Goal: Task Accomplishment & Management: Manage account settings

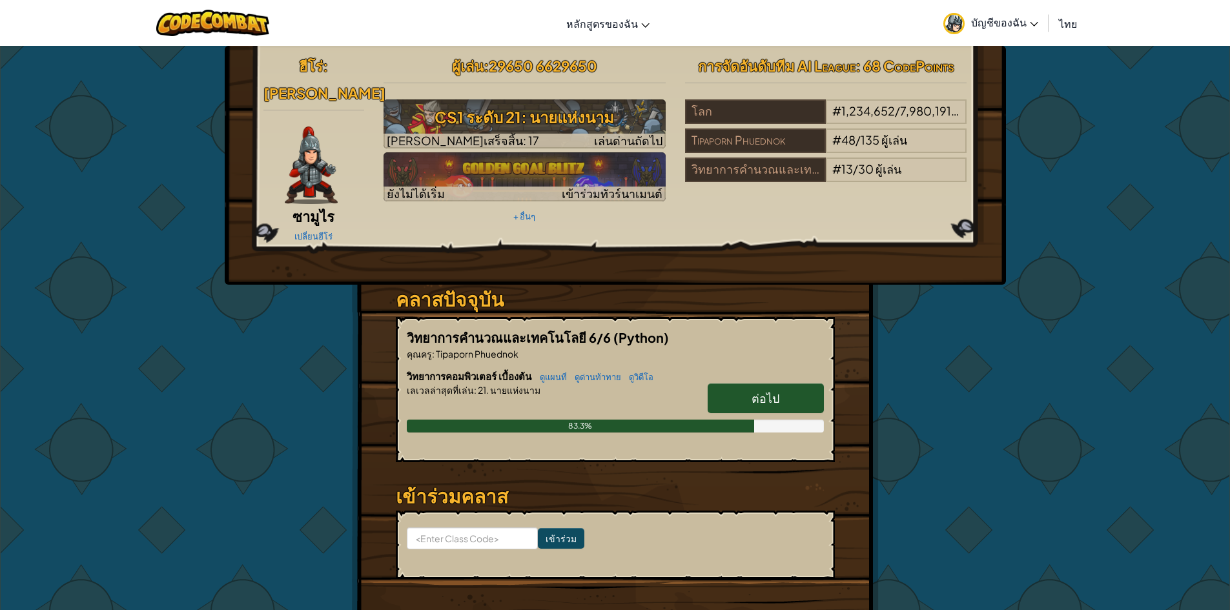
click at [1128, 266] on div "ฮีโร่ : ฮัตโตริ ซามูไร เปลี่ยนฮีโร่ ผู้เล่น : 29650 6629650 CS1 ระดับ 21: นายแห…" at bounding box center [615, 348] width 1230 height 606
click at [777, 391] on span "ต่อไป" at bounding box center [765, 398] width 28 height 15
select select "th"
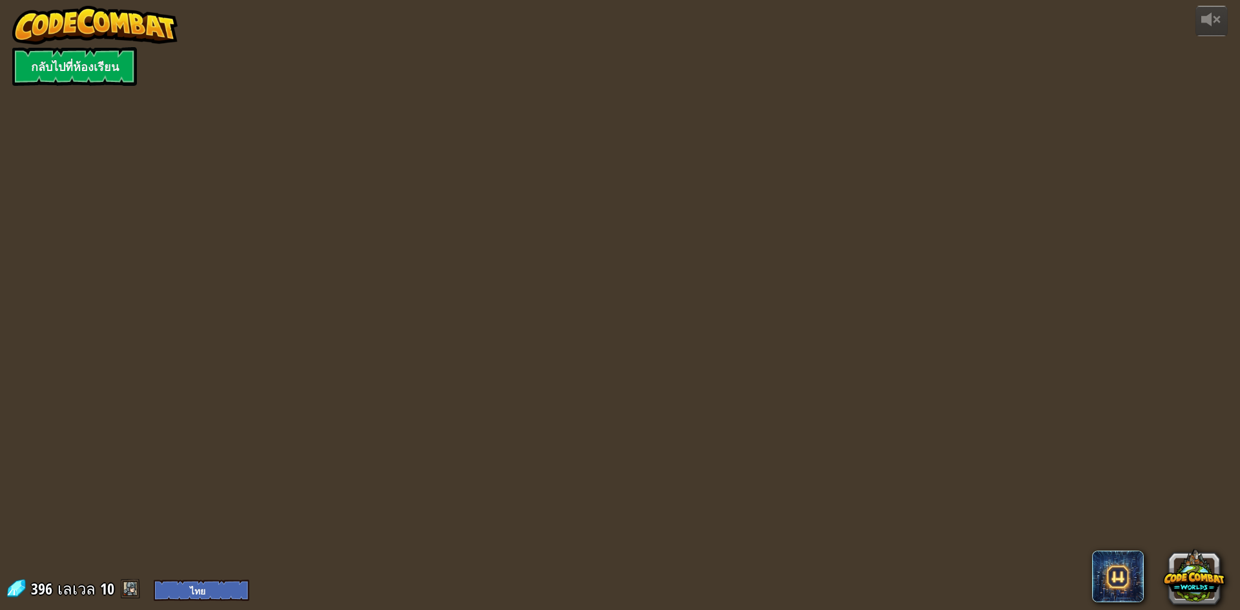
select select "th"
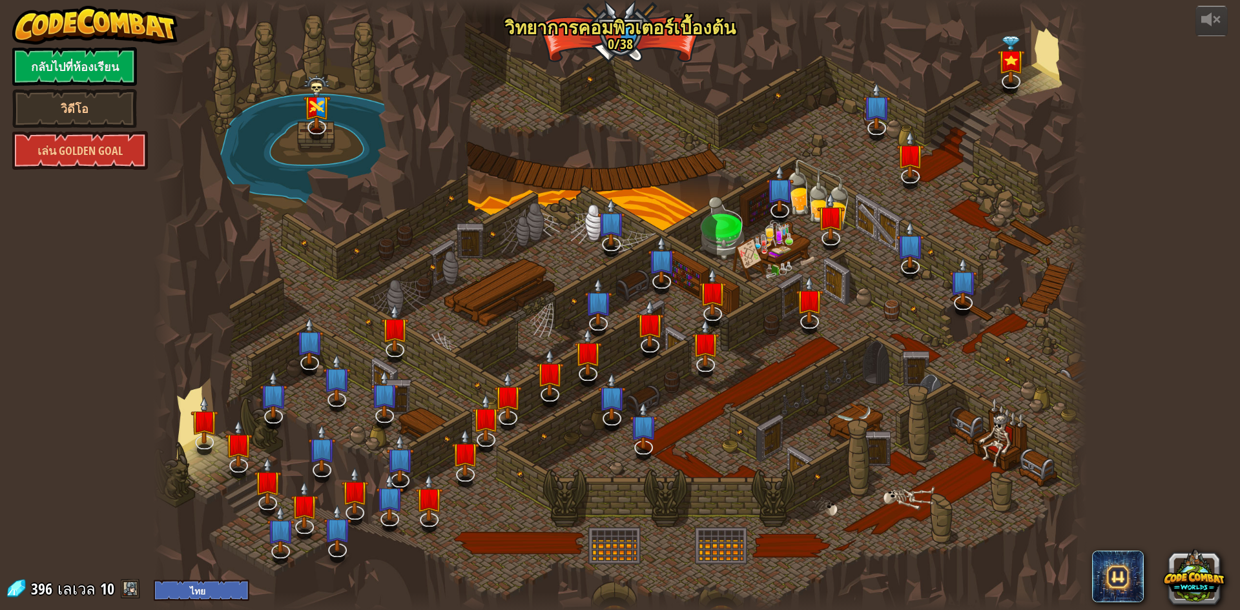
select select "th"
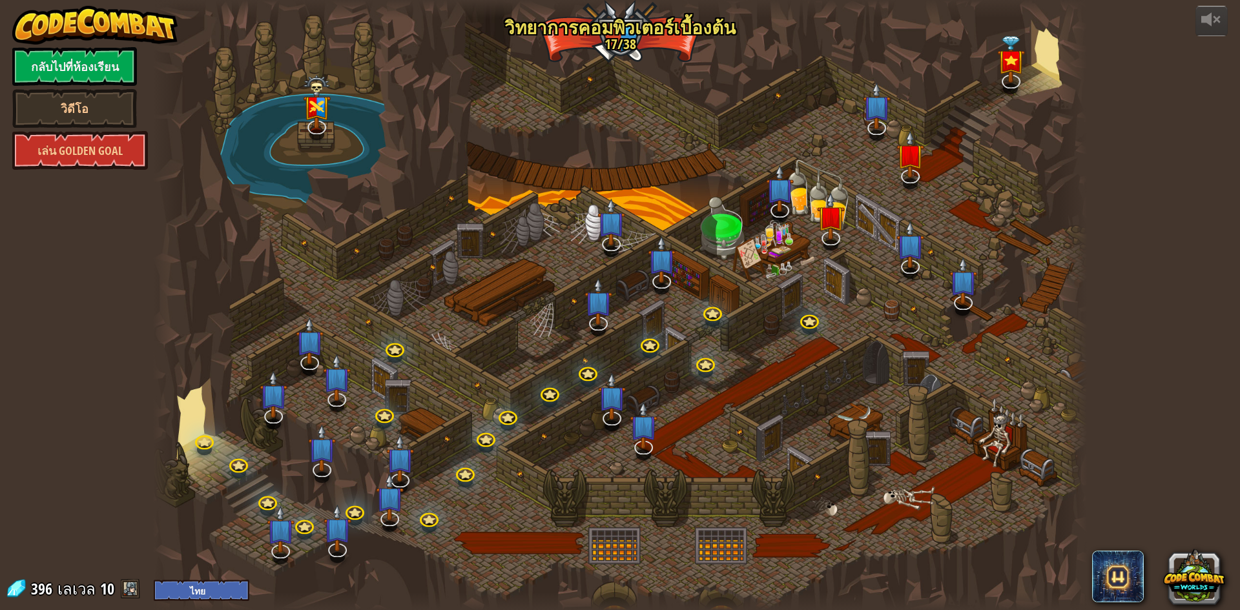
select select "th"
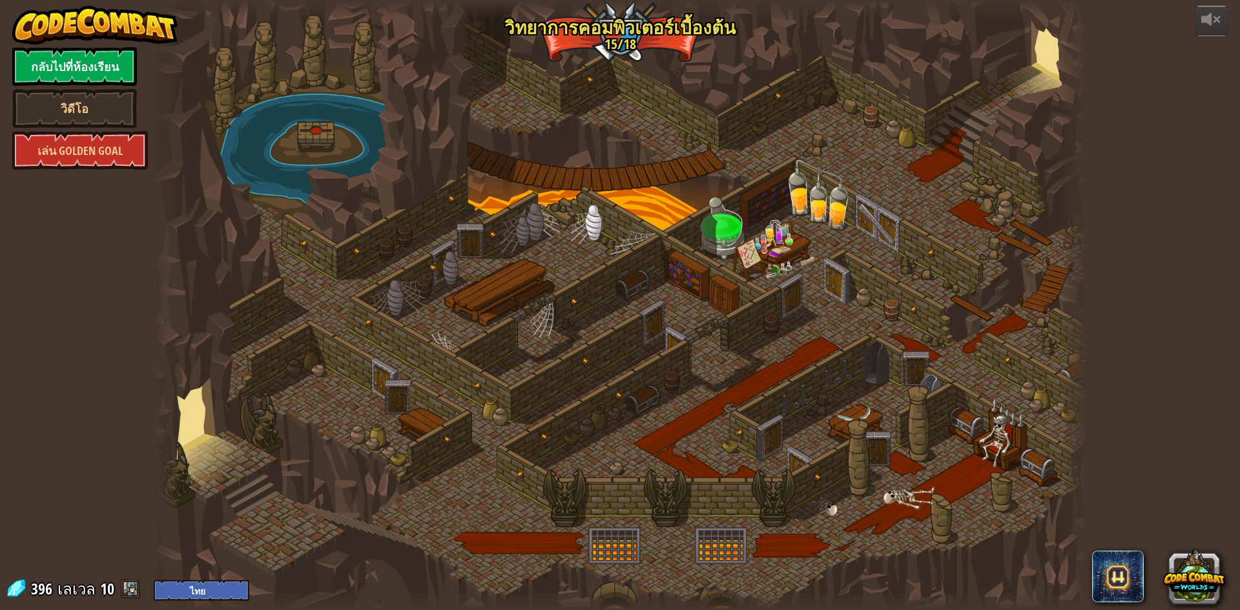
select select "th"
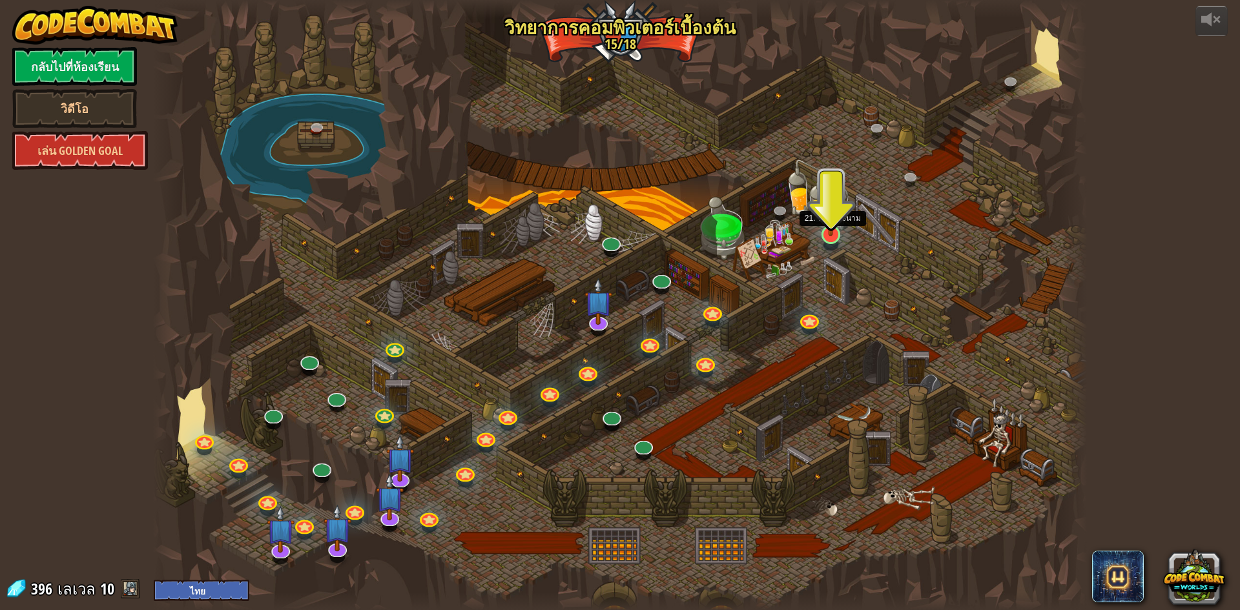
click at [836, 225] on img at bounding box center [830, 207] width 25 height 57
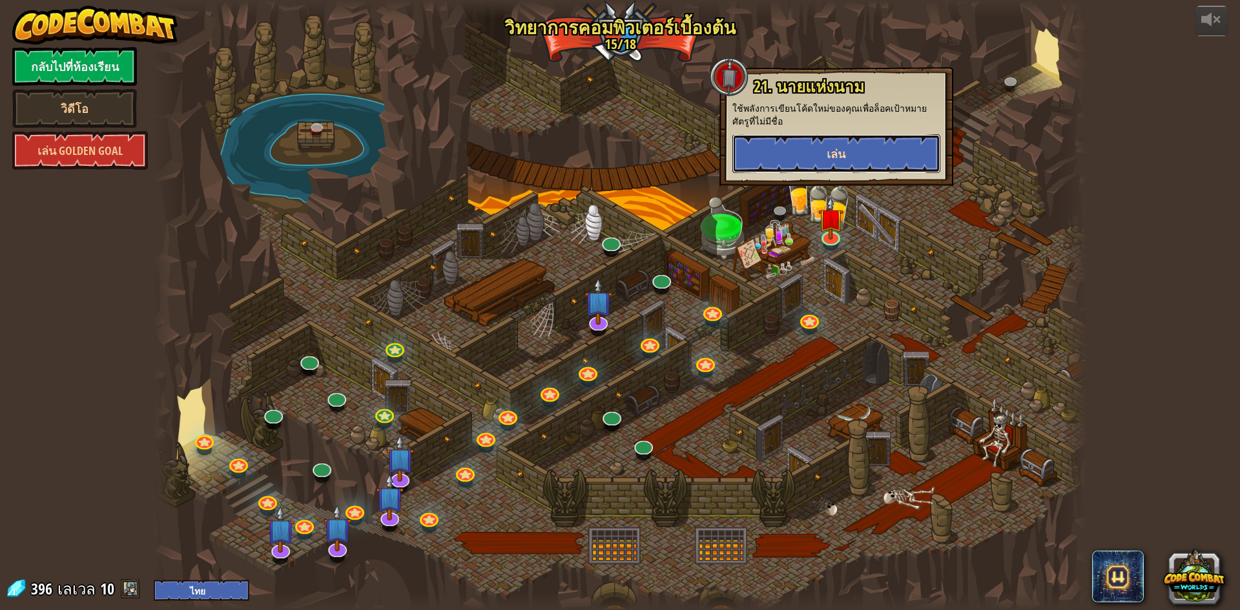
click at [866, 156] on button "เล่น" at bounding box center [836, 153] width 208 height 39
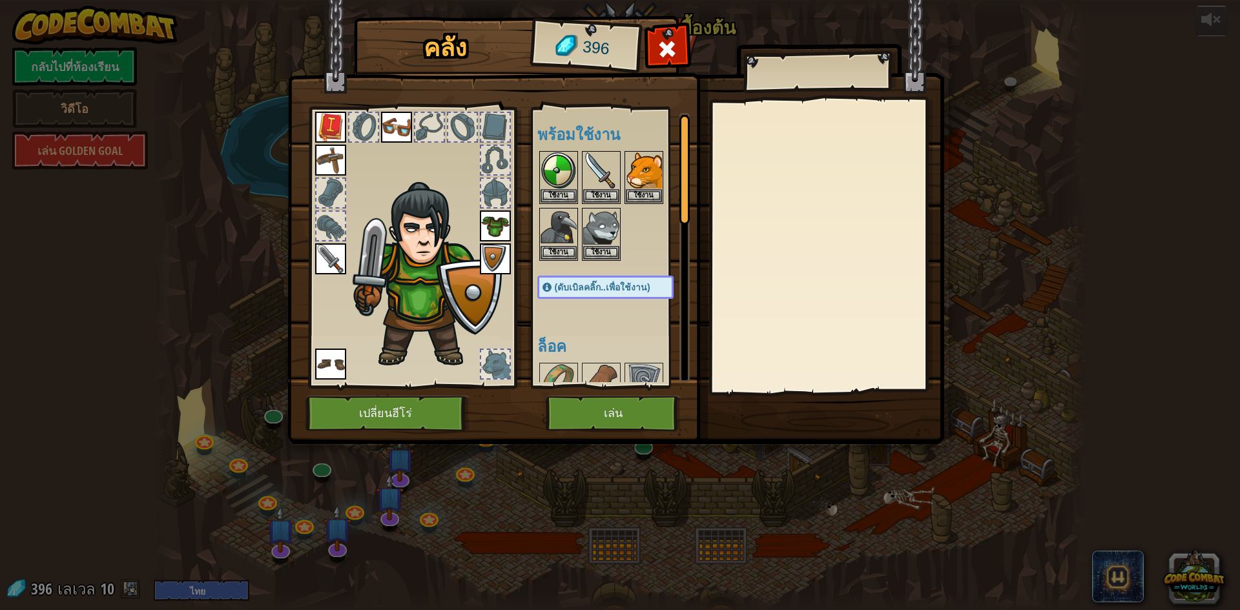
click at [669, 179] on div at bounding box center [618, 206] width 162 height 114
click at [646, 178] on img at bounding box center [644, 170] width 36 height 36
click at [644, 202] on button "ใช้งาน" at bounding box center [644, 196] width 36 height 14
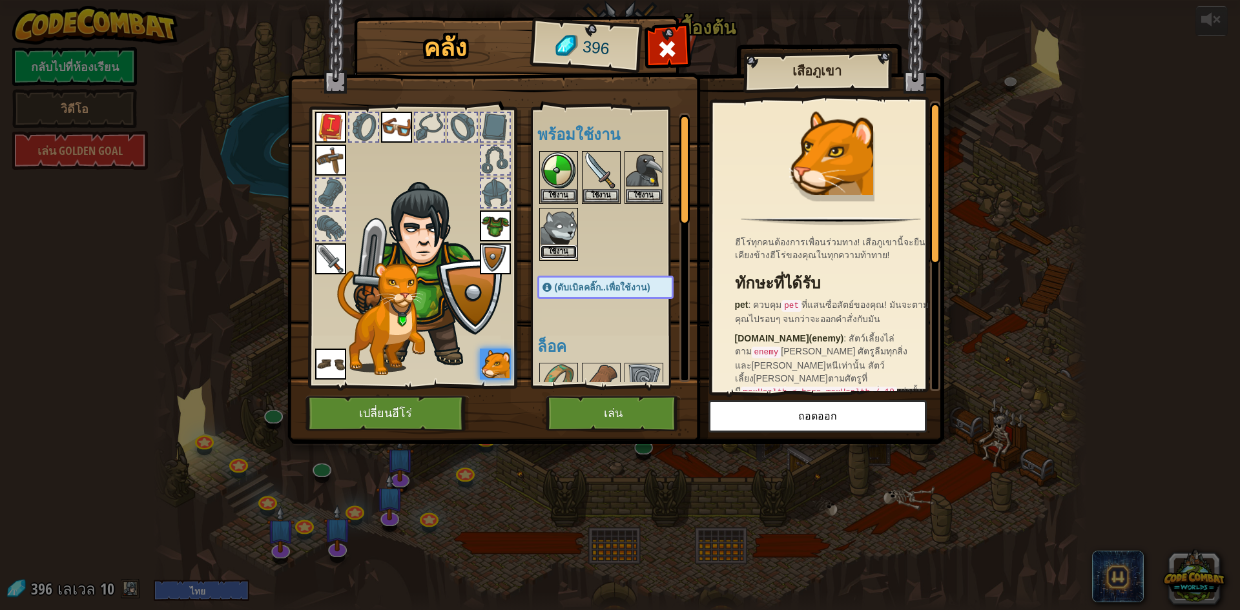
click at [568, 252] on button "ใช้งาน" at bounding box center [558, 252] width 36 height 14
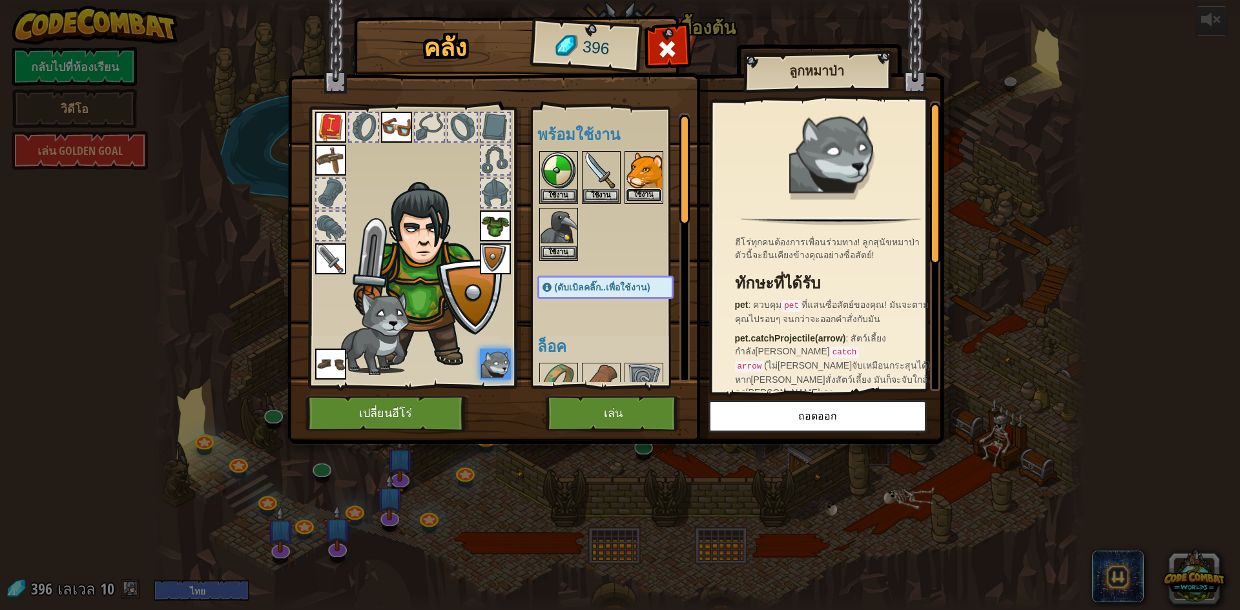
click at [653, 189] on button "ใช้งาน" at bounding box center [644, 196] width 36 height 14
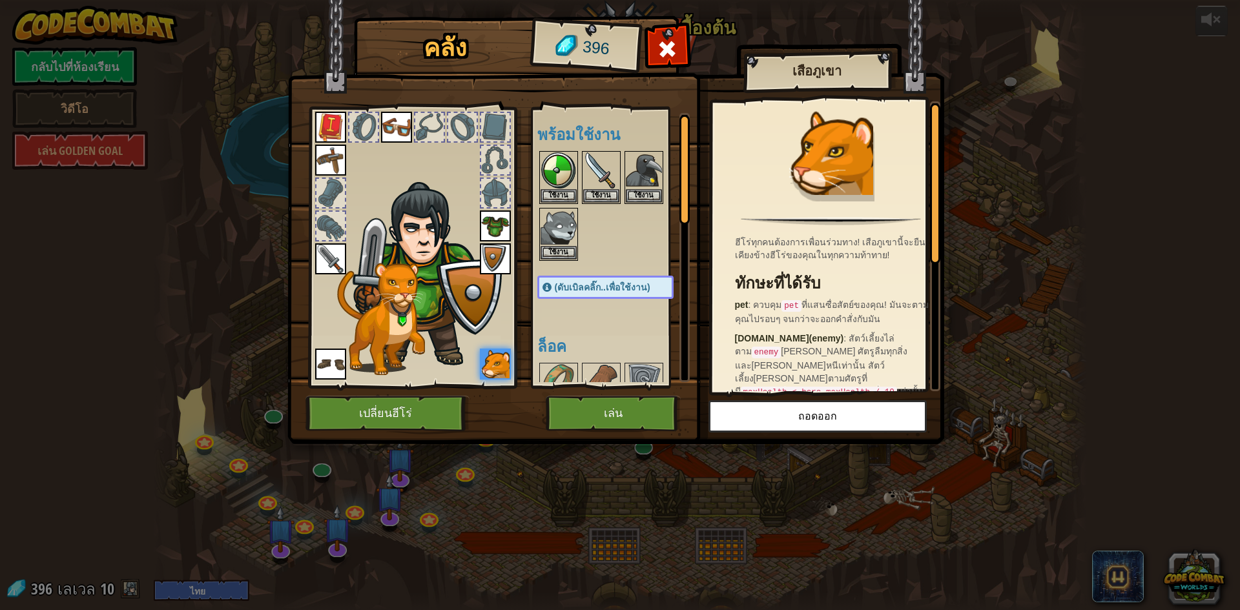
click at [1131, 283] on div "คลัง 396 พร้อมใช้งาน ใช้งาน ใช้งาน ใช้งาน ใช้งาน ใช้งาน ใช้งาน ใช้งาน ใช้งาน ใช…" at bounding box center [620, 305] width 1240 height 610
click at [657, 414] on button "เล่น" at bounding box center [613, 414] width 135 height 36
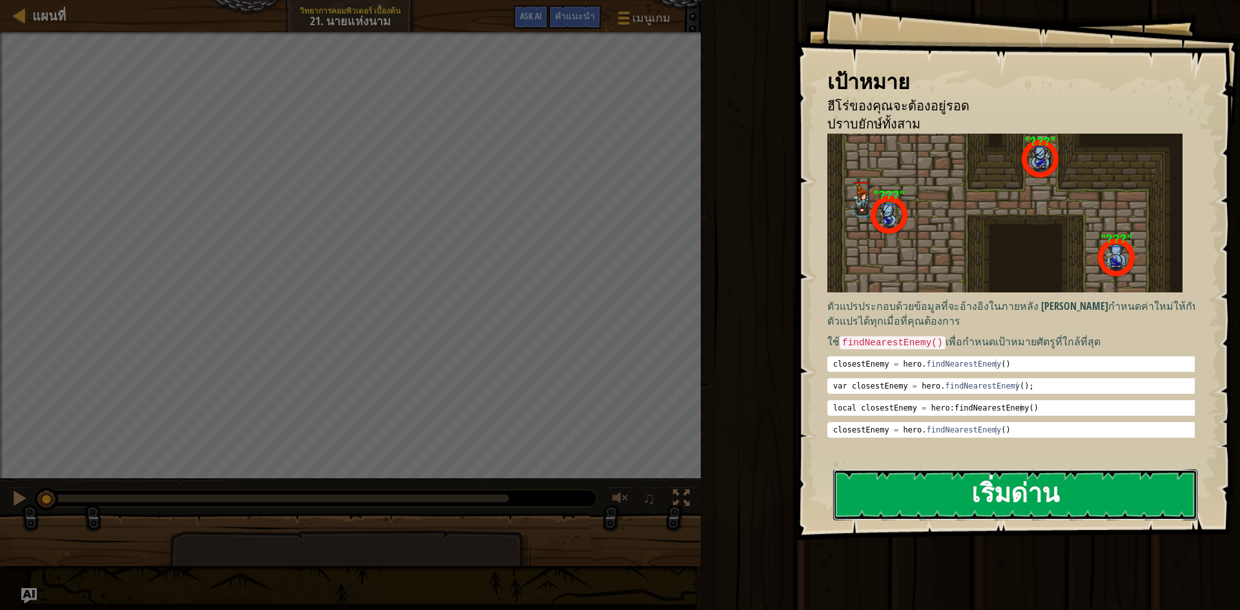
click at [1017, 469] on button "เริ่มด่าน" at bounding box center [1015, 494] width 364 height 51
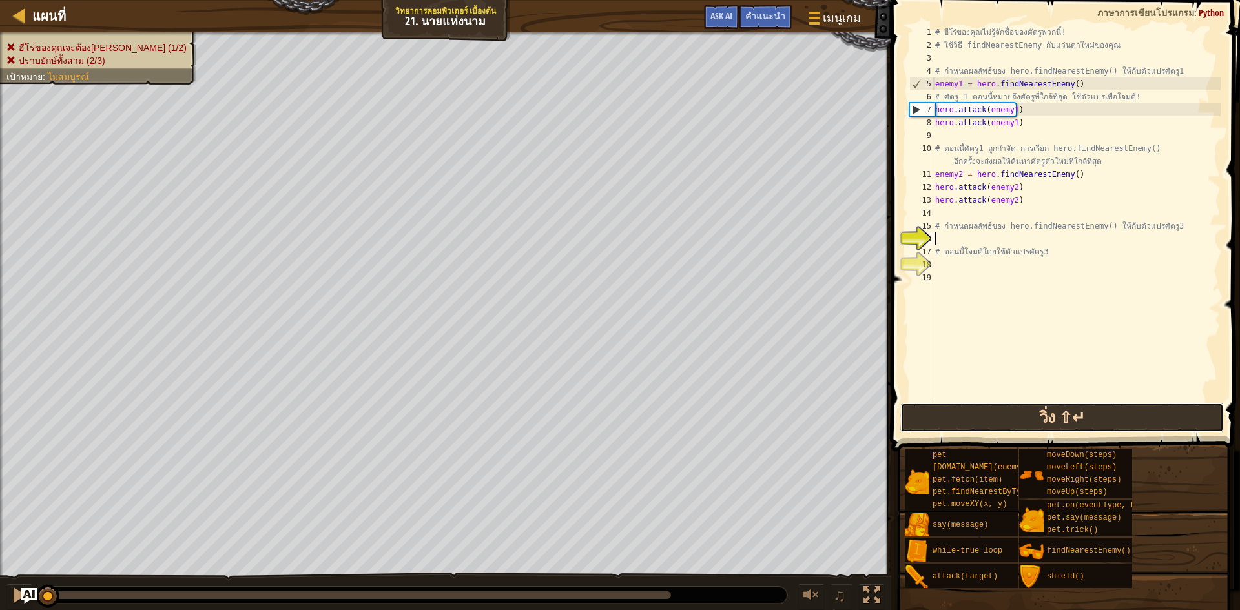
click at [1089, 423] on button "วิ่ง ⇧↵" at bounding box center [1061, 418] width 323 height 30
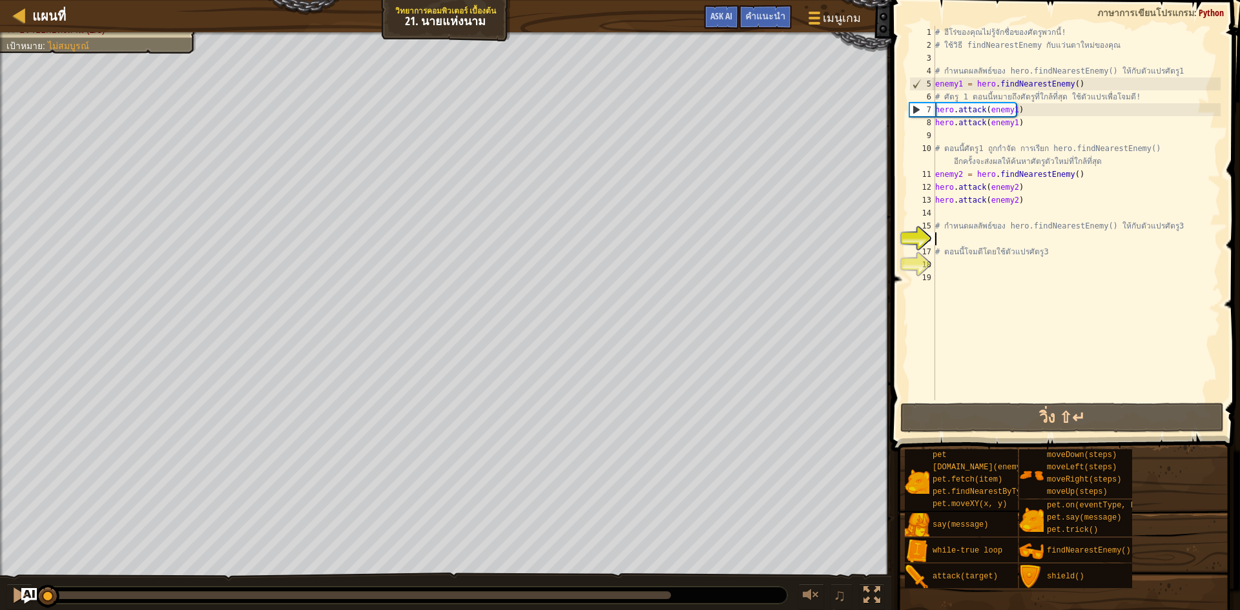
click at [19, 533] on div "ฮีโร่ของคุณจะต้องอยู่รอด (1/2) ปราบยักษ์ทั้งสาม (2/3) เป้าหมาย : ไม่สมบูรณ์ ♫ ฮ…" at bounding box center [620, 321] width 1240 height 579
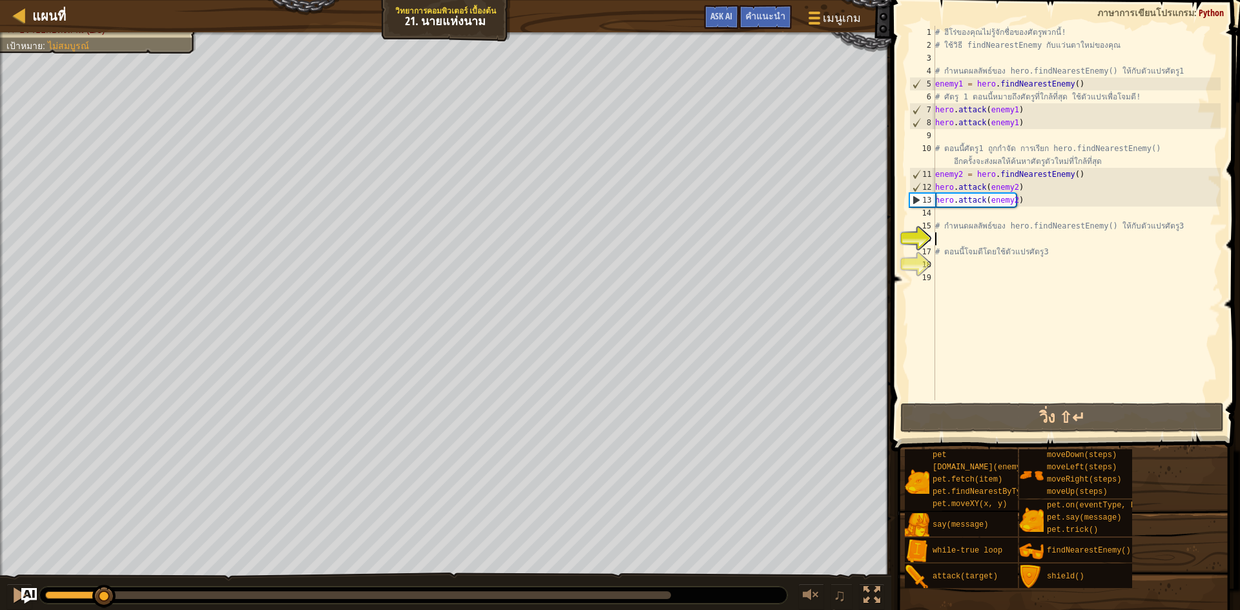
drag, startPoint x: 668, startPoint y: 597, endPoint x: 105, endPoint y: 616, distance: 563.9
click at [105, 0] on html "แผนที่ วิทยาการคอมพิวเตอร์ เบื้องต้น 21. นายแห่งนาม เมนูเกม เสร็จสิ้น คำแนะนำ A…" at bounding box center [620, 0] width 1240 height 0
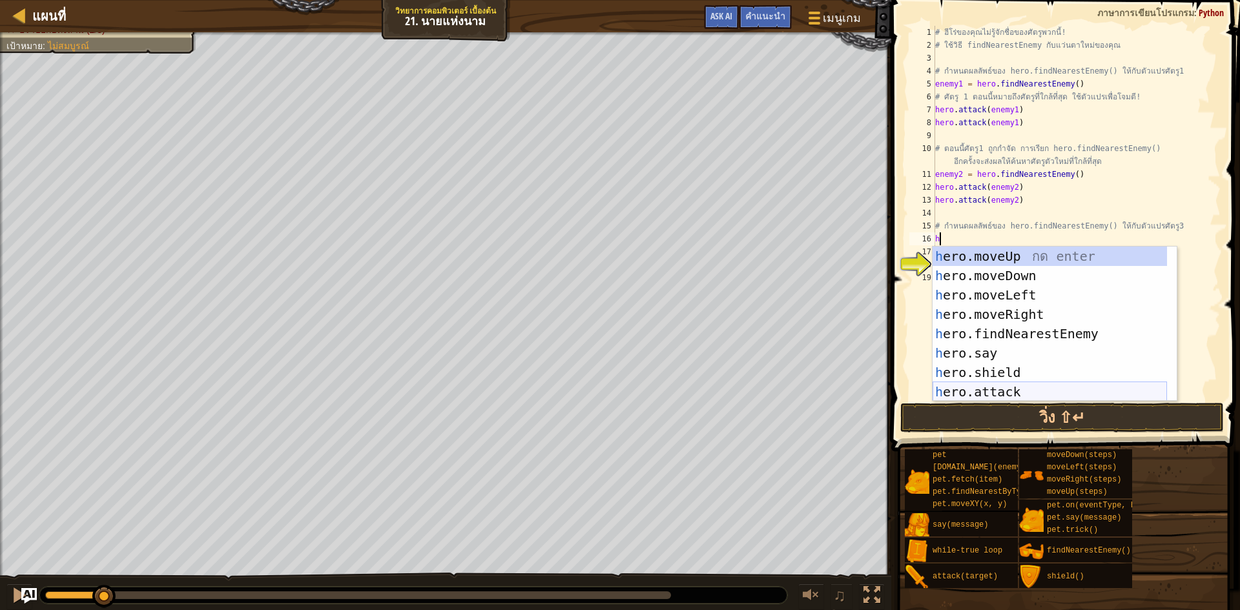
click at [1021, 389] on div "h ero.moveUp กด enter h ero.moveDown กด enter h ero.moveLeft กด enter h ero.mov…" at bounding box center [1049, 344] width 234 height 194
type textarea "hero.attack(enemy)"
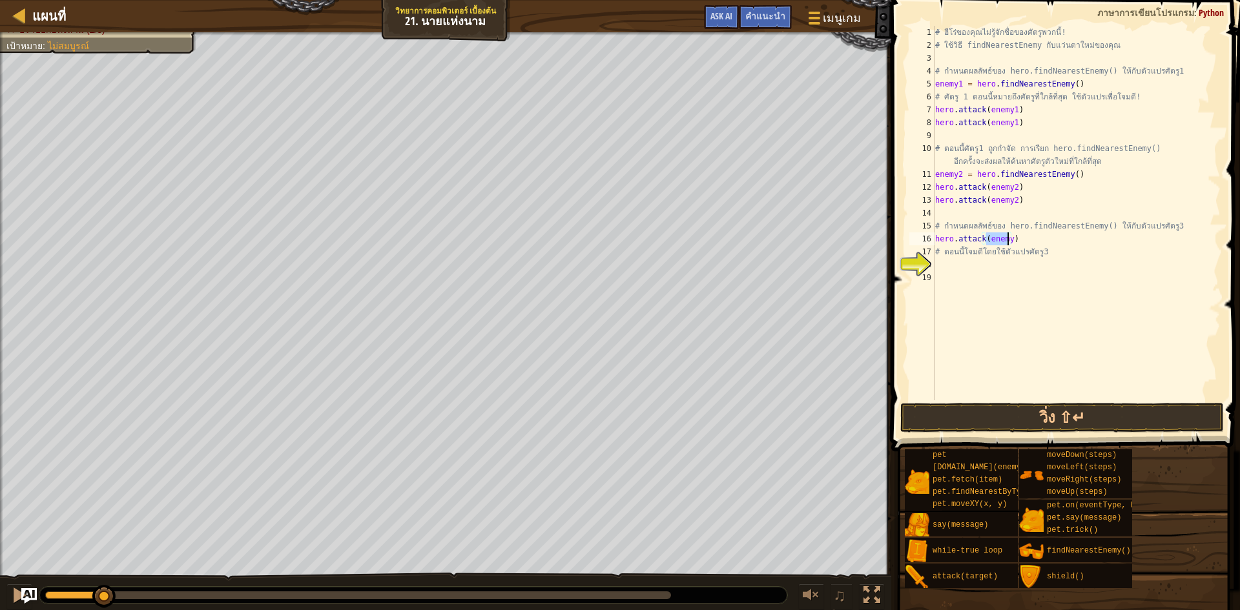
click at [1057, 287] on div "# ฮีโร่ของคุณไม่รู้จักชื่อของศัตรูพวกนี้! # ใช้วิธี findNearestEnemy กับแว่นตาใ…" at bounding box center [1076, 226] width 288 height 400
click at [1072, 424] on button "วิ่ง ⇧↵" at bounding box center [1061, 418] width 323 height 30
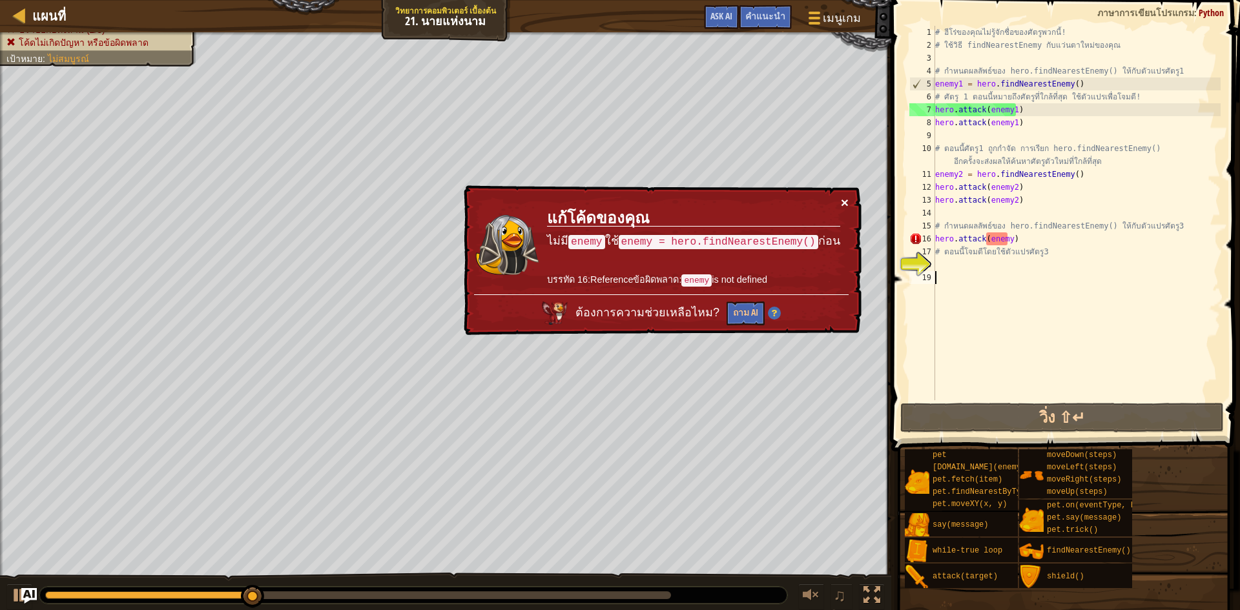
click at [843, 196] on button "×" at bounding box center [845, 203] width 8 height 14
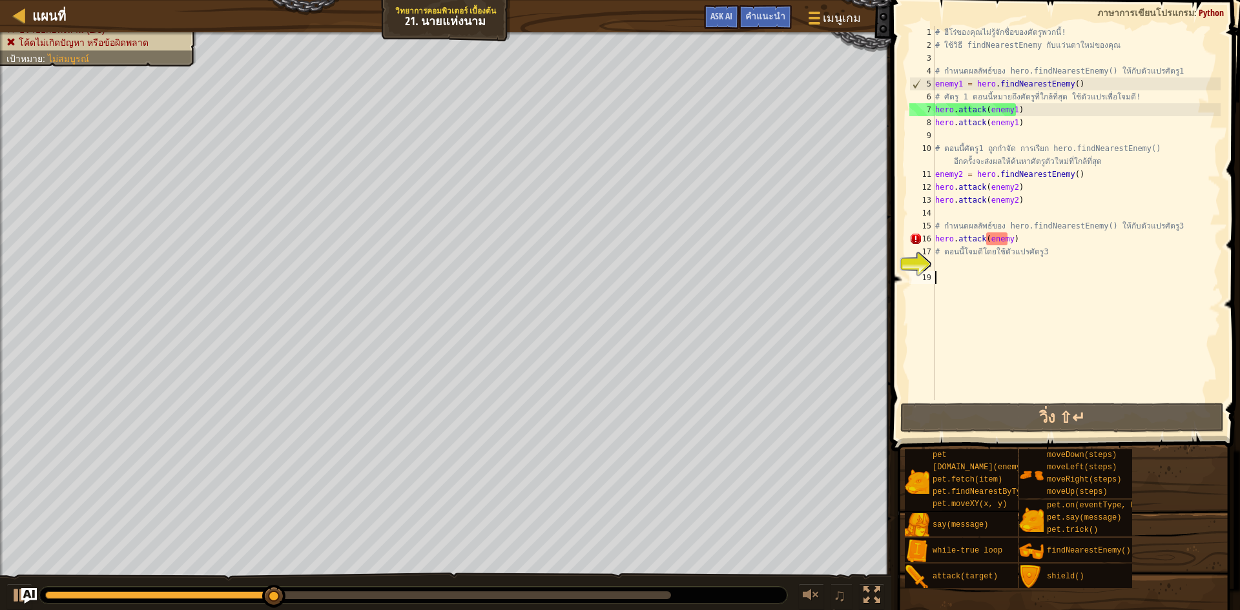
click at [1024, 237] on div "# ฮีโร่ของคุณไม่รู้จักชื่อของศัตรูพวกนี้! # ใช้วิธี findNearestEnemy กับแว่นตาใ…" at bounding box center [1076, 226] width 288 height 400
type textarea "hero.attack(enemy)"
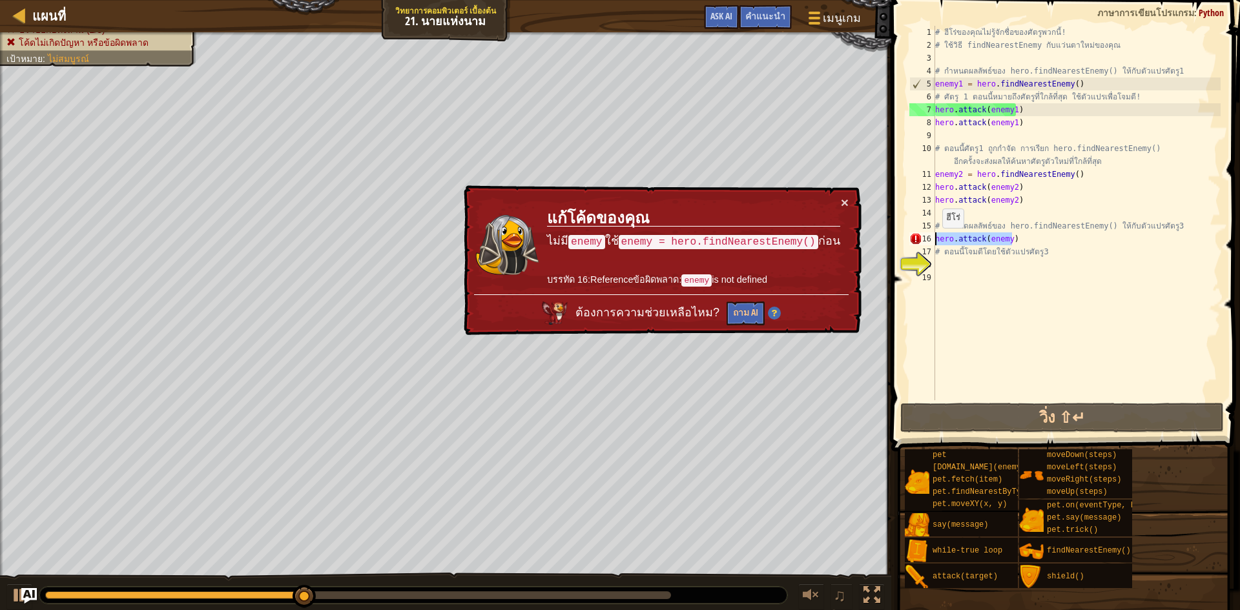
drag, startPoint x: 1024, startPoint y: 237, endPoint x: 930, endPoint y: 243, distance: 94.4
click at [930, 243] on div "hero.attack(enemy) 1 2 3 4 5 6 7 8 9 10 11 12 13 14 15 16 17 18 19 # ฮีโร่ของคุ…" at bounding box center [1063, 213] width 314 height 374
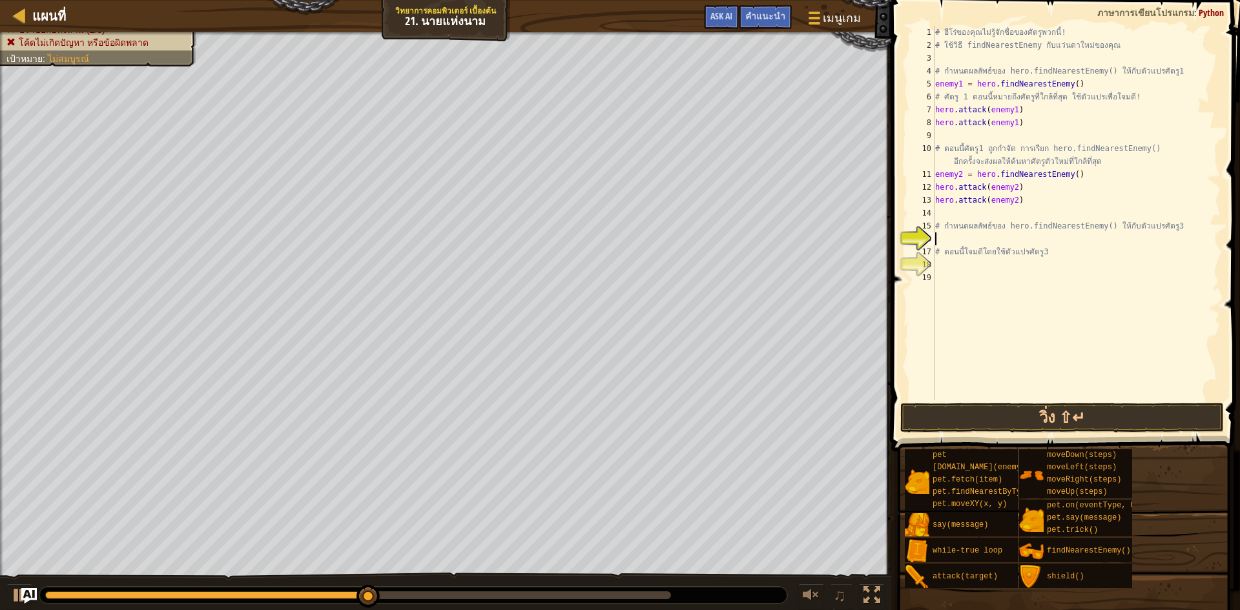
click at [948, 214] on div "# ฮีโร่ของคุณไม่รู้จักชื่อของศัตรูพวกนี้! # ใช้วิธี findNearestEnemy กับแว่นตาใ…" at bounding box center [1076, 226] width 288 height 400
type textarea "h"
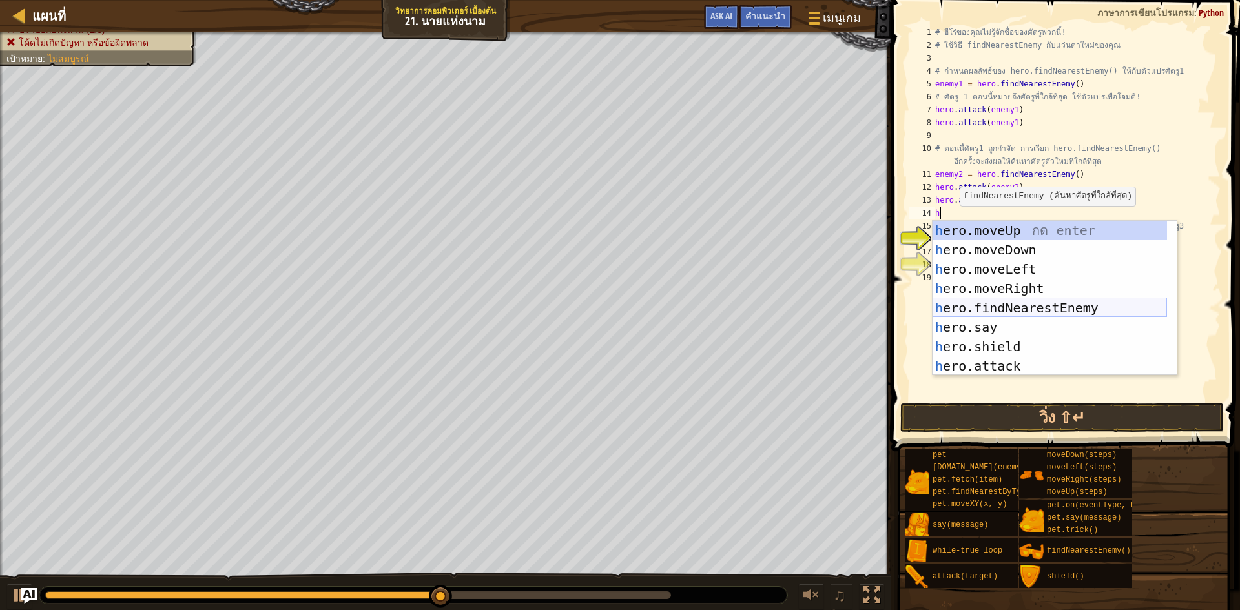
click at [1056, 310] on div "h ero.moveUp กด enter h ero.moveDown กด enter h ero.moveLeft กด enter h ero.mov…" at bounding box center [1049, 318] width 234 height 194
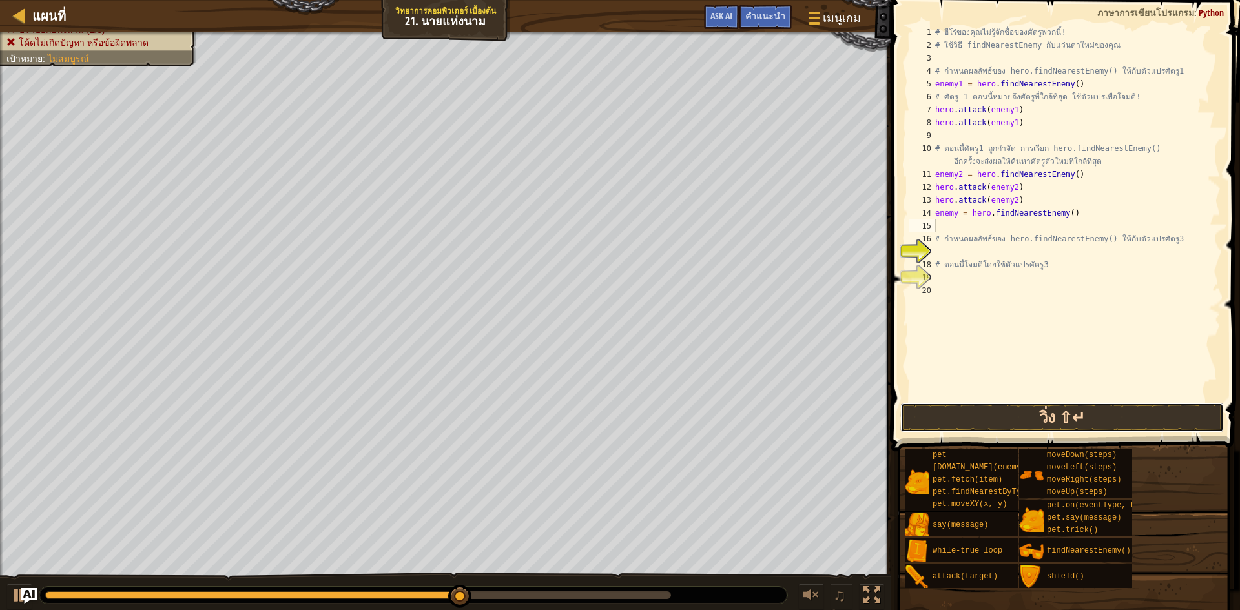
click at [1091, 413] on button "วิ่ง ⇧↵" at bounding box center [1061, 418] width 323 height 30
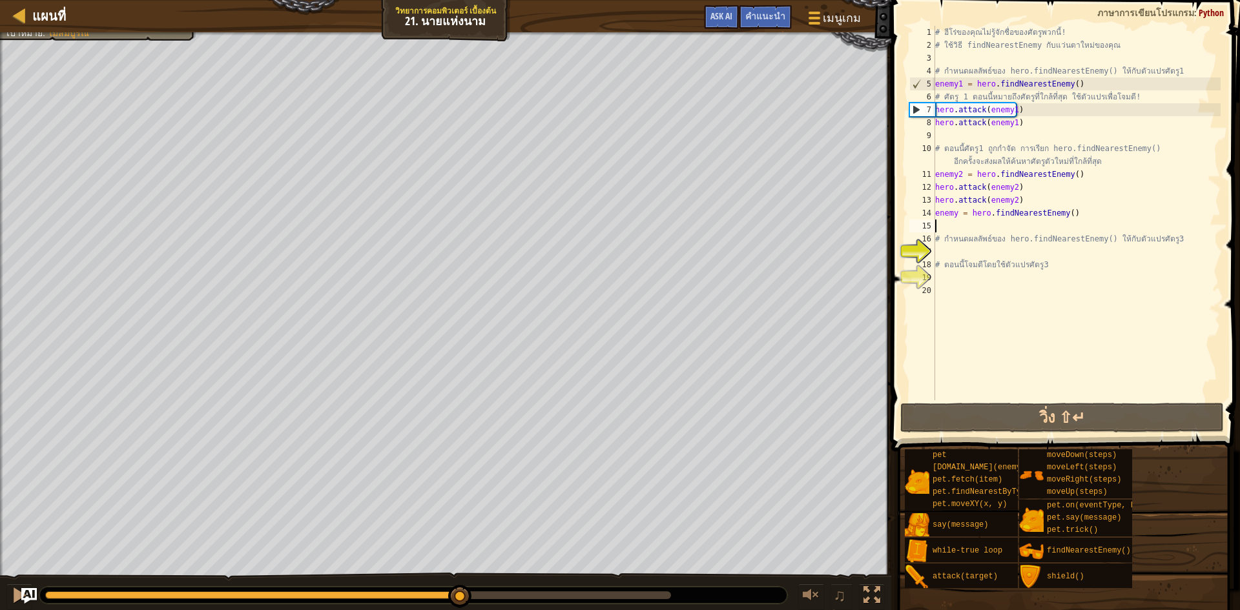
drag, startPoint x: 437, startPoint y: 590, endPoint x: 518, endPoint y: 580, distance: 82.0
click at [518, 580] on div "♫" at bounding box center [445, 592] width 891 height 39
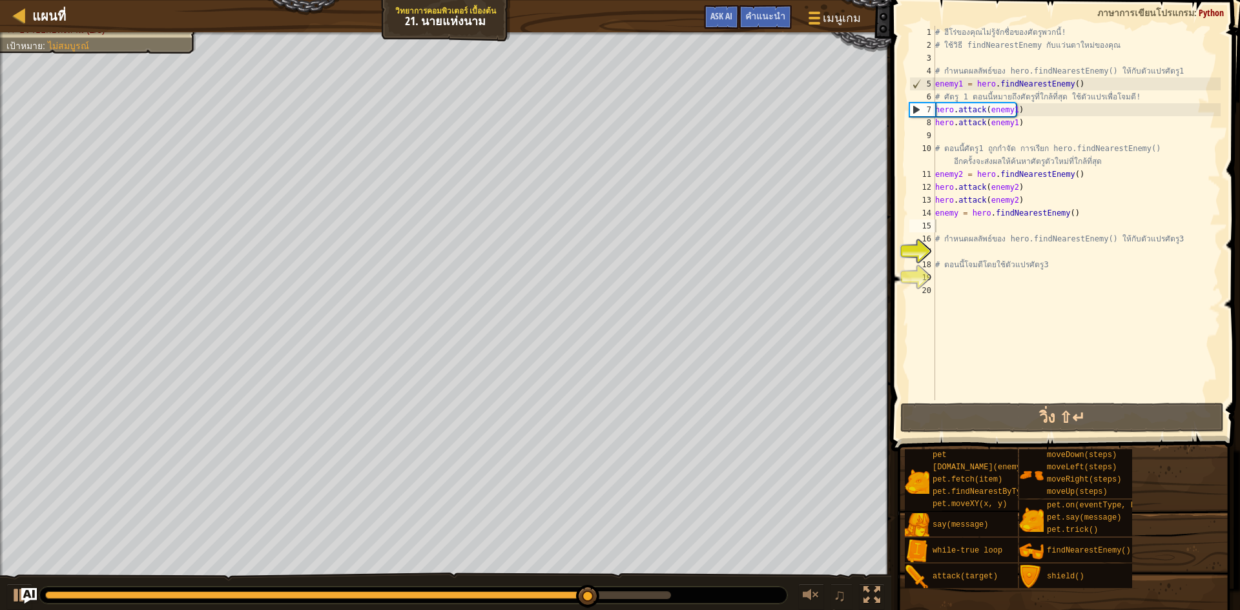
drag, startPoint x: 652, startPoint y: 596, endPoint x: 717, endPoint y: 595, distance: 64.6
click at [716, 595] on div at bounding box center [413, 595] width 748 height 17
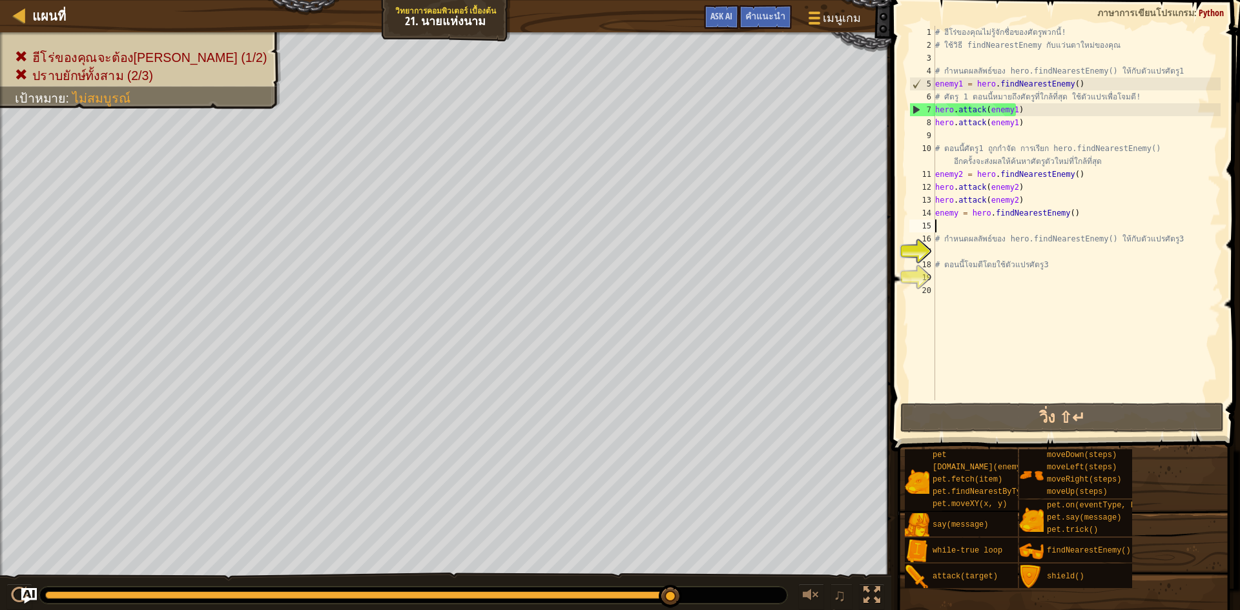
drag, startPoint x: 604, startPoint y: 590, endPoint x: 756, endPoint y: 596, distance: 151.8
click at [756, 596] on div at bounding box center [413, 595] width 748 height 17
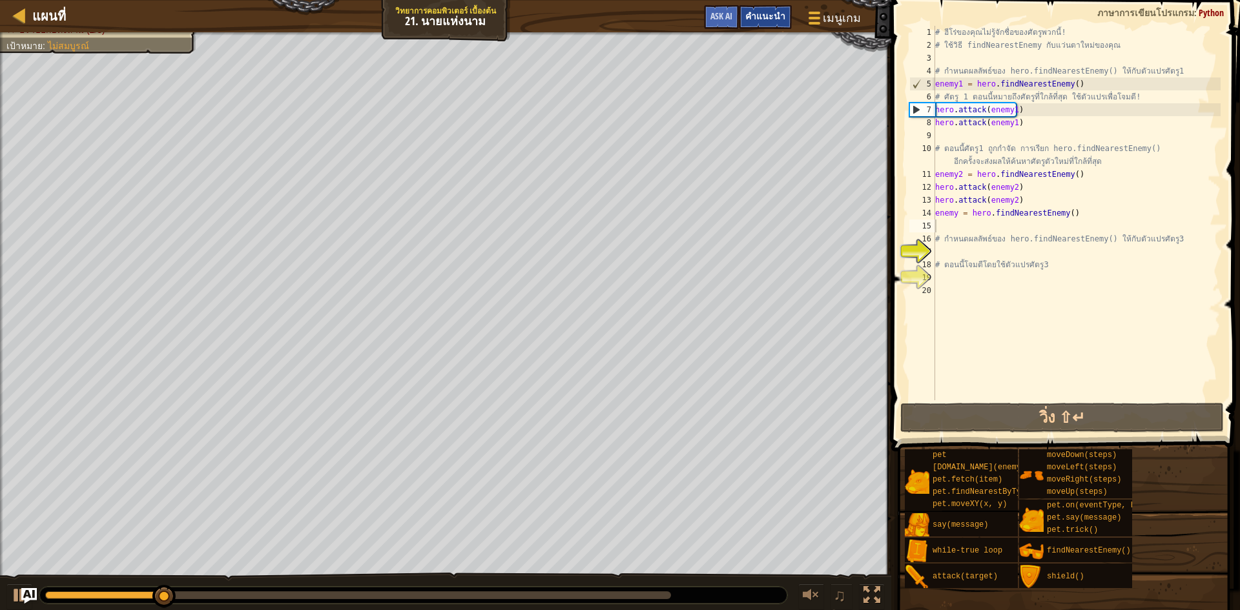
click at [776, 21] on span "คำแนะนำ" at bounding box center [765, 16] width 40 height 12
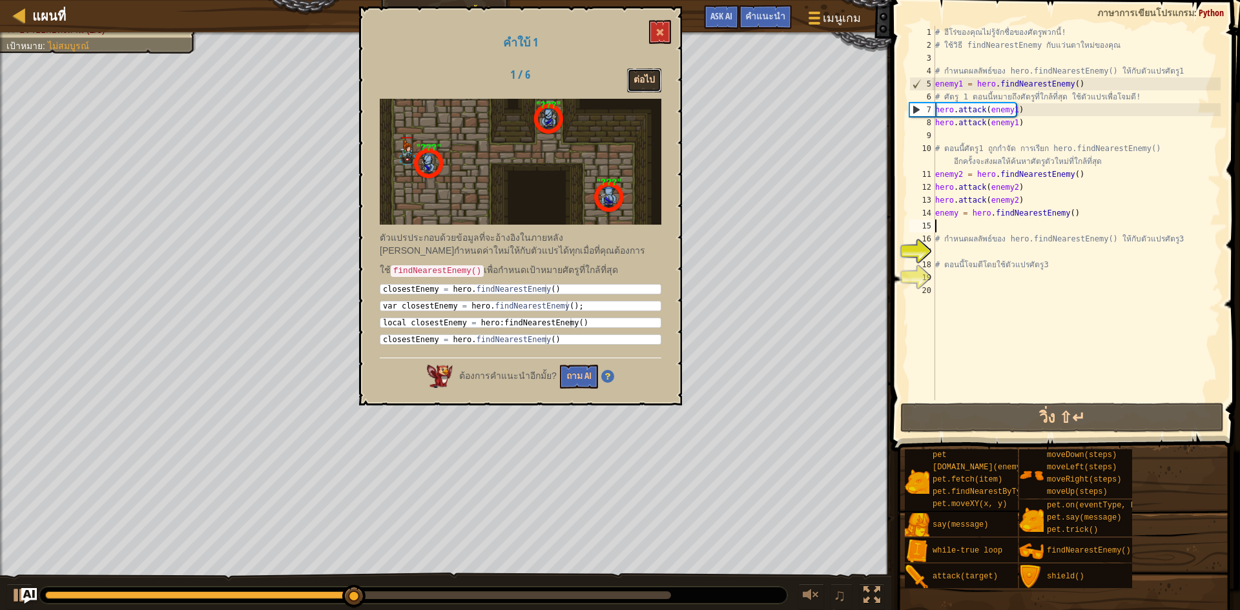
click at [651, 72] on button "ต่อไป" at bounding box center [644, 80] width 34 height 24
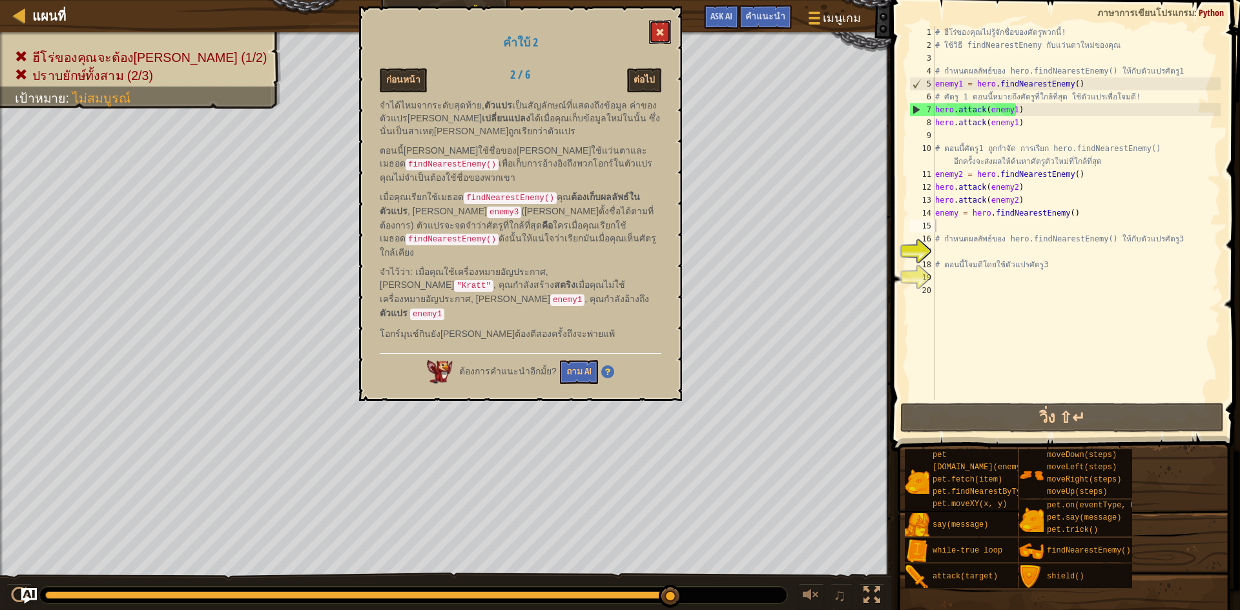
click at [663, 31] on span at bounding box center [659, 32] width 9 height 9
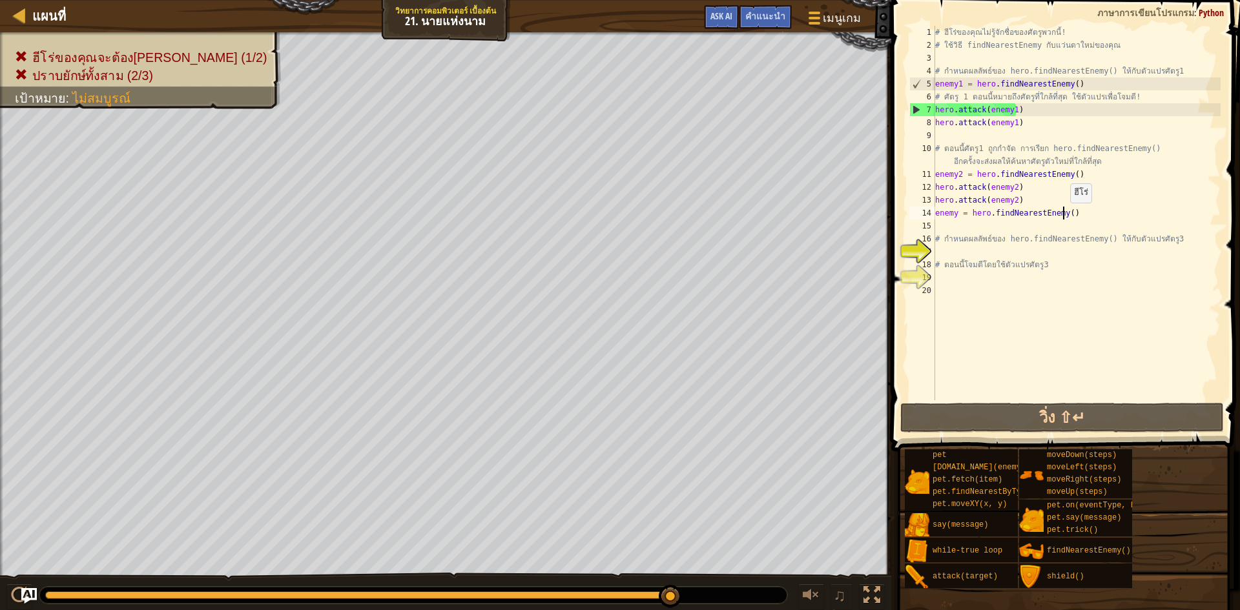
click at [1063, 216] on div "# ฮีโร่ของคุณไม่รู้จักชื่อของศัตรูพวกนี้! # ใช้วิธี findNearestEnemy กับแว่นตาใ…" at bounding box center [1076, 226] width 288 height 400
type textarea "enemy = hero.findNearestEnemy(3)"
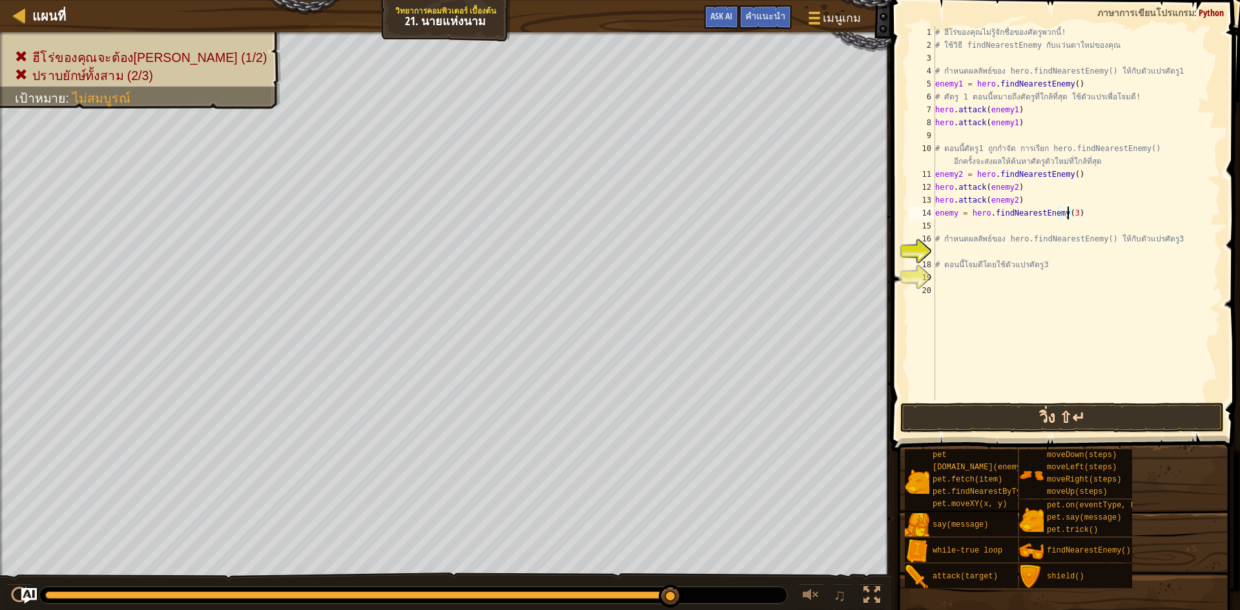
drag, startPoint x: 1116, startPoint y: 291, endPoint x: 1122, endPoint y: 431, distance: 140.9
click at [1116, 293] on div "# ฮีโร่ของคุณไม่รู้จักชื่อของศัตรูพวกนี้! # ใช้วิธี findNearestEnemy กับแว่นตาใ…" at bounding box center [1076, 226] width 288 height 400
click at [1118, 416] on button "วิ่ง ⇧↵" at bounding box center [1061, 418] width 323 height 30
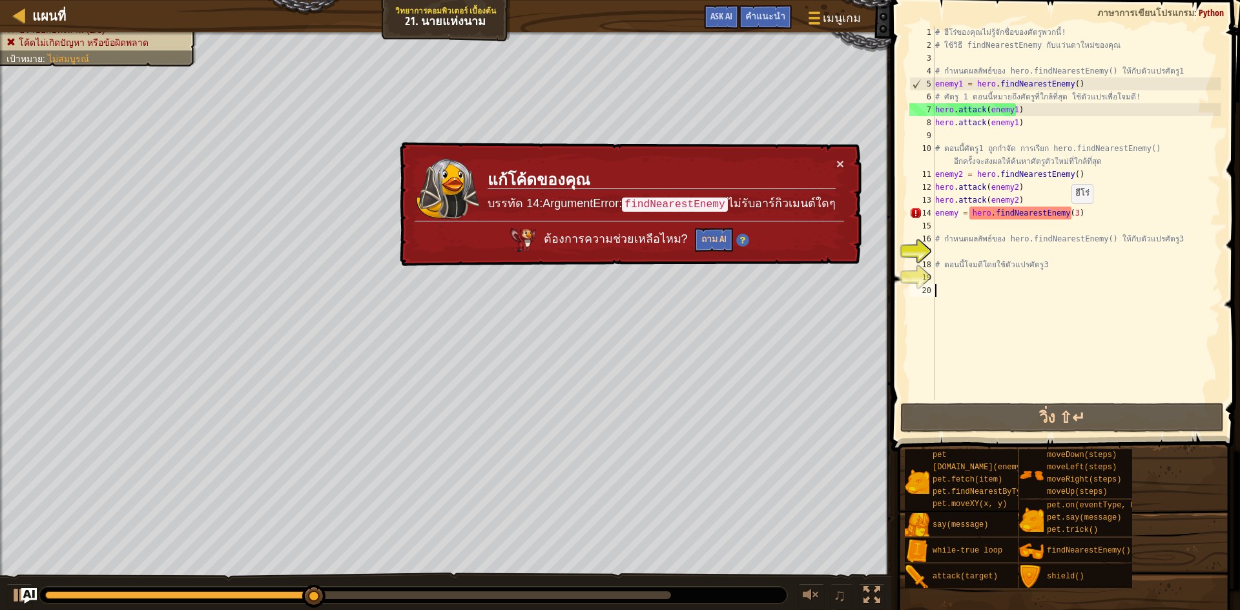
click at [1065, 216] on div "# ฮีโร่ของคุณไม่รู้จักชื่อของศัตรูพวกนี้! # ใช้วิธี findNearestEnemy กับแว่นตาใ…" at bounding box center [1076, 226] width 288 height 400
type textarea "enemy = hero.findNearestEnemy()"
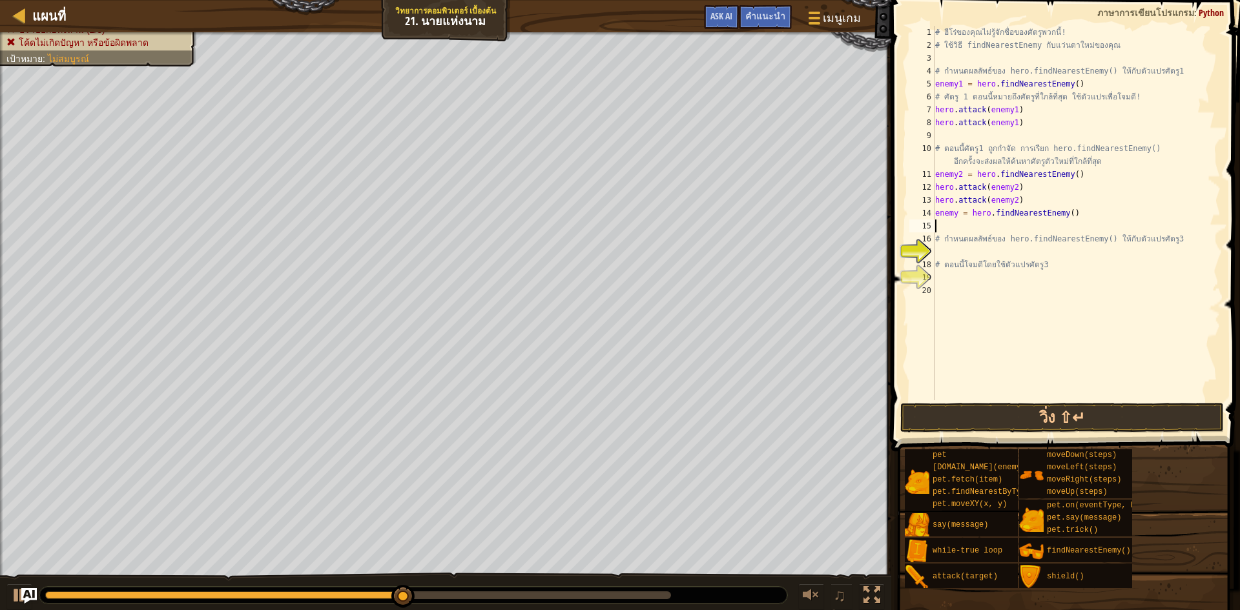
click at [1053, 225] on div "# ฮีโร่ของคุณไม่รู้จักชื่อของศัตรูพวกนี้! # ใช้วิธี findNearestEnemy กับแว่นตาใ…" at bounding box center [1076, 226] width 288 height 400
click at [1065, 212] on div "# ฮีโร่ของคุณไม่รู้จักชื่อของศัตรูพวกนี้! # ใช้วิธี findNearestEnemy กับแว่นตาใ…" at bounding box center [1076, 226] width 288 height 400
type textarea "enemy = hero.findNearestEnemy()"
click at [1052, 231] on div "# ฮีโร่ของคุณไม่รู้จักชื่อของศัตรูพวกนี้! # ใช้วิธี findNearestEnemy กับแว่นตาใ…" at bounding box center [1076, 226] width 288 height 400
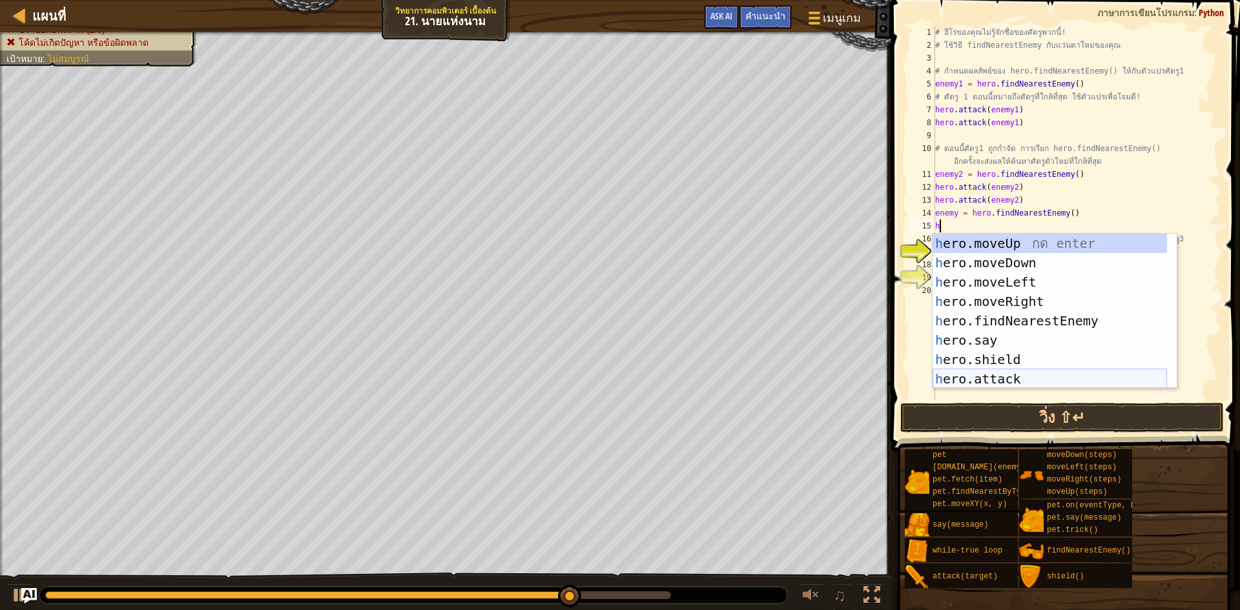
click at [1009, 375] on div "h ero.moveUp กด enter h ero.moveDown กด enter h ero.moveLeft กด enter h ero.mov…" at bounding box center [1049, 331] width 234 height 194
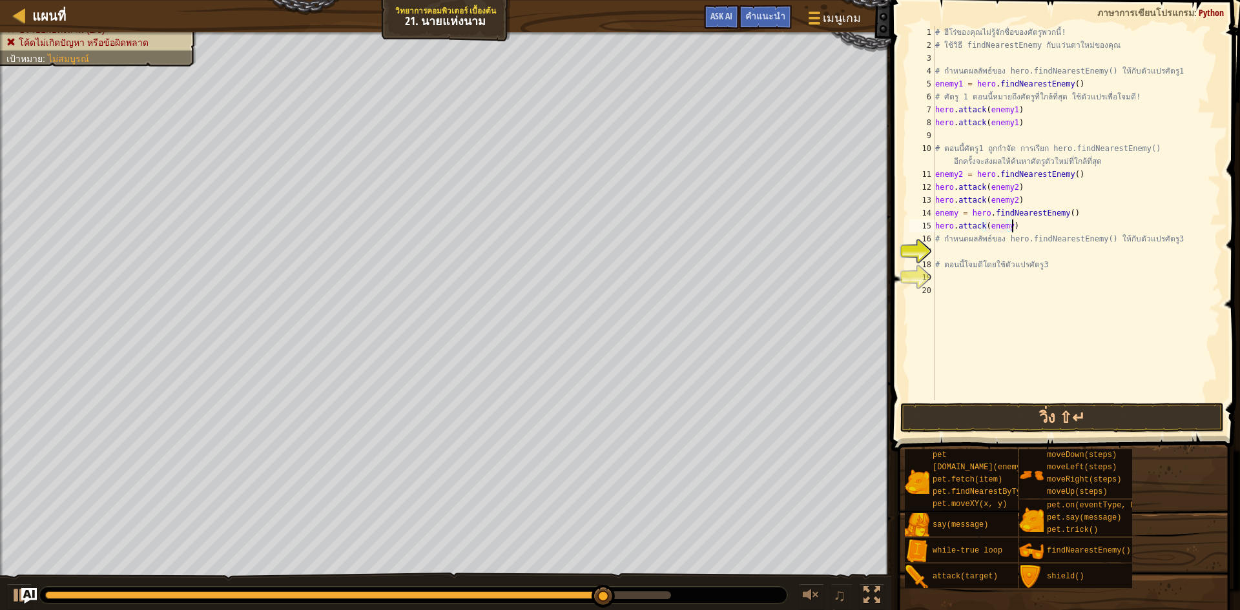
click at [1012, 229] on div "# ฮีโร่ของคุณไม่รู้จักชื่อของศัตรูพวกนี้! # ใช้วิธี findNearestEnemy กับแว่นตาใ…" at bounding box center [1076, 226] width 288 height 400
click at [1008, 228] on div "# ฮีโร่ของคุณไม่รู้จักชื่อของศัตรูพวกนี้! # ใช้วิธี findNearestEnemy กับแว่นตาใ…" at bounding box center [1076, 226] width 288 height 400
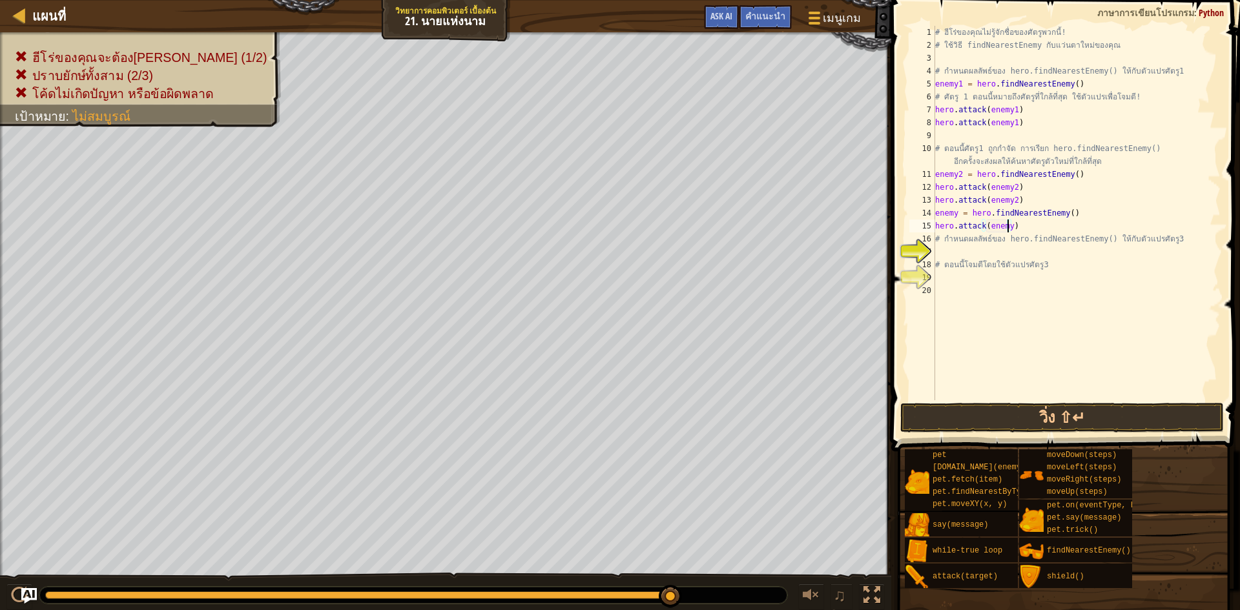
scroll to position [6, 6]
type textarea "hero.attack(enemy3)"
click at [1076, 427] on button "วิ่ง ⇧↵" at bounding box center [1061, 418] width 323 height 30
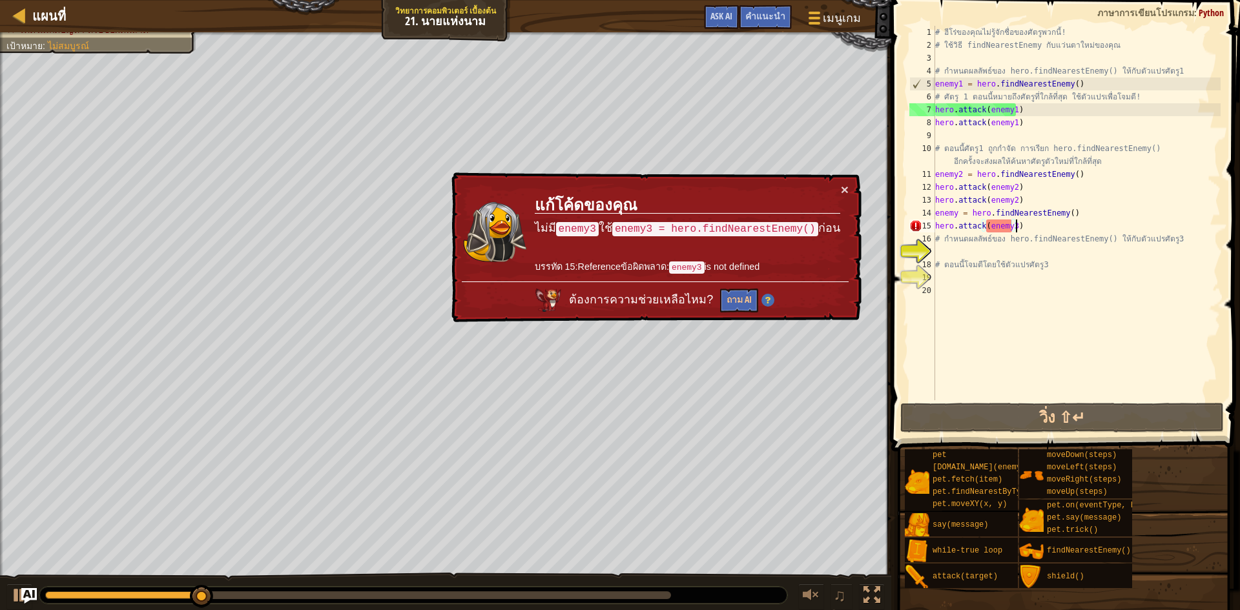
click at [1018, 223] on div "# ฮีโร่ของคุณไม่รู้จักชื่อของศัตรูพวกนี้! # ใช้วิธี findNearestEnemy กับแว่นตาใ…" at bounding box center [1076, 226] width 288 height 400
drag, startPoint x: 1022, startPoint y: 223, endPoint x: 934, endPoint y: 223, distance: 88.4
click at [934, 223] on div "hero.attack(enemy3) 1 2 3 4 5 6 7 8 9 10 11 12 13 14 15 16 17 18 19 20 # ฮีโร่ข…" at bounding box center [1063, 213] width 314 height 374
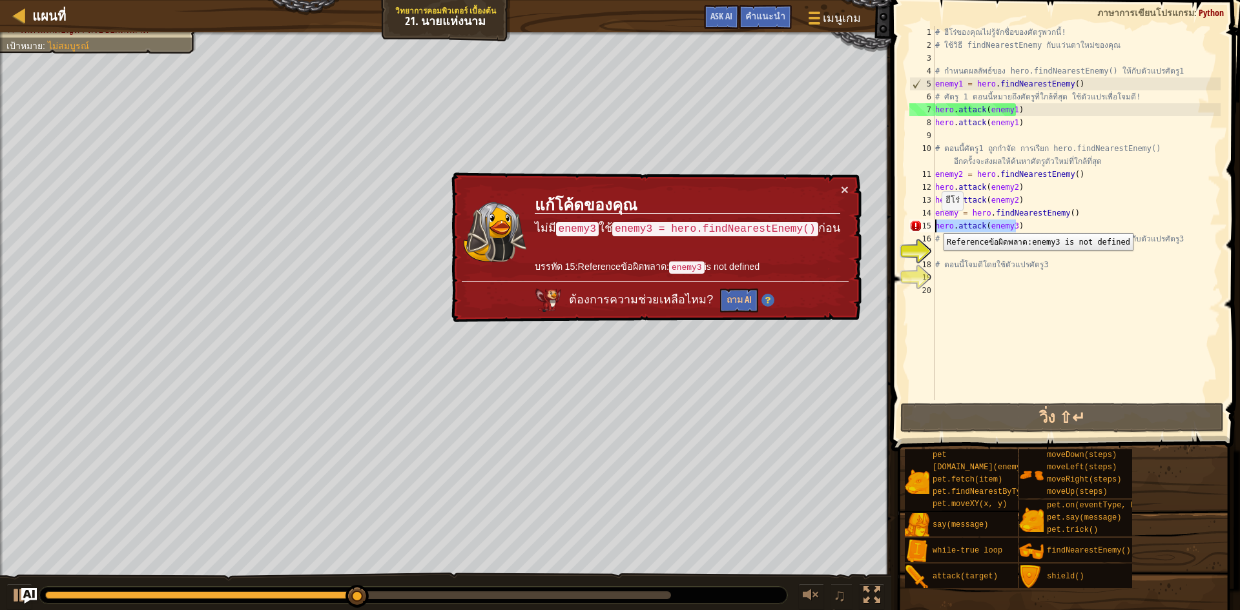
scroll to position [6, 0]
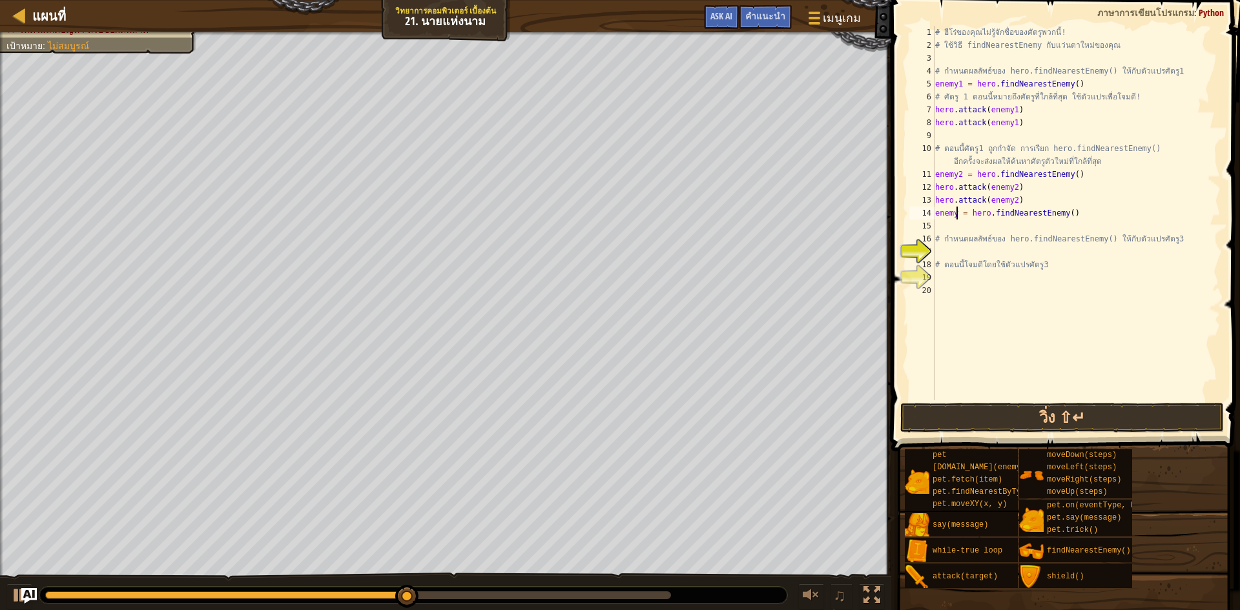
click at [957, 211] on div "# ฮีโร่ของคุณไม่รู้จักชื่อของศัตรูพวกนี้! # ใช้วิธี findNearestEnemy กับแว่นตาใ…" at bounding box center [1076, 226] width 288 height 400
drag, startPoint x: 531, startPoint y: 588, endPoint x: 0, endPoint y: 499, distance: 538.7
click at [0, 499] on div "ฮีโร่ของคุณจะต้องอยู่รอด (1/2) ปราบยักษ์ทั้งสาม (2/3) โค้ดไม่เกิดปัญหา หรือข้อผ…" at bounding box center [620, 321] width 1240 height 579
type textarea "enemy3 = hero.findNearestEnemy()"
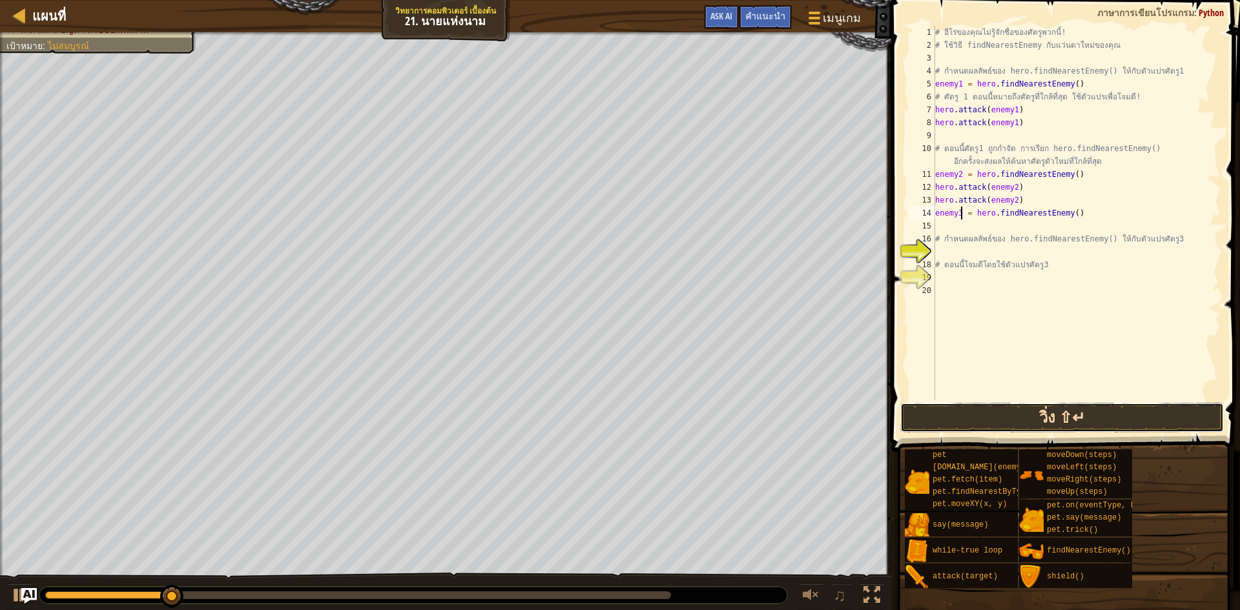
click at [1085, 417] on button "วิ่ง ⇧↵" at bounding box center [1061, 418] width 323 height 30
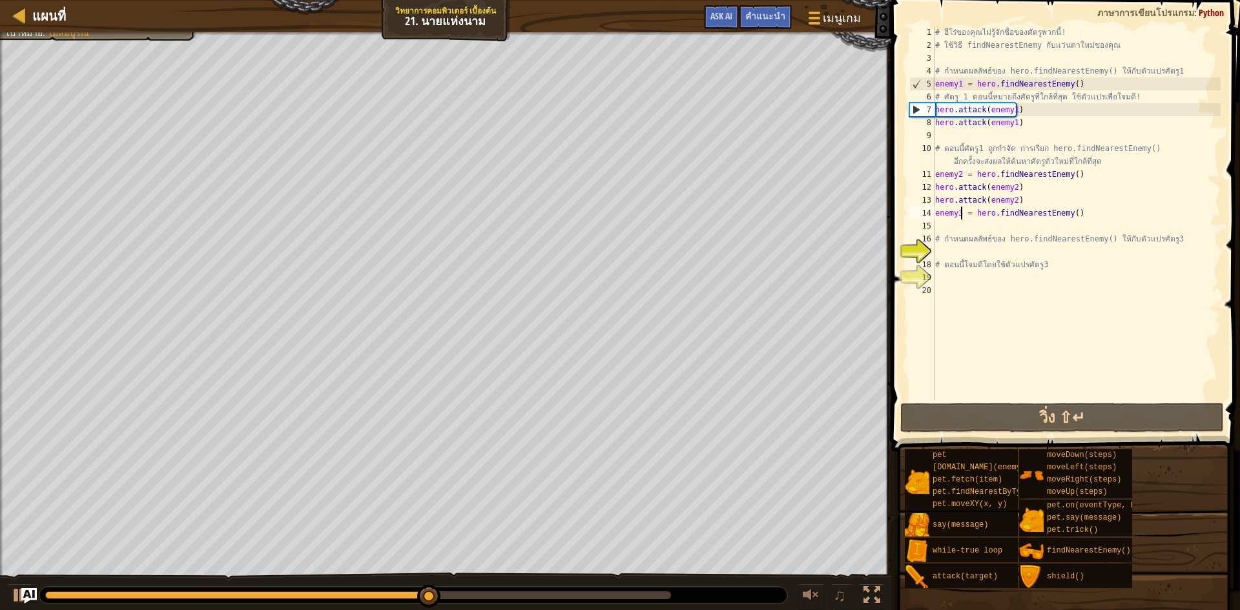
click at [1073, 226] on div "# ฮีโร่ของคุณไม่รู้จักชื่อของศัตรูพวกนี้! # ใช้วิธี findNearestEnemy กับแว่นตาใ…" at bounding box center [1076, 226] width 288 height 400
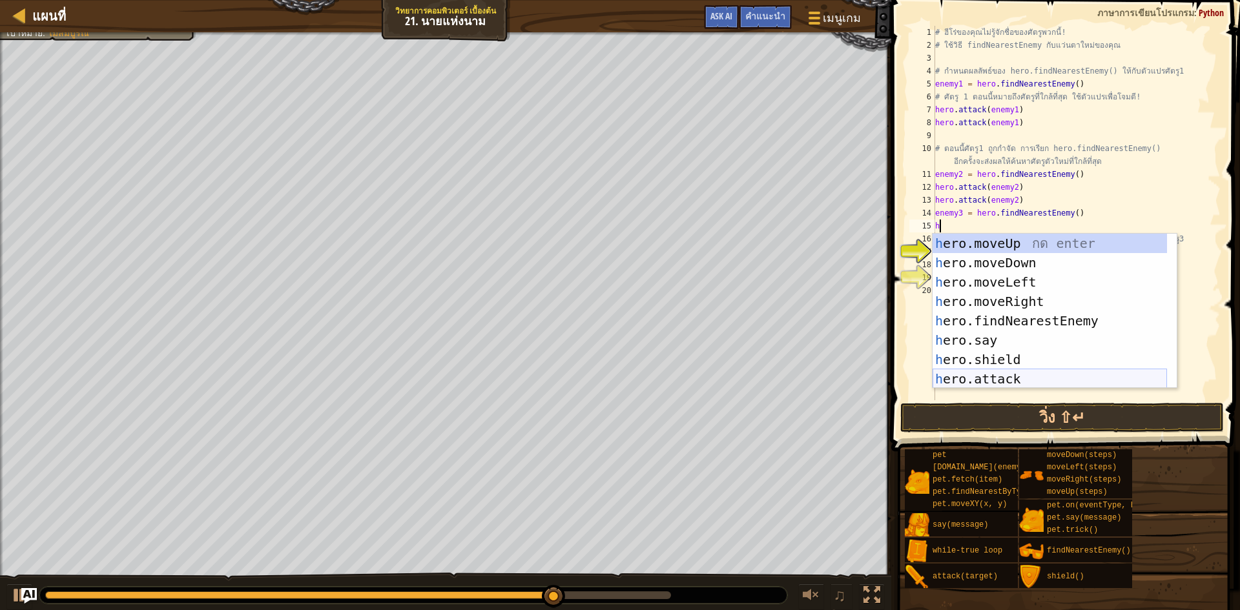
click at [1008, 376] on div "h ero.moveUp กด enter h ero.moveDown กด enter h ero.moveLeft กด enter h ero.mov…" at bounding box center [1049, 331] width 234 height 194
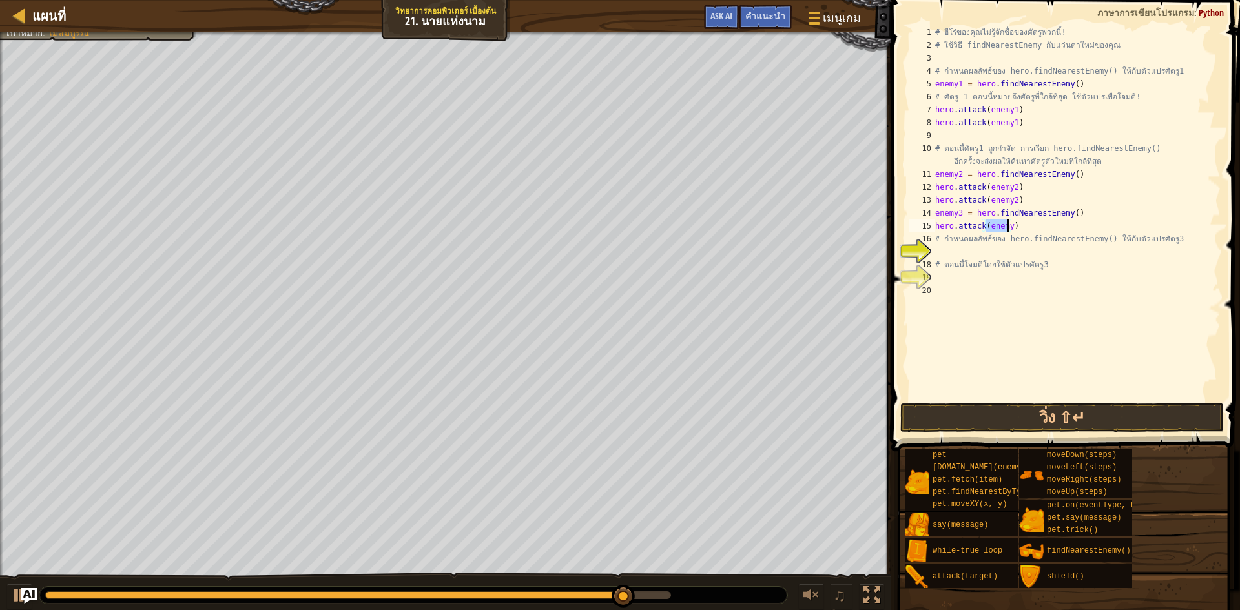
click at [1005, 229] on div "# ฮีโร่ของคุณไม่รู้จักชื่อของศัตรูพวกนี้! # ใช้วิธี findNearestEnemy กับแว่นตาใ…" at bounding box center [1076, 213] width 288 height 374
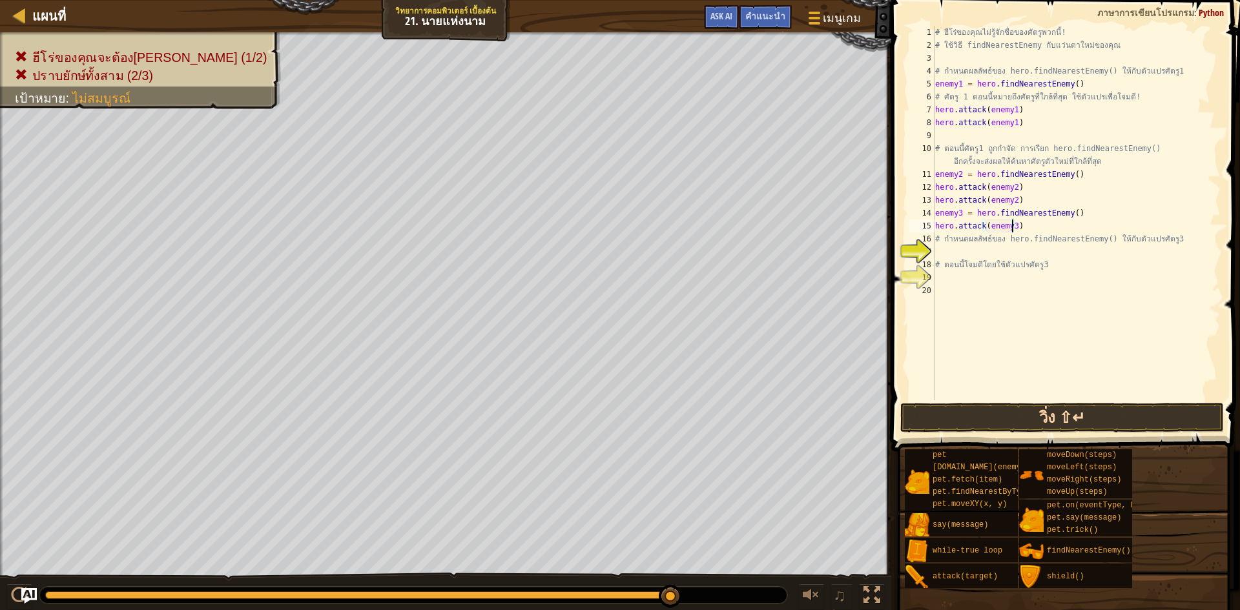
type textarea "hero.attack(enemy3)"
click at [1059, 422] on button "วิ่ง ⇧↵" at bounding box center [1061, 418] width 323 height 30
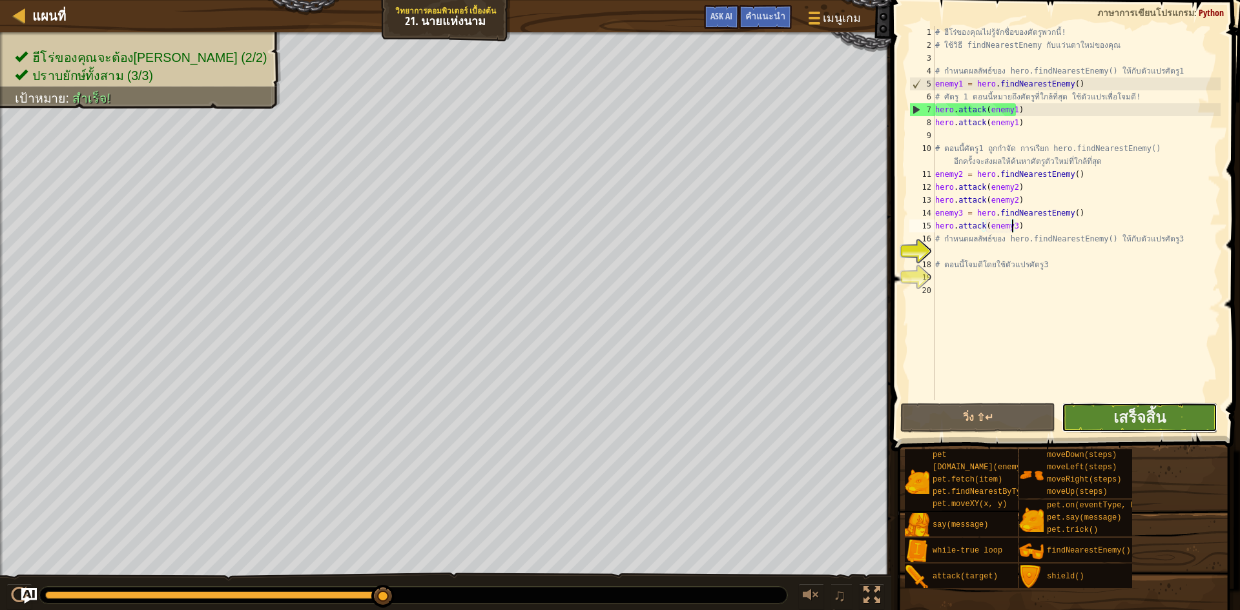
click at [1176, 409] on button "เสร็จสิ้น" at bounding box center [1138, 418] width 155 height 30
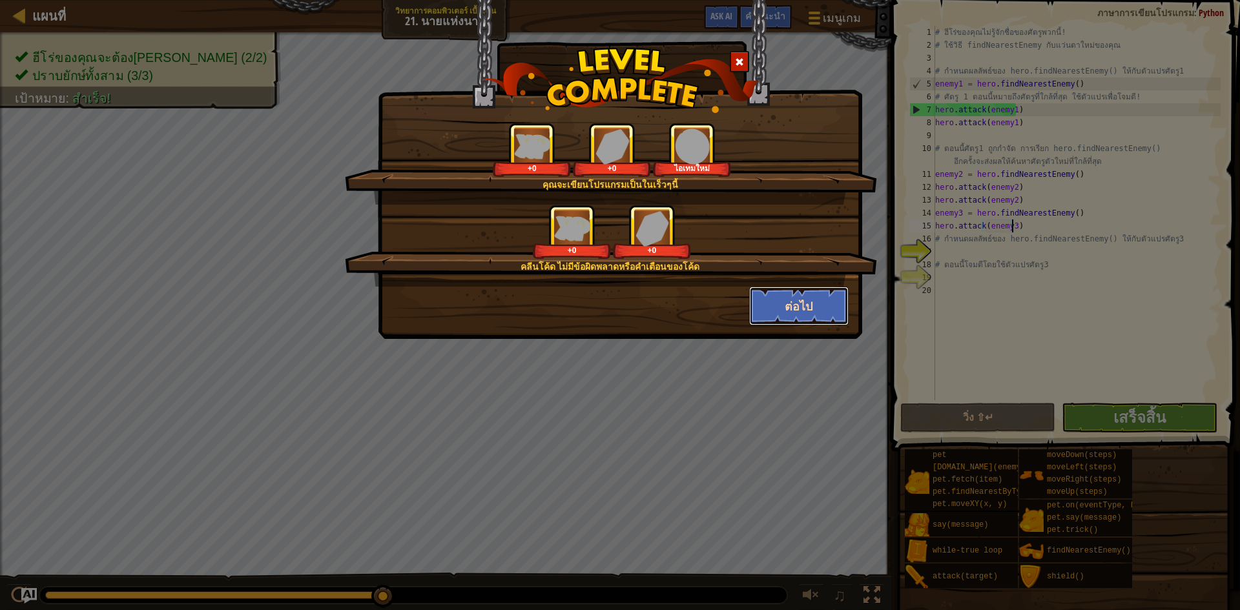
click at [779, 301] on button "ต่อไป" at bounding box center [799, 306] width 100 height 39
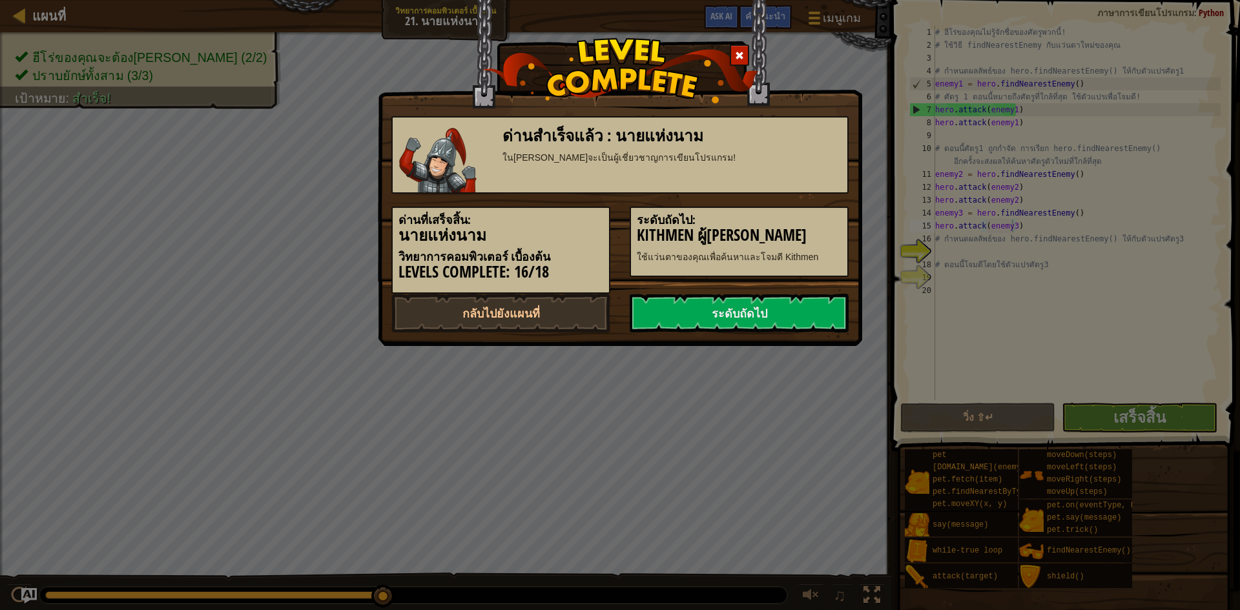
click at [779, 301] on link "ระดับถัดไป" at bounding box center [738, 313] width 219 height 39
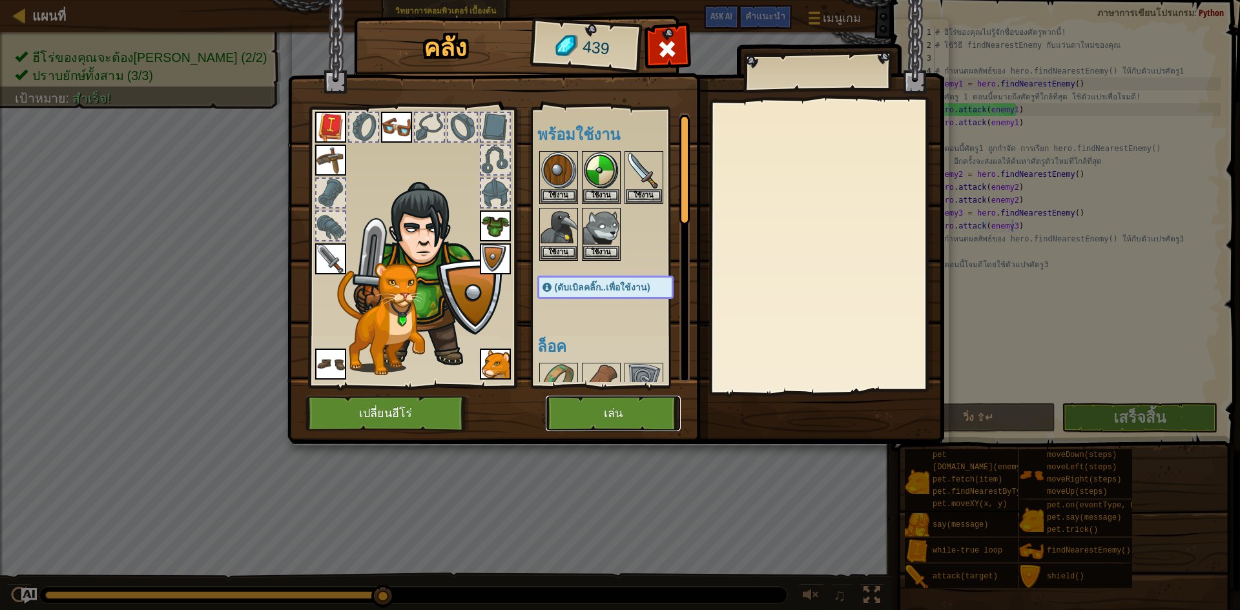
click at [623, 409] on button "เล่น" at bounding box center [613, 414] width 135 height 36
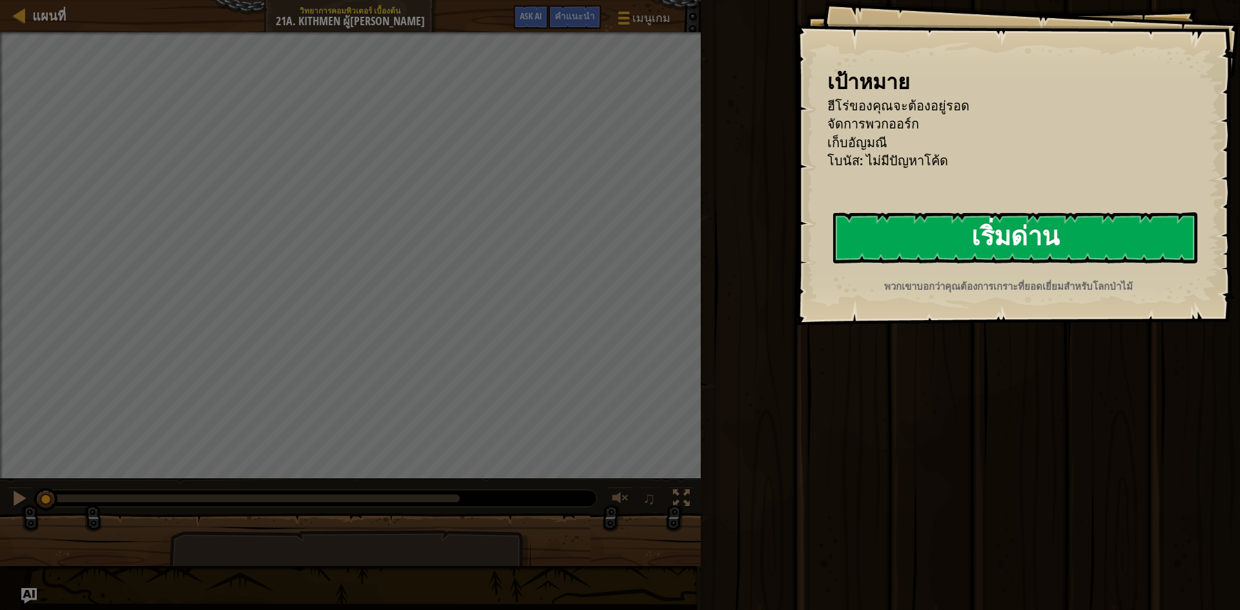
click at [1005, 212] on button "เริ่มด่าน" at bounding box center [1015, 237] width 364 height 51
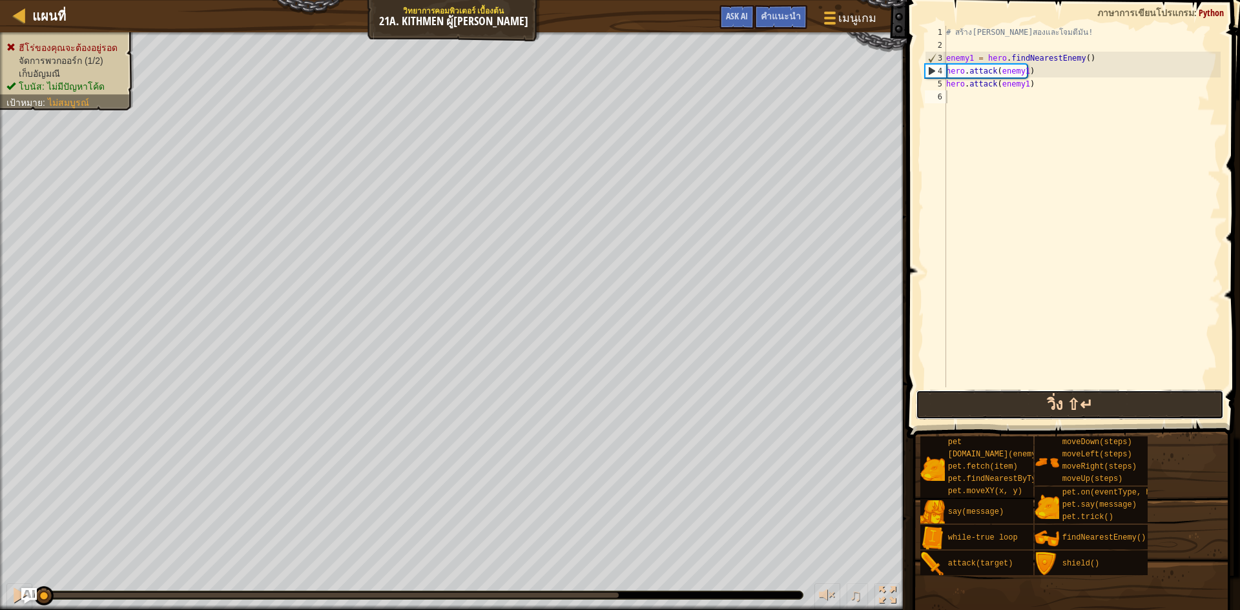
click at [1134, 405] on button "วิ่ง ⇧↵" at bounding box center [1069, 405] width 308 height 30
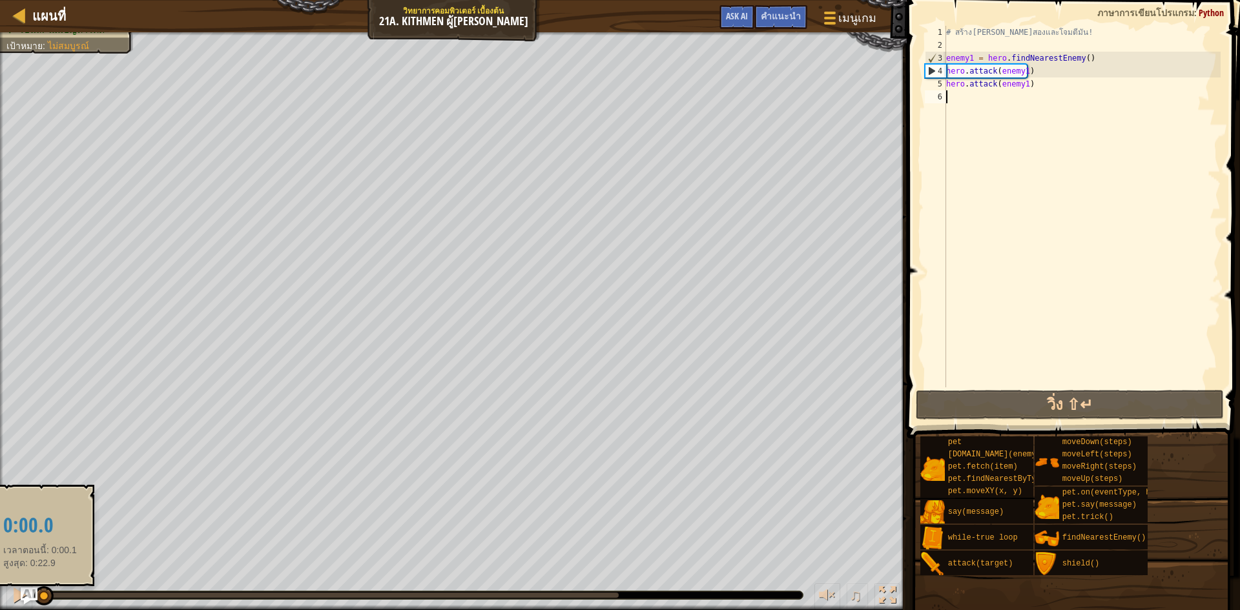
drag, startPoint x: 212, startPoint y: 592, endPoint x: 32, endPoint y: 600, distance: 180.3
click at [37, 602] on div at bounding box center [43, 595] width 19 height 19
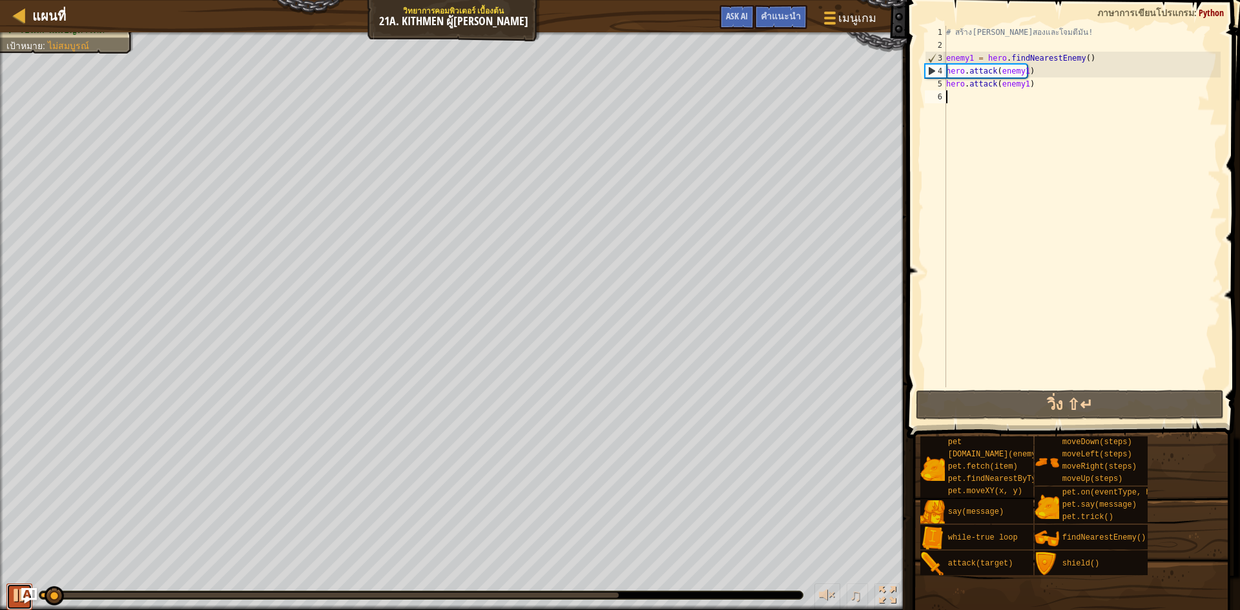
click at [16, 592] on div at bounding box center [19, 595] width 17 height 17
type textarea "e"
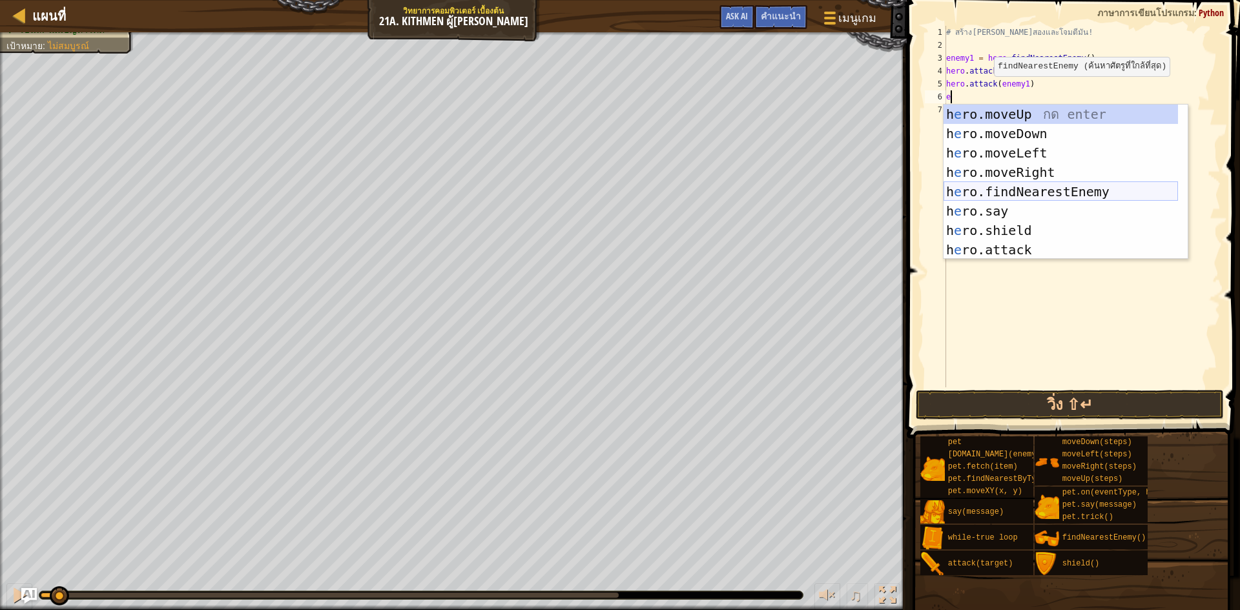
click at [1021, 189] on div "h e ro.moveUp กด enter h e ro.moveDown กด enter h e ro.moveLeft กด enter h e ro…" at bounding box center [1060, 202] width 234 height 194
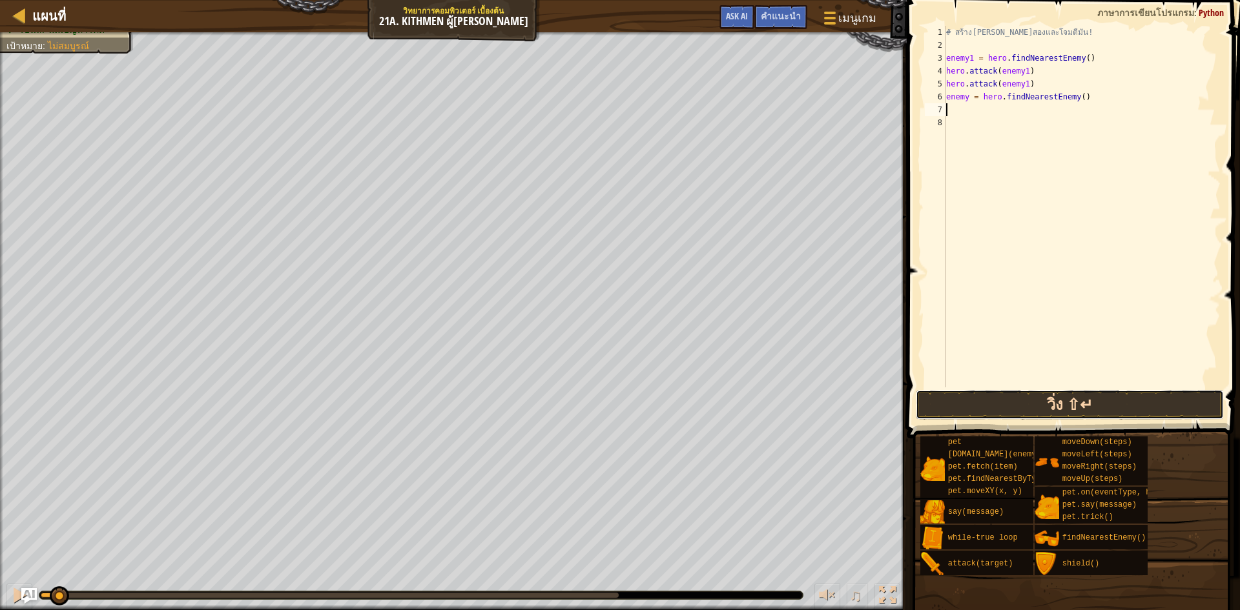
click at [1084, 397] on button "วิ่ง ⇧↵" at bounding box center [1069, 405] width 308 height 30
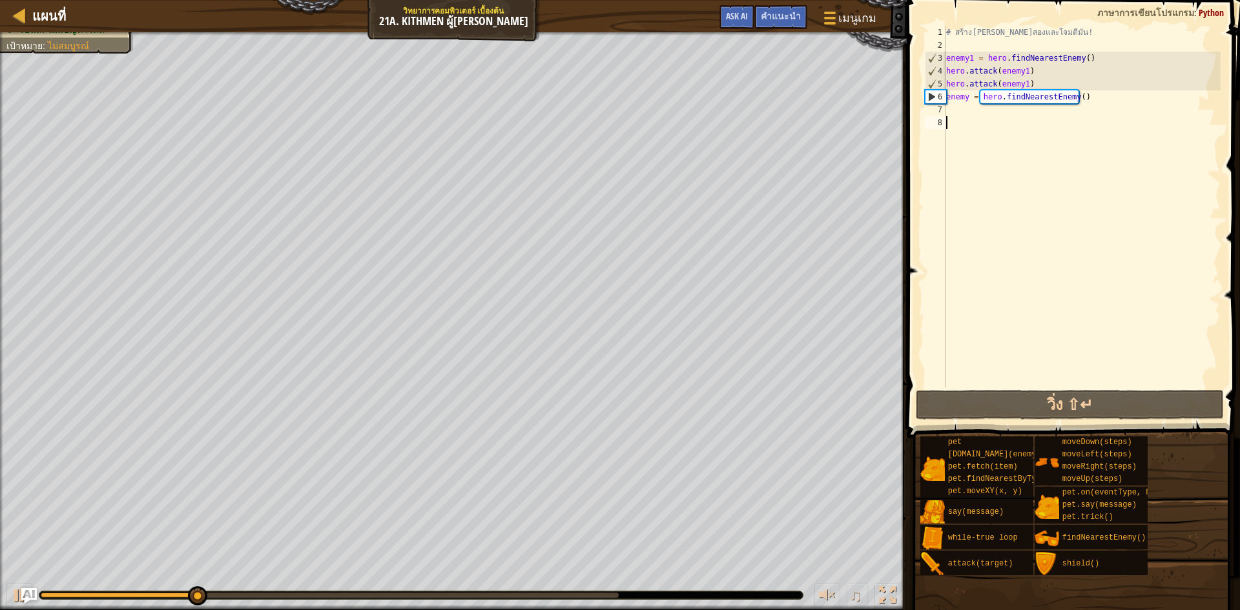
click at [988, 119] on div "# สร้างตัวแปรที่สองและโจมตีมัน! enemy1 = hero . findNearestEnemy ( ) hero . att…" at bounding box center [1081, 219] width 277 height 387
click at [976, 113] on div "# สร้างตัวแปรที่สองและโจมตีมัน! enemy1 = hero . findNearestEnemy ( ) hero . att…" at bounding box center [1081, 219] width 277 height 387
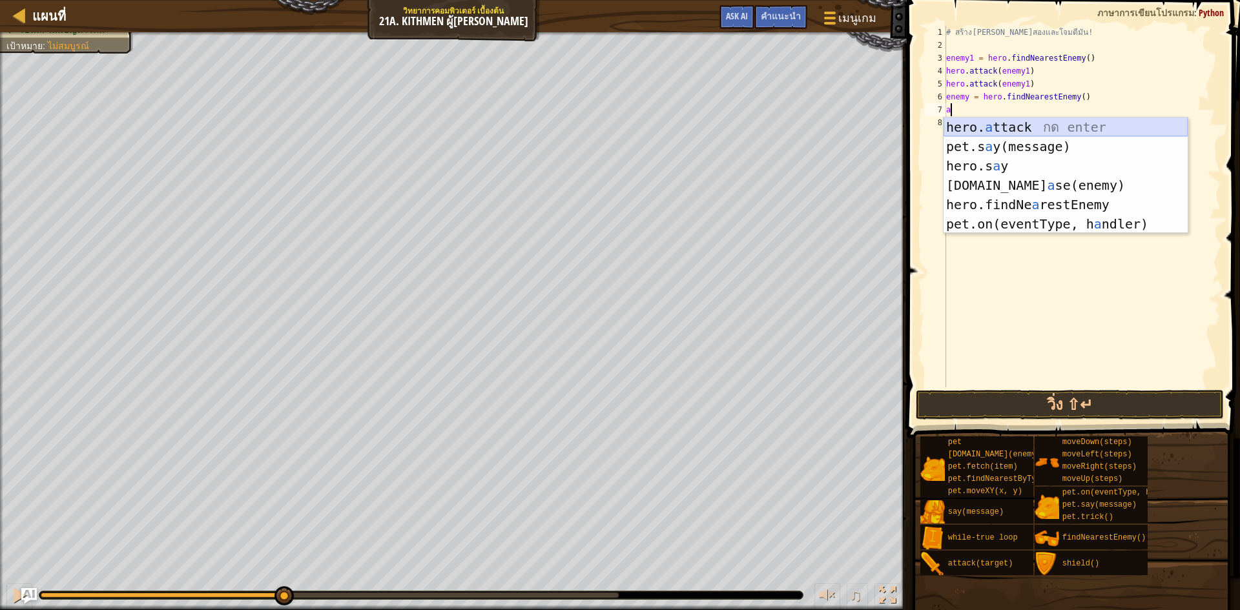
click at [1020, 125] on div "hero. a ttack กด enter pet.s a y(message) กด enter hero.s a y กด enter [DOMAIN_…" at bounding box center [1065, 194] width 244 height 155
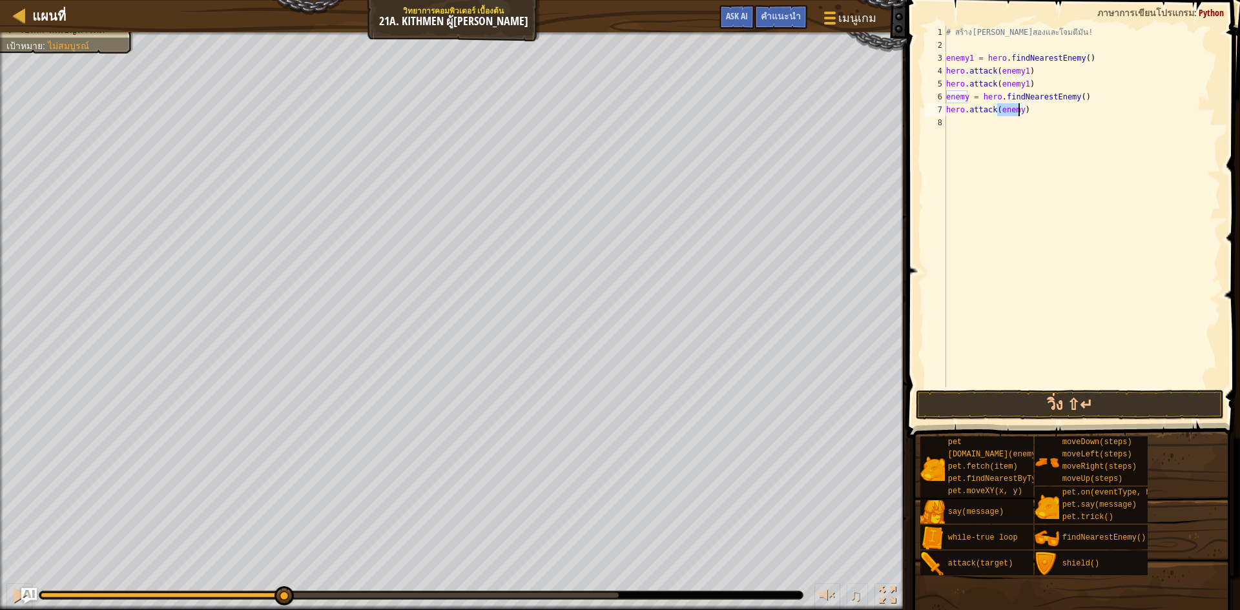
type textarea "hero.attack(enemy)"
click at [1017, 109] on div "# สร้างตัวแปรที่สองและโจมตีมัน! enemy1 = hero . findNearestEnemy ( ) hero . att…" at bounding box center [1081, 207] width 277 height 362
click at [1114, 402] on button "วิ่ง ⇧↵" at bounding box center [1069, 405] width 308 height 30
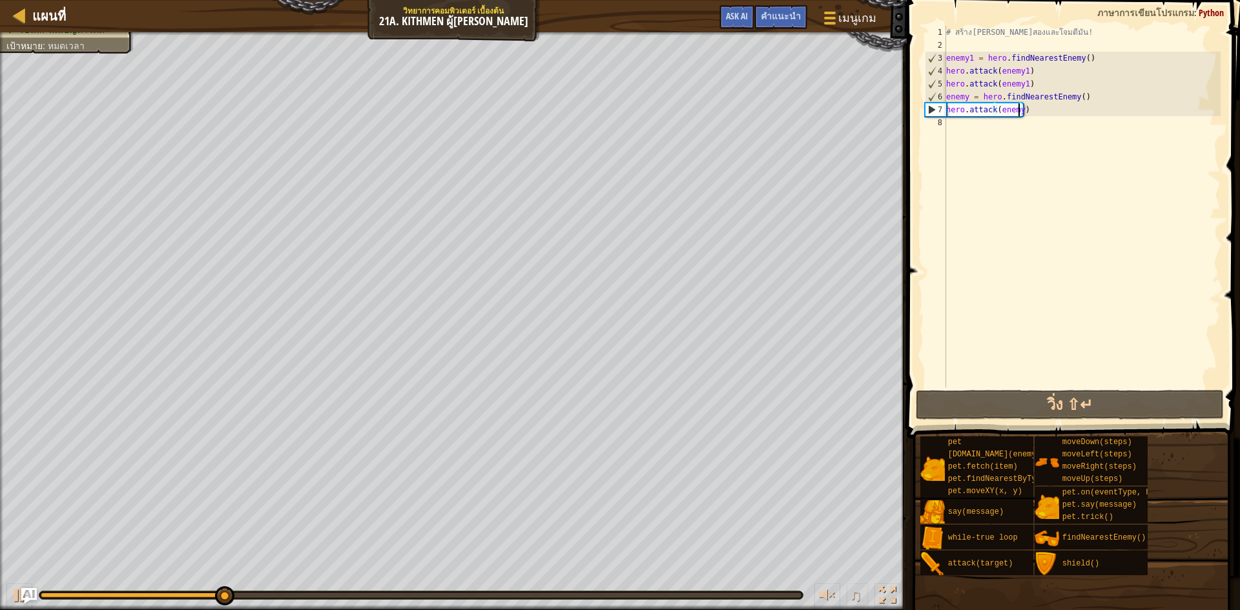
click at [997, 130] on div "# สร้างตัวแปรที่สองและโจมตีมัน! enemy1 = hero . findNearestEnemy ( ) hero . att…" at bounding box center [1081, 219] width 277 height 387
type textarea "m"
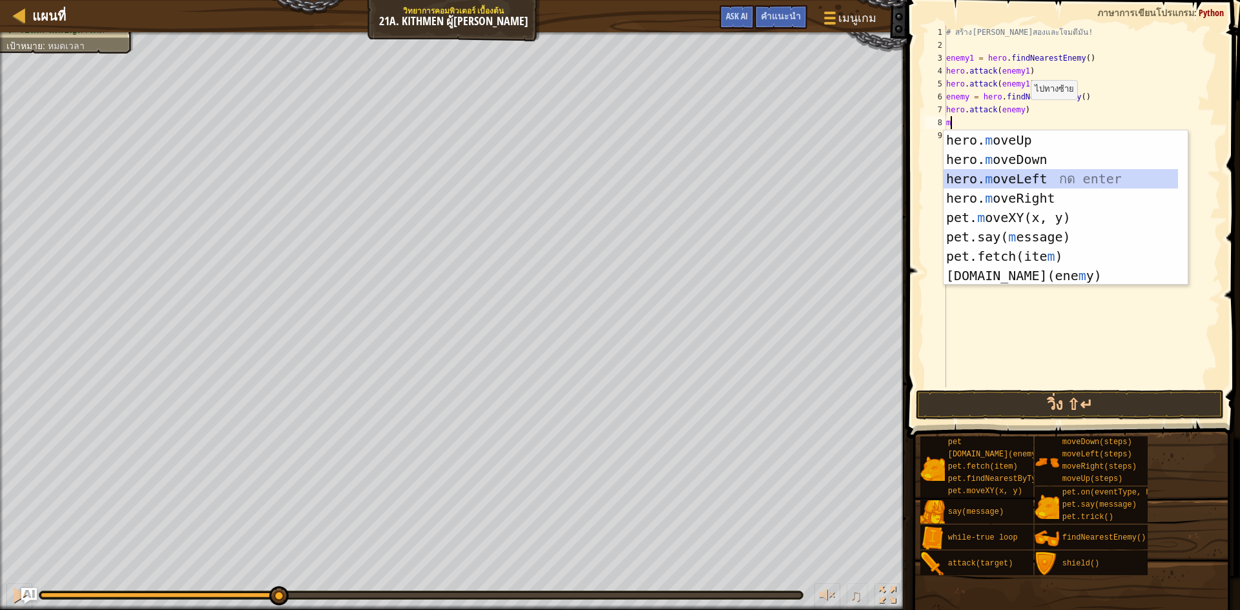
click at [1033, 181] on div "hero. m oveUp กด enter hero. m oveDown กด enter hero. m oveLeft กด enter hero. …" at bounding box center [1060, 227] width 234 height 194
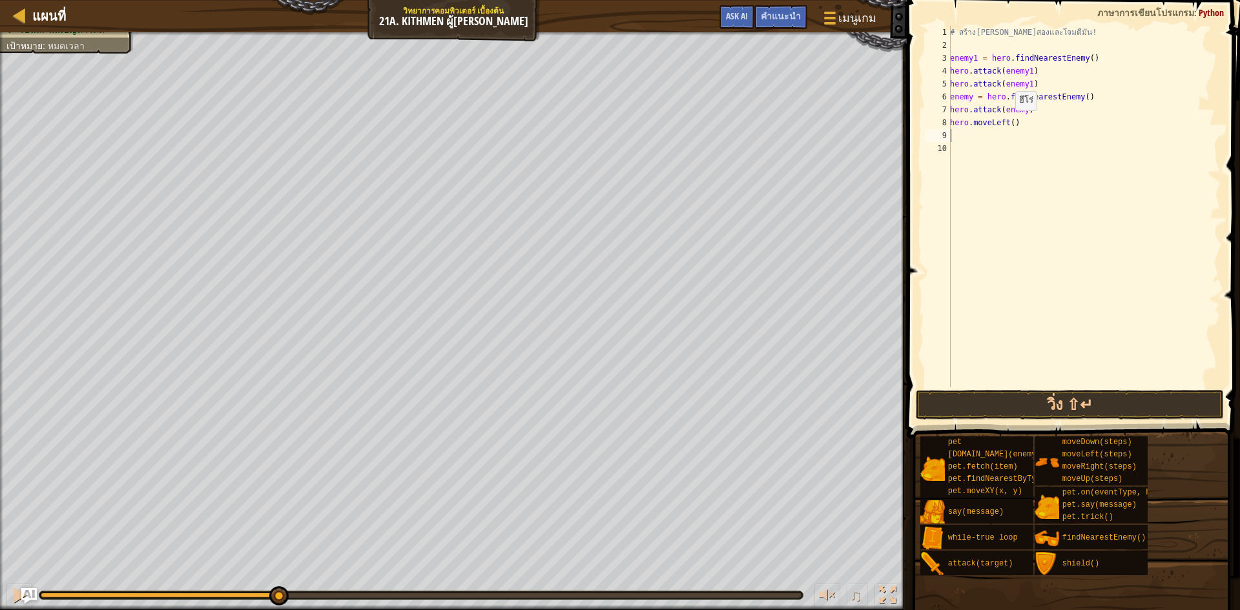
click at [1008, 123] on div "# สร้างตัวแปรที่สองและโจมตีมัน! enemy1 = hero . findNearestEnemy ( ) hero . att…" at bounding box center [1083, 219] width 273 height 387
click at [1088, 405] on button "วิ่ง ⇧↵" at bounding box center [1069, 405] width 308 height 30
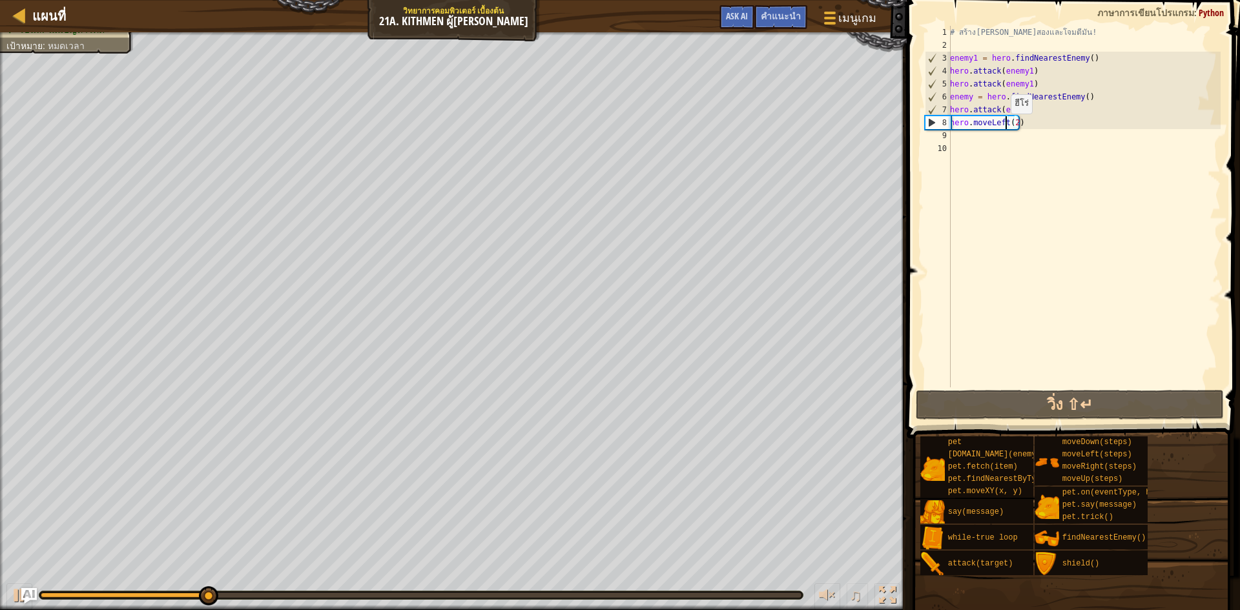
click at [1003, 127] on div "# สร้างตัวแปรที่สองและโจมตีมัน! enemy1 = hero . findNearestEnemy ( ) hero . att…" at bounding box center [1083, 219] width 273 height 387
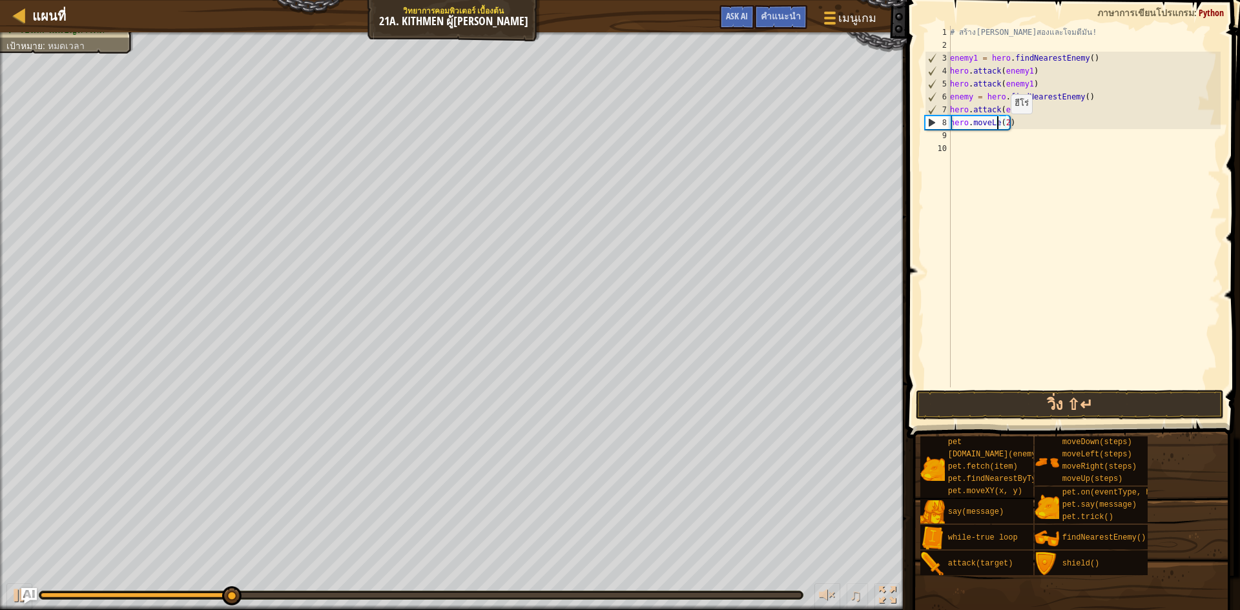
scroll to position [6, 4]
click at [1011, 143] on div "hero.moveR ight กด enter" at bounding box center [1069, 159] width 244 height 58
click at [1090, 406] on button "วิ่ง ⇧↵" at bounding box center [1069, 405] width 308 height 30
type textarea "hero.moveRight(2)"
click at [1111, 401] on button "วิ่ง ⇧↵" at bounding box center [1069, 405] width 308 height 30
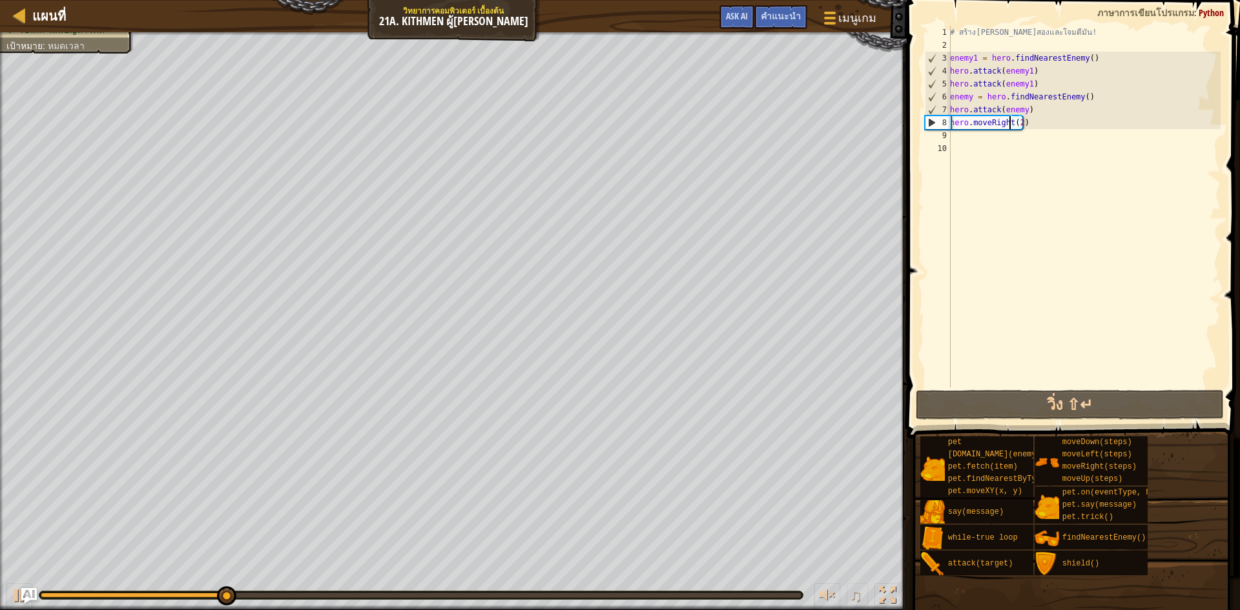
click at [1000, 138] on div "# สร้างตัวแปรที่สองและโจมตีมัน! enemy1 = hero . findNearestEnemy ( ) hero . att…" at bounding box center [1083, 219] width 273 height 387
type textarea "m"
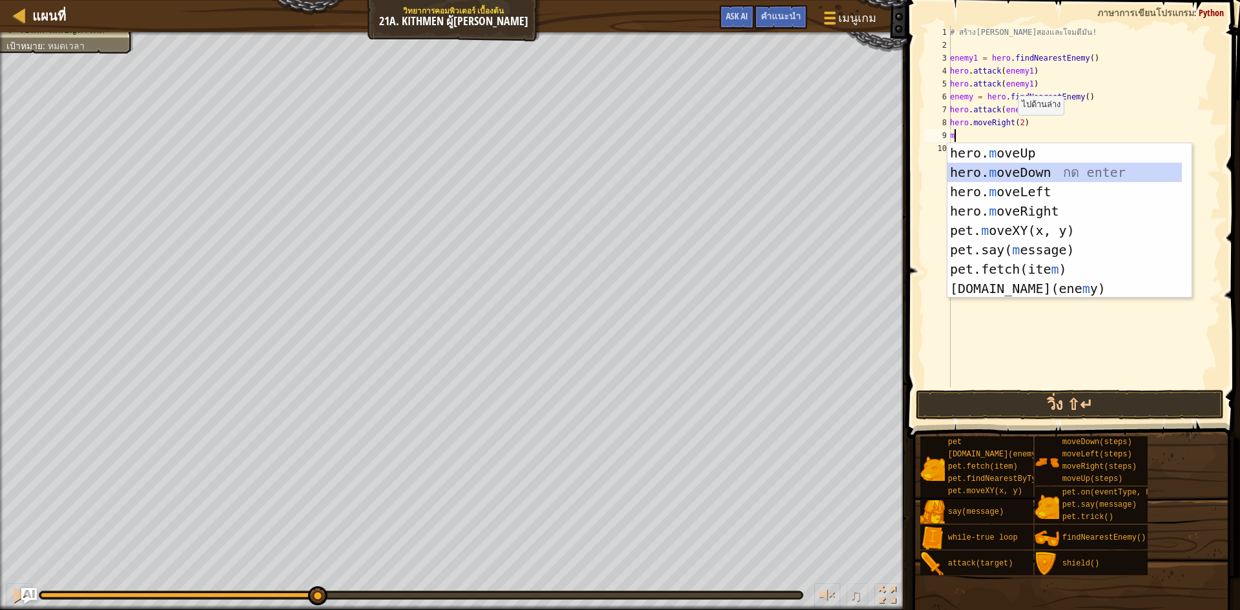
click at [1034, 170] on div "hero. m oveUp กด enter hero. m oveDown กด enter hero. m oveLeft กด enter hero. …" at bounding box center [1069, 240] width 244 height 194
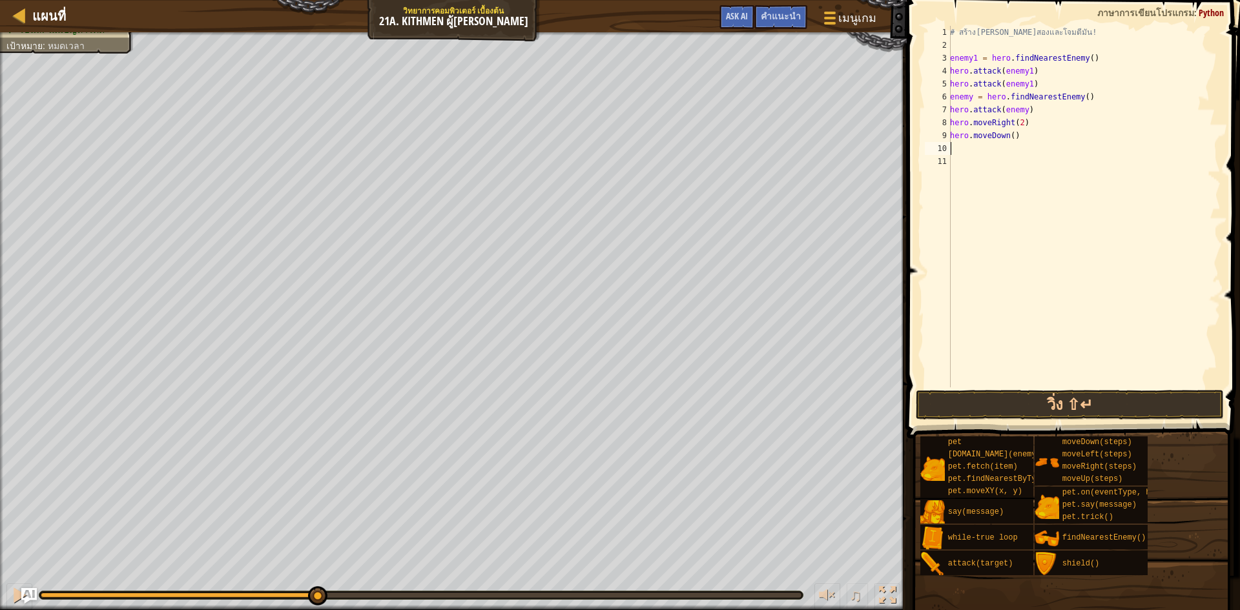
type textarea "m"
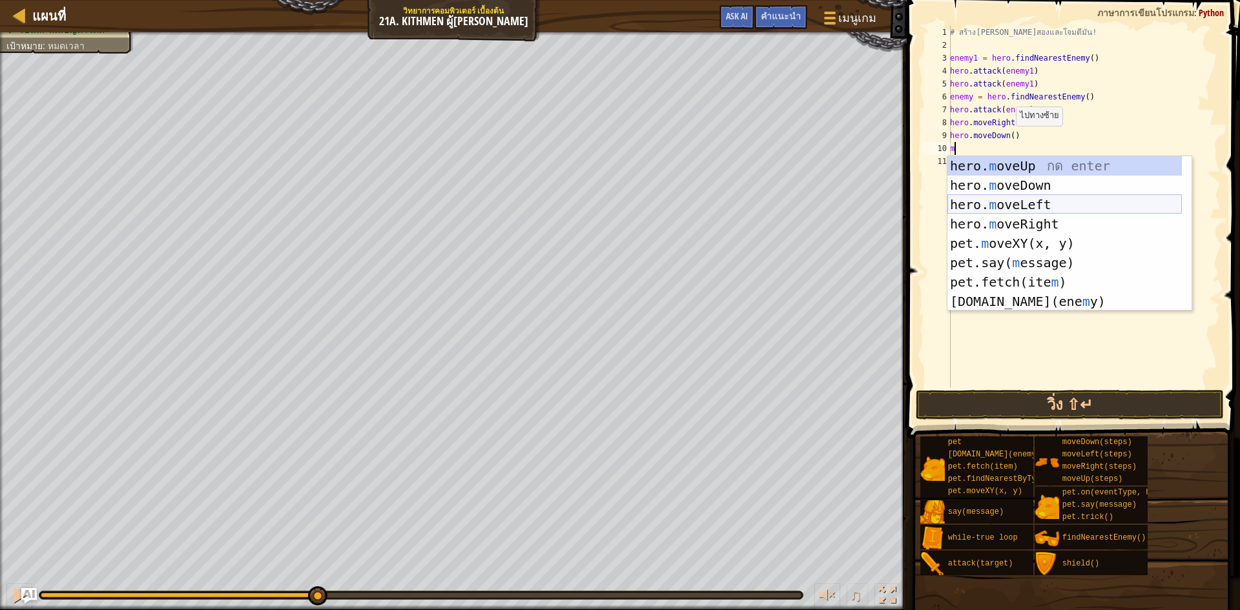
click at [1041, 197] on div "hero. m oveUp กด enter hero. m oveDown กด enter hero. m oveLeft กด enter hero. …" at bounding box center [1064, 253] width 234 height 194
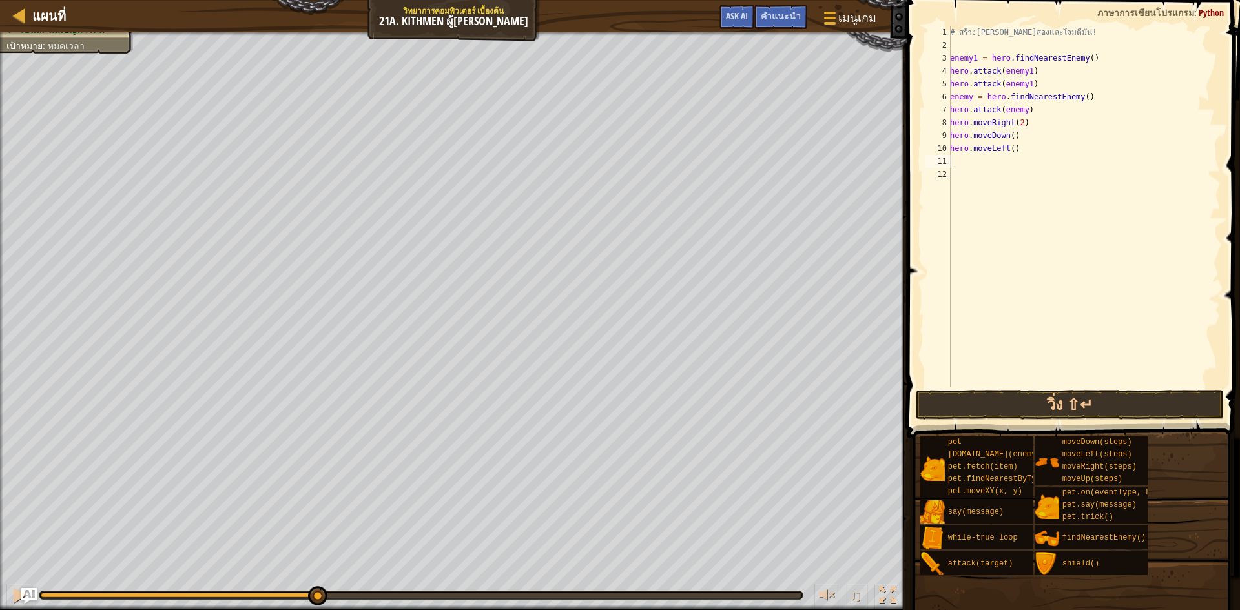
type textarea "m"
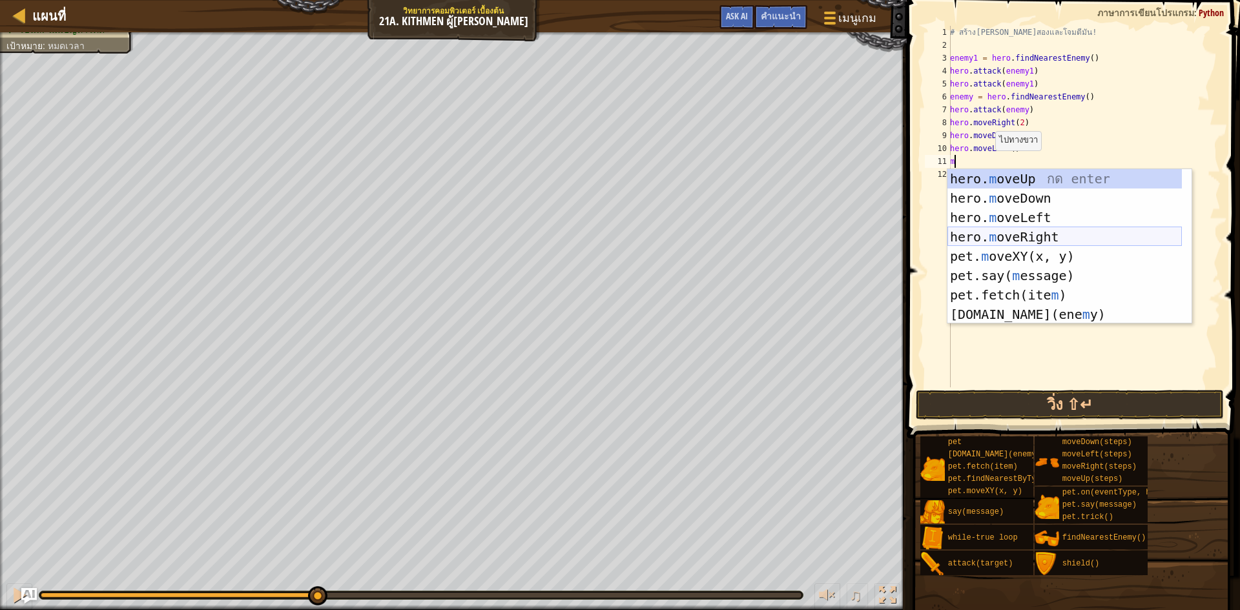
click at [1056, 230] on div "hero. m oveUp กด enter hero. m oveDown กด enter hero. m oveLeft กด enter hero. …" at bounding box center [1064, 266] width 234 height 194
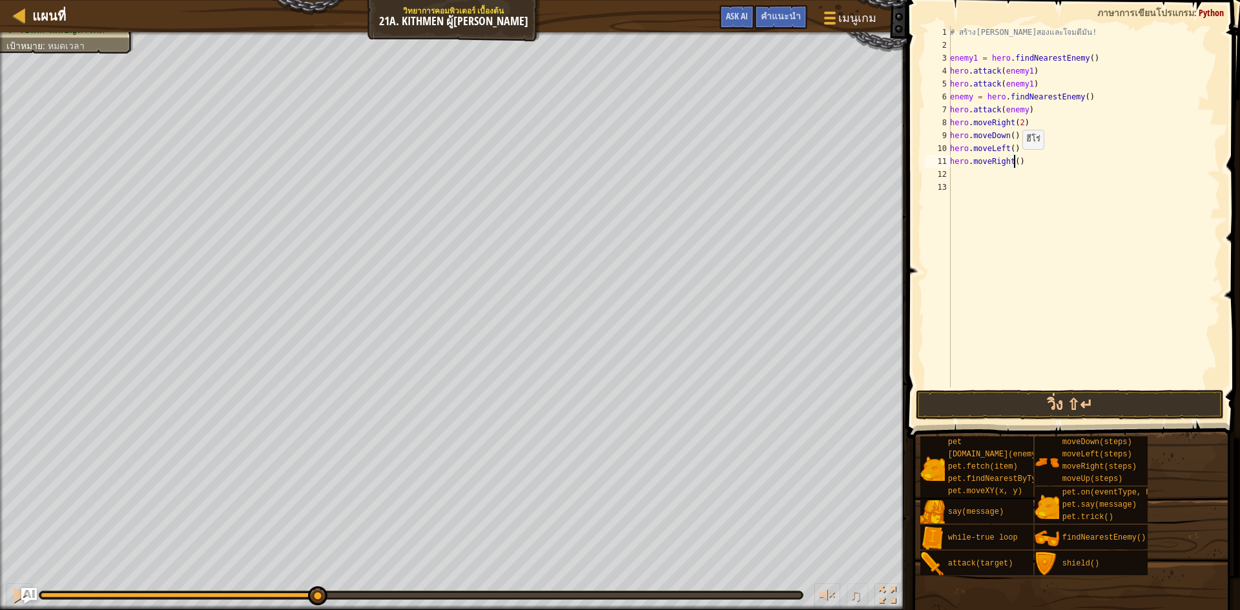
click at [1015, 162] on div "# สร้างตัวแปรที่สองและโจมตีมัน! enemy1 = hero . findNearestEnemy ( ) hero . att…" at bounding box center [1083, 219] width 273 height 387
type textarea "hero.moveRight(2)"
click at [1119, 402] on button "วิ่ง ⇧↵" at bounding box center [1069, 405] width 308 height 30
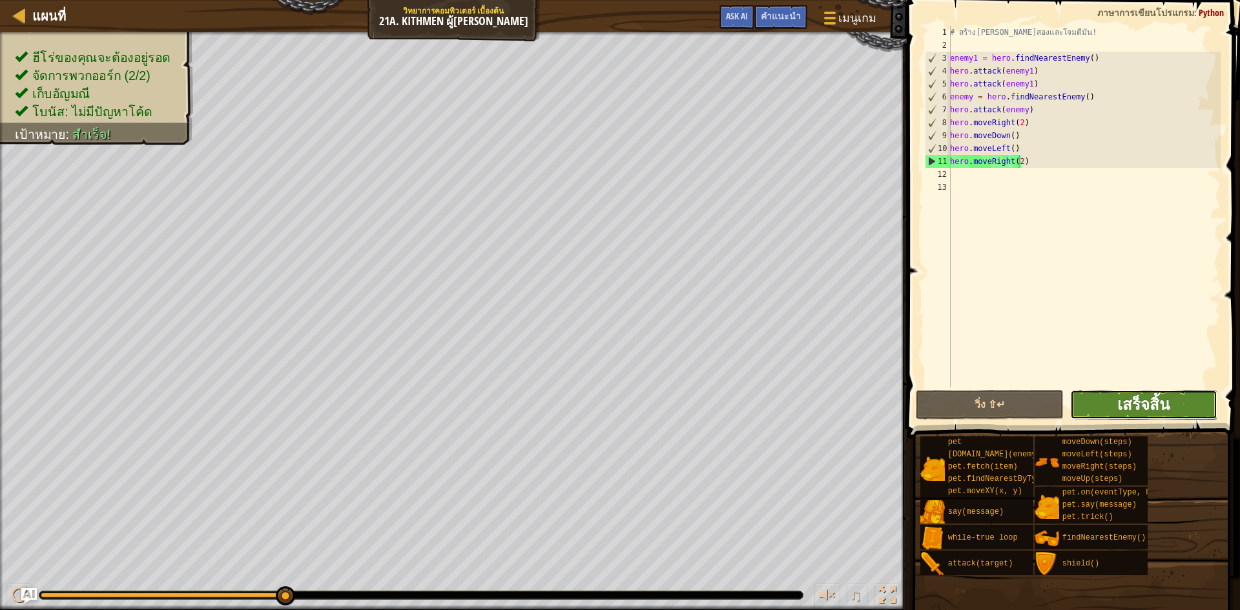
click at [1145, 402] on span "เสร็จสิ้น" at bounding box center [1143, 404] width 52 height 21
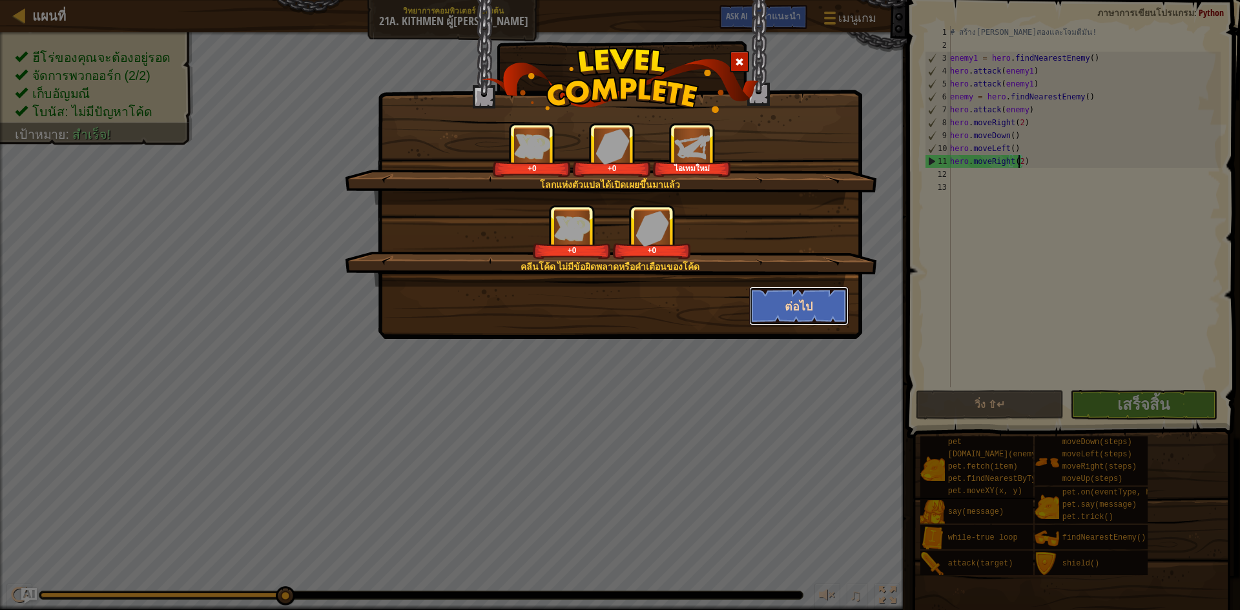
click at [773, 290] on button "ต่อไป" at bounding box center [799, 306] width 100 height 39
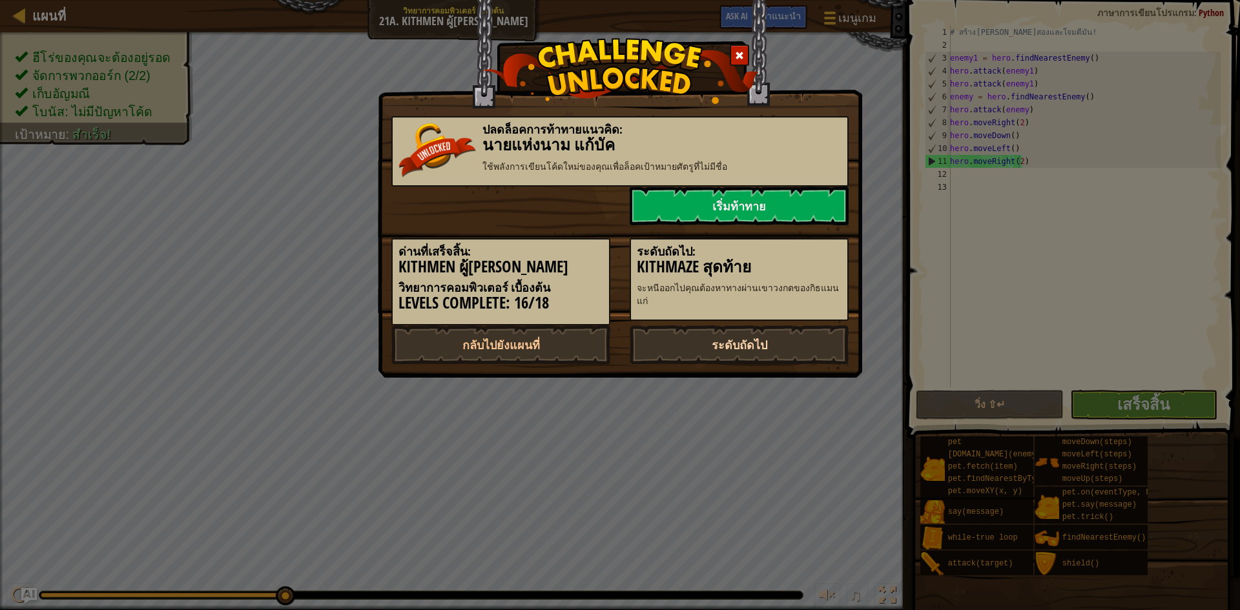
click at [762, 351] on link "ระดับถัดไป" at bounding box center [738, 344] width 219 height 39
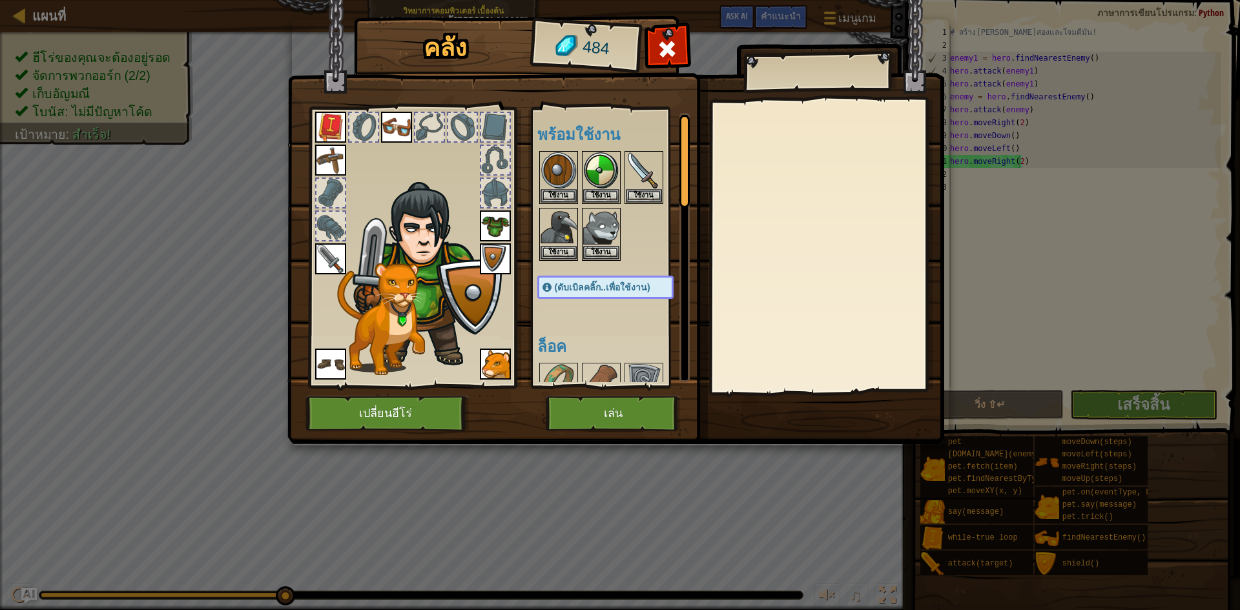
click at [403, 128] on img at bounding box center [396, 127] width 31 height 31
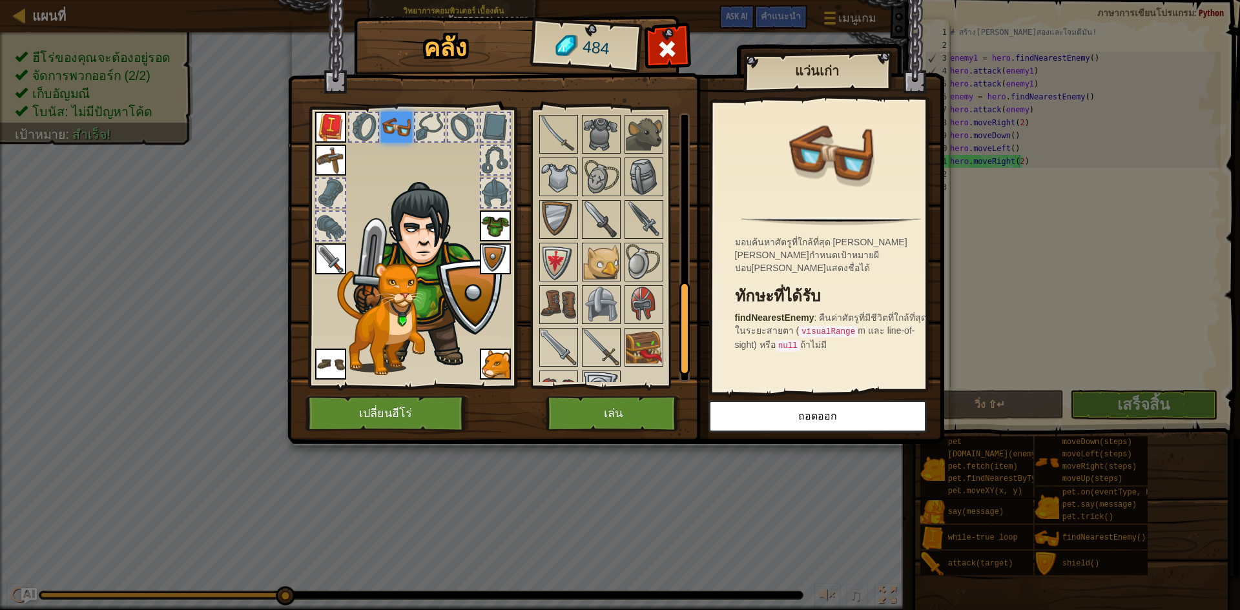
scroll to position [533, 0]
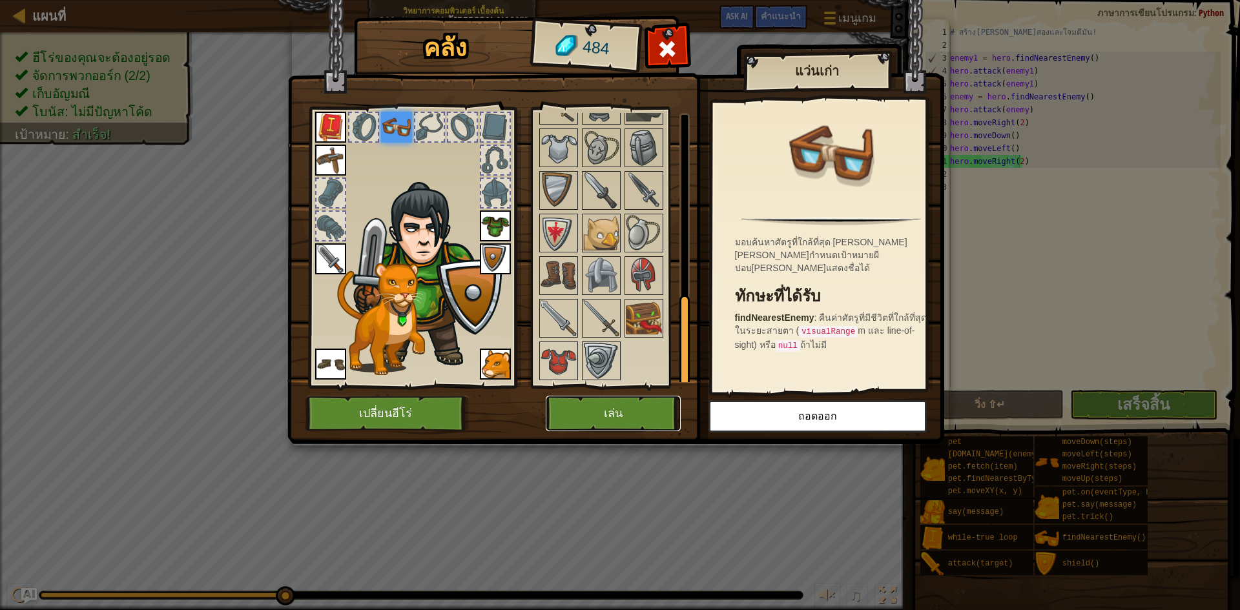
click at [623, 425] on button "เล่น" at bounding box center [613, 414] width 135 height 36
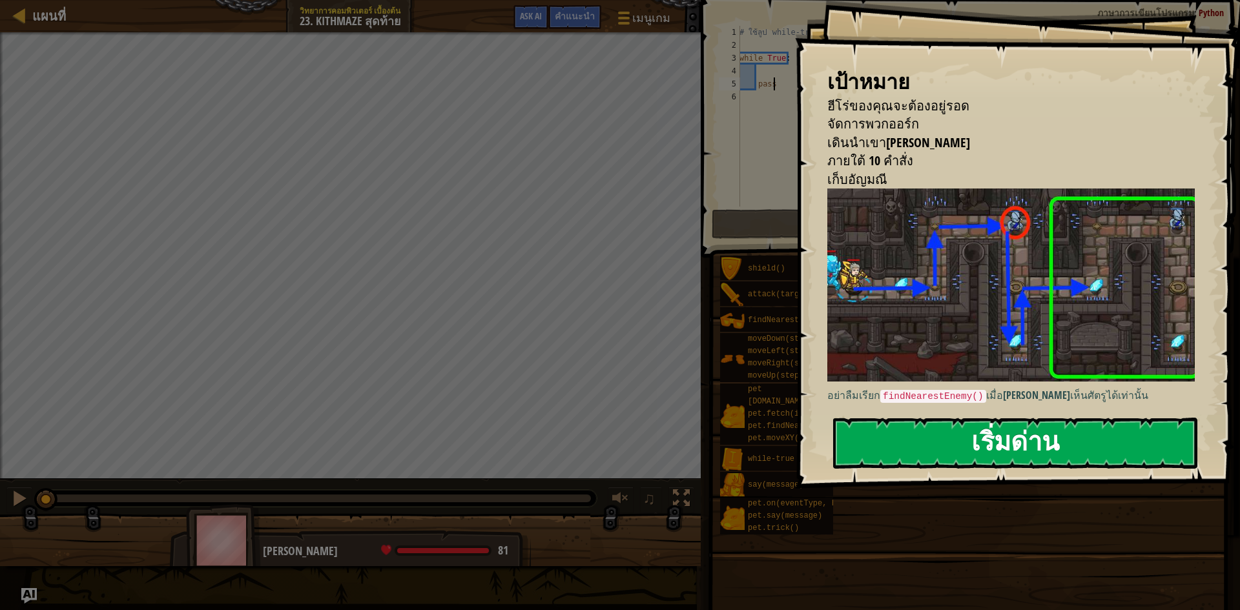
click at [1041, 445] on button "เริ่มด่าน" at bounding box center [1015, 443] width 364 height 51
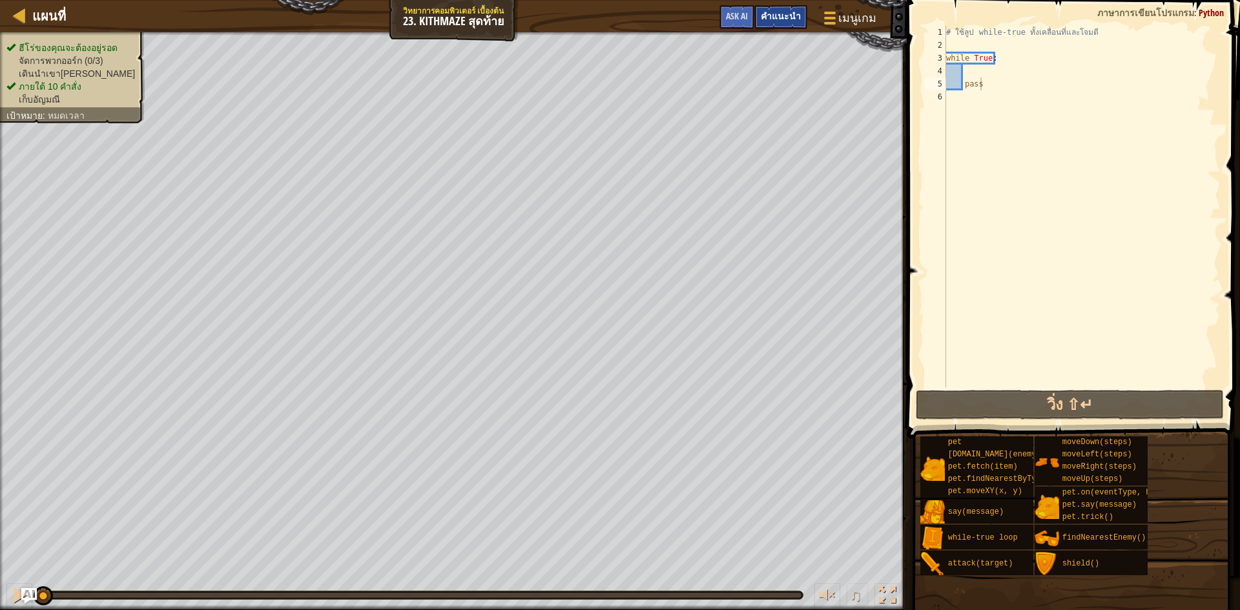
click at [790, 10] on div "คำแนะนำ" at bounding box center [780, 17] width 53 height 24
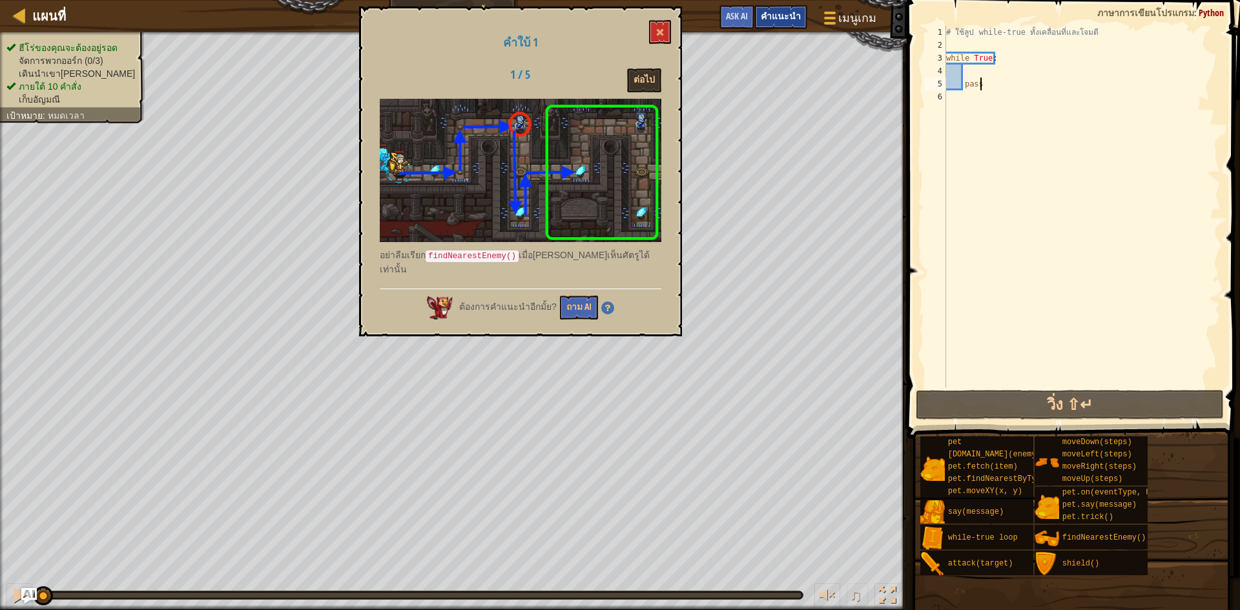
click at [790, 10] on div "คำแนะนำ" at bounding box center [780, 17] width 53 height 24
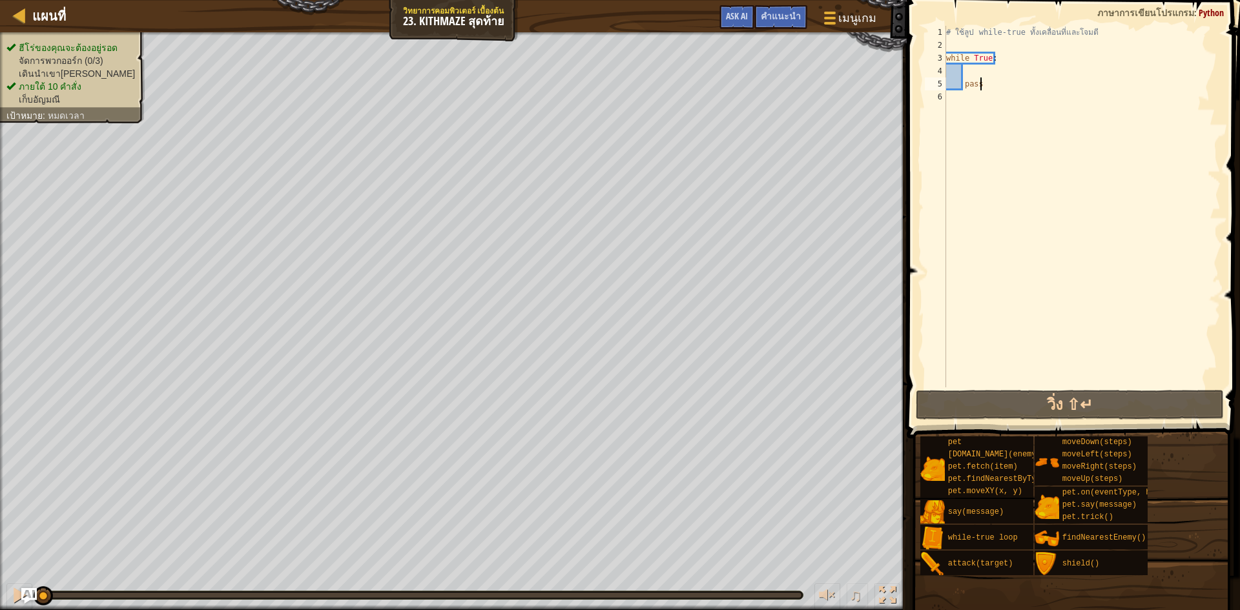
click at [962, 99] on div "# ใช้ลูป while-true ทั้งเคลื่อนที่และโจมตี while True : pass" at bounding box center [1081, 219] width 277 height 387
type textarea "e"
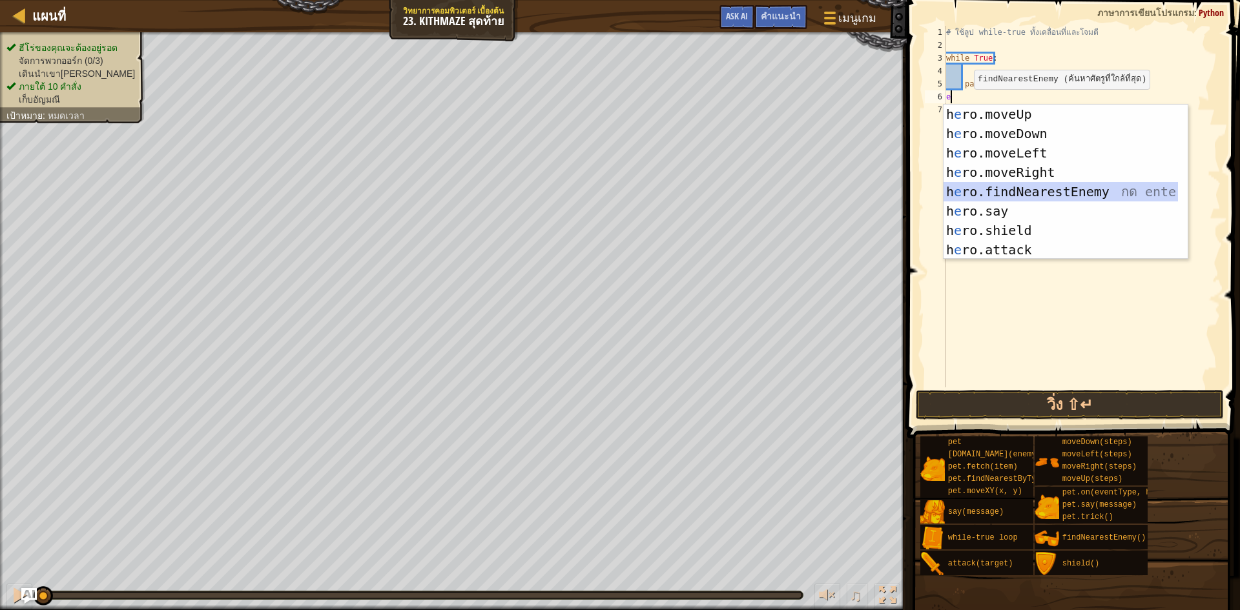
click at [1034, 187] on div "h e ro.moveUp กด enter h e ro.moveDown กด enter h e ro.moveLeft กด enter h e ro…" at bounding box center [1060, 202] width 234 height 194
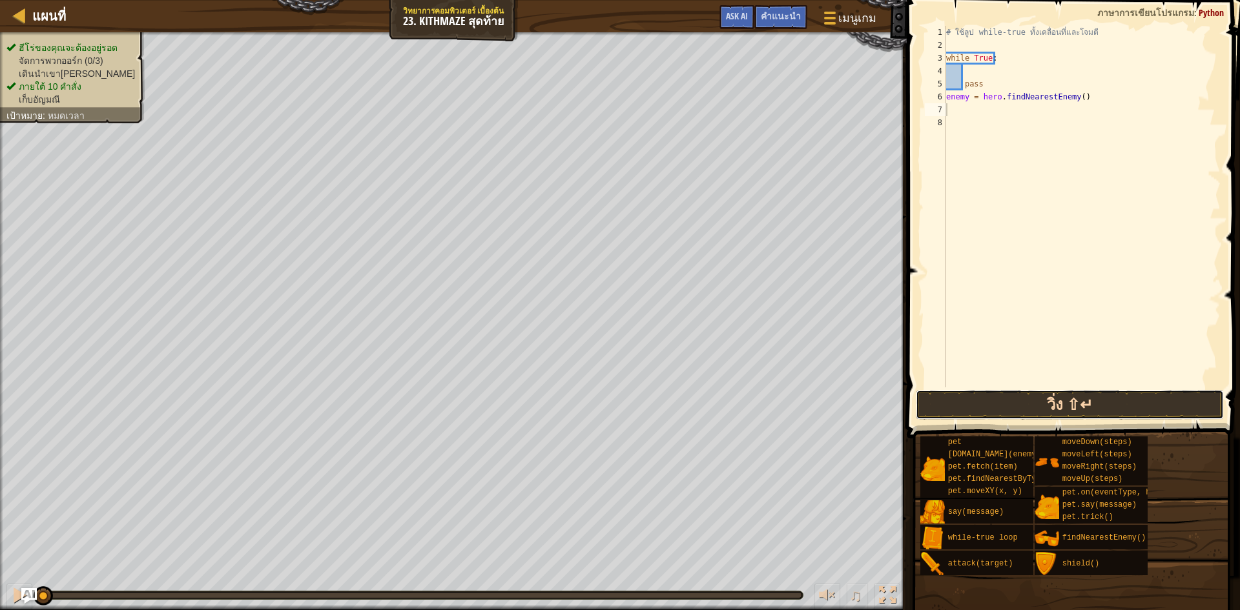
click at [1099, 400] on button "วิ่ง ⇧↵" at bounding box center [1069, 405] width 308 height 30
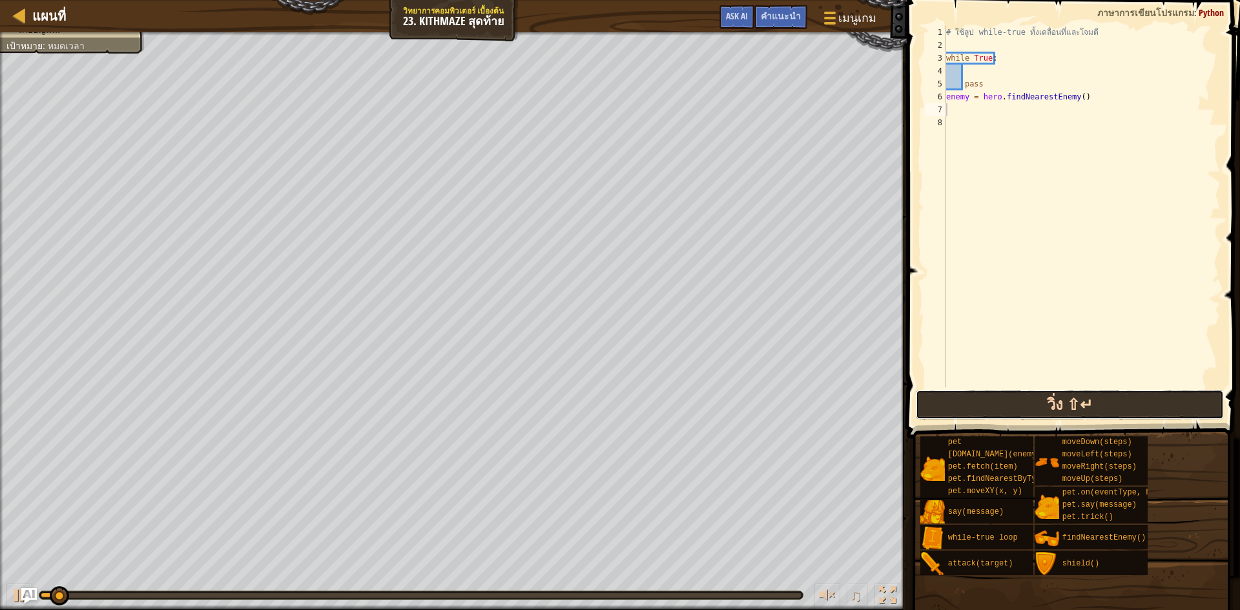
click at [1099, 400] on button "วิ่ง ⇧↵" at bounding box center [1069, 405] width 308 height 30
click at [1099, 400] on button "วิ่ง" at bounding box center [1069, 405] width 308 height 30
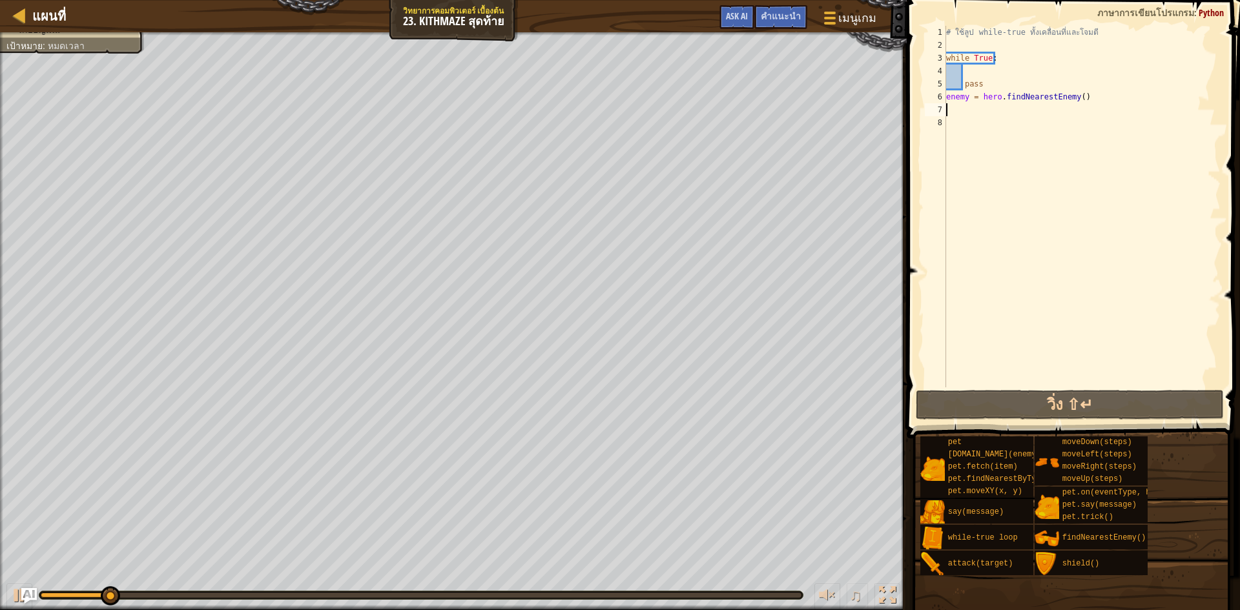
click at [975, 72] on div "# ใช้ลูป while-true ทั้งเคลื่อนที่และโจมตี while True : pass enemy = hero . fin…" at bounding box center [1081, 219] width 277 height 387
type textarea "m"
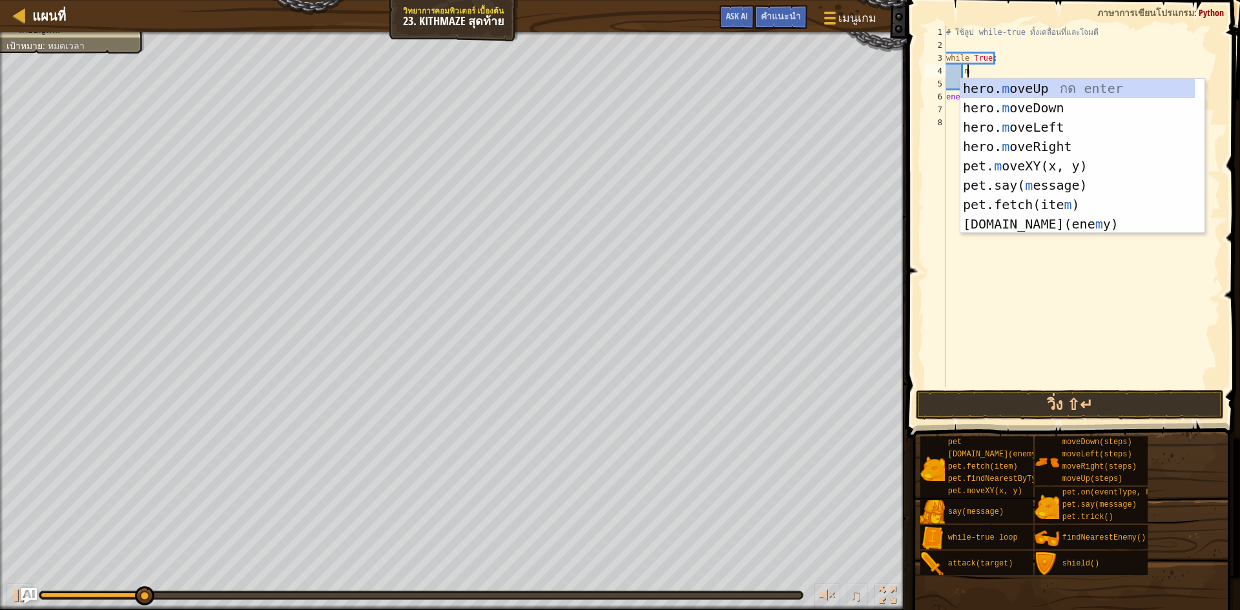
scroll to position [6, 1]
click at [1041, 150] on div "hero. m oveUp กด enter hero. m oveDown กด enter hero. m oveLeft กด enter hero. …" at bounding box center [1077, 176] width 234 height 194
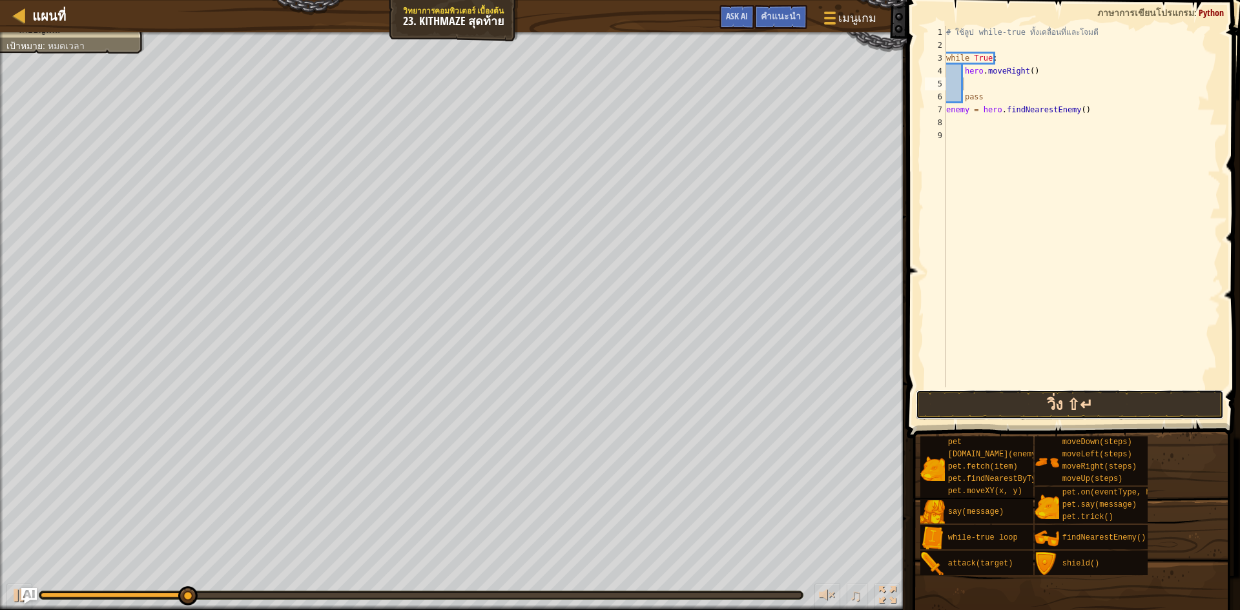
click at [1060, 400] on button "วิ่ง ⇧↵" at bounding box center [1069, 405] width 308 height 30
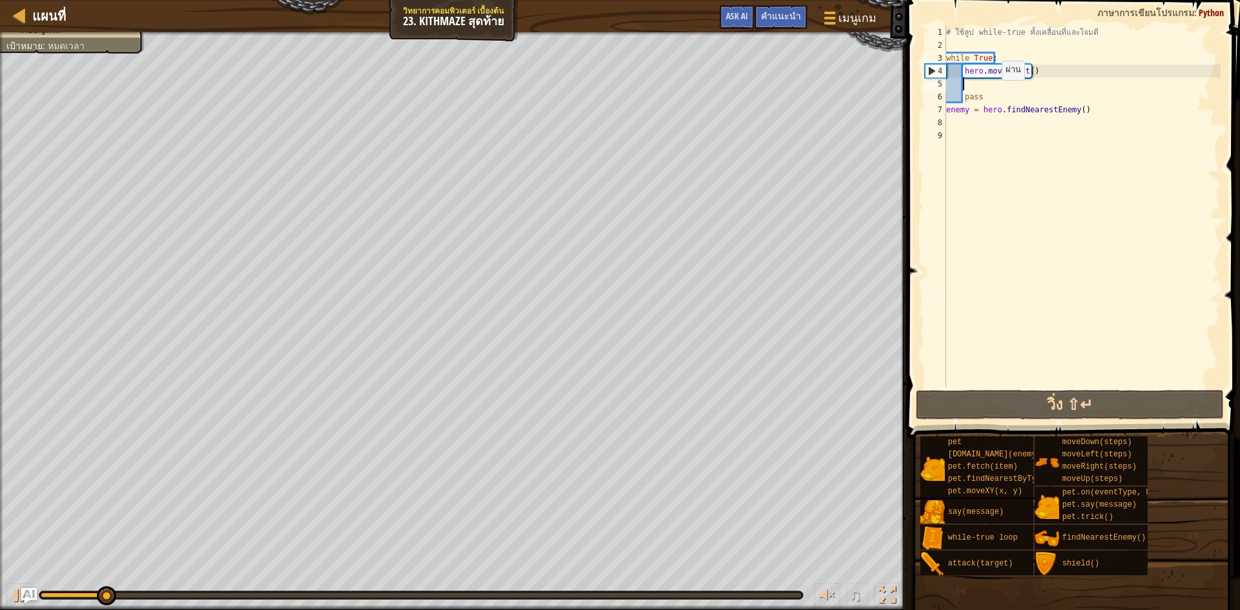
type textarea "m"
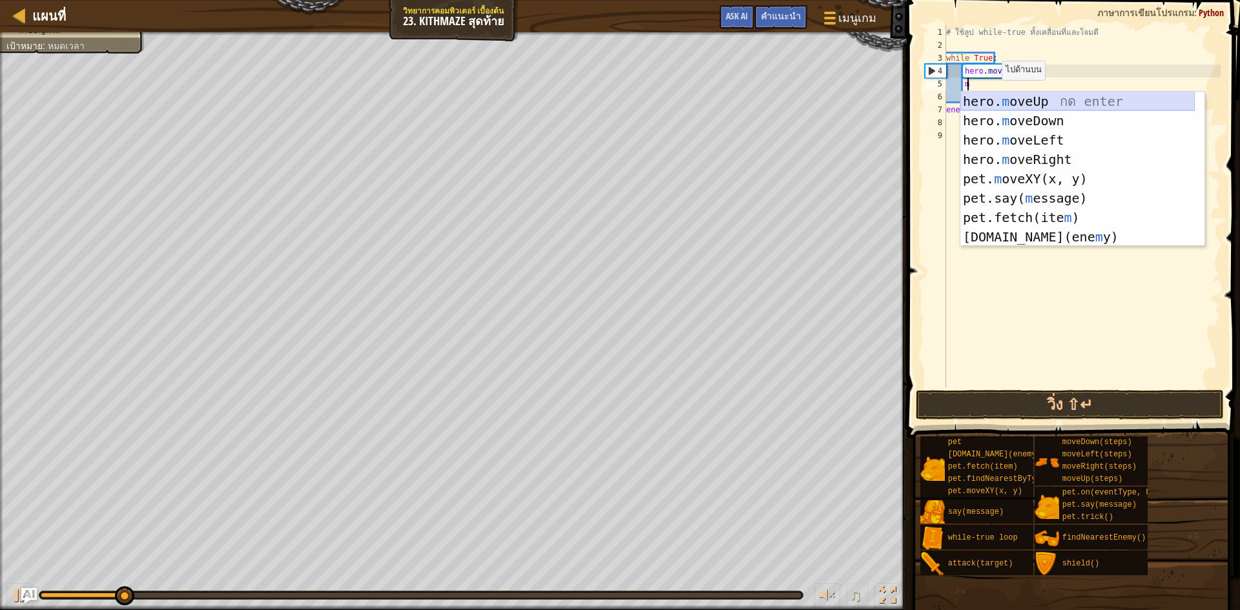
click at [1057, 96] on div "hero. m oveUp กด enter hero. m oveDown กด enter hero. m oveLeft กด enter hero. …" at bounding box center [1077, 189] width 234 height 194
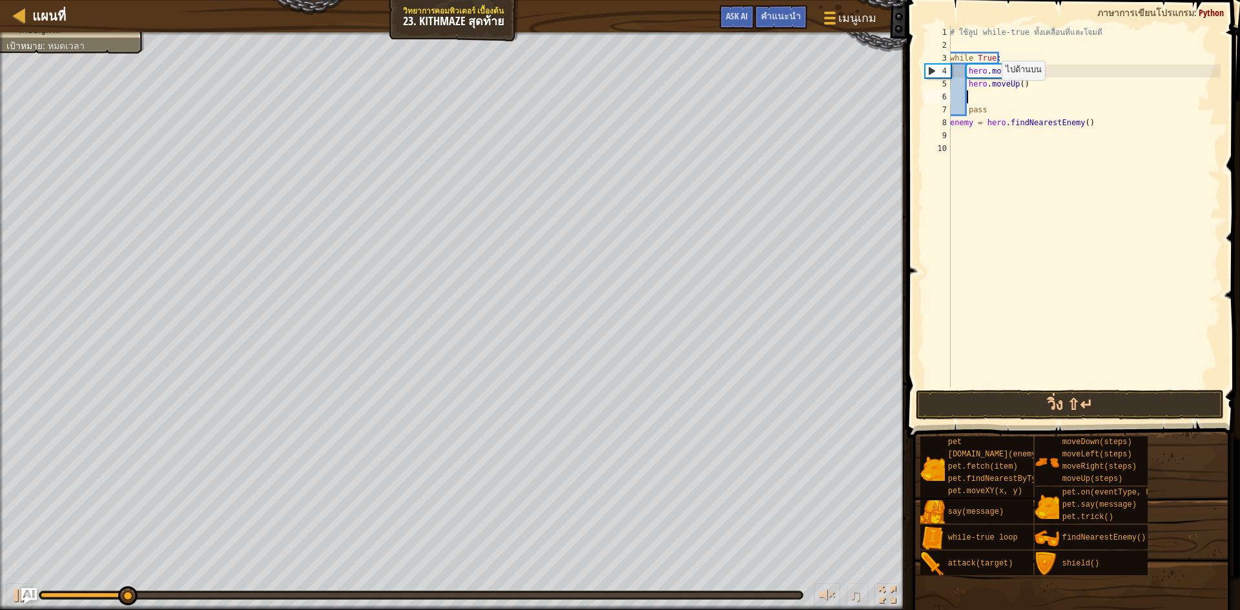
scroll to position [6, 1]
click at [1061, 403] on button "วิ่ง ⇧↵" at bounding box center [1069, 405] width 308 height 30
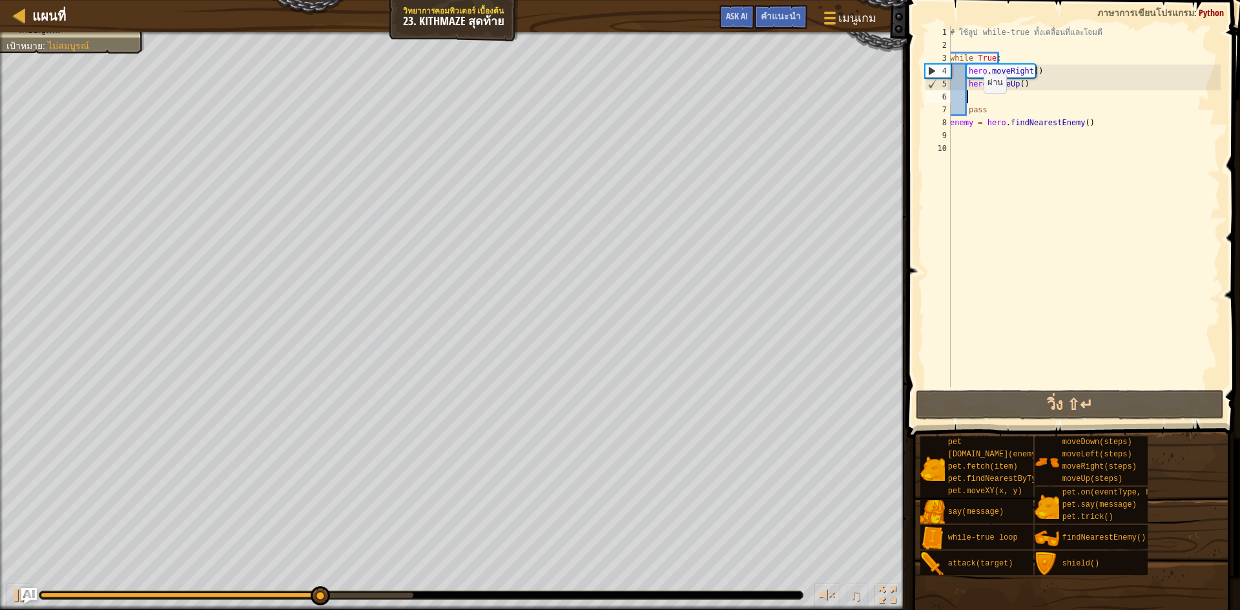
type textarea "h"
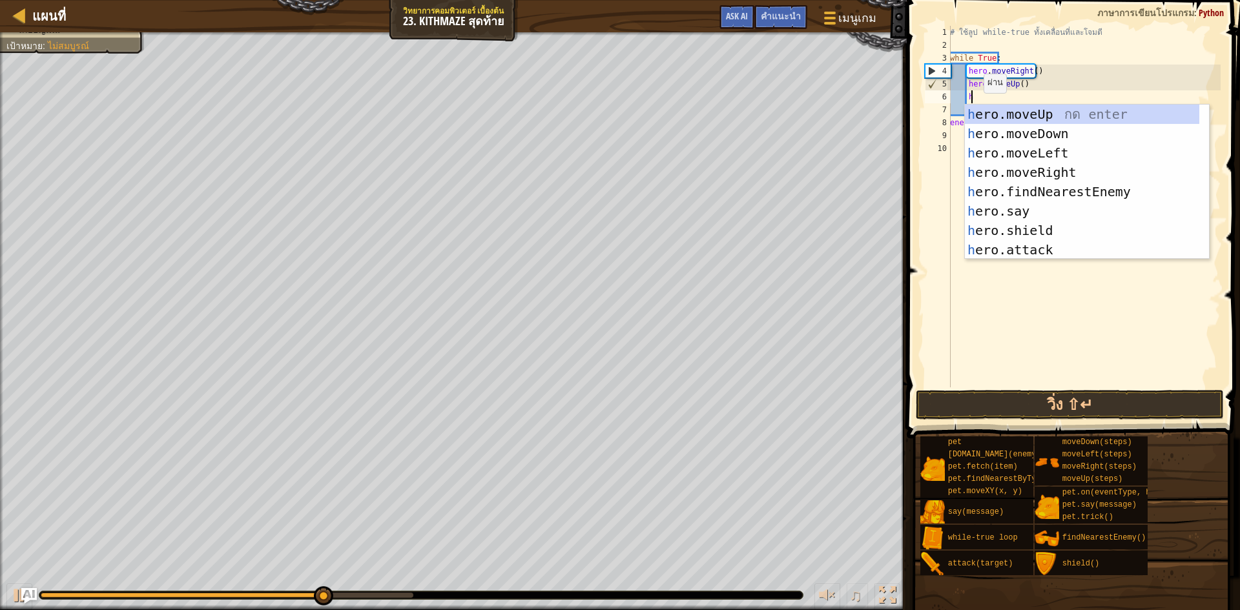
scroll to position [6, 1]
click at [1043, 183] on div "h ero.moveUp กด enter h ero.moveDown กด enter h ero.moveLeft กด enter h ero.mov…" at bounding box center [1082, 202] width 234 height 194
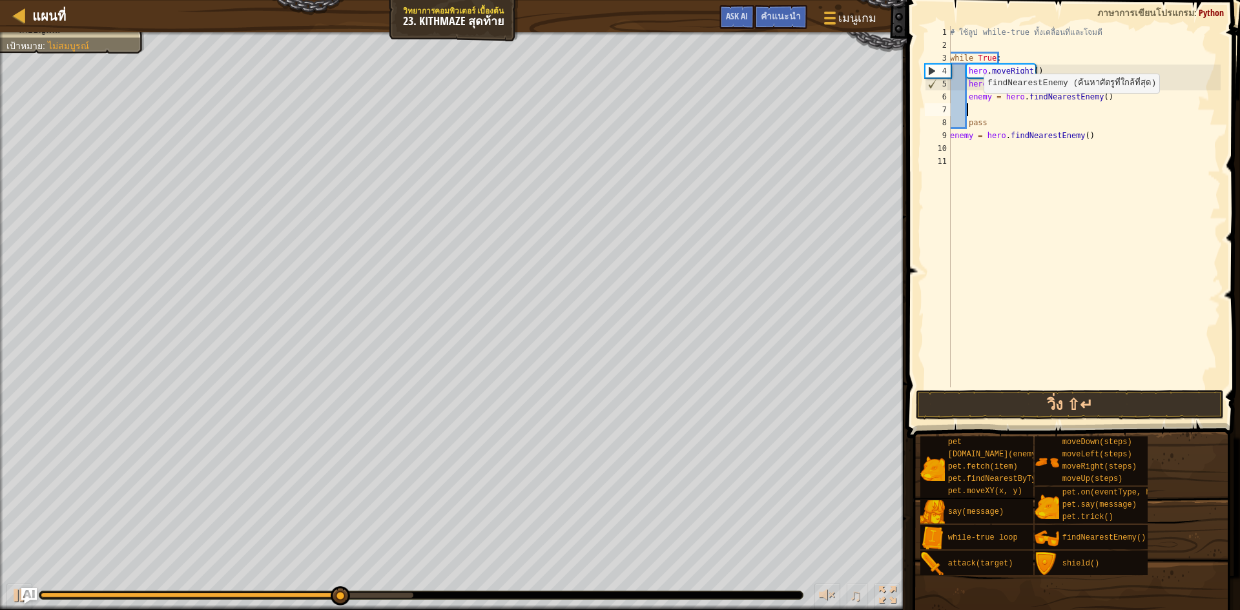
scroll to position [6, 1]
click at [1088, 398] on button "วิ่ง ⇧↵" at bounding box center [1069, 405] width 308 height 30
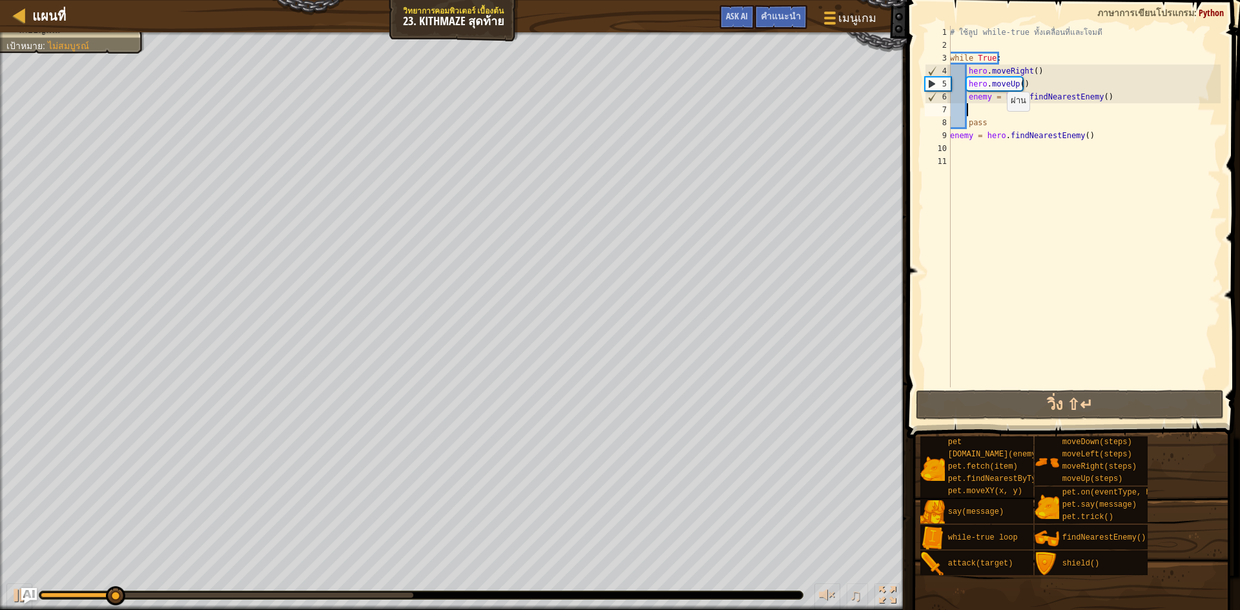
scroll to position [6, 1]
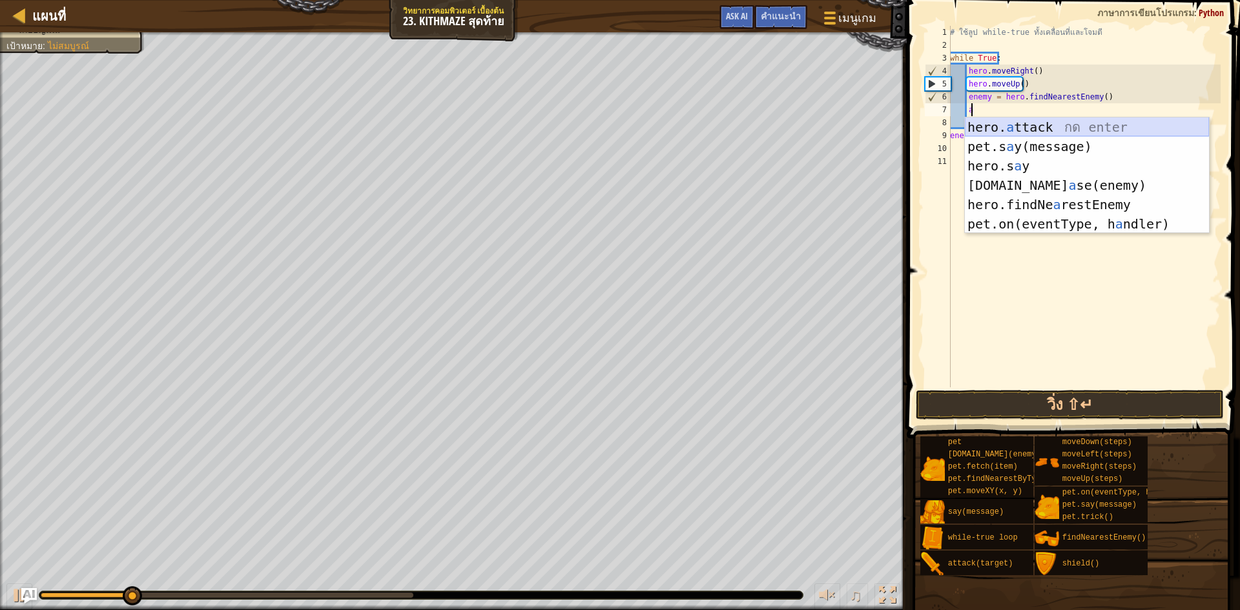
click at [1039, 123] on div "hero. a ttack กด enter pet.s a y(message) กด enter hero.s a y กด enter [DOMAIN_…" at bounding box center [1087, 194] width 244 height 155
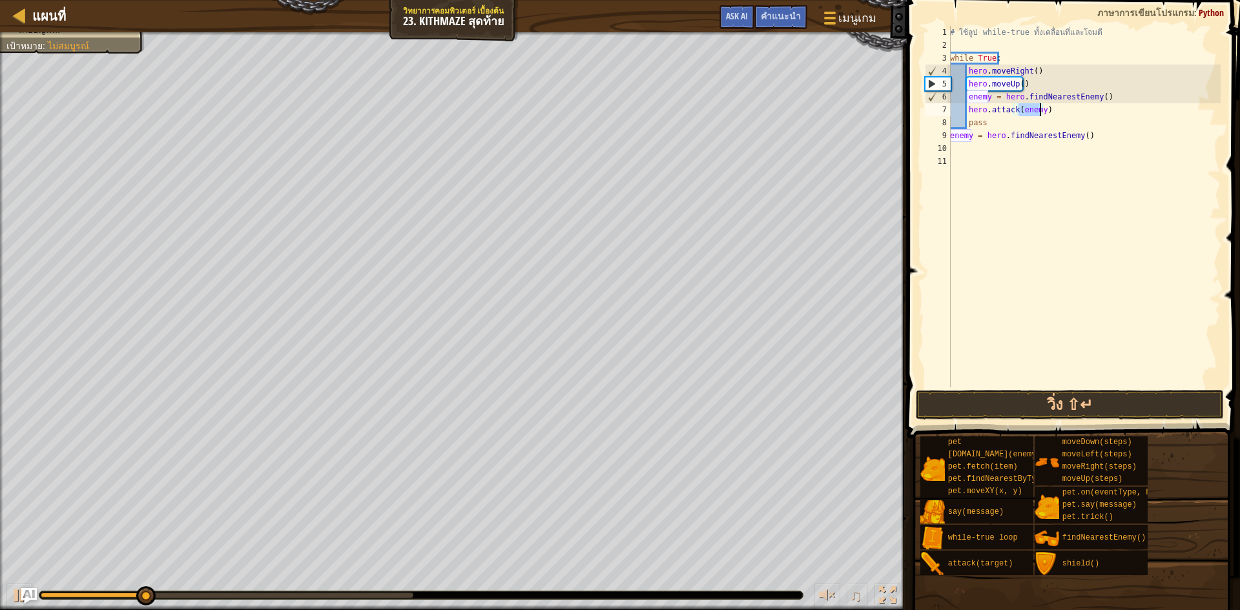
click at [1039, 106] on div "# ใช้ลูป while-true ทั้งเคลื่อนที่และโจมตี while True : hero . moveRight ( ) he…" at bounding box center [1083, 207] width 273 height 362
click at [1043, 400] on button "วิ่ง ⇧↵" at bounding box center [1069, 405] width 308 height 30
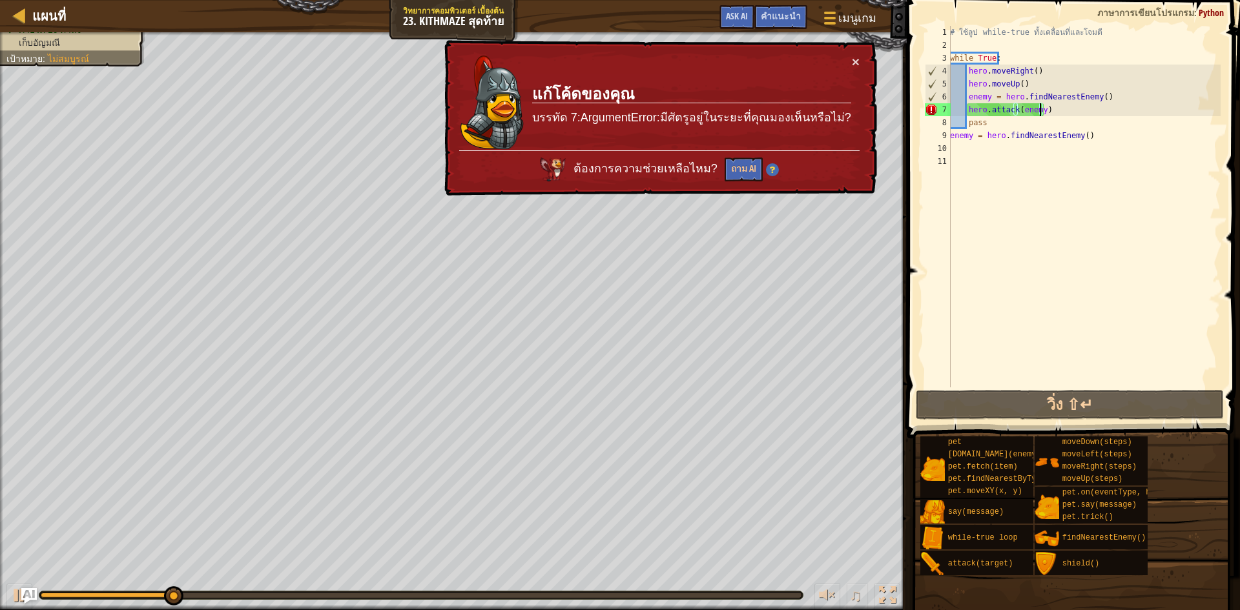
click at [965, 108] on div "# ใช้ลูป while-true ทั้งเคลื่อนที่และโจมตี while True : hero . moveRight ( ) he…" at bounding box center [1083, 219] width 273 height 387
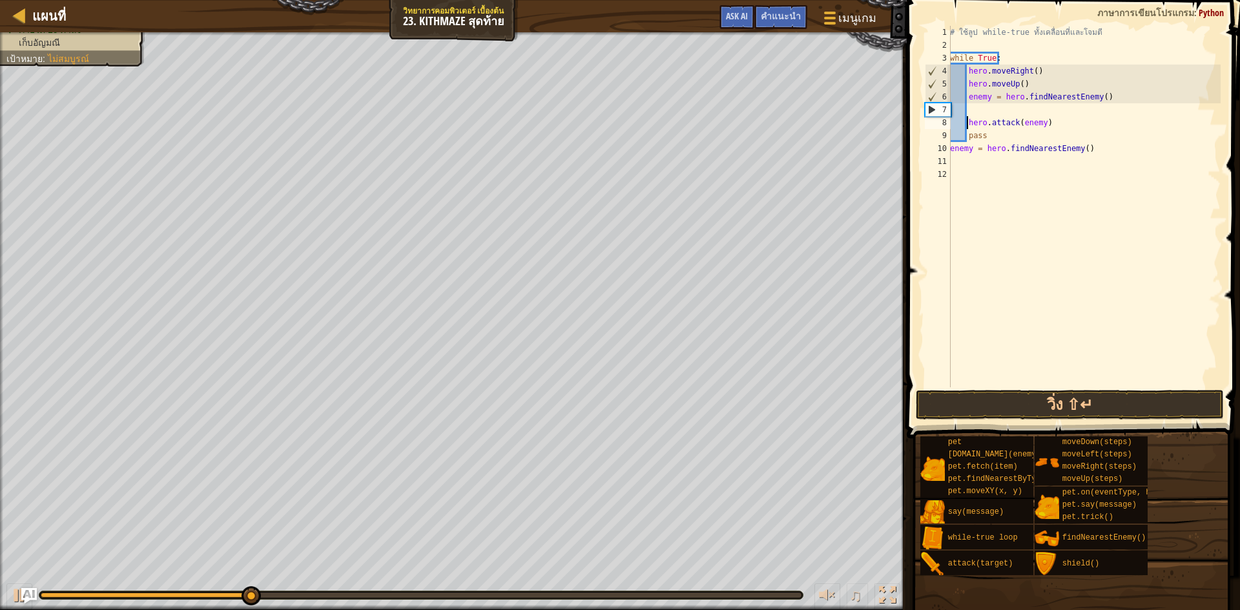
type textarea "hero.attack(enemy)"
click at [972, 107] on div "# ใช้ลูป while-true ทั้งเคลื่อนที่และโจมตี while True : hero . moveRight ( ) he…" at bounding box center [1083, 219] width 273 height 387
click at [950, 126] on div "8" at bounding box center [937, 122] width 26 height 13
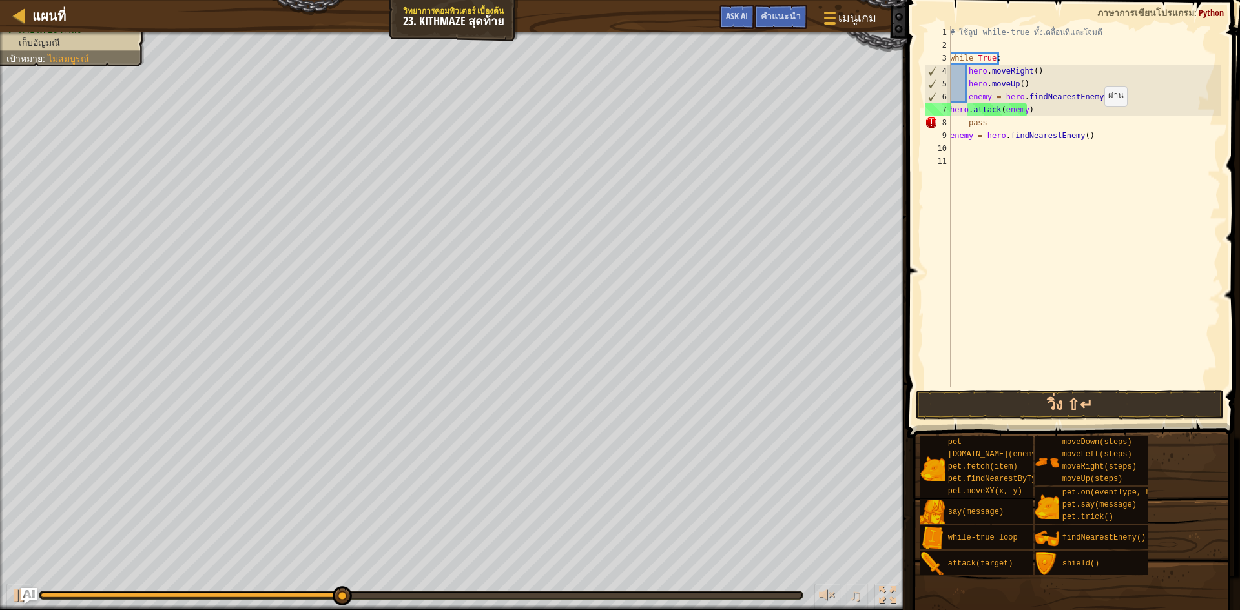
click at [1097, 119] on div "# ใช้ลูป while-true ทั้งเคลื่อนที่และโจมตี while True : hero . moveRight ( ) he…" at bounding box center [1083, 219] width 273 height 387
type textarea "pass"
drag, startPoint x: 1040, startPoint y: 226, endPoint x: 1065, endPoint y: 323, distance: 100.5
click at [1041, 234] on div "# ใช้ลูป while-true ทั้งเคลื่อนที่และโจมตี while True : hero . moveRight ( ) he…" at bounding box center [1083, 219] width 273 height 387
click at [1063, 403] on button "วิ่ง ⇧↵" at bounding box center [1069, 405] width 308 height 30
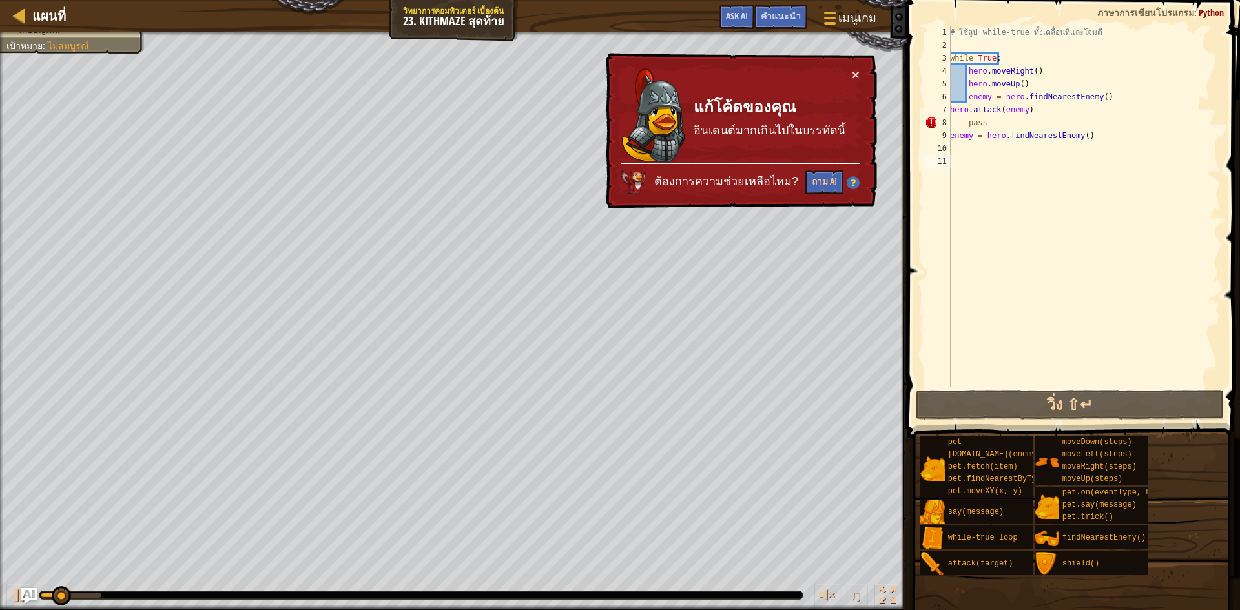
click at [862, 63] on div "× แก้โค้ดของคุณ อินเดนต์มากเกินไปในบรรทัดนี้ ต้องการความช่วยเหลือไหม? ถาม AI" at bounding box center [740, 131] width 274 height 156
click at [848, 75] on div "× แก้โค้ดของคุณ อินเดนต์มากเกินไปในบรรทัดนี้ ต้องการความช่วยเหลือไหม? ถาม AI" at bounding box center [740, 131] width 274 height 156
click at [857, 72] on button "×" at bounding box center [856, 75] width 8 height 14
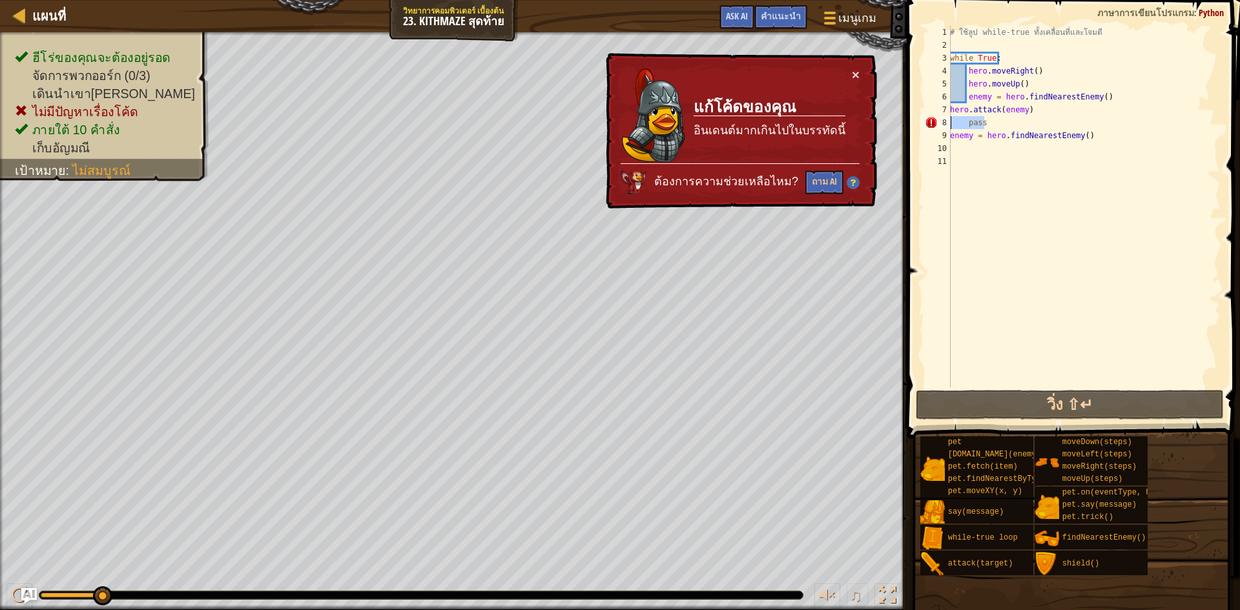
drag, startPoint x: 1012, startPoint y: 124, endPoint x: 950, endPoint y: 129, distance: 62.2
click at [950, 129] on div "1 2 3 4 5 6 7 8 9 10 11 # ใช้ลูป while-true ทั้งเคลื่อนที่และโจมตี while True :…" at bounding box center [1071, 207] width 298 height 362
type textarea "passenemy = hero.findNearestEnemy()"
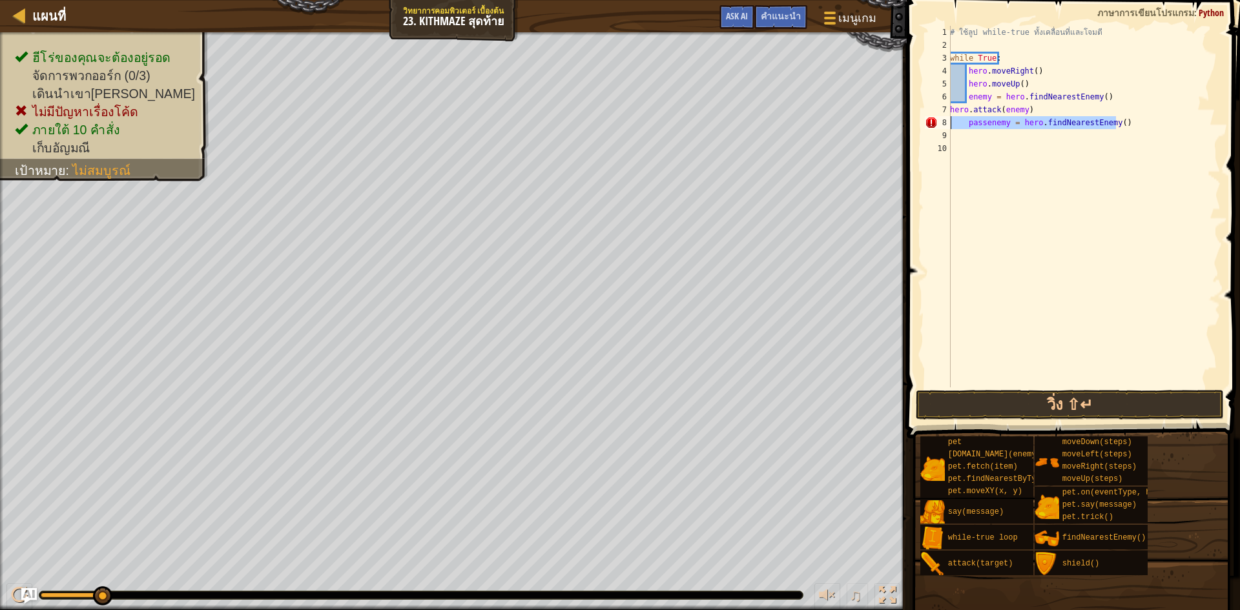
click at [892, 125] on div "แผนที่ วิทยาการคอมพิวเตอร์ เบื้องต้น 23. Kithmaze สุดท้าย เมนูเกม เสร็จสิ้น คำแ…" at bounding box center [620, 305] width 1240 height 610
click at [1068, 405] on button "วิ่ง ⇧↵" at bounding box center [1069, 405] width 308 height 30
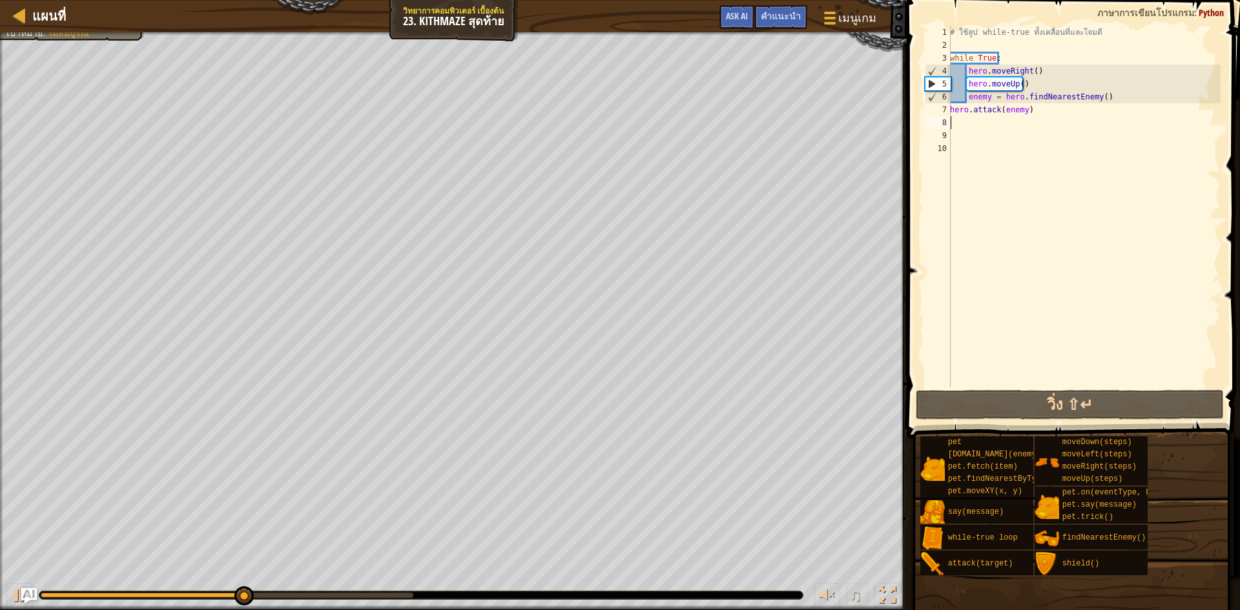
click at [964, 95] on div "# ใช้ลูป while-true ทั้งเคลื่อนที่และโจมตี while True : hero . moveRight ( ) he…" at bounding box center [1083, 219] width 273 height 387
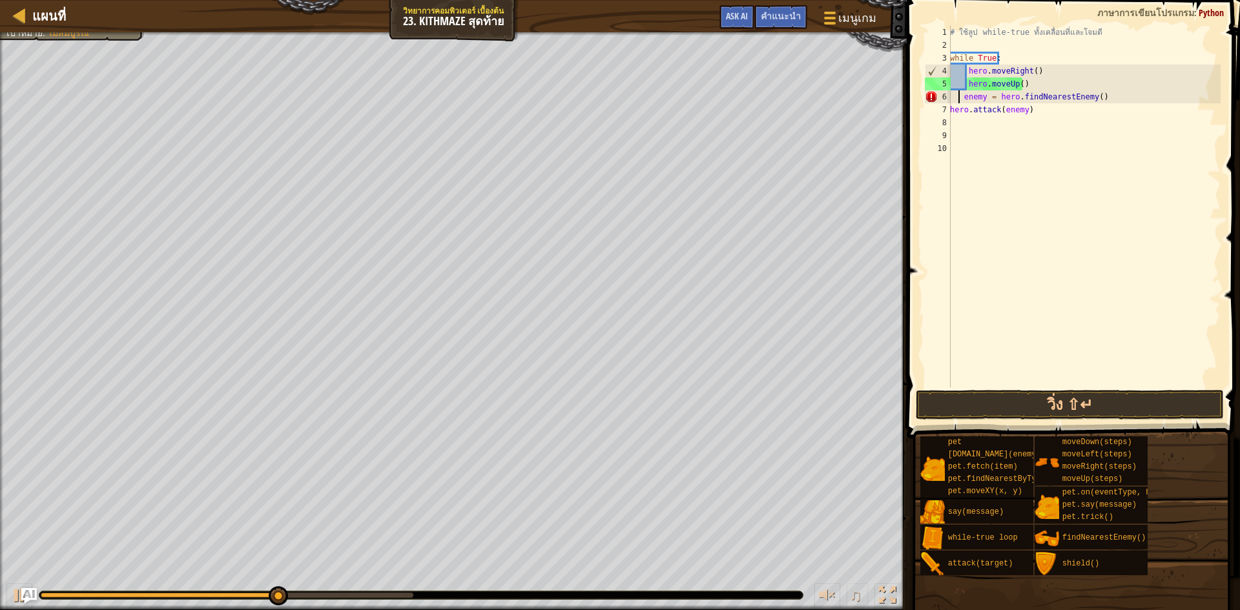
click at [960, 96] on div "# ใช้ลูป while-true ทั้งเคลื่อนที่และโจมตี while True : hero . moveRight ( ) he…" at bounding box center [1083, 219] width 273 height 387
click at [963, 96] on div "# ใช้ลูป while-true ทั้งเคลื่อนที่และโจมตี while True : hero . moveRight ( ) he…" at bounding box center [1083, 219] width 273 height 387
type textarea "enemy = hero.findNearestEnemy()"
click at [1127, 123] on div "# ใช้ลูป while-true ทั้งเคลื่อนที่และโจมตี while True : hero . moveRight ( ) he…" at bounding box center [1083, 219] width 273 height 387
click at [1052, 407] on button "วิ่ง ⇧↵" at bounding box center [1069, 405] width 308 height 30
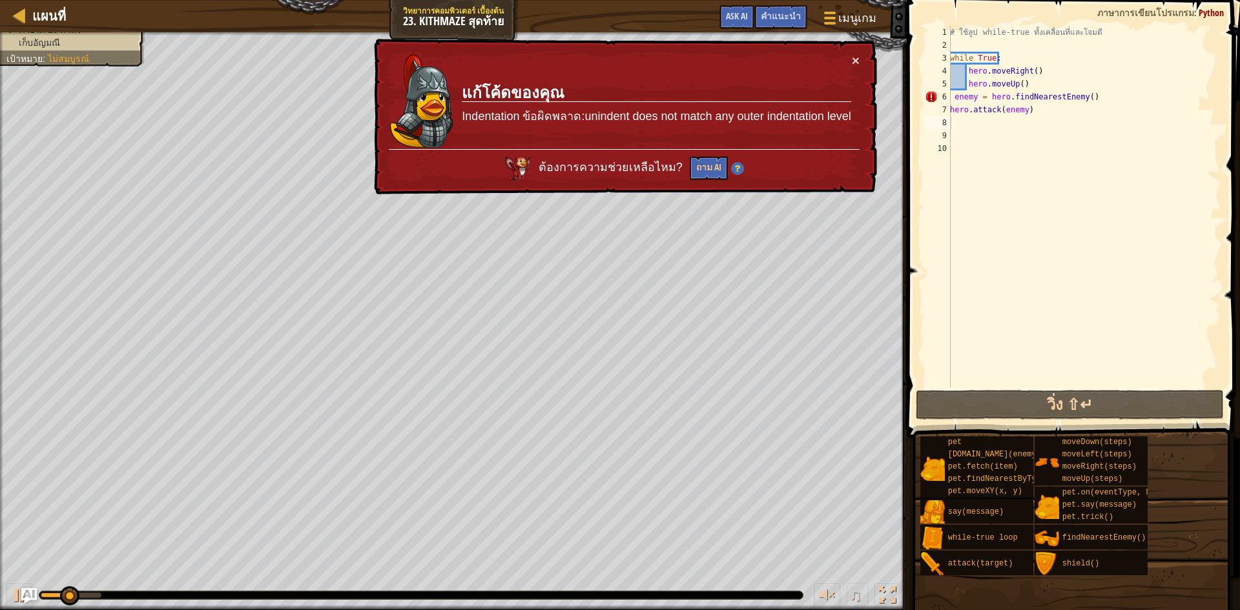
click at [851, 49] on div "× แก้โค้ดของคุณ Indentation ข้อผิดพลาด:unindent does not match any outer indent…" at bounding box center [624, 117] width 506 height 156
click at [852, 58] on button "×" at bounding box center [856, 61] width 8 height 14
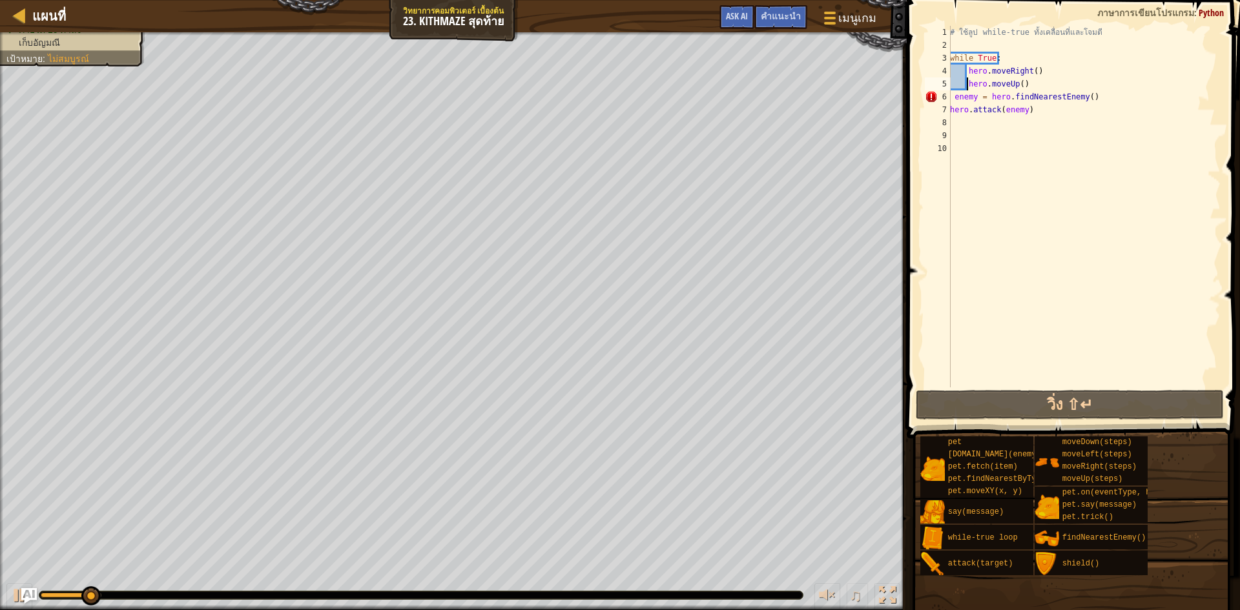
click at [968, 80] on div "# ใช้ลูป while-true ทั้งเคลื่อนที่และโจมตี while True : hero . moveRight ( ) he…" at bounding box center [1083, 219] width 273 height 387
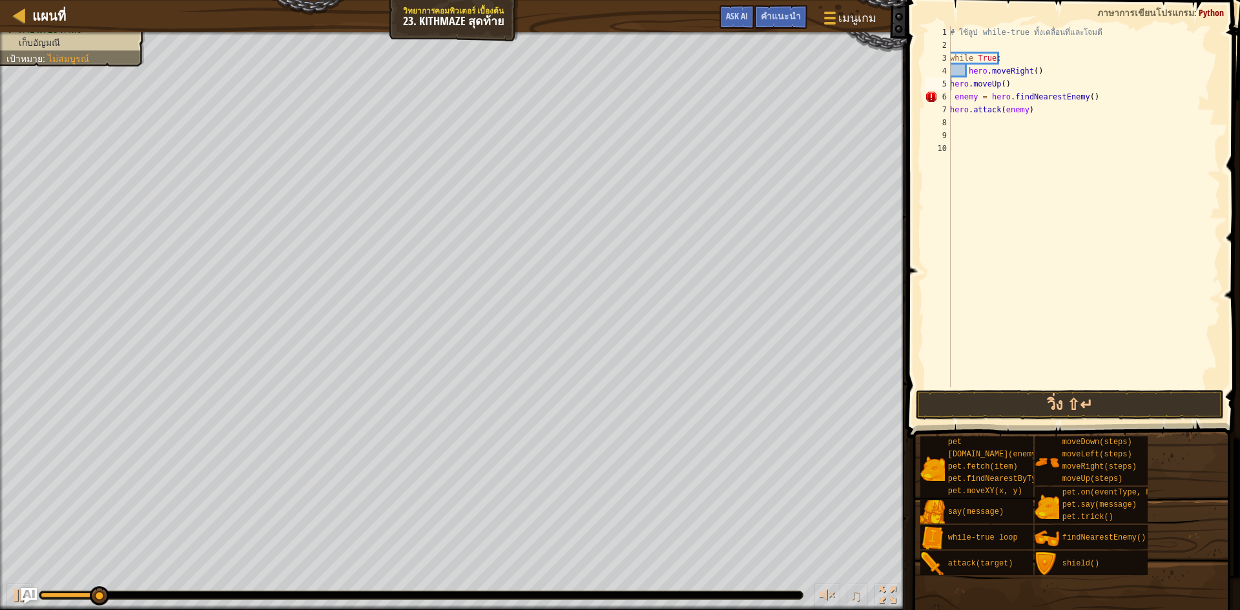
click at [963, 72] on div "# ใช้ลูป while-true ทั้งเคลื่อนที่และโจมตี while True : hero . moveRight ( ) he…" at bounding box center [1083, 219] width 273 height 387
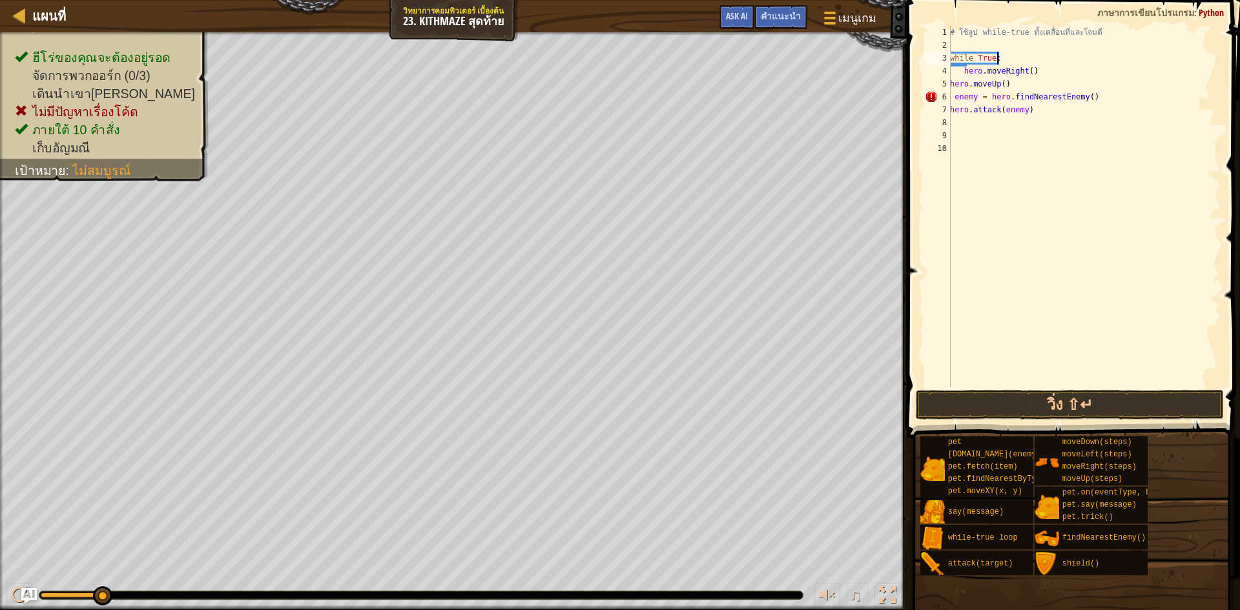
click at [1026, 52] on div "# ใช้ลูป while-true ทั้งเคลื่อนที่และโจมตี while True : hero . moveRight ( ) he…" at bounding box center [1083, 219] width 273 height 387
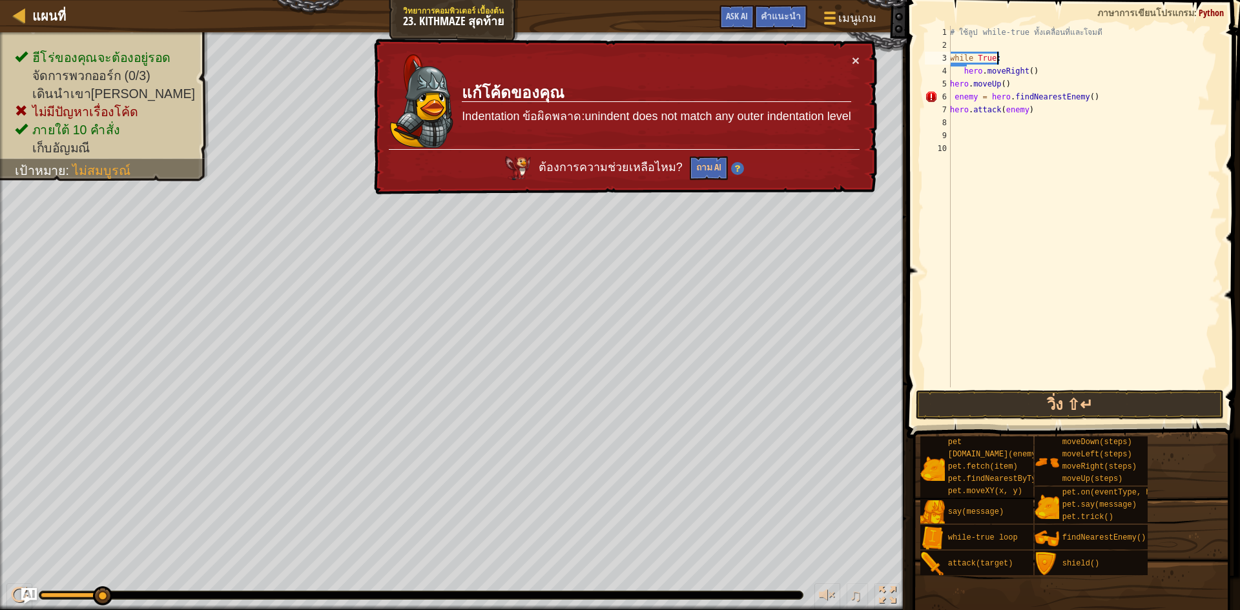
click at [956, 72] on div "# ใช้ลูป while-true ทั้งเคลื่อนที่และโจมตี while True : hero . moveRight ( ) he…" at bounding box center [1083, 219] width 273 height 387
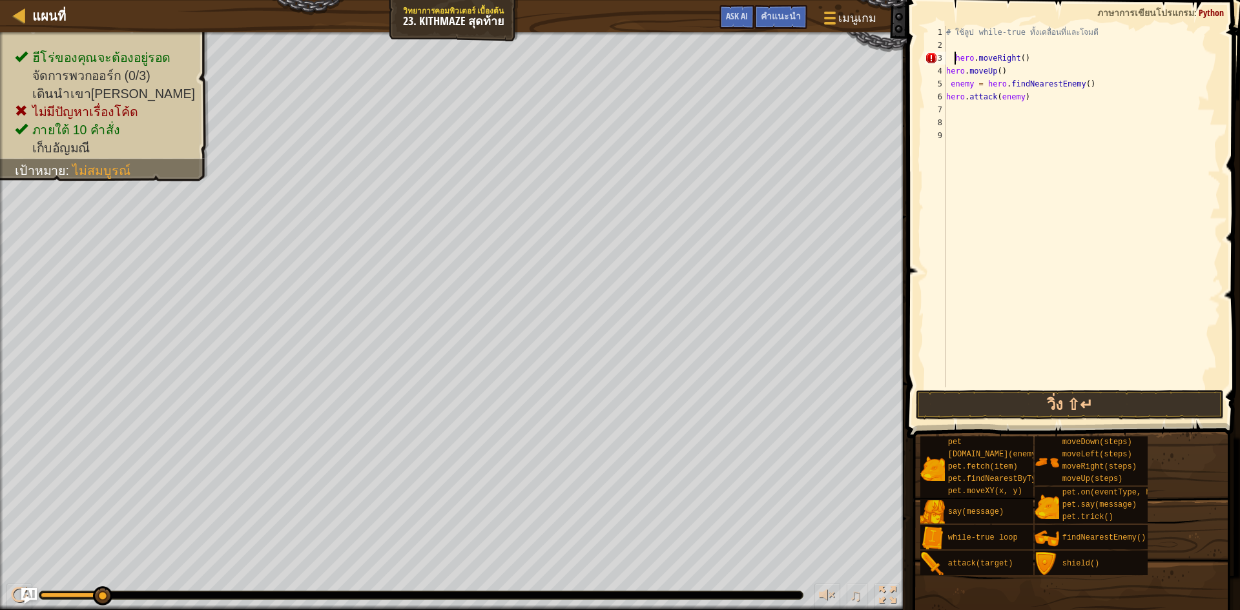
click at [952, 59] on div "# ใช้ลูป while-true ทั้งเคลื่อนที่และโจมตี hero . moveRight ( ) hero . moveUp (…" at bounding box center [1081, 219] width 277 height 387
click at [1058, 393] on button "วิ่ง ⇧↵" at bounding box center [1069, 405] width 308 height 30
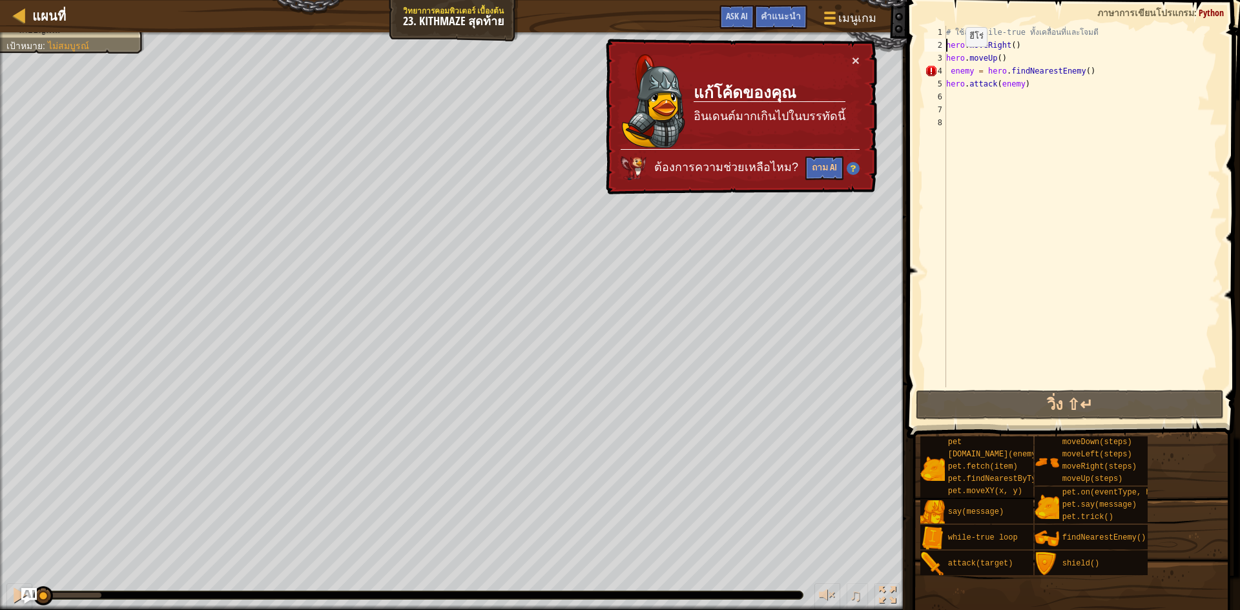
drag, startPoint x: 90, startPoint y: 593, endPoint x: 0, endPoint y: 611, distance: 91.5
click at [0, 0] on html "แผนที่ วิทยาการคอมพิวเตอร์ เบื้องต้น 23. Kithmaze สุดท้าย เมนูเกม เสร็จสิ้น คำแ…" at bounding box center [620, 0] width 1240 height 0
click at [835, 13] on span at bounding box center [828, 12] width 12 height 3
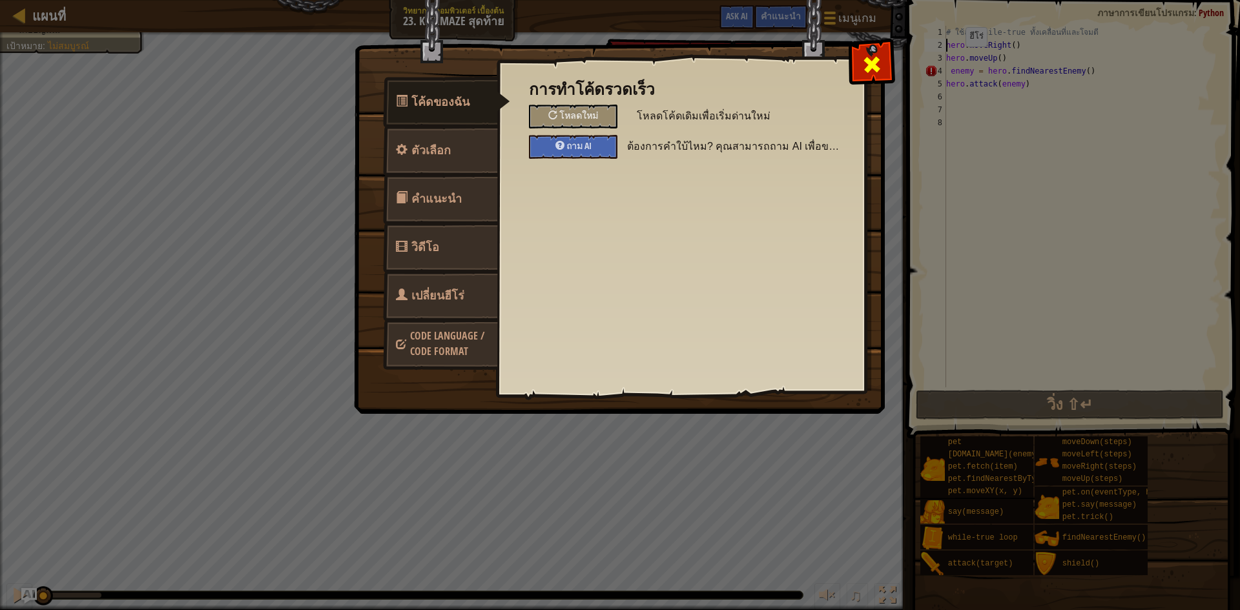
click at [880, 65] on span at bounding box center [871, 64] width 21 height 21
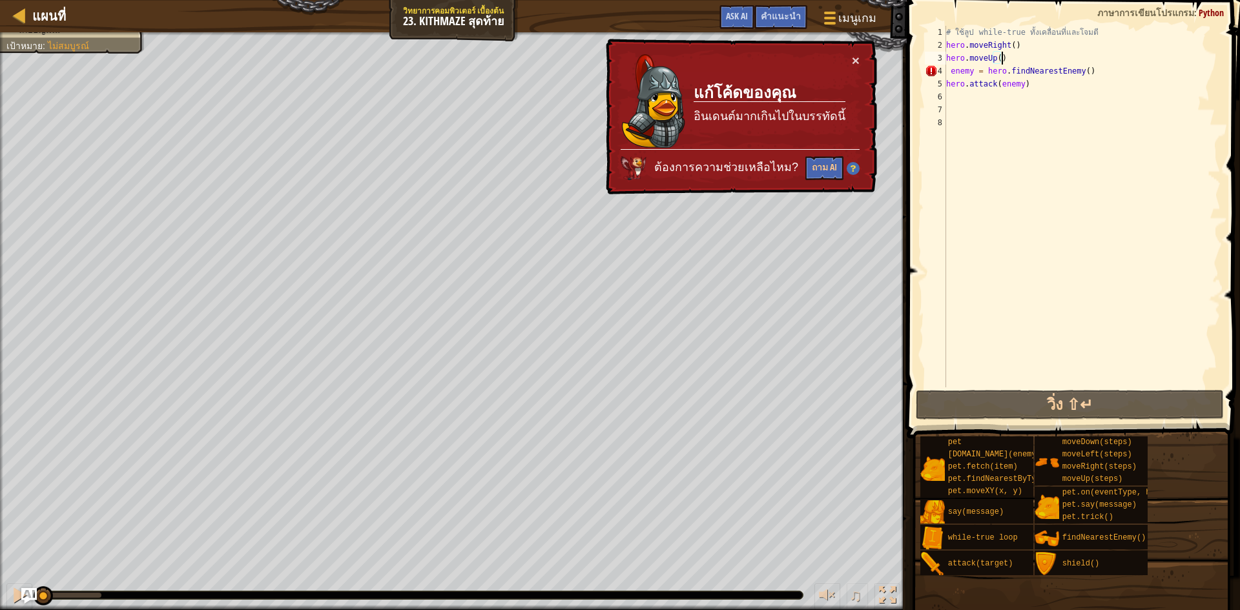
click at [1086, 56] on div "# ใช้ลูป while-true ทั้งเคลื่อนที่และโจมตี hero . moveRight ( ) hero . moveUp (…" at bounding box center [1081, 219] width 277 height 387
type textarea "hero.moveUp()"
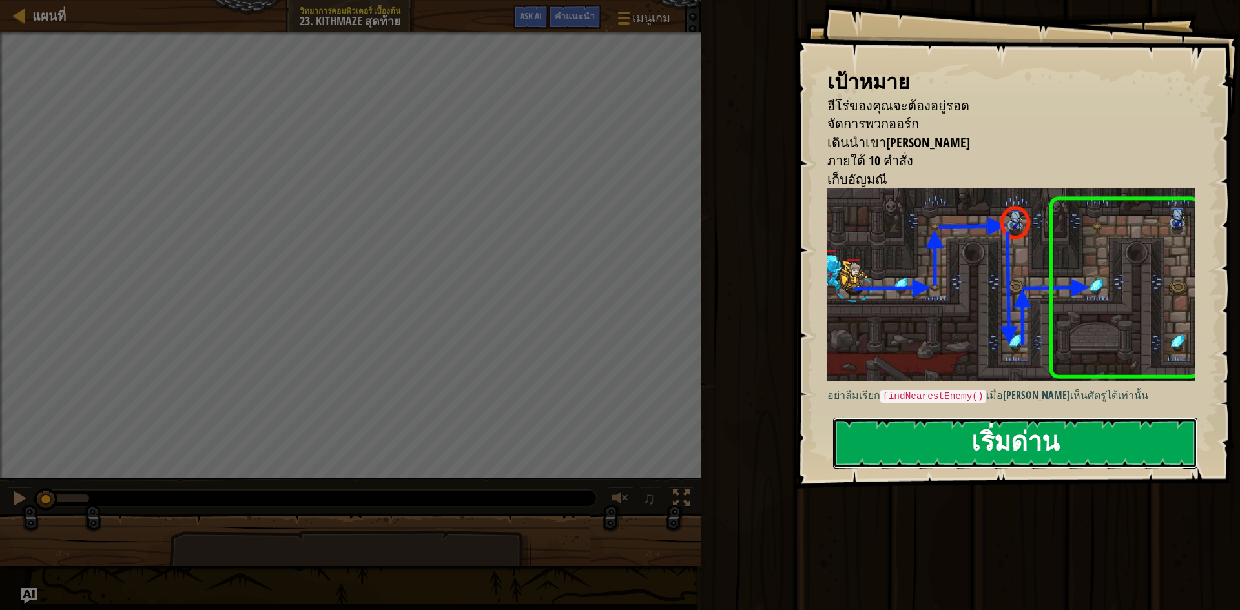
click at [924, 423] on button "เริ่มด่าน" at bounding box center [1015, 443] width 364 height 51
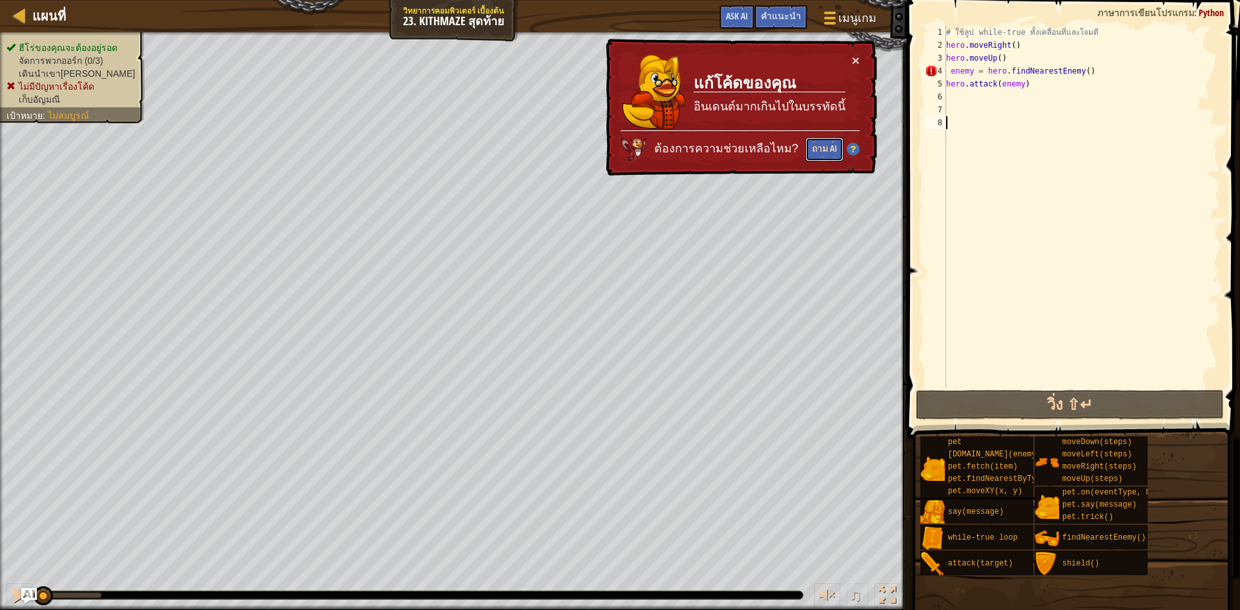
click at [828, 143] on button "ถาม AI" at bounding box center [824, 150] width 38 height 24
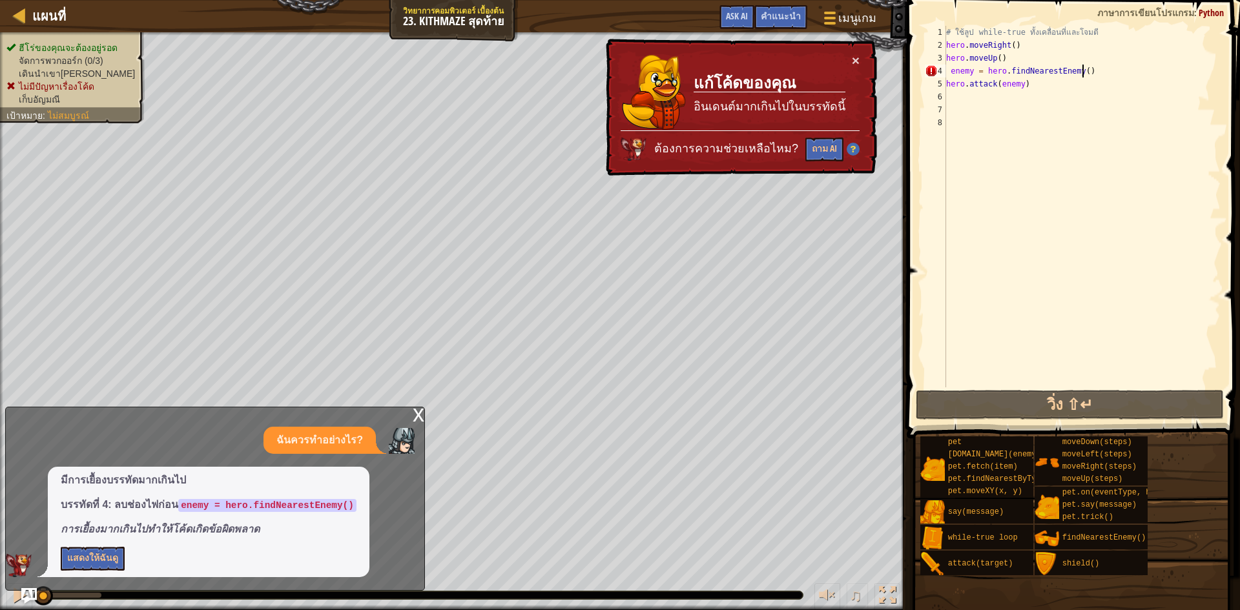
click at [1121, 65] on div "# ใช้ลูป while-true ทั้งเคลื่อนที่และโจมตี hero . moveRight ( ) hero . moveUp (…" at bounding box center [1081, 219] width 277 height 387
type textarea "enemy = hero.findNearestEnemy()"
drag, startPoint x: 1121, startPoint y: 65, endPoint x: 936, endPoint y: 76, distance: 184.9
click at [936, 76] on div "enemy = hero.findNearestEnemy() 1 2 3 4 5 6 7 8 # ใช้ลูป while-true ทั้งเคลื่อน…" at bounding box center [1071, 207] width 298 height 362
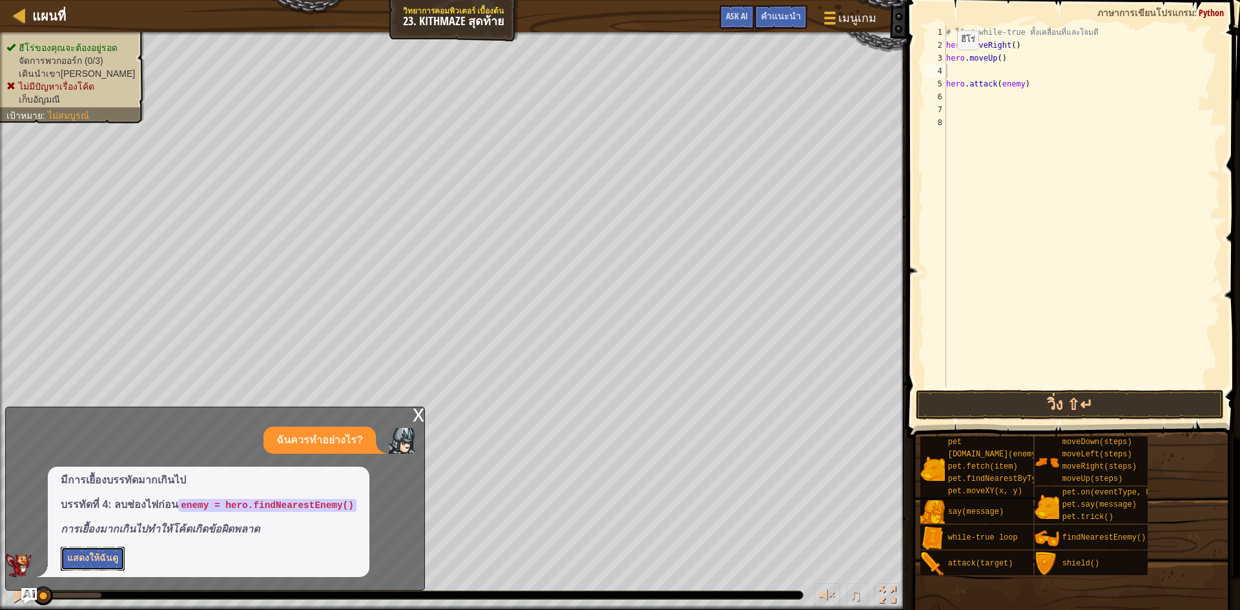
click at [81, 565] on button "แสดงให้ฉันดู" at bounding box center [93, 559] width 64 height 24
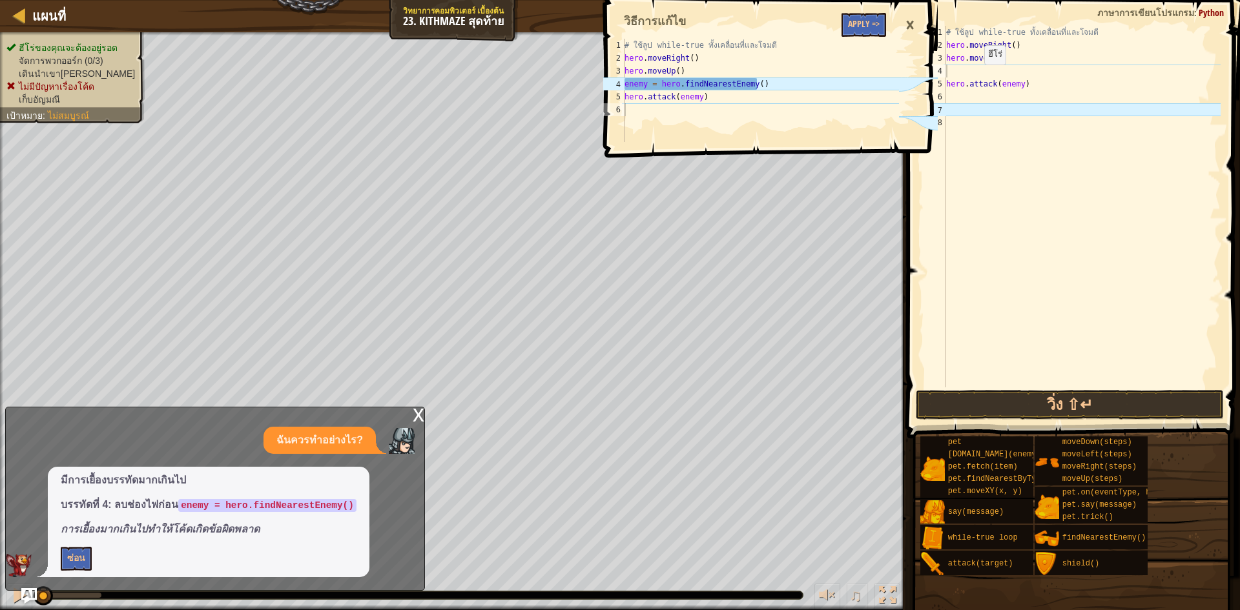
type textarea "hero.attack(enemy)"
click at [973, 77] on div "# ใช้ลูป while-true ทั้งเคลื่อนที่และโจมตี hero . moveRight ( ) hero . moveUp (…" at bounding box center [1081, 219] width 277 height 387
click at [969, 70] on div "# ใช้ลูป while-true ทั้งเคลื่อนที่และโจมตี hero . moveRight ( ) hero . moveUp (…" at bounding box center [1081, 219] width 277 height 387
type textarea "e"
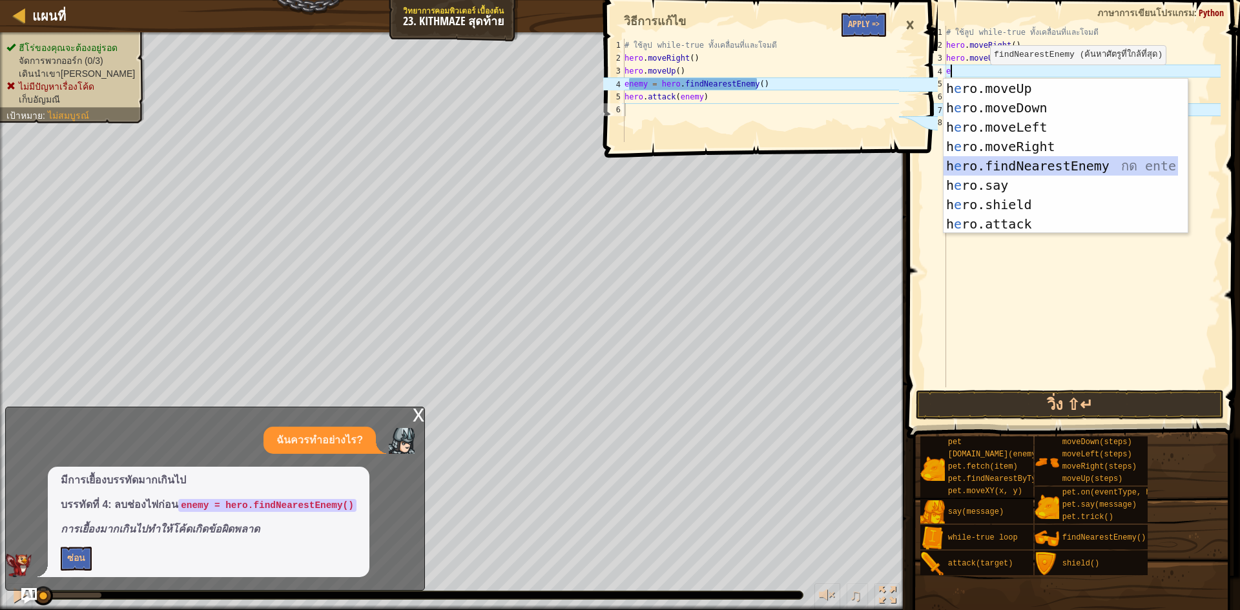
click at [1045, 158] on div "h e ro.moveUp กด enter h e ro.moveDown กด enter h e ro.moveLeft กด enter h e ro…" at bounding box center [1060, 176] width 234 height 194
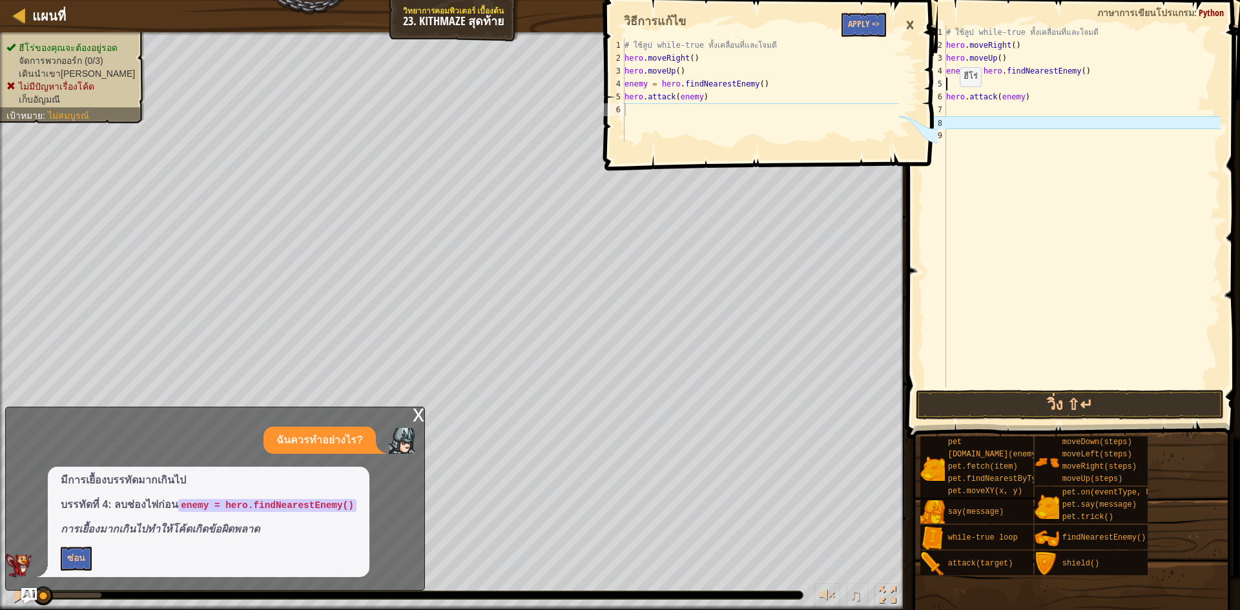
click at [948, 99] on div "# ใช้ลูป while-true ทั้งเคลื่อนที่และโจมตี hero . moveRight ( ) hero . moveUp (…" at bounding box center [1081, 219] width 277 height 387
click at [946, 98] on div "# ใช้ลูป while-true ทั้งเคลื่อนที่และโจมตี hero . moveRight ( ) hero . moveUp (…" at bounding box center [1081, 219] width 277 height 387
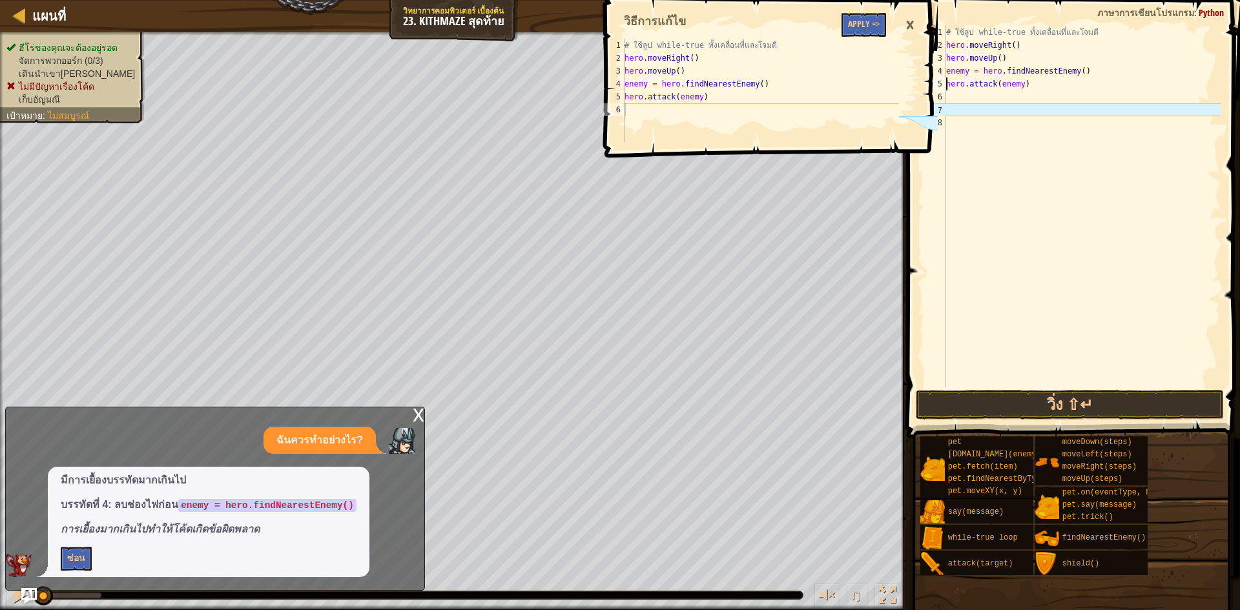
type textarea "hero.attack(enemy)"
click at [837, 108] on div "# ใช้ลูป while-true ทั้งเคลื่อนที่และโจมตี hero . moveRight ( ) hero . moveUp (…" at bounding box center [760, 103] width 277 height 129
click at [824, 85] on div "# ใช้ลูป while-true ทั้งเคลื่อนที่และโจมตี hero . moveRight ( ) hero . moveUp (…" at bounding box center [760, 103] width 277 height 129
type textarea "enemy = hero.findNearestEnemy()"
click at [872, 22] on button "Apply =>" at bounding box center [863, 25] width 45 height 24
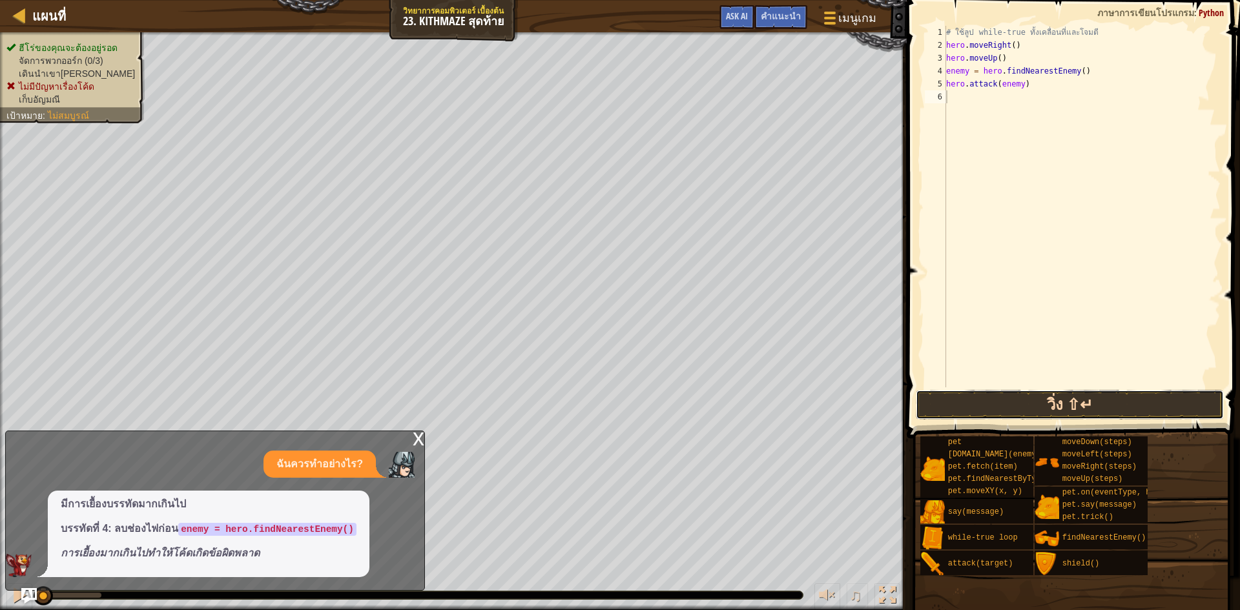
click at [1101, 403] on button "วิ่ง ⇧↵" at bounding box center [1069, 405] width 308 height 30
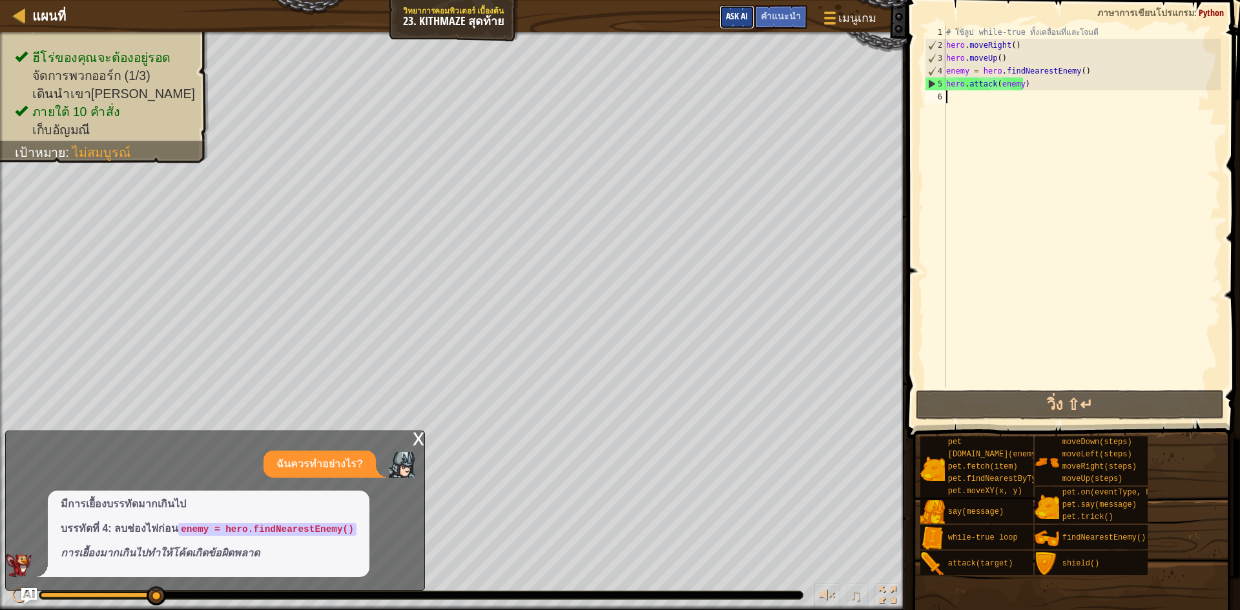
click at [746, 9] on button "Ask AI" at bounding box center [736, 17] width 35 height 24
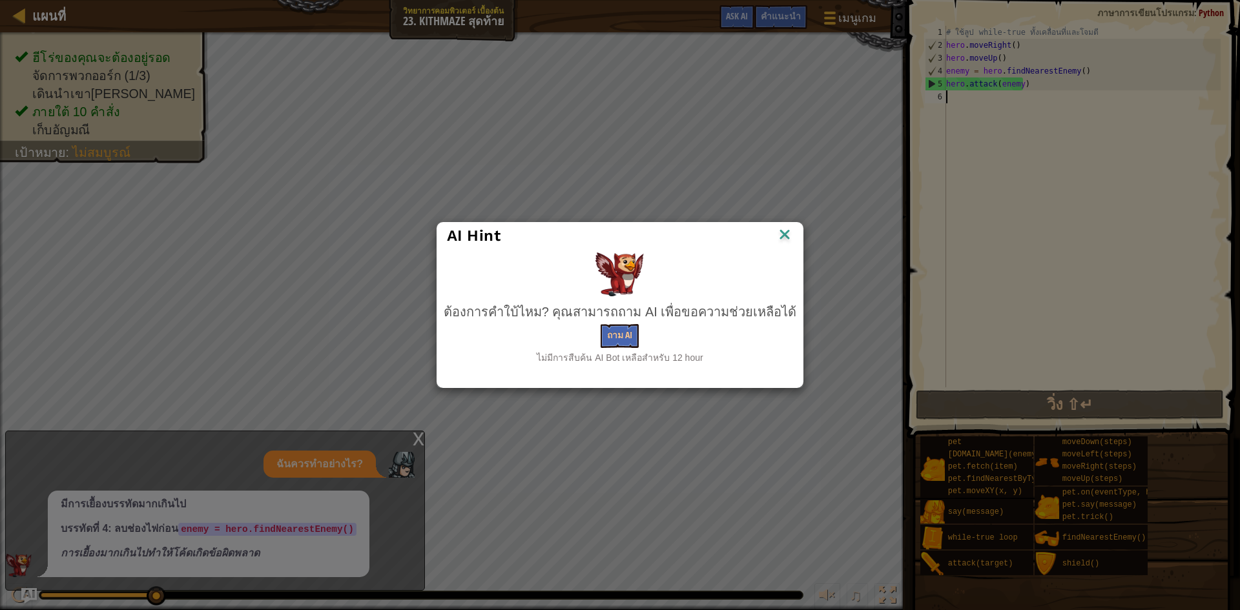
click at [783, 223] on div "AI Hint" at bounding box center [620, 236] width 366 height 26
click at [781, 226] on img at bounding box center [784, 235] width 17 height 19
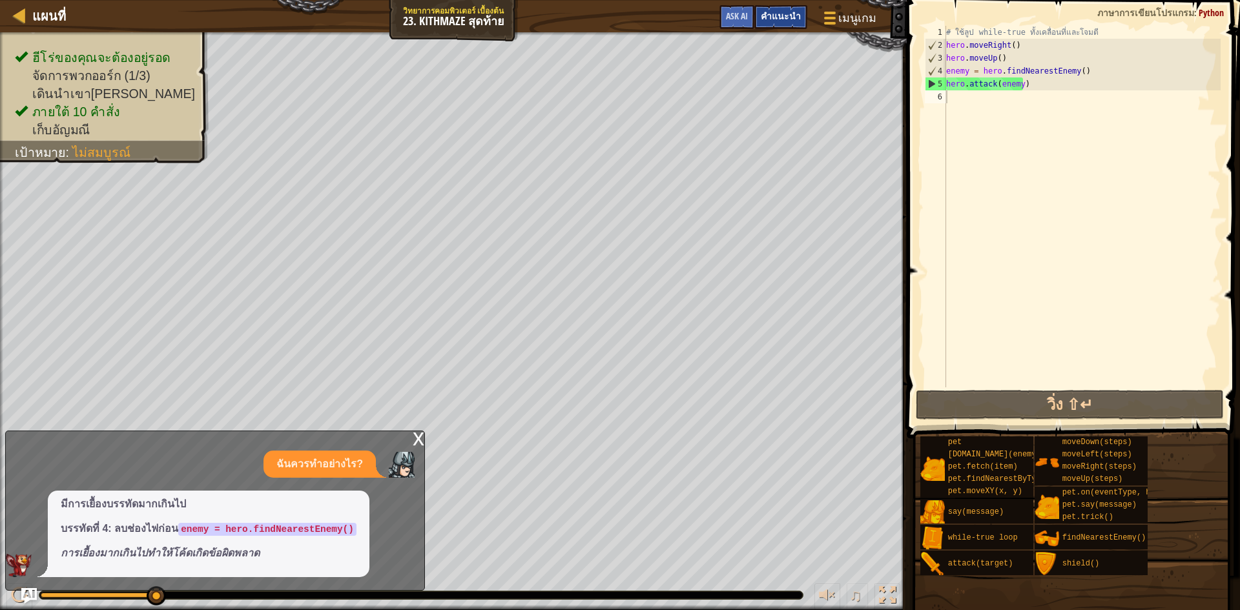
drag, startPoint x: 791, startPoint y: 25, endPoint x: 785, endPoint y: 21, distance: 7.9
click at [791, 26] on div "คำแนะนำ" at bounding box center [780, 17] width 53 height 24
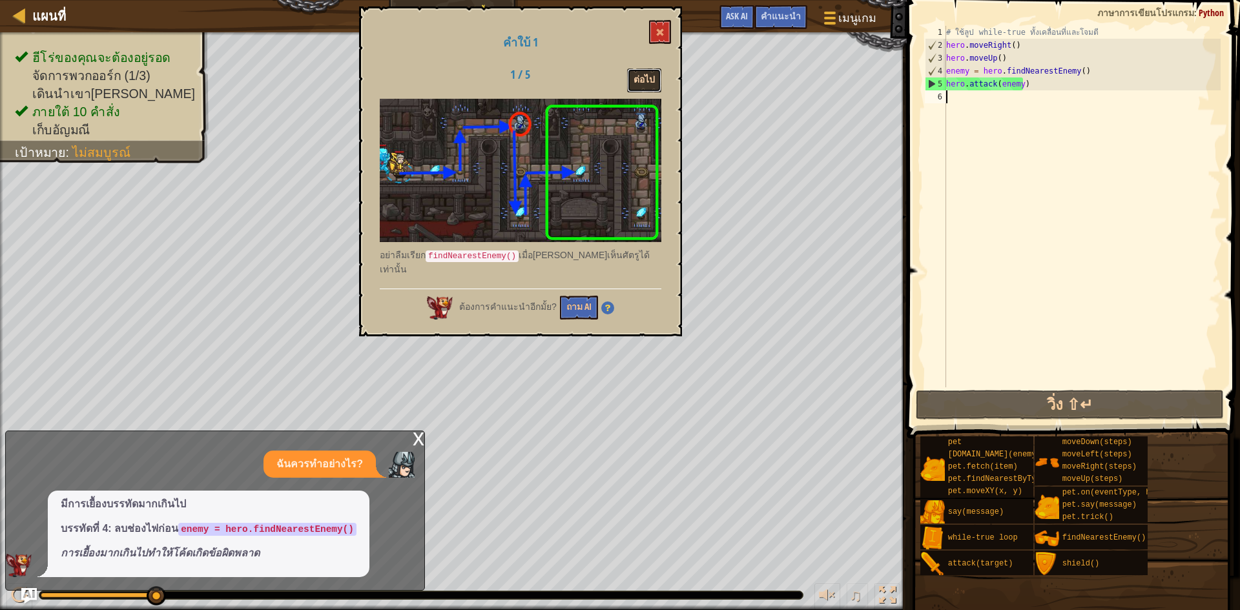
click at [652, 79] on button "ต่อไป" at bounding box center [644, 80] width 34 height 24
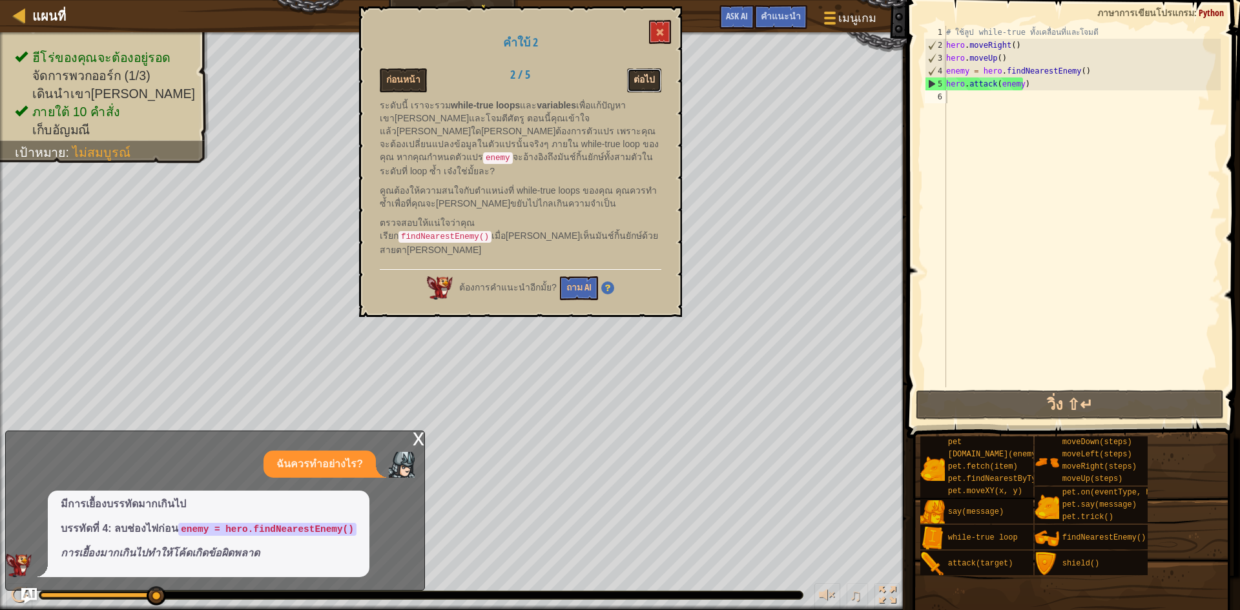
click at [652, 77] on button "ต่อไป" at bounding box center [644, 80] width 34 height 24
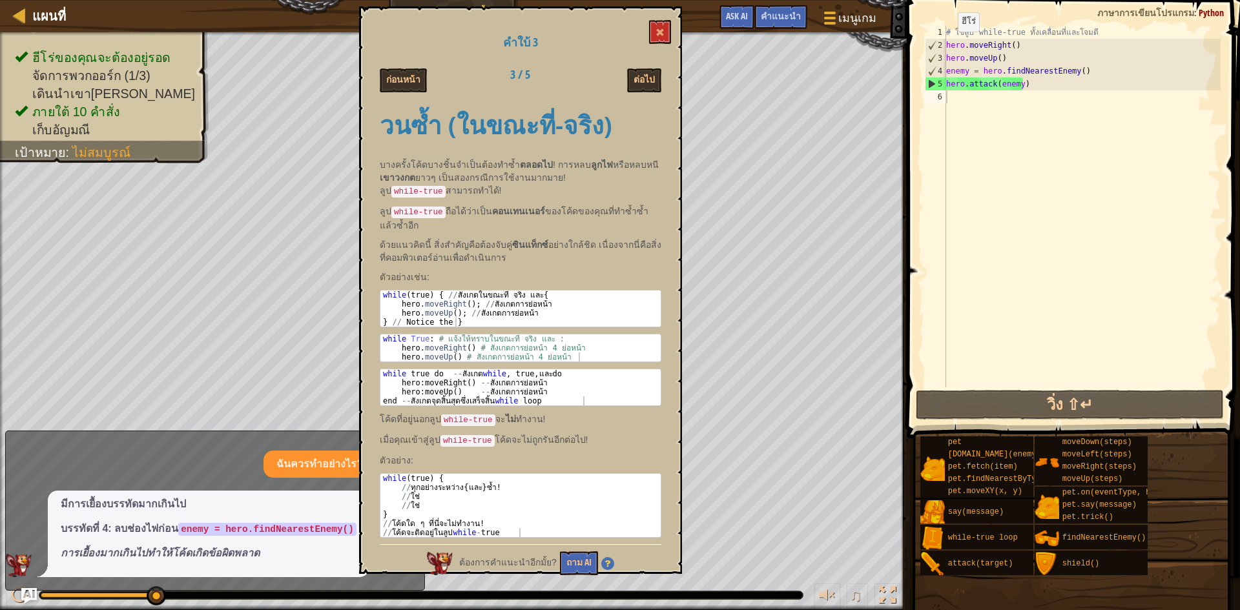
type textarea "hero.moveRight()"
click at [946, 45] on div "# ใช้ลูป while-true ทั้งเคลื่อนที่และโจมตี hero . moveRight ( ) hero . moveUp (…" at bounding box center [1081, 219] width 277 height 387
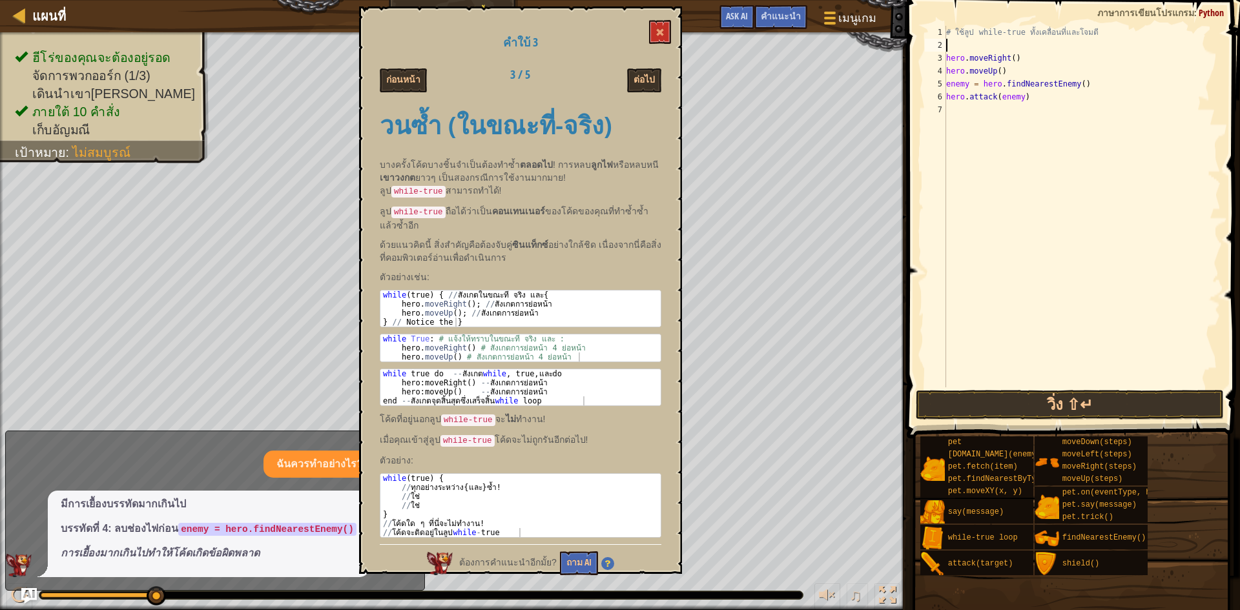
click at [946, 44] on div "# ใช้ลูป while-true ทั้งเคลื่อนที่และโจมตี hero . moveRight ( ) hero . moveUp (…" at bounding box center [1081, 219] width 277 height 387
type textarea "w"
click at [992, 63] on div "w hile-true loop กด enter hero.moveDo w n กด enter" at bounding box center [1065, 91] width 244 height 77
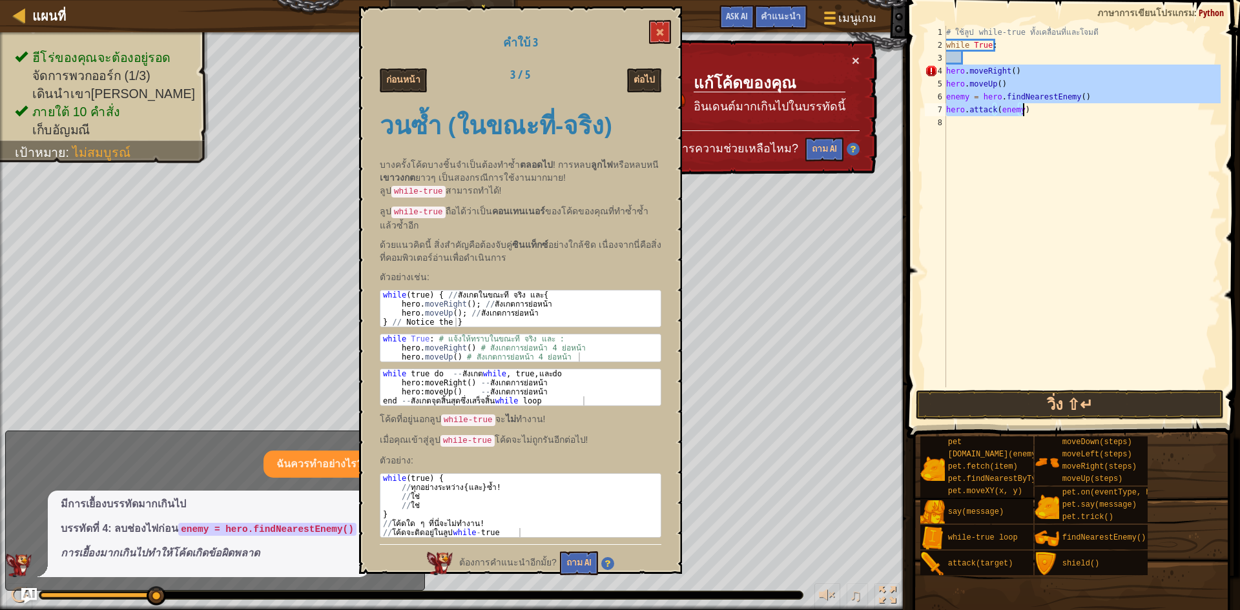
drag, startPoint x: 947, startPoint y: 74, endPoint x: 1023, endPoint y: 112, distance: 84.9
click at [1023, 112] on div "# ใช้ลูป while-true ทั้งเคลื่อนที่และโจมตี while True : hero . moveRight ( ) he…" at bounding box center [1081, 219] width 277 height 387
type textarea "enemy = hero.findNearestEnemy() hero.attack(enemy)"
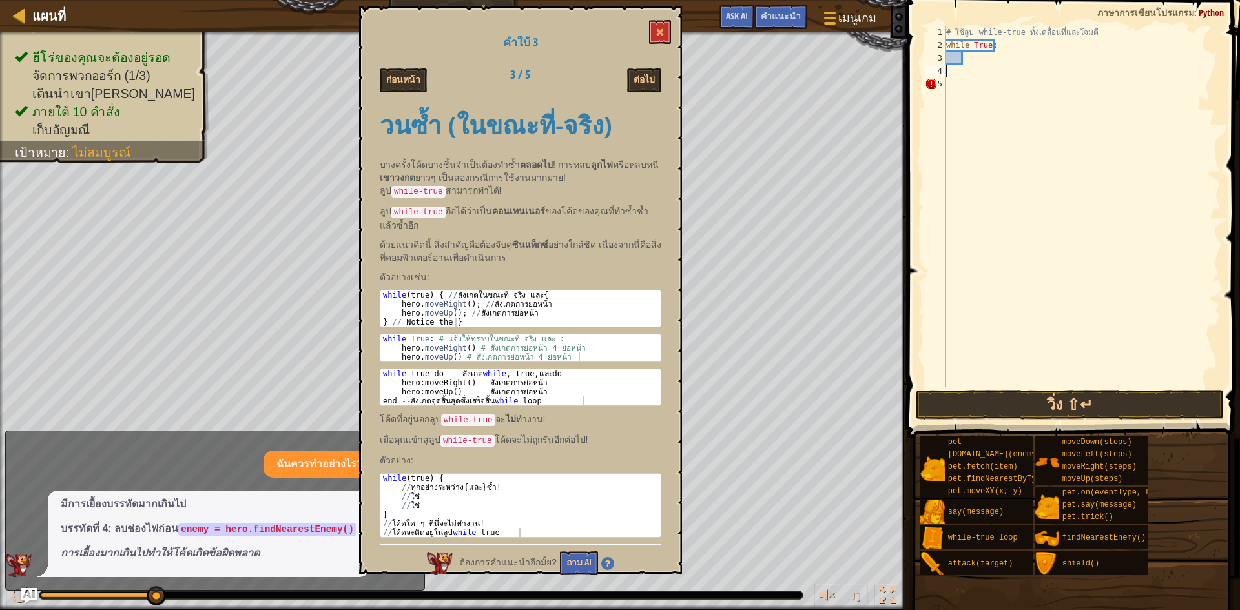
click at [1001, 65] on div "# ใช้ลูป while-true ทั้งเคลื่อนที่และโจมตี while True :" at bounding box center [1081, 219] width 277 height 387
click at [990, 56] on div "# ใช้ลูป while-true ทั้งเคลื่อนที่และโจมตี while True :" at bounding box center [1081, 219] width 277 height 387
paste textarea "hero.attack(enemy)"
click at [1067, 403] on button "วิ่ง ⇧↵" at bounding box center [1069, 405] width 308 height 30
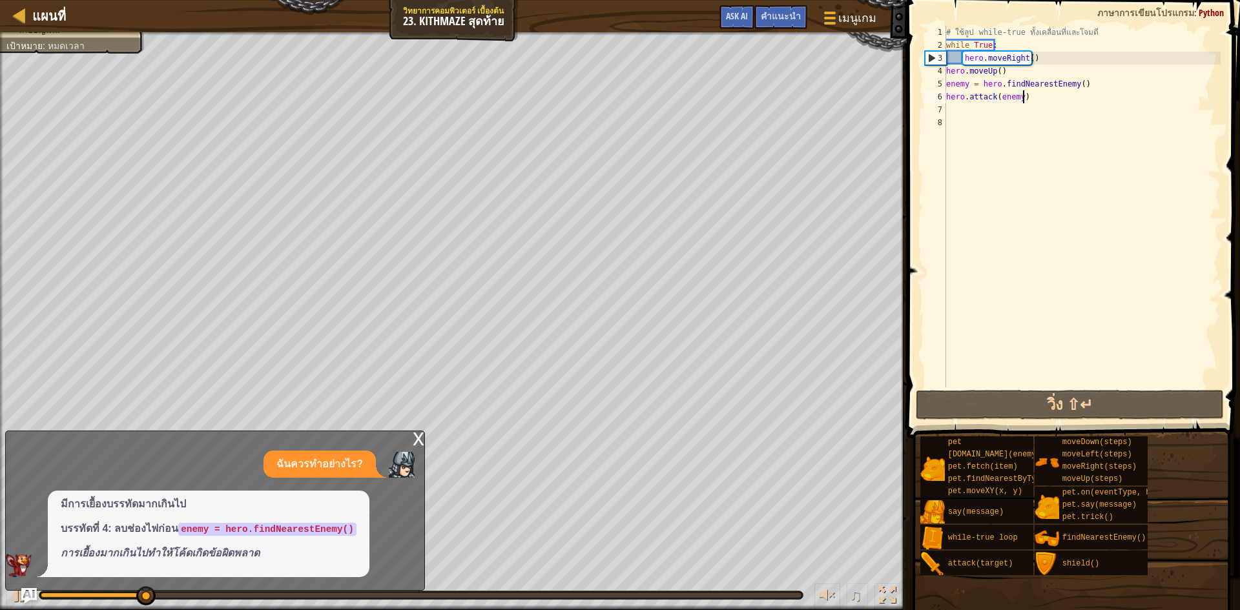
click at [1029, 47] on div "# ใช้ลูป while-true ทั้งเคลื่อนที่และโจมตี while True : hero . moveRight ( ) he…" at bounding box center [1081, 219] width 277 height 387
type textarea "while True:"
click at [892, 49] on div "แผนที่ วิทยาการคอมพิวเตอร์ เบื้องต้น 23. Kithmaze สุดท้าย เมนูเกม เสร็จ[PERSON_…" at bounding box center [620, 305] width 1240 height 610
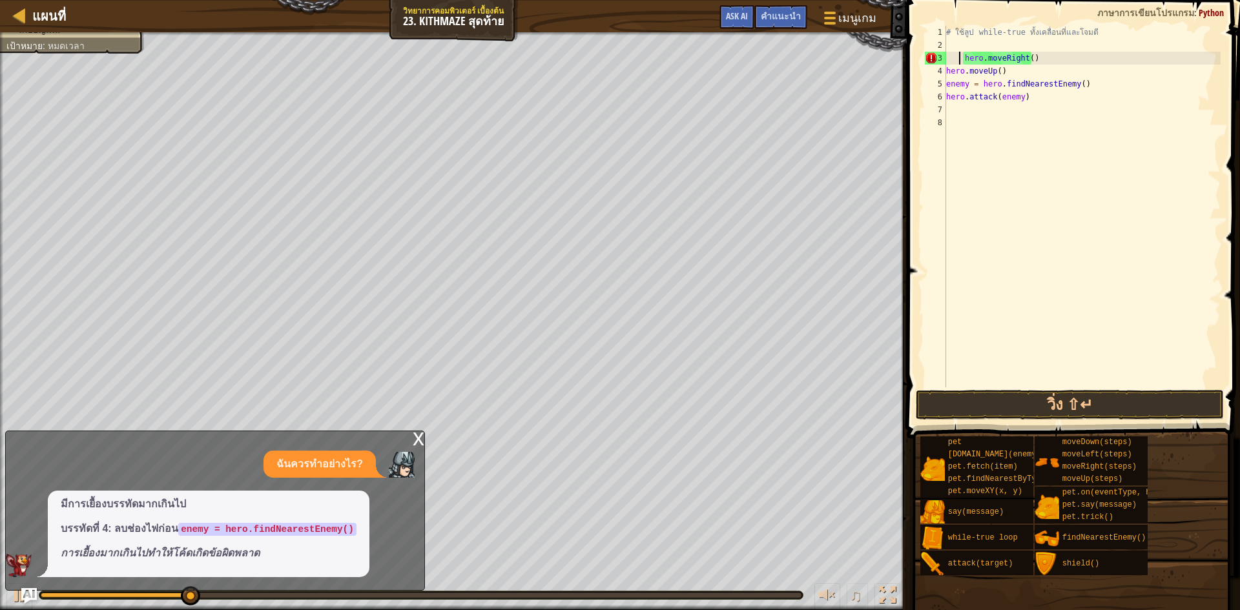
click at [959, 56] on div "# ใช้ลูป while-true ทั้งเคลื่อนที่และโจมตี hero . moveRight ( ) hero . moveUp (…" at bounding box center [1081, 219] width 277 height 387
click at [1074, 411] on button "วิ่ง ⇧↵" at bounding box center [1069, 405] width 308 height 30
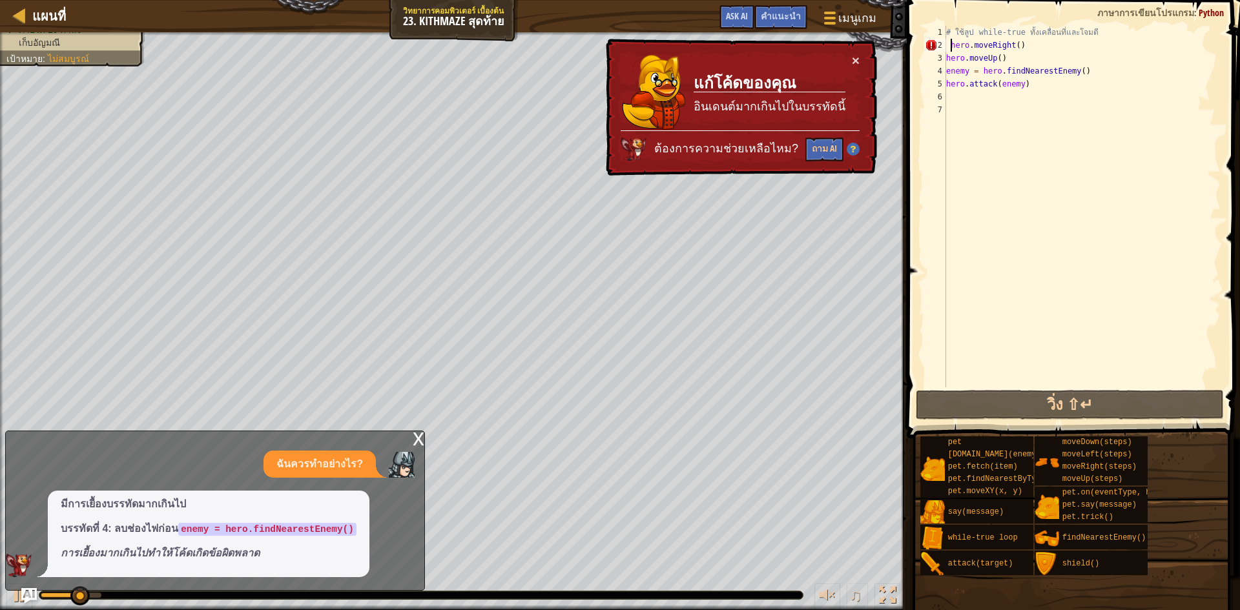
click at [948, 46] on div "# ใช้ลูป while-true ทั้งเคลื่อนที่และโจมตี hero . moveRight ( ) hero . moveUp (…" at bounding box center [1081, 219] width 277 height 387
type textarea "hero.moveRight()"
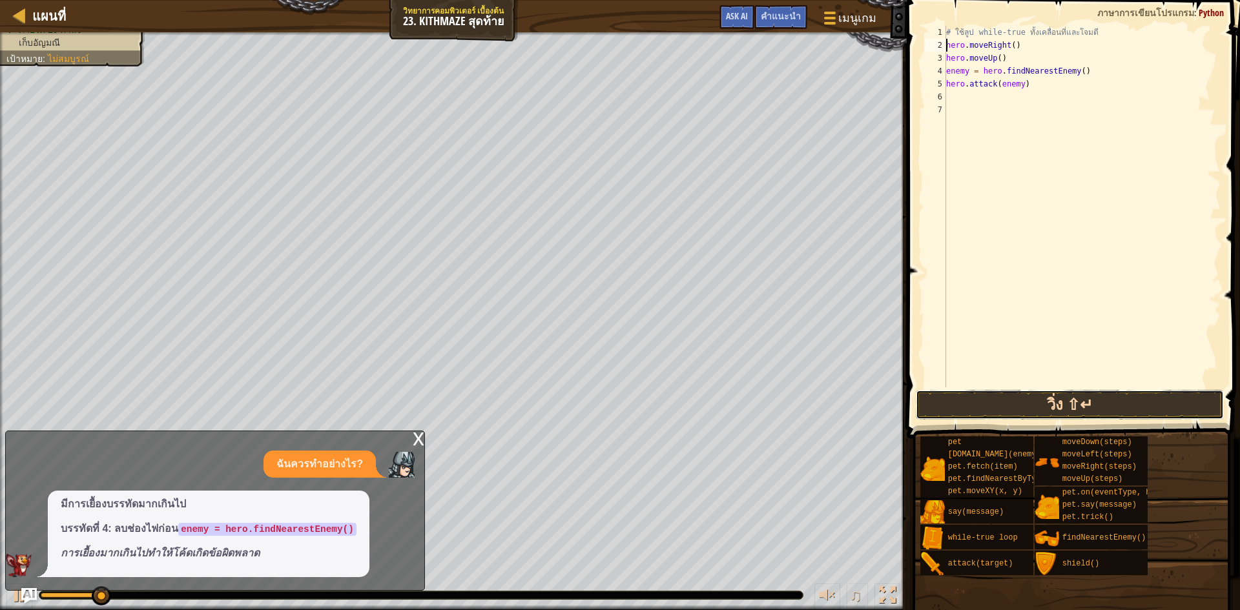
click at [1156, 402] on button "วิ่ง ⇧↵" at bounding box center [1069, 405] width 308 height 30
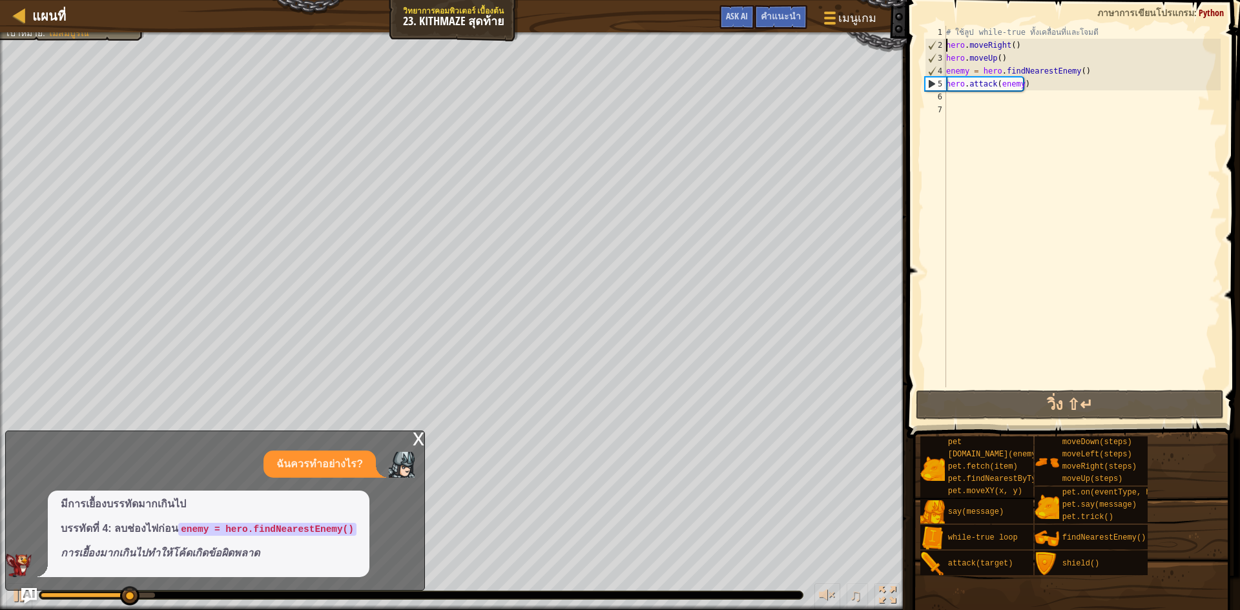
click at [959, 102] on div "# ใช้ลูป while-true ทั้งเคลื่อนที่และโจมตี hero . moveRight ( ) hero . moveUp (…" at bounding box center [1081, 219] width 277 height 387
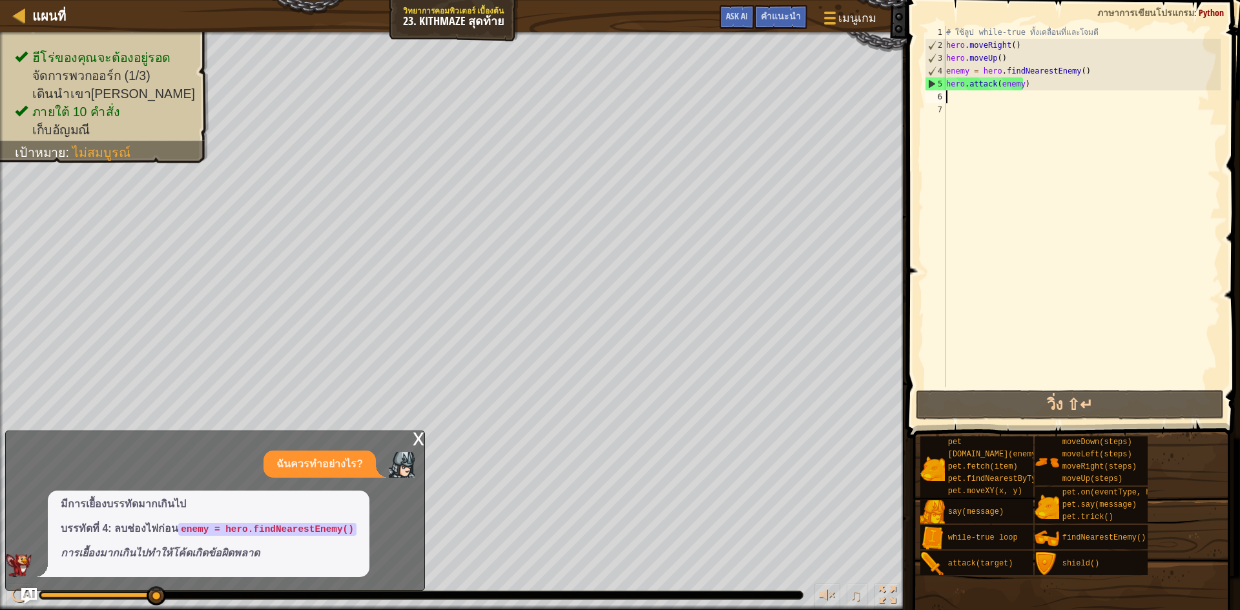
type textarea "w"
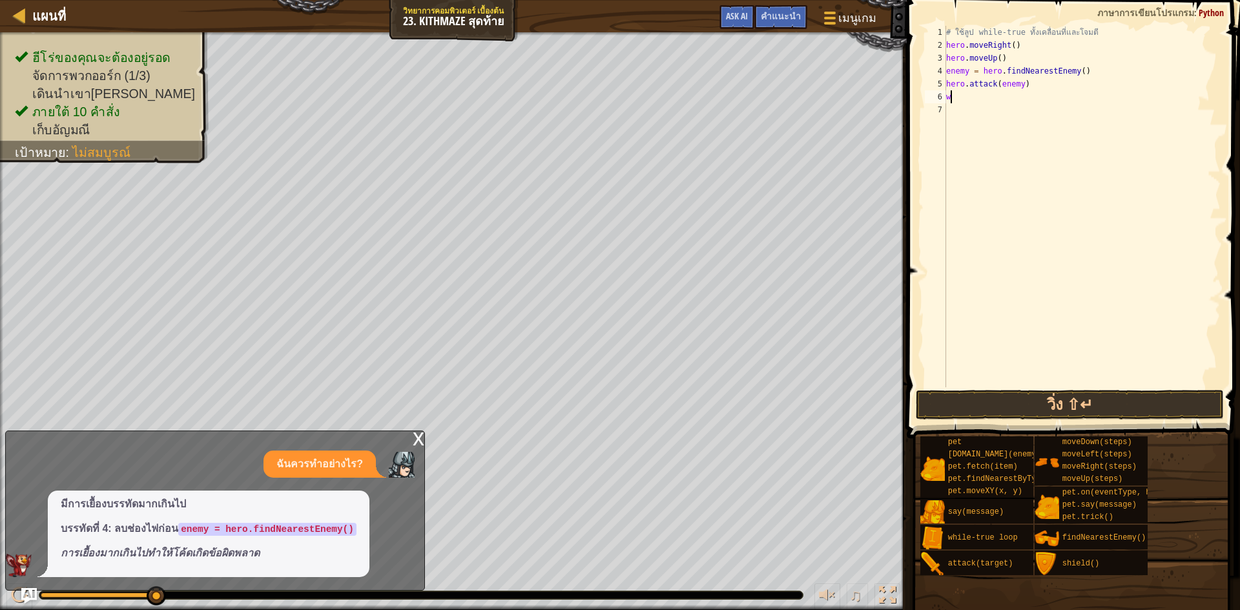
click at [980, 103] on div "# ใช้ลูป while-true ทั้งเคลื่อนที่และโจมตี hero . moveRight ( ) hero . moveUp (…" at bounding box center [1081, 219] width 277 height 387
type textarea "w"
click at [990, 110] on div "w hile-true loop กด enter hero.moveDo w n กด enter" at bounding box center [1065, 143] width 244 height 77
click at [1050, 398] on button "วิ่ง ⇧↵" at bounding box center [1069, 405] width 308 height 30
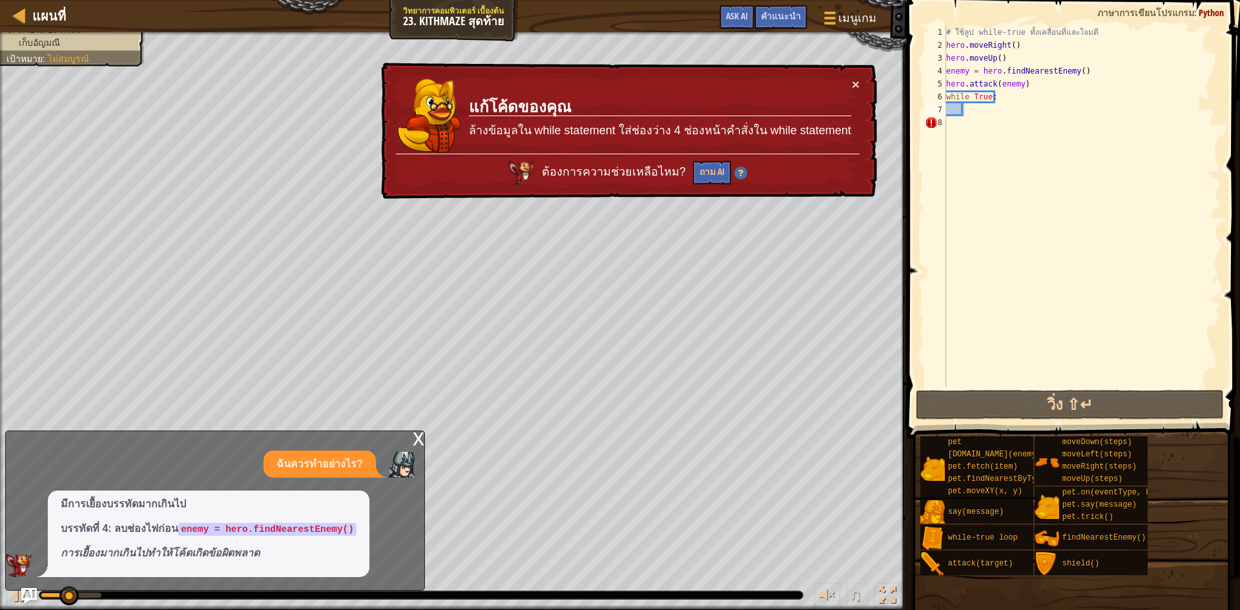
click at [841, 87] on td "แก้โค้ดของคุณ ล้างข้อมูลใน while statement ใส่ช่องว่าง 4 ช่องหน้าคำสั่งใน while…" at bounding box center [659, 115] width 384 height 79
click at [861, 78] on div "× แก้โค้ดของคุณ ล้างข้อมูลใน while statement ใส่ช่องว่าง 4 ช่องหน้าคำสั่งใน whi…" at bounding box center [627, 132] width 498 height 138
click at [858, 81] on button "×" at bounding box center [856, 84] width 8 height 14
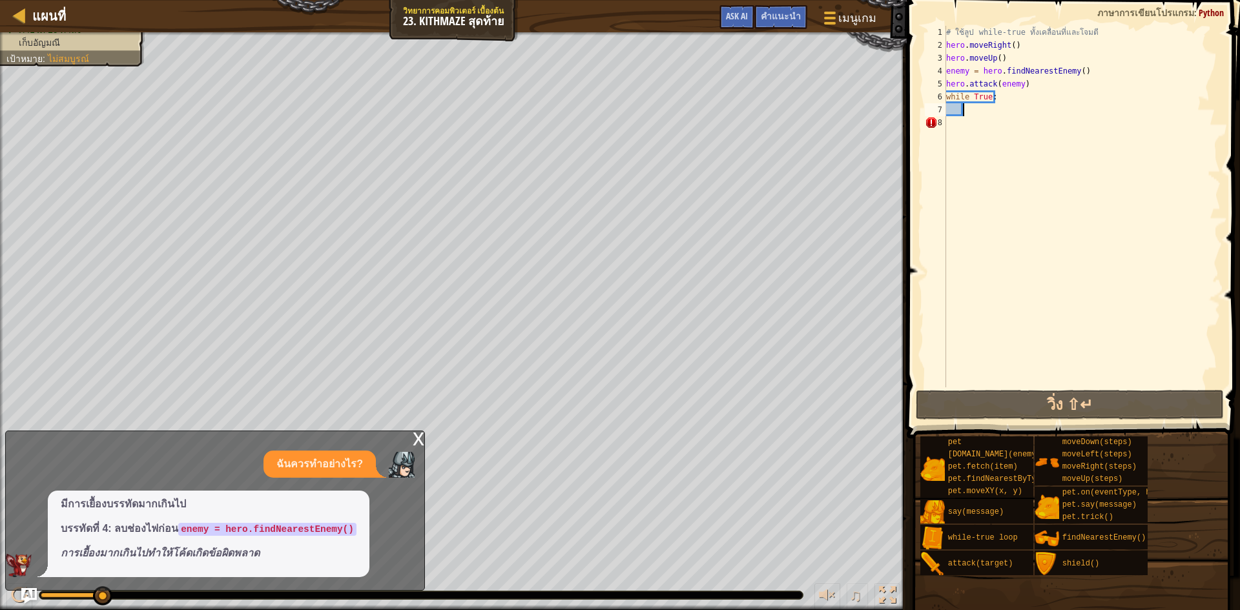
paste textarea "hero.attack(enemy)"
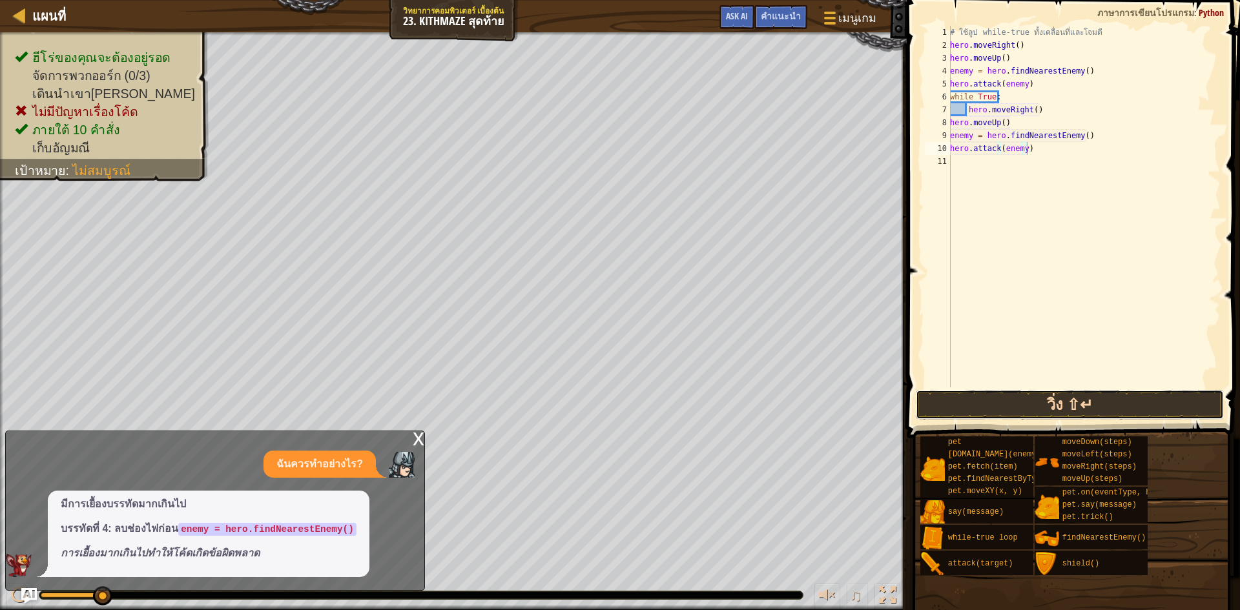
click at [1076, 403] on button "วิ่ง ⇧↵" at bounding box center [1069, 405] width 308 height 30
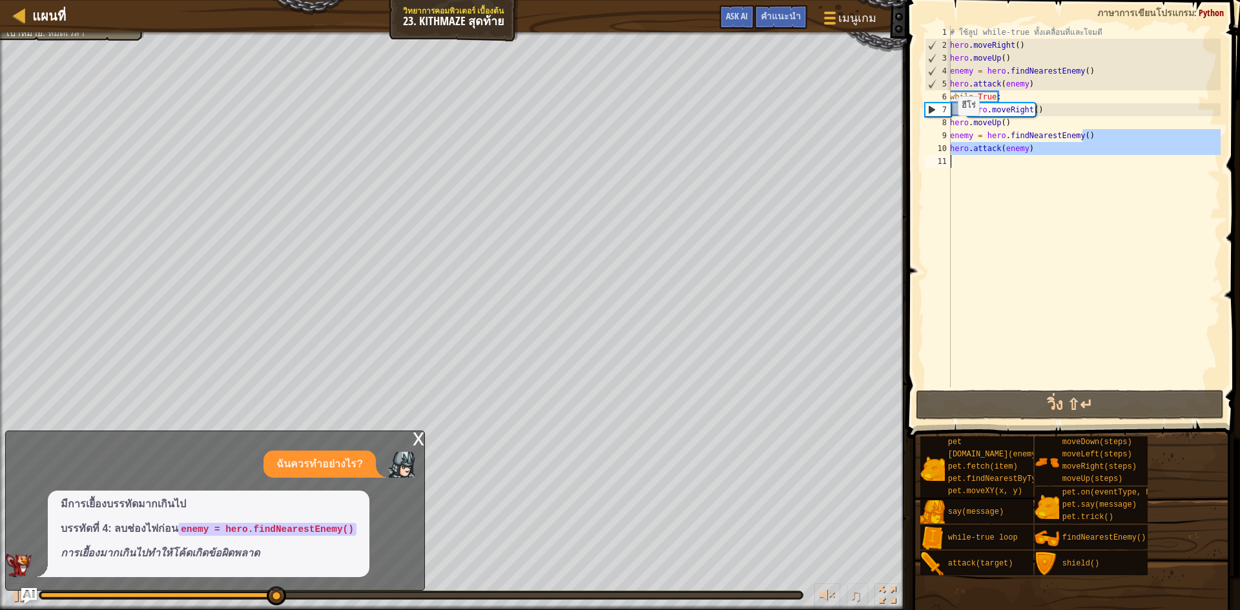
drag, startPoint x: 1107, startPoint y: 136, endPoint x: 936, endPoint y: 170, distance: 174.5
click at [936, 170] on div "hero.attack(enemy) 1 2 3 4 5 6 7 8 9 10 11 # ใช้ลูป while-true ทั้งเคลื่อนที่แล…" at bounding box center [1071, 207] width 298 height 362
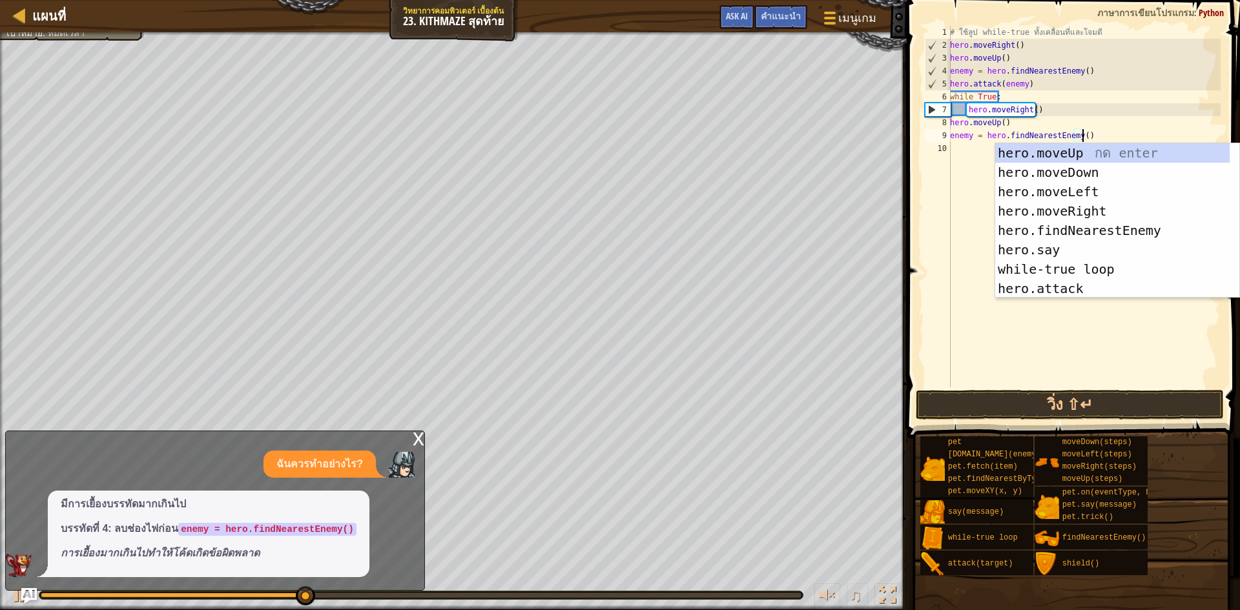
click at [971, 133] on div "# ใช้ลูป while-true ทั้งเคลื่อนที่และโจมตี hero . moveRight ( ) hero . moveUp (…" at bounding box center [1083, 219] width 273 height 387
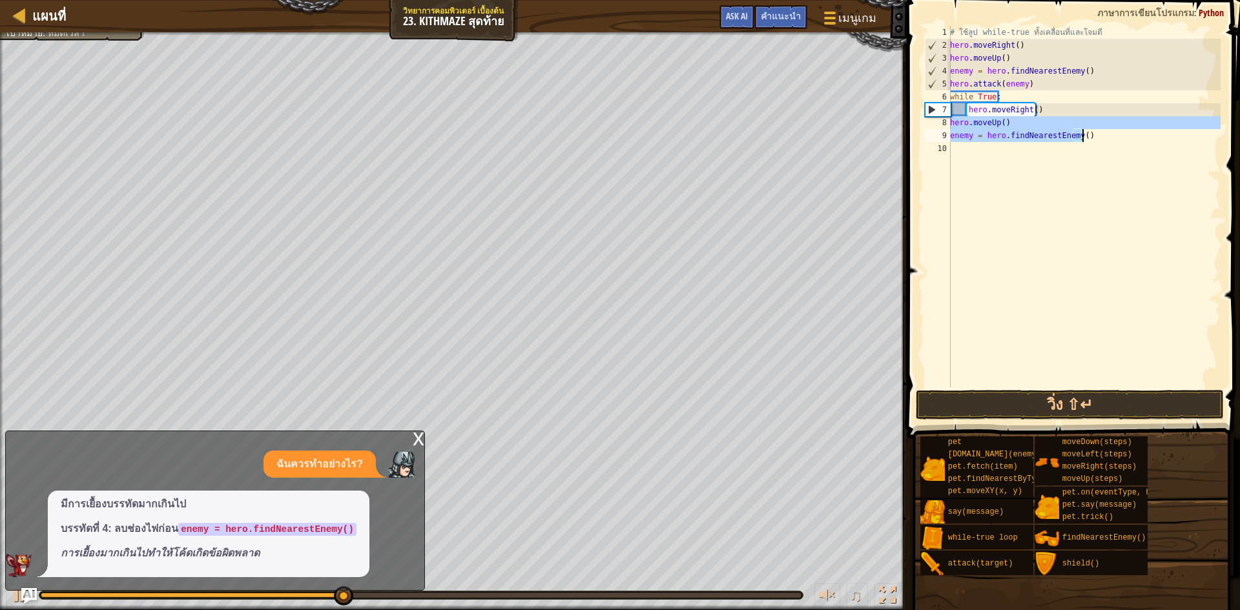
drag, startPoint x: 956, startPoint y: 121, endPoint x: 1083, endPoint y: 139, distance: 128.5
click at [1083, 139] on div "# ใช้ลูป while-true ทั้งเคลื่อนที่และโจมตี hero . moveRight ( ) hero . moveUp (…" at bounding box center [1083, 219] width 273 height 387
type textarea "hero.moveUp() enemy = hero.findNearestEnemy()"
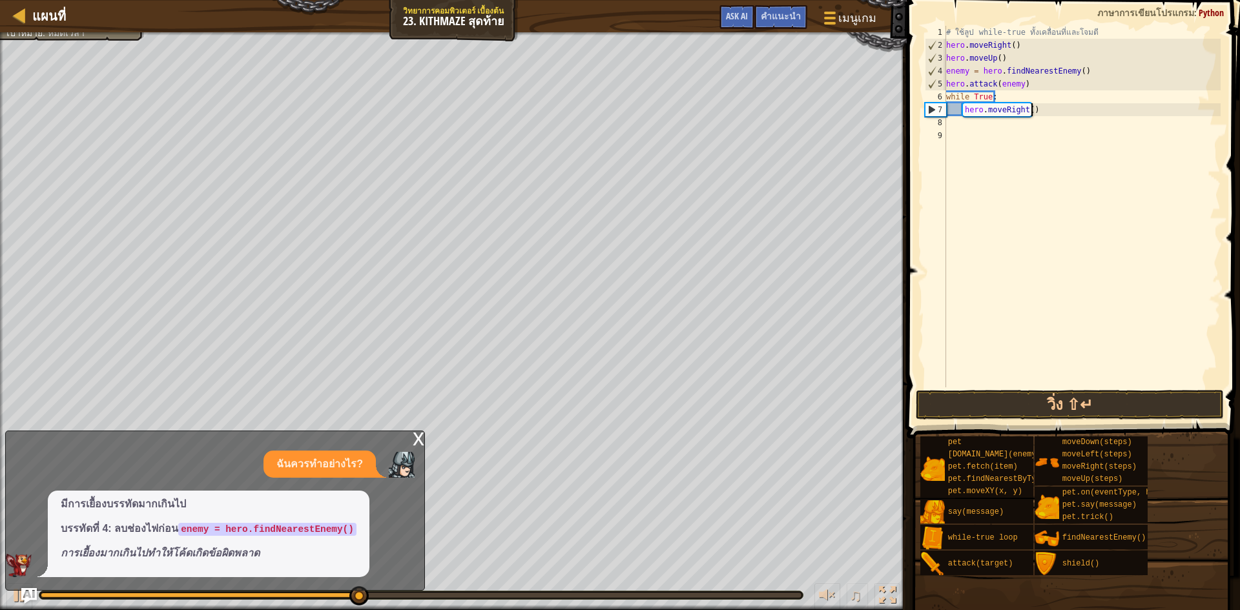
click at [1047, 109] on div "# ใช้ลูป while-true ทั้งเคลื่อนที่และโจมตี hero . moveRight ( ) hero . moveUp (…" at bounding box center [1081, 219] width 277 height 387
type textarea "h"
click at [1001, 100] on div "# ใช้ลูป while-true ทั้งเคลื่อนที่และโจมตี hero . moveRight ( ) hero . moveUp (…" at bounding box center [1081, 219] width 277 height 387
type textarea "w"
type textarea "m"
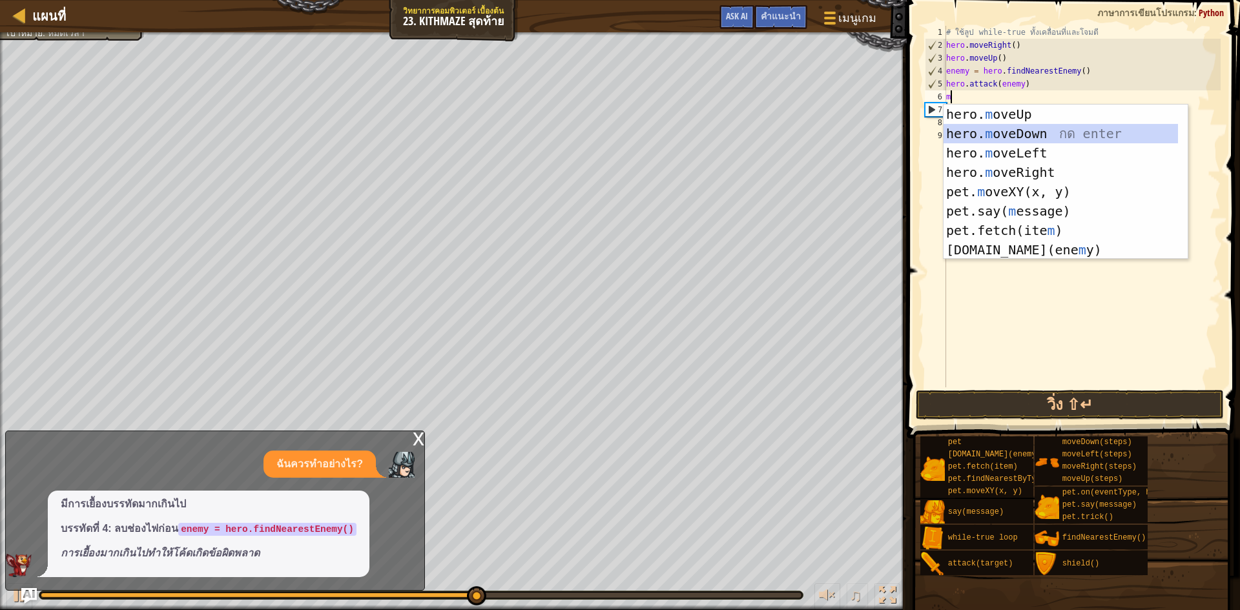
click at [1023, 132] on div "hero. m oveUp กด enter hero. m oveDown กด enter hero. m oveLeft กด enter hero. …" at bounding box center [1060, 202] width 234 height 194
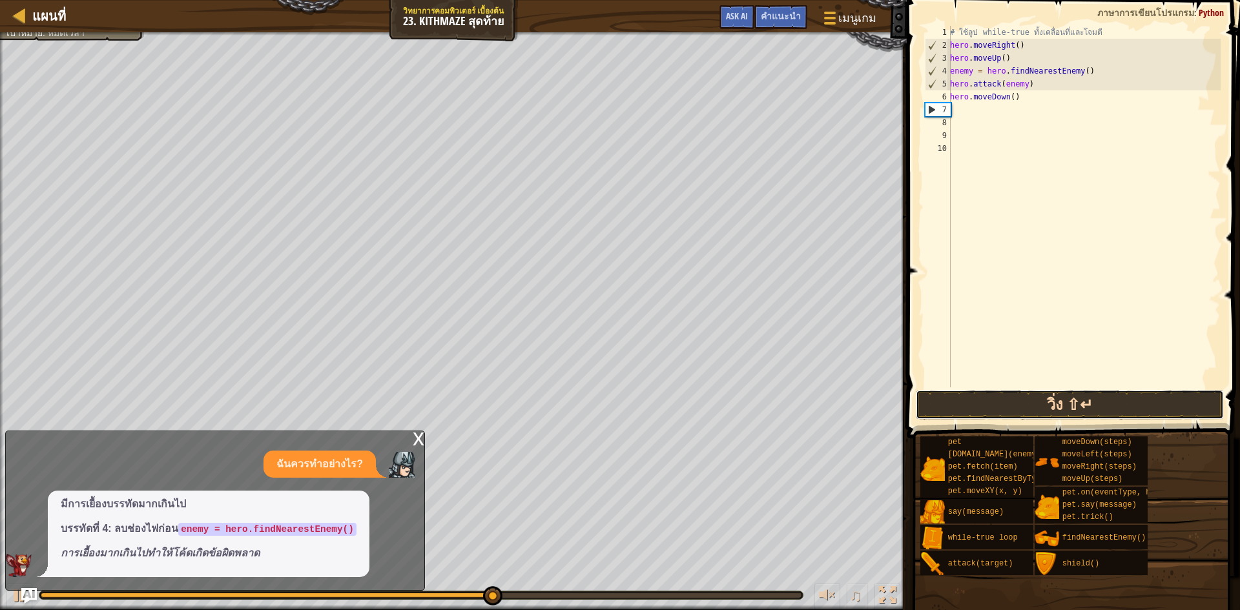
click at [1092, 402] on button "วิ่ง ⇧↵" at bounding box center [1069, 405] width 308 height 30
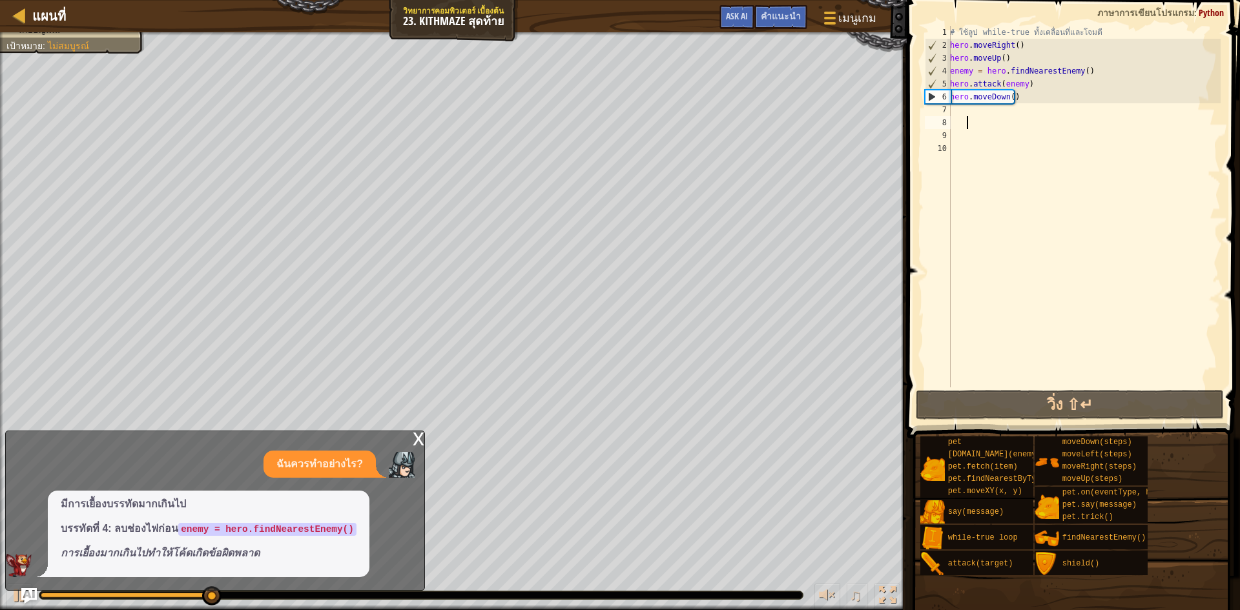
click at [1031, 125] on div "# ใช้ลูป while-true ทั้งเคลื่อนที่และโจมตี hero . moveRight ( ) hero . moveUp (…" at bounding box center [1083, 219] width 273 height 387
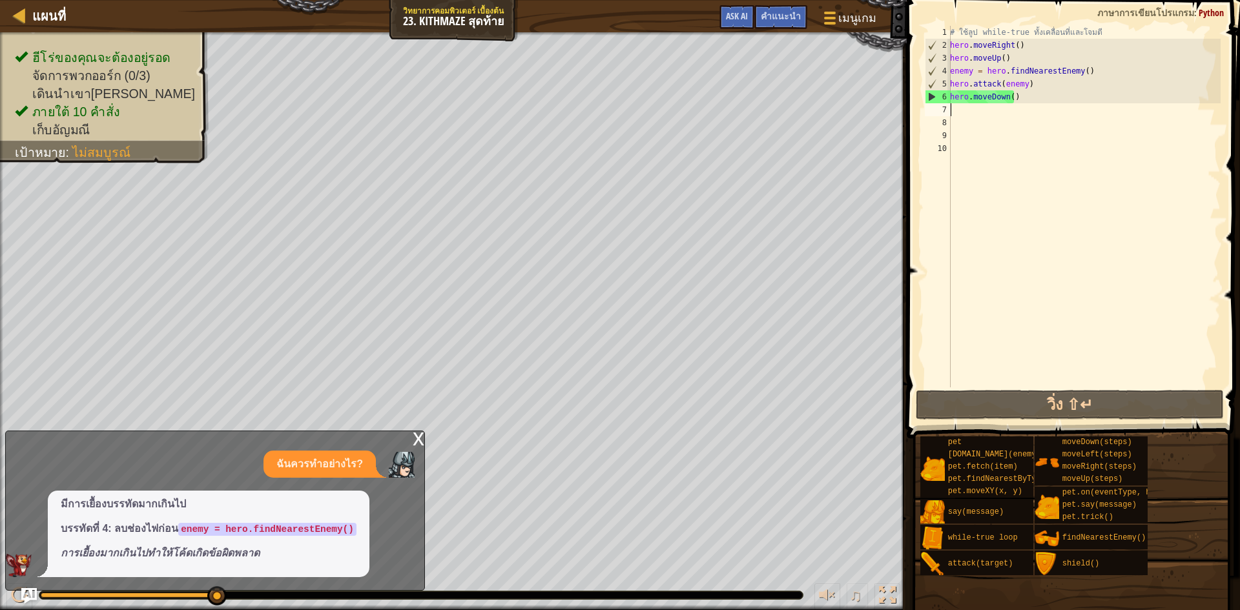
click at [955, 107] on div "# ใช้ลูป while-true ทั้งเคลื่อนที่และโจมตี hero . moveRight ( ) hero . moveUp (…" at bounding box center [1083, 219] width 273 height 387
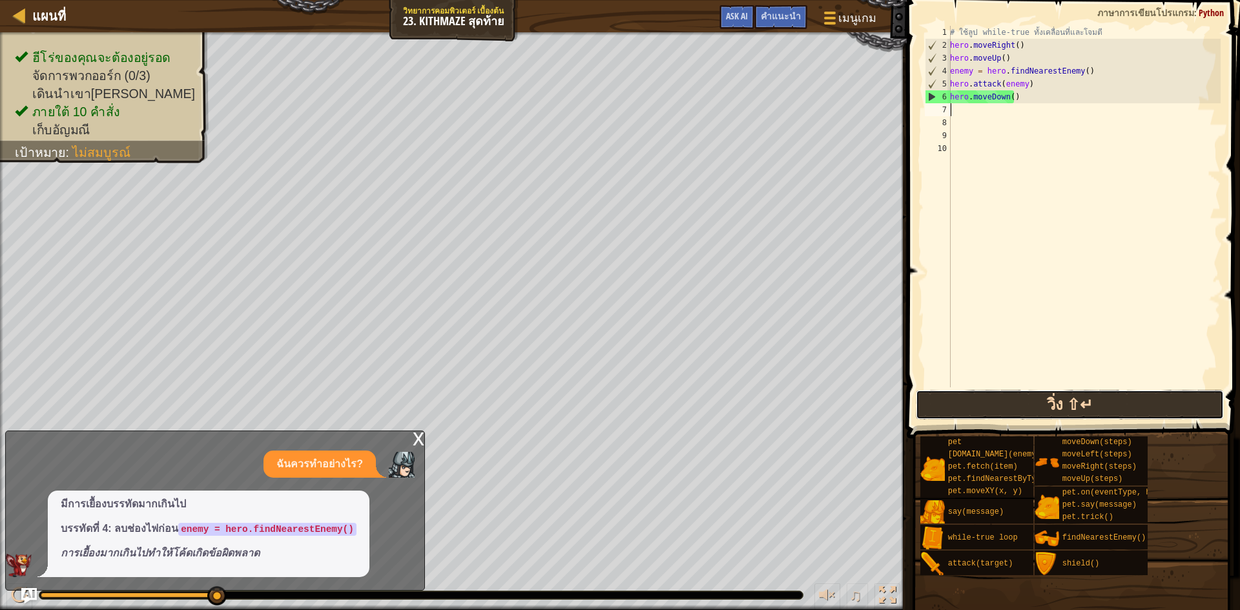
click at [1055, 399] on button "วิ่ง ⇧↵" at bounding box center [1069, 405] width 308 height 30
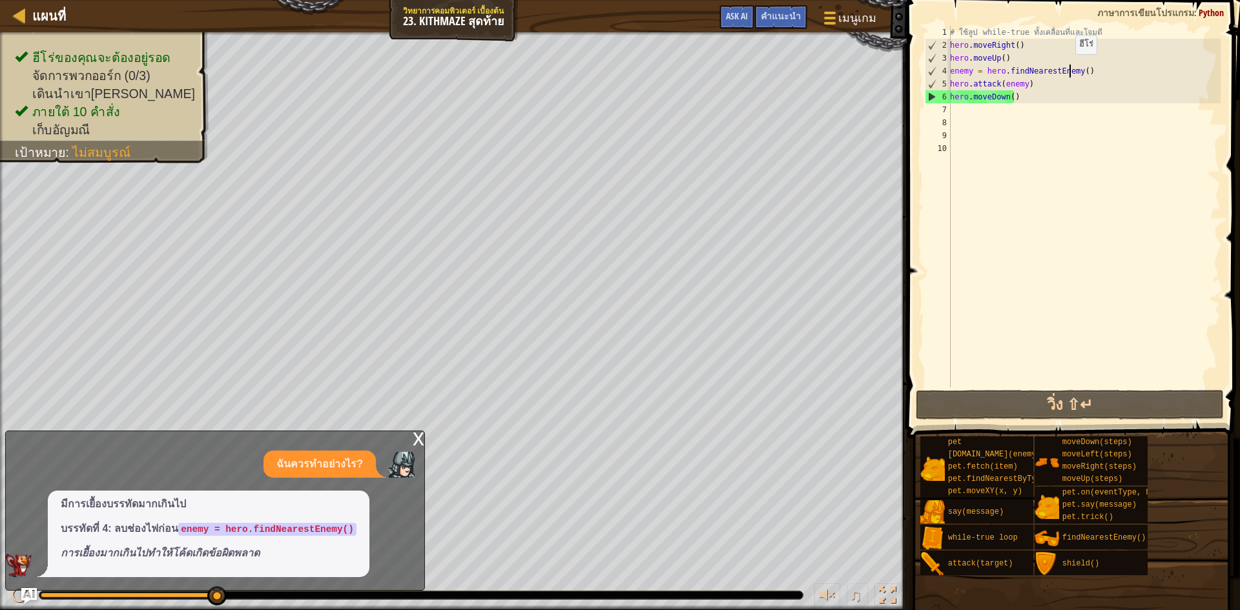
click at [1068, 67] on div "# ใช้ลูป while-true ทั้งเคลื่อนที่และโจมตี hero . moveRight ( ) hero . moveUp (…" at bounding box center [1083, 219] width 273 height 387
click at [951, 65] on div "# ใช้ลูป while-true ทั้งเคลื่อนที่และโจมตี hero . moveRight ( ) hero . moveUp (…" at bounding box center [1083, 219] width 273 height 387
click at [951, 95] on div "# ใช้ลูป while-true ทั้งเคลื่อนที่และโจมตี hero . moveRight ( ) hero . moveUp (…" at bounding box center [1083, 219] width 273 height 387
click at [954, 65] on div "# ใช้ลูป while-true ทั้งเคลื่อนที่และโจมตี hero . moveRight ( ) hero . moveUp (…" at bounding box center [1083, 219] width 273 height 387
click at [954, 63] on div "# ใช้ลูป while-true ทั้งเคลื่อนที่และโจมตี hero . moveRight ( ) hero . moveUp (…" at bounding box center [1083, 219] width 273 height 387
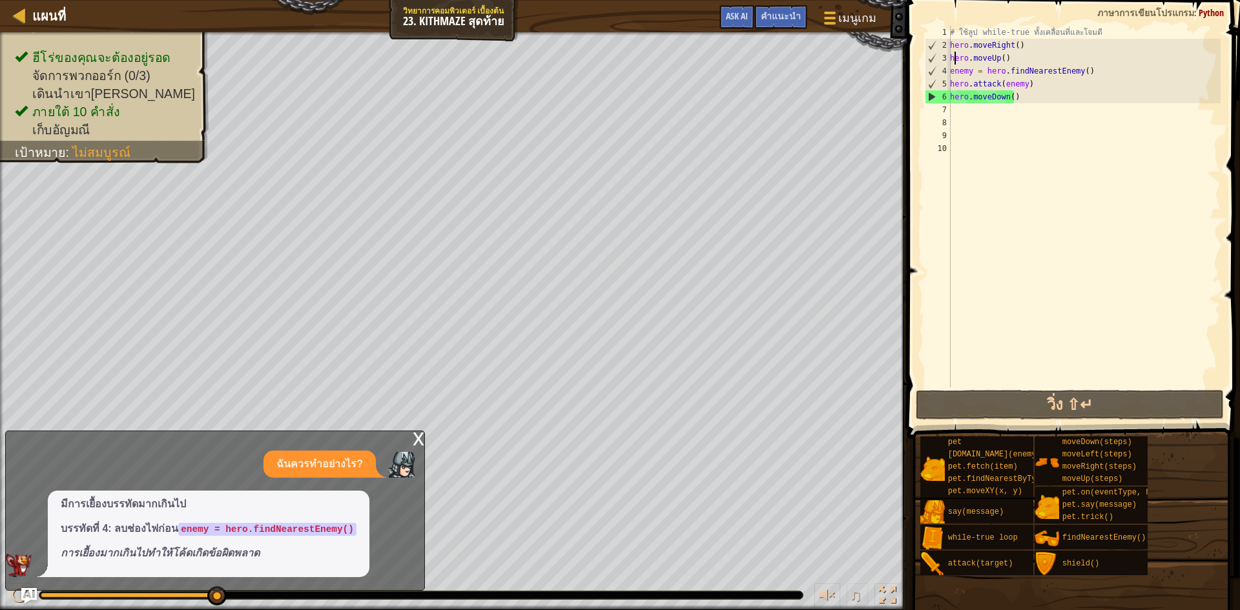
click at [950, 68] on div "# ใช้ลูป while-true ทั้งเคลื่อนที่และโจมตี hero . moveRight ( ) hero . moveUp (…" at bounding box center [1083, 219] width 273 height 387
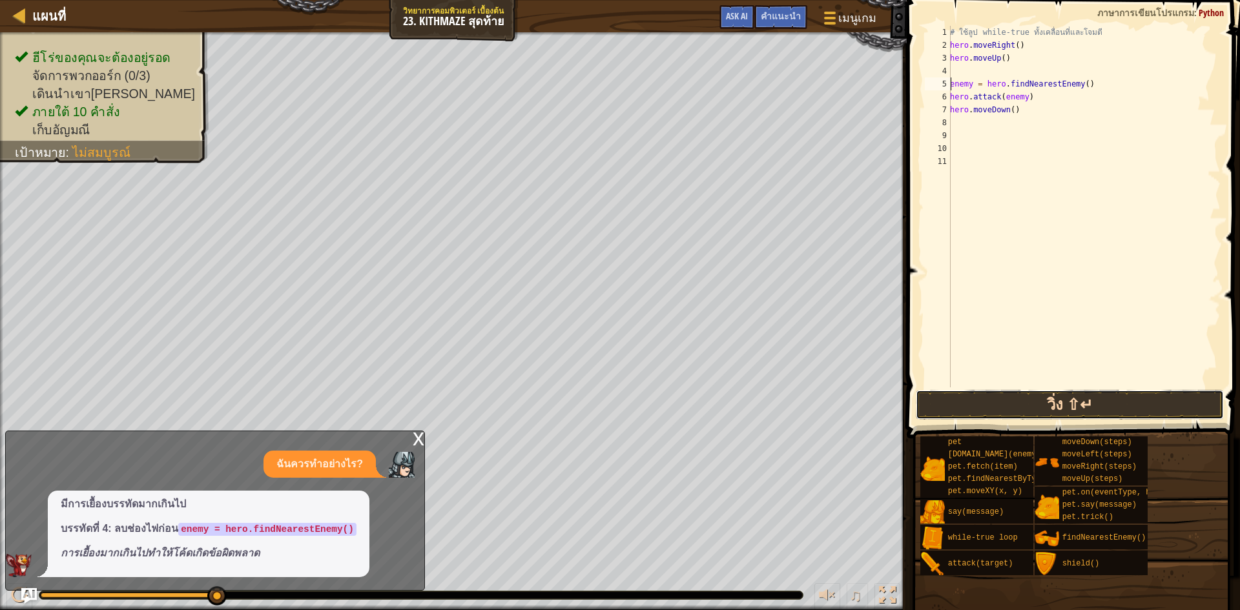
click at [1085, 406] on button "วิ่ง ⇧↵" at bounding box center [1069, 405] width 308 height 30
click at [1057, 398] on button "วิ่ง ⇧↵" at bounding box center [1069, 405] width 308 height 30
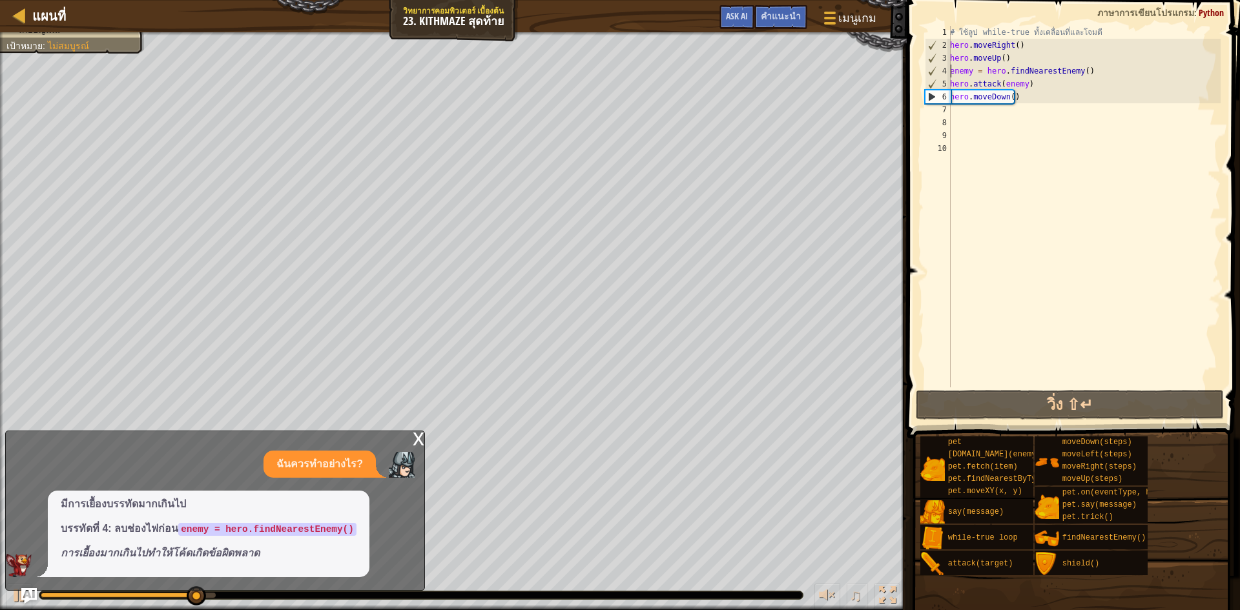
click at [1030, 97] on div "# ใช้ลูป while-true ทั้งเคลื่อนที่และโจมตี hero . moveRight ( ) hero . moveUp (…" at bounding box center [1083, 219] width 273 height 387
type textarea "hero.moveDown()"
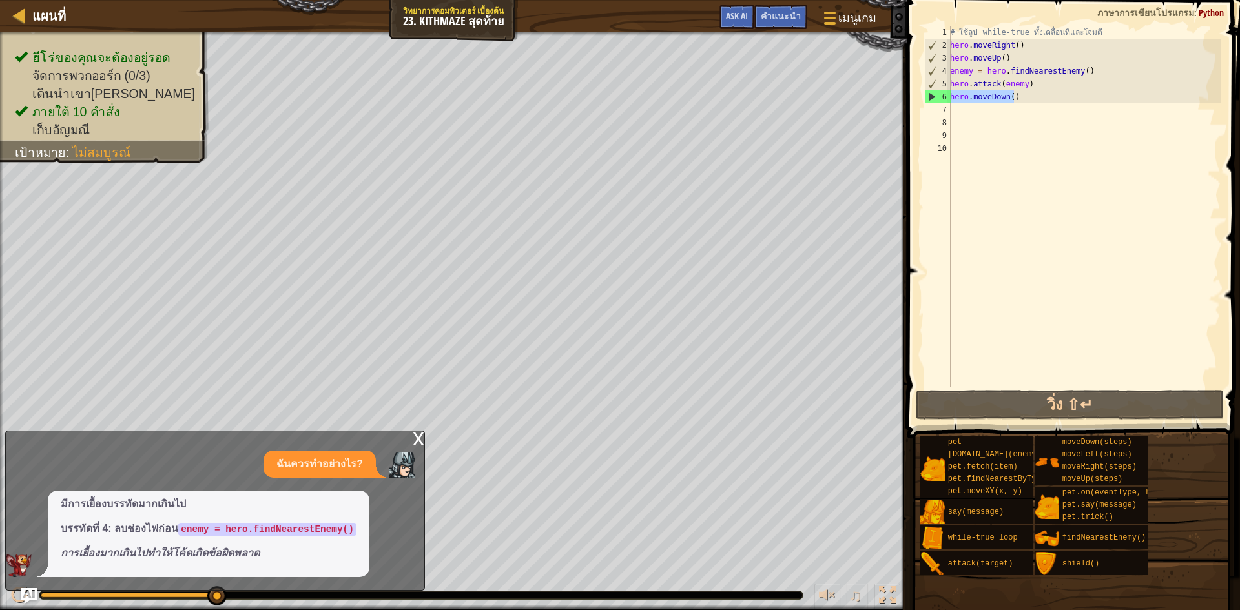
drag, startPoint x: 1030, startPoint y: 97, endPoint x: 948, endPoint y: 103, distance: 82.8
click at [948, 103] on div "hero.moveDown() 1 2 3 4 5 6 7 8 9 10 # ใช้ลูป while-true ทั้งเคลื่อนที่และโจมตี…" at bounding box center [1071, 207] width 298 height 362
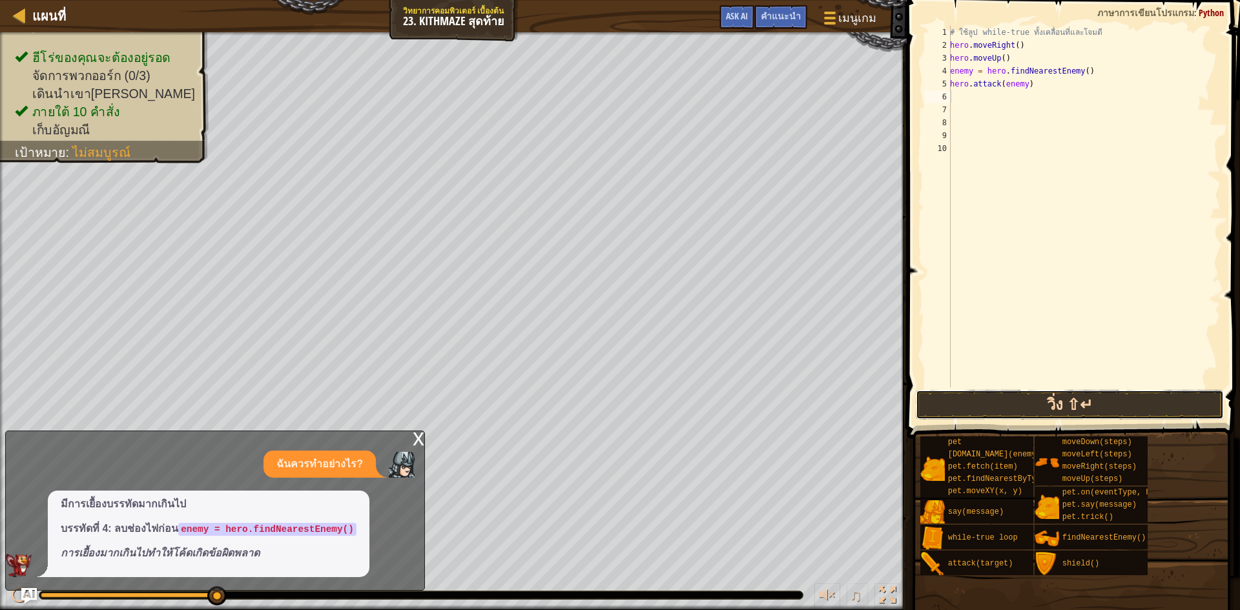
click at [1154, 400] on button "วิ่ง ⇧↵" at bounding box center [1069, 405] width 308 height 30
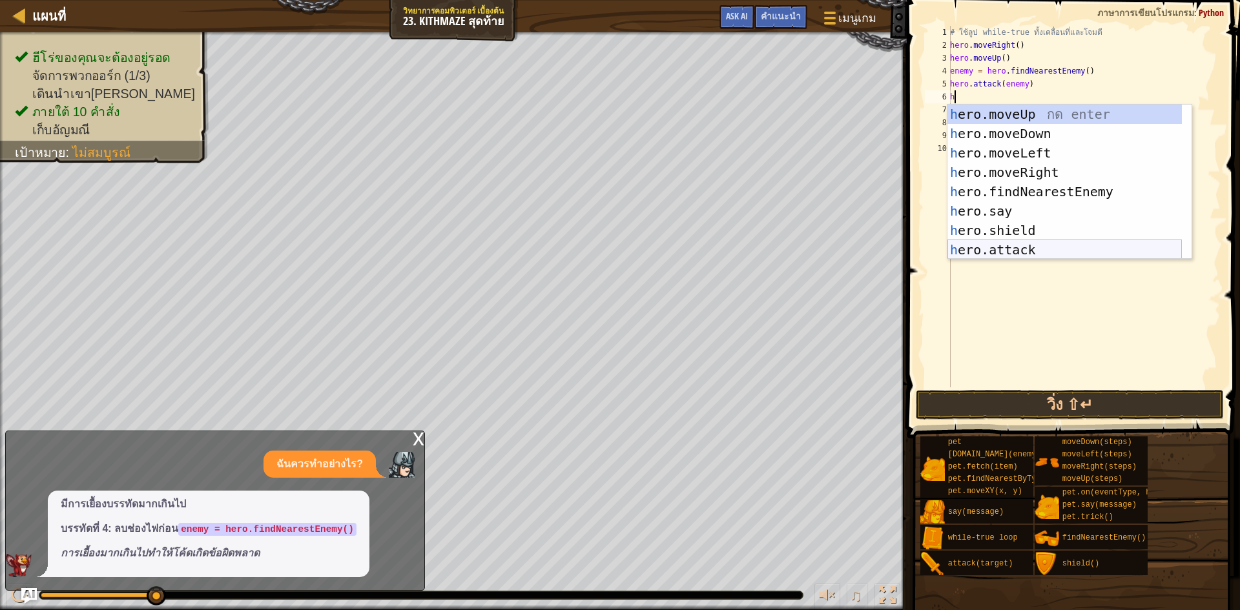
click at [1025, 250] on div "h ero.moveUp กด enter h ero.moveDown กด enter h ero.moveLeft กด enter h ero.mov…" at bounding box center [1064, 202] width 234 height 194
type textarea "hero.attack(enemy)"
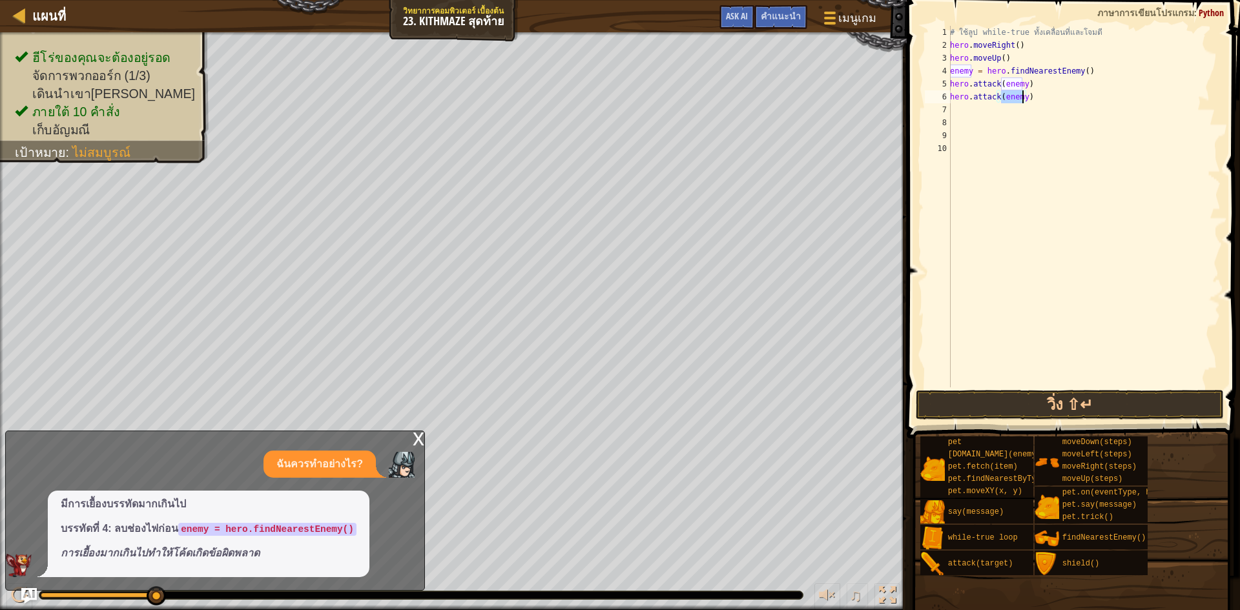
click at [1017, 112] on div "# ใช้ลูป while-true ทั้งเคลื่อนที่และโจมตี hero . moveRight ( ) hero . moveUp (…" at bounding box center [1083, 219] width 273 height 387
type textarea "m"
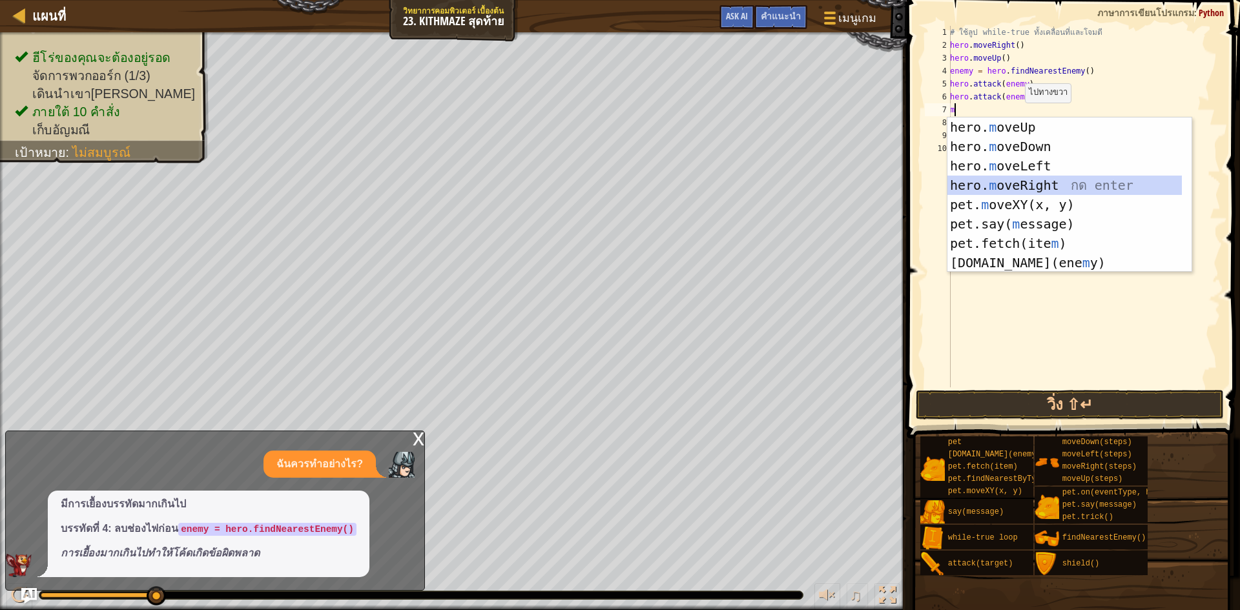
click at [1028, 178] on div "hero. m oveUp กด enter hero. m oveDown กด enter hero. m oveLeft กด enter hero. …" at bounding box center [1064, 214] width 234 height 194
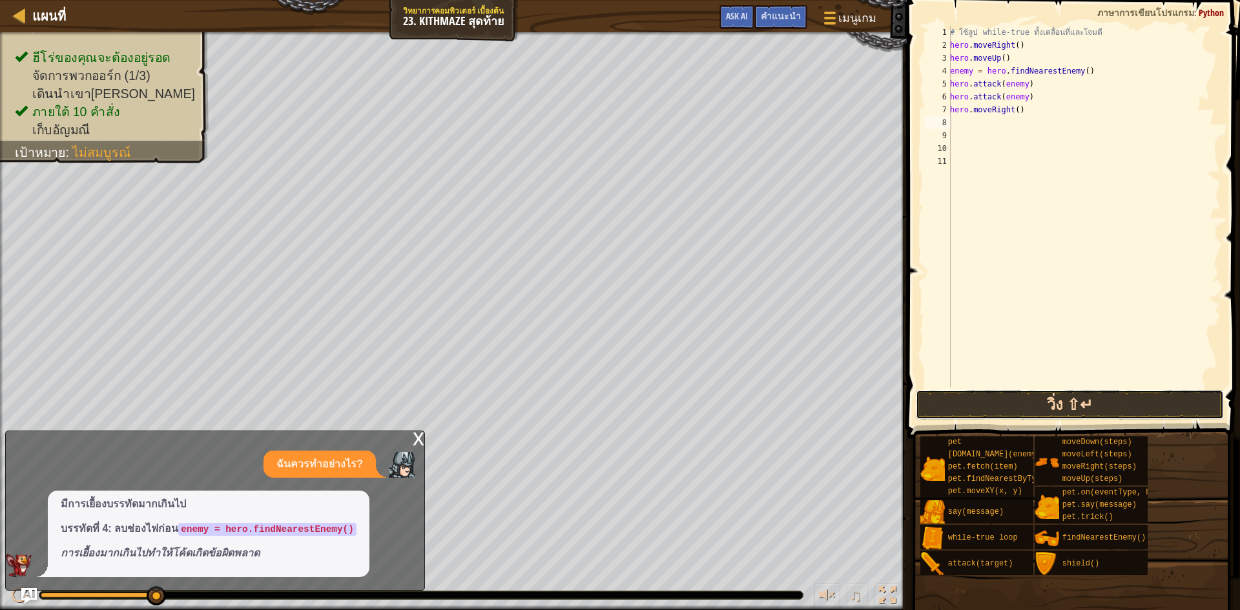
click at [1102, 409] on button "วิ่ง ⇧↵" at bounding box center [1069, 405] width 308 height 30
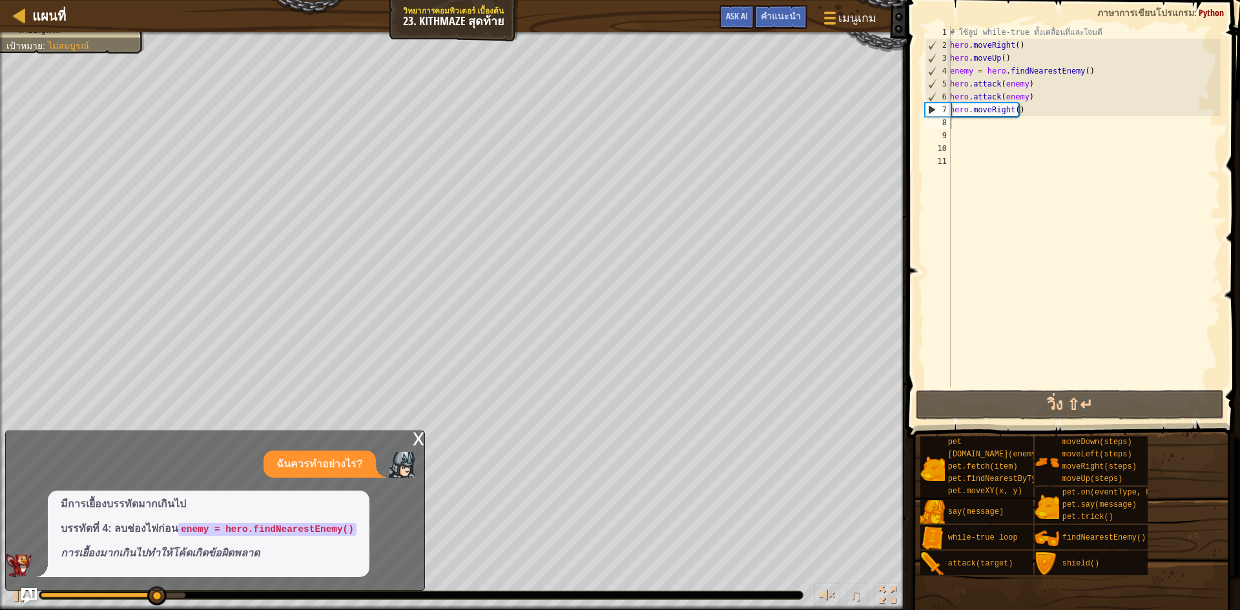
type textarea "m"
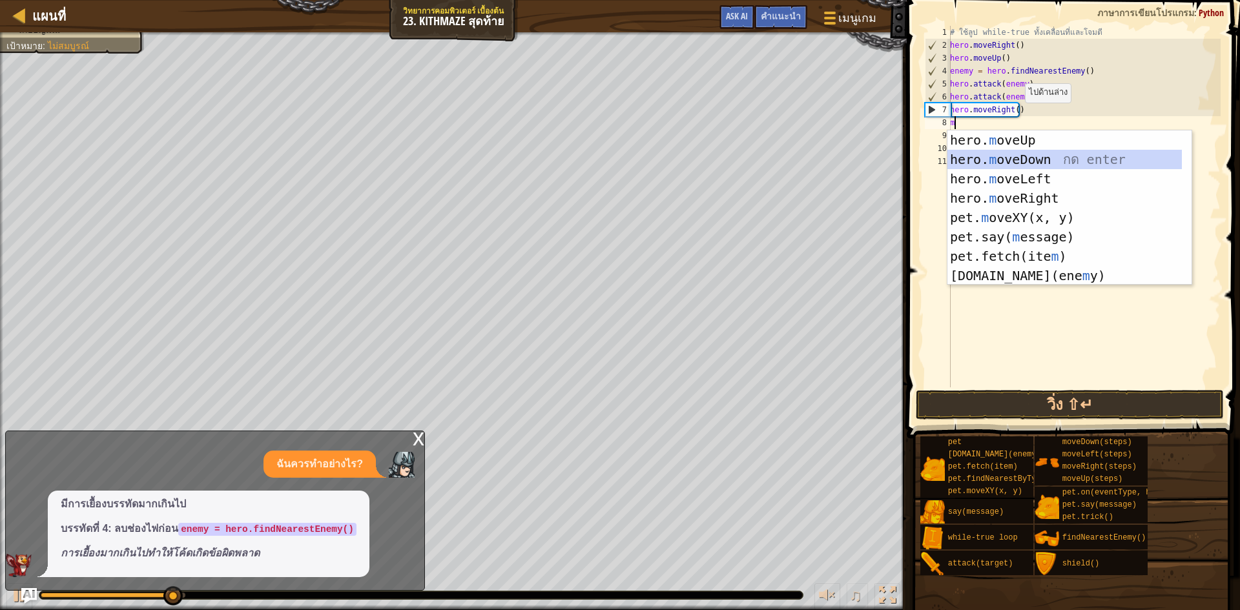
click at [1026, 156] on div "hero. m oveUp กด enter hero. m oveDown กด enter hero. m oveLeft กด enter hero. …" at bounding box center [1064, 227] width 234 height 194
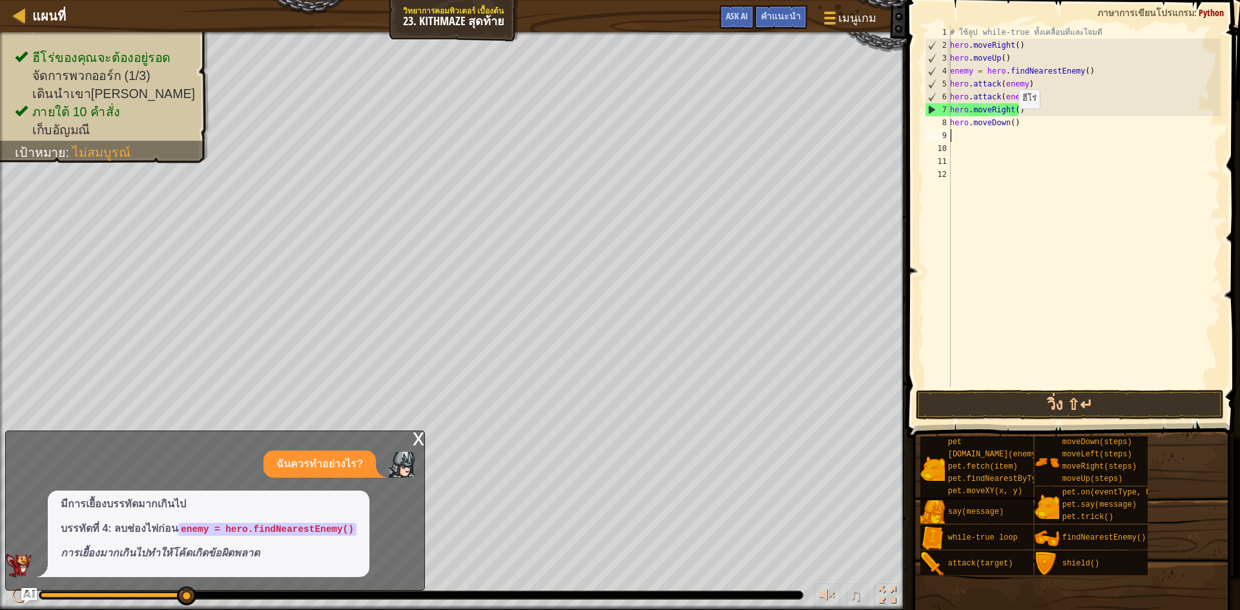
click at [1011, 121] on div "# ใช้ลูป while-true ทั้งเคลื่อนที่และโจมตี hero . moveRight ( ) hero . moveUp (…" at bounding box center [1083, 219] width 273 height 387
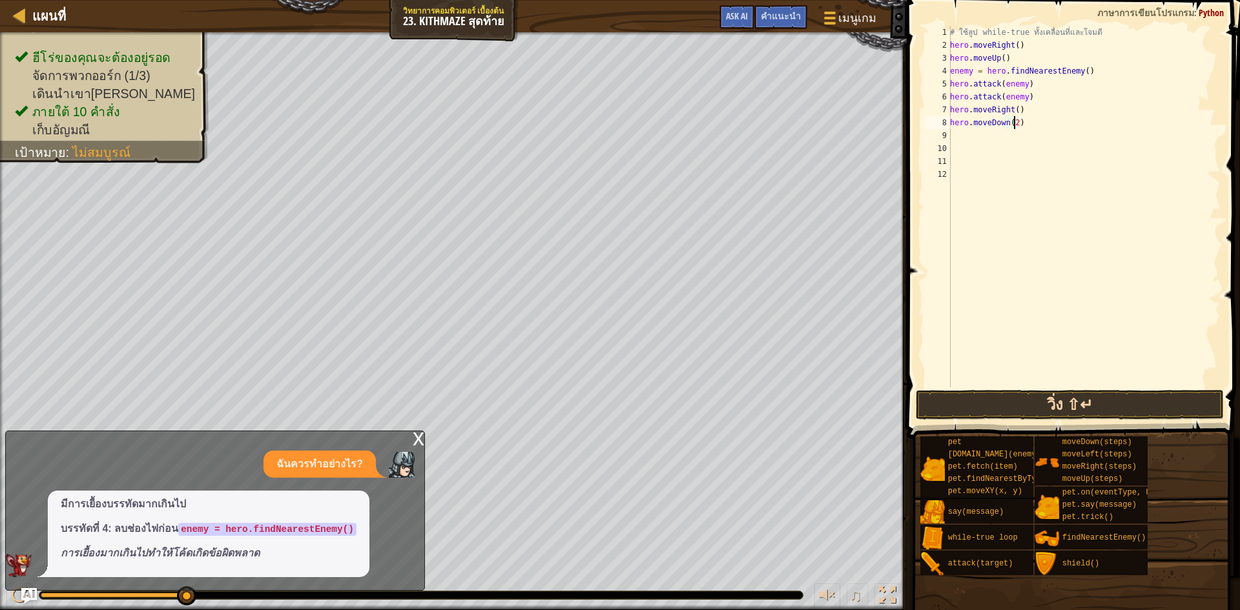
type textarea "hero.moveDown(2)"
click at [1096, 400] on button "วิ่ง ⇧↵" at bounding box center [1069, 405] width 308 height 30
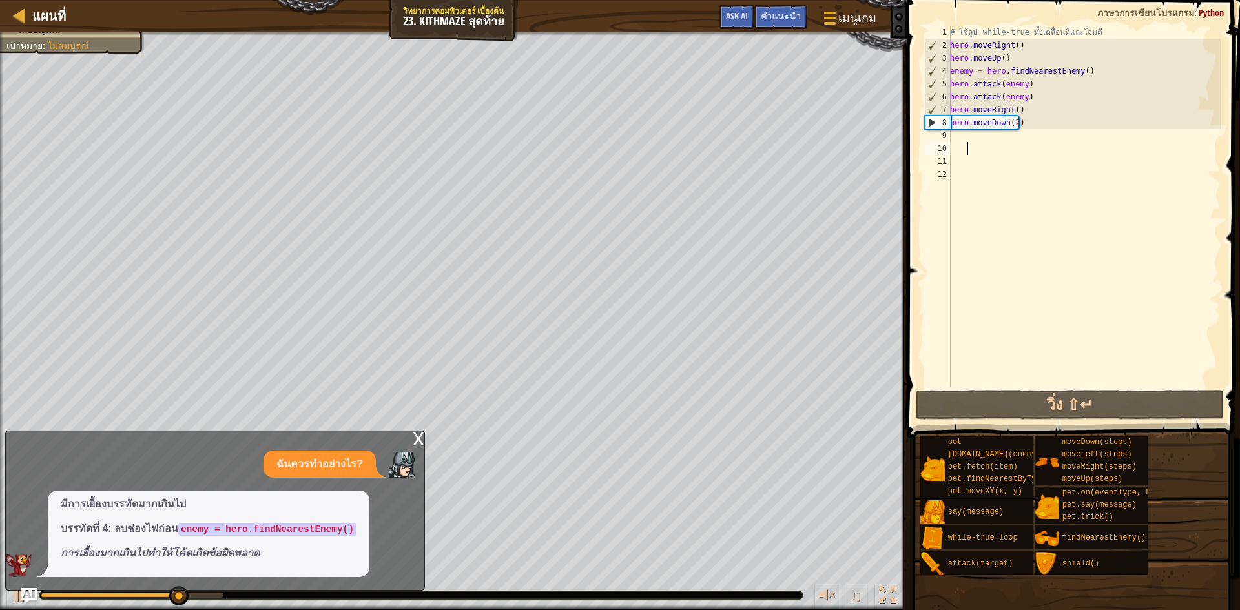
click at [988, 143] on div "# ใช้ลูป while-true ทั้งเคลื่อนที่และโจมตี hero . moveRight ( ) hero . moveUp (…" at bounding box center [1083, 219] width 273 height 387
click at [977, 135] on div "# ใช้ลูป while-true ทั้งเคลื่อนที่และโจมตี hero . moveRight ( ) hero . moveUp (…" at bounding box center [1083, 219] width 273 height 387
type textarea "m"
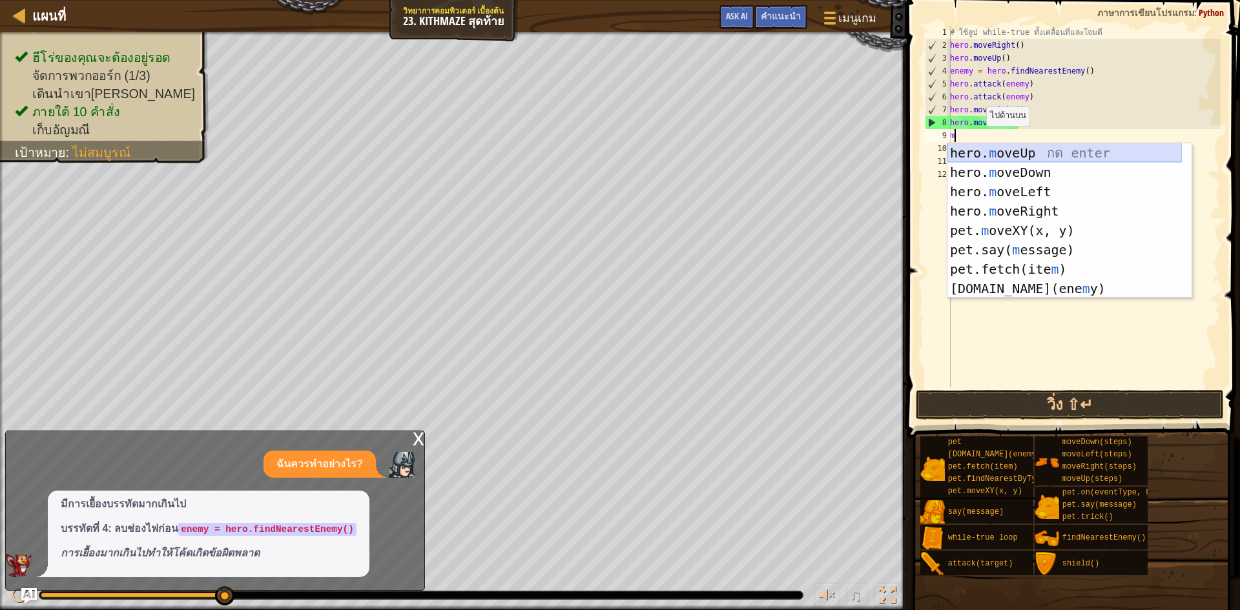
click at [1057, 156] on div "hero. m oveUp กด enter hero. m oveDown กด enter hero. m oveLeft กด enter hero. …" at bounding box center [1064, 240] width 234 height 194
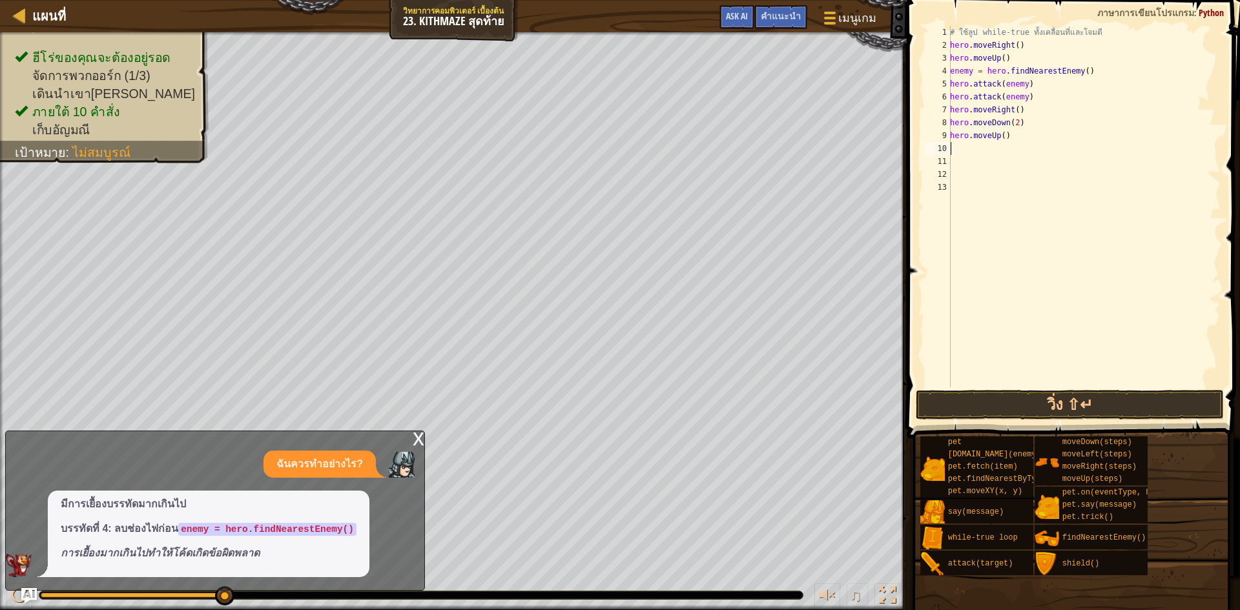
type textarea "m"
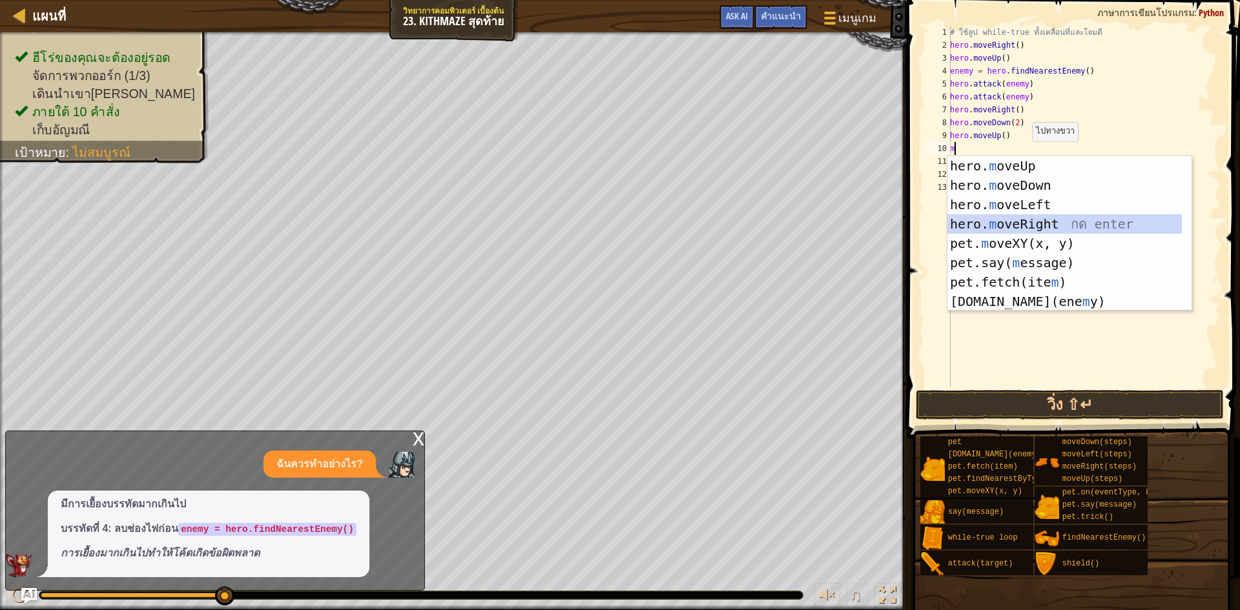
click at [1039, 218] on div "hero. m oveUp กด enter hero. m oveDown กด enter hero. m oveLeft กด enter hero. …" at bounding box center [1064, 253] width 234 height 194
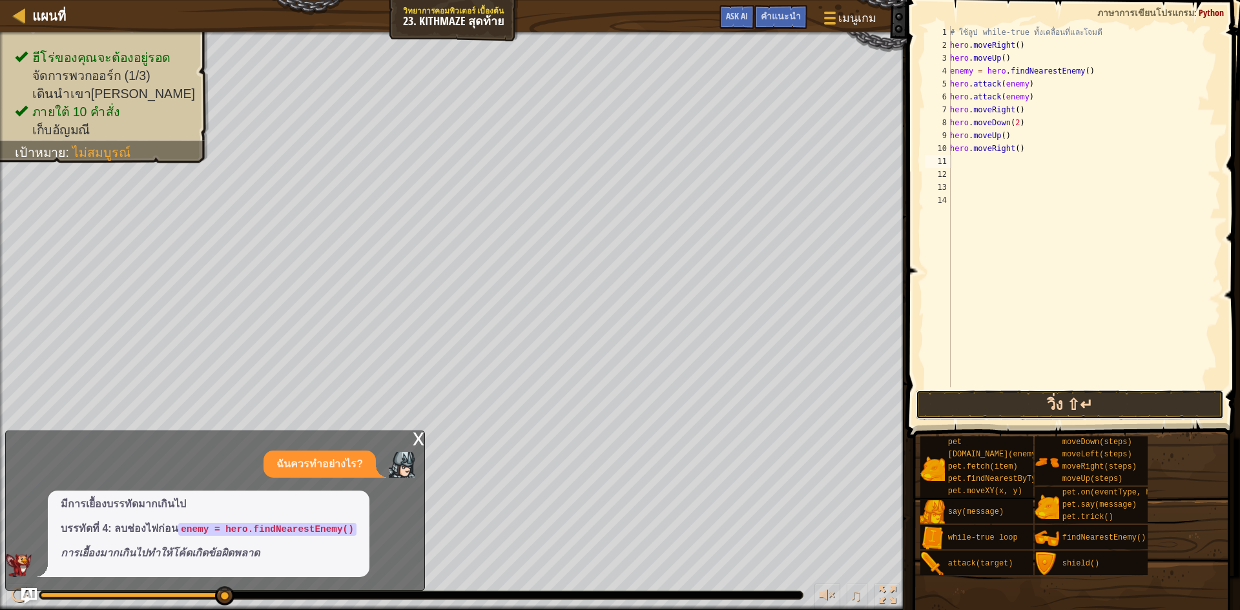
click at [1114, 407] on button "วิ่ง ⇧↵" at bounding box center [1069, 405] width 308 height 30
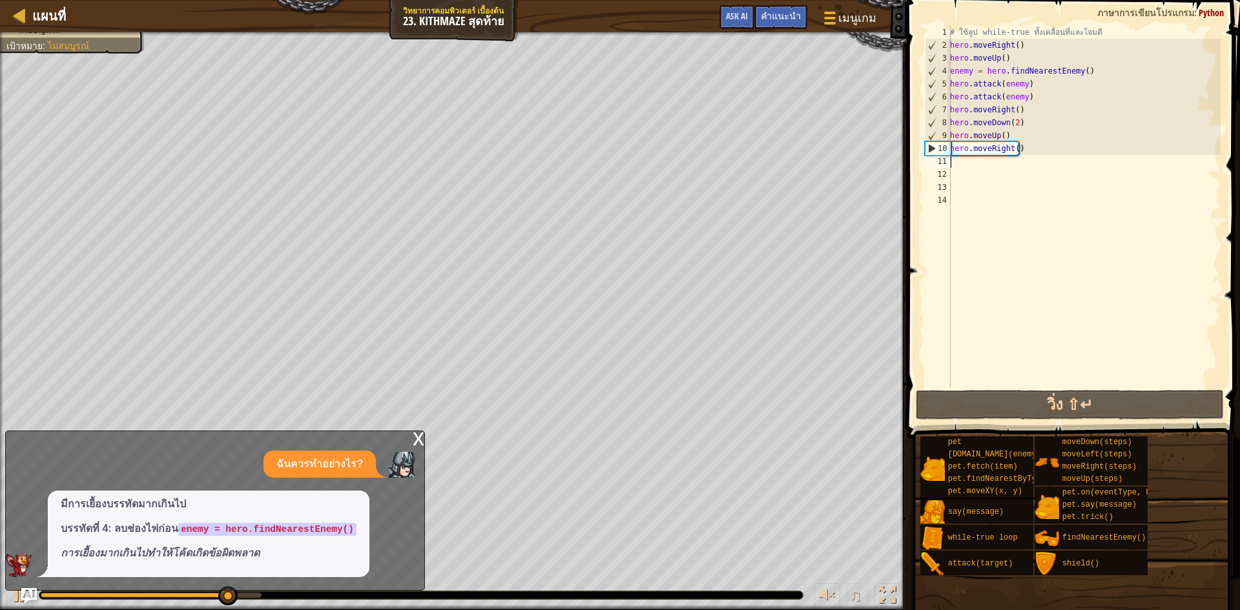
type textarea "m"
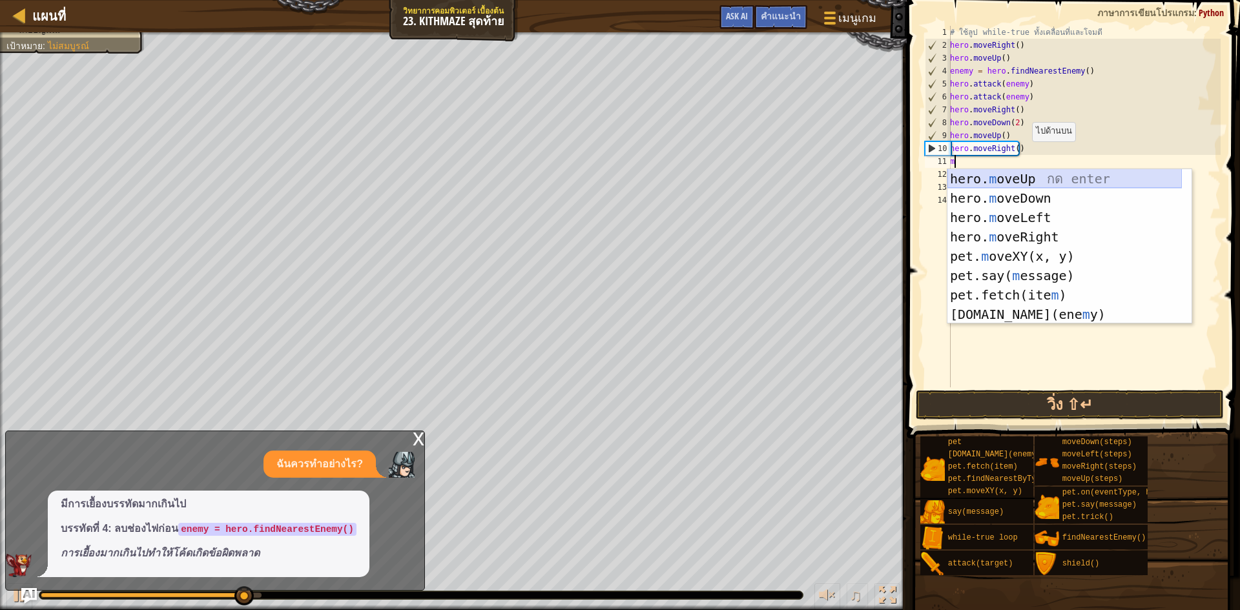
click at [1033, 182] on div "hero. m oveUp กด enter hero. m oveDown กด enter hero. m oveLeft กด enter hero. …" at bounding box center [1064, 266] width 234 height 194
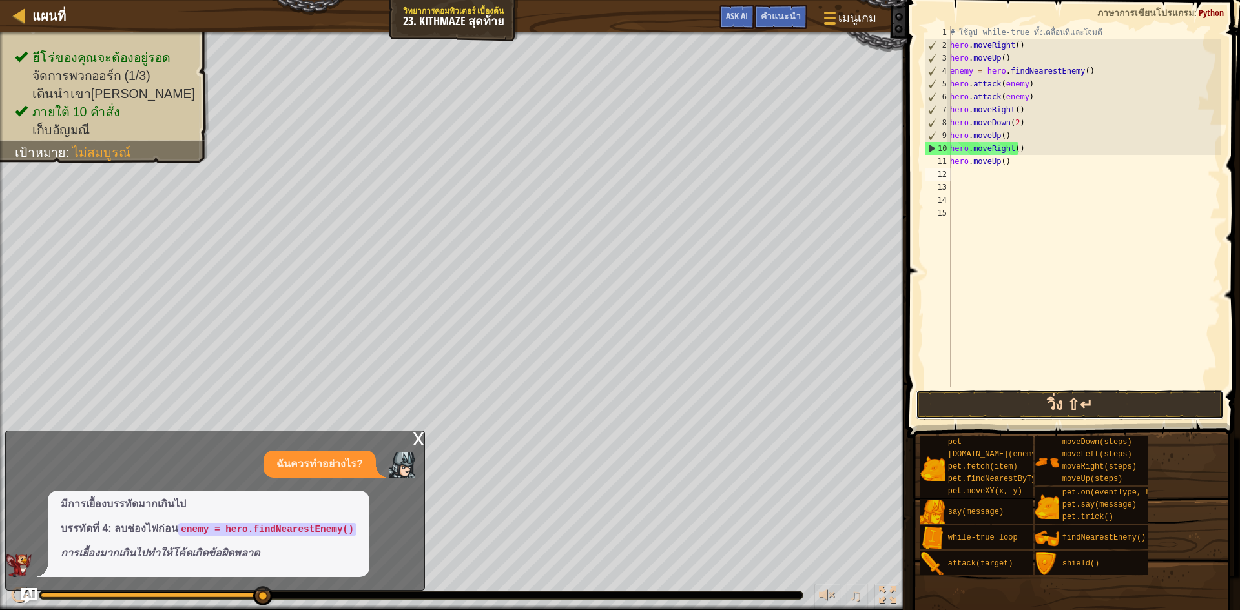
click at [1050, 398] on button "วิ่ง ⇧↵" at bounding box center [1069, 405] width 308 height 30
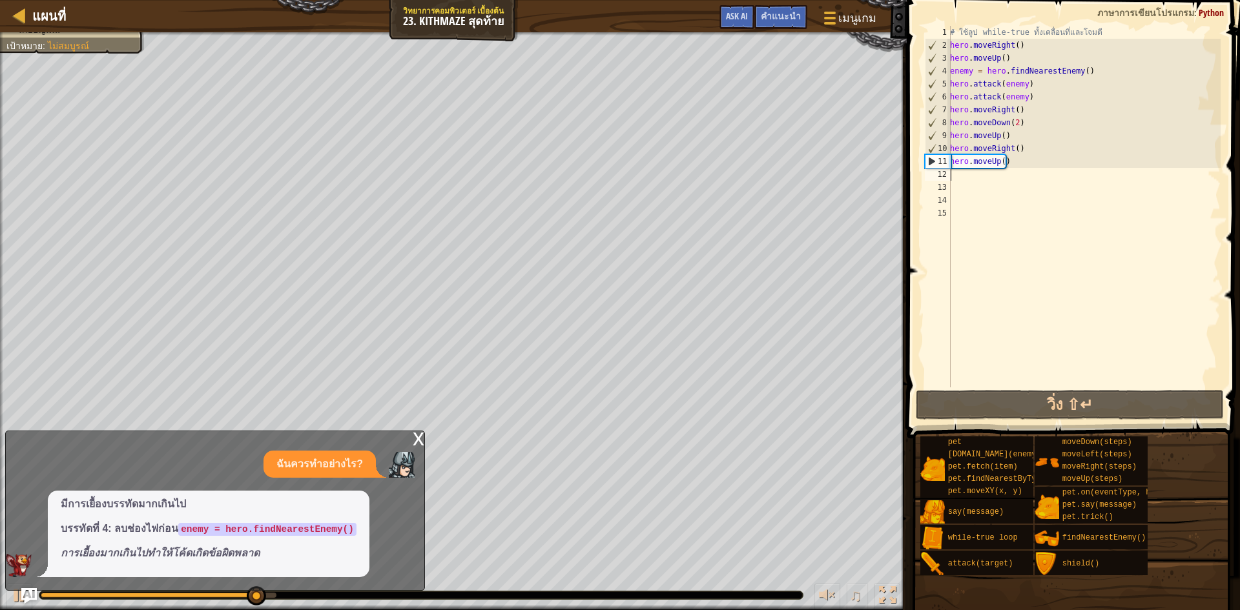
type textarea "e"
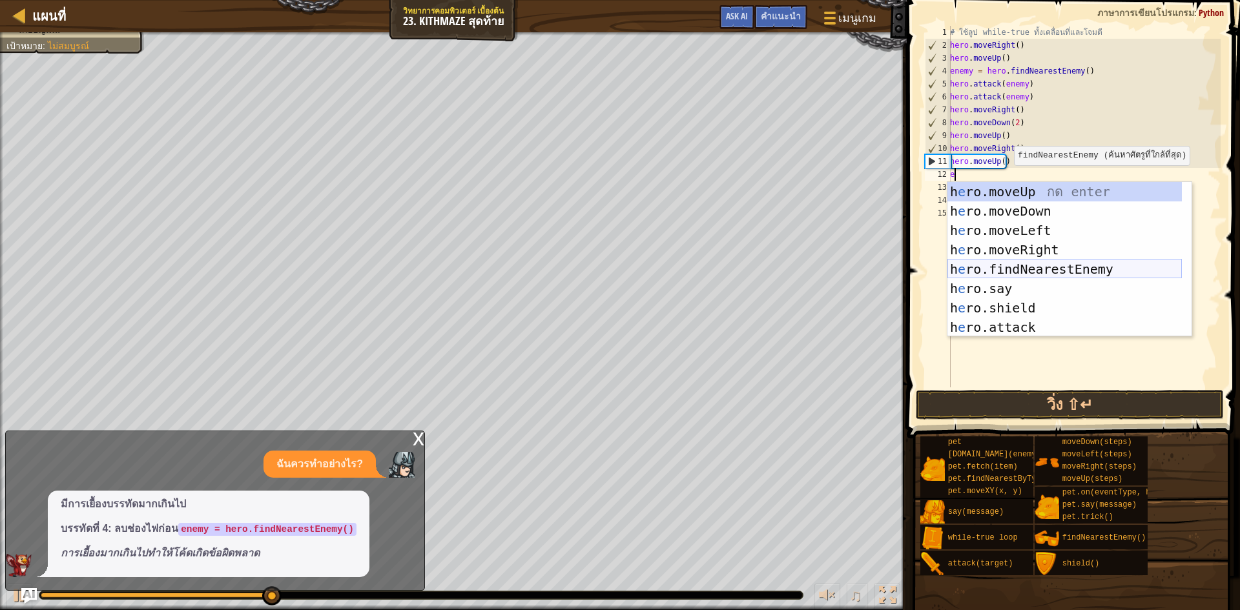
click at [1045, 261] on div "h e ro.moveUp กด enter h e ro.moveDown กด enter h e ro.moveLeft กด enter h e ro…" at bounding box center [1064, 279] width 234 height 194
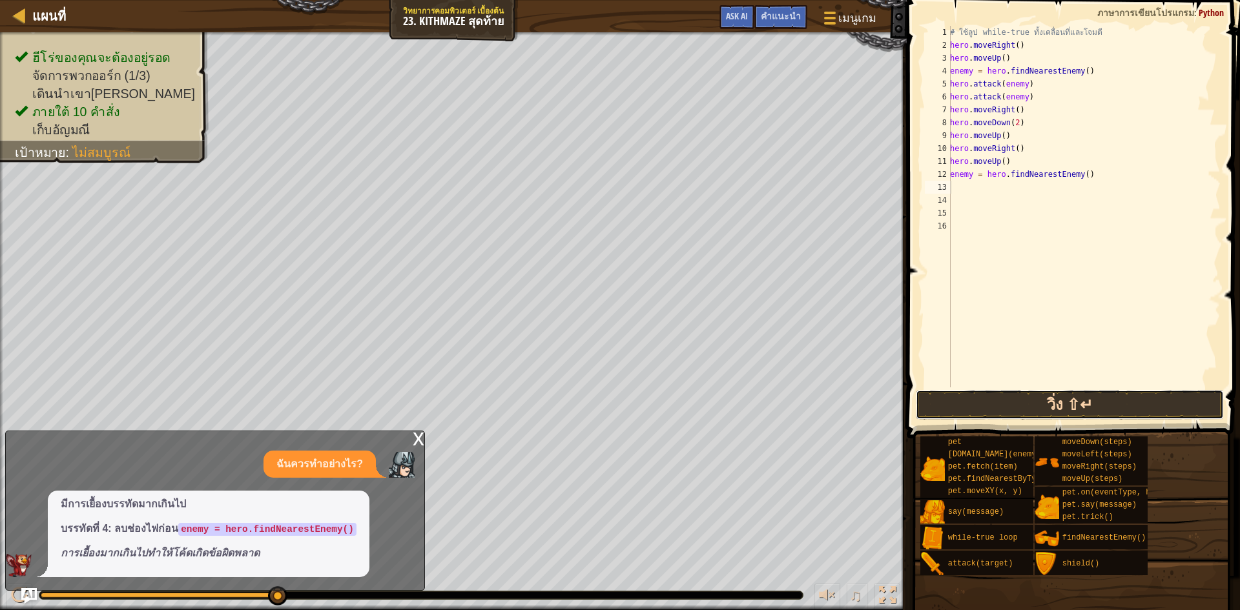
click at [1059, 406] on button "วิ่ง ⇧↵" at bounding box center [1069, 405] width 308 height 30
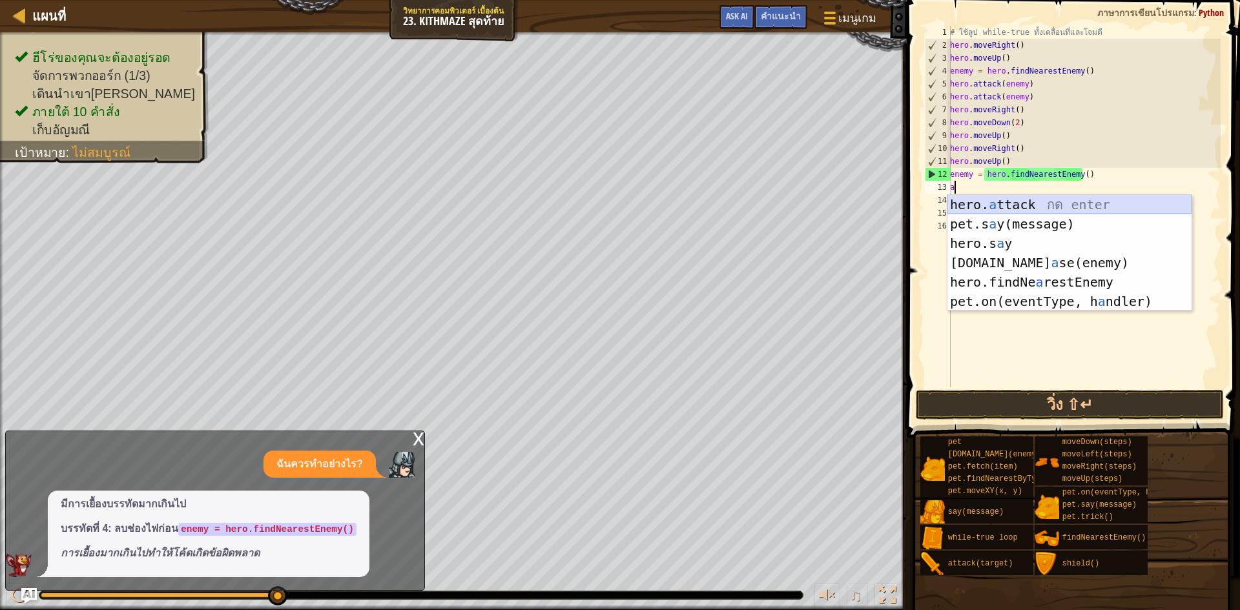
click at [1039, 203] on div "hero. a ttack กด enter pet.s a y(message) กด enter hero.s a y กด enter [DOMAIN_…" at bounding box center [1069, 272] width 244 height 155
type textarea "hero.attack(enemy)"
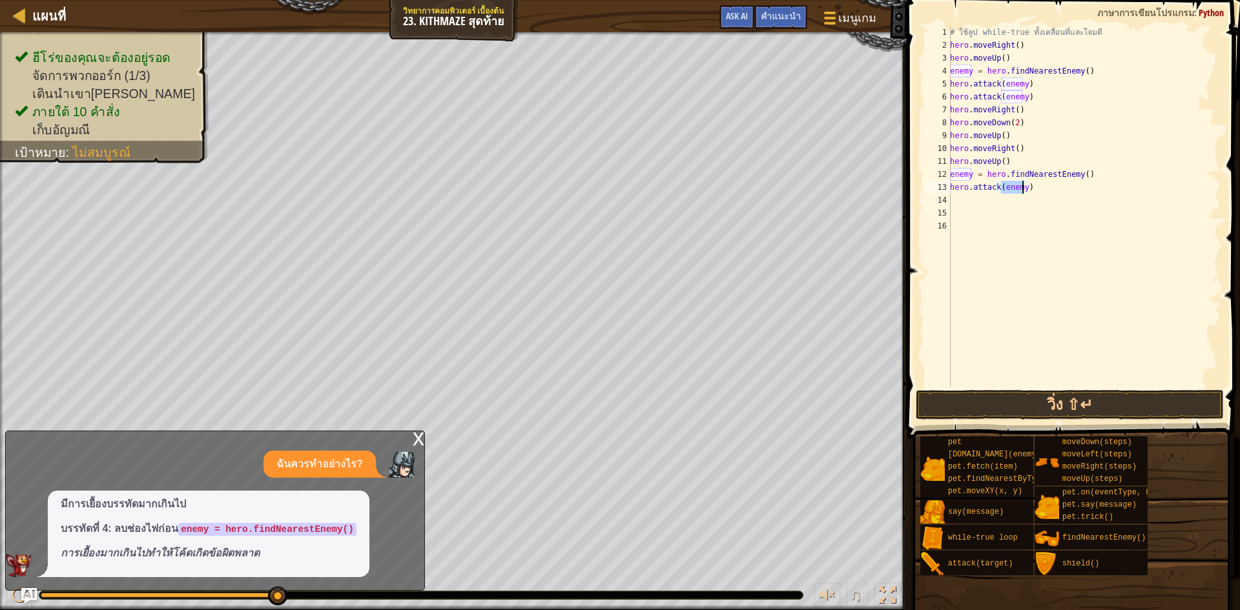
click at [1023, 204] on div "# ใช้ลูป while-true ทั้งเคลื่อนที่และโจมตี hero . moveRight ( ) hero . moveUp (…" at bounding box center [1083, 219] width 273 height 387
click at [957, 198] on div "# ใช้ลูป while-true ทั้งเคลื่อนที่และโจมตี hero . moveRight ( ) hero . moveUp (…" at bounding box center [1083, 219] width 273 height 387
drag, startPoint x: 969, startPoint y: 201, endPoint x: 959, endPoint y: 199, distance: 10.5
click at [968, 201] on div "# ใช้ลูป while-true ทั้งเคลื่อนที่และโจมตี hero . moveRight ( ) hero . moveUp (…" at bounding box center [1083, 219] width 273 height 387
click at [958, 198] on div "# ใช้ลูป while-true ทั้งเคลื่อนที่และโจมตี hero . moveRight ( ) hero . moveUp (…" at bounding box center [1083, 219] width 273 height 387
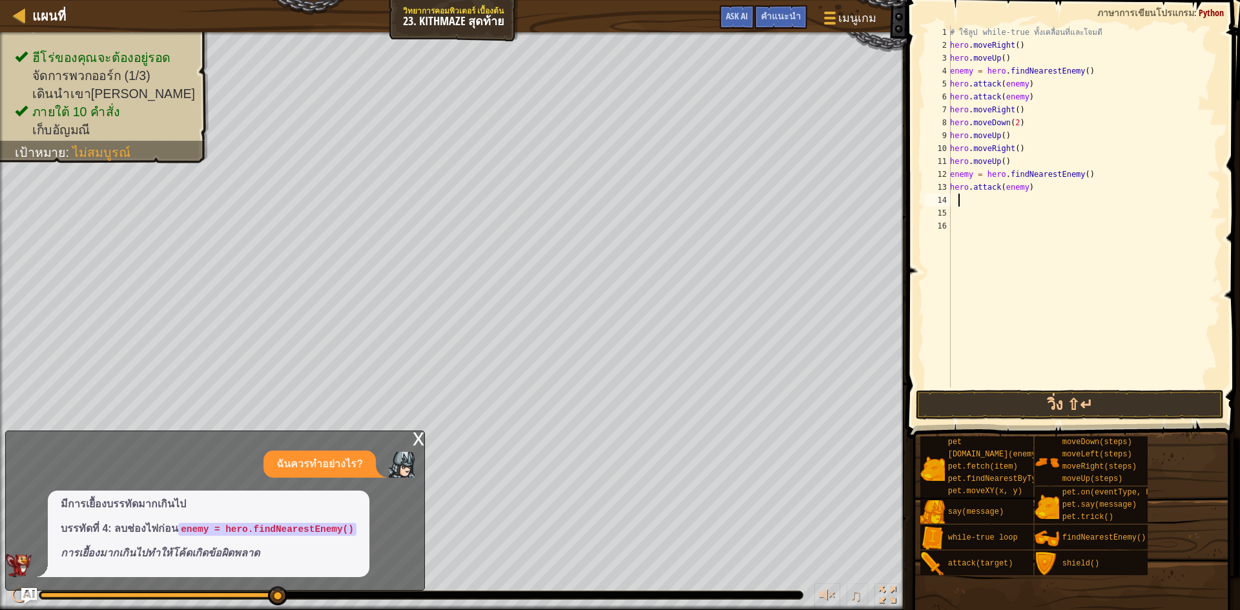
click at [956, 198] on div "# ใช้ลูป while-true ทั้งเคลื่อนที่และโจมตี hero . moveRight ( ) hero . moveUp (…" at bounding box center [1083, 219] width 273 height 387
click at [956, 198] on div "# ใช้ลูป while-true ทั้งเคลื่อนที่และโจมตี hero . moveRight ( ) hero . moveUp (…" at bounding box center [1083, 207] width 273 height 362
click at [952, 198] on div "# ใช้ลูป while-true ทั้งเคลื่อนที่และโจมตี hero . moveRight ( ) hero . moveUp (…" at bounding box center [1083, 219] width 273 height 387
click at [958, 198] on div "# ใช้ลูป while-true ทั้งเคลื่อนที่และโจมตี hero . moveRight ( ) hero . moveUp (…" at bounding box center [1083, 219] width 273 height 387
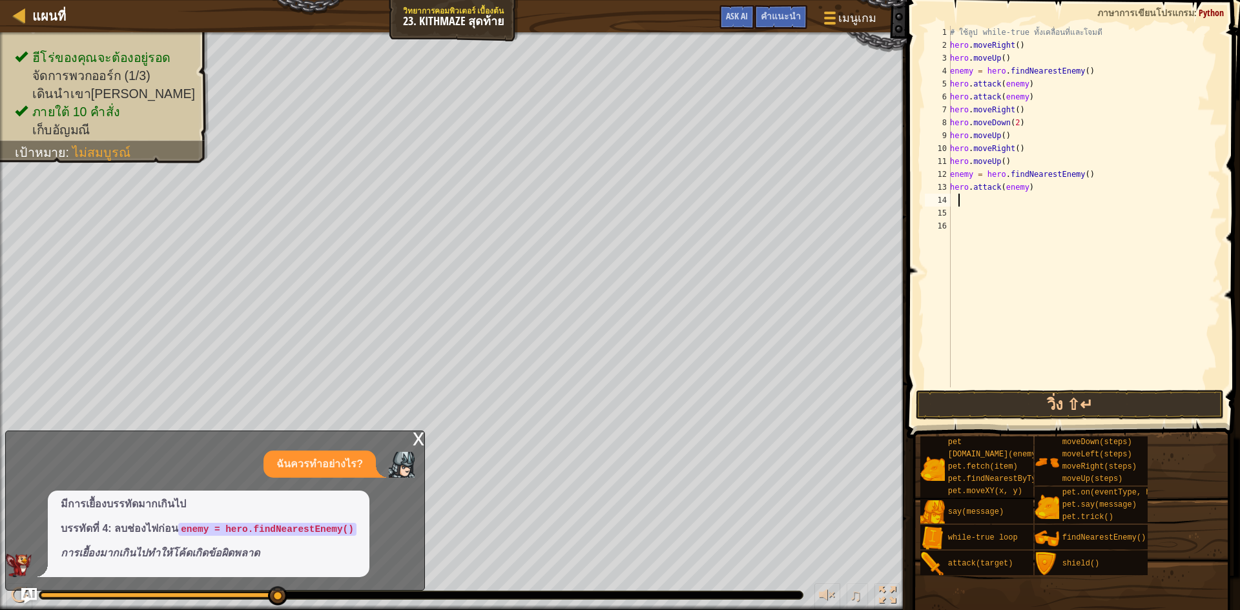
click at [951, 198] on div "# ใช้ลูป while-true ทั้งเคลื่อนที่และโจมตี hero . moveRight ( ) hero . moveUp (…" at bounding box center [1083, 219] width 273 height 387
type textarea "h"
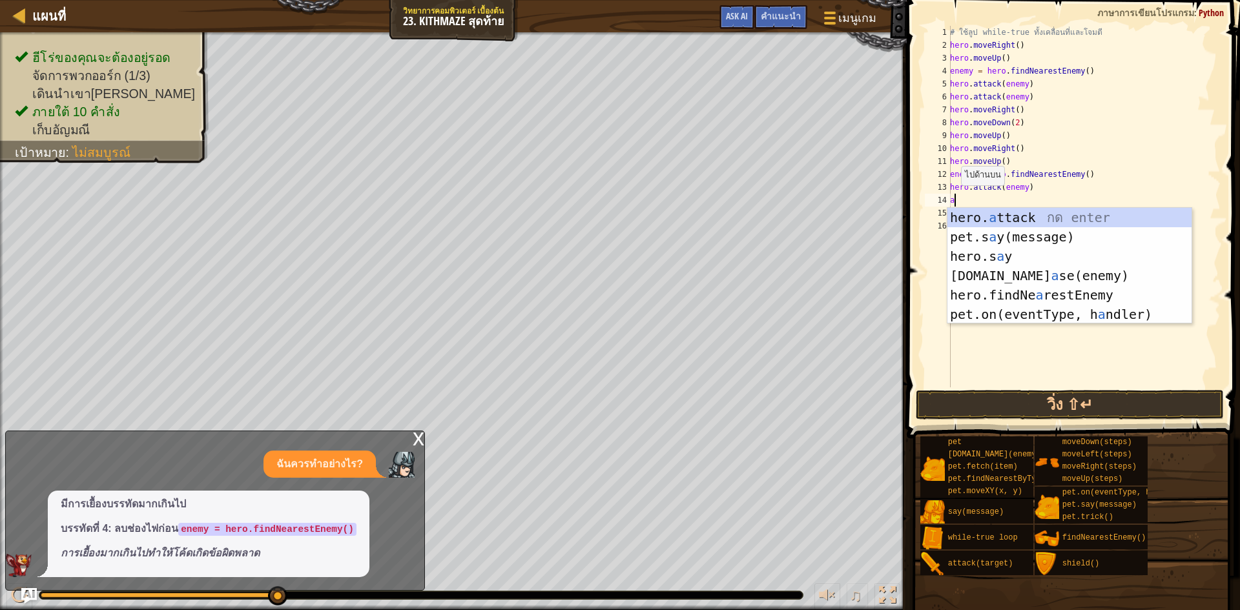
click at [1046, 224] on div "hero. a ttack กด enter pet.s a y(message) กด enter hero.s a y กด enter [DOMAIN_…" at bounding box center [1069, 285] width 244 height 155
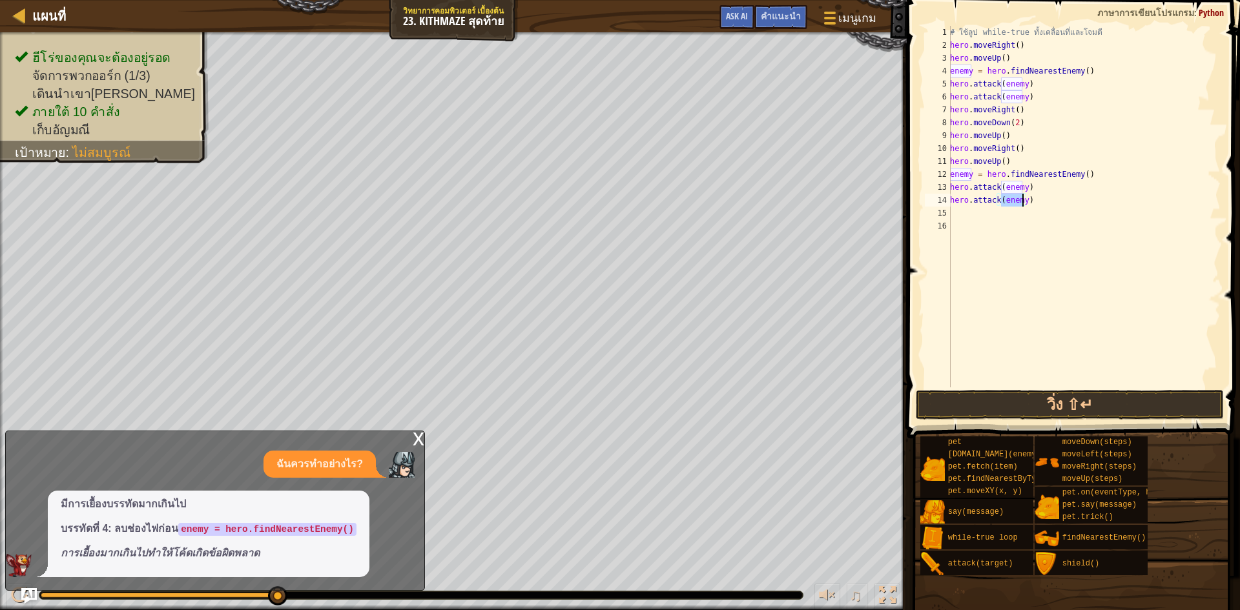
type textarea "hero.attack(enemy)"
click at [1047, 388] on span at bounding box center [1074, 201] width 343 height 476
click at [1046, 398] on button "วิ่ง ⇧↵" at bounding box center [1069, 405] width 308 height 30
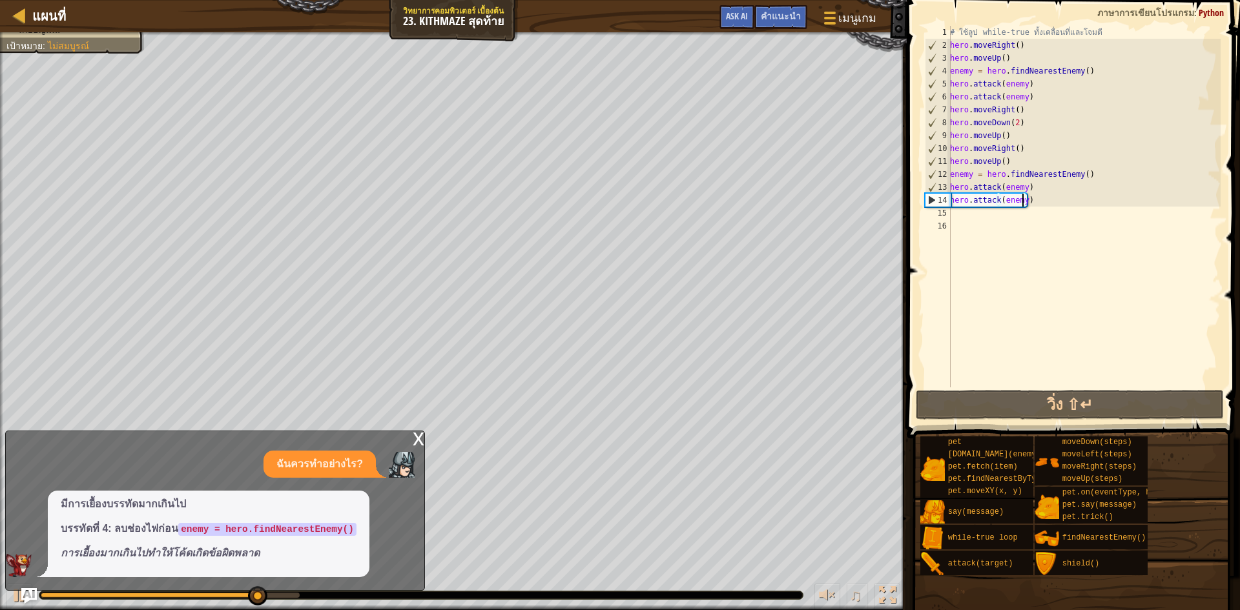
click at [997, 219] on div "# ใช้ลูป while-true ทั้งเคลื่อนที่และโจมตี hero . moveRight ( ) hero . moveUp (…" at bounding box center [1083, 219] width 273 height 387
type textarea "h"
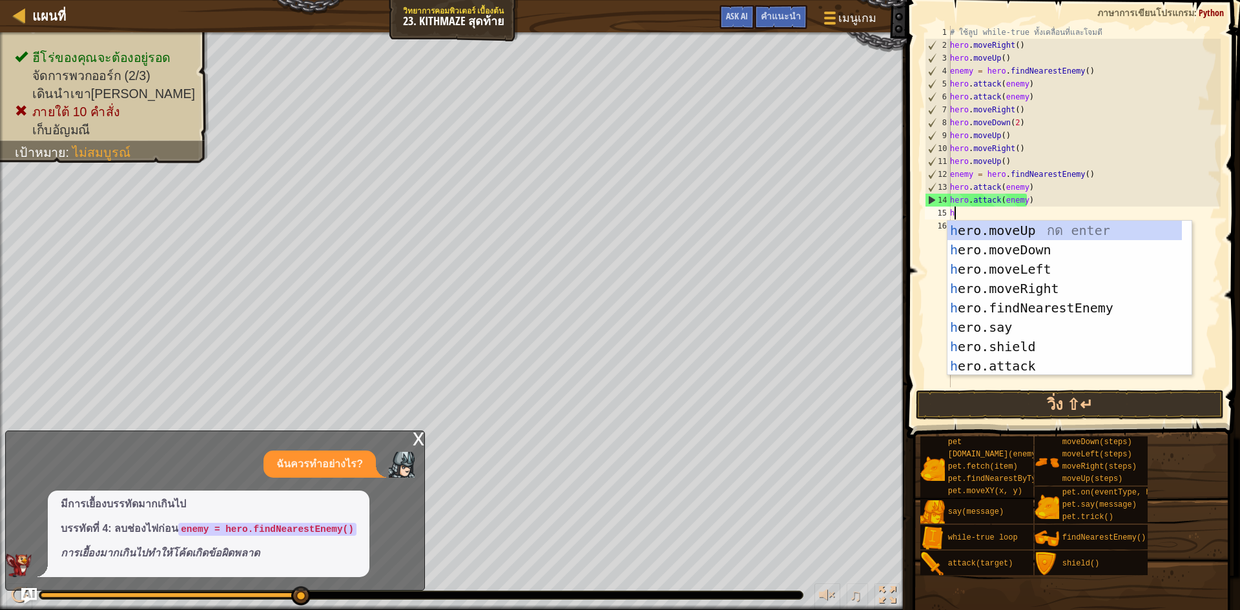
click at [1212, 229] on div "# ใช้ลูป while-true ทั้งเคลื่อนที่และโจมตี hero . moveRight ( ) hero . moveUp (…" at bounding box center [1083, 219] width 273 height 387
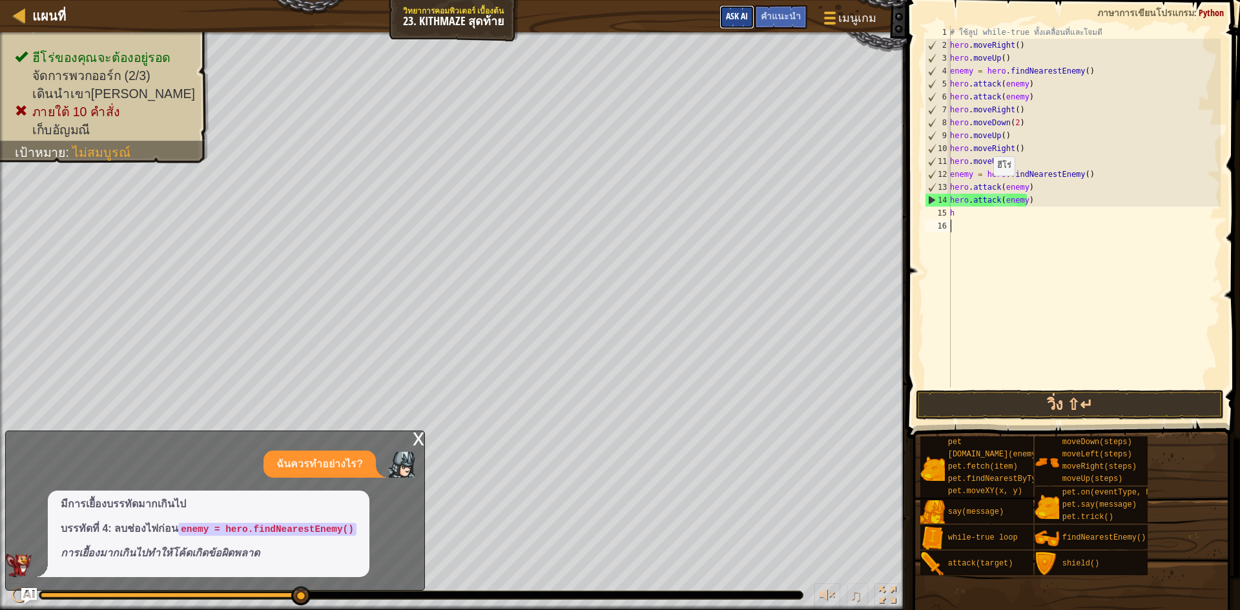
click at [745, 14] on span "Ask AI" at bounding box center [737, 16] width 22 height 12
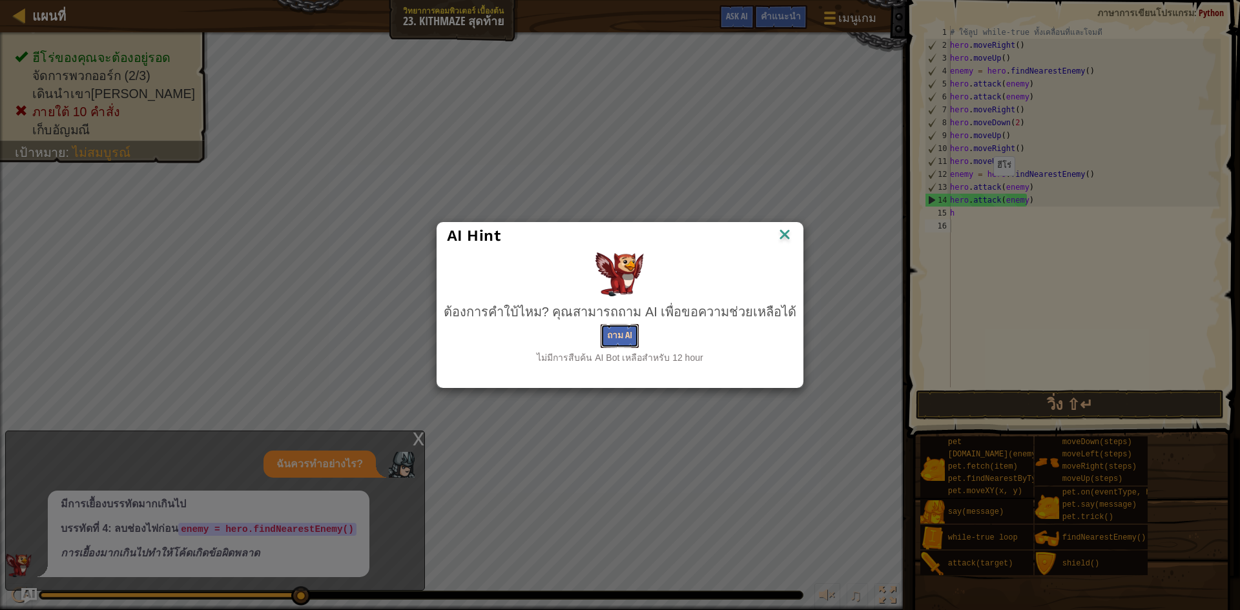
click at [628, 329] on button "ถาม AI" at bounding box center [619, 336] width 38 height 24
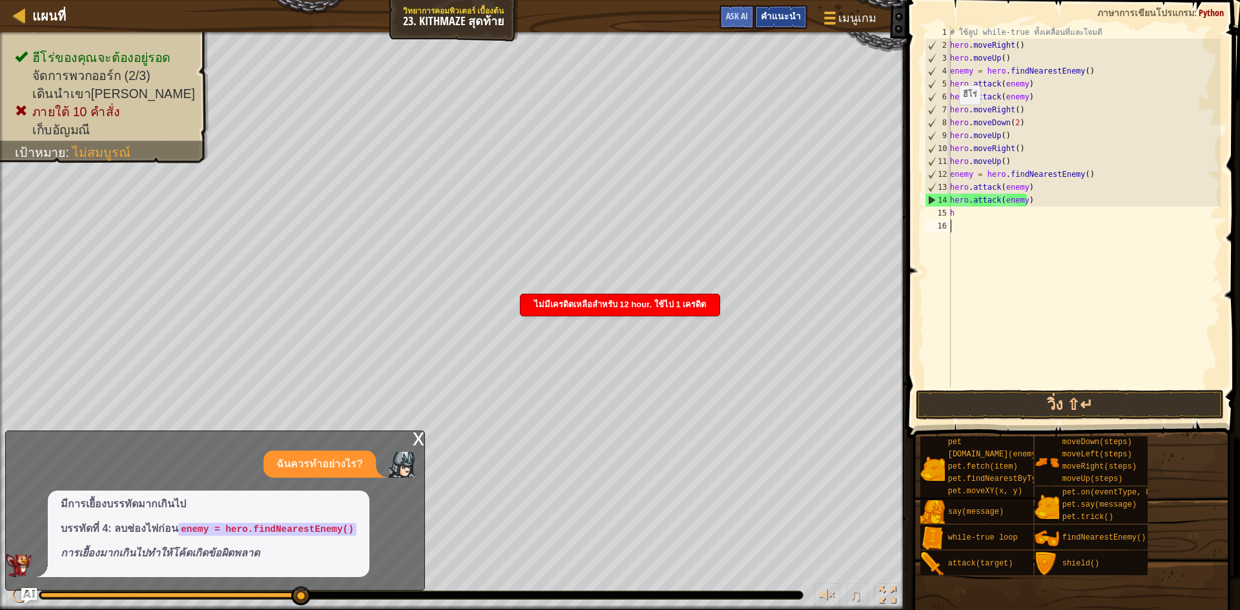
click at [778, 22] on div "คำแนะนำ" at bounding box center [780, 17] width 53 height 24
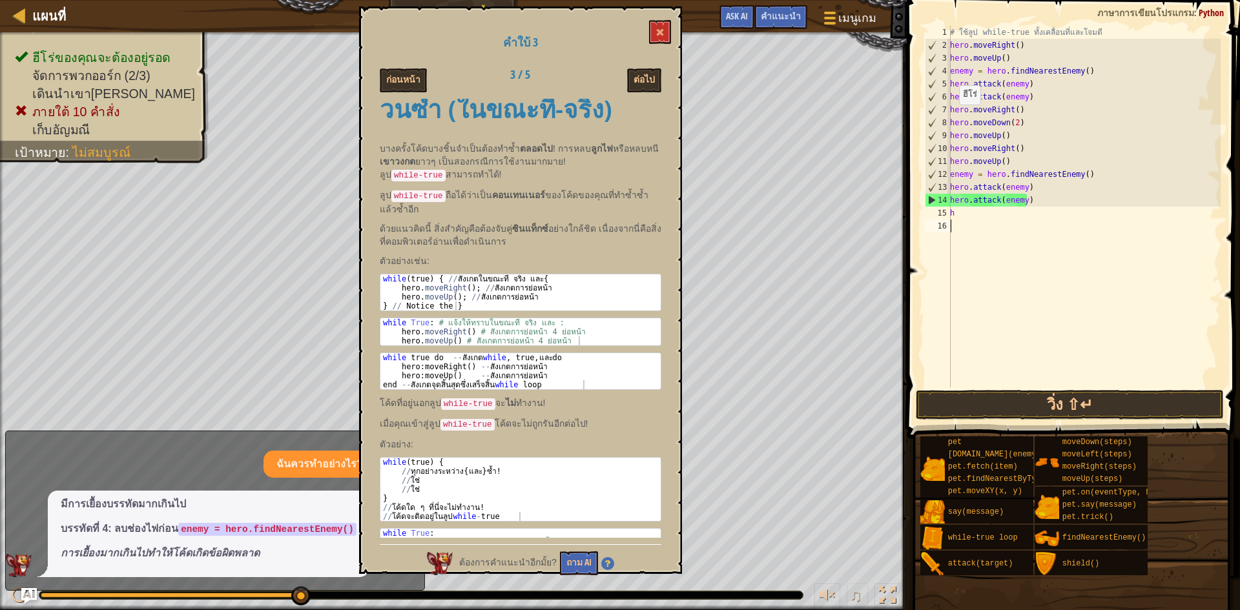
scroll to position [0, 0]
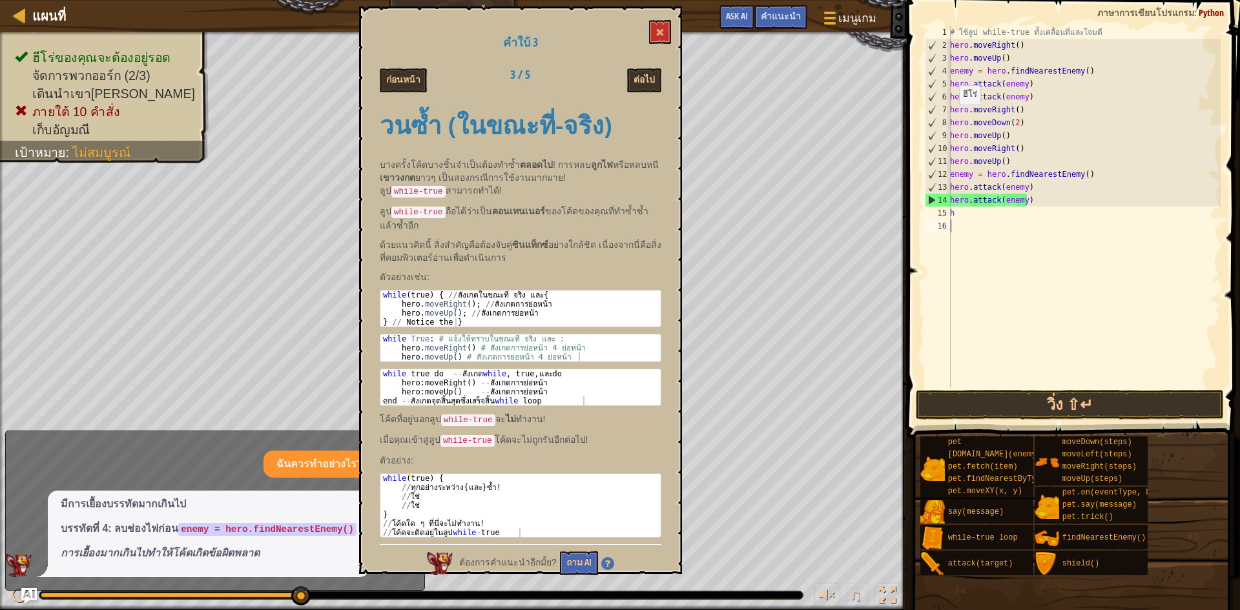
click at [641, 65] on div "คำใบ้ 3 ก่อนหน้า 3 / 5 ต่อไป วนซ้ำ (ในขณะที่-จริง) บางครั้งโค้ดบางชิ้นจำเป็นต้อ…" at bounding box center [520, 289] width 323 height 567
click at [651, 77] on button "ต่อไป" at bounding box center [644, 80] width 34 height 24
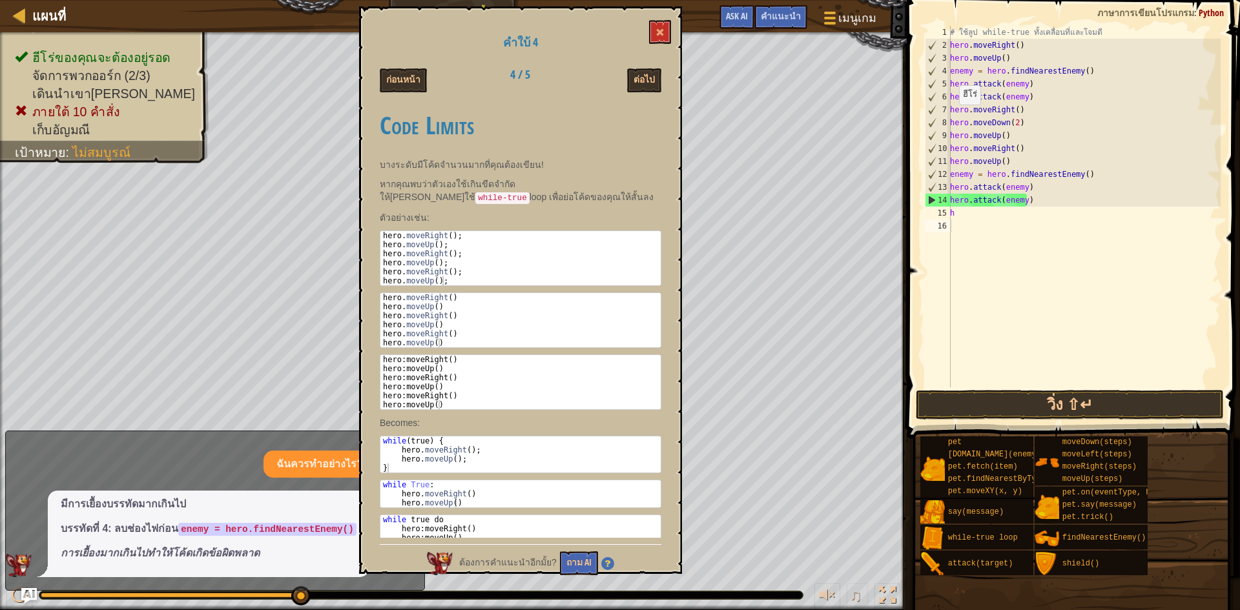
scroll to position [19, 0]
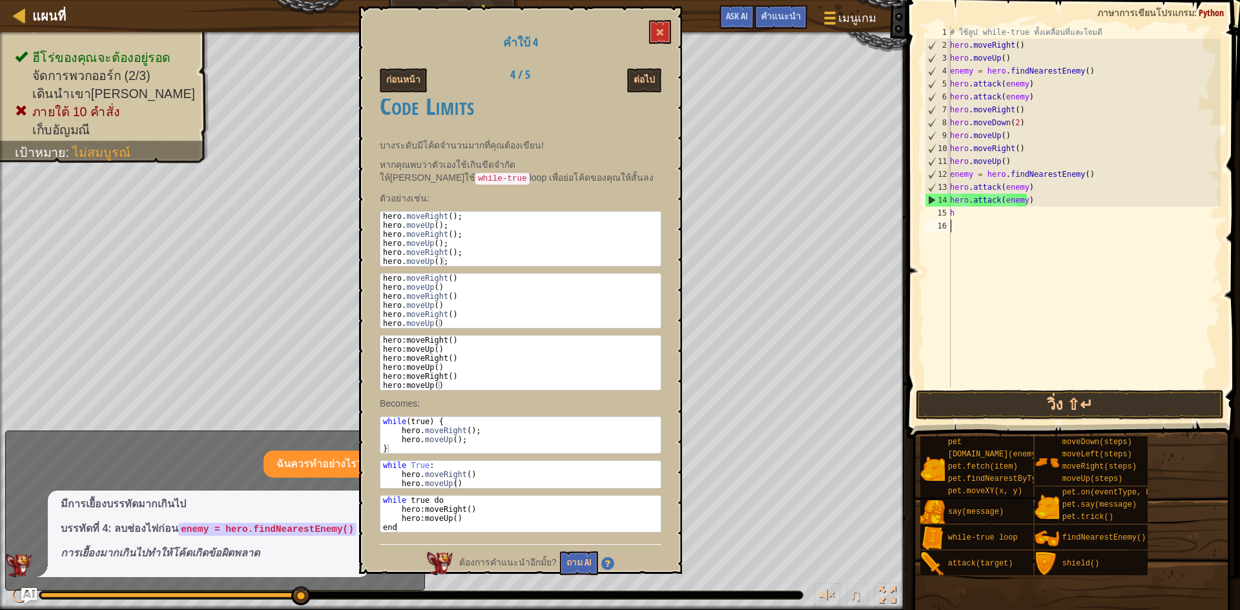
click at [1050, 232] on div "# ใช้ลูป while-true ทั้งเคลื่อนที่และโจมตี hero . moveRight ( ) hero . moveUp (…" at bounding box center [1083, 219] width 273 height 387
click at [656, 26] on button at bounding box center [660, 32] width 22 height 24
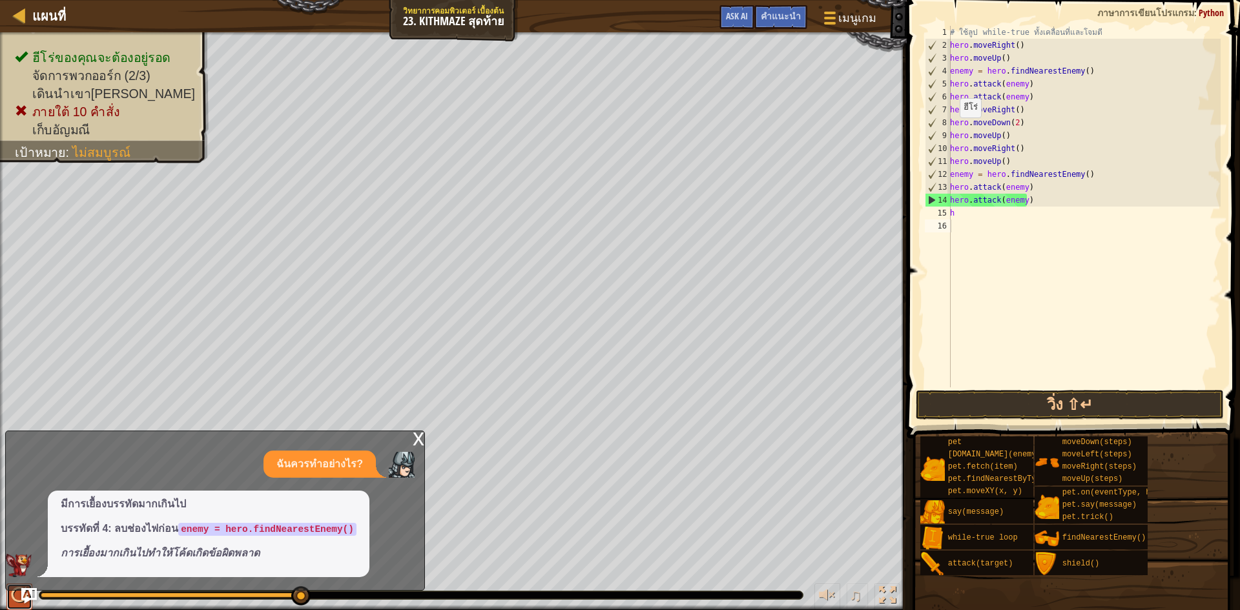
click at [17, 595] on div at bounding box center [19, 595] width 17 height 17
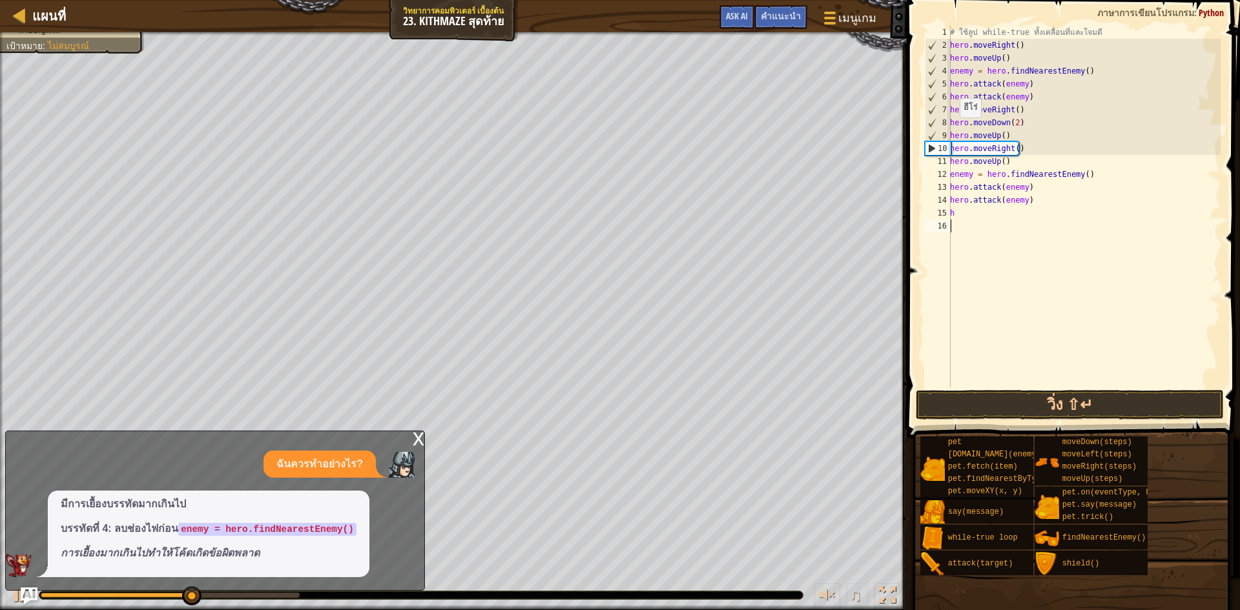
click at [23, 590] on img "Ask AI" at bounding box center [29, 595] width 17 height 17
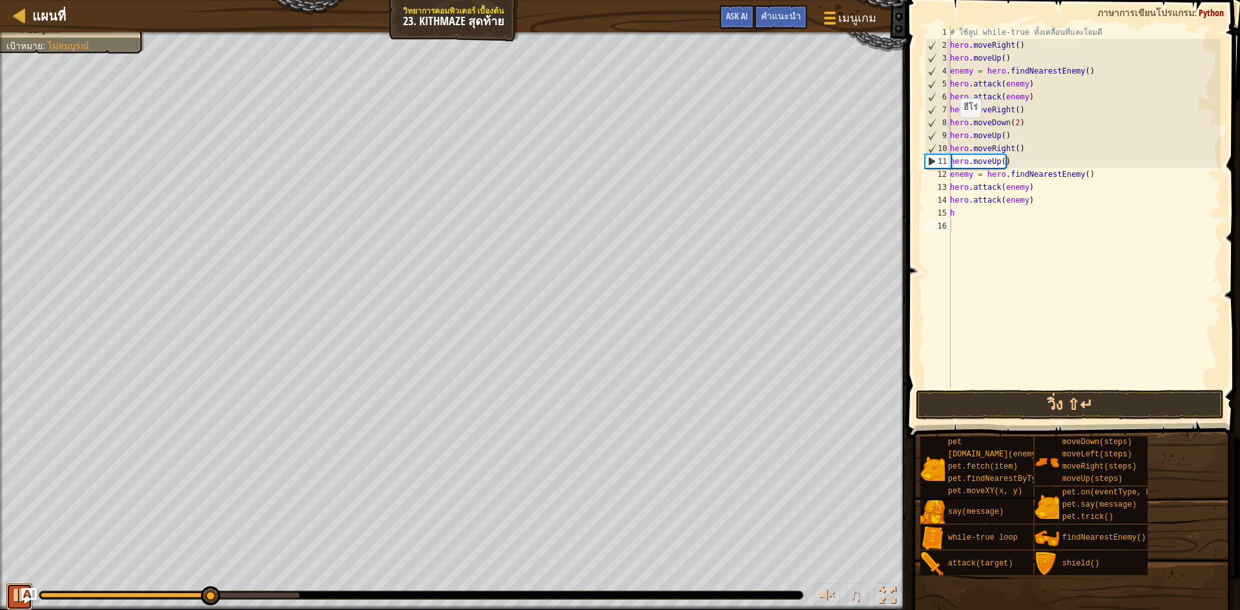
click at [26, 587] on div at bounding box center [19, 595] width 17 height 17
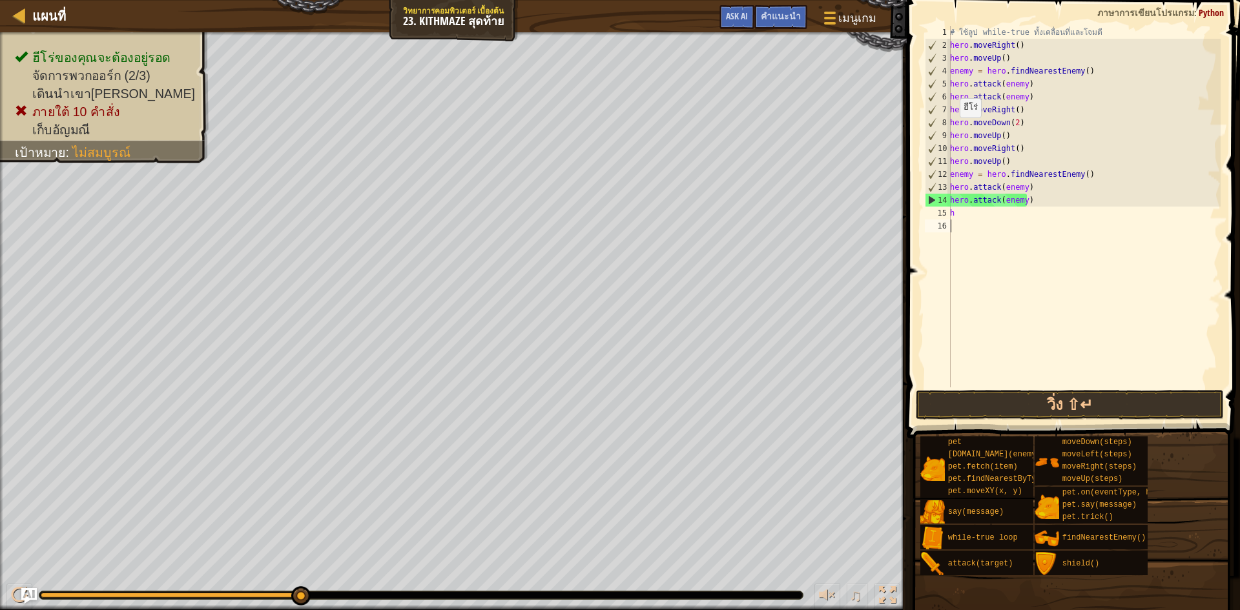
drag, startPoint x: 216, startPoint y: 595, endPoint x: 370, endPoint y: 640, distance: 160.6
click at [370, 0] on html "แผนที่ วิทยาการคอมพิวเตอร์ เบื้องต้น 23. Kithmaze สุดท้าย เมนูเกม เสร็จ[PERSON_…" at bounding box center [620, 0] width 1240 height 0
click at [846, 14] on span "เมนูเกม" at bounding box center [857, 17] width 40 height 17
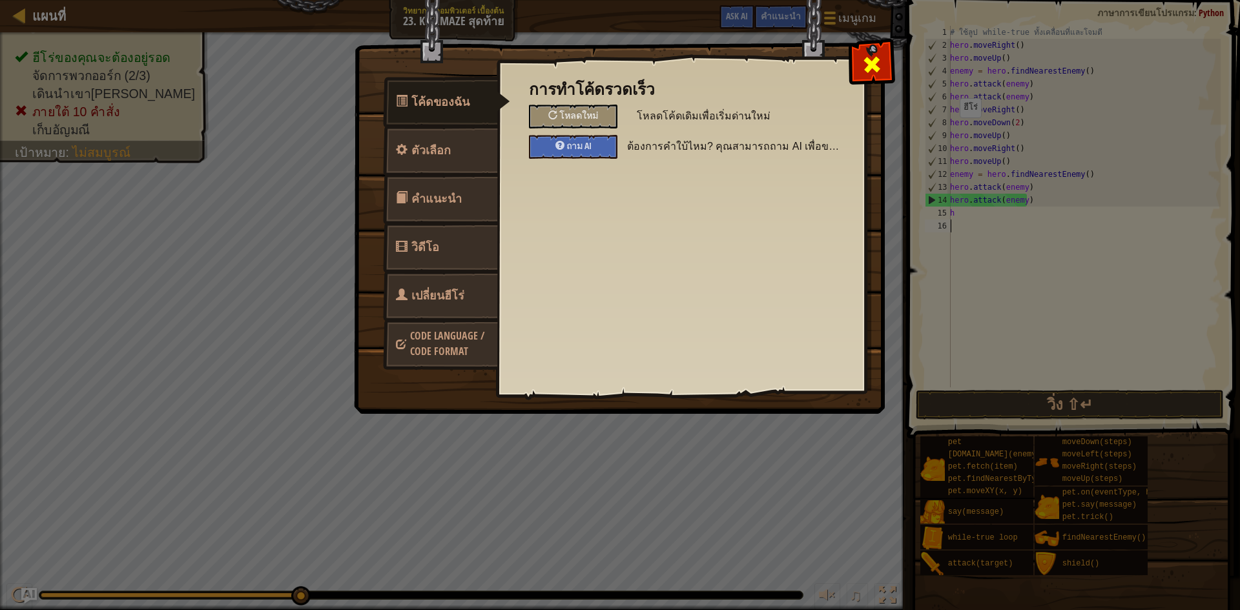
click at [879, 60] on span at bounding box center [871, 64] width 21 height 21
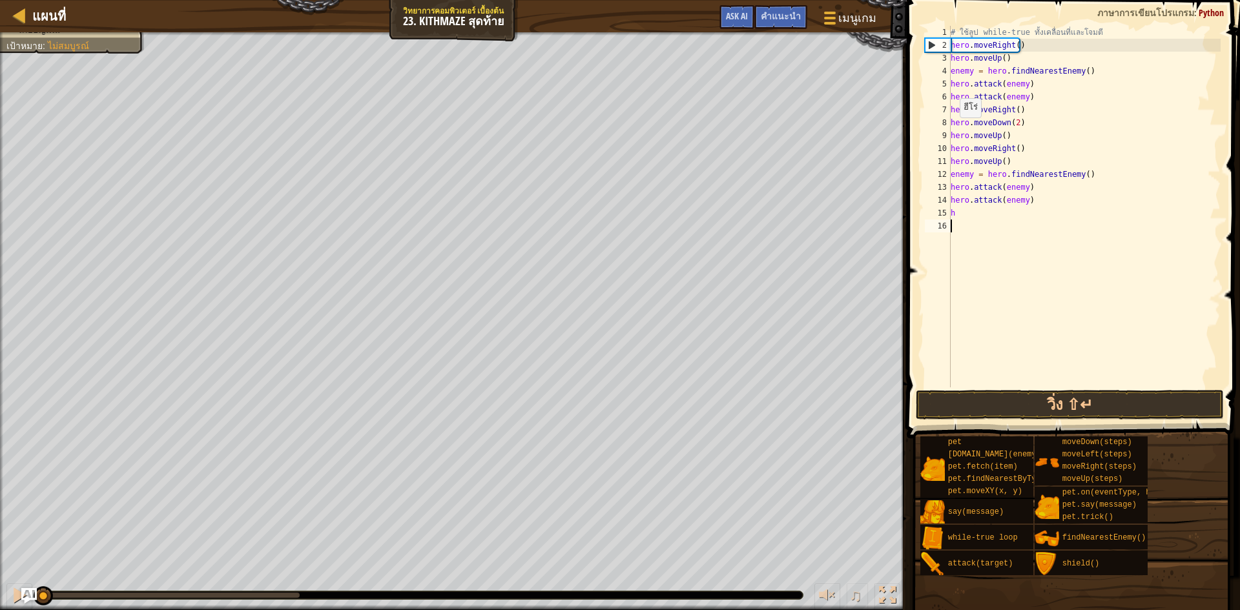
drag, startPoint x: 305, startPoint y: 600, endPoint x: 0, endPoint y: 557, distance: 308.3
click at [0, 557] on div "ฮีโร่ของคุณจะต้อง[PERSON_NAME] จัดการพวกออร์ก (2/3) เดินนำเขา[PERSON_NAME] ภายใ…" at bounding box center [620, 321] width 1240 height 578
click at [774, 18] on span "คำแนะนำ" at bounding box center [781, 16] width 40 height 12
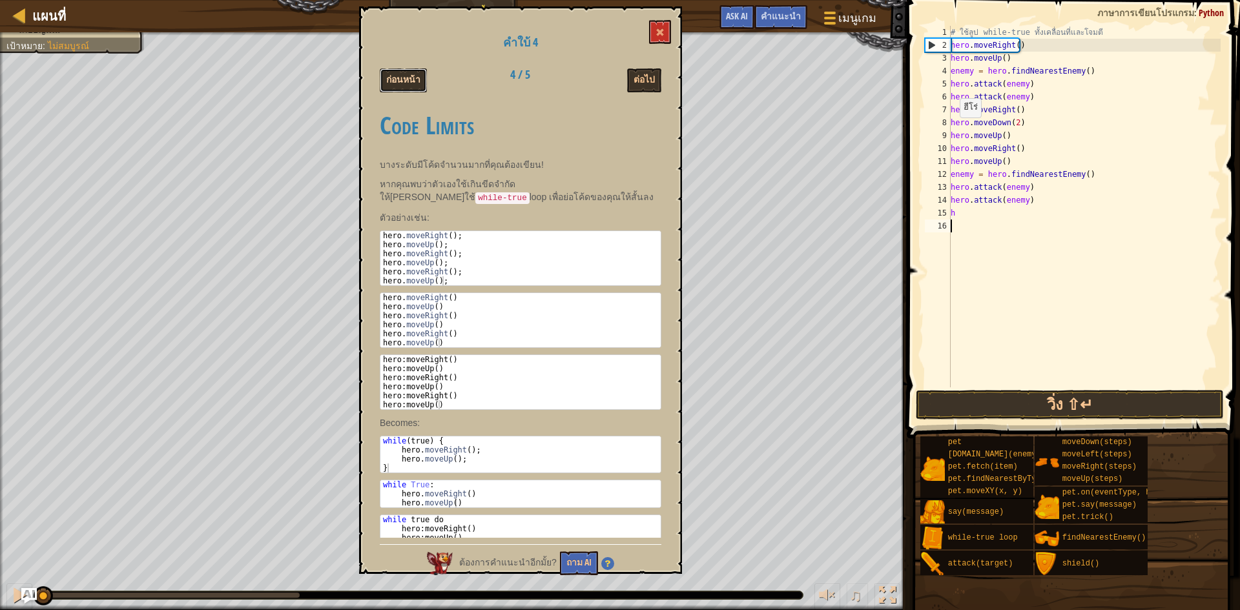
click at [393, 85] on button "ก่อนหน้า" at bounding box center [403, 80] width 47 height 24
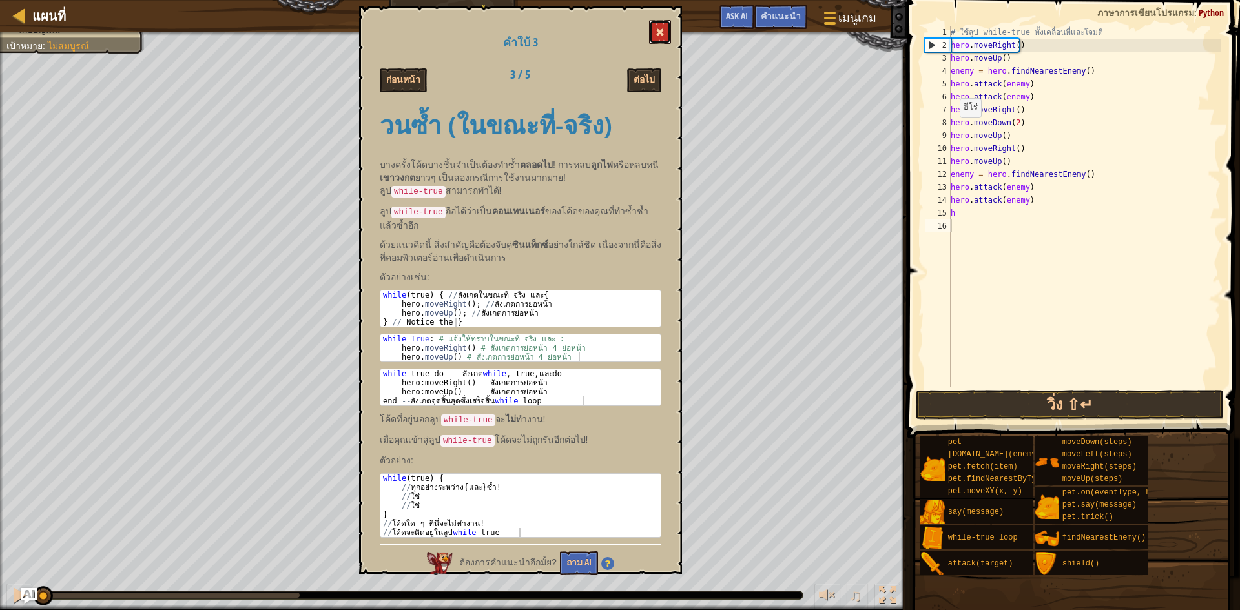
click at [665, 27] on button at bounding box center [660, 32] width 22 height 24
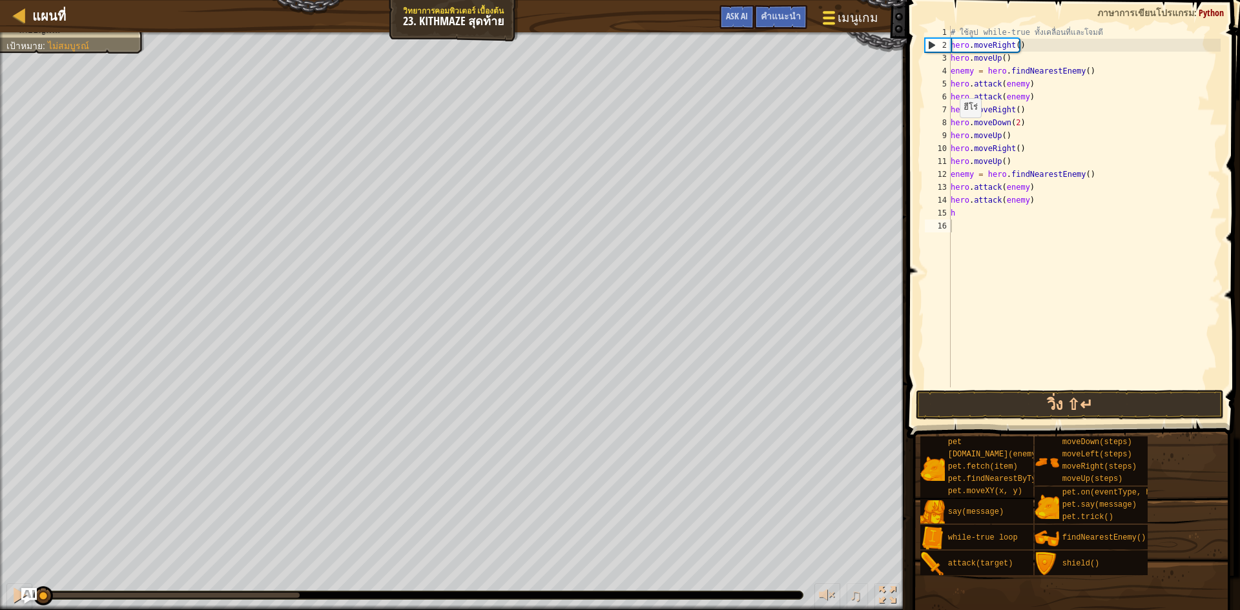
click at [856, 14] on span "เมนูเกม" at bounding box center [857, 17] width 40 height 17
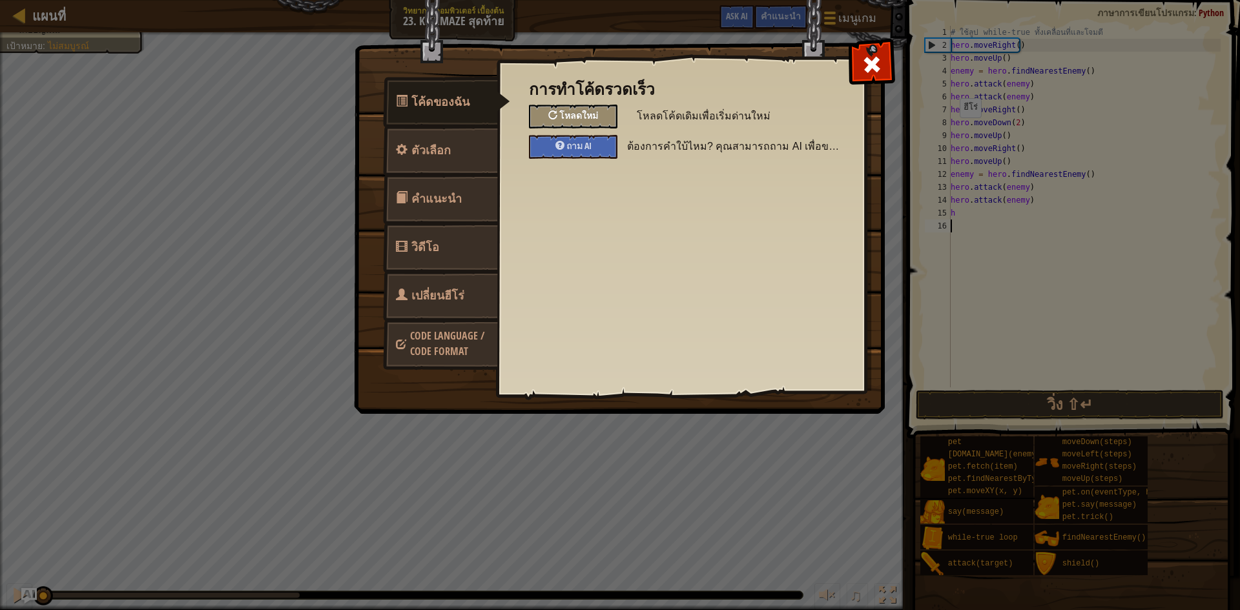
click at [573, 115] on span "โหลดใหม่" at bounding box center [578, 115] width 39 height 12
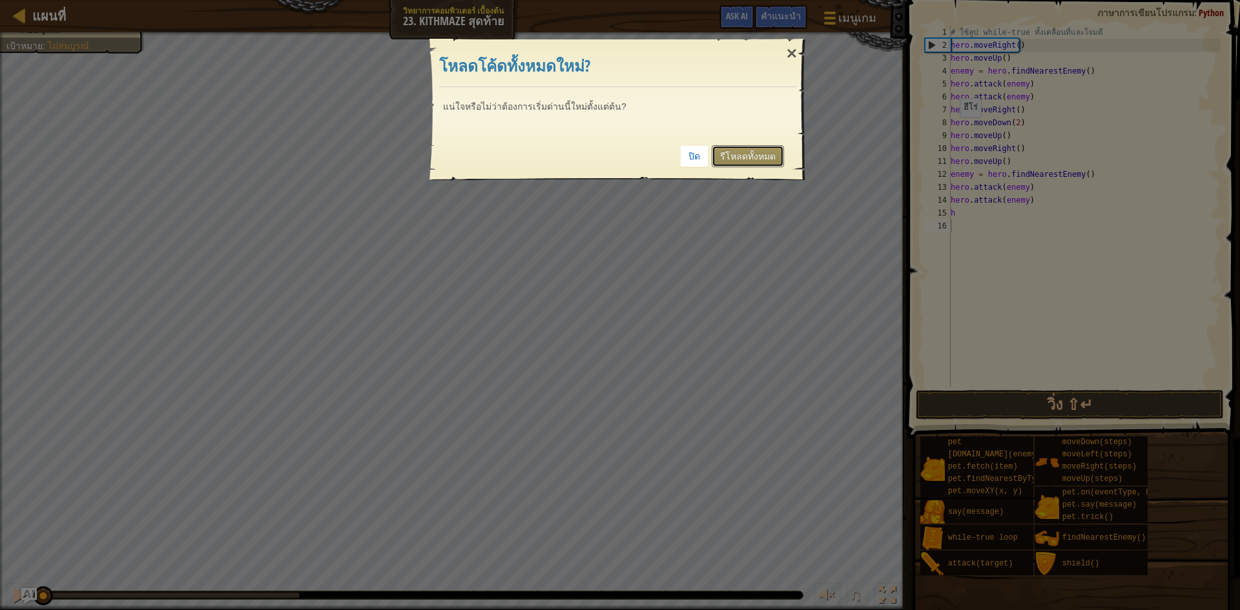
click at [766, 150] on link "รีโหลดทั้งหมด" at bounding box center [747, 156] width 72 height 22
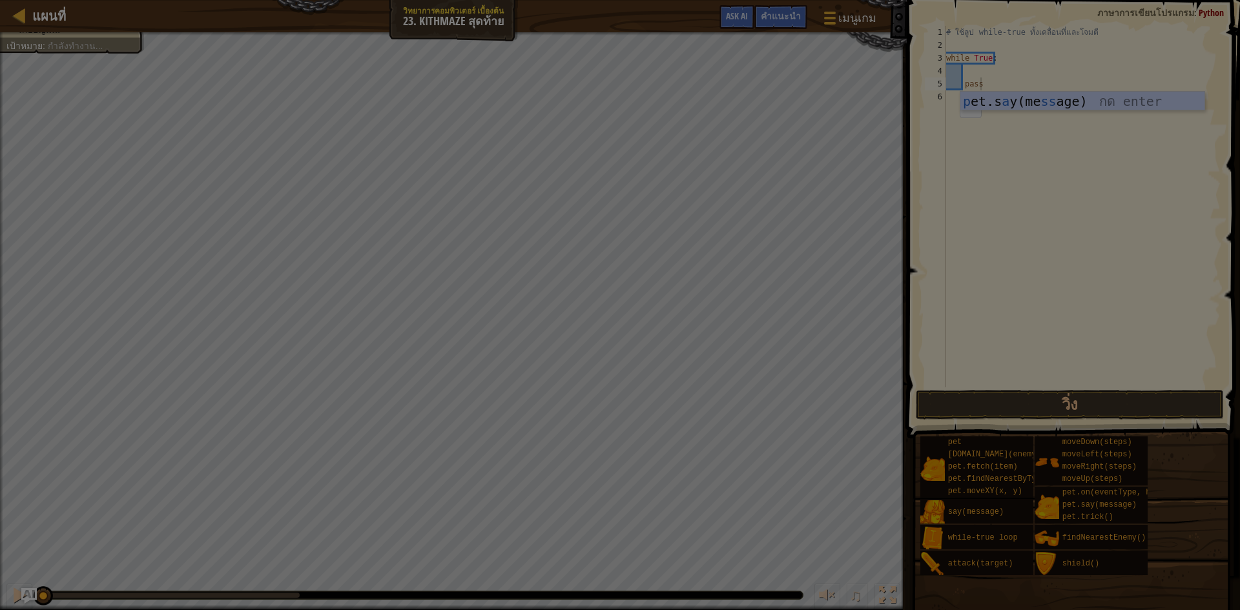
type textarea "pass"
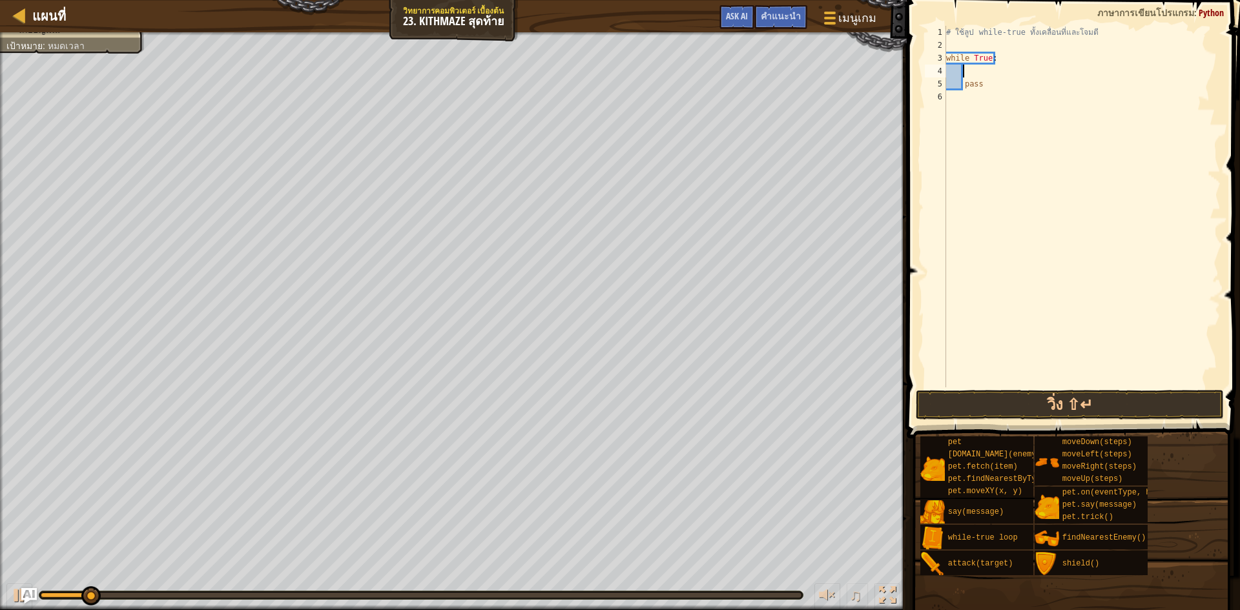
click at [1040, 72] on div "# ใช้ลูป while-true ทั้งเคลื่อนที่และโจมตี while True : pass" at bounding box center [1081, 219] width 277 height 387
click at [986, 77] on div "# ใช้ลูป while-true ทั้งเคลื่อนที่และโจมตี while True : pass" at bounding box center [1081, 219] width 277 height 387
click at [985, 91] on div "# ใช้ลูป while-true ทั้งเคลื่อนที่และโจมตี while True : pass" at bounding box center [1081, 219] width 277 height 387
click at [981, 86] on div "# ใช้ลูป while-true ทั้งเคลื่อนที่และโจมตี while True : pass" at bounding box center [1081, 219] width 277 height 387
type textarea "pass"
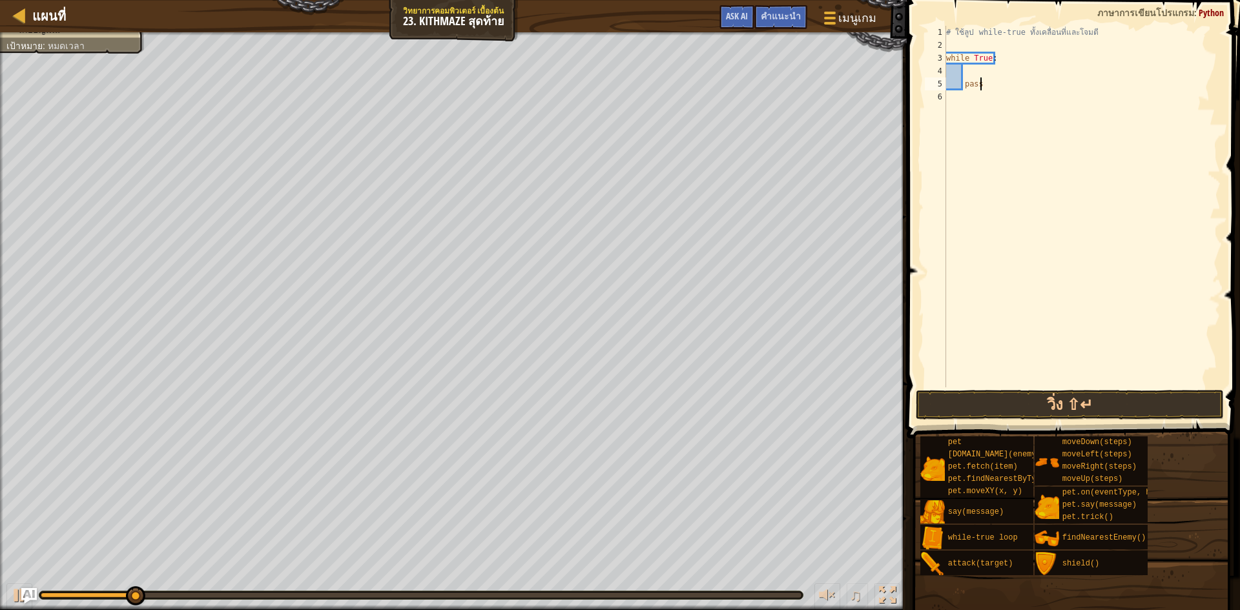
click at [967, 74] on div "# ใช้ลูป while-true ทั้งเคลื่อนที่และโจมตี while True : pass" at bounding box center [1081, 219] width 277 height 387
click at [790, 10] on div "คำแนะนำ" at bounding box center [780, 17] width 53 height 24
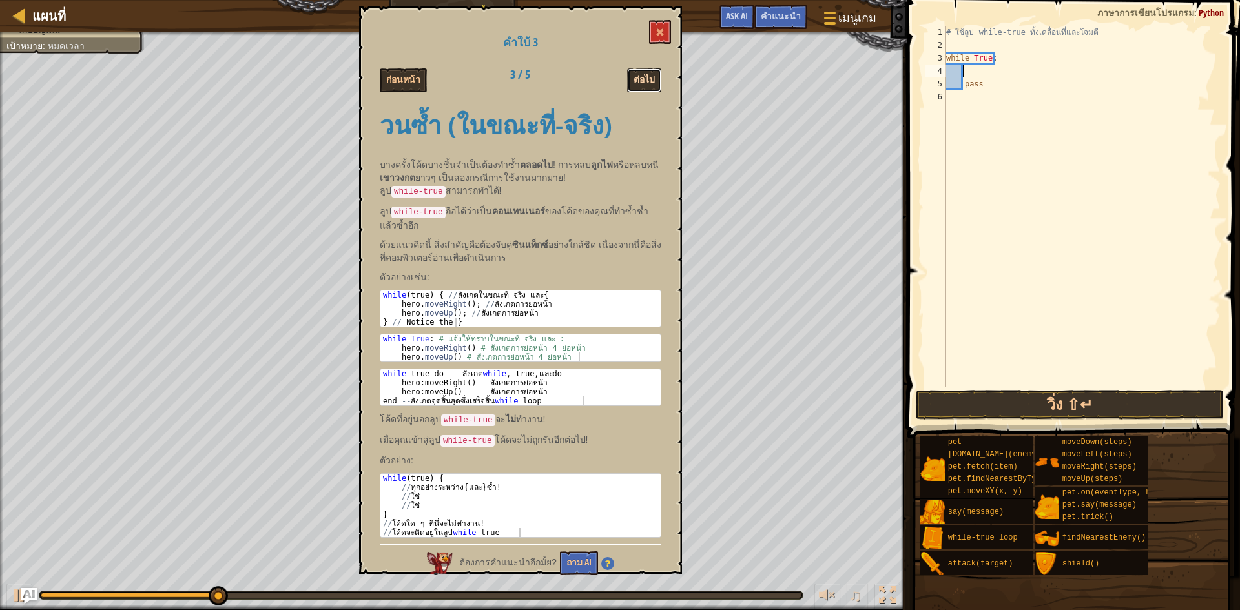
click at [636, 76] on button "ต่อไป" at bounding box center [644, 80] width 34 height 24
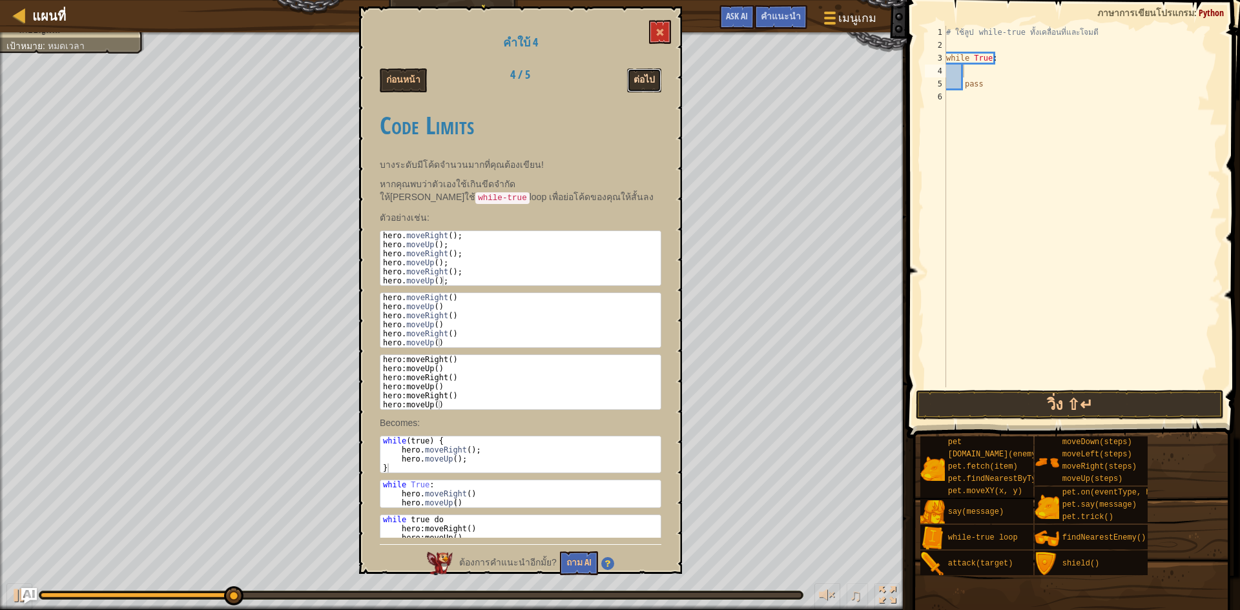
click at [637, 76] on button "ต่อไป" at bounding box center [644, 80] width 34 height 24
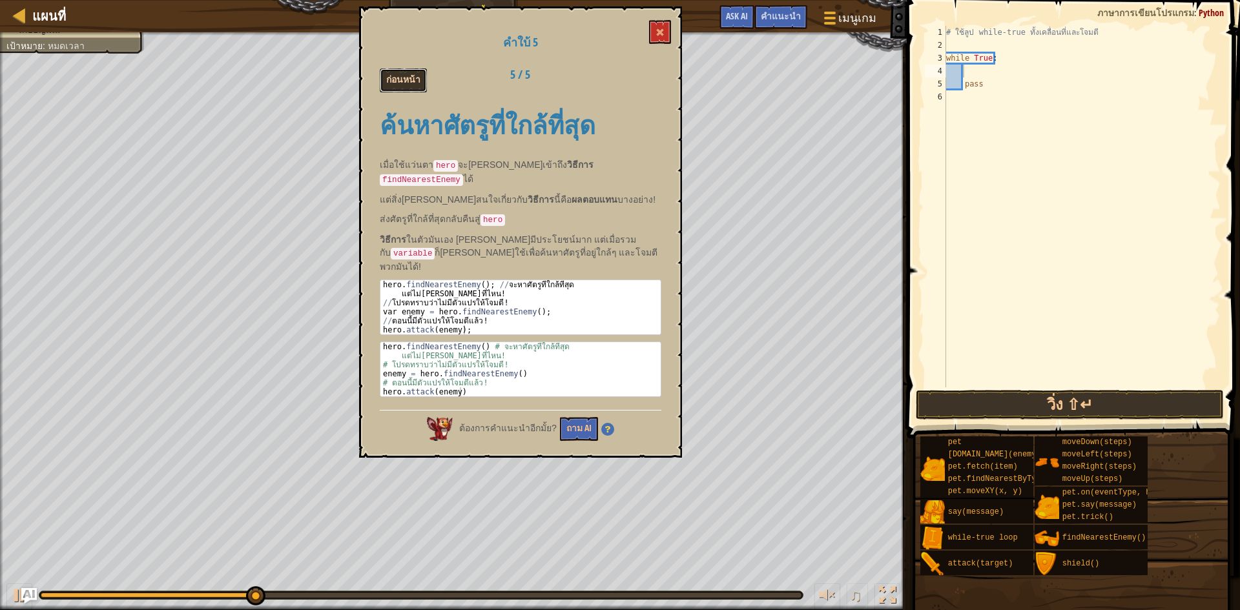
click at [416, 78] on button "ก่อนหน้า" at bounding box center [403, 80] width 47 height 24
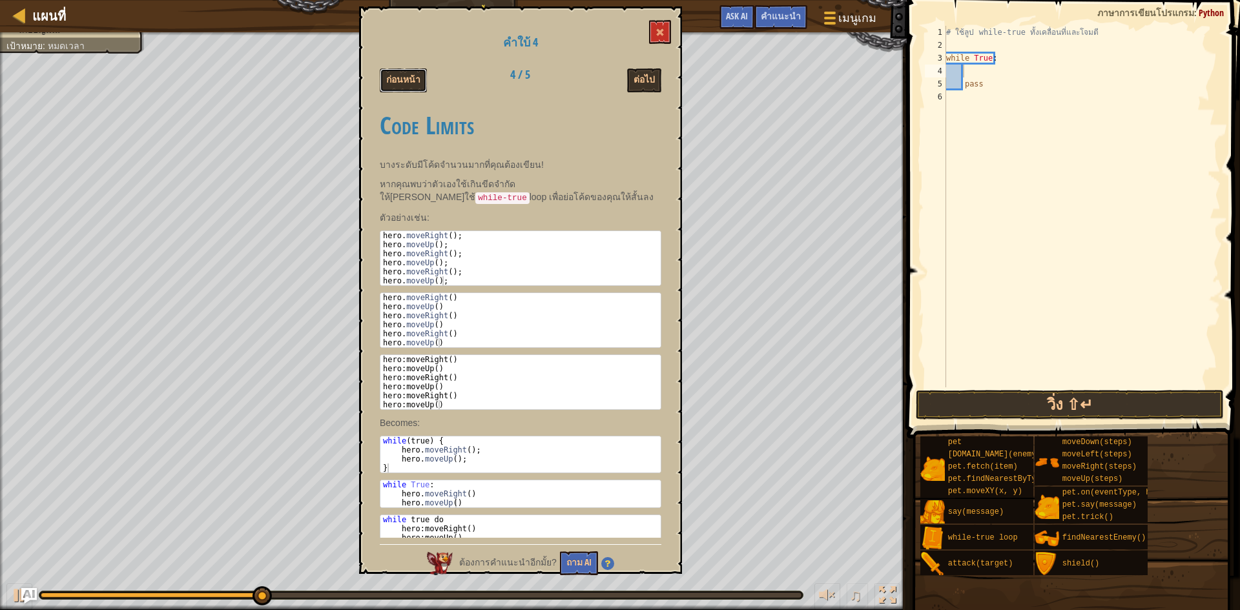
click at [416, 78] on button "ก่อนหน้า" at bounding box center [403, 80] width 47 height 24
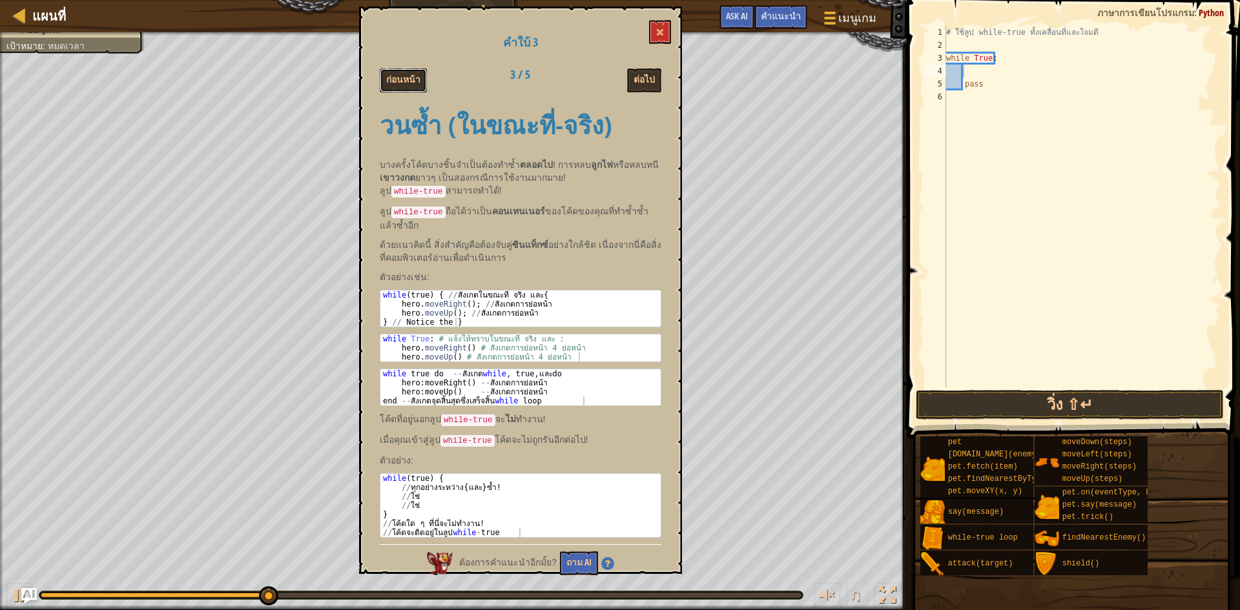
click at [416, 78] on button "ก่อนหน้า" at bounding box center [403, 80] width 47 height 24
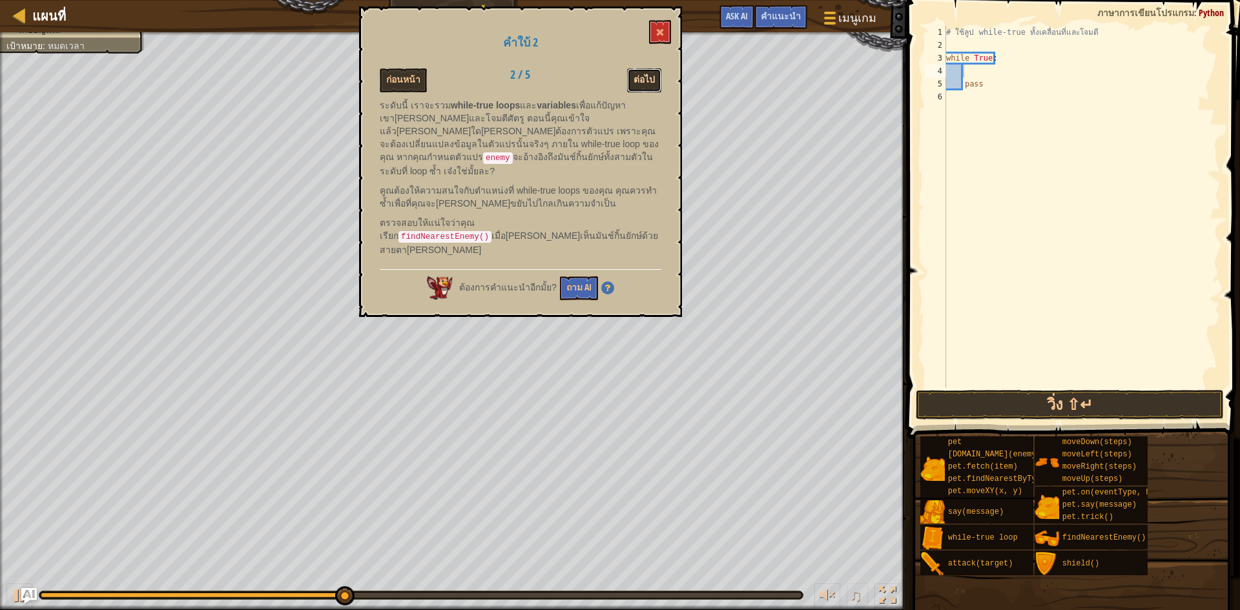
click at [648, 71] on button "ต่อไป" at bounding box center [644, 80] width 34 height 24
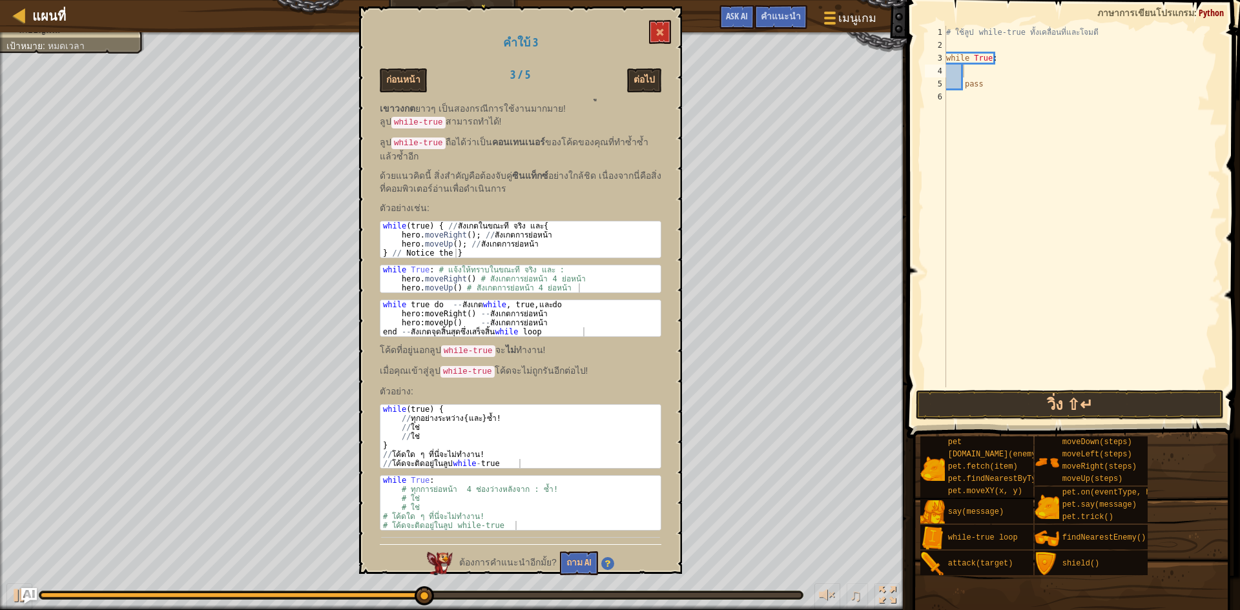
scroll to position [70, 0]
click at [975, 76] on div "# ใช้ลูป while-true ทั้งเคลื่อนที่และโจมตี while True : pass" at bounding box center [1081, 219] width 277 height 387
type textarea "m"
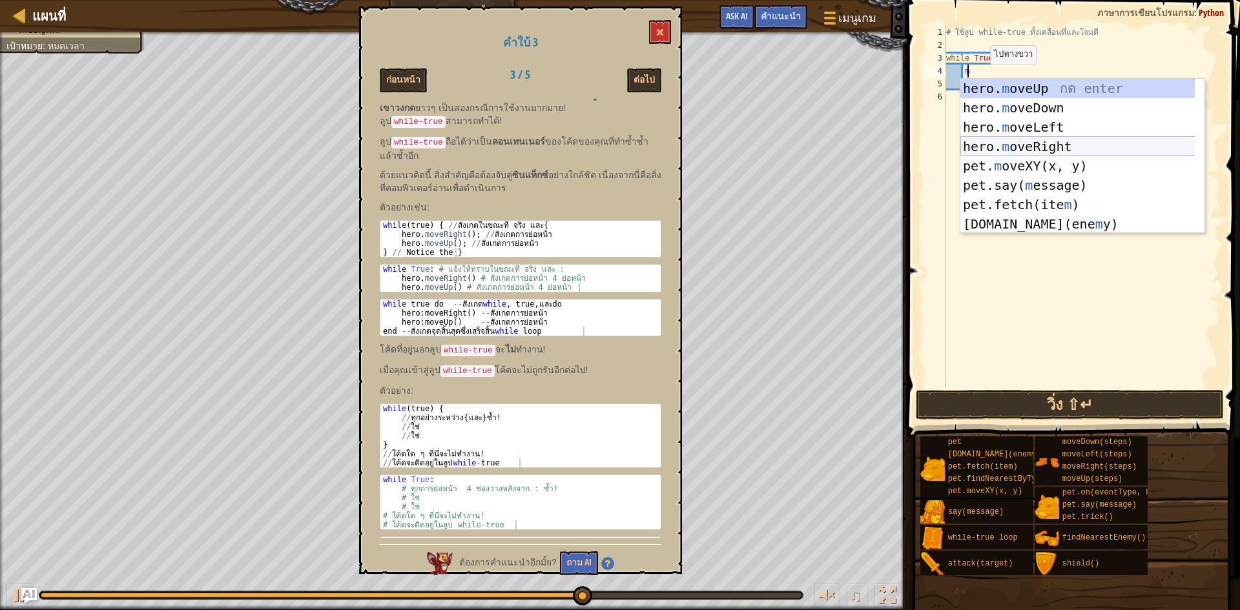
click at [1045, 139] on div "hero. m oveUp กด enter hero. m oveDown กด enter hero. m oveLeft กด enter hero. …" at bounding box center [1082, 176] width 244 height 194
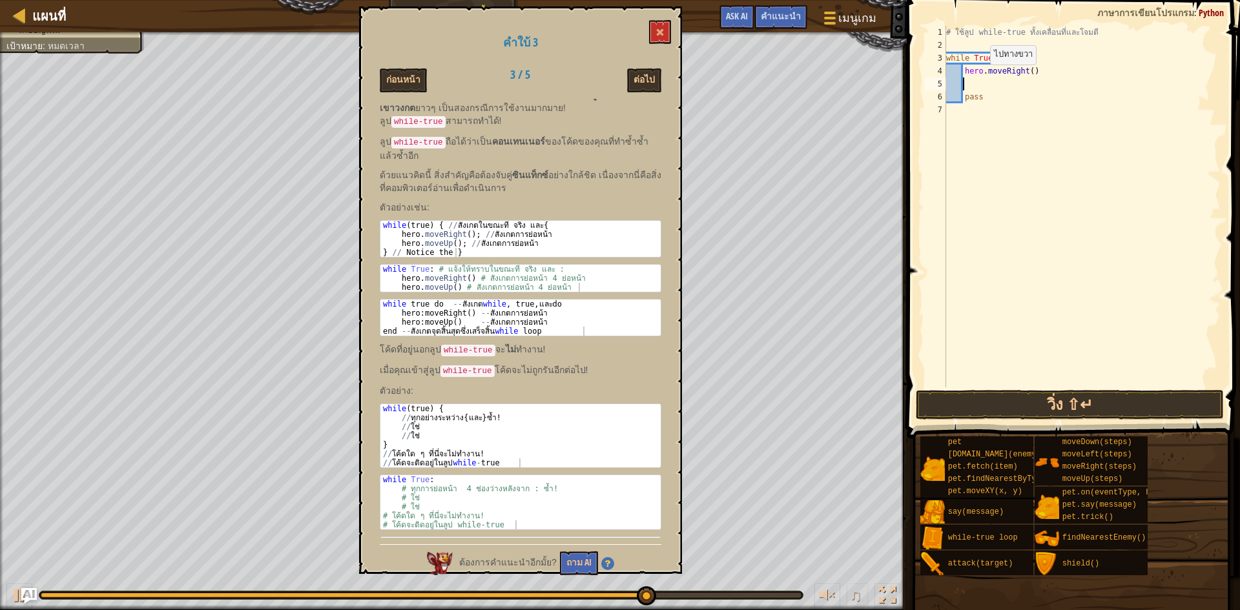
type textarea "m"
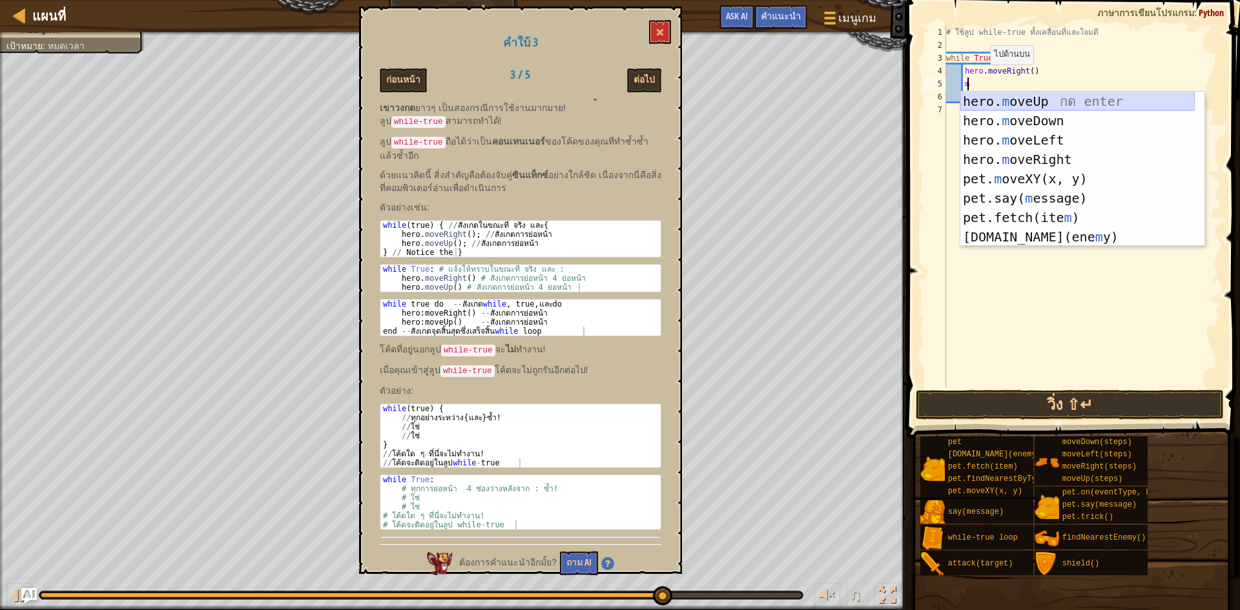
click at [1046, 102] on div "hero. m oveUp กด enter hero. m oveDown กด enter hero. m oveLeft กด enter hero. …" at bounding box center [1077, 189] width 234 height 194
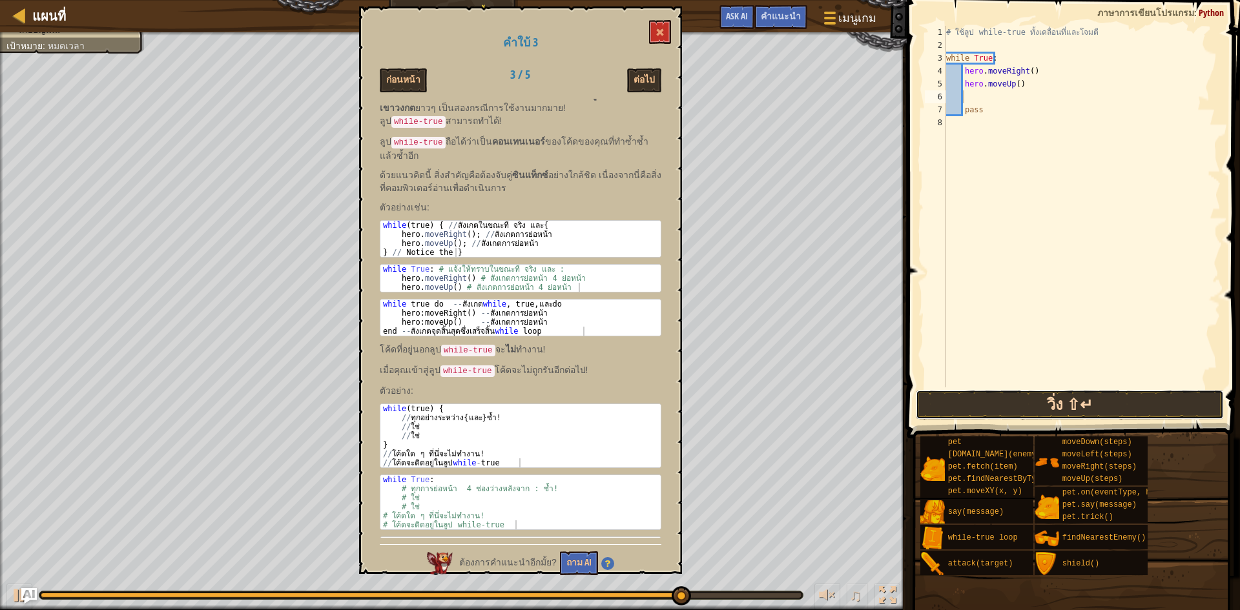
click at [1050, 403] on button "วิ่ง ⇧↵" at bounding box center [1069, 405] width 308 height 30
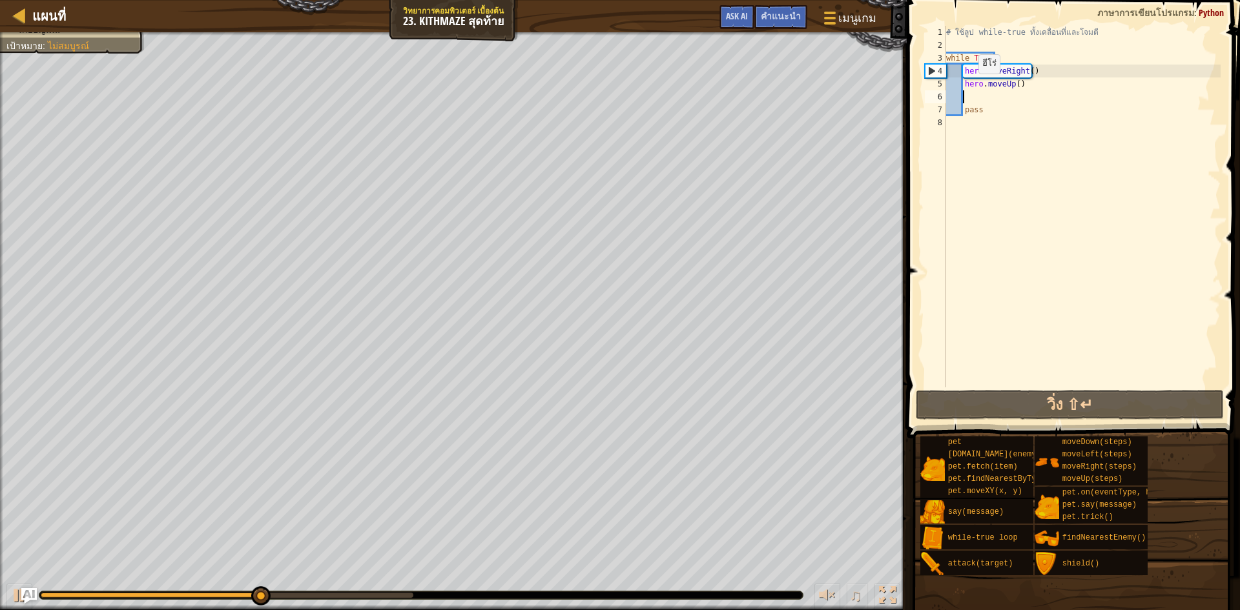
type textarea "h"
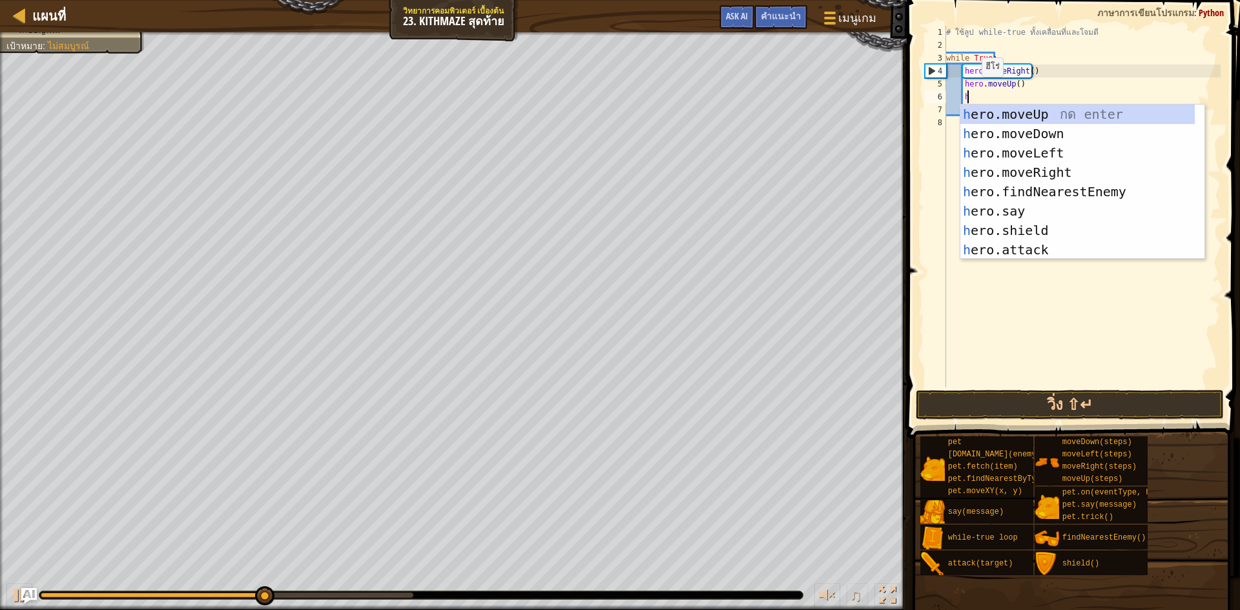
scroll to position [6, 1]
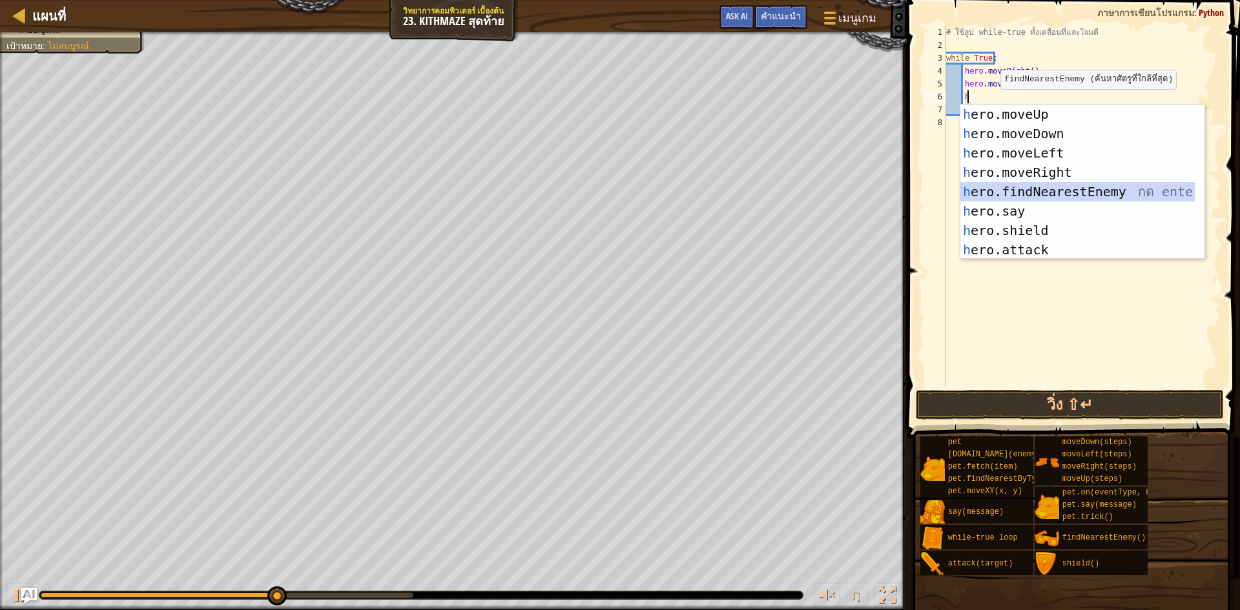
click at [1055, 188] on div "h ero.moveUp กด enter h ero.moveDown กด enter h ero.moveLeft กด enter h ero.mov…" at bounding box center [1077, 202] width 234 height 194
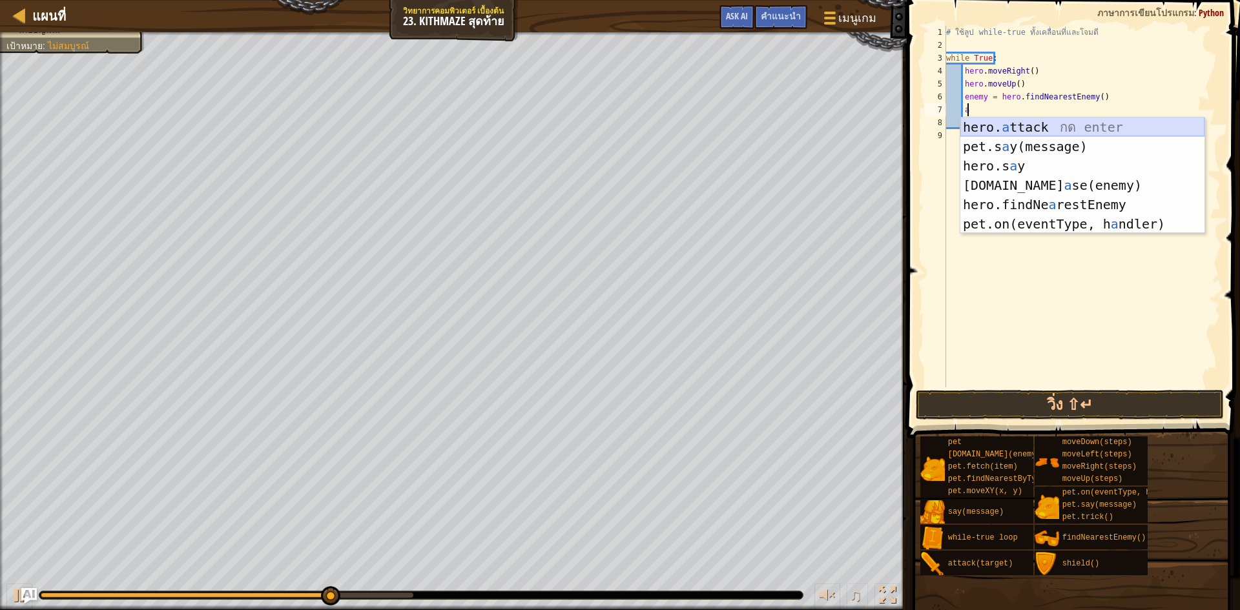
click at [1023, 123] on div "hero. a ttack กด enter pet.s a y(message) กด enter hero.s a y กด enter [DOMAIN_…" at bounding box center [1082, 194] width 244 height 155
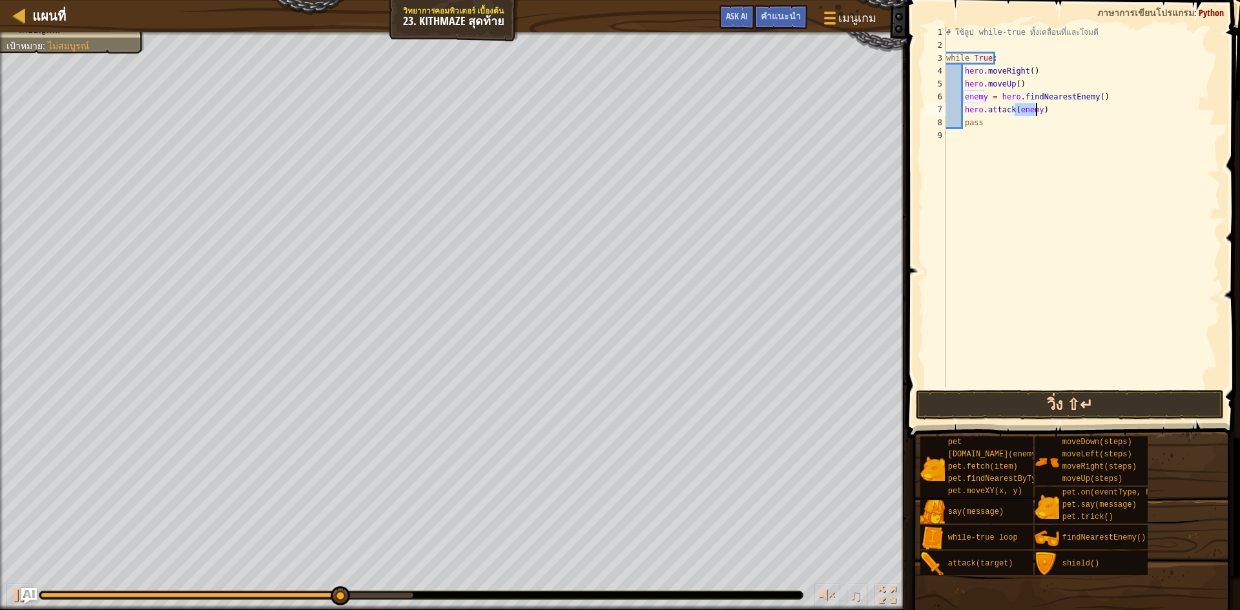
type textarea "hero.attack(enemy)"
click at [1095, 403] on button "วิ่ง ⇧↵" at bounding box center [1069, 405] width 308 height 30
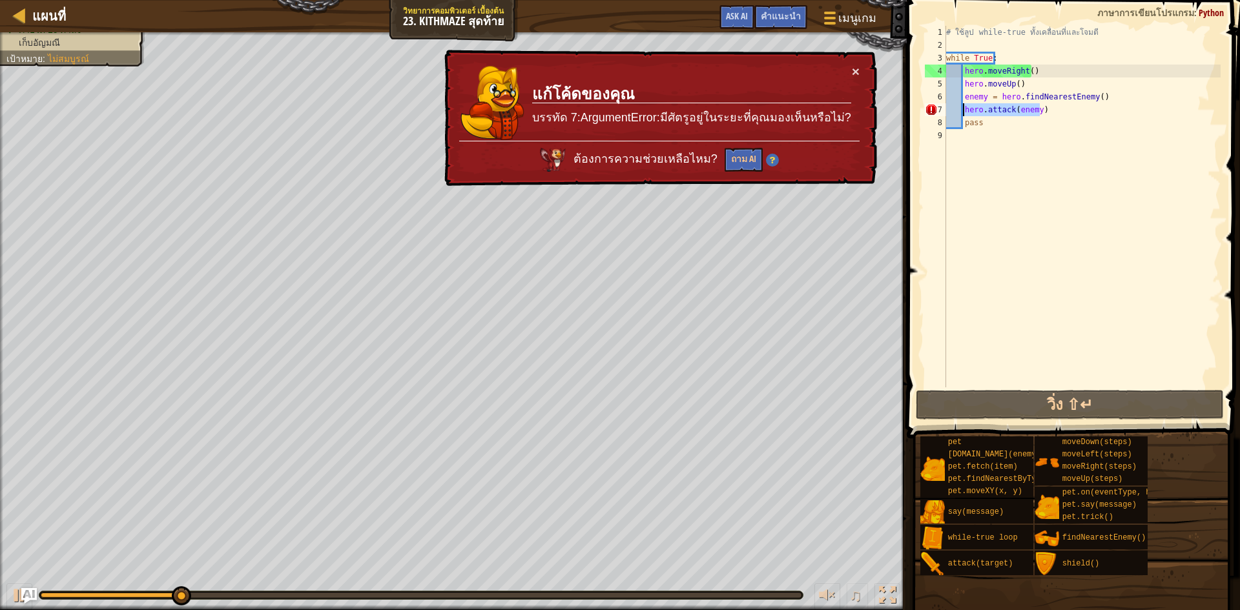
drag, startPoint x: 1056, startPoint y: 107, endPoint x: 964, endPoint y: 113, distance: 91.9
click at [964, 113] on div "# ใช้ลูป while-true ทั้งเคลื่อนที่และโจมตี while True : hero . moveRight ( ) he…" at bounding box center [1081, 219] width 277 height 387
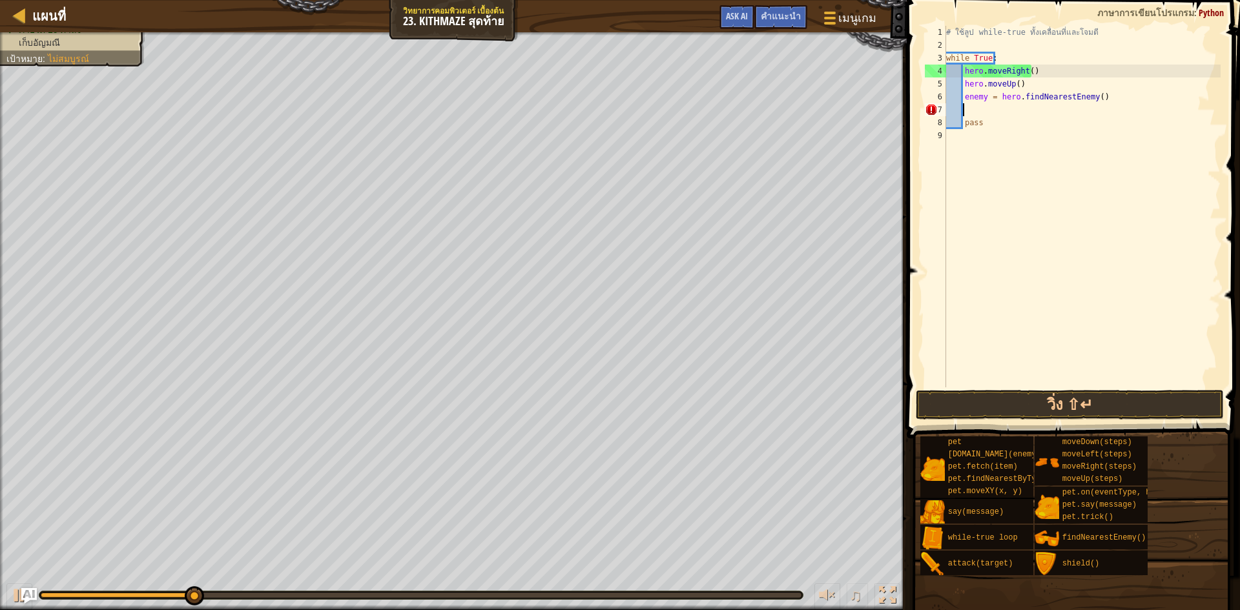
scroll to position [6, 1]
click at [1047, 400] on button "วิ่ง ⇧↵" at bounding box center [1069, 405] width 308 height 30
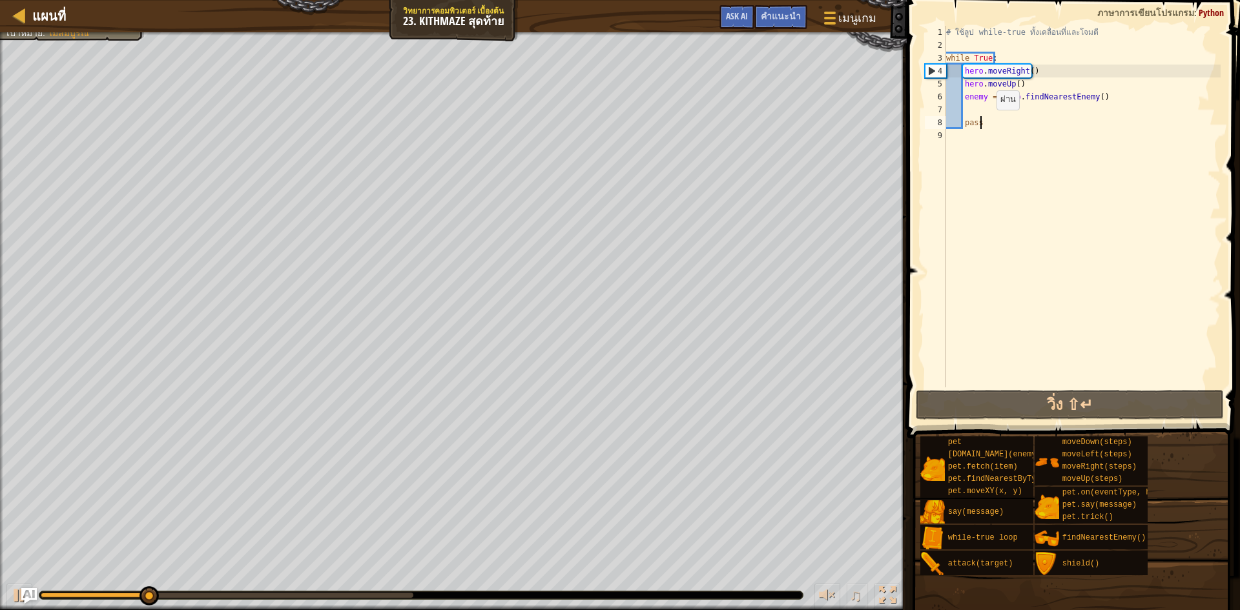
click at [985, 123] on div "# ใช้ลูป while-true ทั้งเคลื่อนที่และโจมตี while True : hero . moveRight ( ) he…" at bounding box center [1081, 219] width 277 height 387
type textarea "pass"
click at [970, 133] on div "# ใช้ลูป while-true ทั้งเคลื่อนที่และโจมตี while True : hero . moveRight ( ) he…" at bounding box center [1081, 219] width 277 height 387
click at [965, 107] on div "# ใช้ลูป while-true ทั้งเคลื่อนที่และโจมตี while True : hero . moveRight ( ) he…" at bounding box center [1081, 219] width 277 height 387
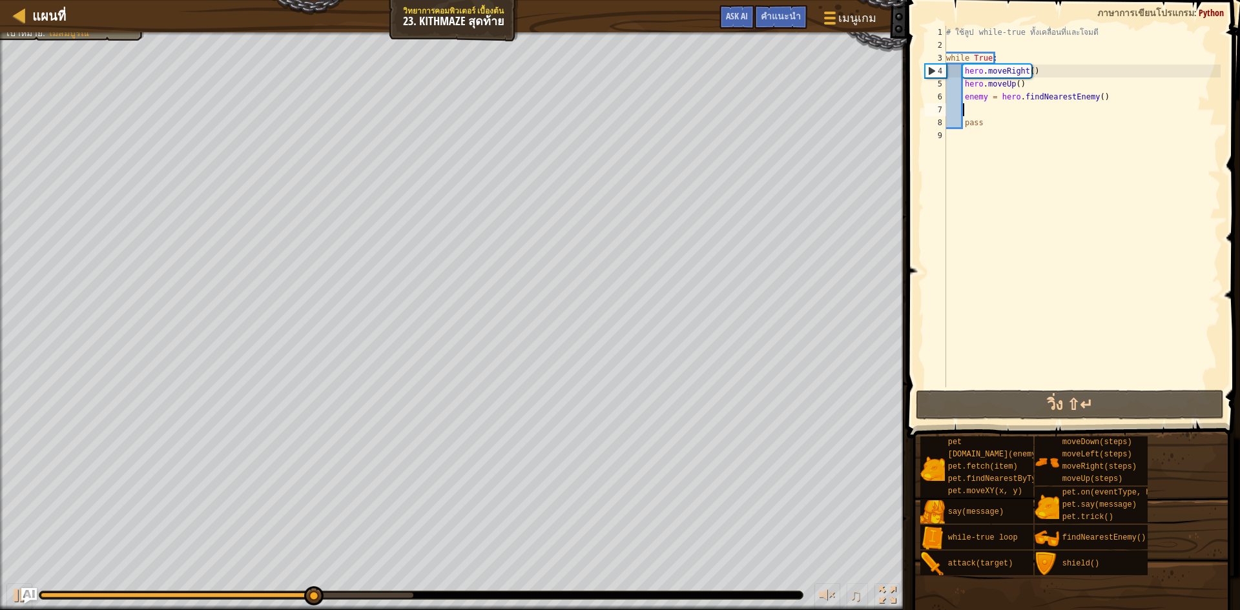
scroll to position [6, 1]
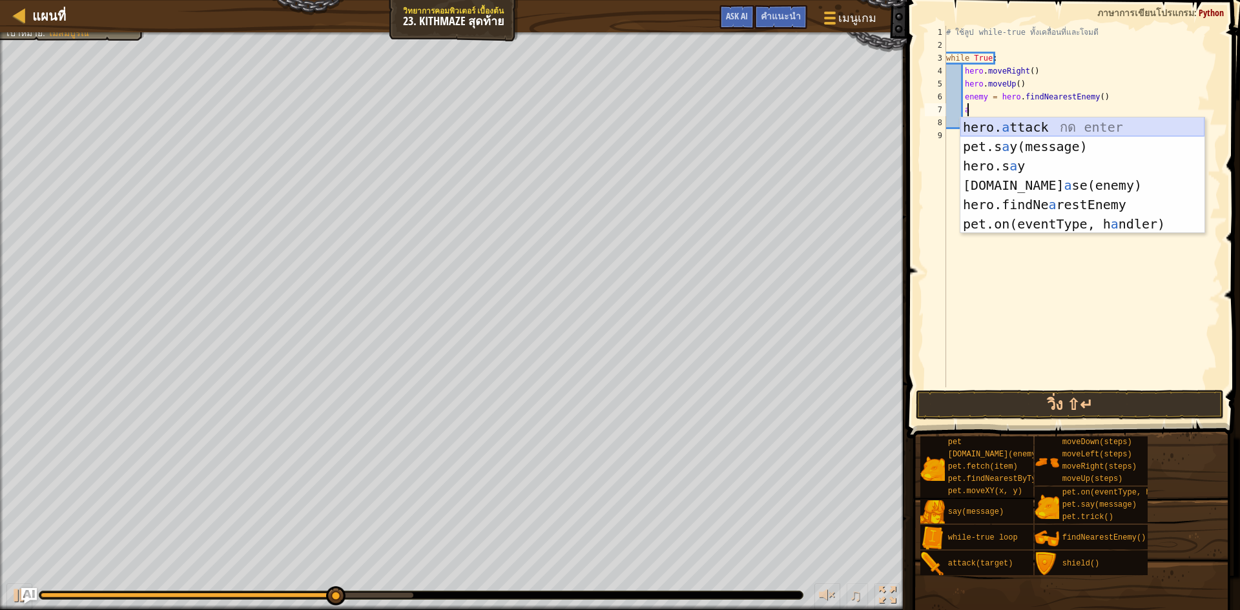
click at [1021, 124] on div "hero. a ttack กด enter pet.s a y(message) กด enter hero.s a y กด enter [DOMAIN_…" at bounding box center [1082, 194] width 244 height 155
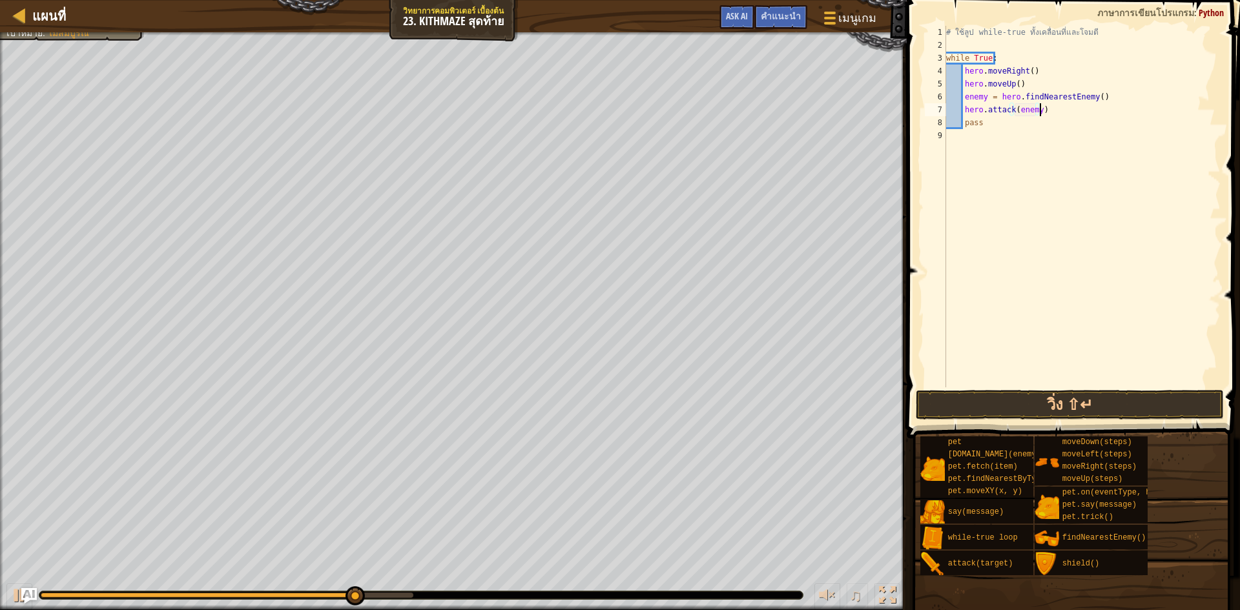
click at [1061, 109] on div "# ใช้ลูป while-true ทั้งเคลื่อนที่และโจมตี while True : hero . moveRight ( ) he…" at bounding box center [1081, 219] width 277 height 387
click at [1062, 403] on button "วิ่ง ⇧↵" at bounding box center [1069, 405] width 308 height 30
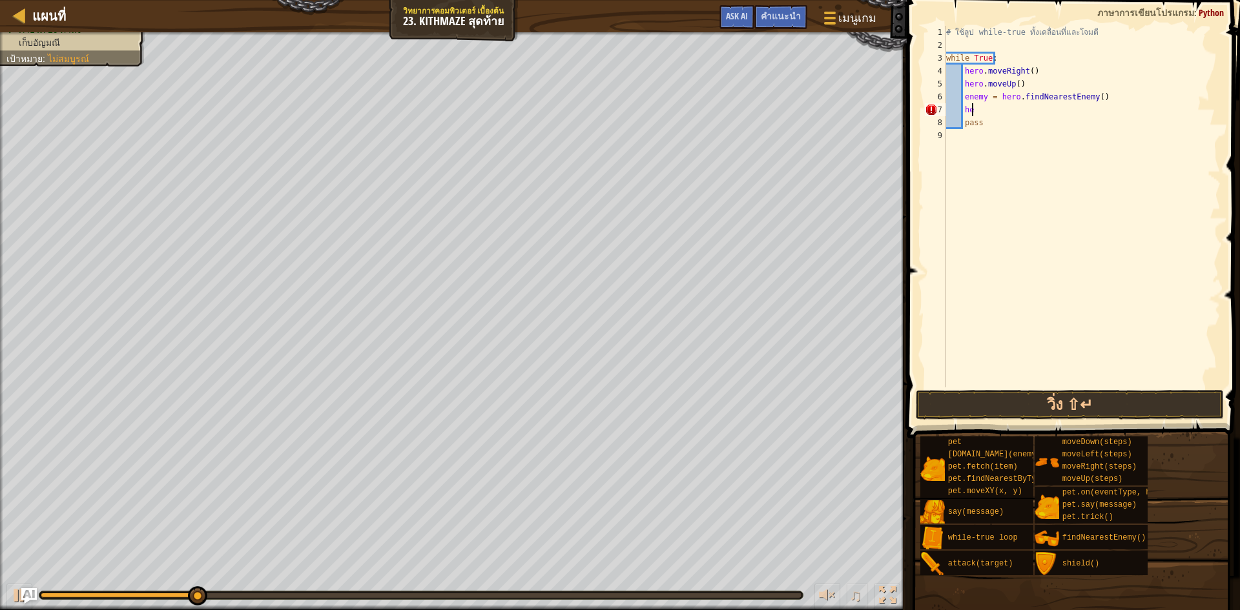
type textarea "h"
click at [1085, 201] on div "# ใช้ลูป while-true ทั้งเคลื่อนที่และโจมตี while True : hero . moveRight ( ) he…" at bounding box center [1081, 219] width 277 height 387
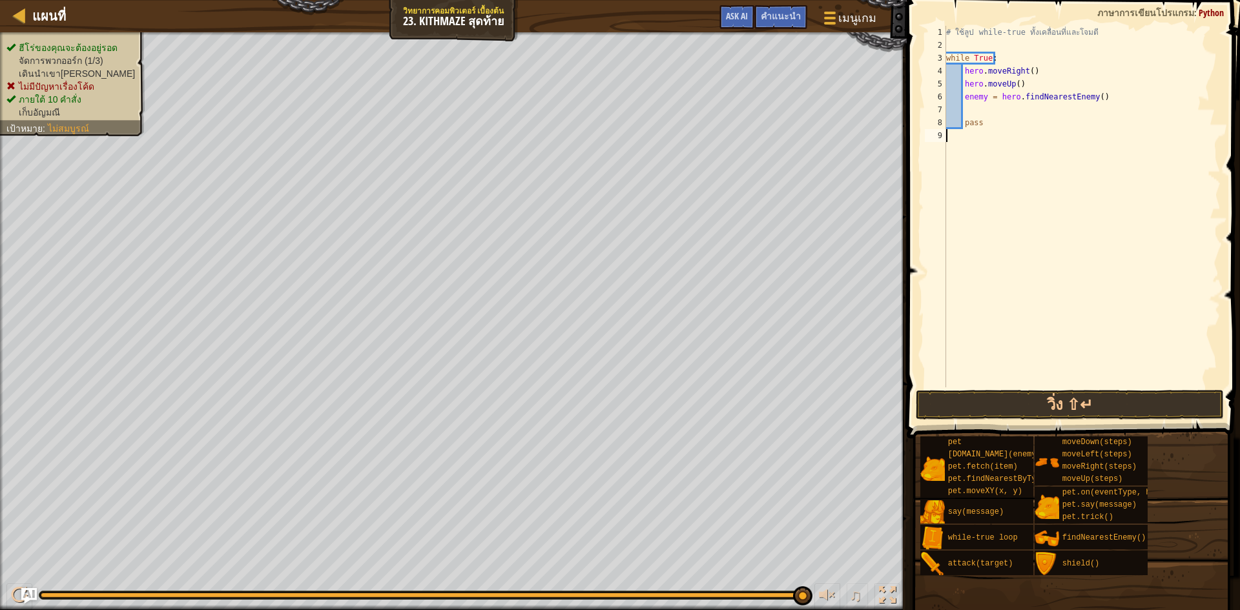
click at [81, 46] on ul "ฮีโร่ของคุณจะต้อง[PERSON_NAME] จัดการพวกออร์ก (1/3) เดินนำเขา[PERSON_NAME] ไม่ม…" at bounding box center [72, 79] width 132 height 77
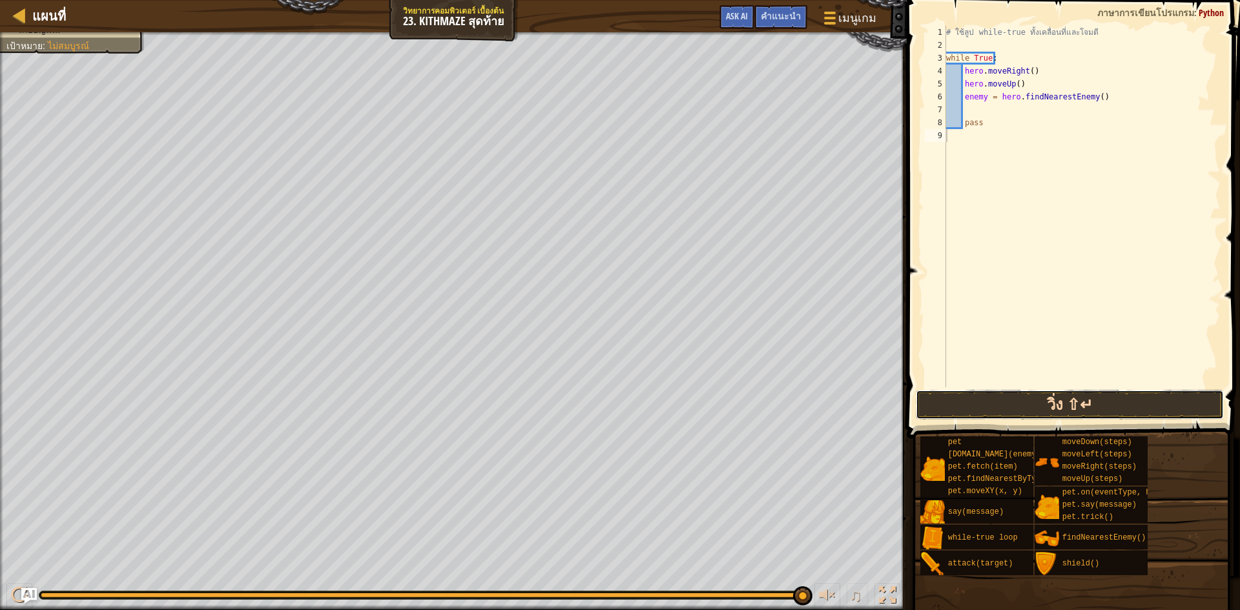
click at [1028, 405] on button "วิ่ง ⇧↵" at bounding box center [1069, 405] width 308 height 30
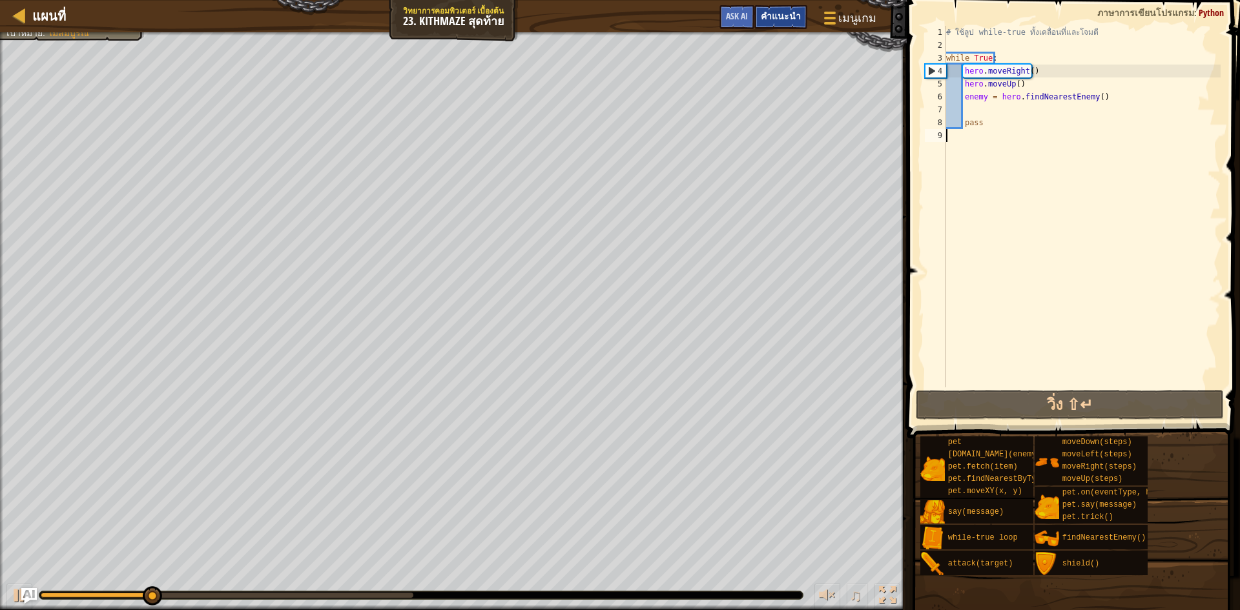
click at [784, 28] on div "คำแนะนำ" at bounding box center [780, 17] width 53 height 24
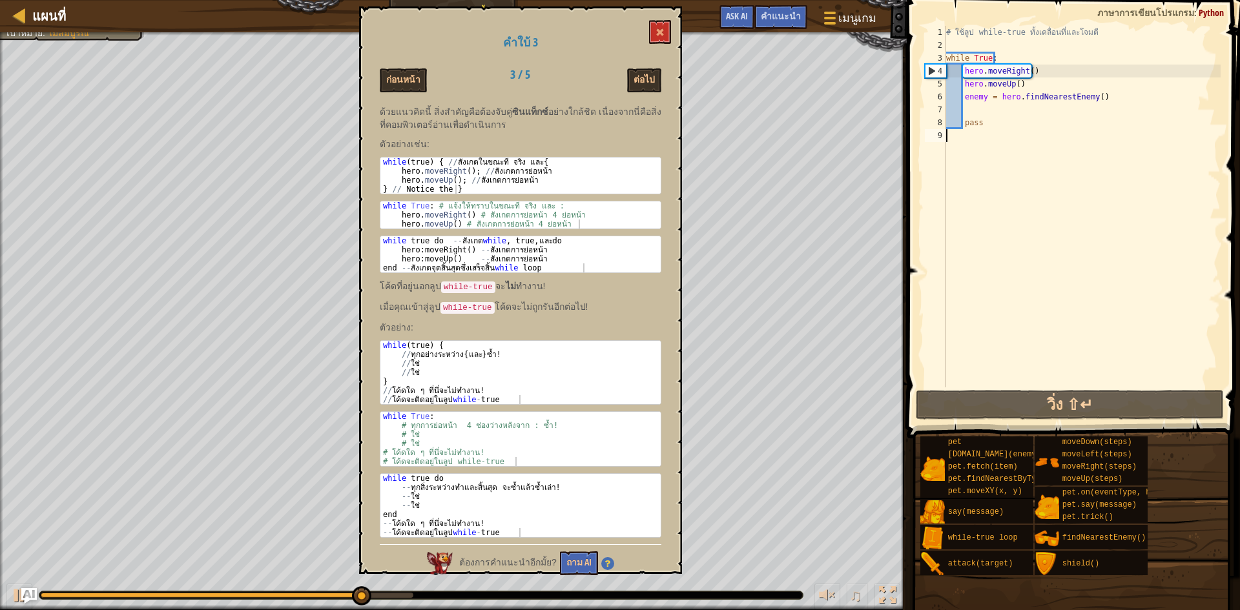
scroll to position [134, 0]
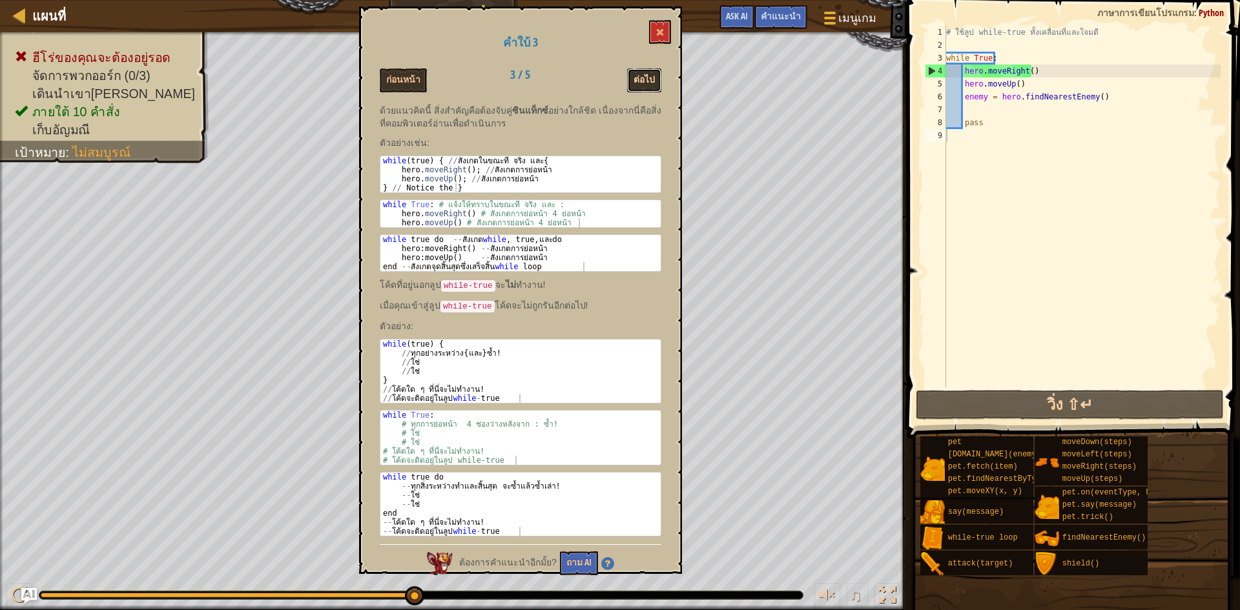
click at [657, 76] on button "ต่อไป" at bounding box center [644, 80] width 34 height 24
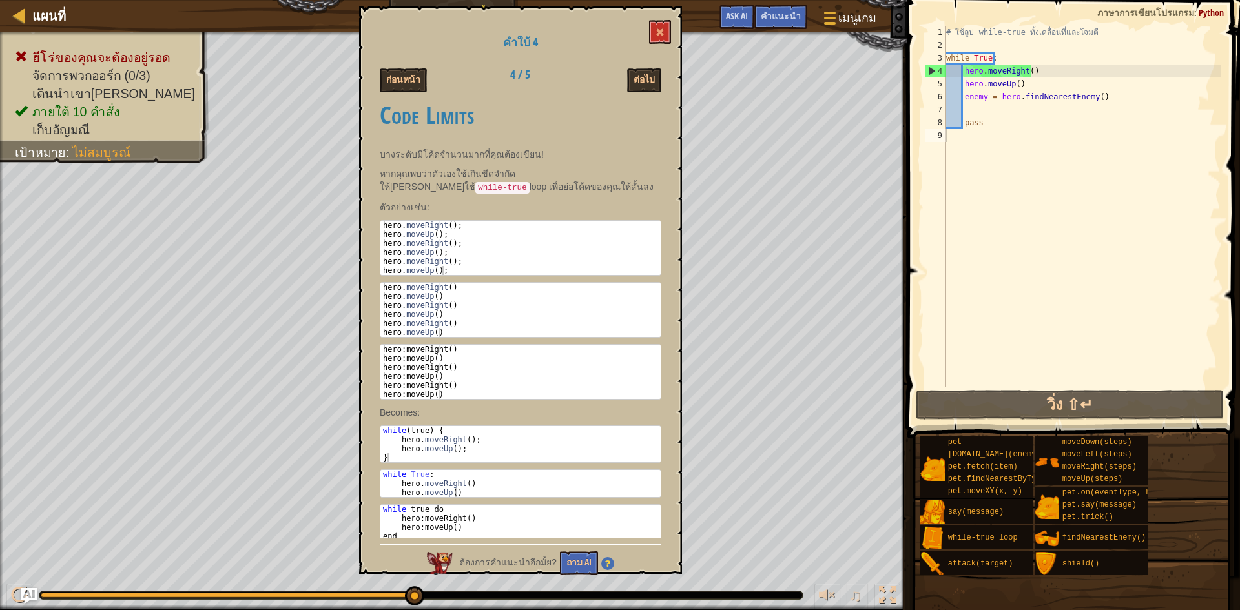
scroll to position [19, 0]
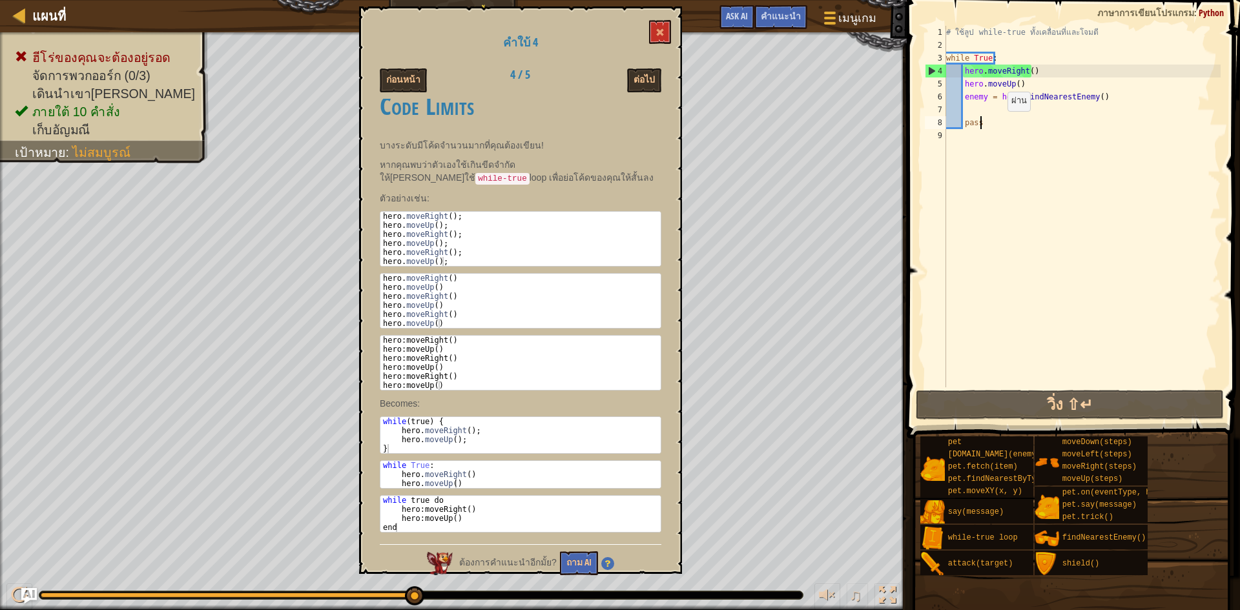
click at [996, 124] on div "# ใช้ลูป while-true ทั้งเคลื่อนที่และโจมตี while True : hero . moveRight ( ) he…" at bounding box center [1081, 219] width 277 height 387
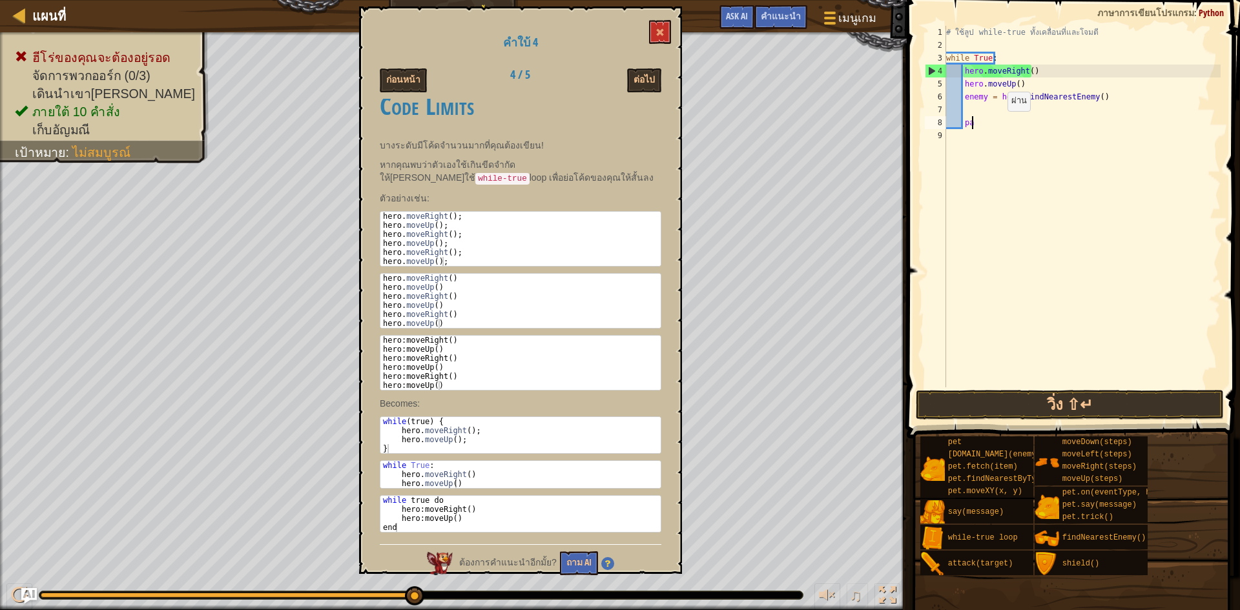
type textarea "p"
click at [971, 107] on div "# ใช้ลูป while-true ทั้งเคลื่อนที่และโจมตี while True : hero . moveRight ( ) he…" at bounding box center [1081, 219] width 277 height 387
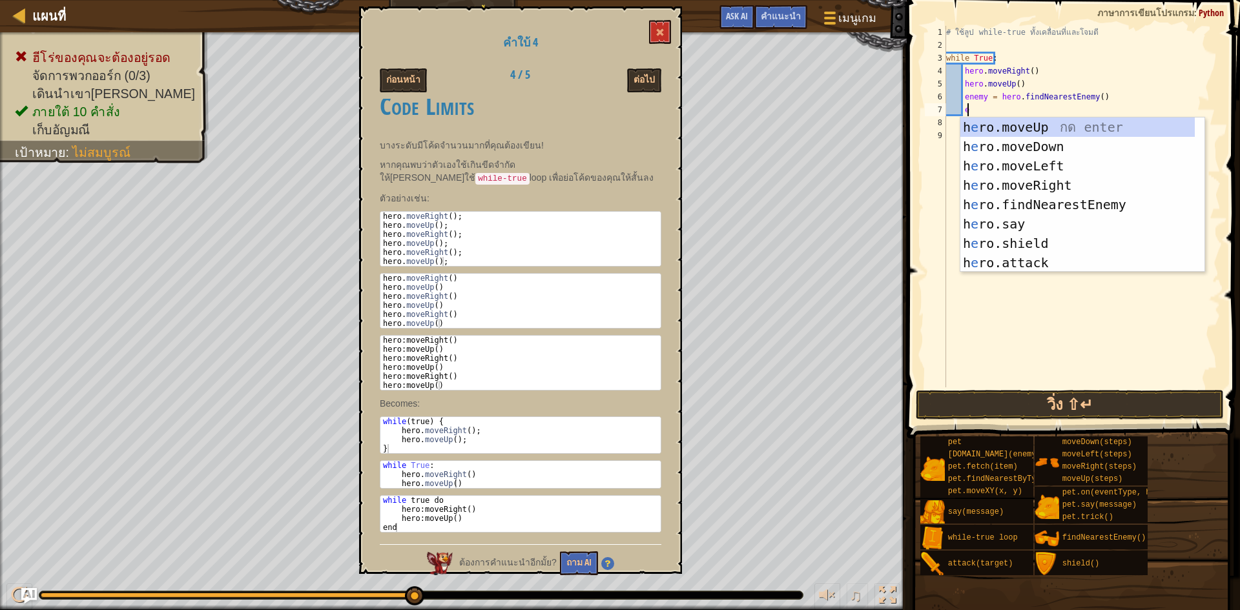
scroll to position [6, 1]
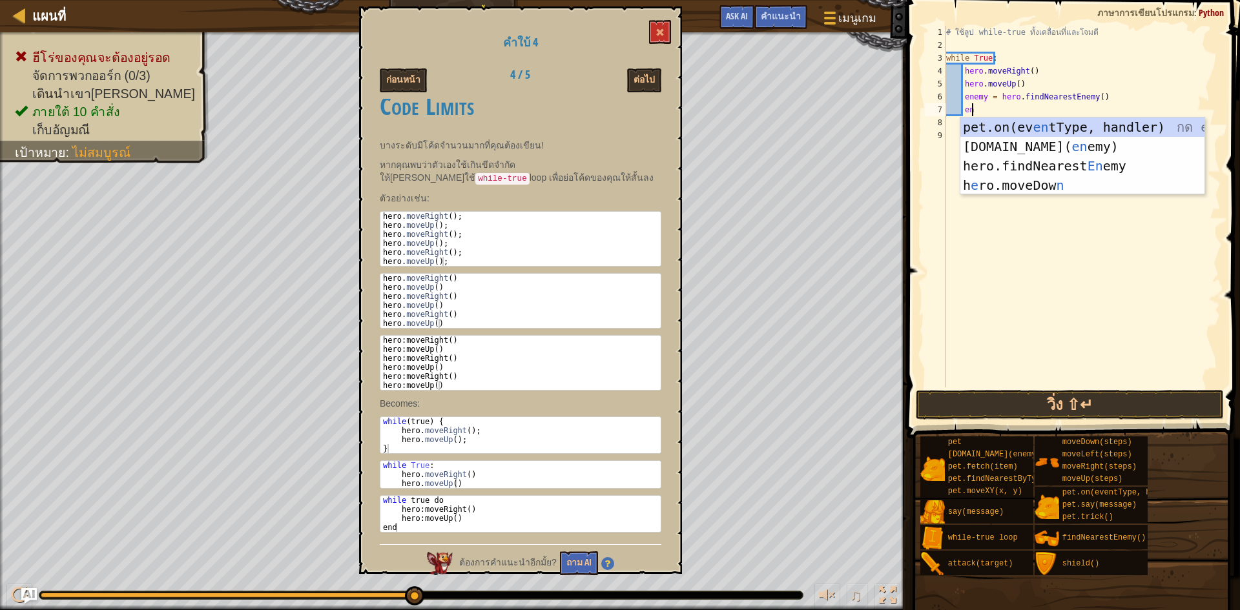
type textarea "end"
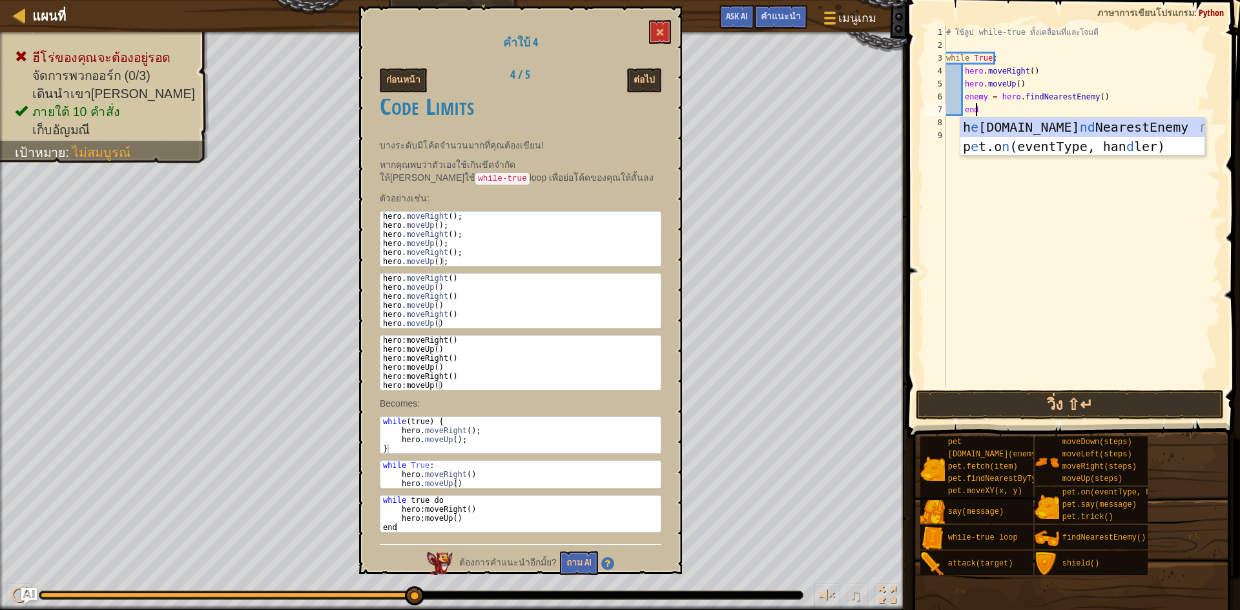
scroll to position [6, 2]
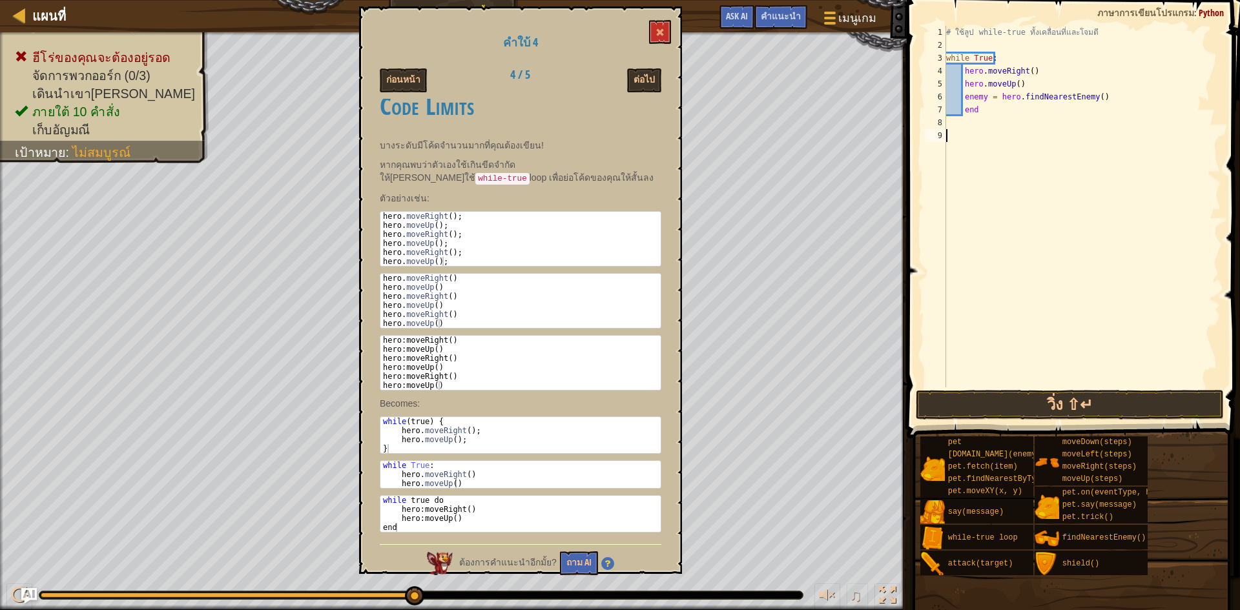
click at [989, 236] on div "# ใช้ลูป while-true ทั้งเคลื่อนที่และโจมตี while True : hero . moveRight ( ) he…" at bounding box center [1081, 219] width 277 height 387
click at [1145, 414] on button "วิ่ง ⇧↵" at bounding box center [1069, 405] width 308 height 30
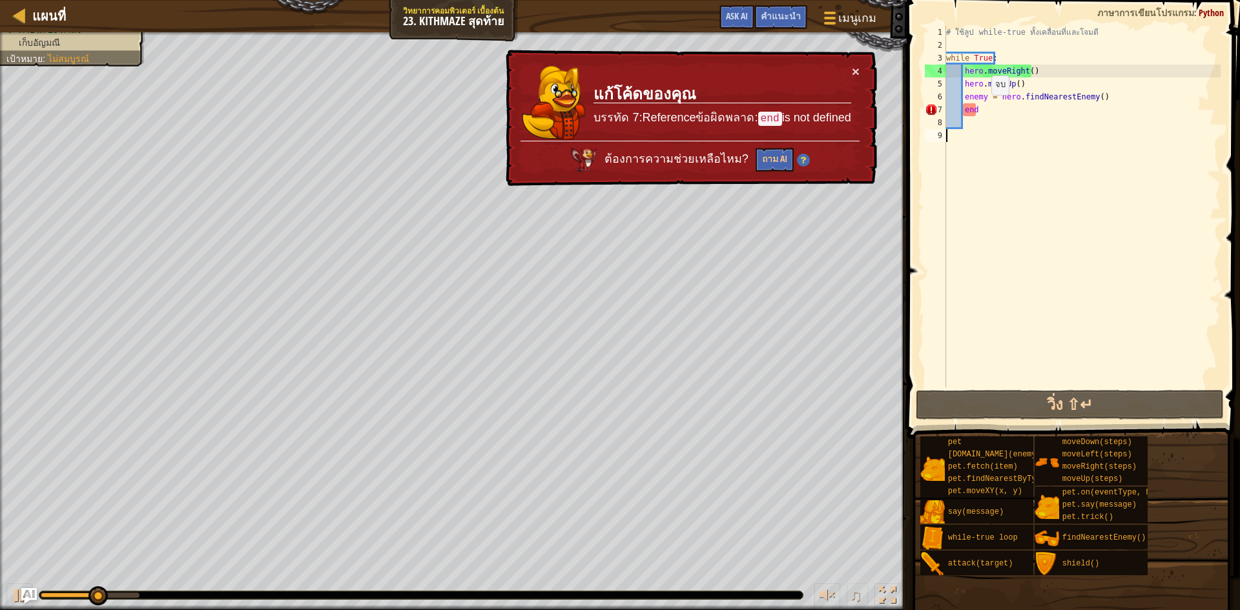
click at [980, 108] on div "# ใช้ลูป while-true ทั้งเคลื่อนที่และโจมตี while True : hero . moveRight ( ) he…" at bounding box center [1081, 219] width 277 height 387
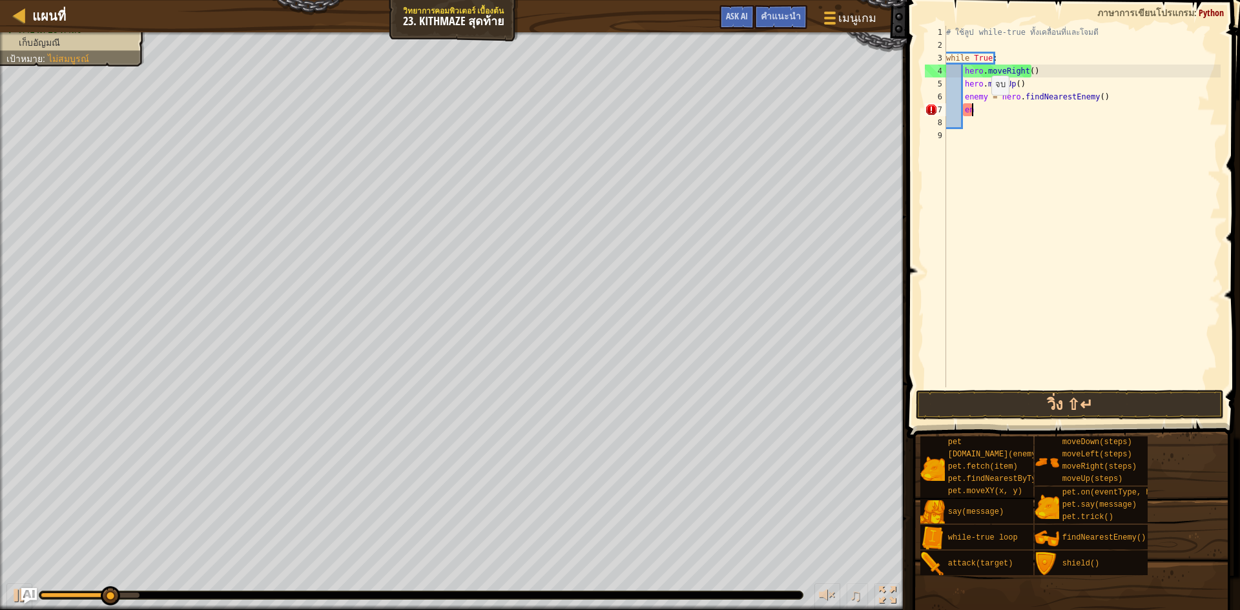
type textarea "e"
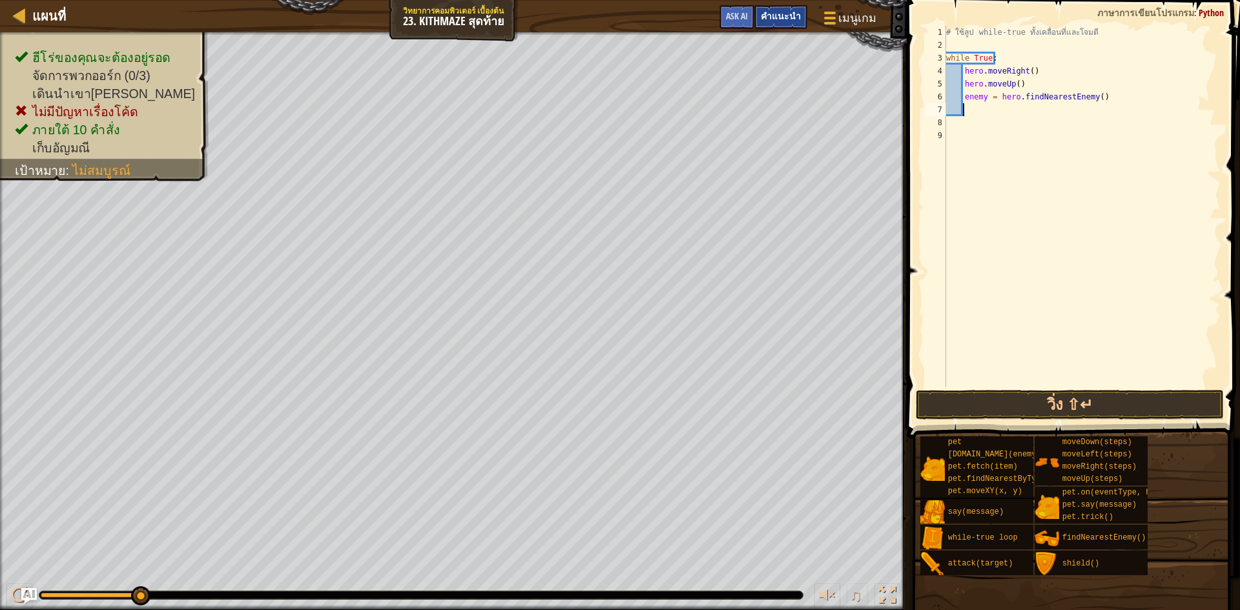
click at [763, 21] on div "คำแนะนำ" at bounding box center [780, 17] width 53 height 24
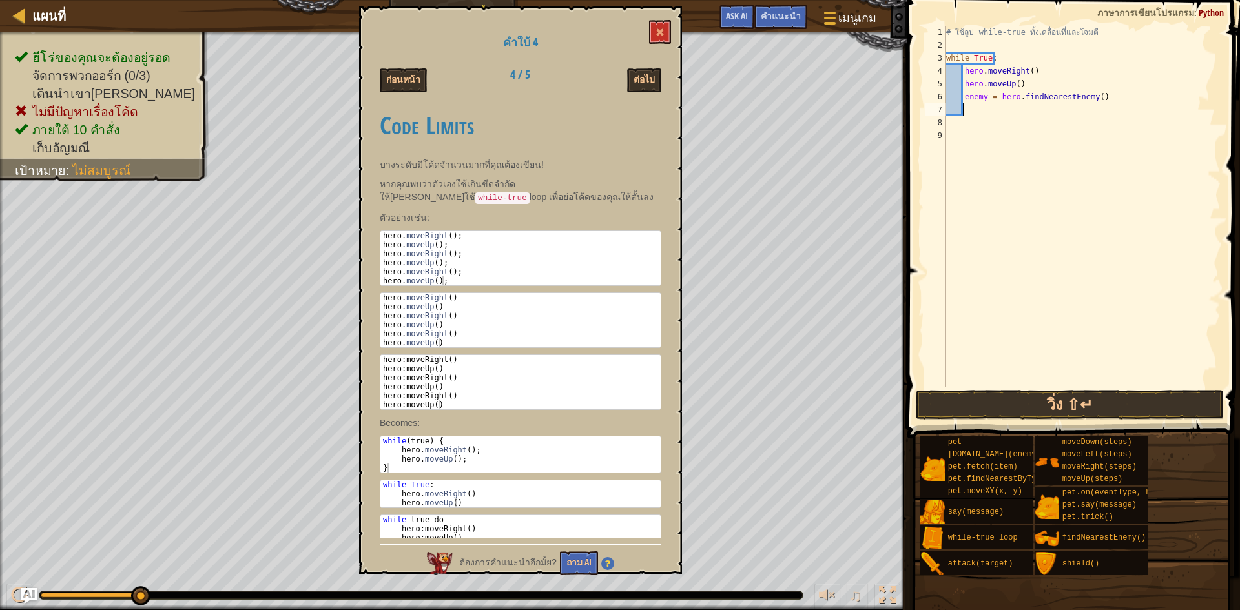
click at [624, 74] on div "ต่อไป" at bounding box center [621, 80] width 100 height 24
click at [631, 77] on button "ต่อไป" at bounding box center [644, 80] width 34 height 24
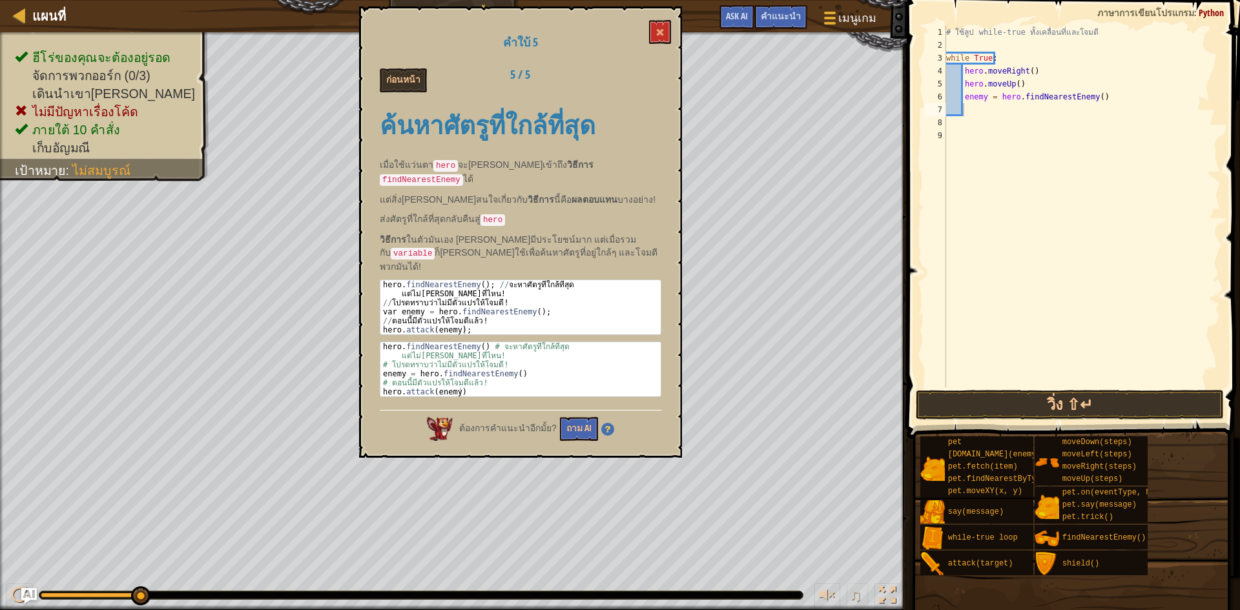
click at [631, 77] on div "ก่อนหน้า 5 / 5" at bounding box center [520, 80] width 301 height 24
click at [407, 77] on button "ก่อนหน้า" at bounding box center [403, 80] width 47 height 24
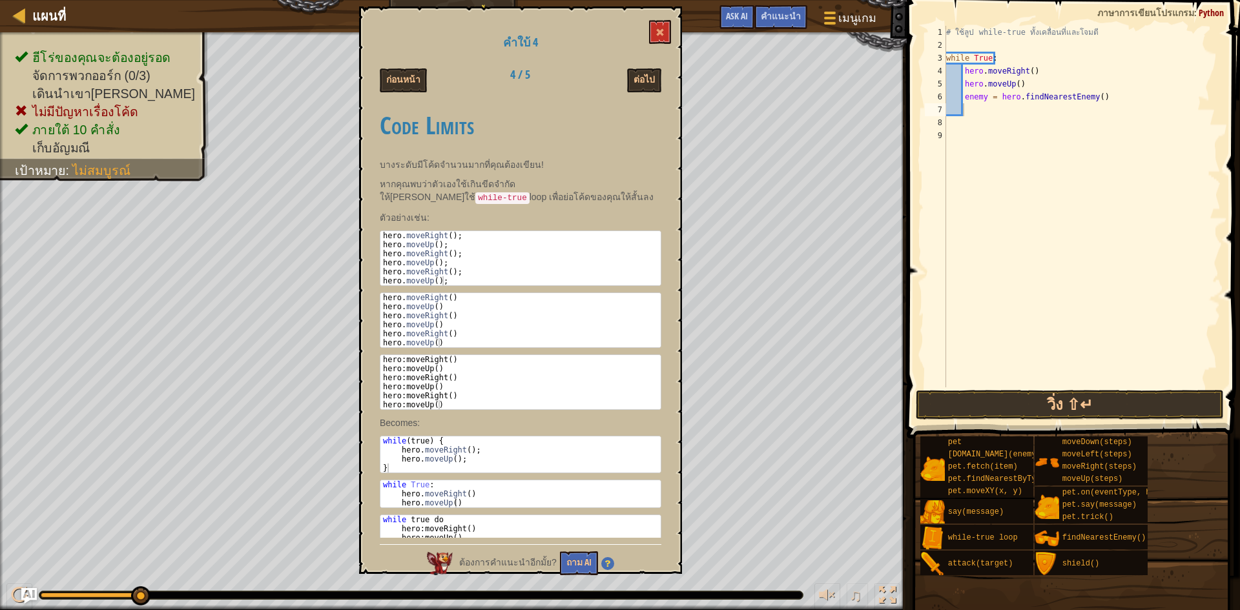
scroll to position [19, 0]
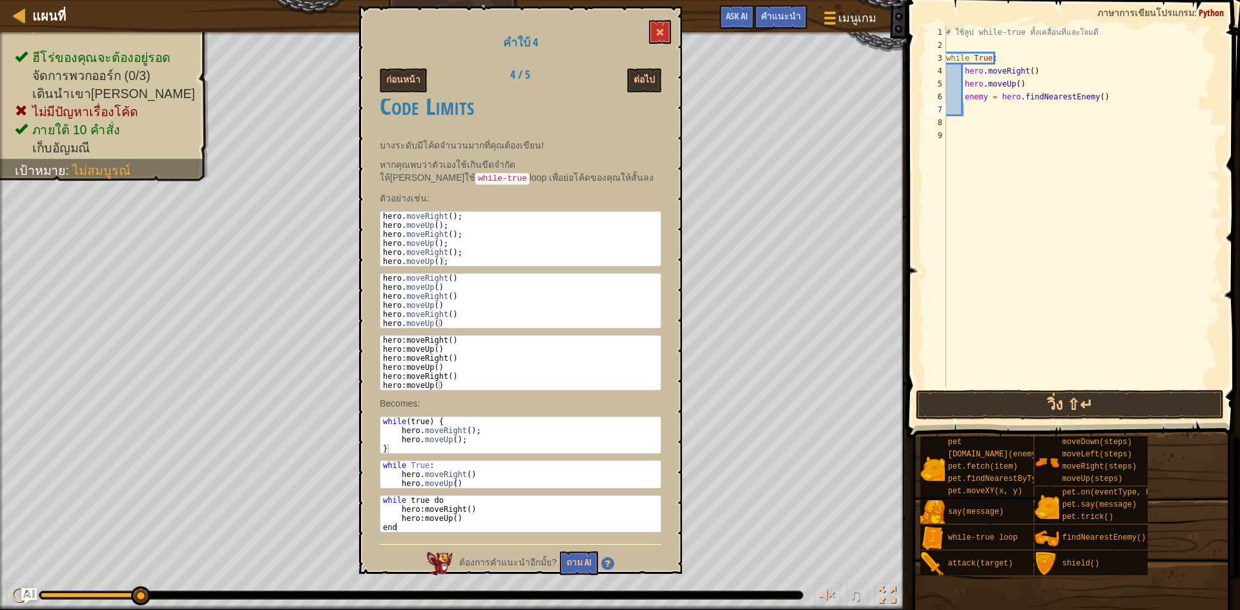
click at [953, 115] on div "# ใช้ลูป while-true ทั้งเคลื่อนที่และโจมตี while True : hero . moveRight ( ) he…" at bounding box center [1081, 219] width 277 height 387
click at [952, 114] on div "# ใช้ลูป while-true ทั้งเคลื่อนที่และโจมตี while True : hero . moveRight ( ) he…" at bounding box center [1081, 219] width 277 height 387
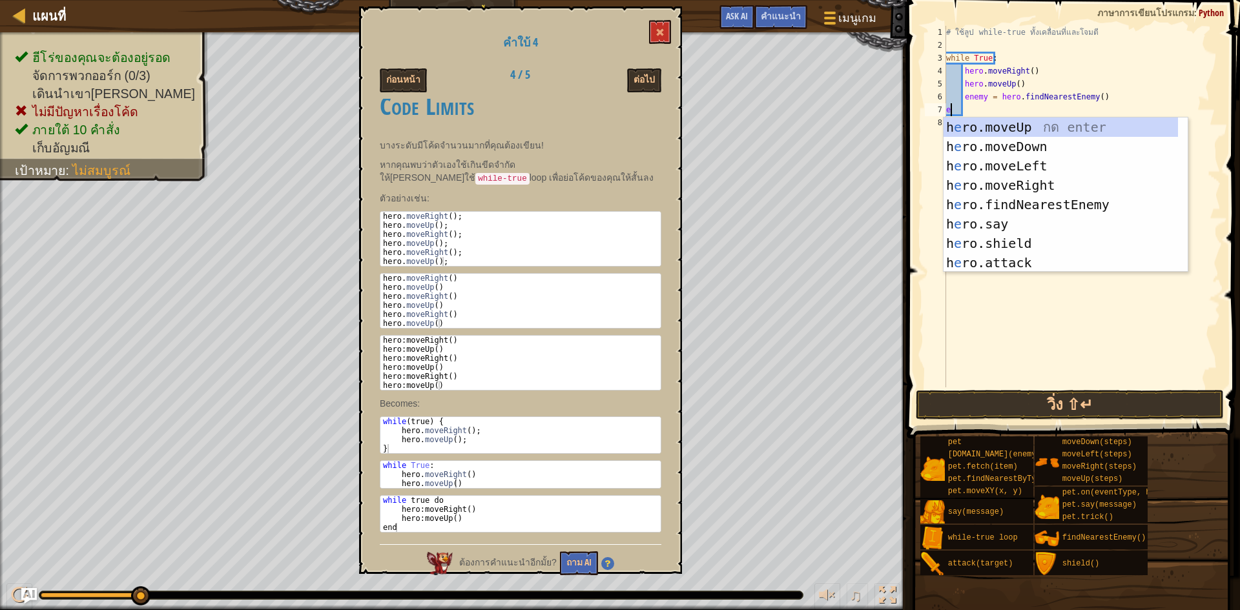
scroll to position [6, 1]
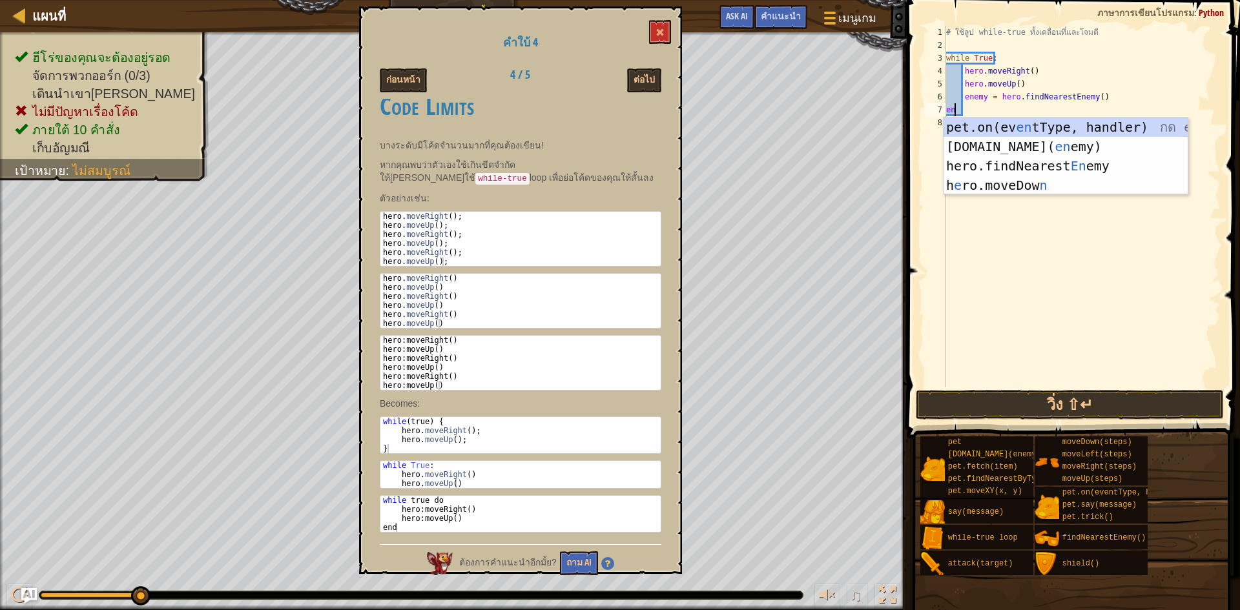
type textarea "end"
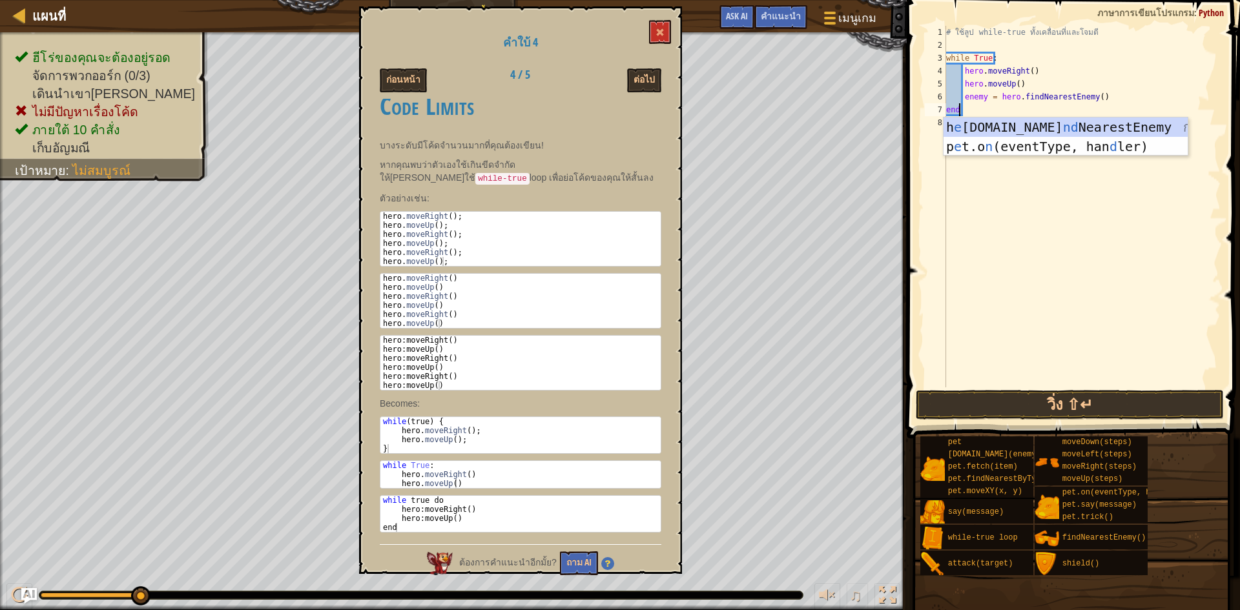
click at [1049, 227] on div "# ใช้ลูป while-true ทั้งเคลื่อนที่และโจมตี while True : hero . moveRight ( ) he…" at bounding box center [1081, 219] width 277 height 387
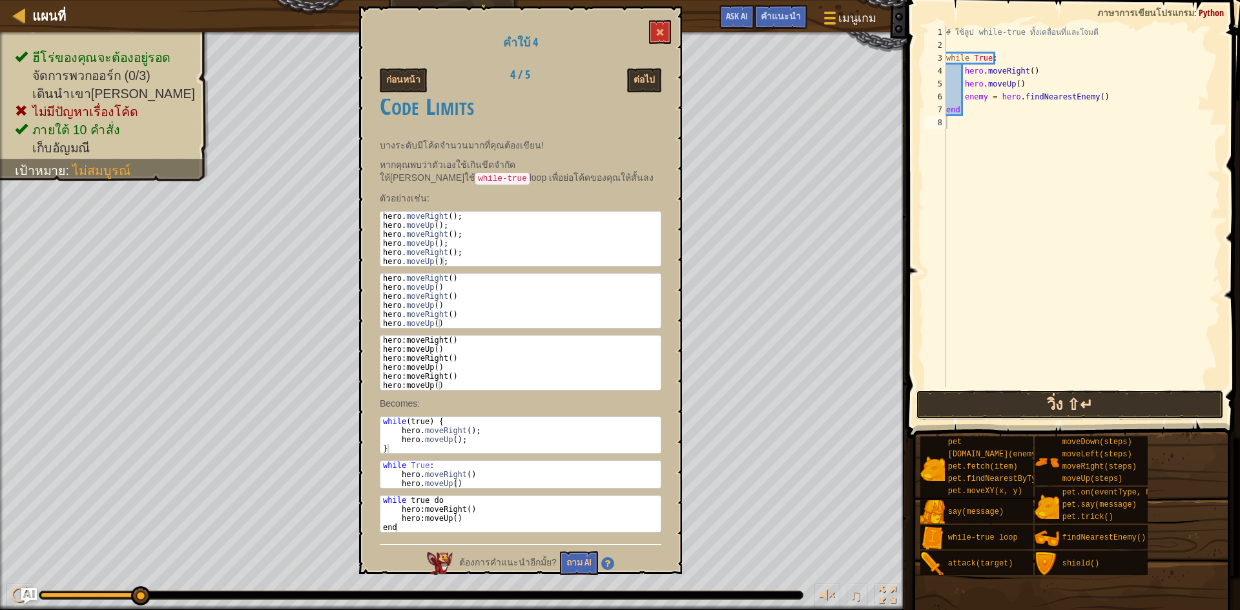
click at [1066, 400] on button "วิ่ง ⇧↵" at bounding box center [1069, 405] width 308 height 30
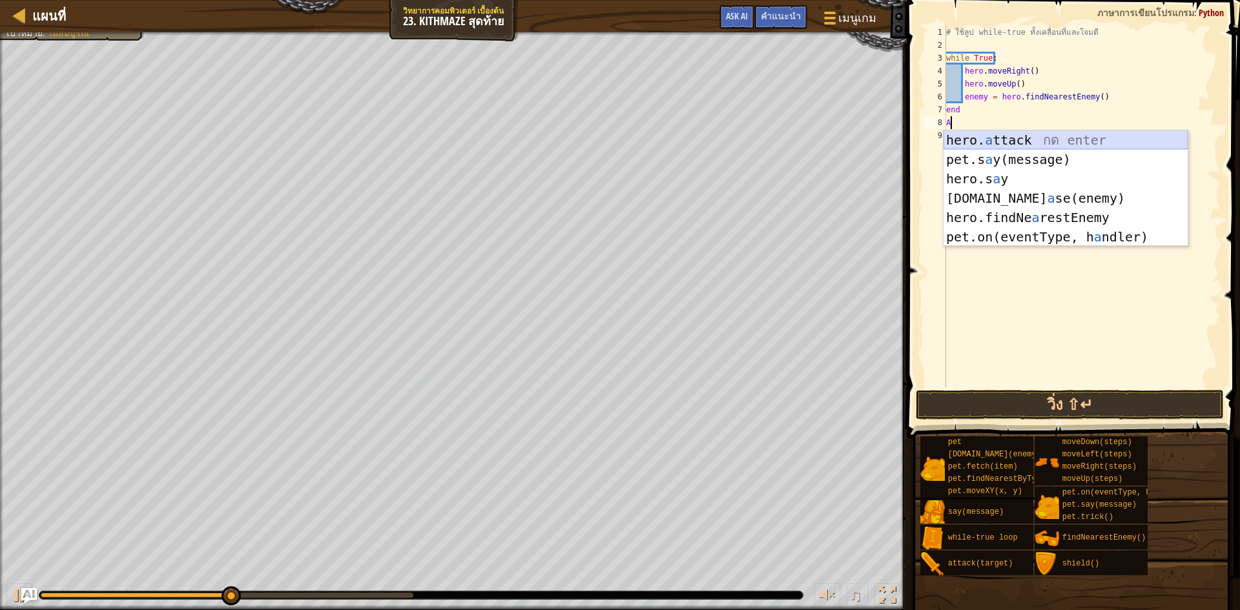
click at [986, 139] on div "hero. a ttack กด enter pet.s a y(message) กด enter hero.s a y กด enter [DOMAIN_…" at bounding box center [1065, 207] width 244 height 155
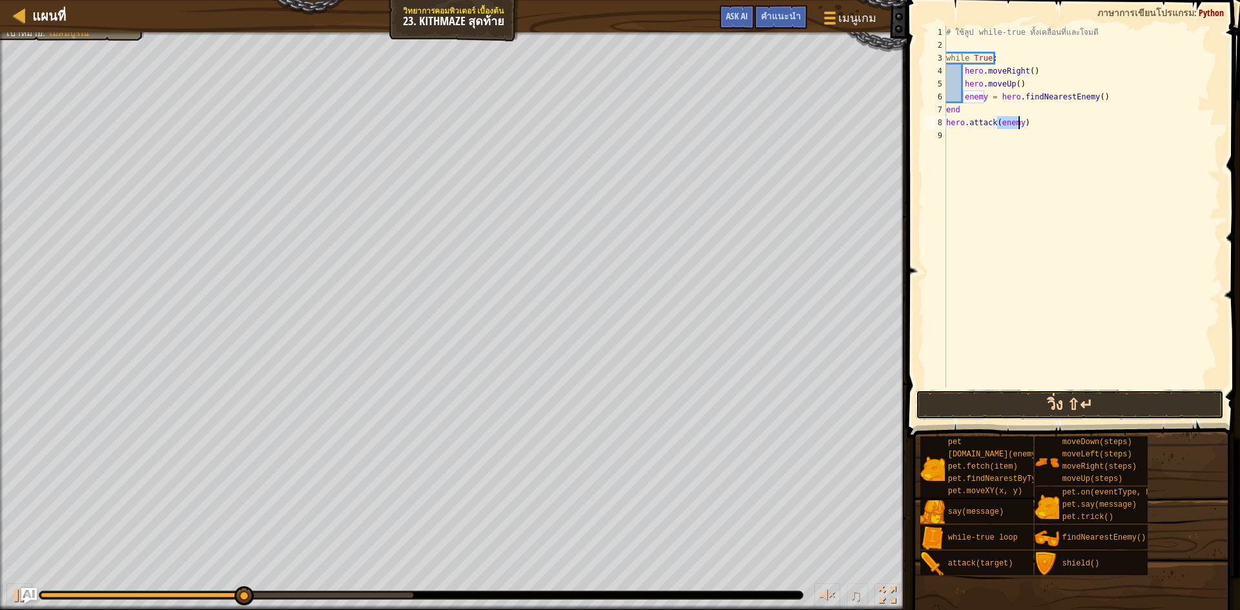
click at [1079, 393] on button "วิ่ง ⇧↵" at bounding box center [1069, 405] width 308 height 30
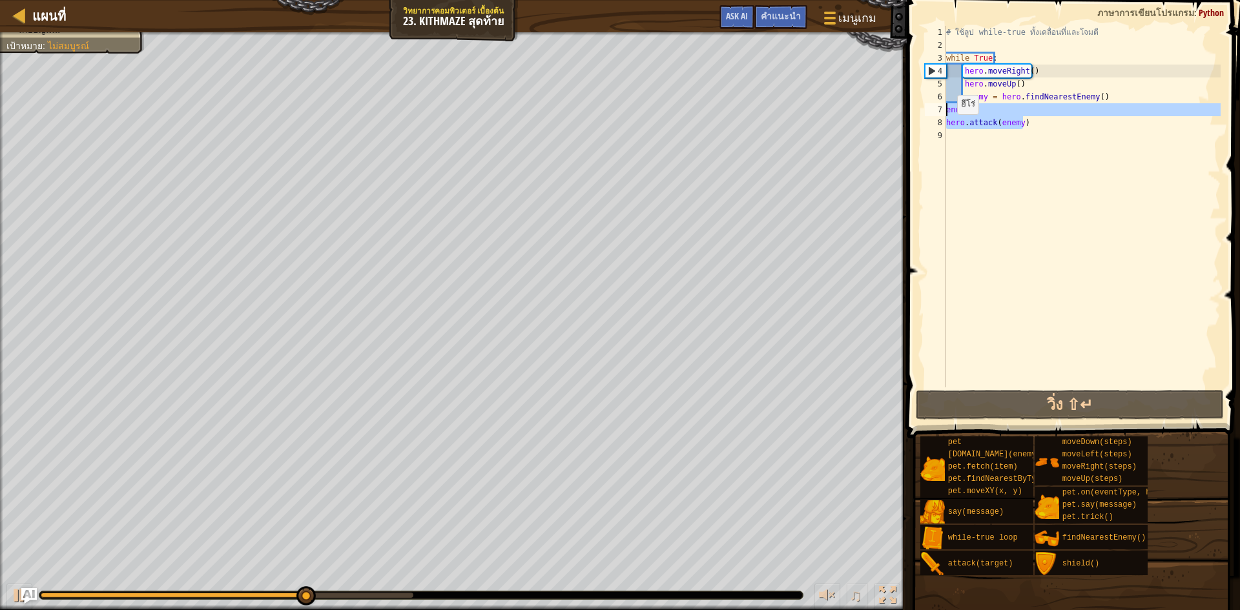
drag, startPoint x: 1039, startPoint y: 119, endPoint x: 935, endPoint y: 115, distance: 104.0
click at [935, 115] on div "hero.attack(enemy) 1 2 3 4 5 6 7 8 9 # ใช้ลูป while-true ทั้งเคลื่อนที่และโจมตี…" at bounding box center [1071, 207] width 298 height 362
type textarea "end hero.attack(enemy)"
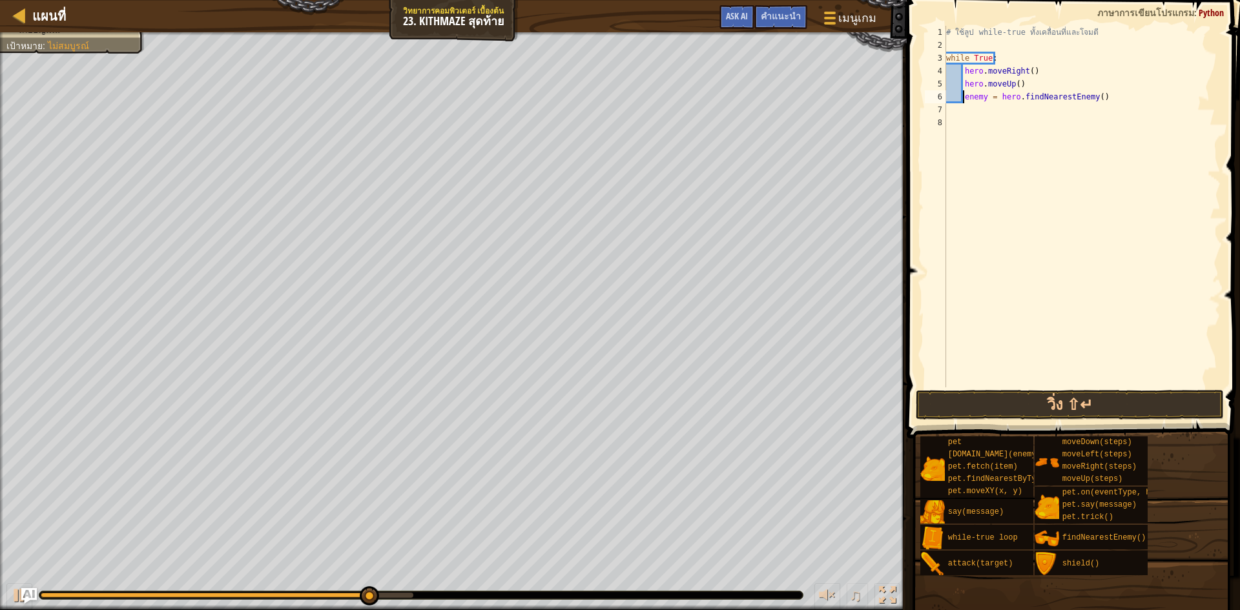
click at [965, 99] on div "# ใช้ลูป while-true ทั้งเคลื่อนที่และโจมตี while True : hero . moveRight ( ) he…" at bounding box center [1081, 219] width 277 height 387
type textarea "enemy = hero.findNearestEnemy()"
click at [963, 103] on div "# ใช้ลูป while-true ทั้งเคลื่อนที่และโจมตี while True : hero . moveRight ( ) he…" at bounding box center [1081, 219] width 277 height 387
click at [966, 107] on div "# ใช้ลูป while-true ทั้งเคลื่อนที่และโจมตี while True : hero . moveRight ( ) he…" at bounding box center [1081, 219] width 277 height 387
click at [966, 110] on div "# ใช้ลูป while-true ทั้งเคลื่อนที่และโจมตี while True : hero . moveRight ( ) he…" at bounding box center [1081, 219] width 277 height 387
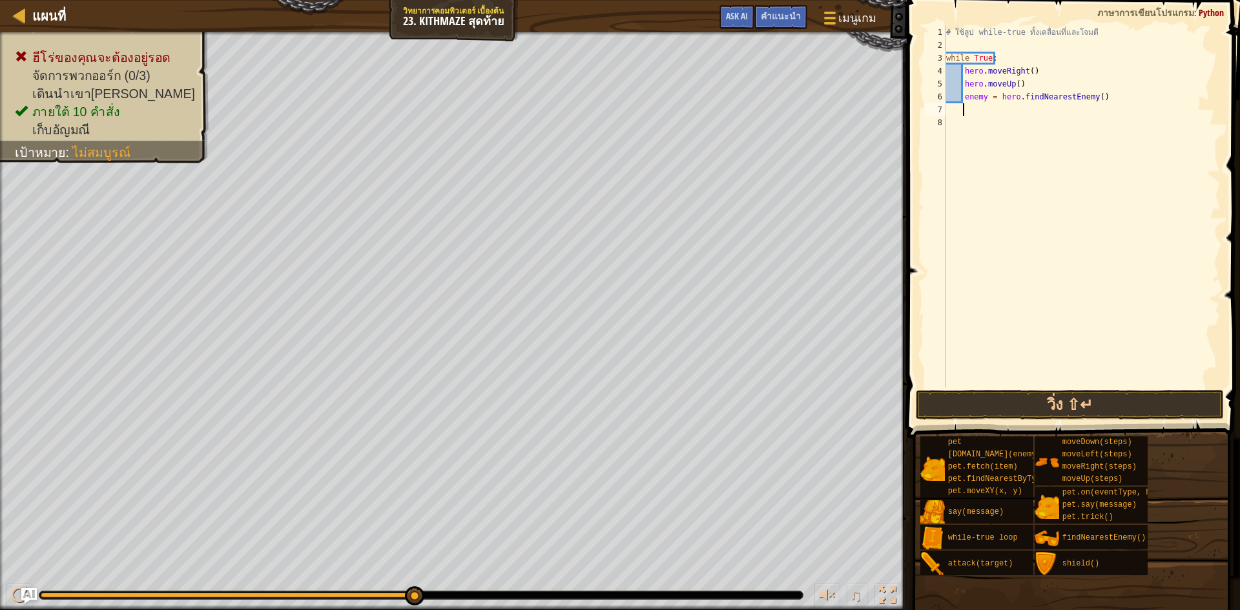
click at [974, 114] on div "# ใช้ลูป while-true ทั้งเคลื่อนที่และโจมตี while True : hero . moveRight ( ) he…" at bounding box center [1081, 219] width 277 height 387
click at [948, 116] on div "# ใช้ลูป while-true ทั้งเคลื่อนที่และโจมตี while True : hero . moveRight ( ) he…" at bounding box center [1081, 219] width 277 height 387
click at [955, 114] on div "# ใช้ลูป while-true ทั้งเคลื่อนที่และโจมตี while True : hero . moveRight ( ) he…" at bounding box center [1081, 219] width 277 height 387
click at [961, 93] on div "# ใช้ลูป while-true ทั้งเคลื่อนที่และโจมตี while True : hero . moveRight ( ) he…" at bounding box center [1081, 219] width 277 height 387
click at [853, 17] on span "เมนูเกม" at bounding box center [857, 17] width 40 height 17
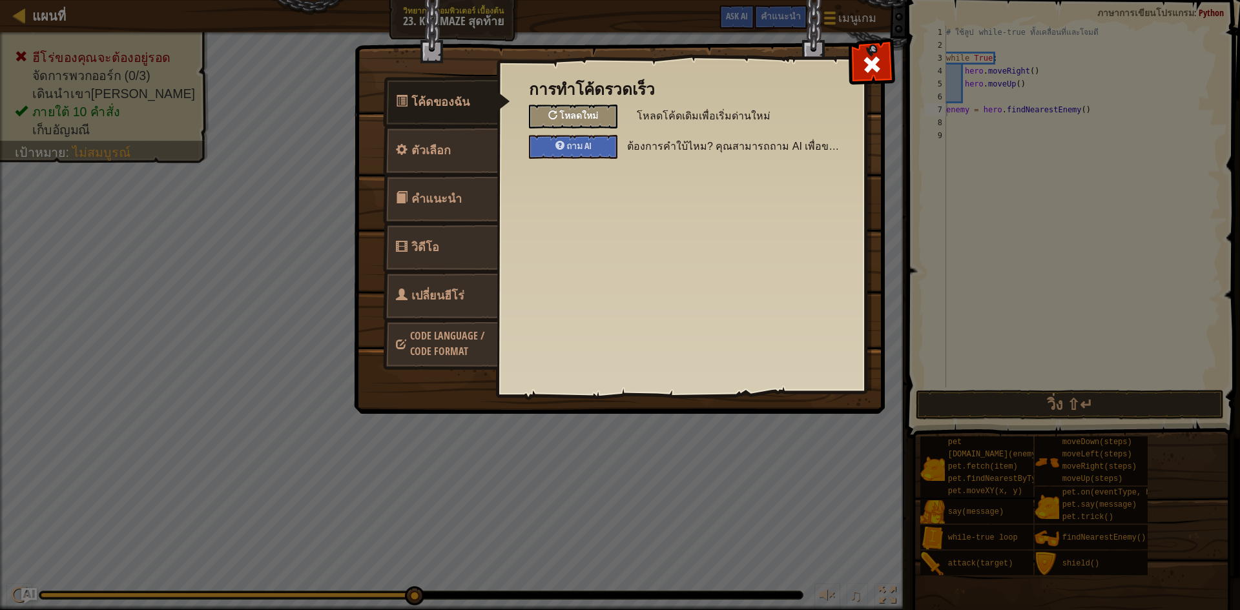
click at [565, 115] on span "โหลดใหม่" at bounding box center [578, 115] width 39 height 12
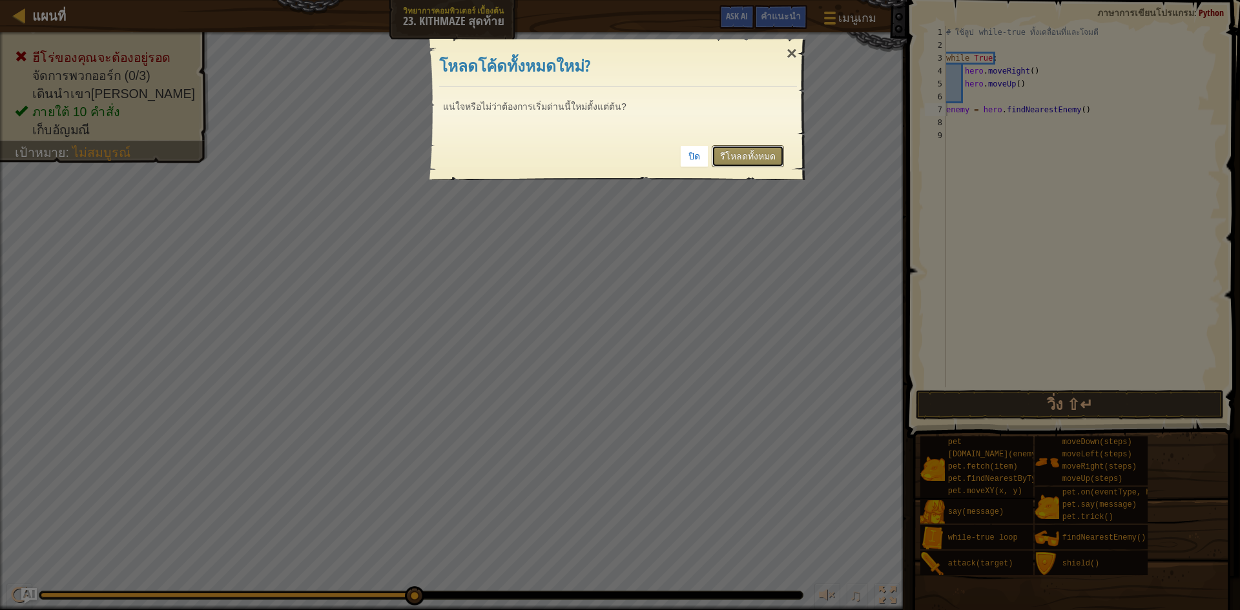
click at [765, 148] on link "รีโหลดทั้งหมด" at bounding box center [747, 156] width 72 height 22
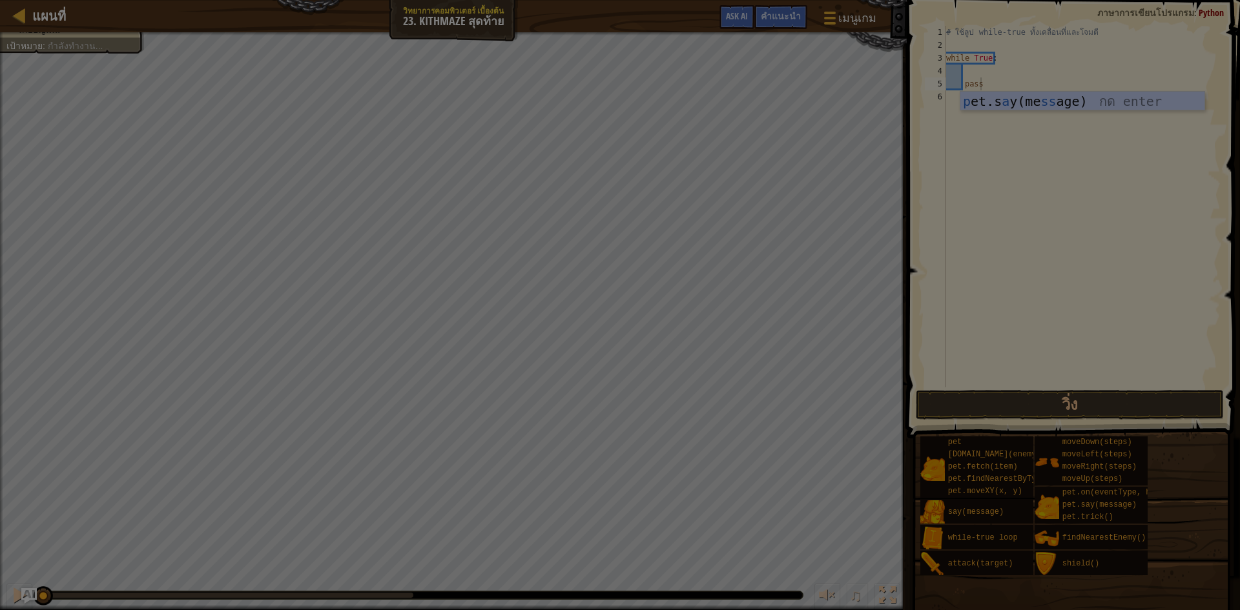
type textarea "pass"
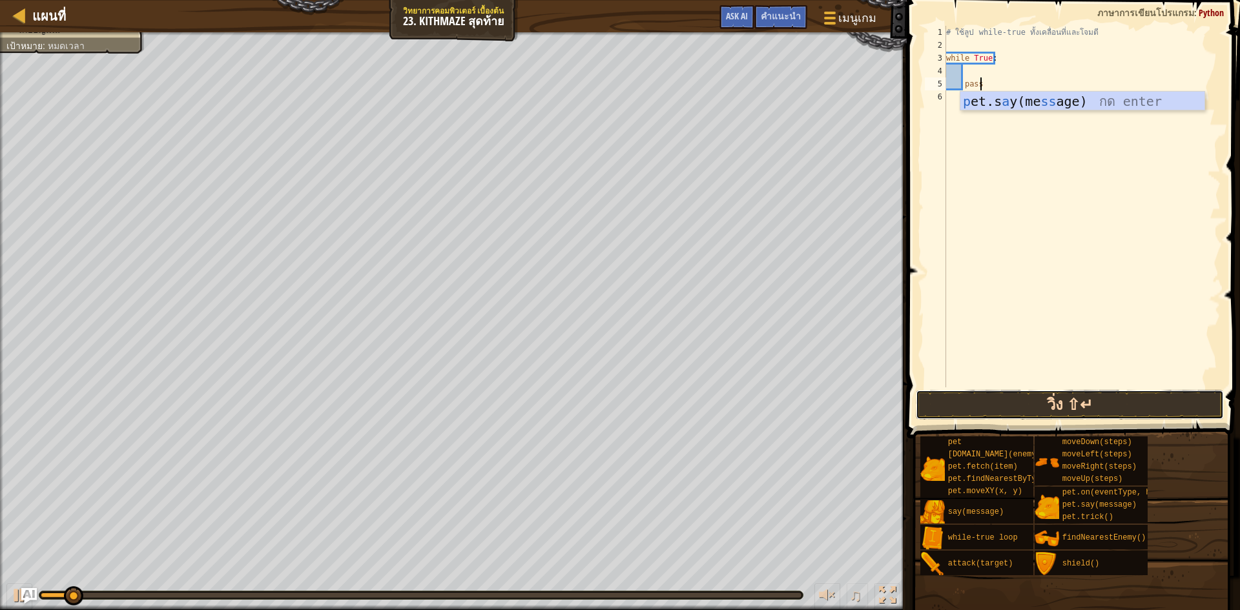
click at [1100, 400] on button "วิ่ง ⇧↵" at bounding box center [1069, 405] width 308 height 30
click at [1100, 400] on button "วิ่ง" at bounding box center [1069, 405] width 308 height 30
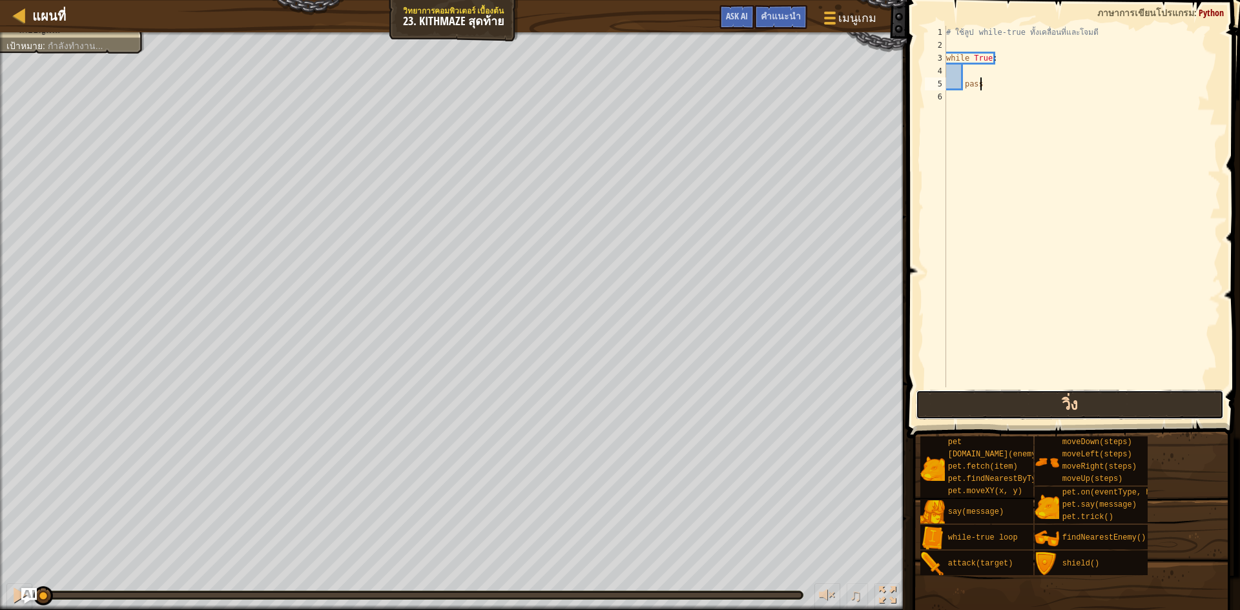
click at [1100, 400] on button "วิ่ง" at bounding box center [1069, 405] width 308 height 30
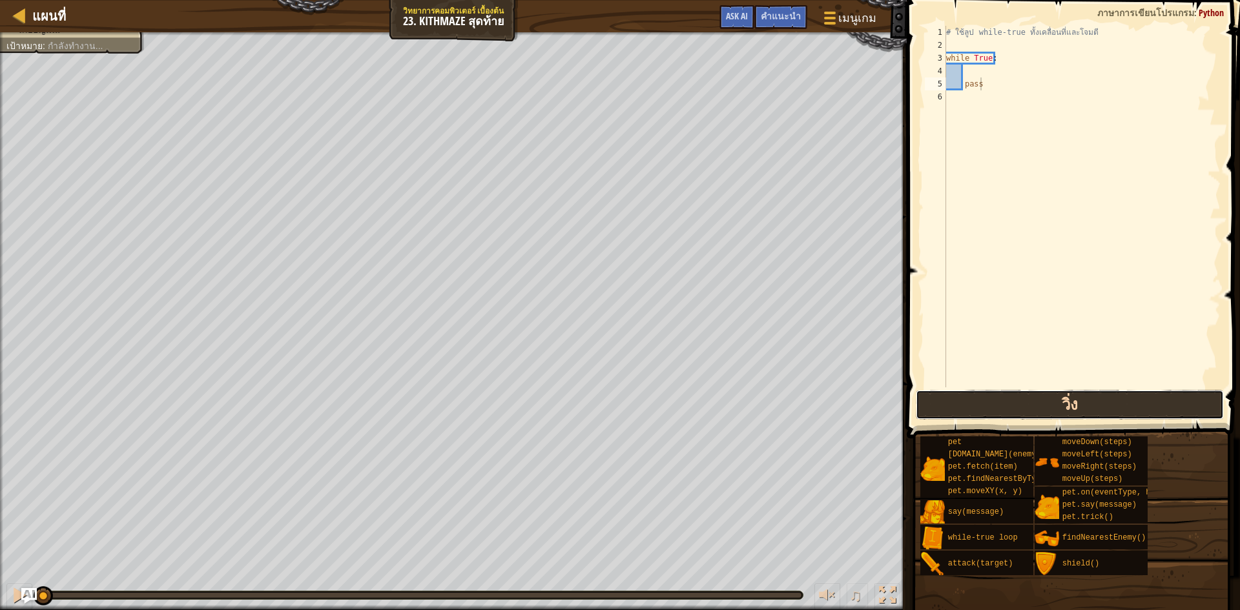
click at [1100, 400] on button "วิ่ง" at bounding box center [1069, 405] width 308 height 30
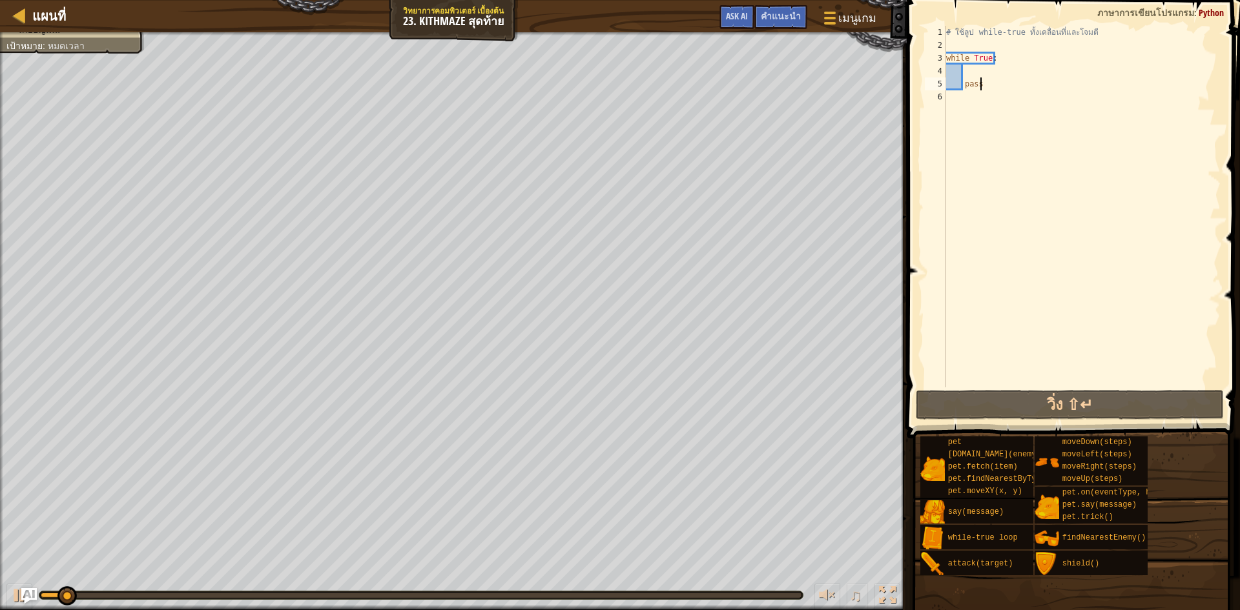
click at [977, 72] on div "# ใช้ลูป while-true ทั้งเคลื่อนที่และโจมตี while True : pass" at bounding box center [1081, 219] width 277 height 387
type textarea "M"
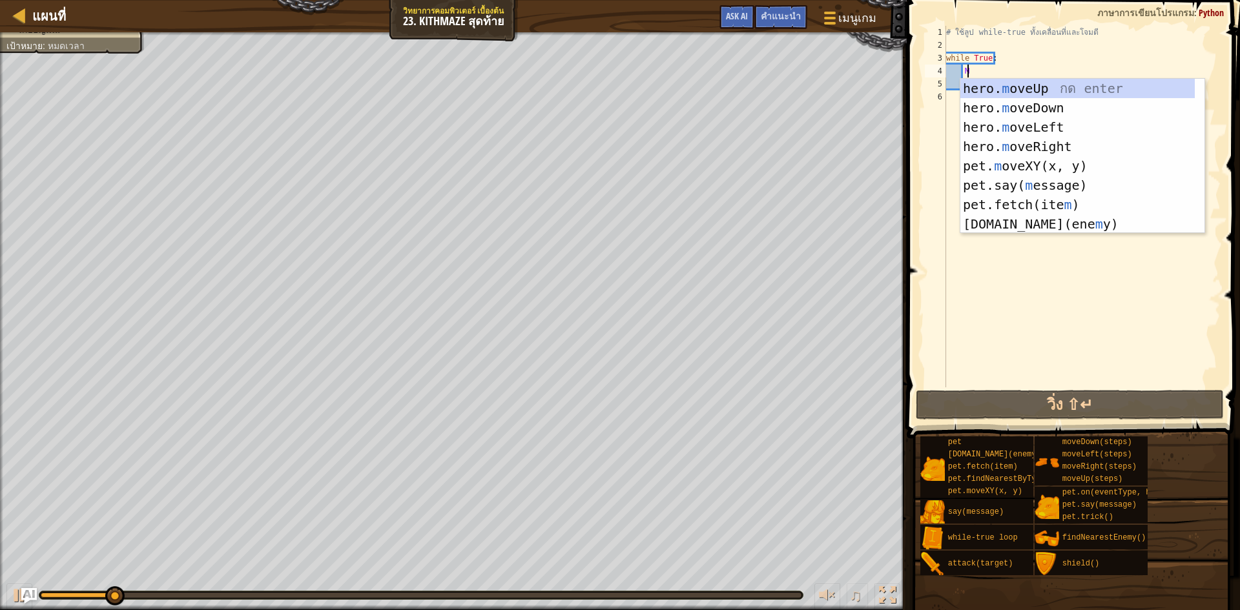
scroll to position [6, 1]
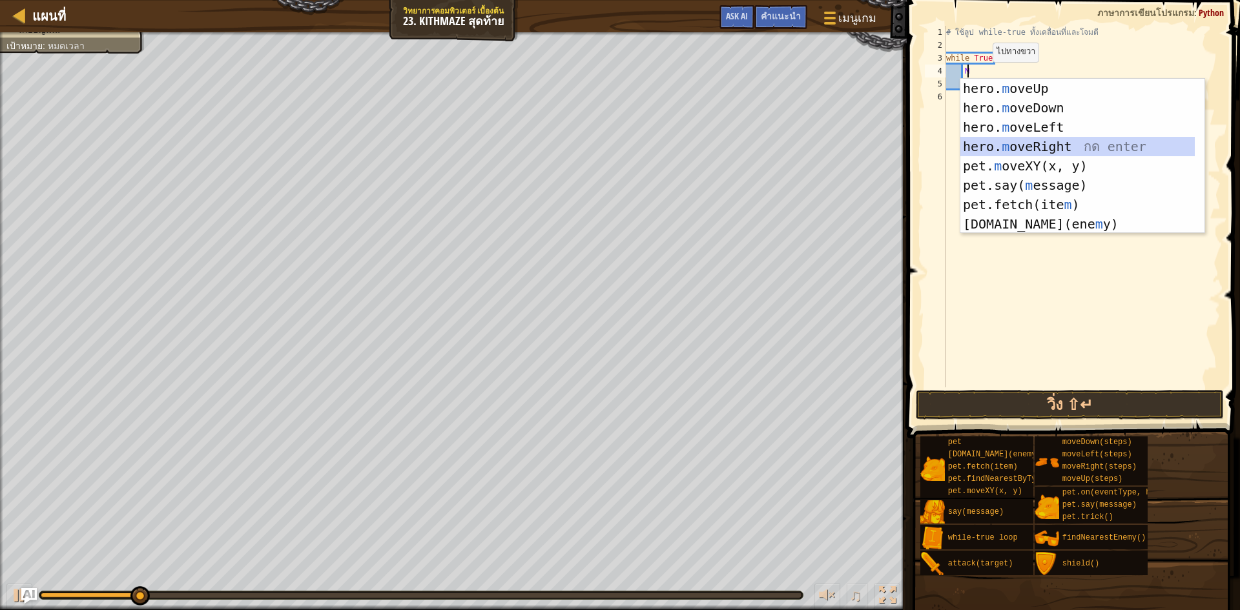
click at [1032, 144] on div "hero. m oveUp กด enter hero. m oveDown กด enter hero. m oveLeft กด enter hero. …" at bounding box center [1082, 176] width 244 height 194
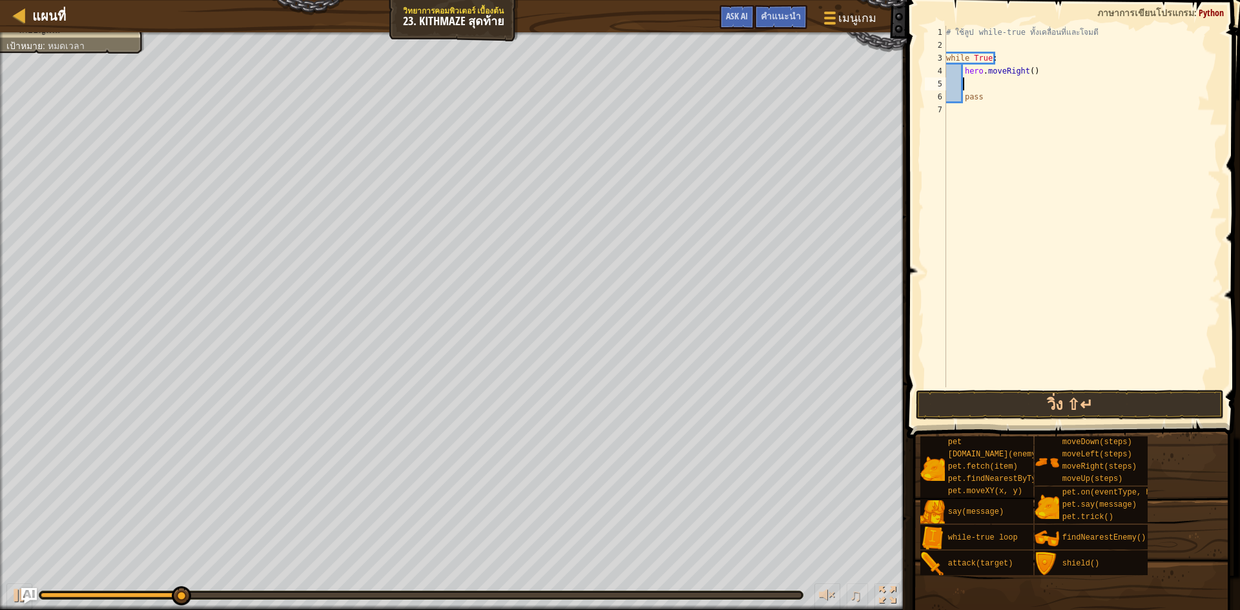
type textarea "M"
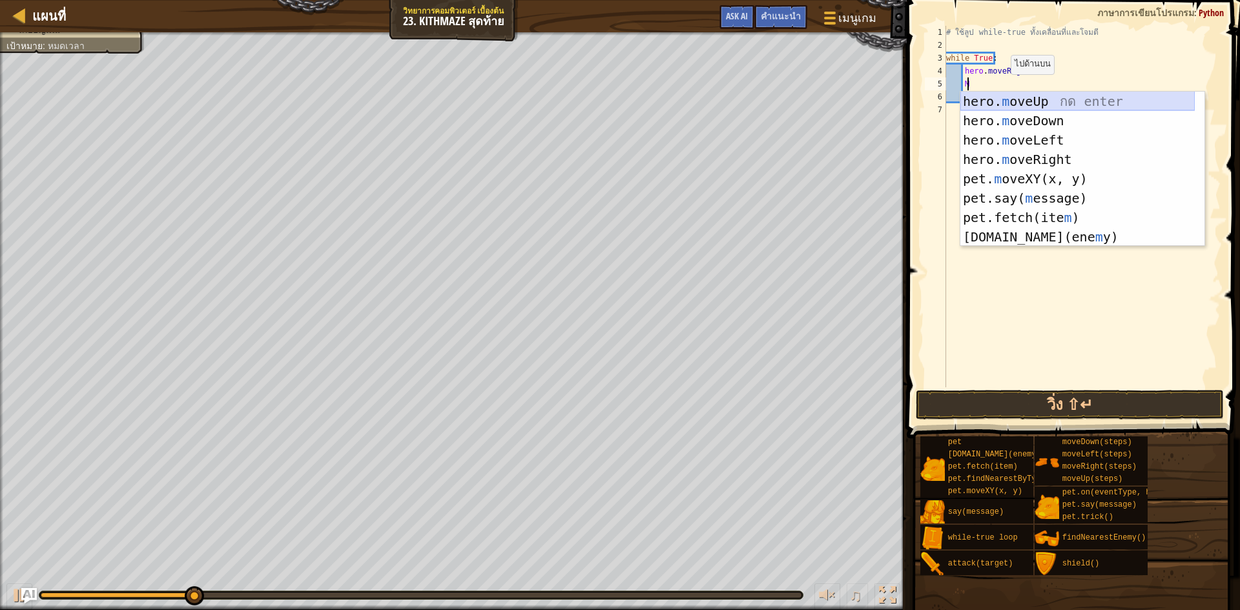
click at [1014, 103] on div "hero. m oveUp กด enter hero. m oveDown กด enter hero. m oveLeft กด enter hero. …" at bounding box center [1077, 189] width 234 height 194
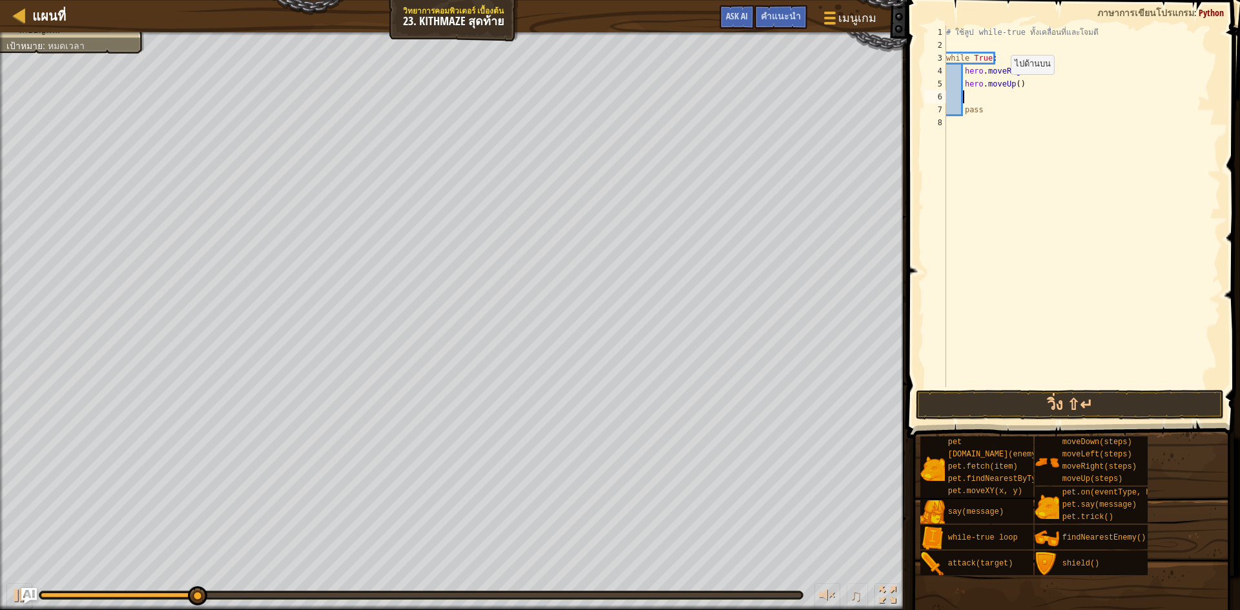
scroll to position [6, 1]
type textarea "A"
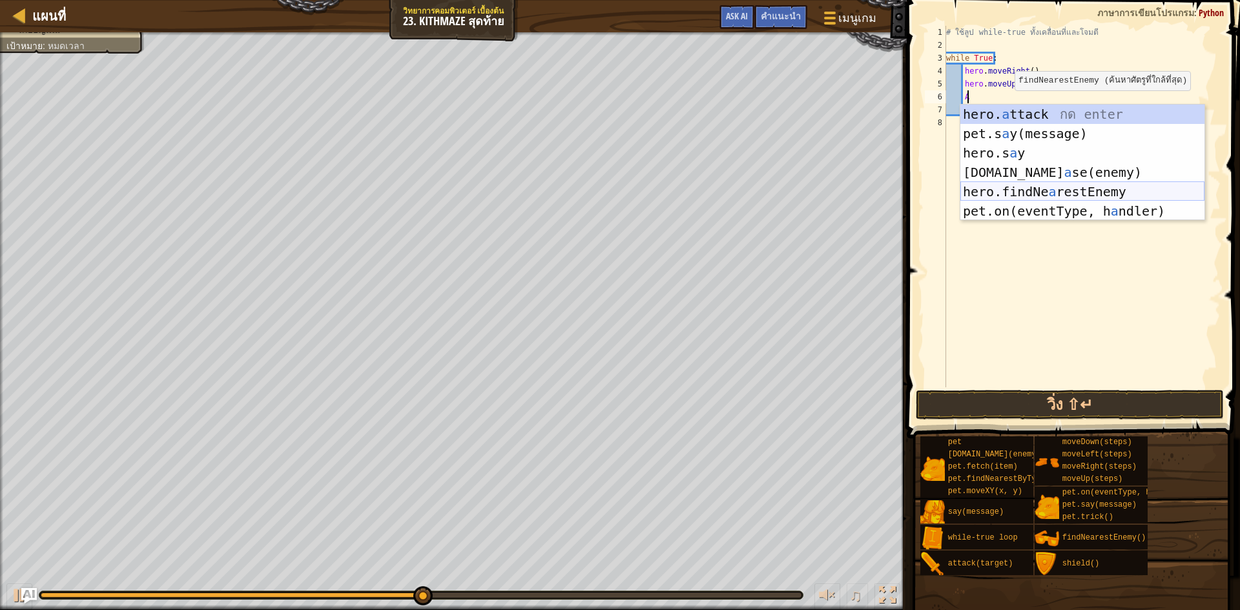
click at [1039, 190] on div "hero. a ttack กด enter pet.s a y(message) กด enter hero.s a y กด enter [DOMAIN_…" at bounding box center [1082, 182] width 244 height 155
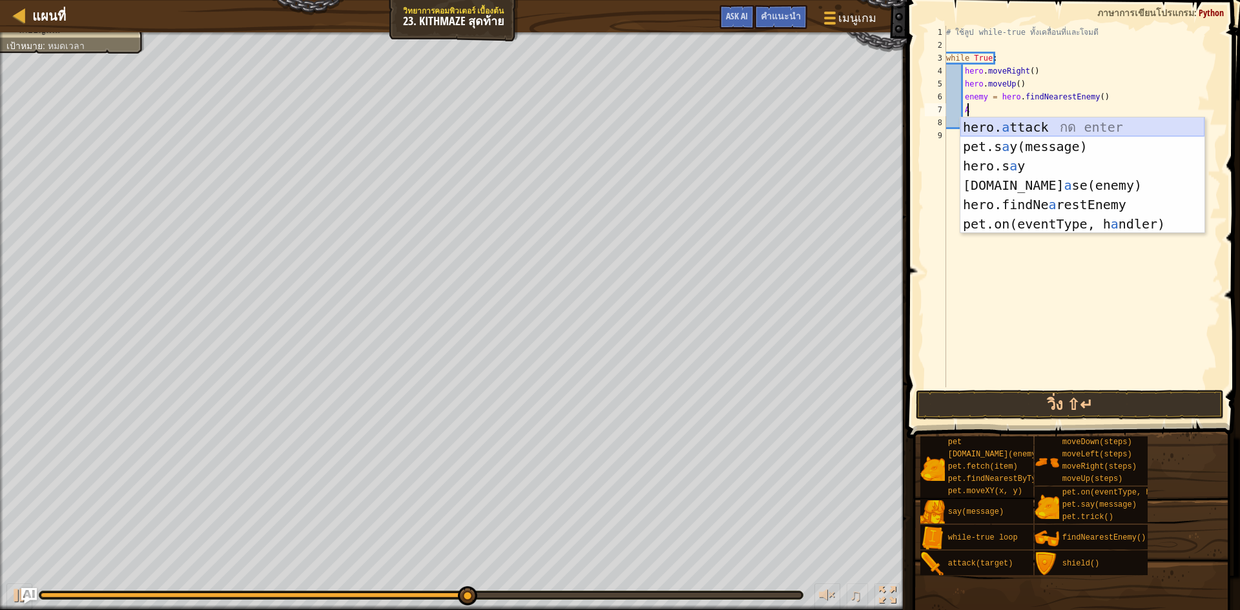
click at [1016, 123] on div "hero. a ttack กด enter pet.s a y(message) กด enter hero.s a y กด enter [DOMAIN_…" at bounding box center [1082, 194] width 244 height 155
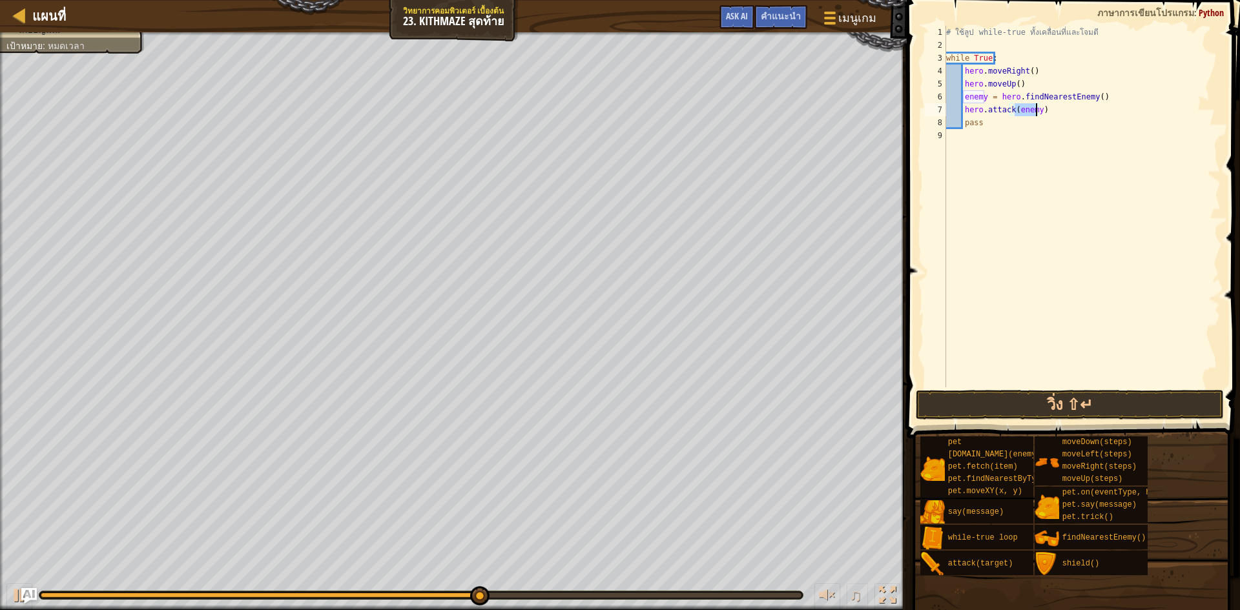
click at [1049, 113] on div "# ใช้ลูป while-true ทั้งเคลื่อนที่และโจมตี while True : hero . moveRight ( ) he…" at bounding box center [1081, 219] width 277 height 387
click at [1092, 398] on button "วิ่ง ⇧↵" at bounding box center [1069, 405] width 308 height 30
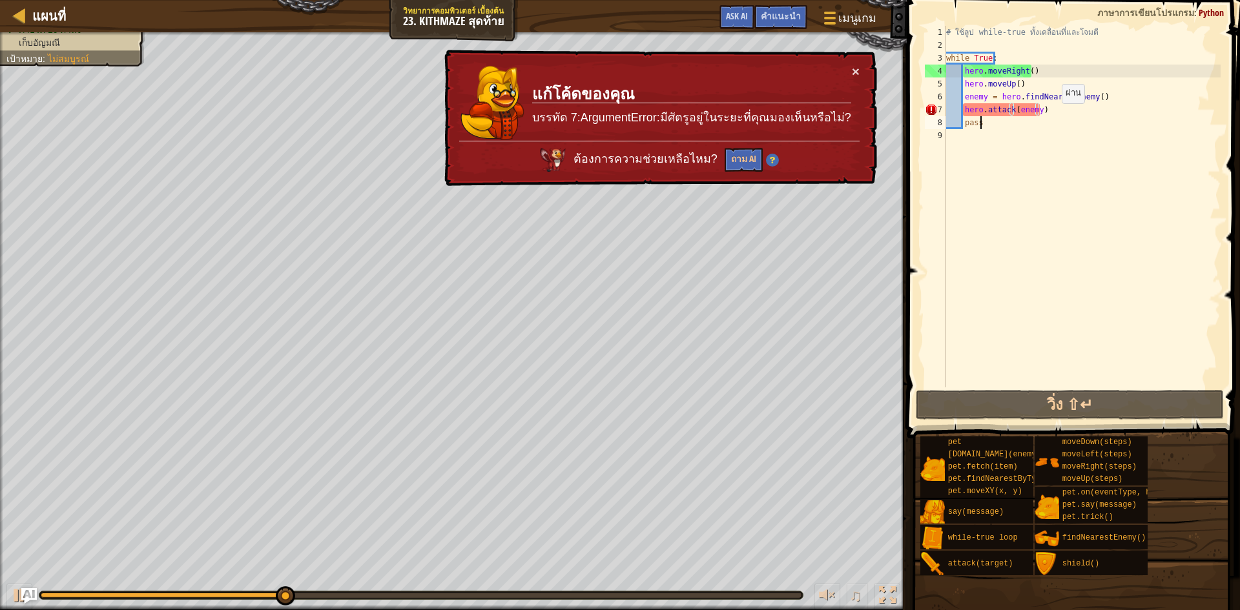
click at [1050, 116] on div "# ใช้ลูป while-true ทั้งเคลื่อนที่และโจมตี while True : hero . moveRight ( ) he…" at bounding box center [1081, 219] width 277 height 387
click at [1045, 110] on div "# ใช้ลูป while-true ทั้งเคลื่อนที่และโจมตี while True : hero . moveRight ( ) he…" at bounding box center [1081, 219] width 277 height 387
type textarea "hero.attack(enemy)"
click at [1045, 110] on div "# ใช้ลูป while-true ทั้งเคลื่อนที่และโจมตี while True : hero . moveRight ( ) he…" at bounding box center [1081, 219] width 277 height 387
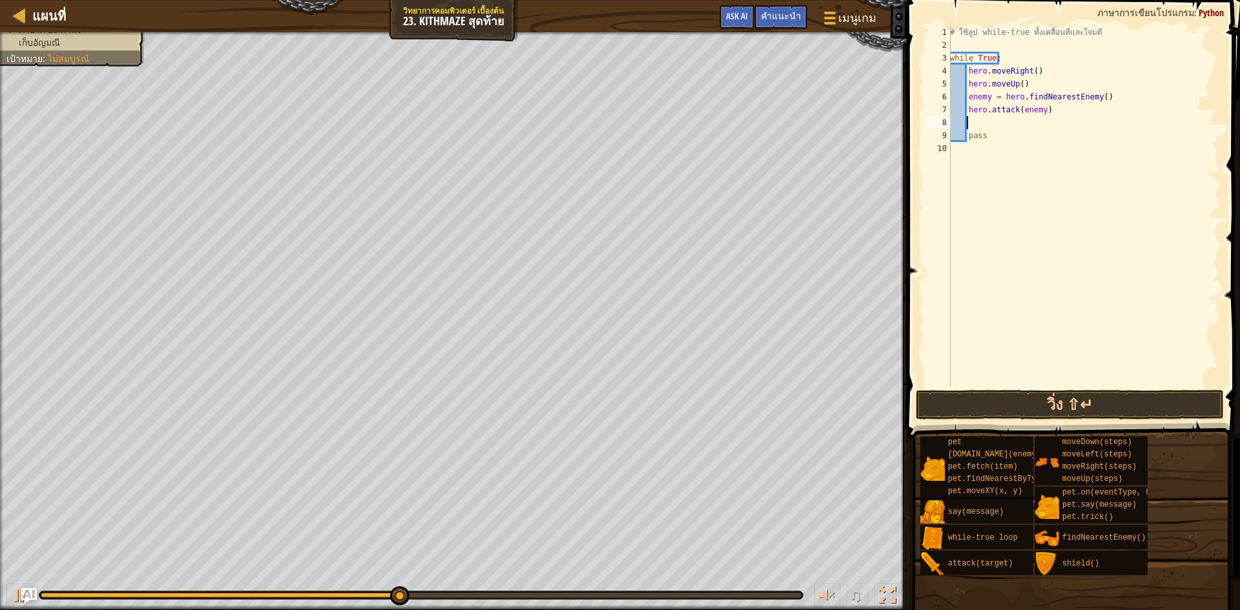
type textarea "M"
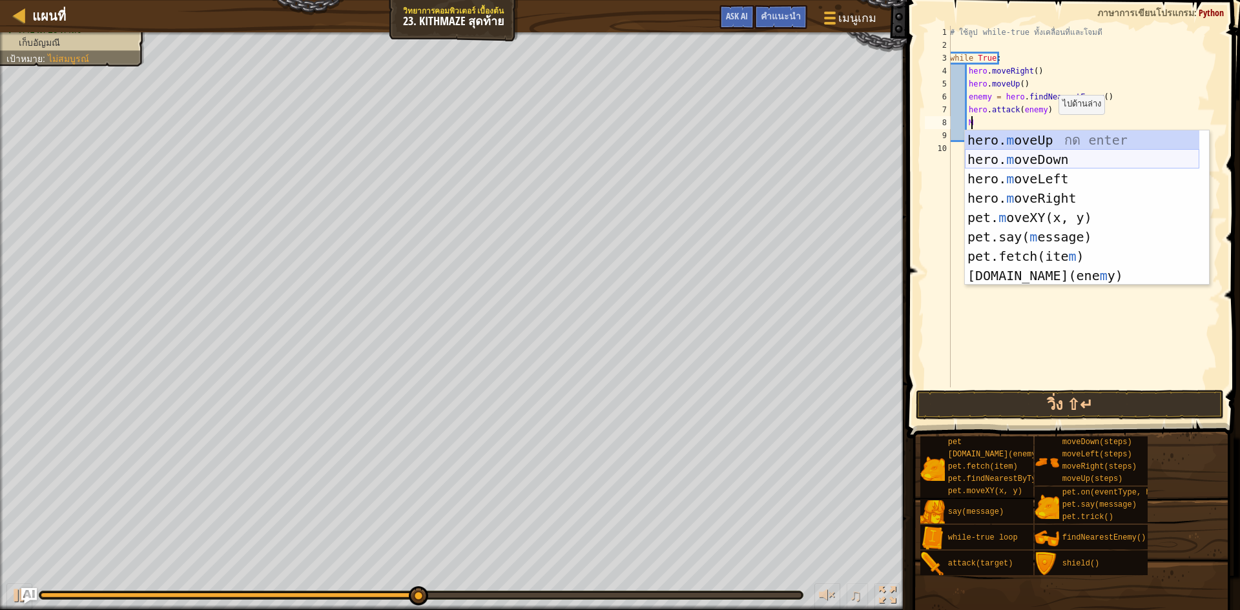
click at [1048, 165] on div "hero. m oveUp กด enter hero. m oveDown กด enter hero. m oveLeft กด enter hero. …" at bounding box center [1082, 227] width 234 height 194
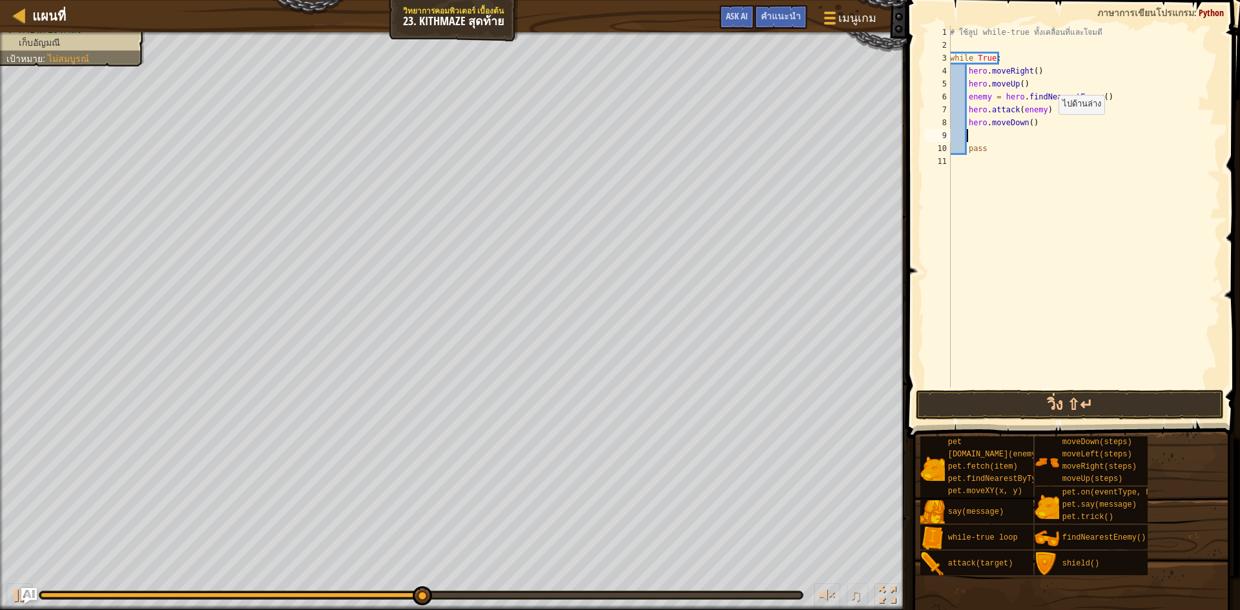
scroll to position [6, 1]
click at [1025, 123] on div "# ใช้ลูป while-true ทั้งเคลื่อนที่และโจมตี while True : hero . moveRight ( ) he…" at bounding box center [1083, 219] width 273 height 387
type textarea "hero.moveDown(2)"
click at [1006, 139] on div "# ใช้ลูป while-true ทั้งเคลื่อนที่และโจมตี while True : hero . moveRight ( ) he…" at bounding box center [1083, 219] width 273 height 387
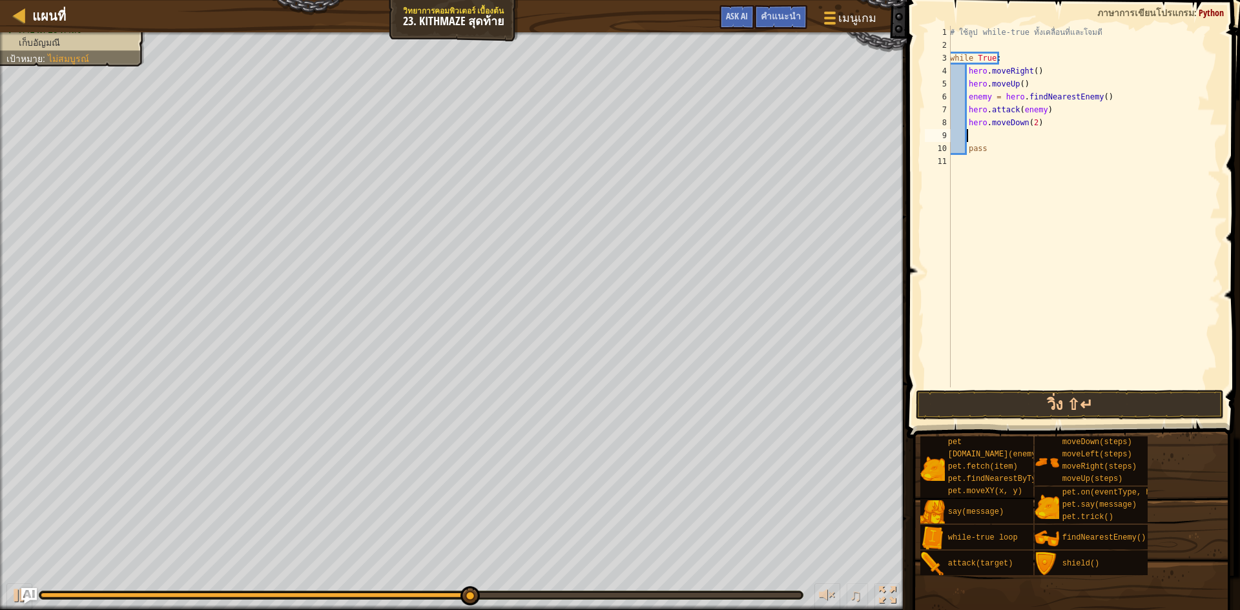
scroll to position [6, 1]
type textarea "M"
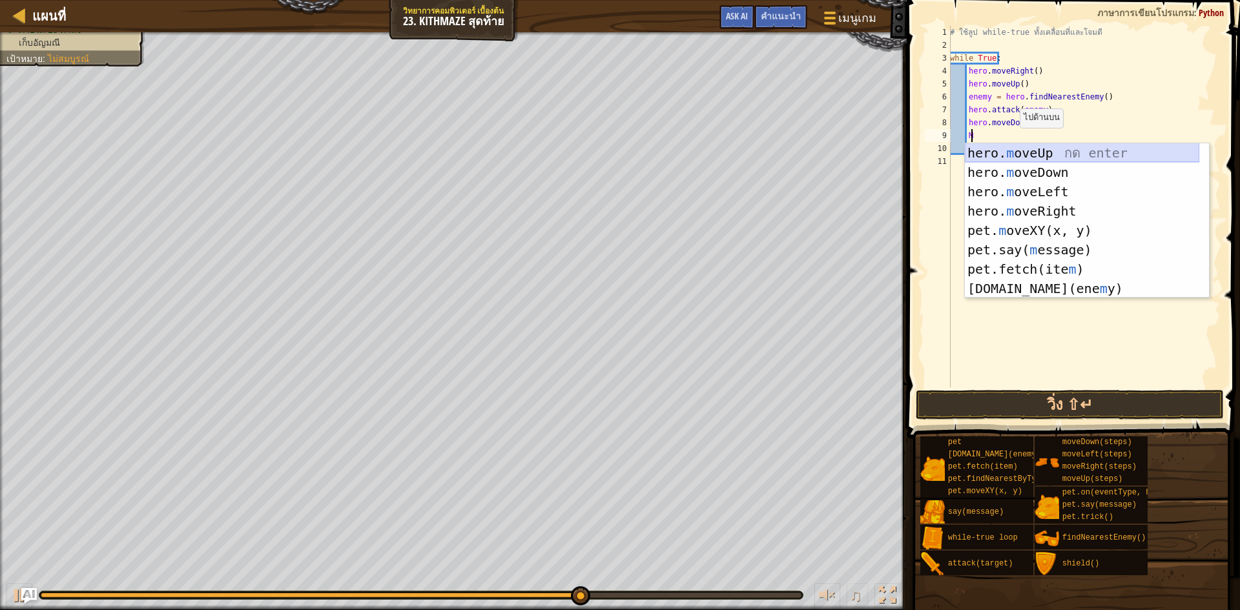
click at [1045, 154] on div "hero. m oveUp กด enter hero. m oveDown กด enter hero. m oveLeft กด enter hero. …" at bounding box center [1082, 240] width 234 height 194
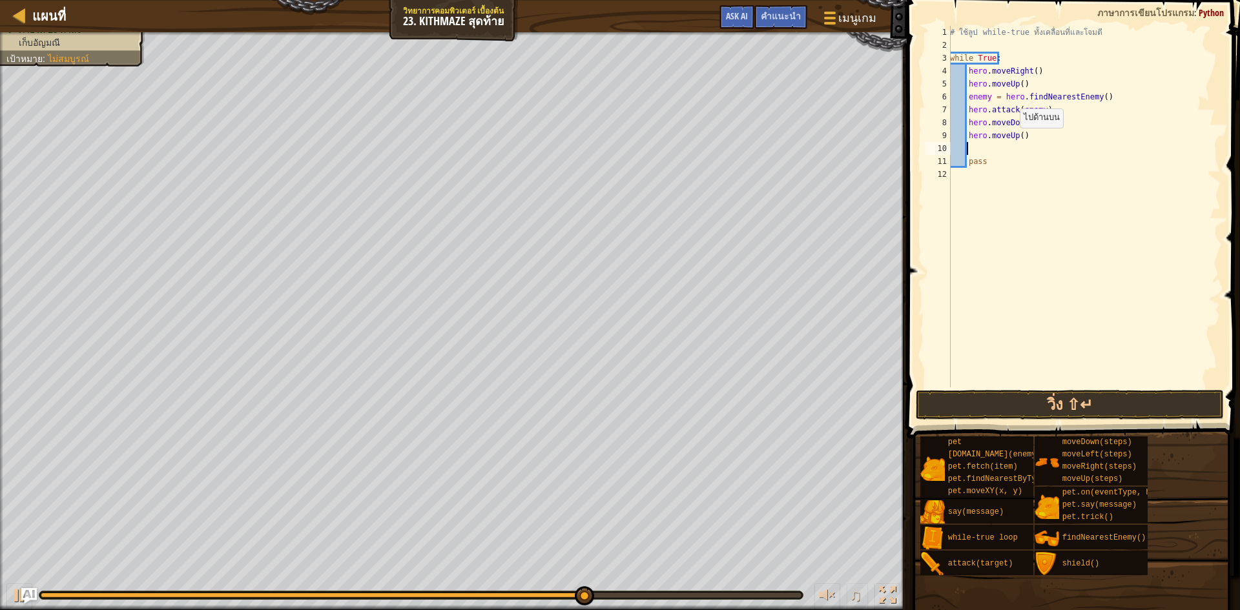
scroll to position [6, 1]
click at [968, 167] on div "# ใช้ลูป while-true ทั้งเคลื่อนที่และโจมตี while True : hero . moveRight ( ) he…" at bounding box center [1083, 219] width 273 height 387
click at [1047, 398] on button "วิ่ง ⇧↵" at bounding box center [1069, 405] width 308 height 30
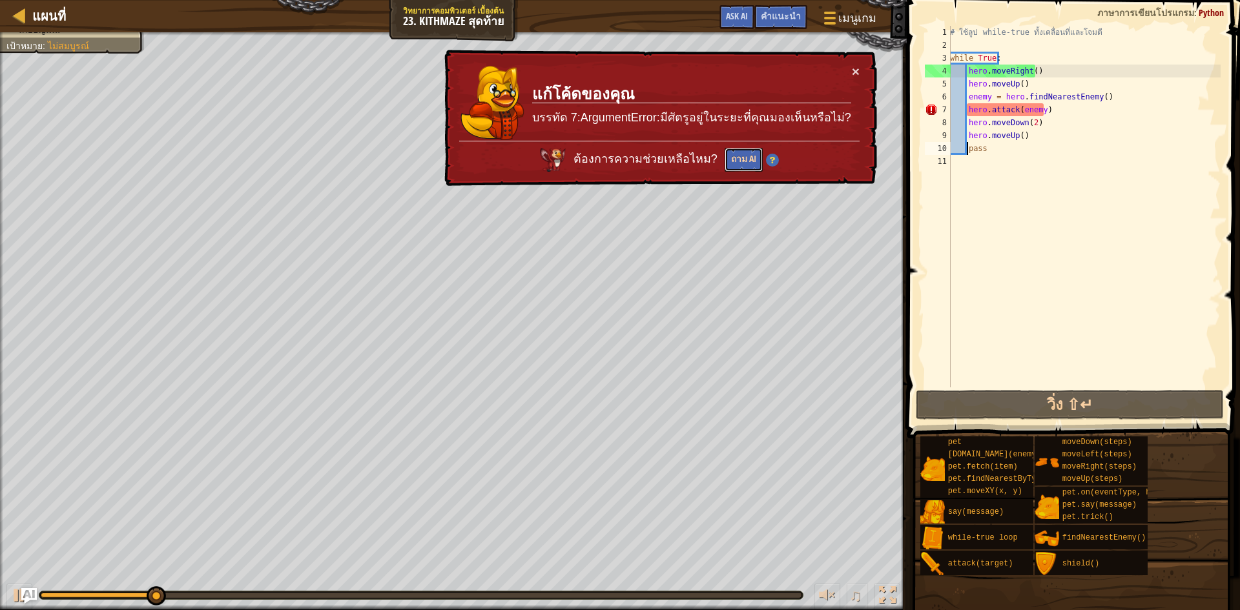
click at [742, 165] on button "ถาม AI" at bounding box center [742, 161] width 39 height 25
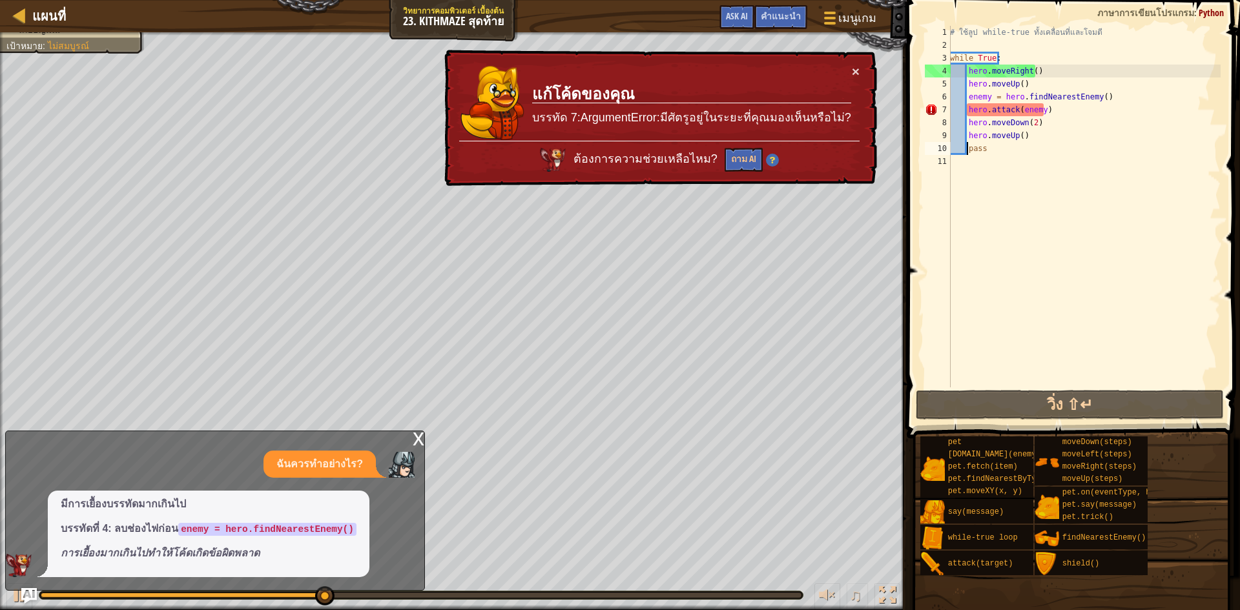
click at [1068, 108] on div "# ใช้ลูป while-true ทั้งเคลื่อนที่และโจมตี while True : hero . moveRight ( ) he…" at bounding box center [1083, 219] width 273 height 387
type textarea "hero.attack(enemy)"
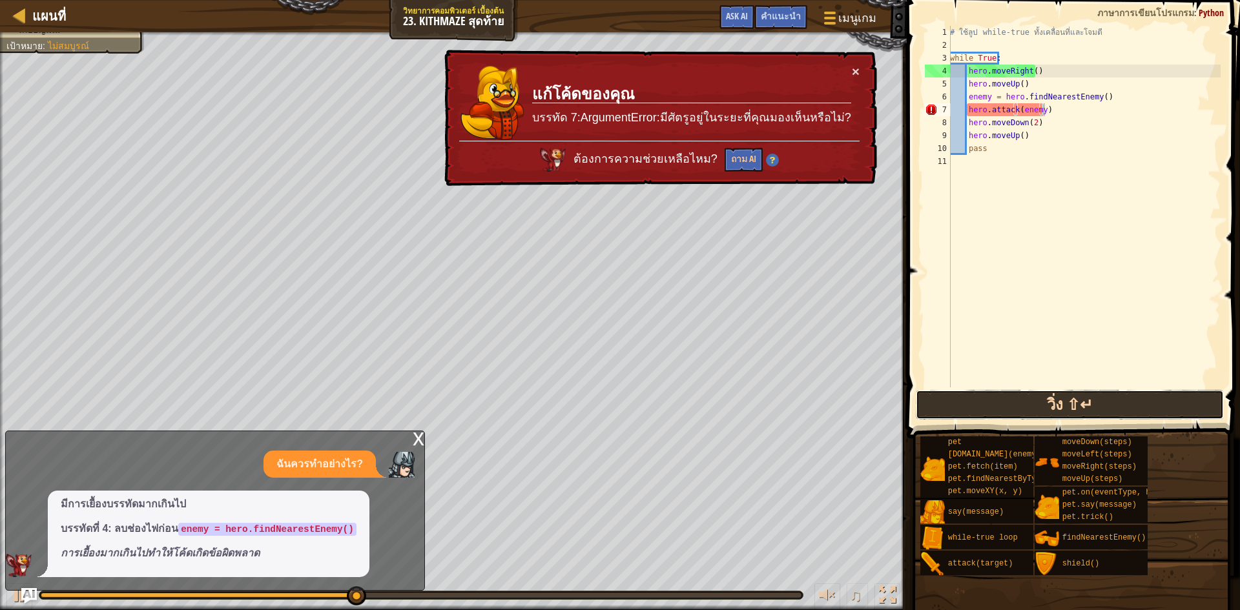
click at [1076, 402] on button "วิ่ง ⇧↵" at bounding box center [1069, 405] width 308 height 30
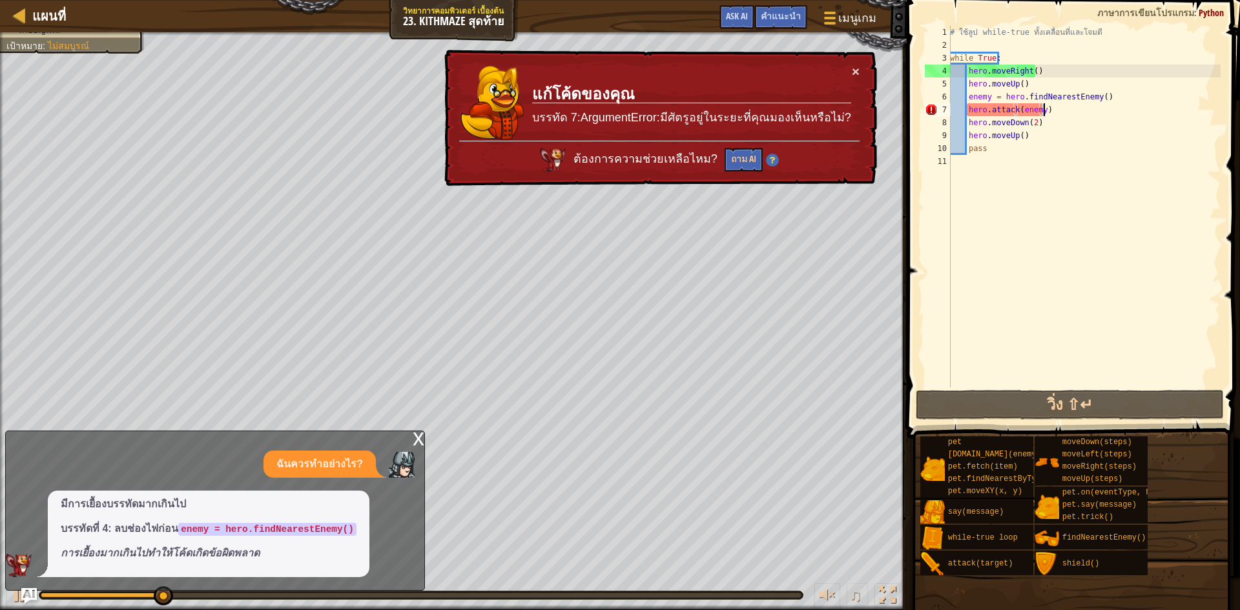
click at [778, 161] on img at bounding box center [771, 160] width 13 height 13
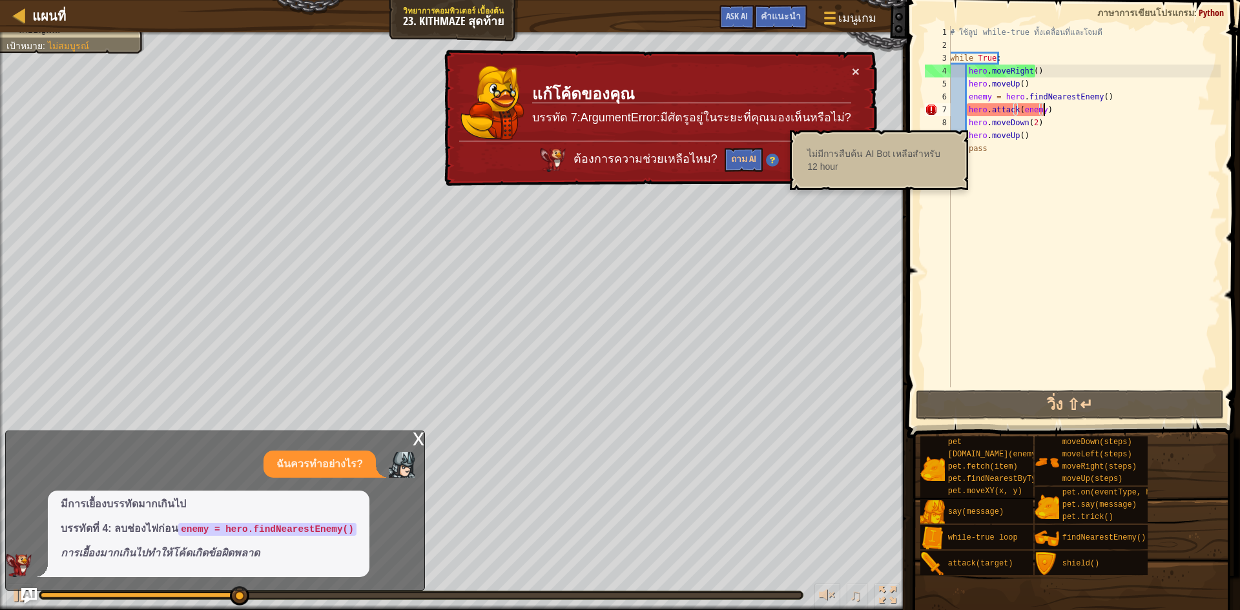
click at [861, 65] on div "× แก้โค้ดของคุณ บรรทัด 7:ArgumentError:มีศัตรูอยู่ในระยะที่คุณมองเห็นหรือไม่? ต…" at bounding box center [659, 118] width 436 height 140
click at [856, 65] on button "×" at bounding box center [856, 72] width 8 height 14
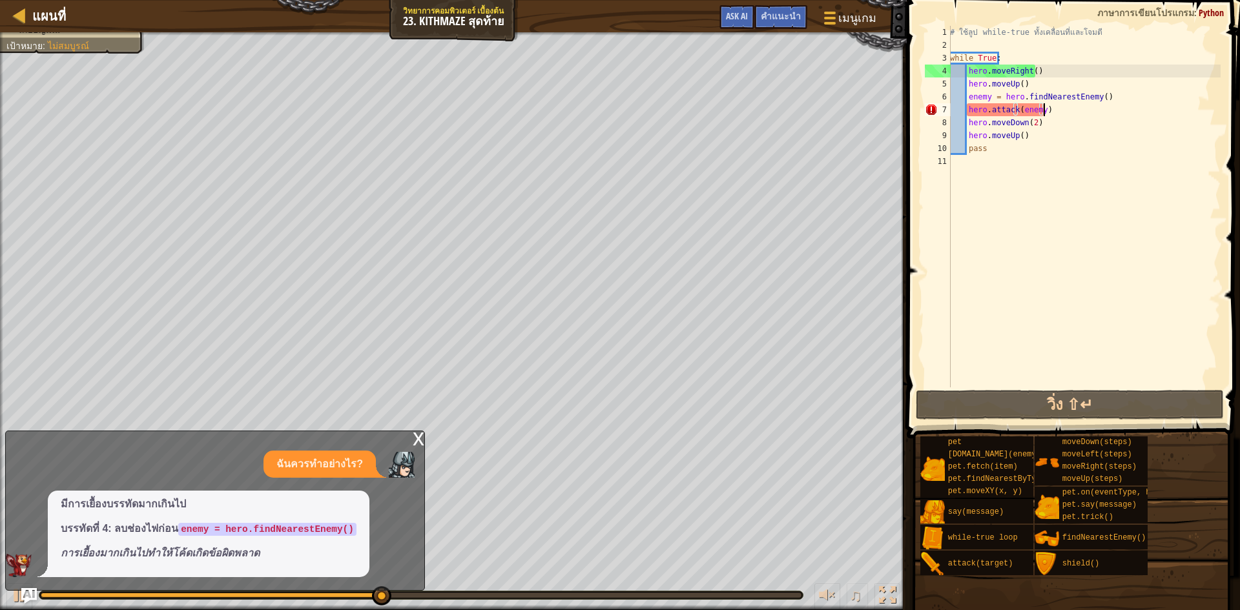
click at [1048, 113] on div "# ใช้ลูป while-true ทั้งเคลื่อนที่และโจมตี while True : hero . moveRight ( ) he…" at bounding box center [1083, 219] width 273 height 387
drag, startPoint x: 1048, startPoint y: 113, endPoint x: 956, endPoint y: 105, distance: 92.0
click at [956, 105] on div "# ใช้ลูป while-true ทั้งเคลื่อนที่และโจมตี while True : hero . moveRight ( ) he…" at bounding box center [1083, 219] width 273 height 387
click at [974, 112] on div "# ใช้ลูป while-true ทั้งเคลื่อนที่และโจมตี while True : hero . moveRight ( ) he…" at bounding box center [1083, 207] width 273 height 362
drag, startPoint x: 966, startPoint y: 108, endPoint x: 1045, endPoint y: 108, distance: 78.8
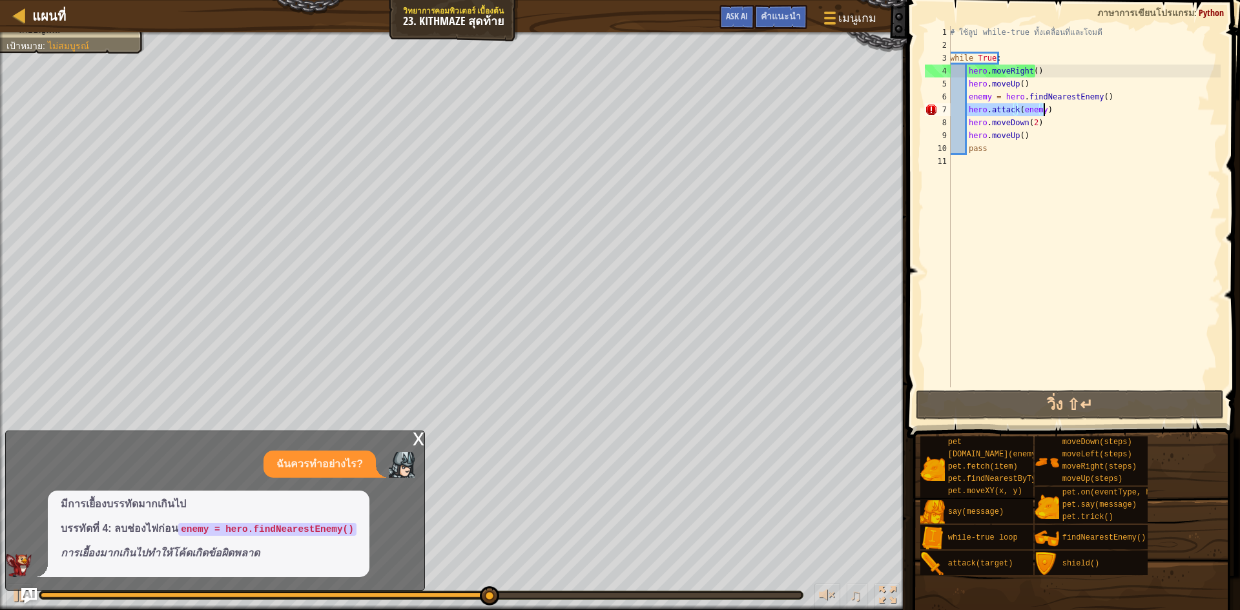
click at [1045, 108] on div "# ใช้ลูป while-true ทั้งเคลื่อนที่และโจมตี while True : hero . moveRight ( ) he…" at bounding box center [1083, 219] width 273 height 387
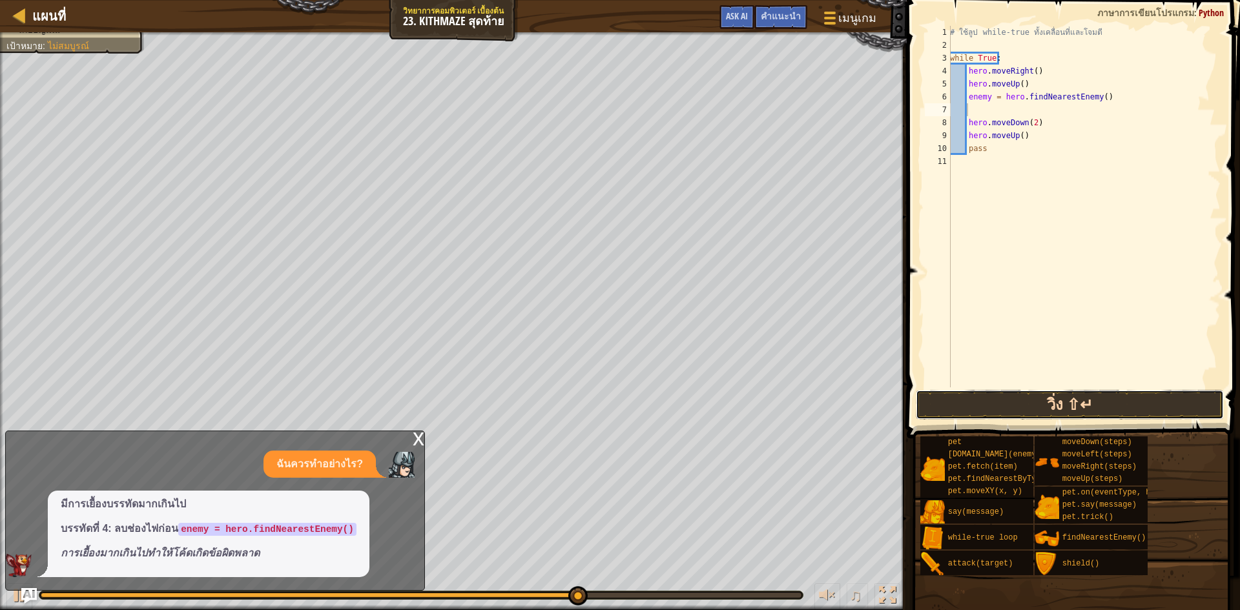
click at [1094, 400] on button "วิ่ง ⇧↵" at bounding box center [1069, 405] width 308 height 30
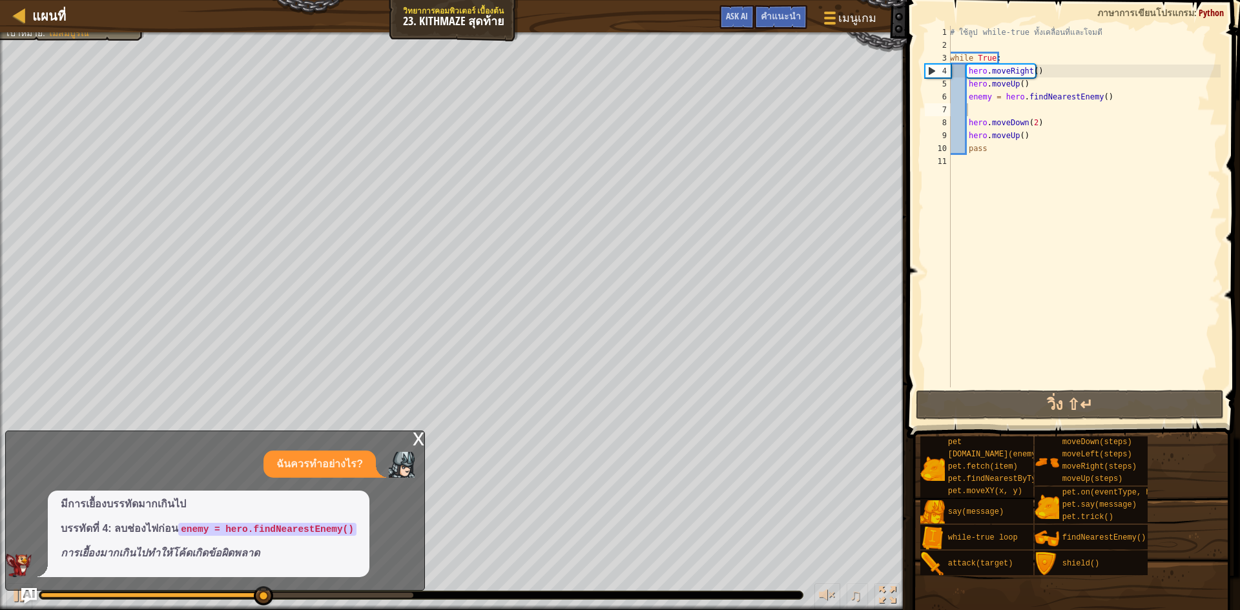
drag, startPoint x: 255, startPoint y: 590, endPoint x: 388, endPoint y: 602, distance: 133.5
click at [396, 599] on div "แผนที่ วิทยาการคอมพิวเตอร์ เบื้องต้น 23. Kithmaze สุดท้าย เมนูเกม เสร็จ[PERSON_…" at bounding box center [620, 305] width 1240 height 610
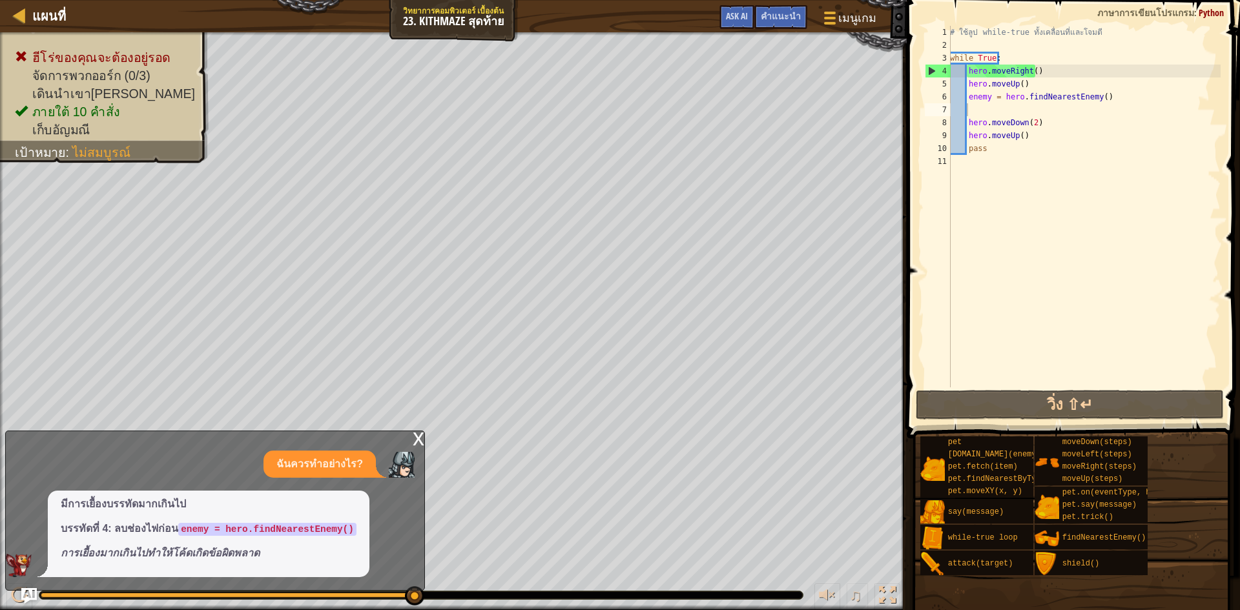
drag, startPoint x: 269, startPoint y: 597, endPoint x: 492, endPoint y: 604, distance: 223.5
click at [492, 603] on div "♫" at bounding box center [453, 592] width 906 height 39
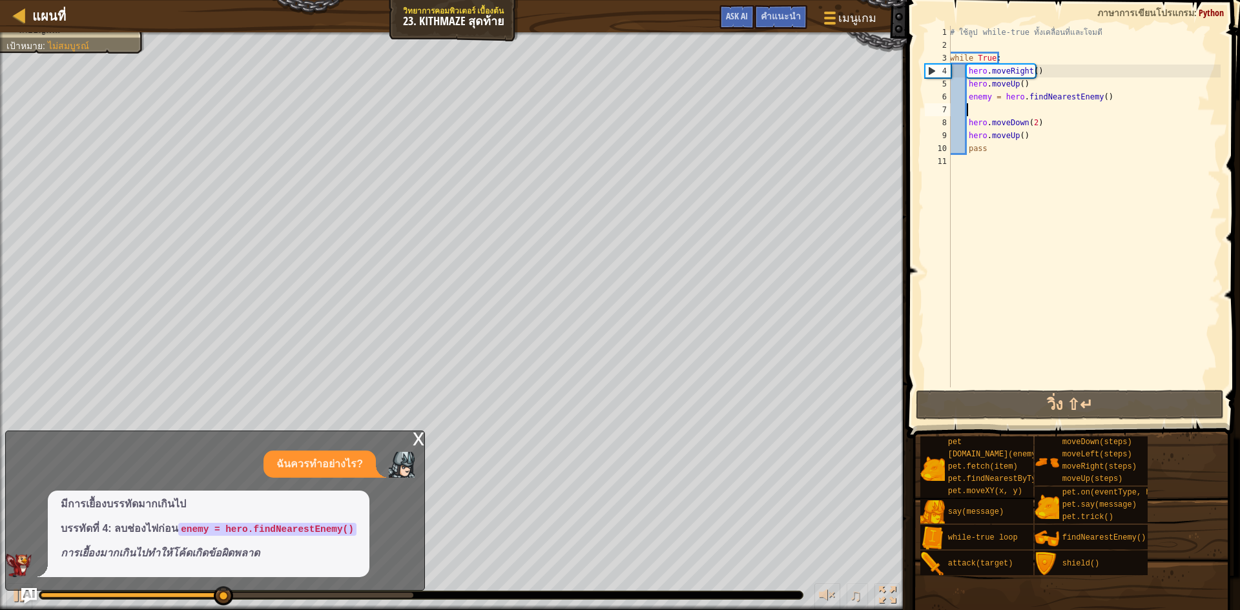
click at [1095, 104] on div "# ใช้ลูป while-true ทั้งเคลื่อนที่และโจมตี while True : hero . moveRight ( ) he…" at bounding box center [1083, 219] width 273 height 387
click at [1094, 97] on div "# ใช้ลูป while-true ทั้งเคลื่อนที่และโจมตี while True : hero . moveRight ( ) he…" at bounding box center [1083, 219] width 273 height 387
type textarea "enemy = hero.findNearestEnemy()"
click at [1025, 114] on div "# ใช้ลูป while-true ทั้งเคลื่อนที่และโจมตี while True : hero . moveRight ( ) he…" at bounding box center [1083, 219] width 273 height 387
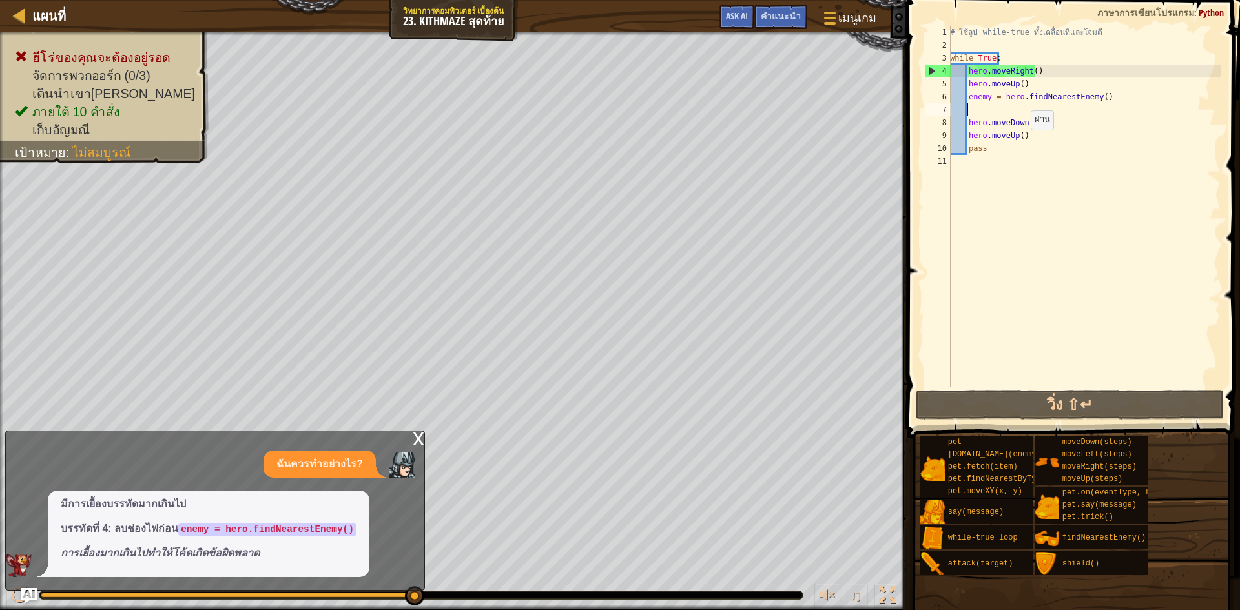
type textarea "M"
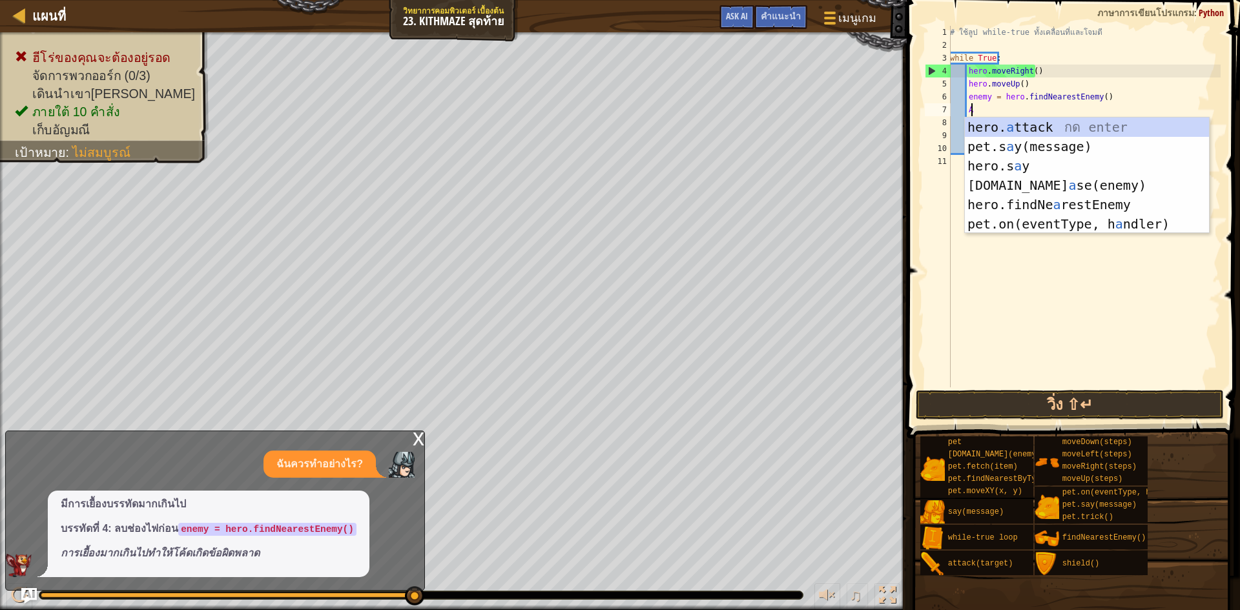
scroll to position [6, 1]
click at [1034, 127] on div "hero. a ttack กด enter pet.s a y(message) กด enter hero.s a y กด enter [DOMAIN_…" at bounding box center [1087, 194] width 244 height 155
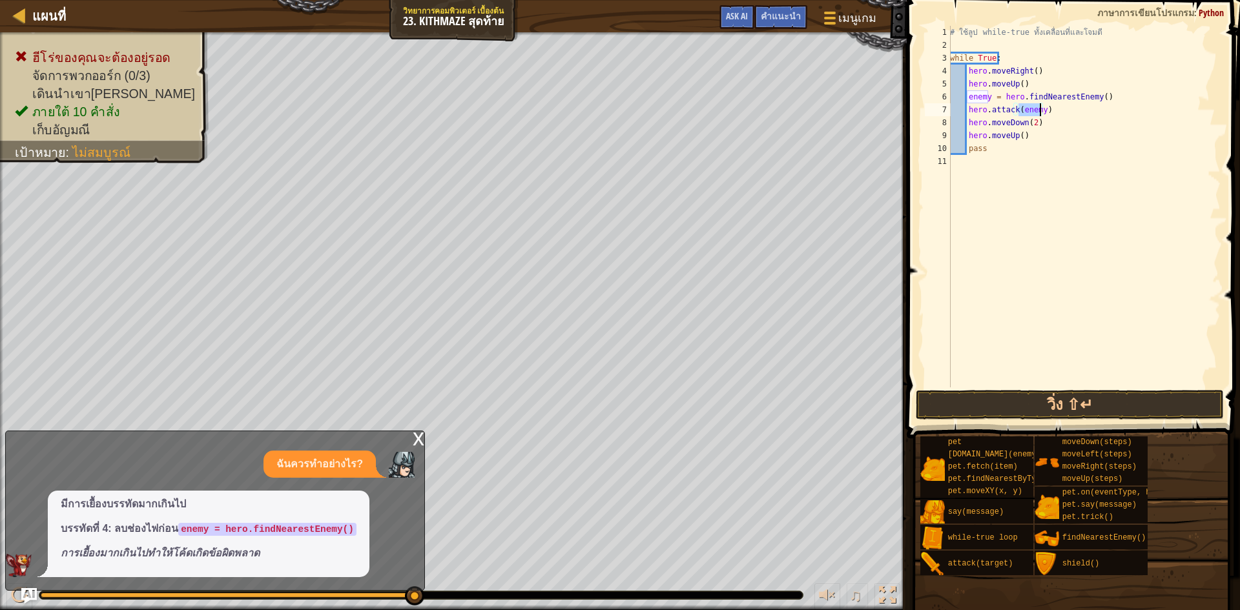
type textarea "hero.attack(enemy)"
click at [1041, 109] on div "# ใช้ลูป while-true ทั้งเคลื่อนที่และโจมตี while True : hero . moveRight ( ) he…" at bounding box center [1083, 207] width 273 height 362
click at [1032, 405] on button "วิ่ง ⇧↵" at bounding box center [1069, 405] width 308 height 30
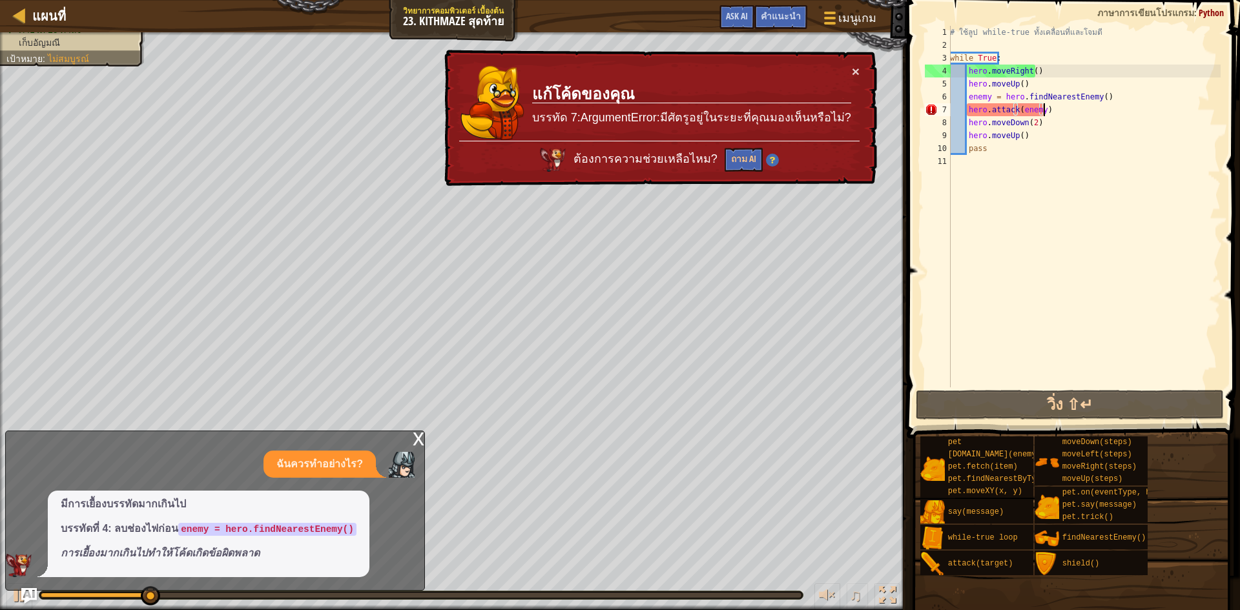
click at [1054, 112] on div "# ใช้ลูป while-true ทั้งเคลื่อนที่และโจมตี while True : hero . moveRight ( ) he…" at bounding box center [1083, 219] width 273 height 387
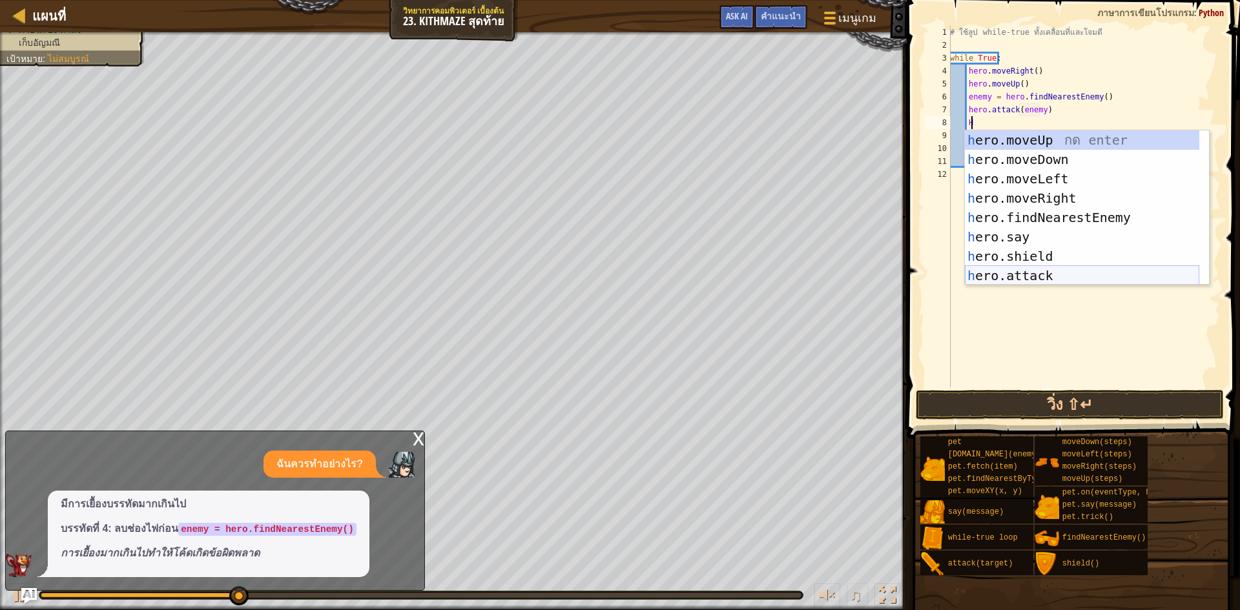
click at [1036, 278] on div "h ero.moveUp กด enter h ero.moveDown กด enter h ero.moveLeft กด enter h ero.mov…" at bounding box center [1082, 227] width 234 height 194
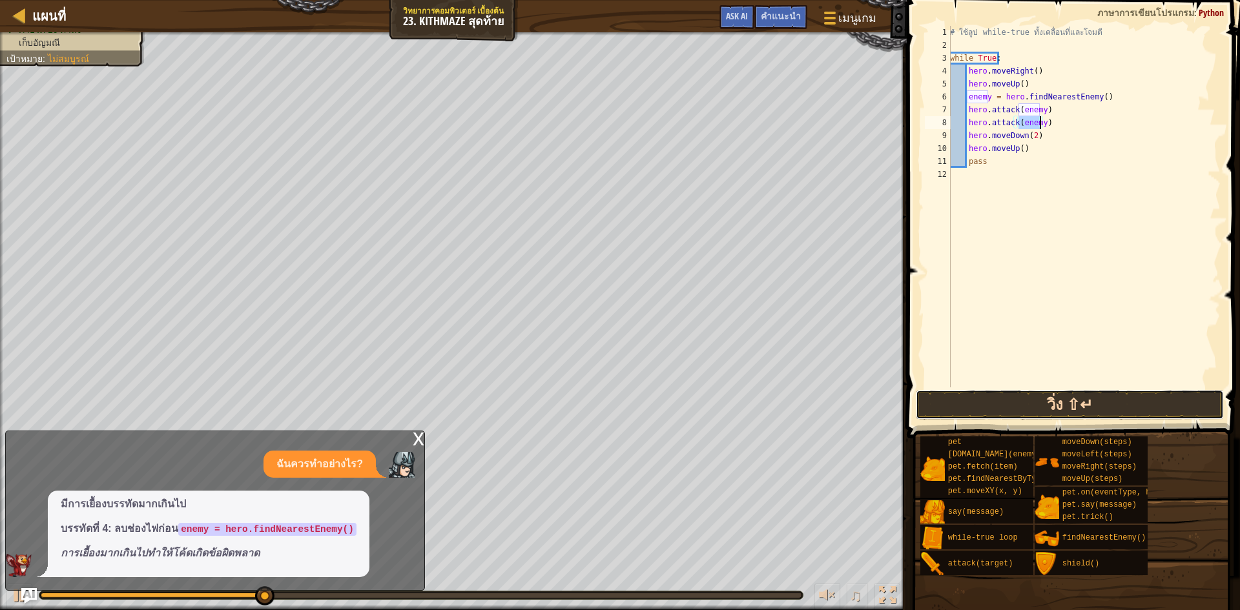
click at [1089, 409] on button "วิ่ง ⇧↵" at bounding box center [1069, 405] width 308 height 30
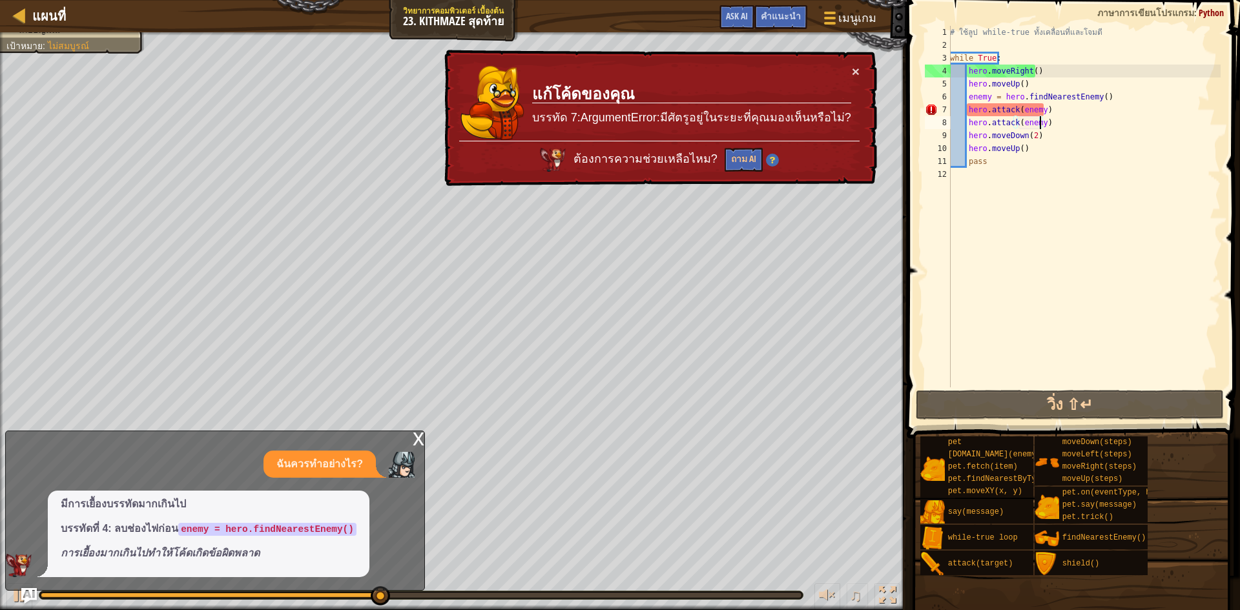
click at [1044, 124] on div "# ใช้ลูป while-true ทั้งเคลื่อนที่และโจมตี while True : hero . moveRight ( ) he…" at bounding box center [1083, 219] width 273 height 387
drag, startPoint x: 1044, startPoint y: 124, endPoint x: 973, endPoint y: 108, distance: 72.7
click at [973, 108] on div "# ใช้ลูป while-true ทั้งเคลื่อนที่และโจมตี while True : hero . moveRight ( ) he…" at bounding box center [1083, 219] width 273 height 387
click at [973, 108] on div "# ใช้ลูป while-true ทั้งเคลื่อนที่และโจมตี while True : hero . moveRight ( ) he…" at bounding box center [1083, 207] width 273 height 362
type textarea "hero.attack(enemy)"
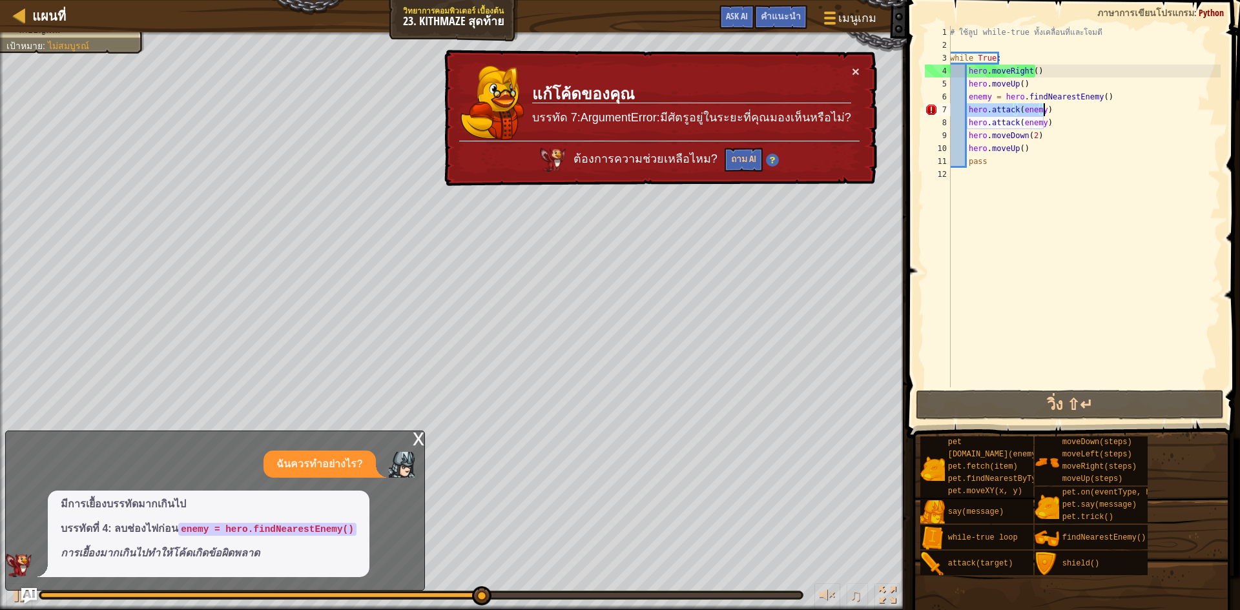
drag, startPoint x: 966, startPoint y: 109, endPoint x: 1043, endPoint y: 109, distance: 76.2
click at [1043, 109] on div "# ใช้ลูป while-true ทั้งเคลื่อนที่และโจมตี while True : hero . moveRight ( ) he…" at bounding box center [1083, 219] width 273 height 387
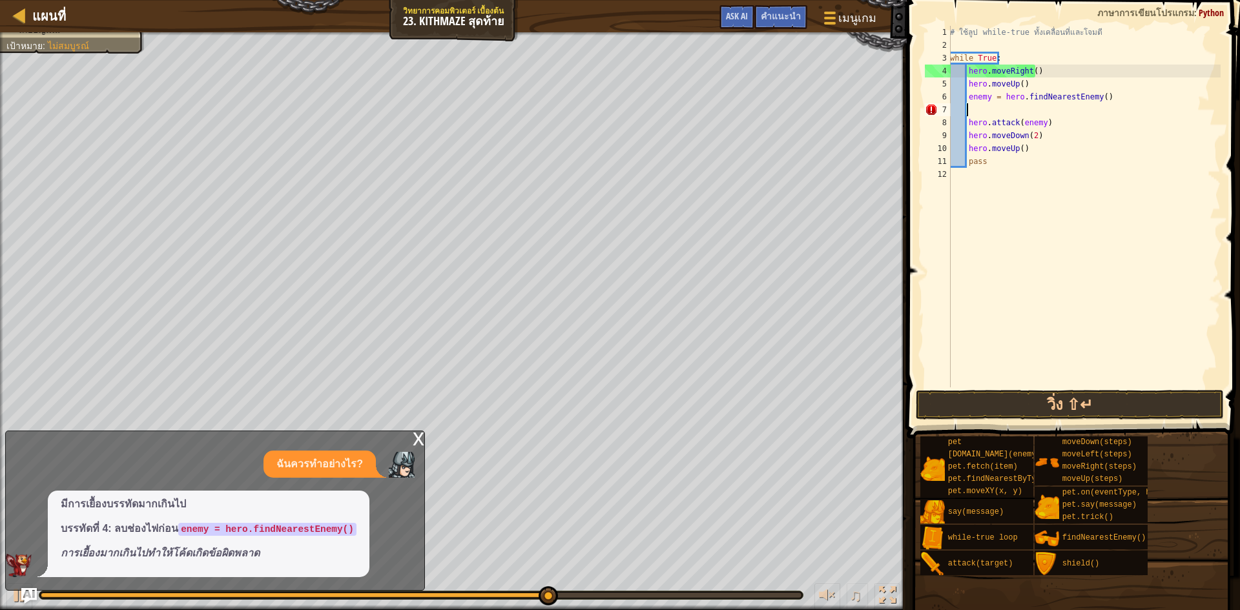
scroll to position [6, 1]
click at [1108, 411] on button "วิ่ง ⇧↵" at bounding box center [1069, 405] width 308 height 30
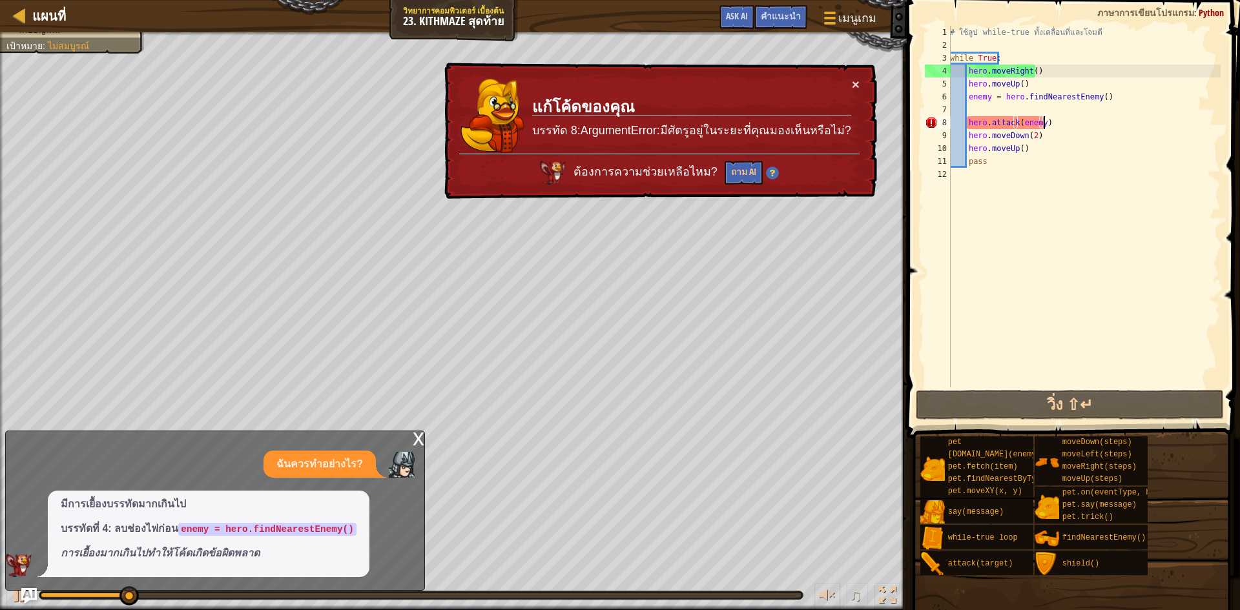
click at [1045, 120] on div "# ใช้ลูป while-true ทั้งเคลื่อนที่และโจมตี while True : hero . moveRight ( ) he…" at bounding box center [1083, 219] width 273 height 387
type textarea "hero.attack(enemy)"
drag, startPoint x: 1045, startPoint y: 120, endPoint x: 966, endPoint y: 119, distance: 78.1
click at [966, 119] on div "# ใช้ลูป while-true ทั้งเคลื่อนที่และโจมตี while True : hero . moveRight ( ) he…" at bounding box center [1083, 219] width 273 height 387
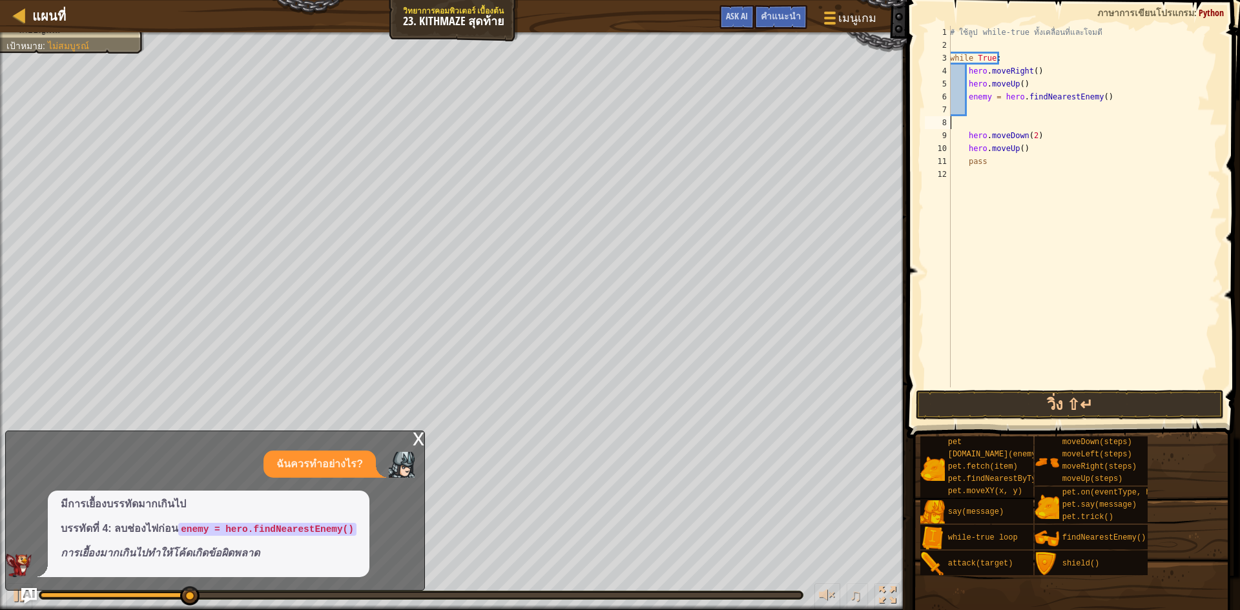
scroll to position [6, 0]
click at [1014, 108] on div "# ใช้ลูป while-true ทั้งเคลื่อนที่และโจมตี while True : hero . moveRight ( ) he…" at bounding box center [1083, 219] width 273 height 387
click at [1155, 411] on button "วิ่ง ⇧↵" at bounding box center [1069, 405] width 308 height 30
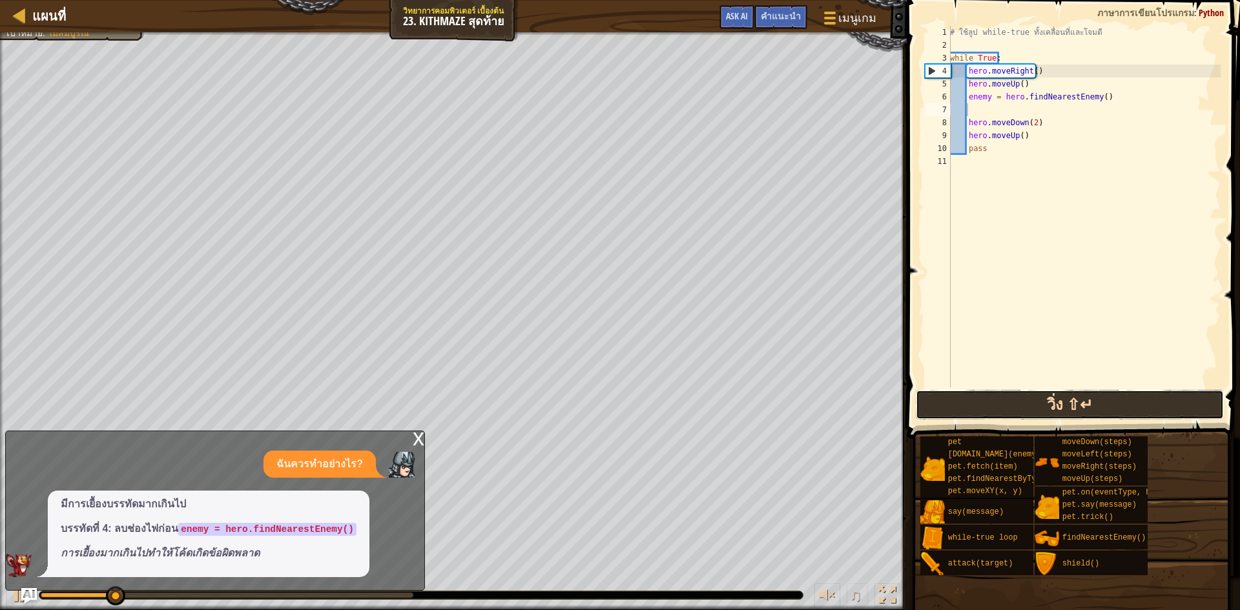
click at [1147, 397] on button "วิ่ง ⇧↵" at bounding box center [1069, 405] width 308 height 30
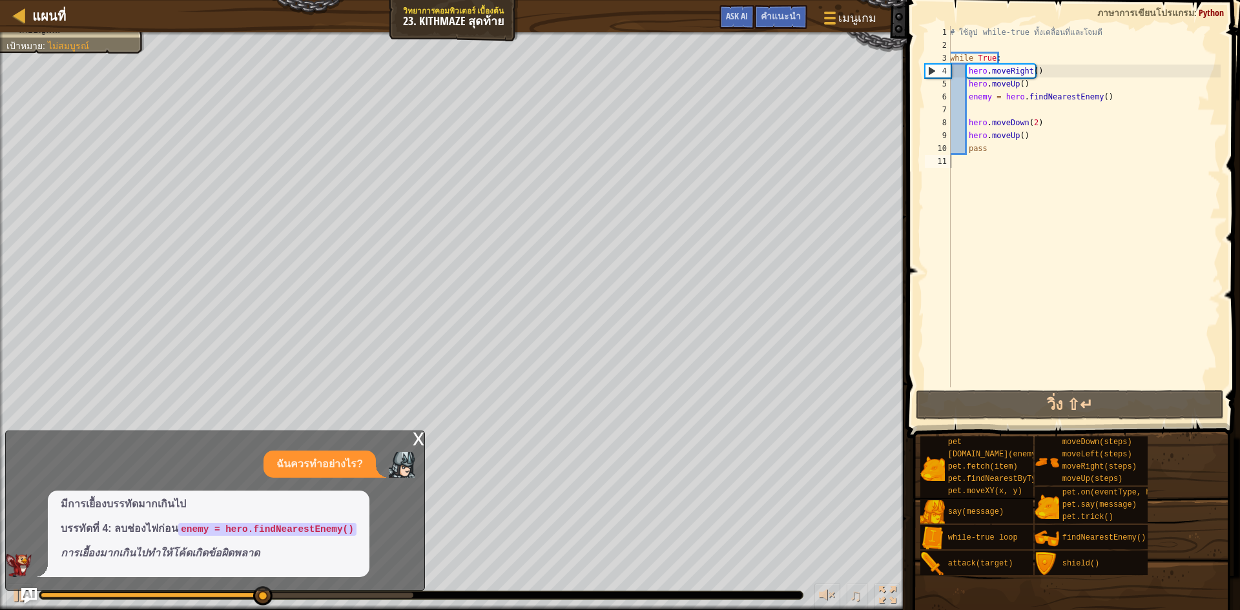
click at [1119, 188] on div "# ใช้ลูป while-true ทั้งเคลื่อนที่และโจมตี while True : hero . moveRight ( ) he…" at bounding box center [1083, 219] width 273 height 387
click at [1002, 115] on div "# ใช้ลูป while-true ทั้งเคลื่อนที่และโจมตี while True : hero . moveRight ( ) he…" at bounding box center [1083, 219] width 273 height 387
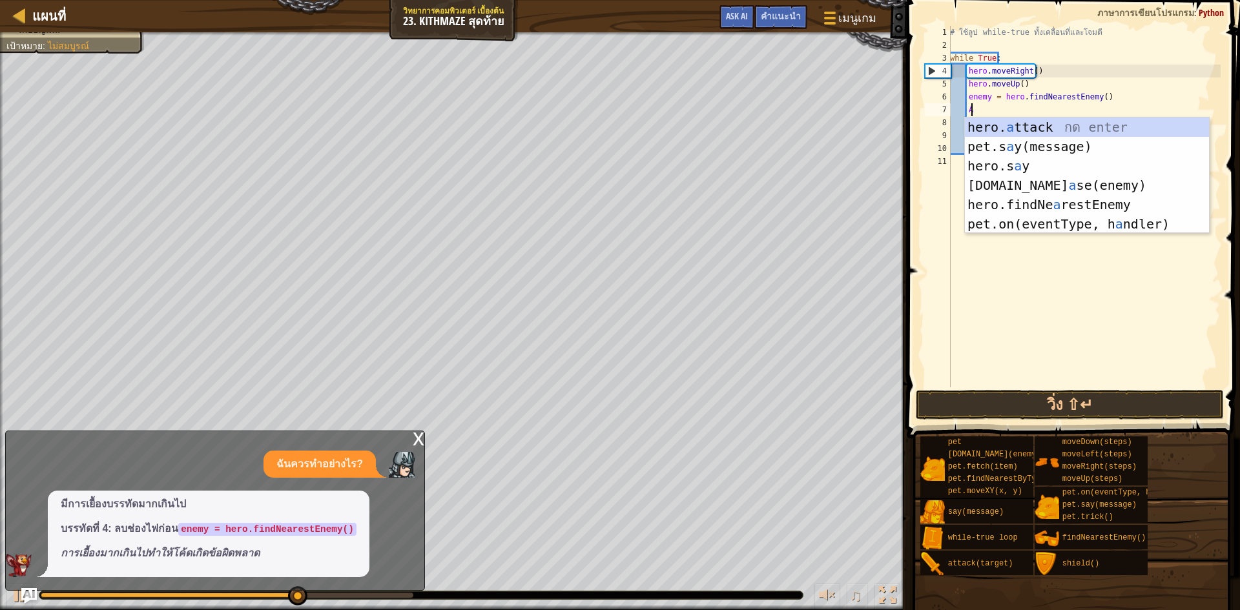
scroll to position [6, 1]
click at [1037, 129] on div "hero. a ttack กด enter pet.s a y(message) กด enter hero.s a y กด enter [DOMAIN_…" at bounding box center [1087, 194] width 244 height 155
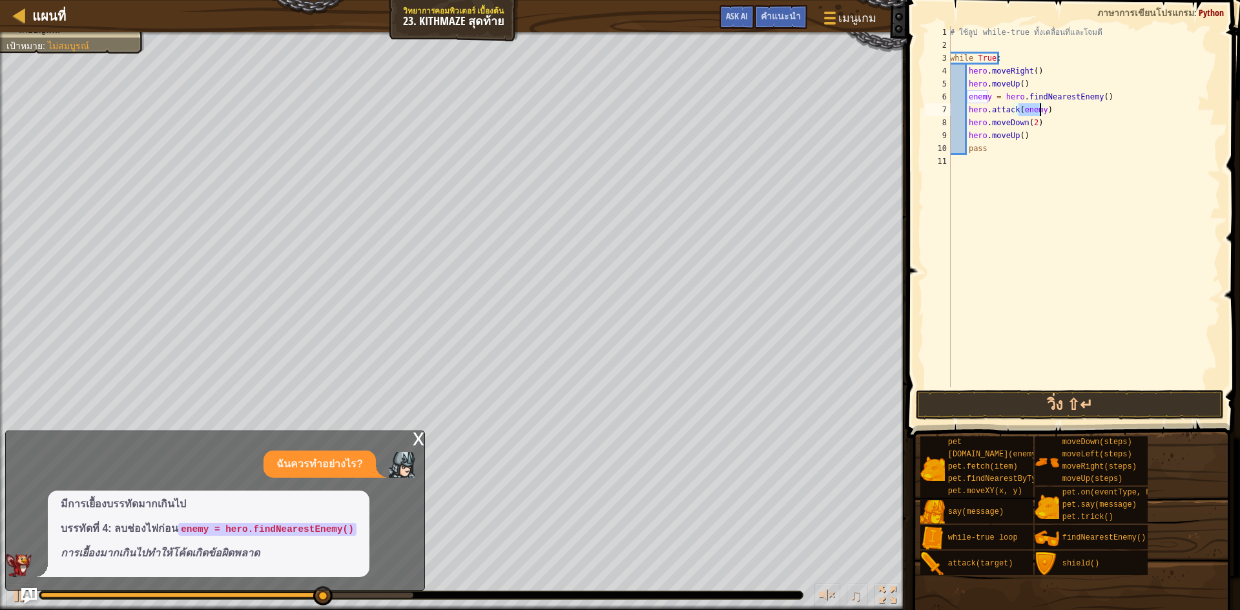
click at [1039, 110] on div "# ใช้ลูป while-true ทั้งเคลื่อนที่และโจมตี while True : hero . moveRight ( ) he…" at bounding box center [1083, 207] width 273 height 362
click at [1081, 398] on button "วิ่ง ⇧↵" at bounding box center [1069, 405] width 308 height 30
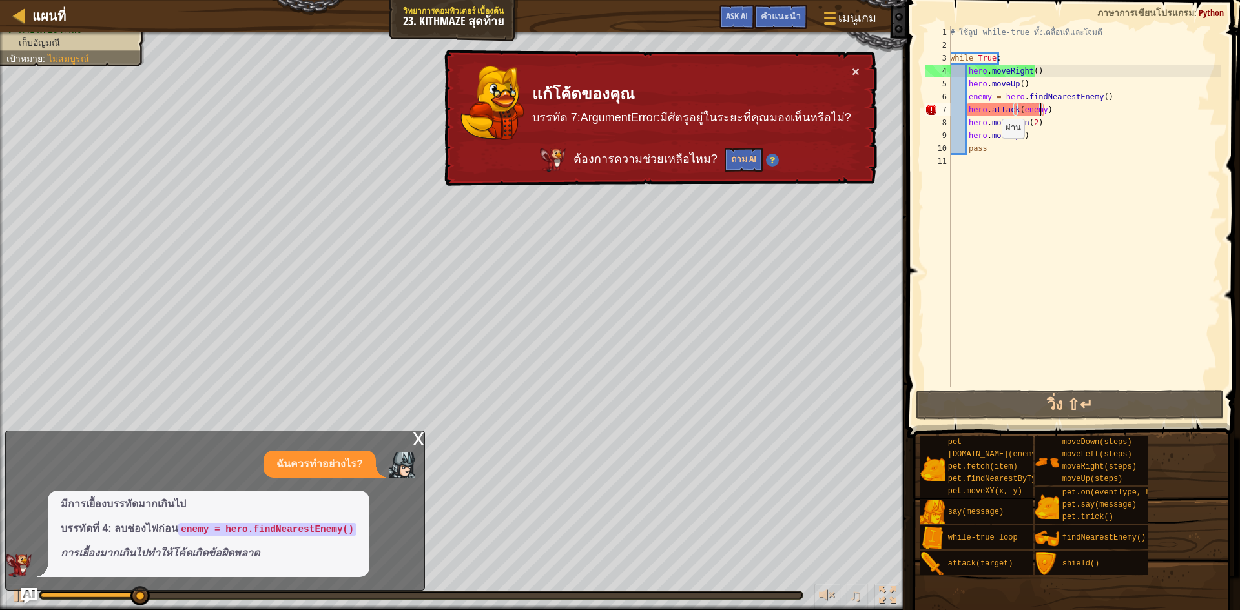
click at [994, 151] on div "# ใช้ลูป while-true ทั้งเคลื่อนที่และโจมตี while True : hero . moveRight ( ) he…" at bounding box center [1083, 219] width 273 height 387
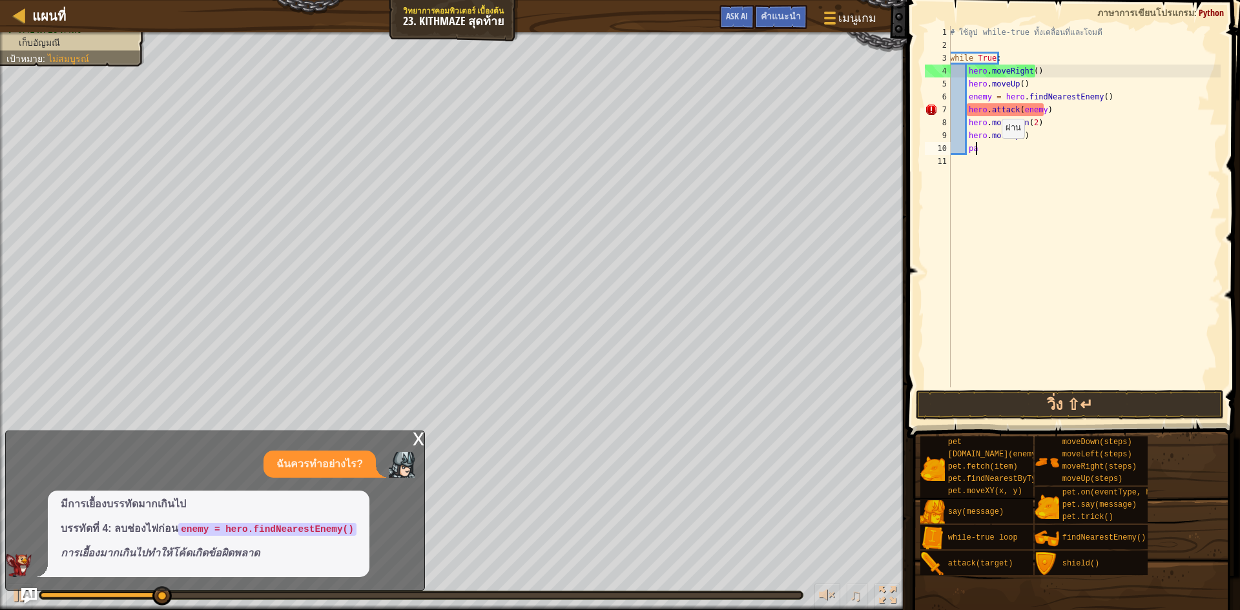
type textarea "p"
click at [994, 151] on div "# ใช้ลูป while-true ทั้งเคลื่อนที่และโจมตี while True : hero . moveRight ( ) he…" at bounding box center [1083, 219] width 273 height 387
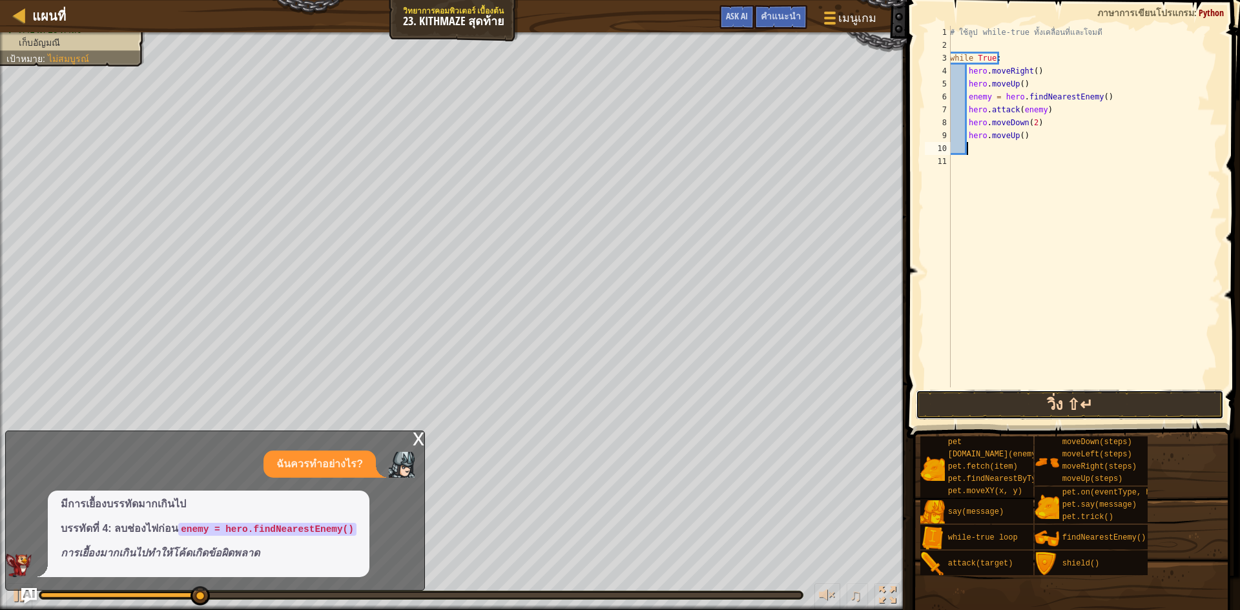
click at [1092, 405] on button "วิ่ง ⇧↵" at bounding box center [1069, 405] width 308 height 30
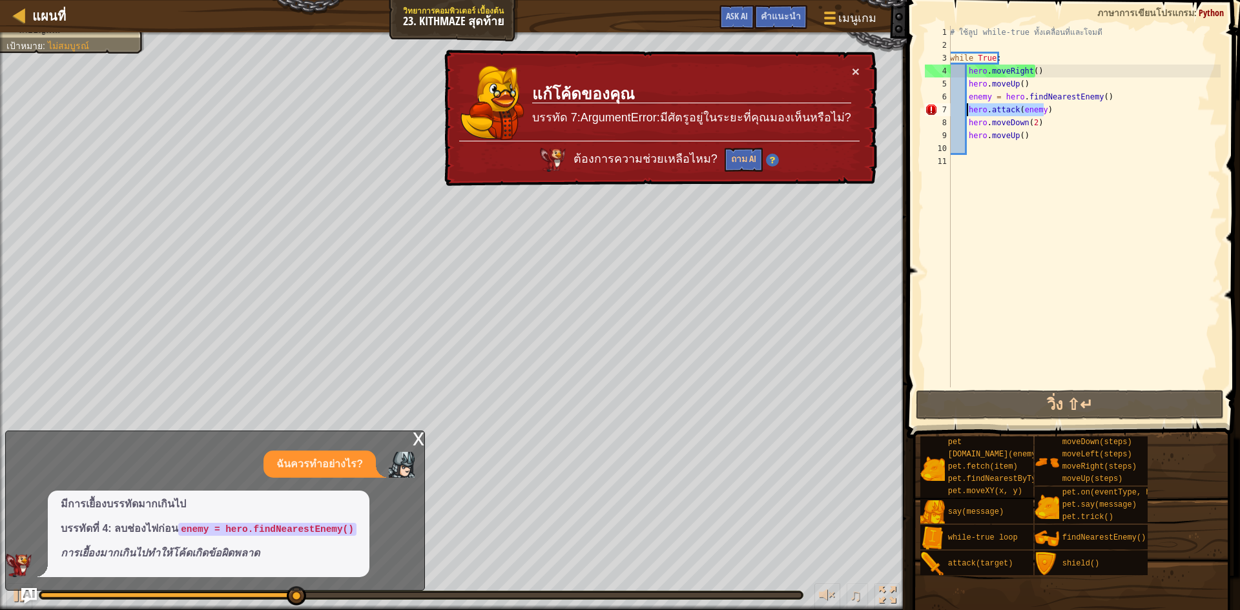
drag, startPoint x: 1046, startPoint y: 109, endPoint x: 966, endPoint y: 112, distance: 79.5
click at [966, 112] on div "# ใช้ลูป while-true ทั้งเคลื่อนที่และโจมตี while True : hero . moveRight ( ) he…" at bounding box center [1083, 219] width 273 height 387
type textarea "hero.attack(enemy)"
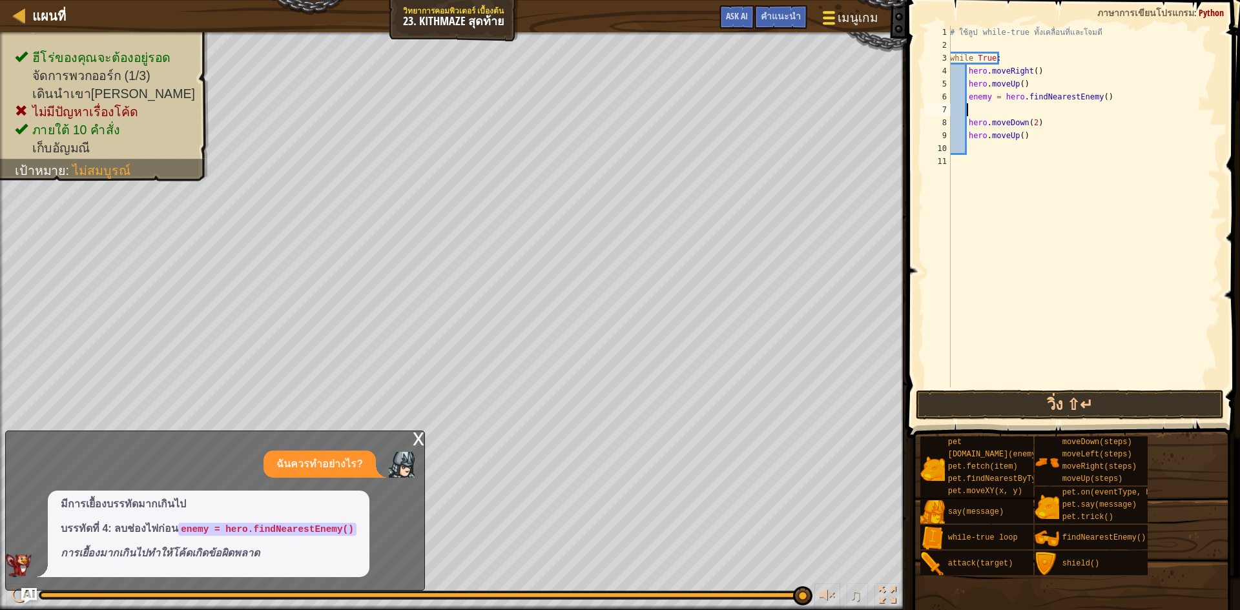
click at [824, 19] on div at bounding box center [828, 17] width 17 height 19
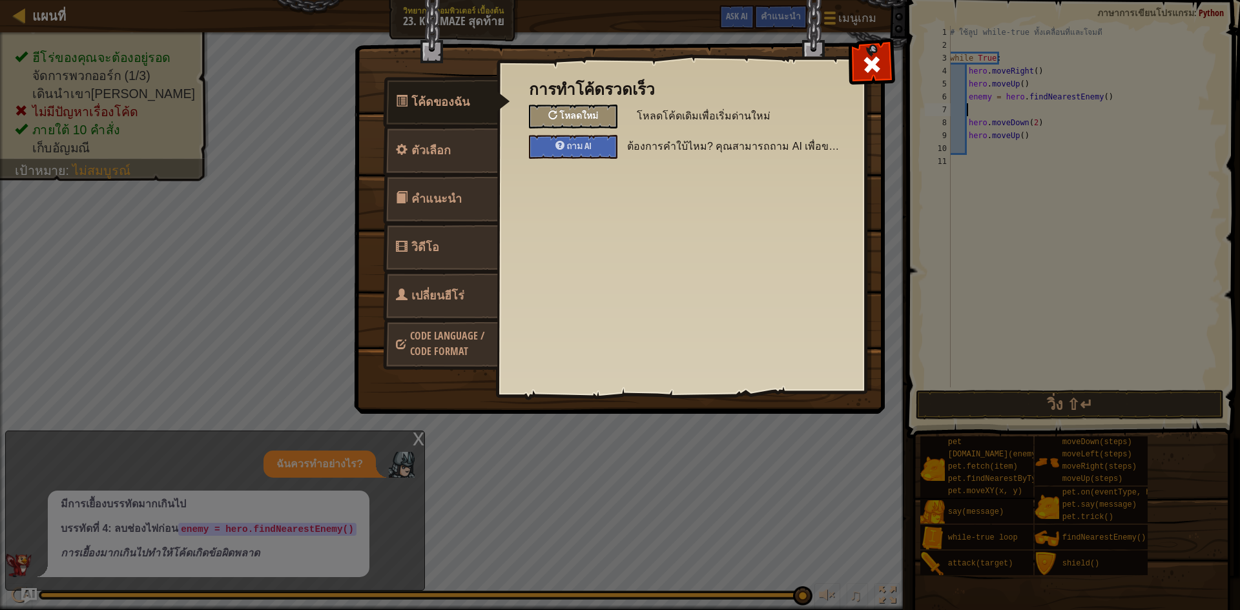
click at [577, 108] on div "โหลดใหม่" at bounding box center [573, 117] width 88 height 24
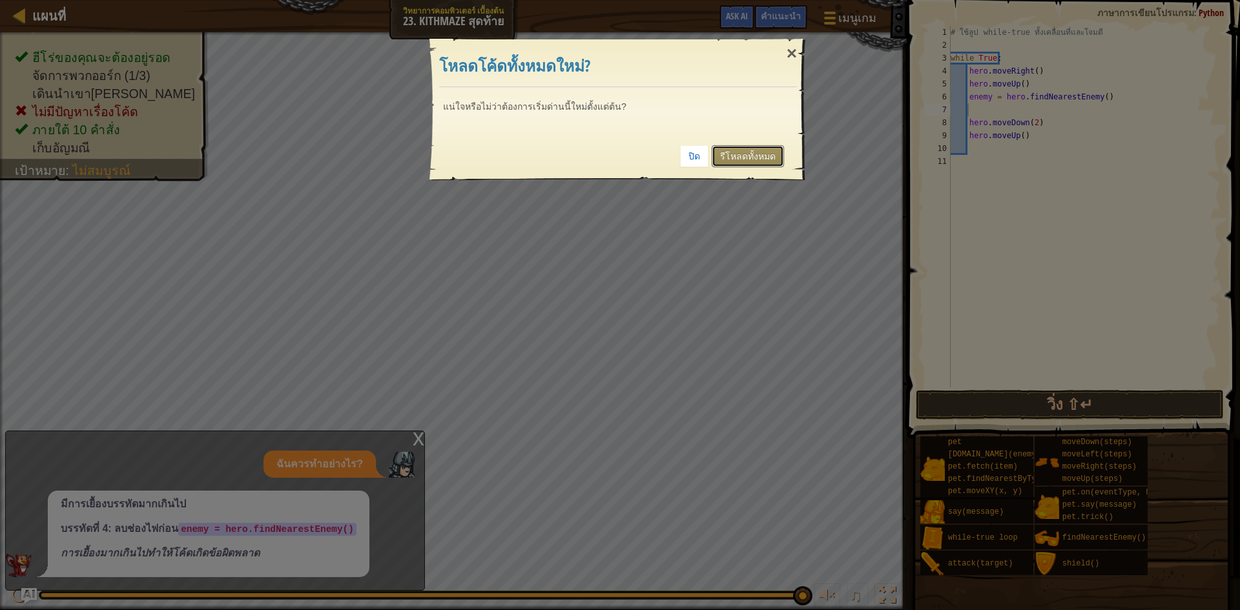
click at [764, 156] on link "รีโหลดทั้งหมด" at bounding box center [747, 156] width 72 height 22
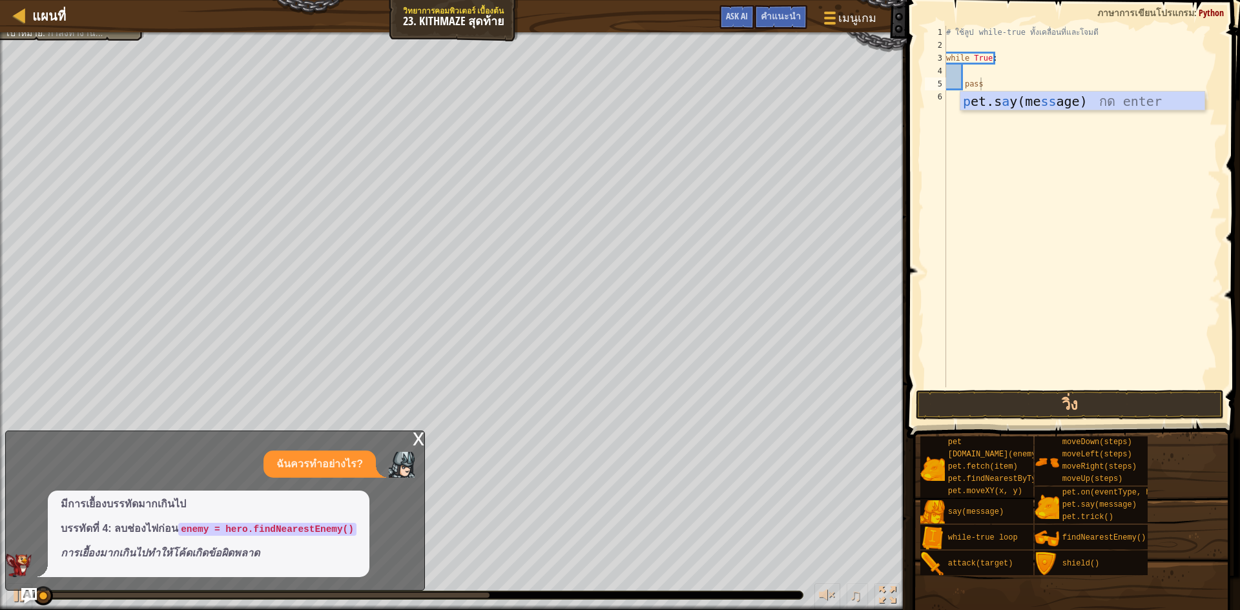
type textarea "pass"
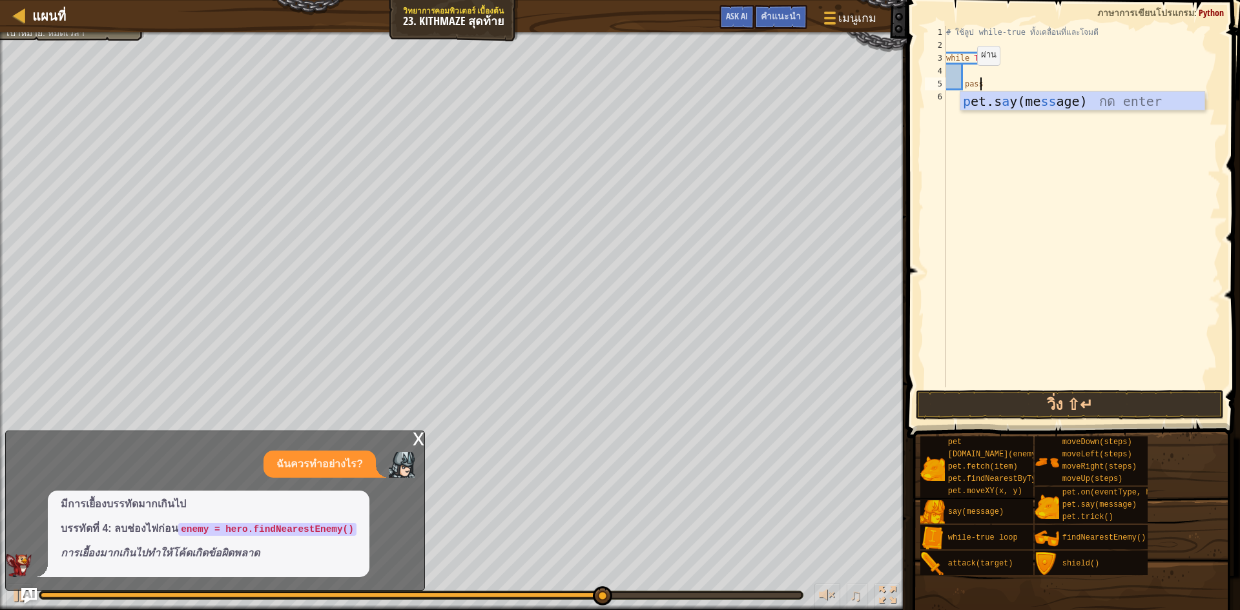
click at [966, 77] on div "# ใช้ลูป while-true ทั้งเคลื่อนที่และโจมตี while True : pass" at bounding box center [1081, 219] width 277 height 387
click at [968, 67] on div "# ใช้ลูป while-true ทั้งเคลื่อนที่และโจมตี while True : pass" at bounding box center [1081, 219] width 277 height 387
type textarea "้"
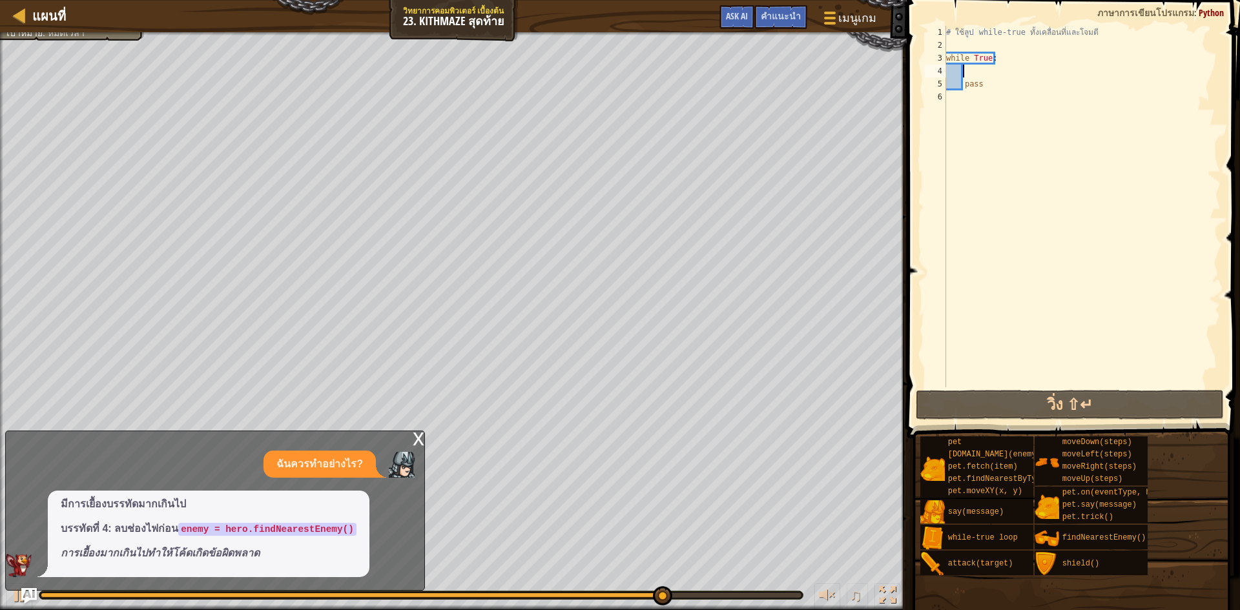
scroll to position [6, 1]
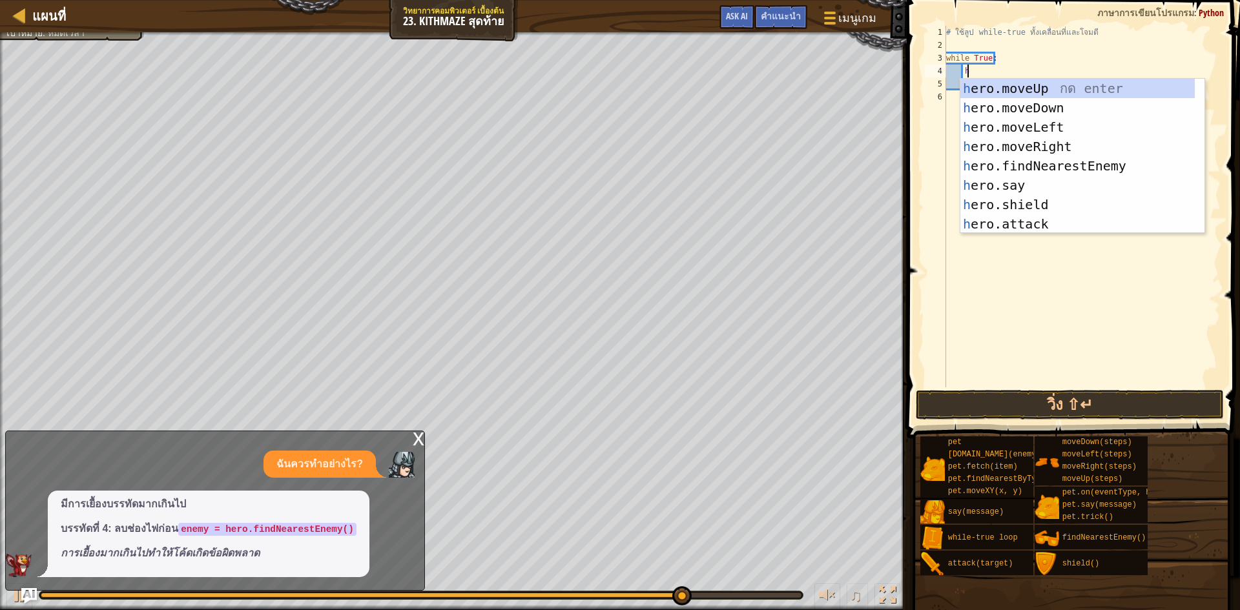
type textarea "h"
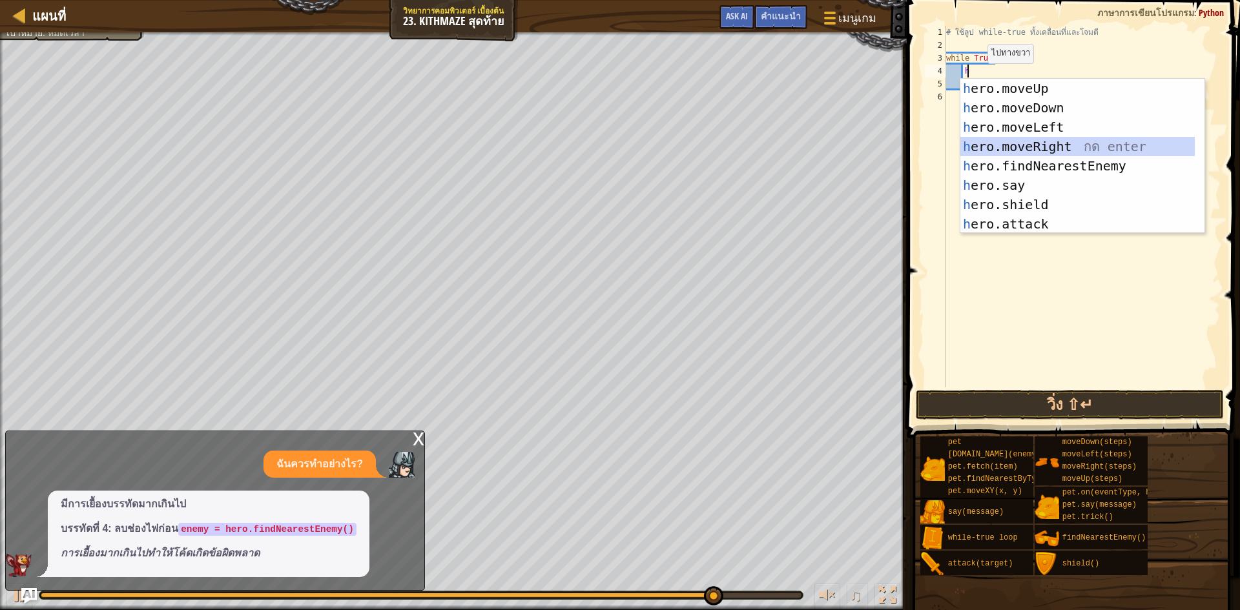
click at [1073, 141] on div "h ero.moveUp กด enter h ero.moveDown กด enter h ero.moveLeft กด enter h ero.mov…" at bounding box center [1082, 176] width 244 height 194
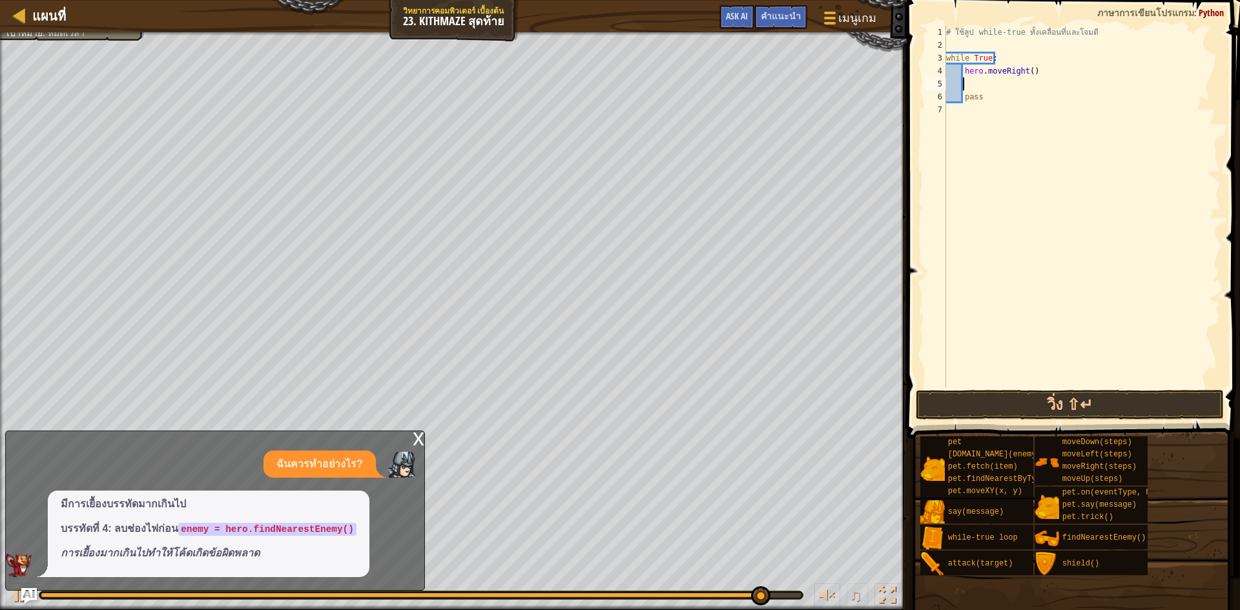
type textarea "h"
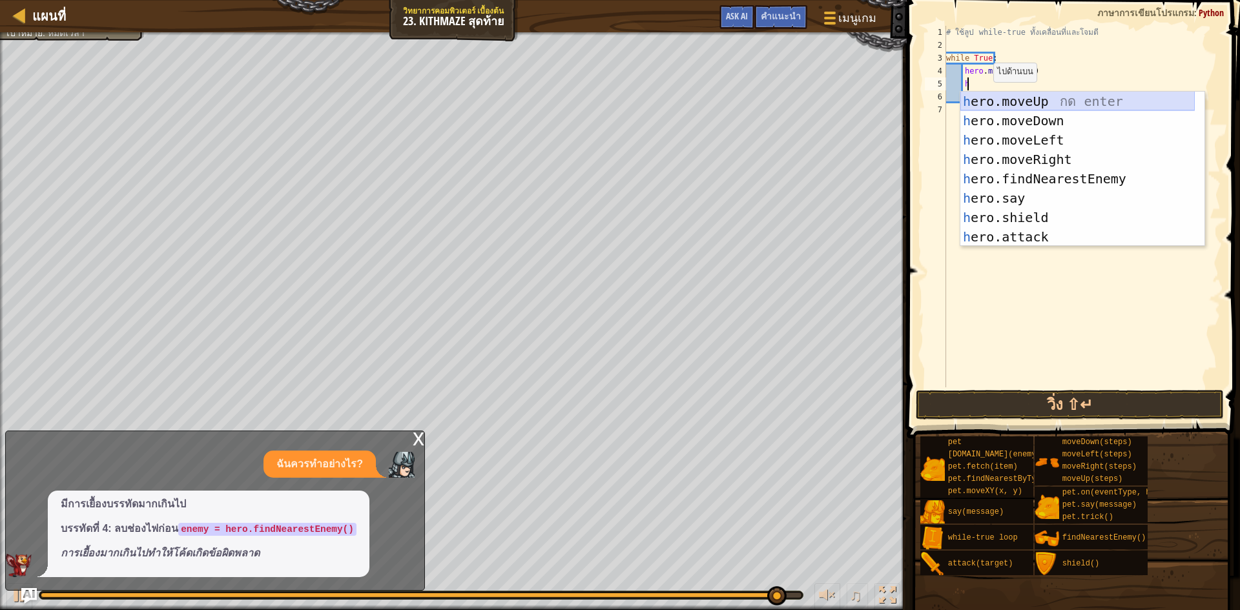
click at [1047, 105] on div "h ero.moveUp กด enter h ero.moveDown กด enter h ero.moveLeft กด enter h ero.mov…" at bounding box center [1077, 189] width 234 height 194
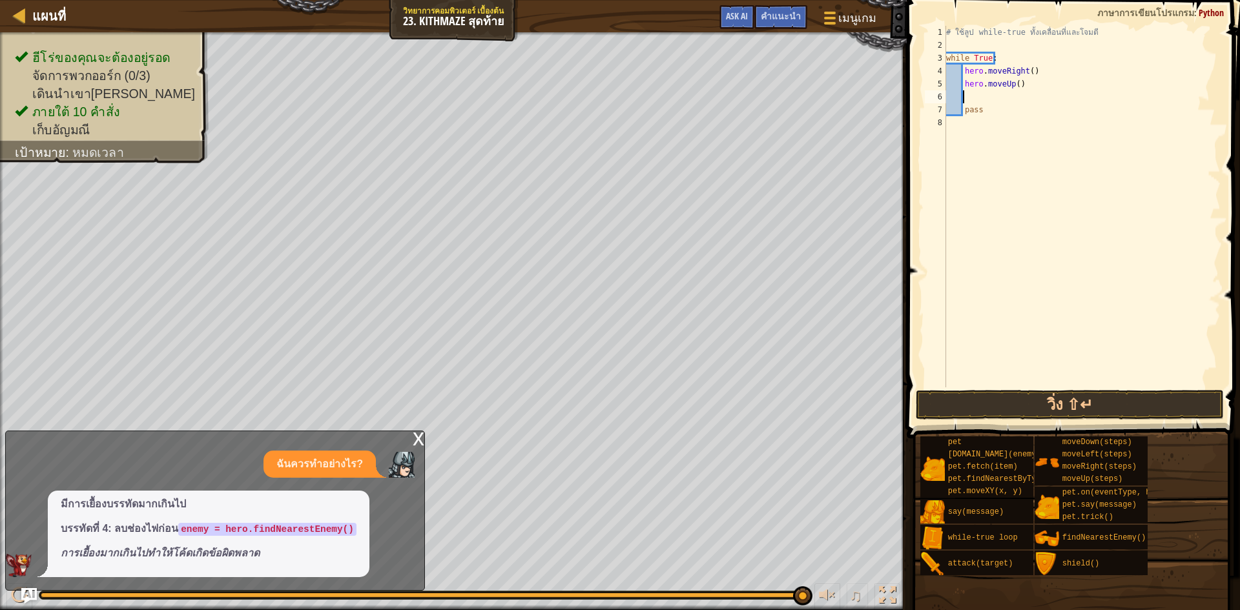
type textarea "อ"
type textarea "v"
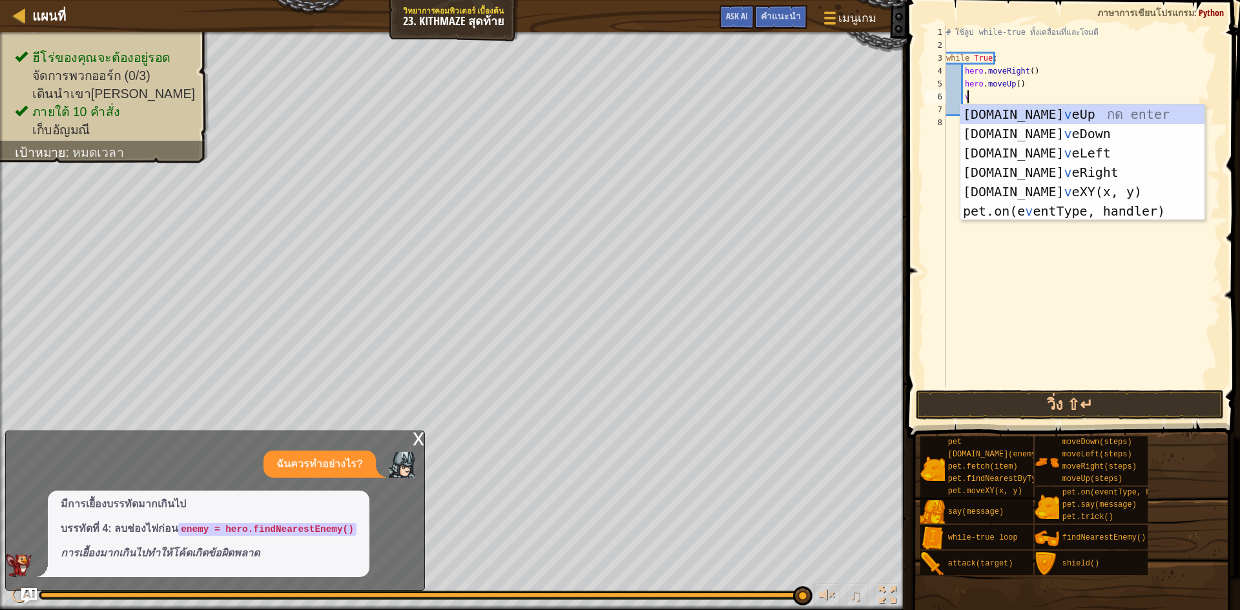
scroll to position [6, 1]
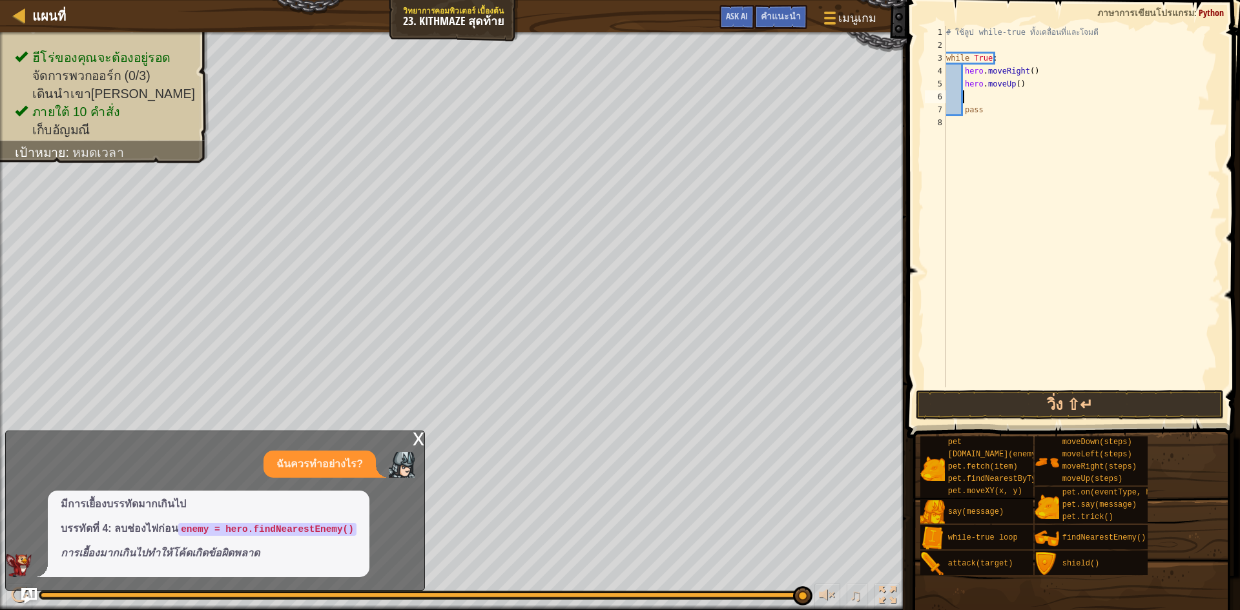
type textarea "h"
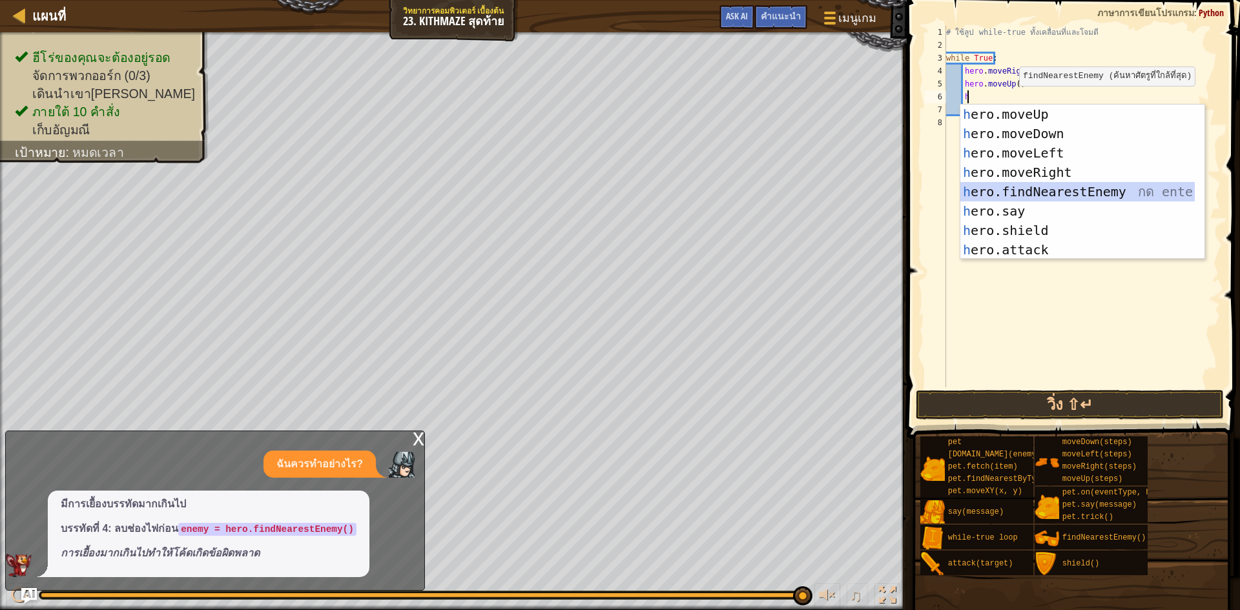
click at [1119, 194] on div "h ero.moveUp กด enter h ero.moveDown กด enter h ero.moveLeft กด enter h ero.mov…" at bounding box center [1077, 202] width 234 height 194
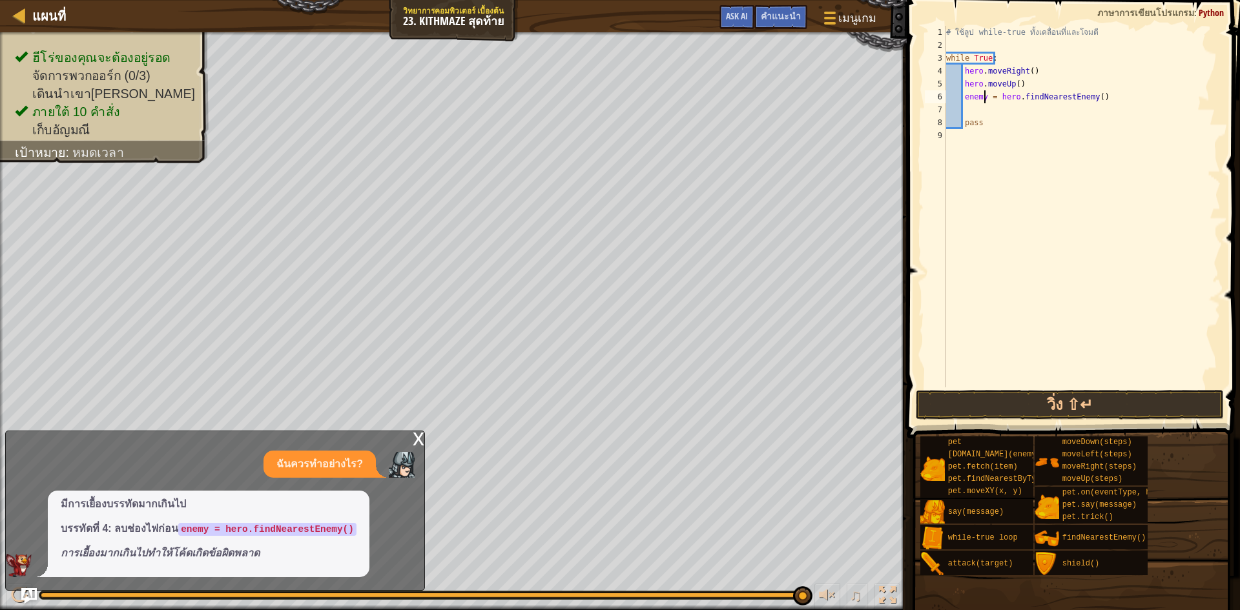
click at [985, 99] on div "# ใช้ลูป while-true ทั้งเคลื่อนที่และโจมตี while True : hero . moveRight ( ) he…" at bounding box center [1081, 219] width 277 height 387
type textarea "enemy = hero.findNearestEnemy()"
drag, startPoint x: 1107, startPoint y: 101, endPoint x: 963, endPoint y: 99, distance: 144.6
click at [963, 99] on div "# ใช้ลูป while-true ทั้งเคลื่อนที่และโจมตี while True : hero . moveRight ( ) he…" at bounding box center [1081, 219] width 277 height 387
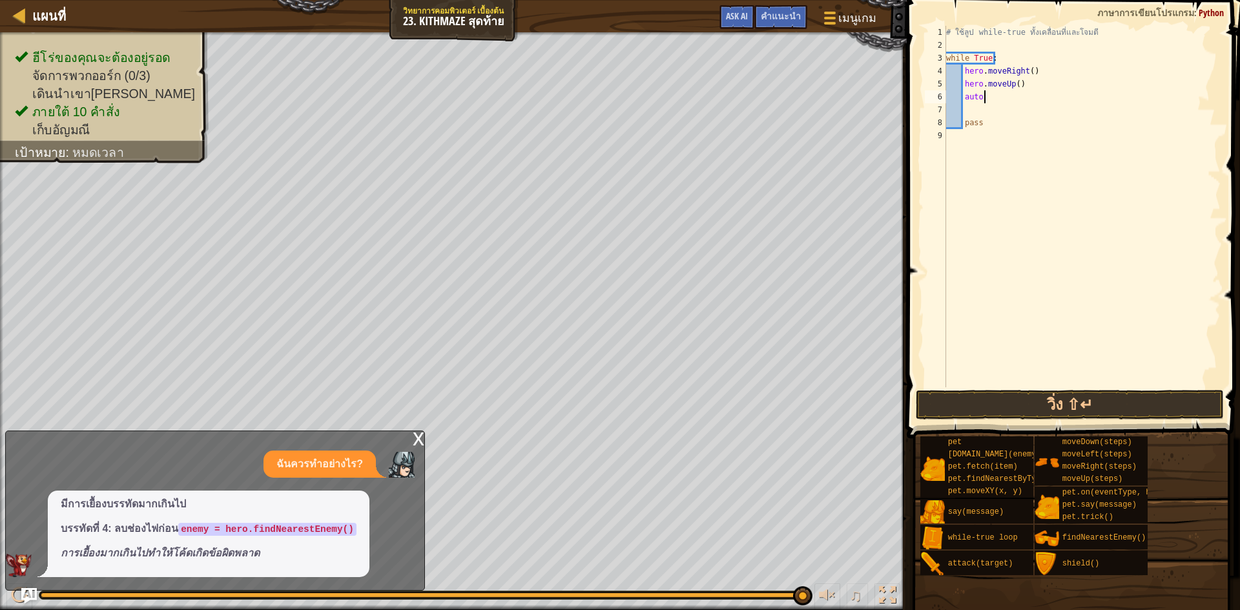
type textarea "auto e"
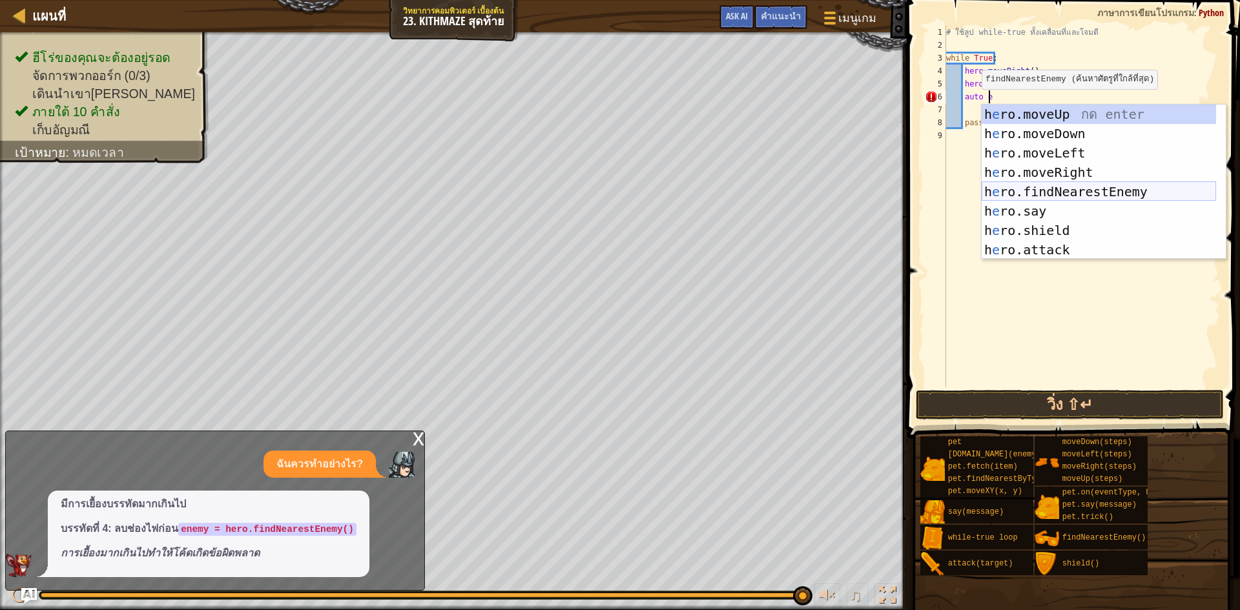
click at [1085, 188] on div "h e ro.moveUp กด enter h e ro.moveDown กด enter h e ro.moveLeft กด enter h e ro…" at bounding box center [1098, 202] width 234 height 194
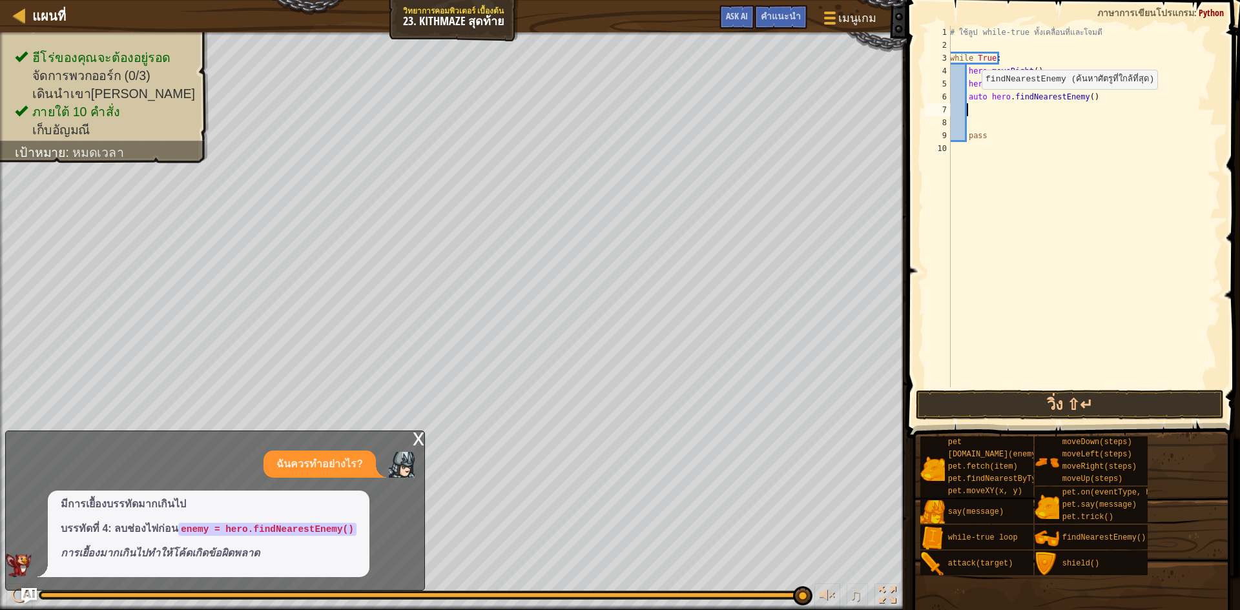
scroll to position [6, 1]
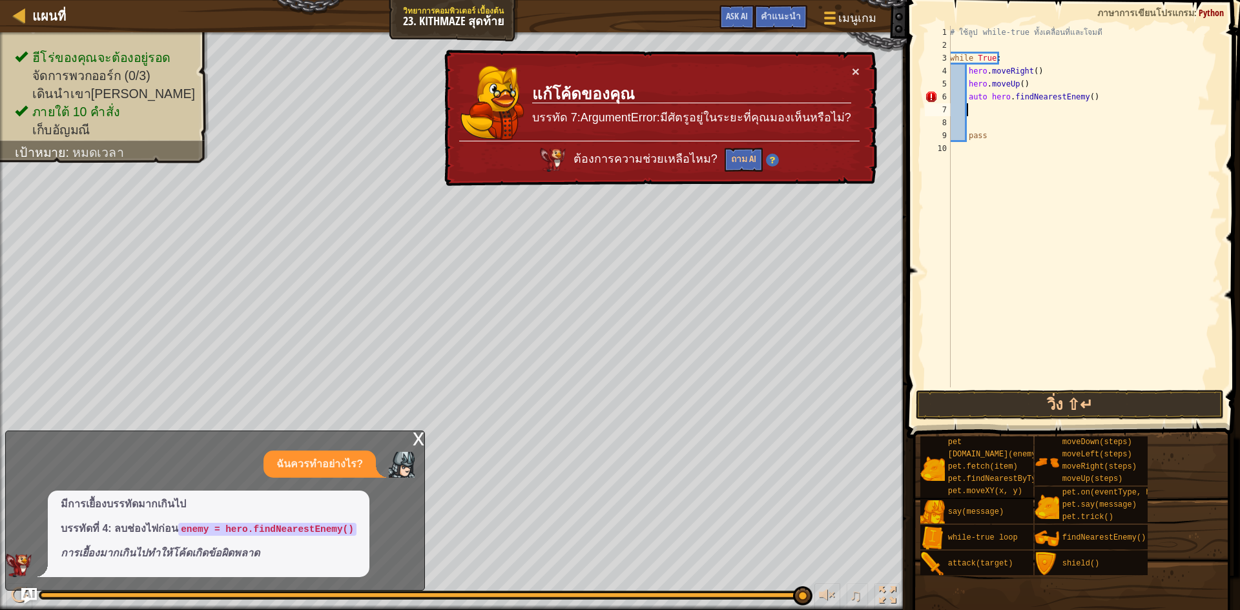
click at [1084, 89] on div "# ใช้ลูป while-true ทั้งเคลื่อนที่และโจมตี while True : hero . moveRight ( ) he…" at bounding box center [1083, 219] width 273 height 387
click at [988, 94] on div "# ใช้ลูป while-true ทั้งเคลื่อนที่และโจมตี while True : hero . moveRight ( ) he…" at bounding box center [1083, 219] width 273 height 387
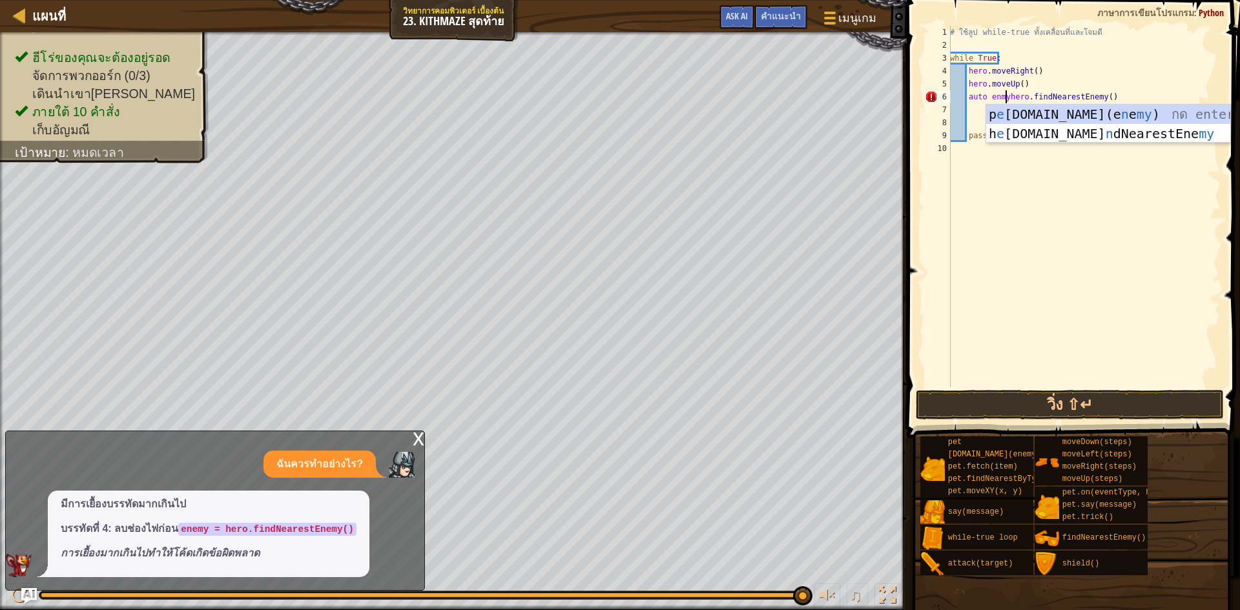
scroll to position [6, 5]
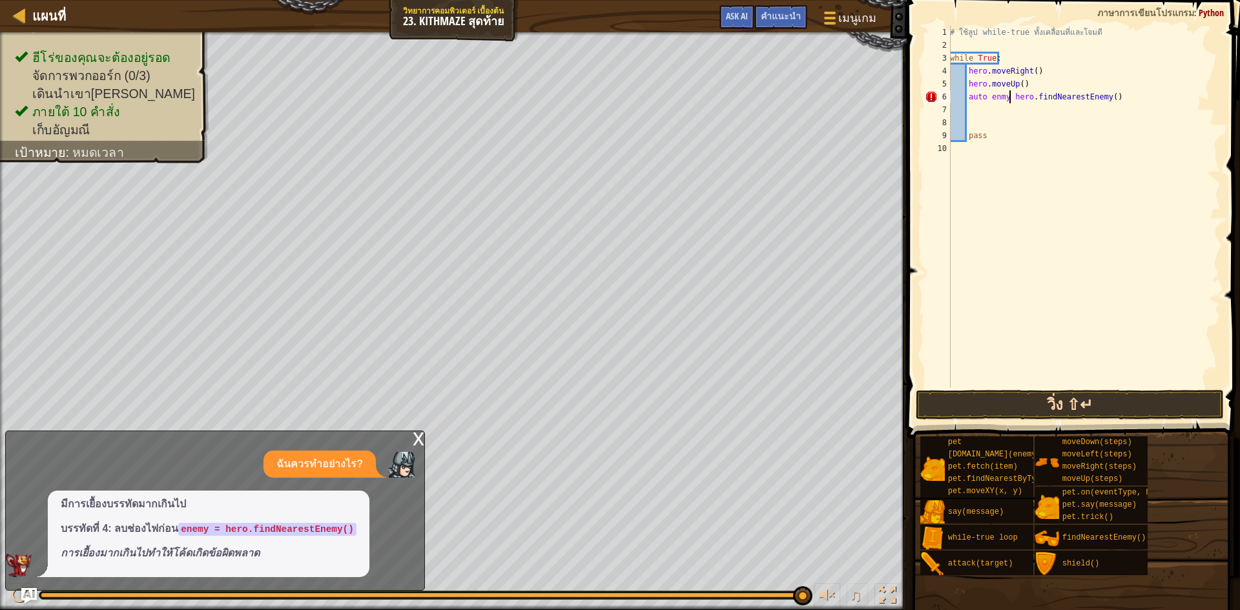
type textarea "auto enmy hero.findNearestEnemy()"
click at [1026, 393] on button "วิ่ง ⇧↵" at bounding box center [1069, 405] width 308 height 30
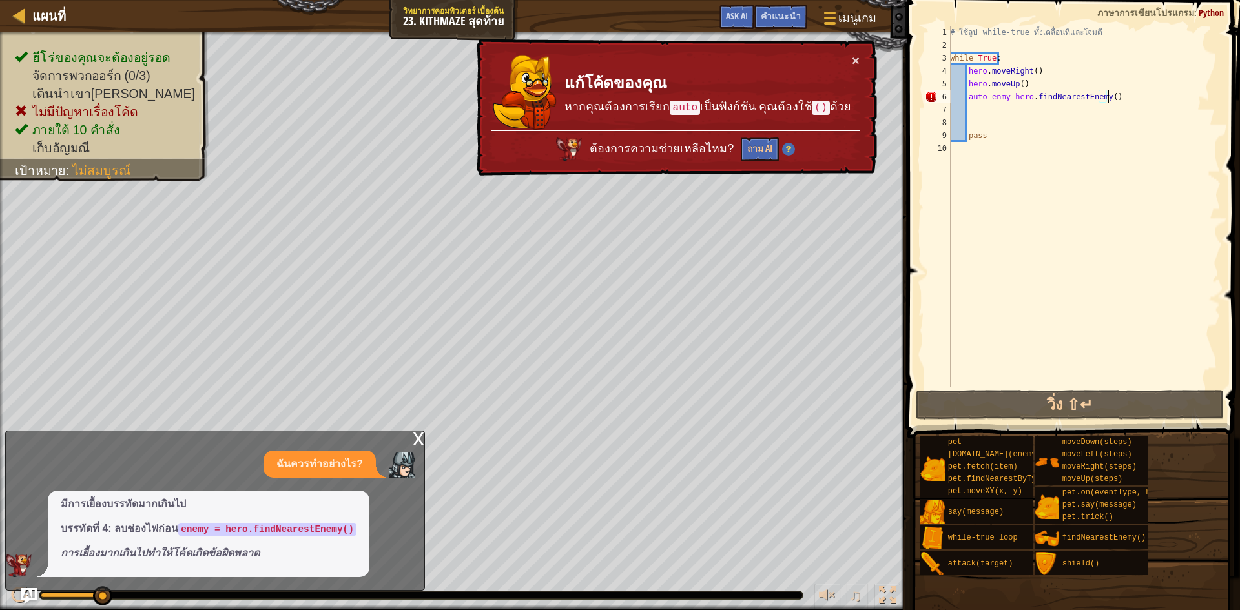
click at [1118, 98] on div "# ใช้ลูป while-true ทั้งเคลื่อนที่และโจมตี while True : hero . moveRight ( ) he…" at bounding box center [1083, 219] width 273 height 387
drag, startPoint x: 1115, startPoint y: 96, endPoint x: 966, endPoint y: 97, distance: 149.1
click at [966, 97] on div "# ใช้ลูป while-true ทั้งเคลื่อนที่และโจมตี while True : hero . moveRight ( ) he…" at bounding box center [1083, 219] width 273 height 387
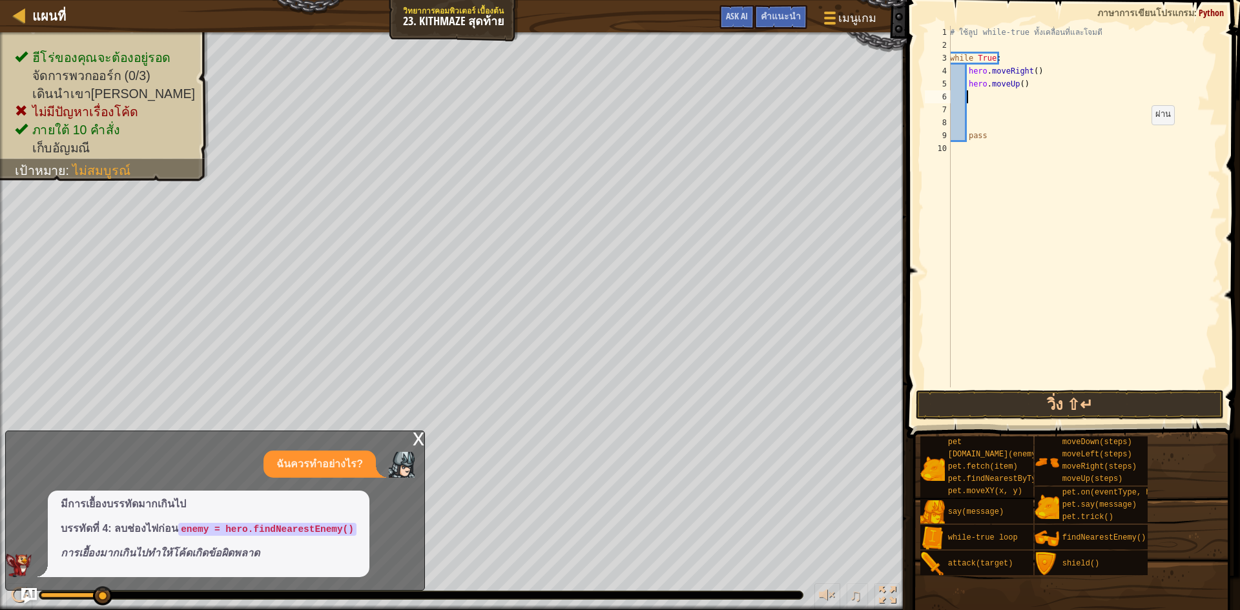
type textarea "h"
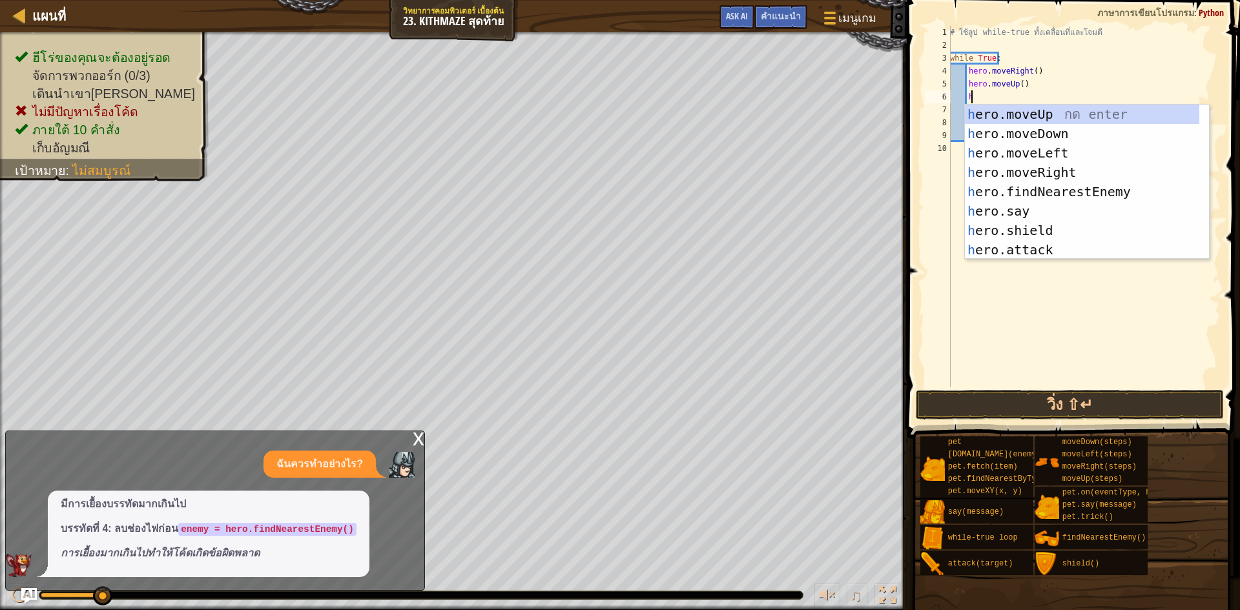
scroll to position [6, 1]
click at [1161, 184] on div "h ero.moveUp กด enter h ero.moveDown กด enter h ero.moveLeft กด enter h ero.mov…" at bounding box center [1087, 202] width 244 height 194
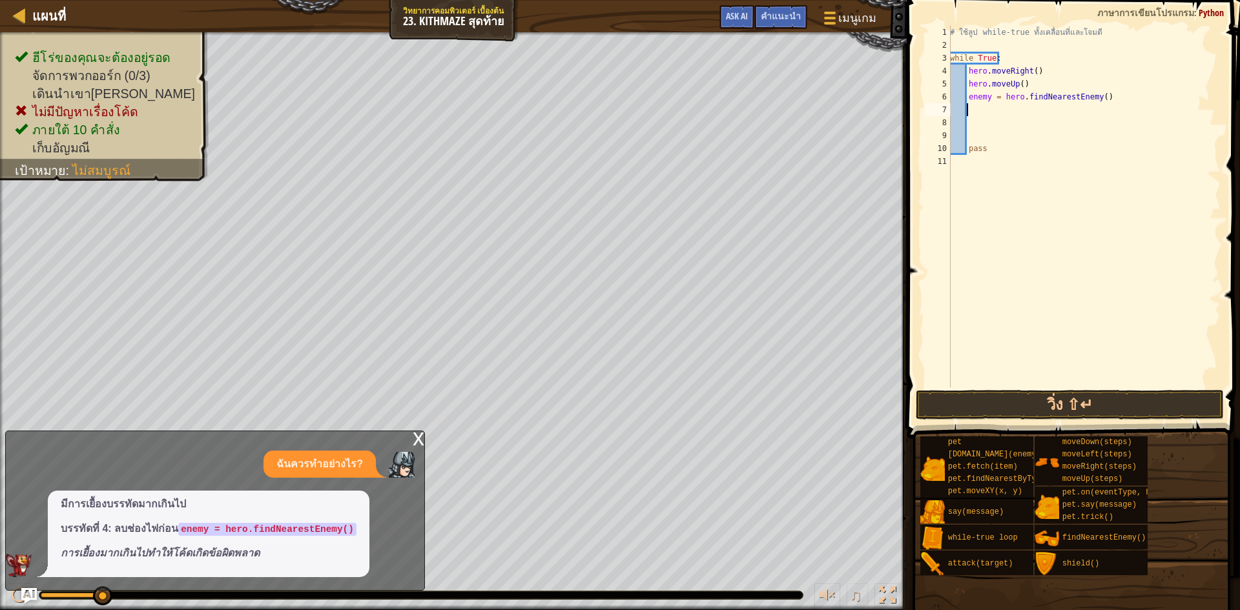
click at [988, 96] on div "# ใช้ลูป while-true ทั้งเคลื่อนที่และโจมตี while True : hero . moveRight ( ) he…" at bounding box center [1083, 219] width 273 height 387
type textarea "enemy = hero.findNearestEnemy()"
drag, startPoint x: 966, startPoint y: 95, endPoint x: 1102, endPoint y: 96, distance: 135.6
click at [1102, 96] on div "# ใช้ลูป while-true ทั้งเคลื่อนที่และโจมตี while True : hero . moveRight ( ) he…" at bounding box center [1083, 219] width 273 height 387
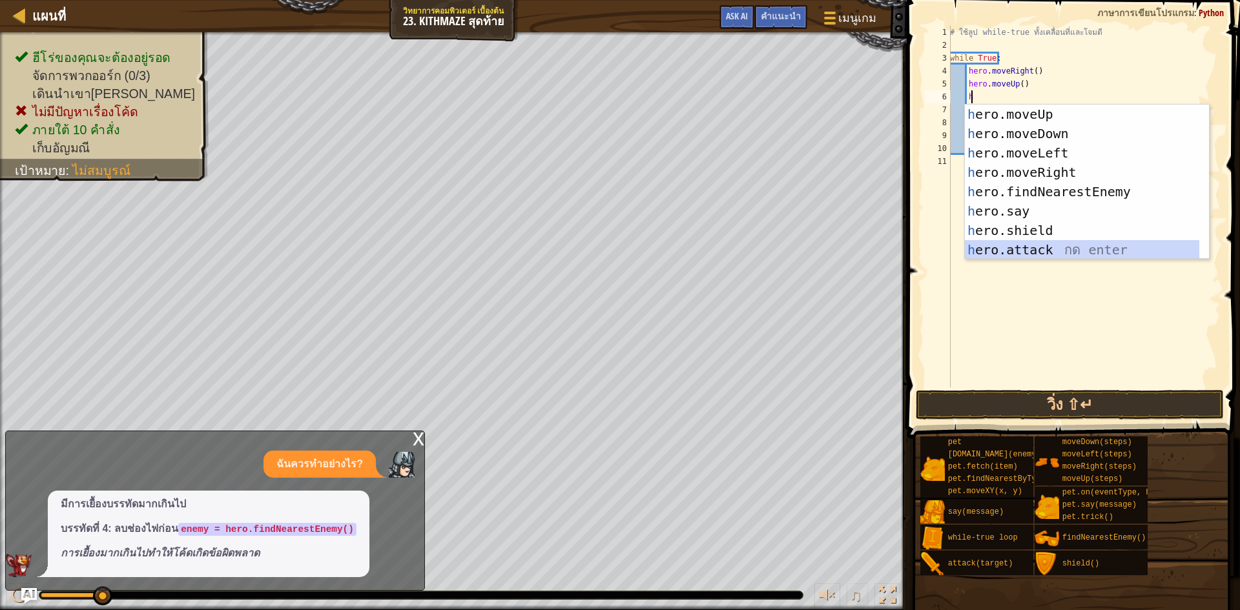
click at [1076, 250] on div "h ero.moveUp กด enter h ero.moveDown กด enter h ero.moveLeft กด enter h ero.mov…" at bounding box center [1082, 202] width 234 height 194
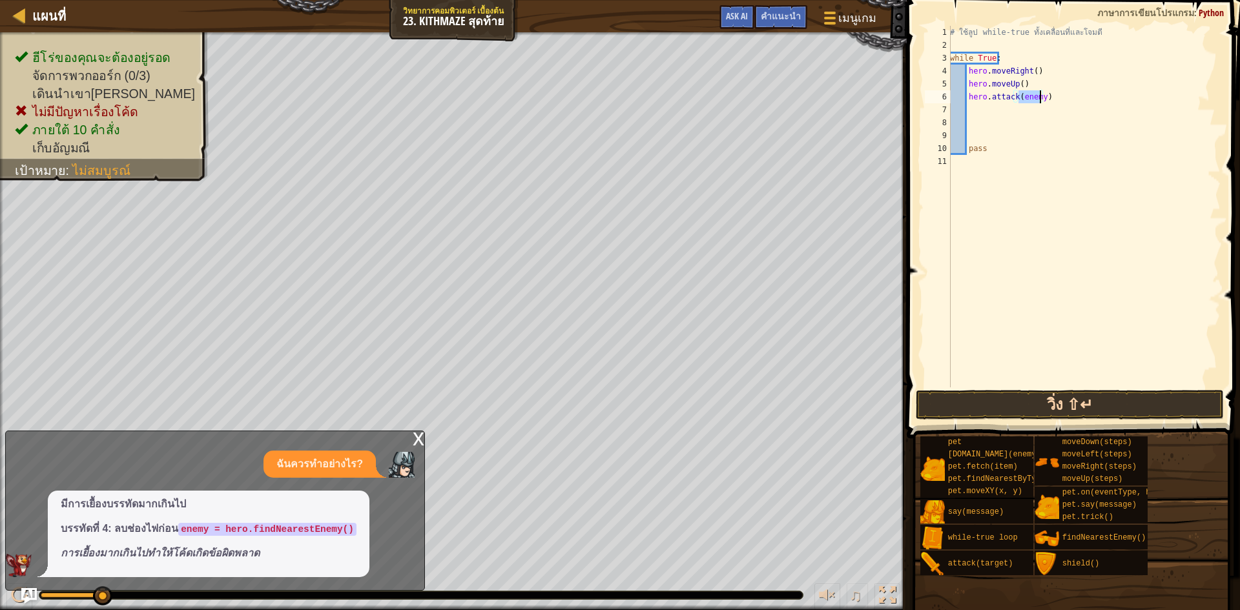
type textarea "hero.attack(enemy)"
click at [1082, 398] on button "วิ่ง ⇧↵" at bounding box center [1069, 405] width 308 height 30
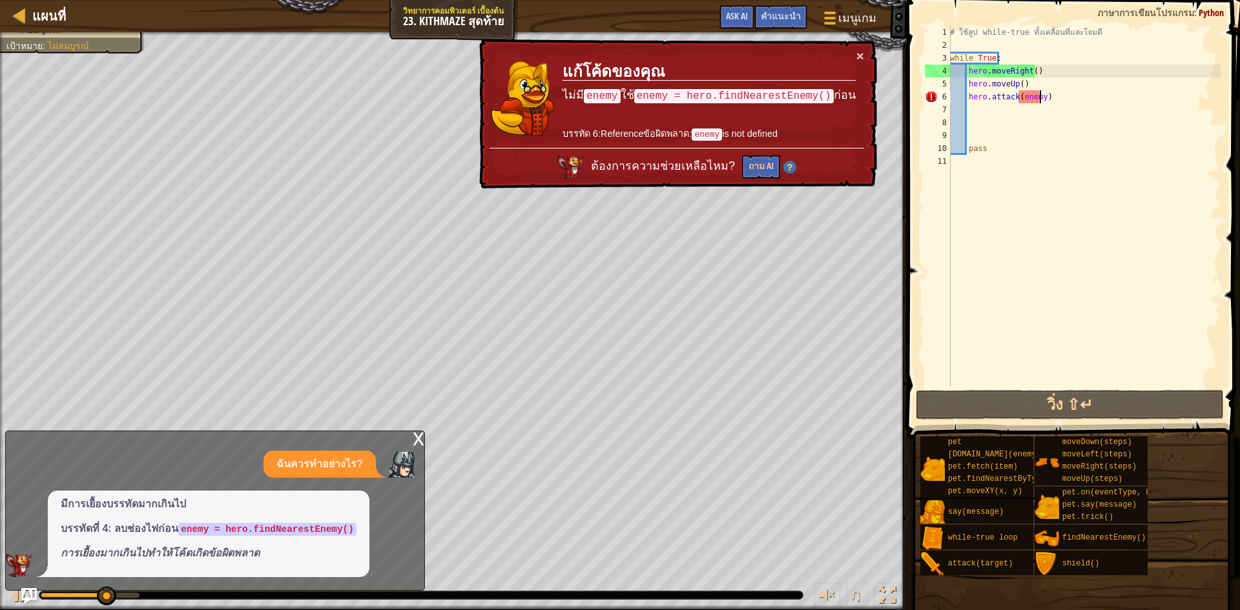
click at [995, 112] on div "# ใช้ลูป while-true ทั้งเคลื่อนที่และโจมตี while True : hero . moveRight ( ) he…" at bounding box center [1083, 219] width 273 height 387
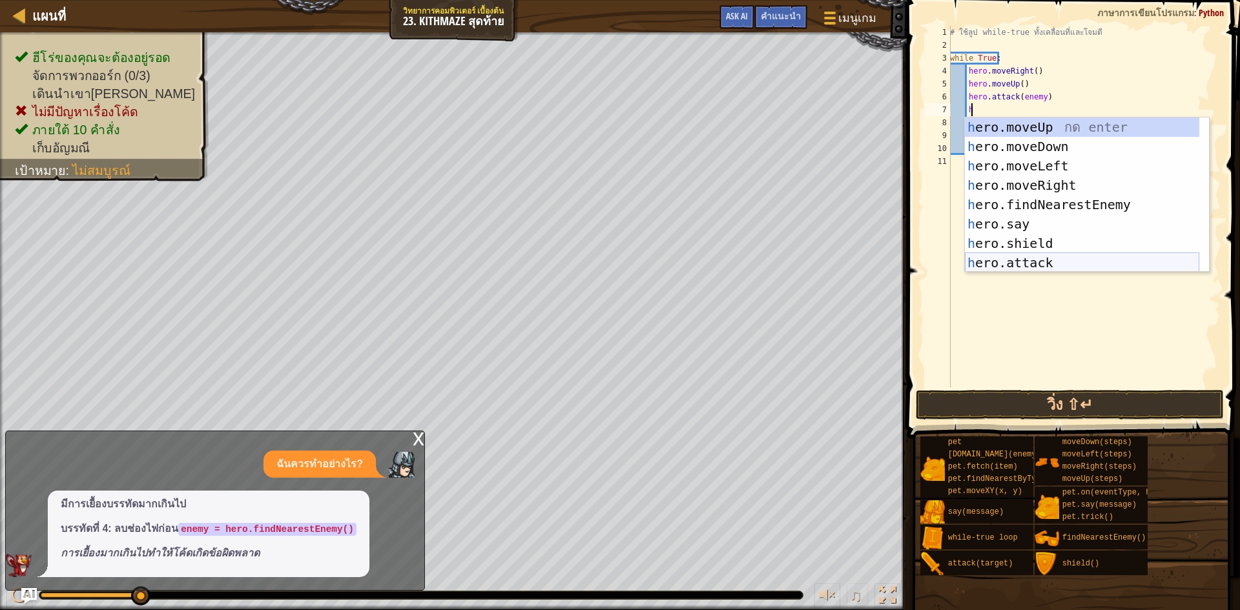
click at [1069, 263] on div "h ero.moveUp กด enter h ero.moveDown กด enter h ero.moveLeft กด enter h ero.mov…" at bounding box center [1082, 214] width 234 height 194
type textarea "hero.attack(enemy)"
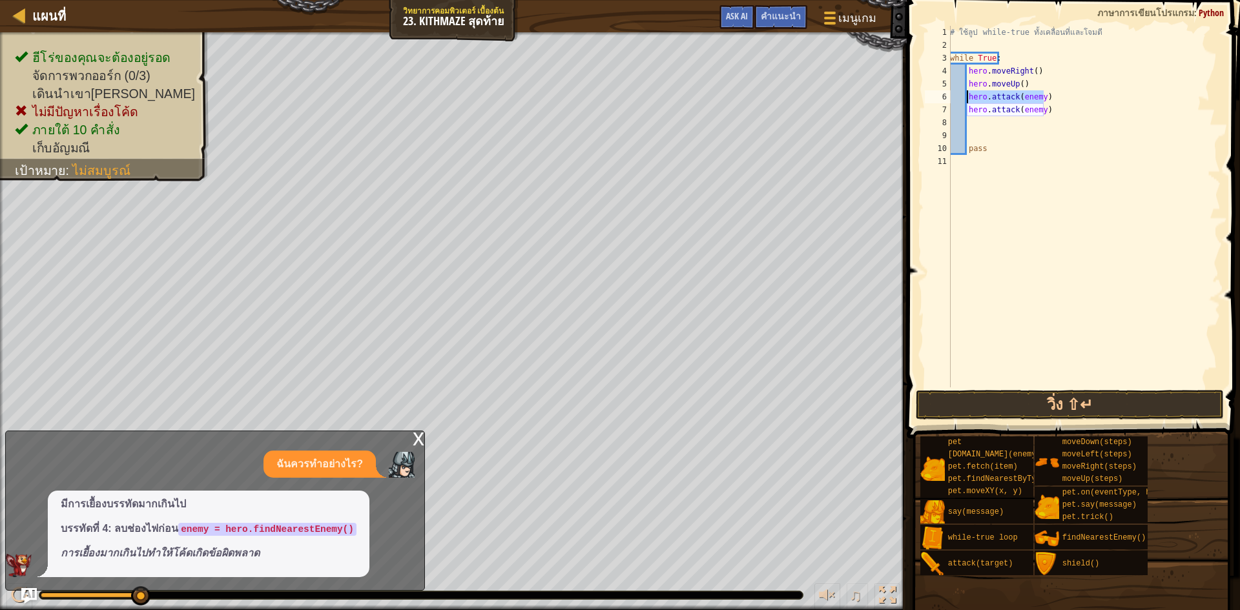
drag, startPoint x: 1045, startPoint y: 97, endPoint x: 965, endPoint y: 100, distance: 80.1
click at [965, 100] on div "# ใช้ลูป while-true ทั้งเคลื่อนที่และโจมตี while True : hero . moveRight ( ) he…" at bounding box center [1083, 219] width 273 height 387
type textarea "h"
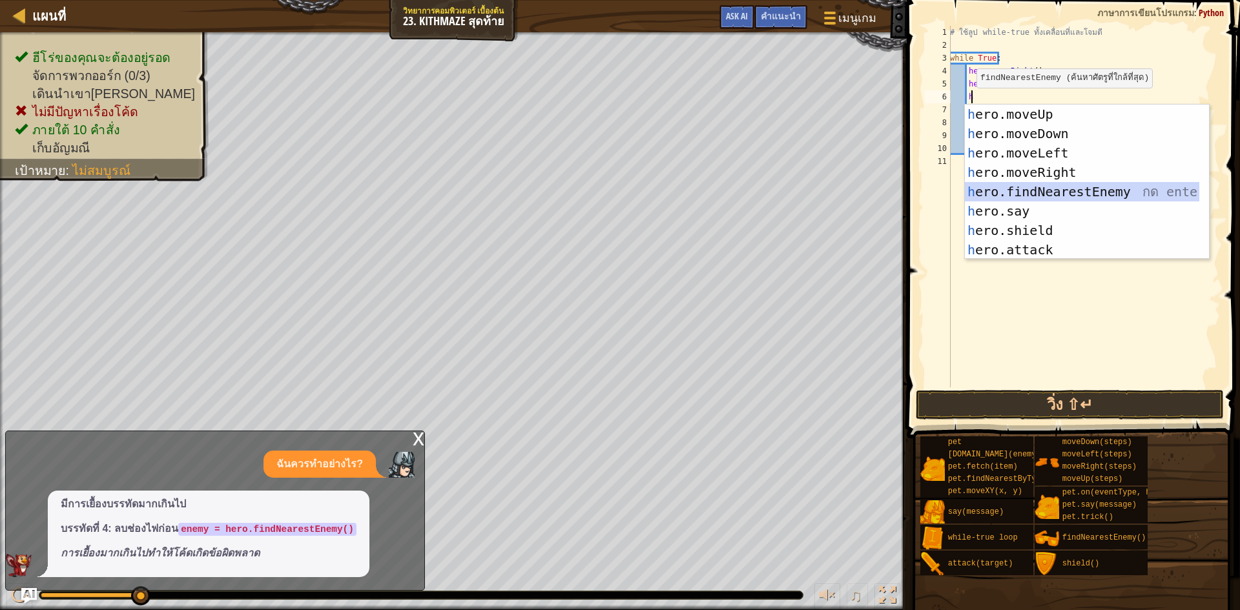
click at [1085, 185] on div "h ero.moveUp กด enter h ero.moveDown กด enter h ero.moveLeft กด enter h ero.mov…" at bounding box center [1082, 202] width 234 height 194
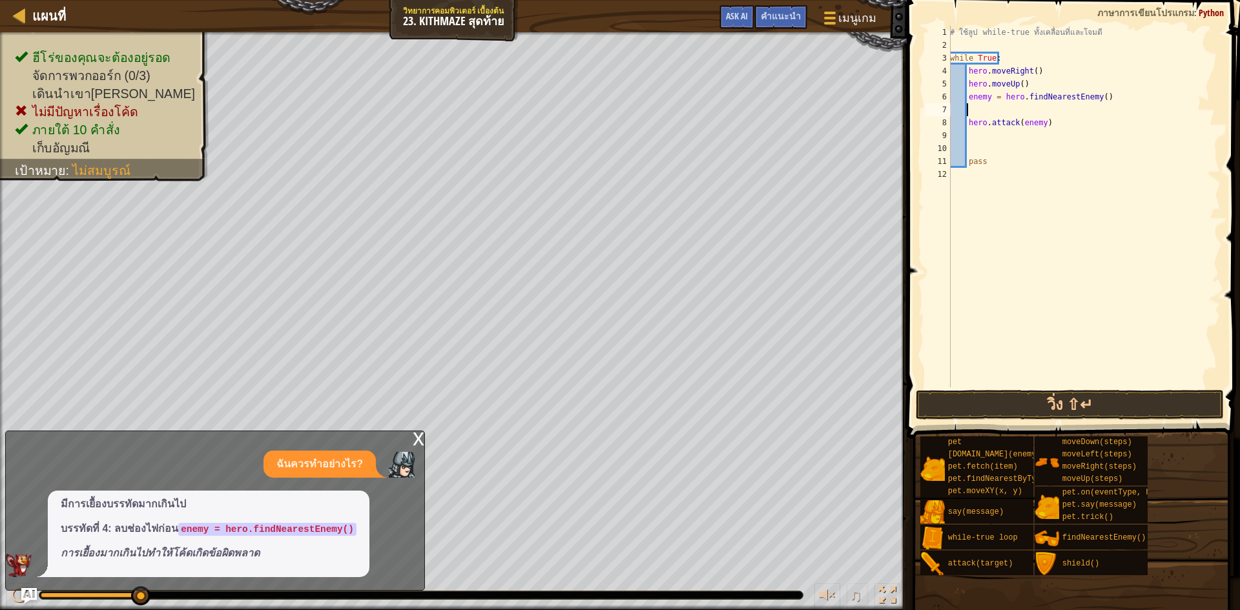
click at [1002, 137] on div "# ใช้ลูป while-true ทั้งเคลื่อนที่และโจมตี while True : hero . moveRight ( ) he…" at bounding box center [1083, 219] width 273 height 387
type textarea "h"
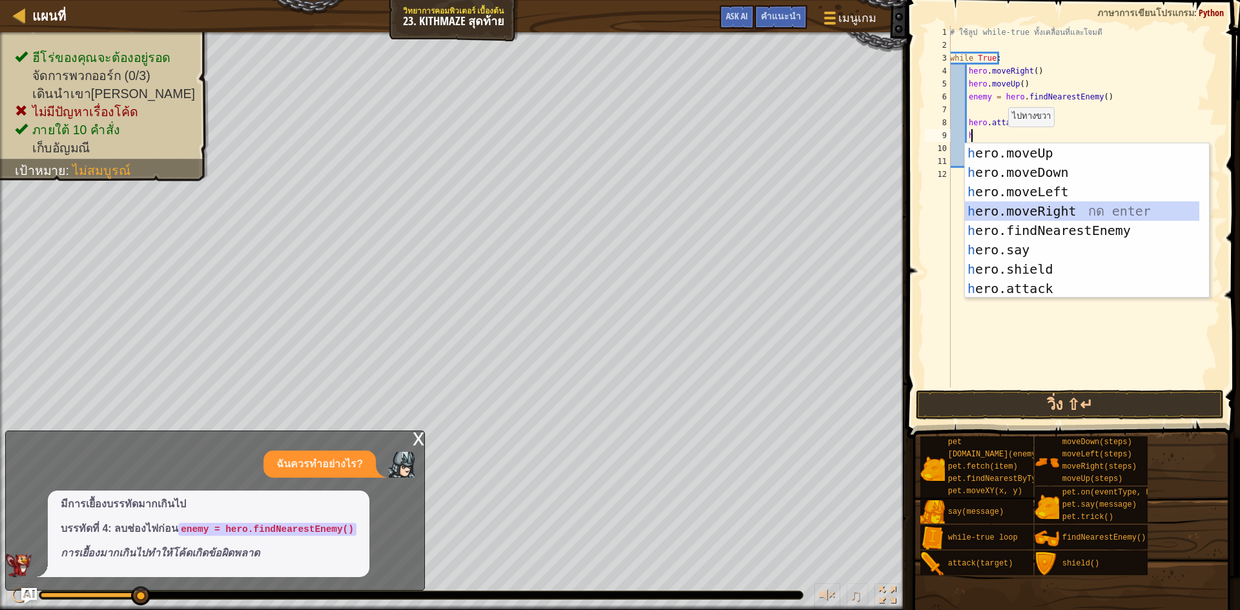
click at [1065, 204] on div "h ero.moveUp กด enter h ero.moveDown กด enter h ero.moveLeft กด enter h ero.mov…" at bounding box center [1082, 240] width 234 height 194
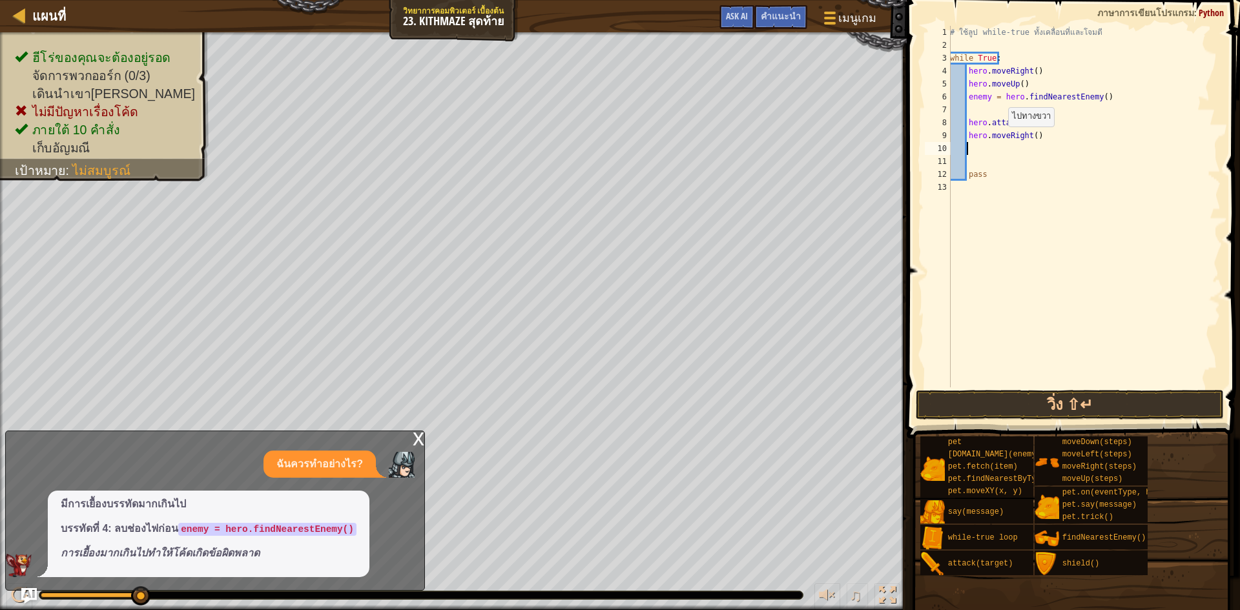
type textarea "h"
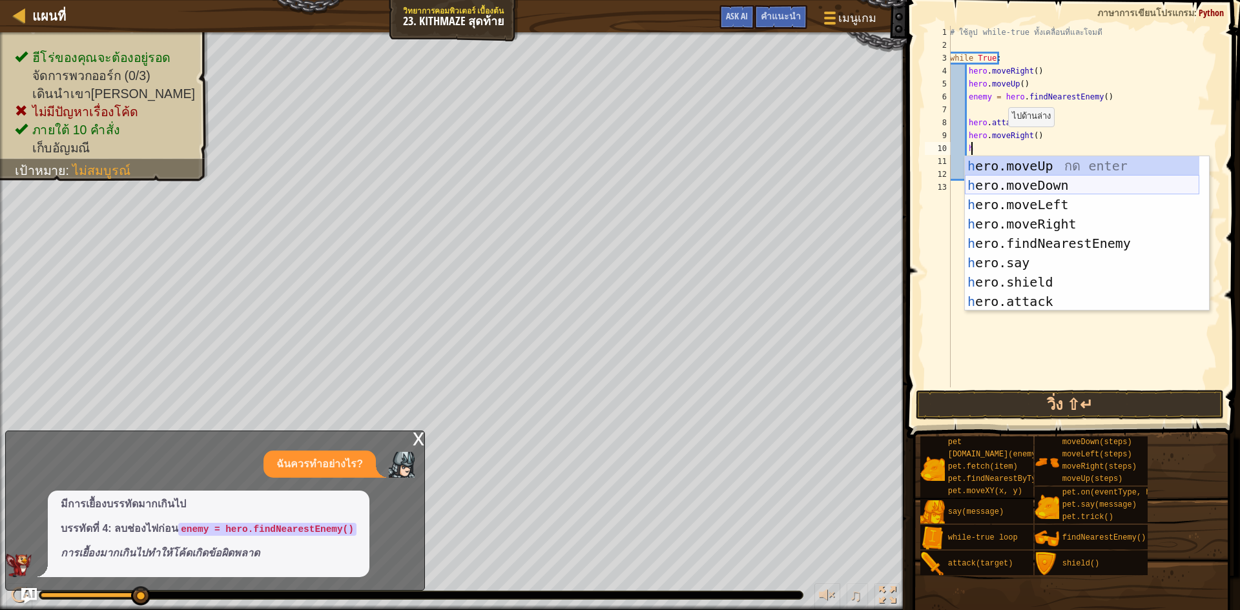
click at [1075, 190] on div "h ero.moveUp กด enter h ero.moveDown กด enter h ero.moveLeft กด enter h ero.mov…" at bounding box center [1082, 253] width 234 height 194
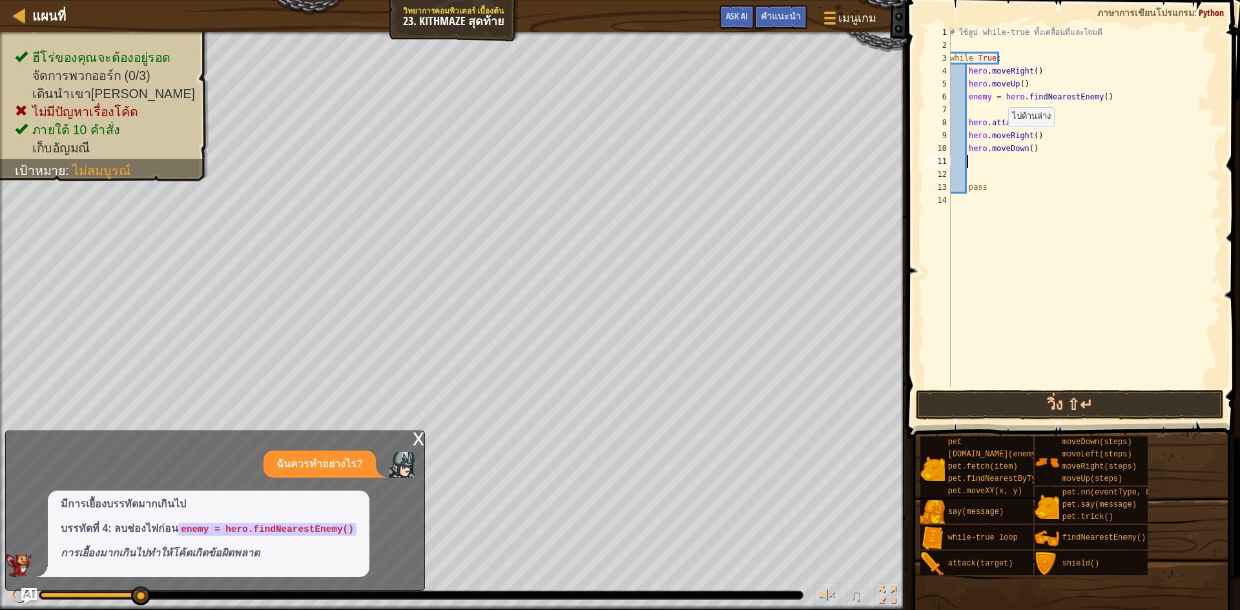
scroll to position [6, 1]
click at [1026, 153] on div "# ใช้ลูป while-true ทั้งเคลื่อนที่และโจมตี while True : hero . moveRight ( ) he…" at bounding box center [1083, 219] width 273 height 387
type textarea "hero.moveDown(2)"
click at [1021, 158] on div "# ใช้ลูป while-true ทั้งเคลื่อนที่และโจมตี while True : hero . moveRight ( ) he…" at bounding box center [1083, 219] width 273 height 387
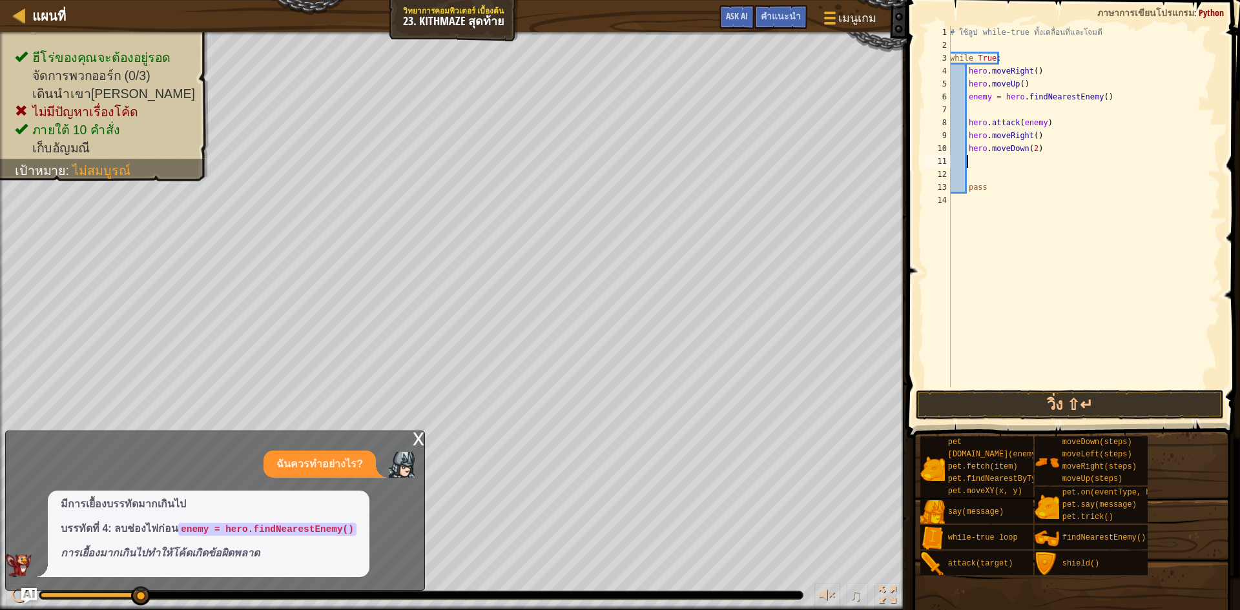
type textarea "h"
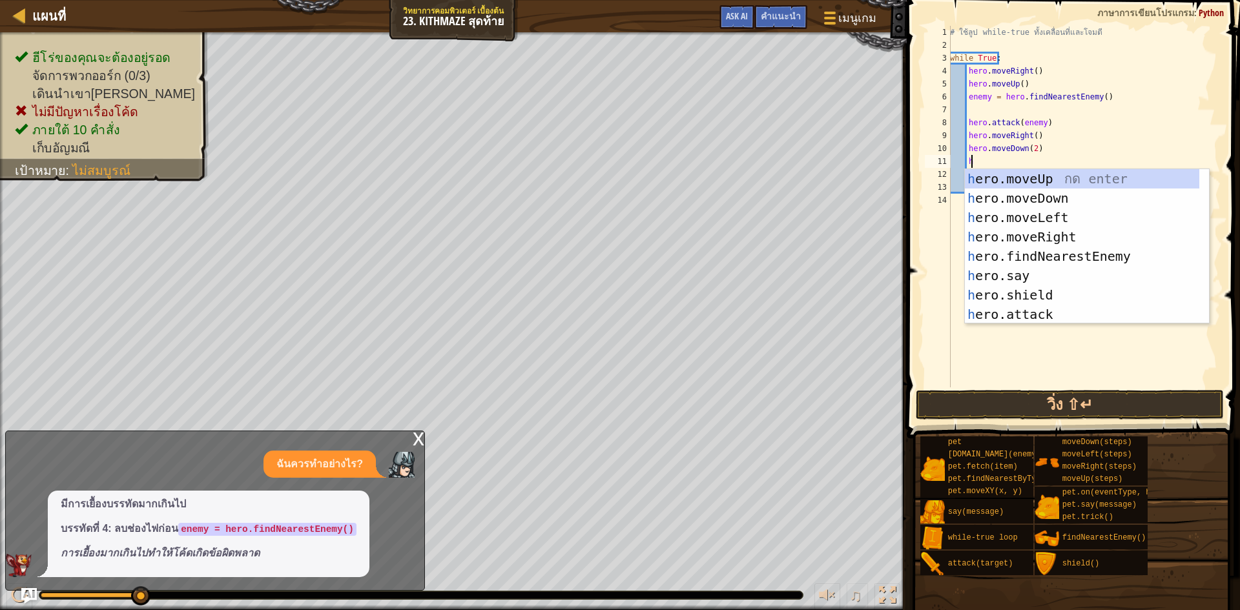
scroll to position [6, 1]
click at [1038, 179] on div "h ero.moveUp กด enter h ero.moveDown กด enter h ero.moveLeft กด enter h ero.mov…" at bounding box center [1082, 266] width 234 height 194
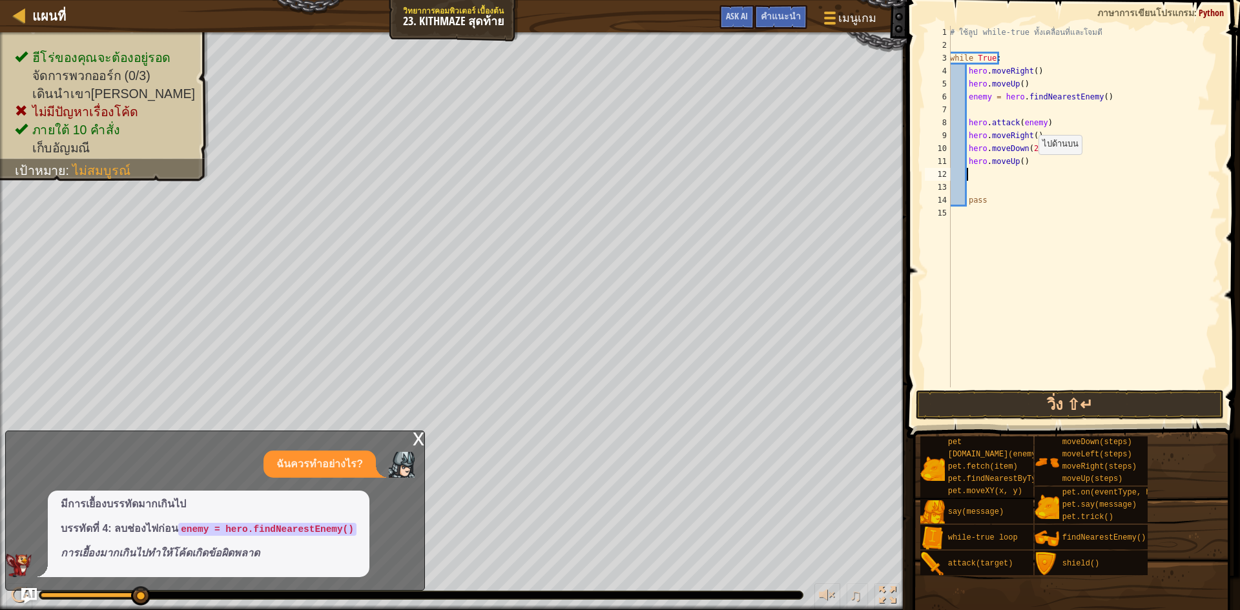
scroll to position [6, 1]
click at [1005, 411] on button "วิ่ง ⇧↵" at bounding box center [1069, 405] width 308 height 30
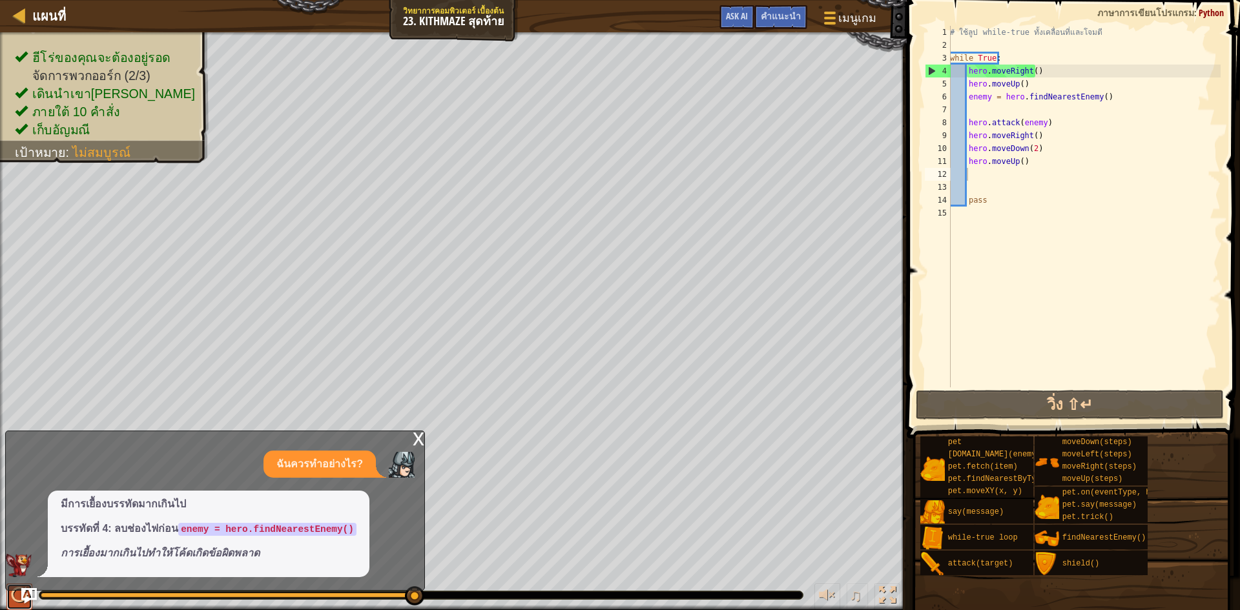
click at [18, 600] on div at bounding box center [19, 595] width 17 height 17
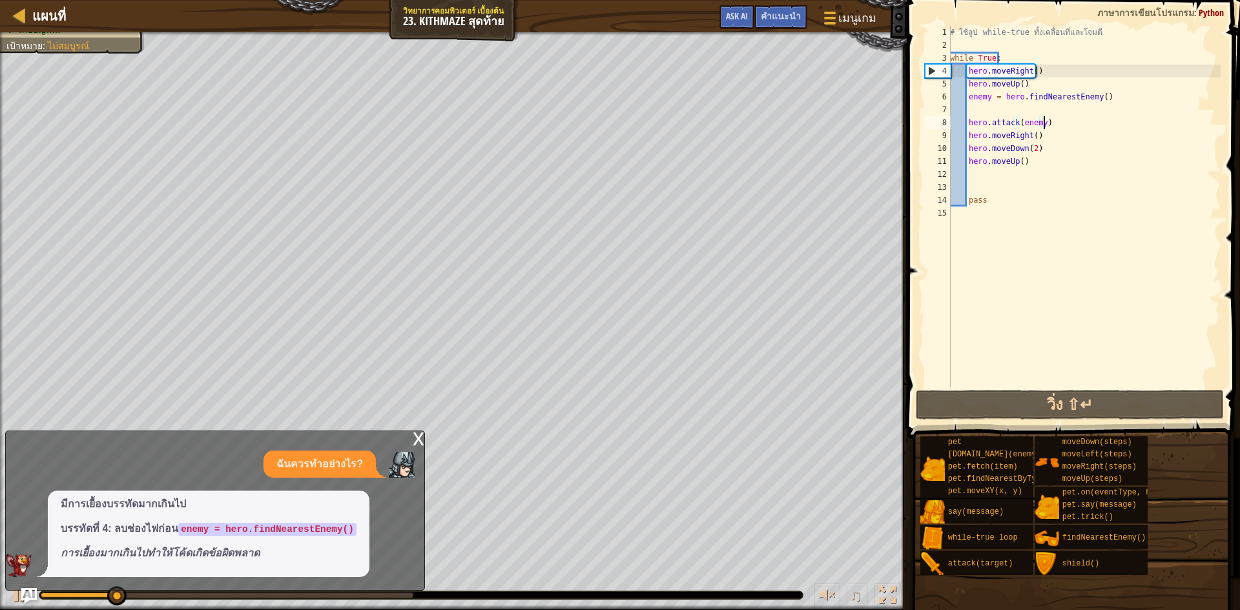
click at [1042, 126] on div "# ใช้ลูป while-true ทั้งเคลื่อนที่และโจมตี while True : hero . moveRight ( ) he…" at bounding box center [1083, 219] width 273 height 387
type textarea "hero.attack(enemy)"
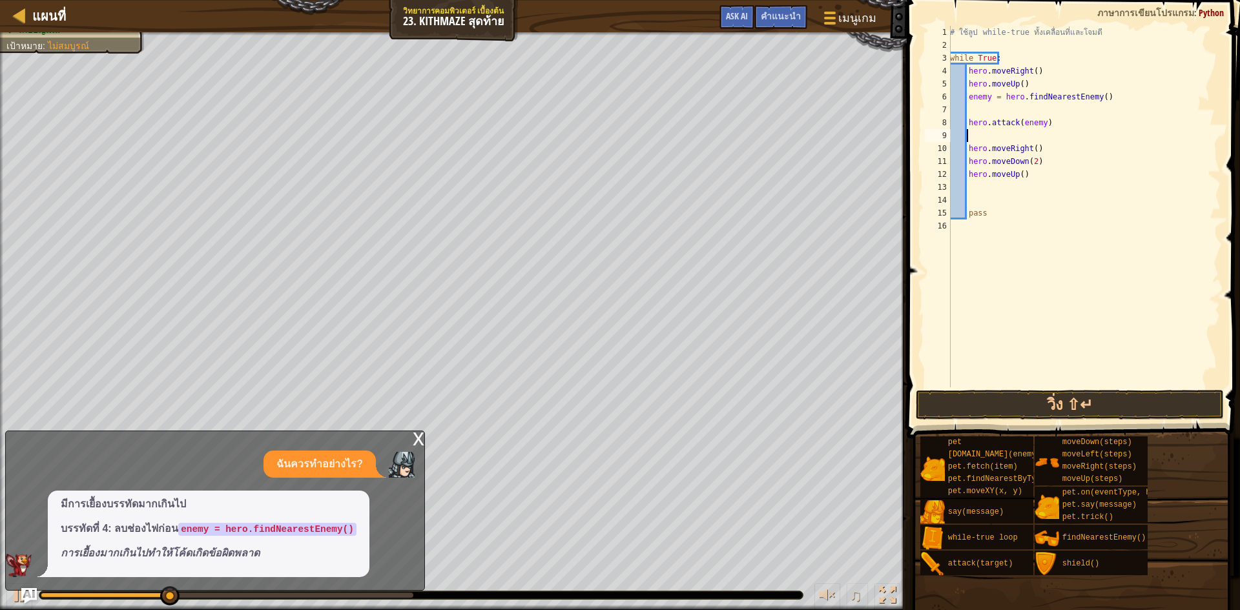
scroll to position [6, 1]
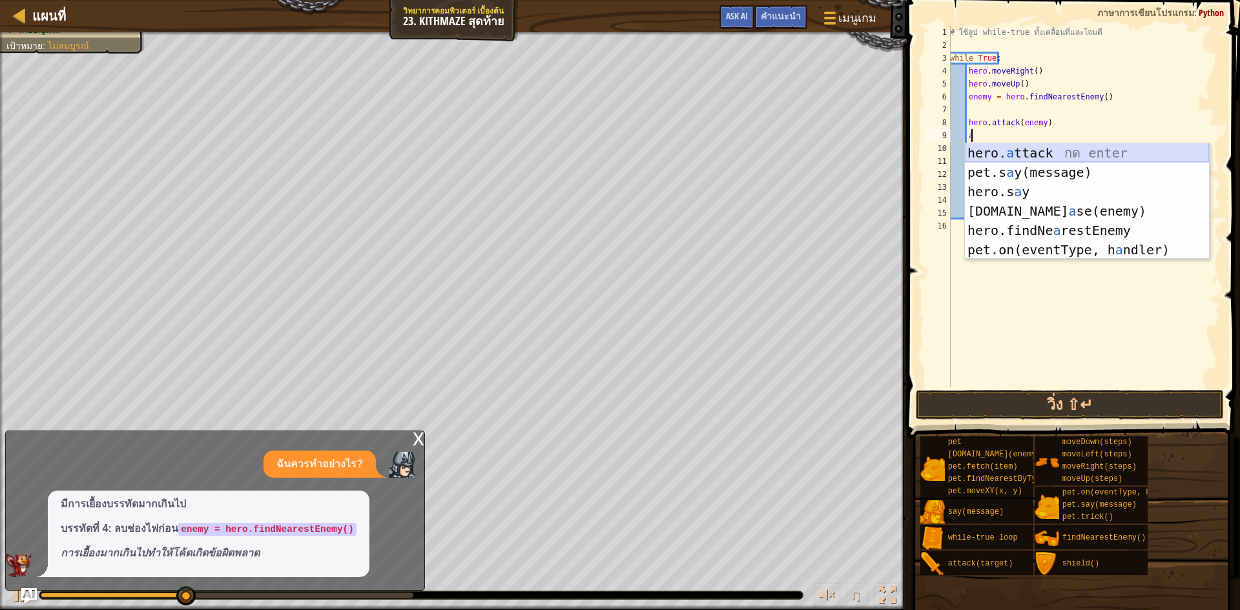
click at [1081, 148] on div "hero. a ttack กด enter pet.s a y(message) กด enter hero.s a y กด enter [DOMAIN_…" at bounding box center [1087, 220] width 244 height 155
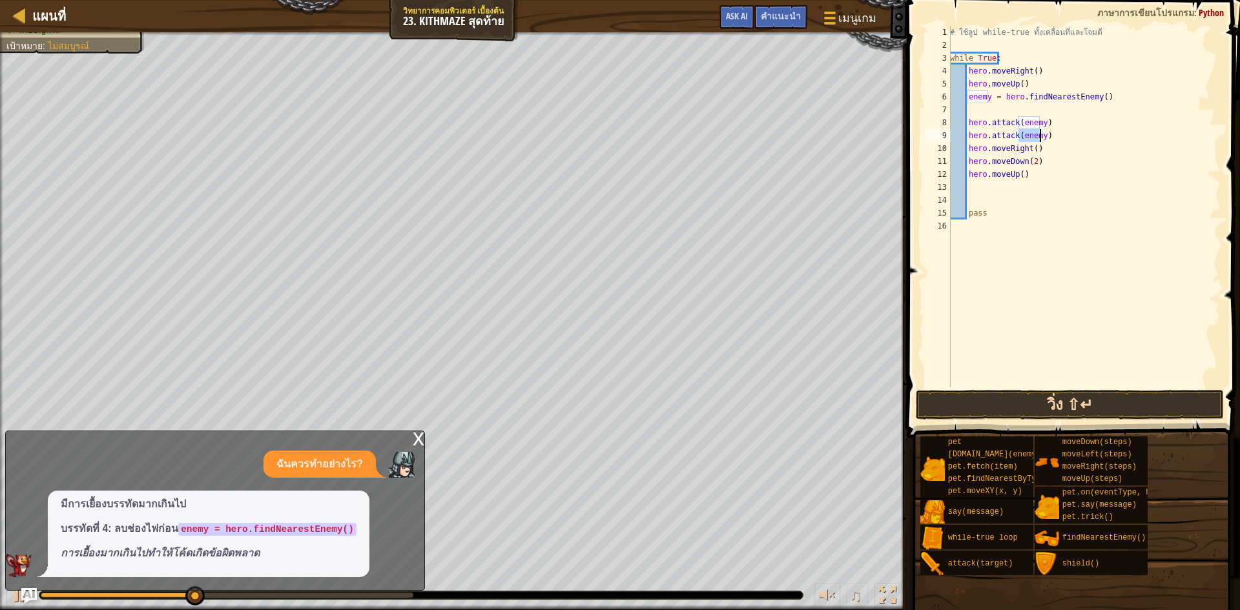
type textarea "hero.attack(enemy)"
click at [1048, 404] on button "วิ่ง ⇧↵" at bounding box center [1069, 405] width 308 height 30
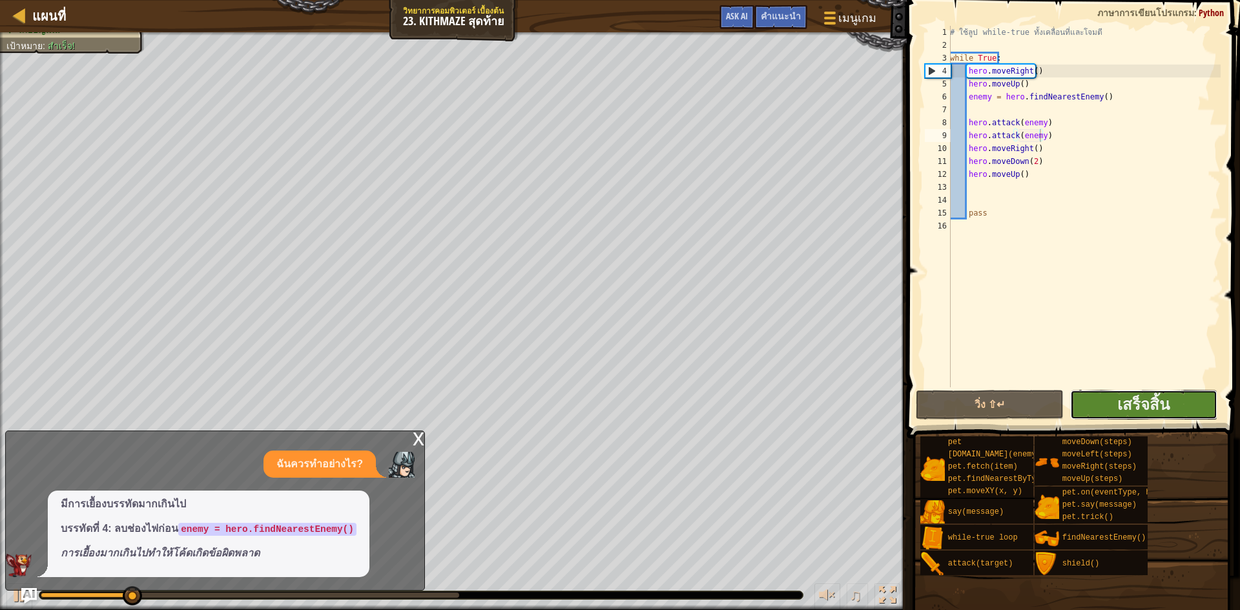
click at [1112, 394] on button "เสร็จสิ้น" at bounding box center [1144, 405] width 148 height 30
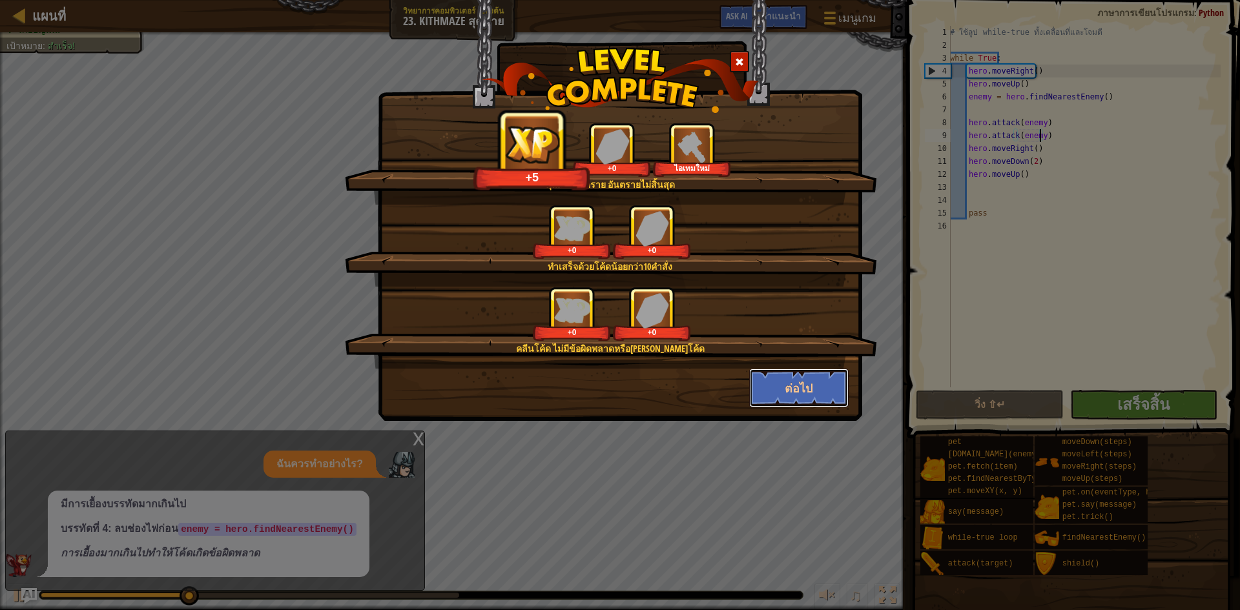
click at [805, 386] on button "ต่อไป" at bounding box center [799, 388] width 100 height 39
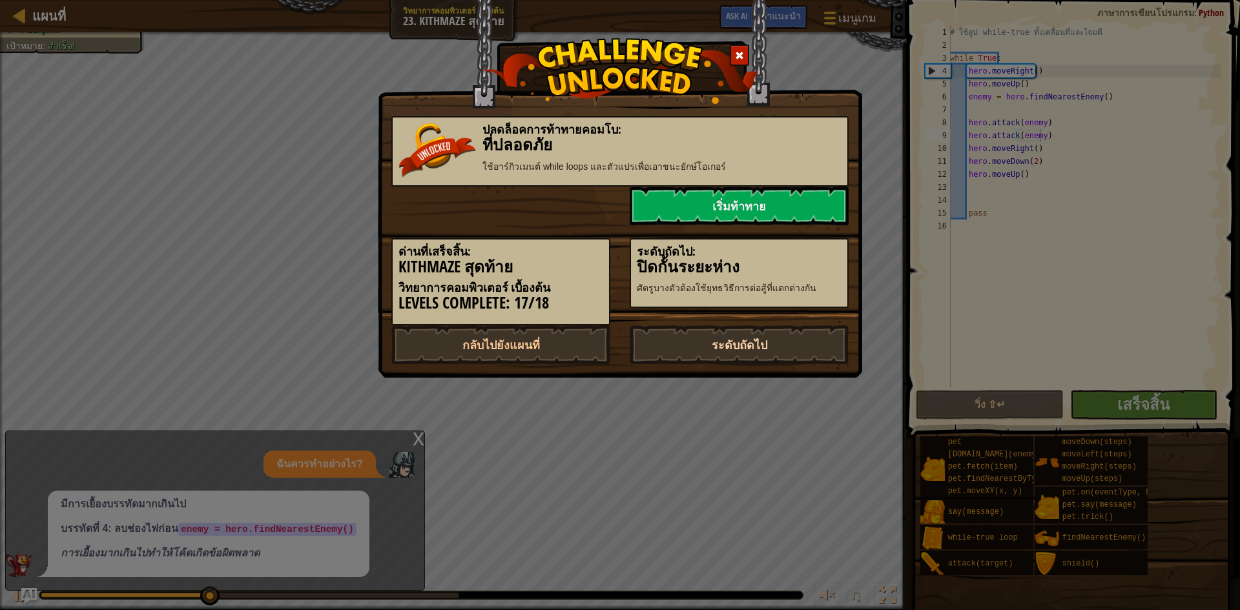
click at [793, 341] on link "ระดับถัดไป" at bounding box center [738, 344] width 219 height 39
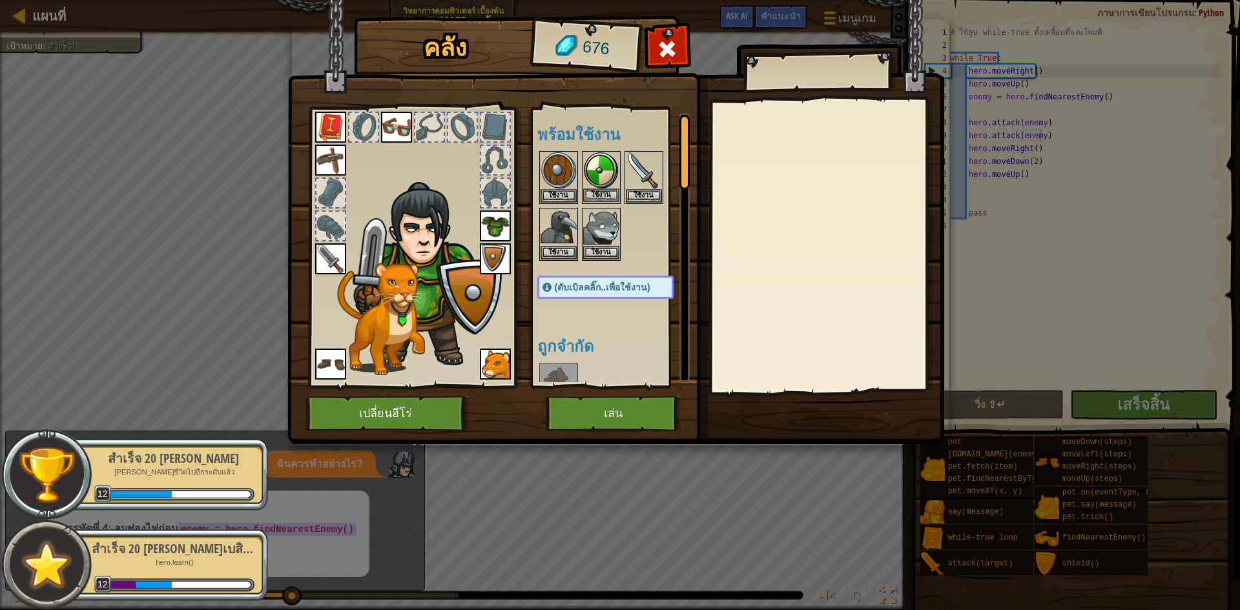
click at [602, 187] on img at bounding box center [601, 170] width 36 height 36
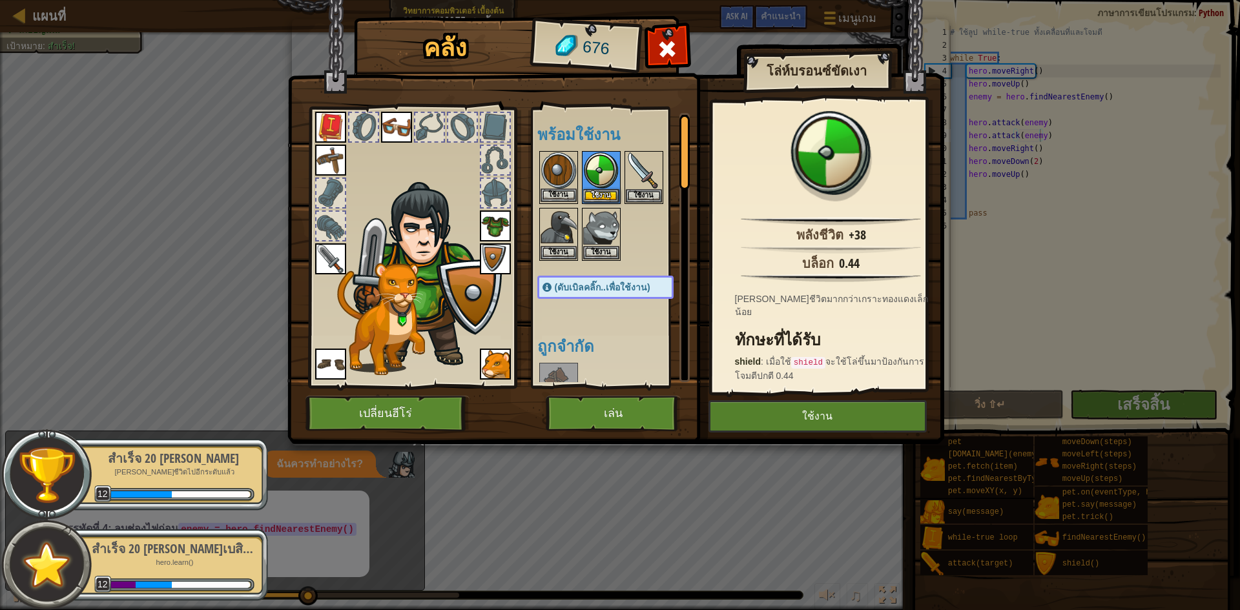
click at [552, 183] on img at bounding box center [558, 170] width 36 height 36
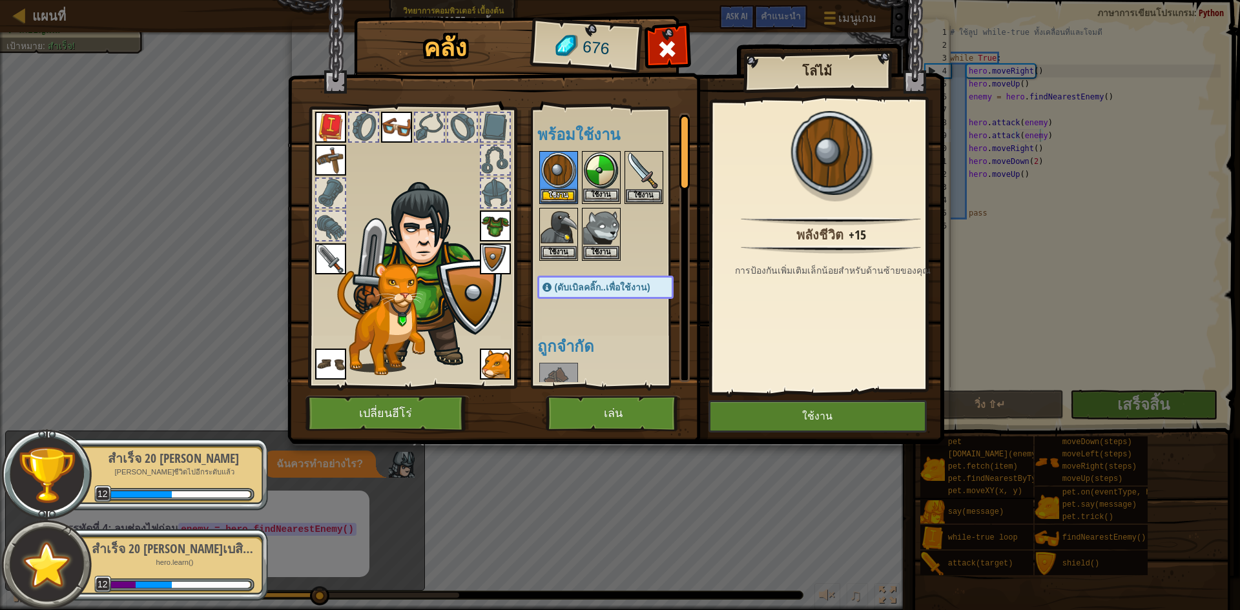
click at [589, 186] on img at bounding box center [601, 170] width 36 height 36
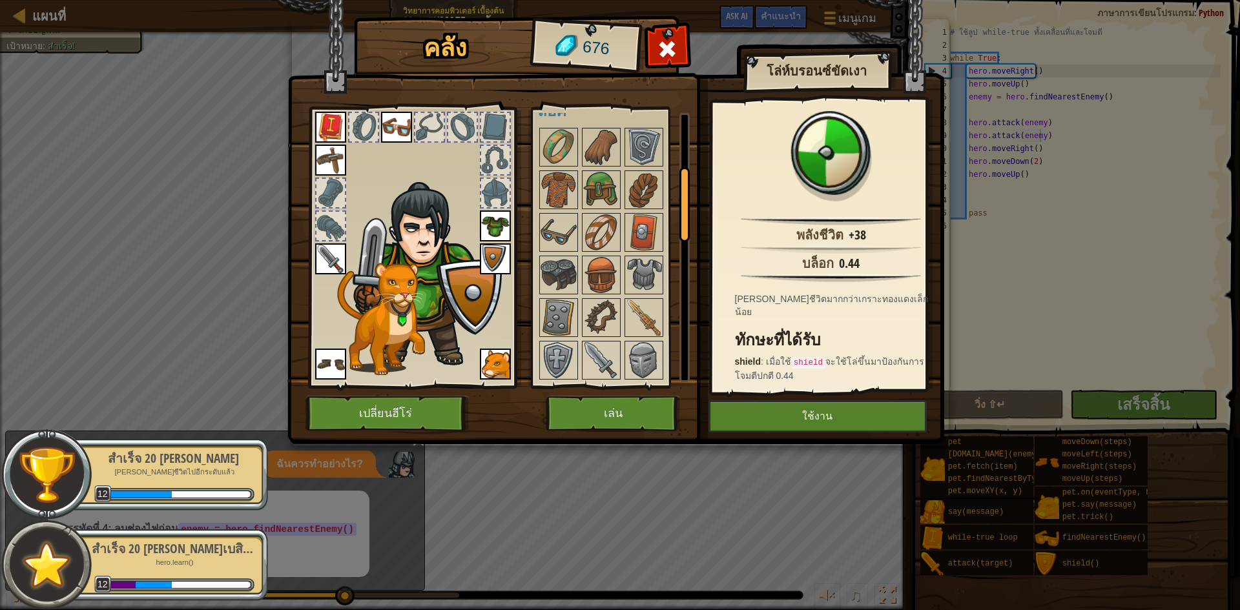
scroll to position [323, 0]
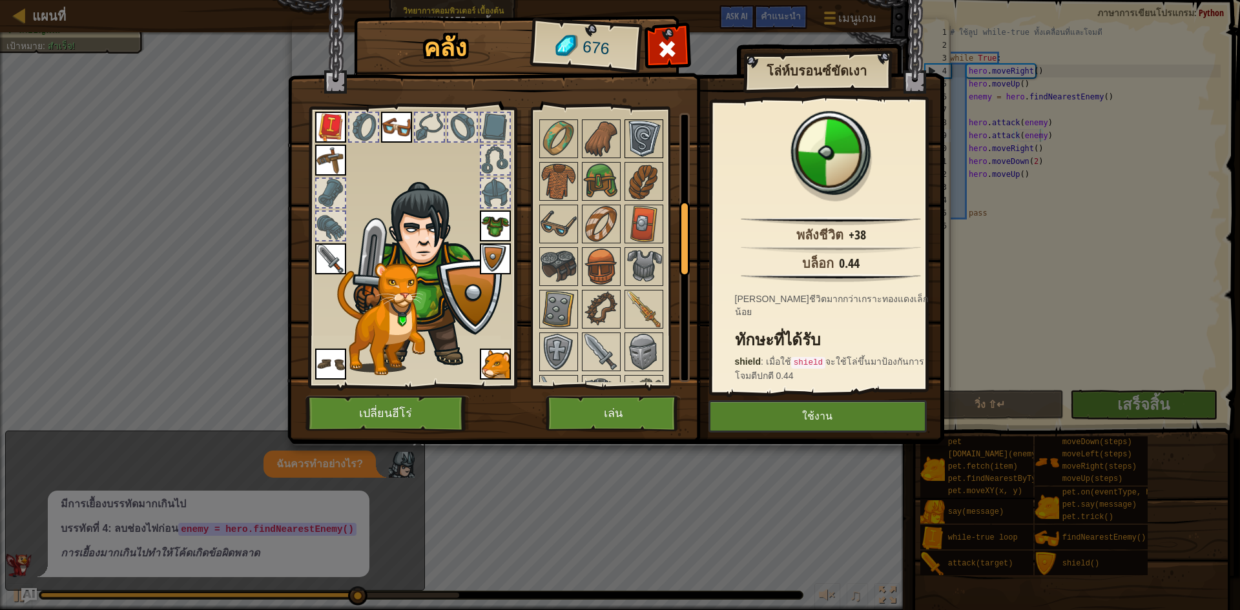
click at [650, 134] on img at bounding box center [644, 139] width 36 height 36
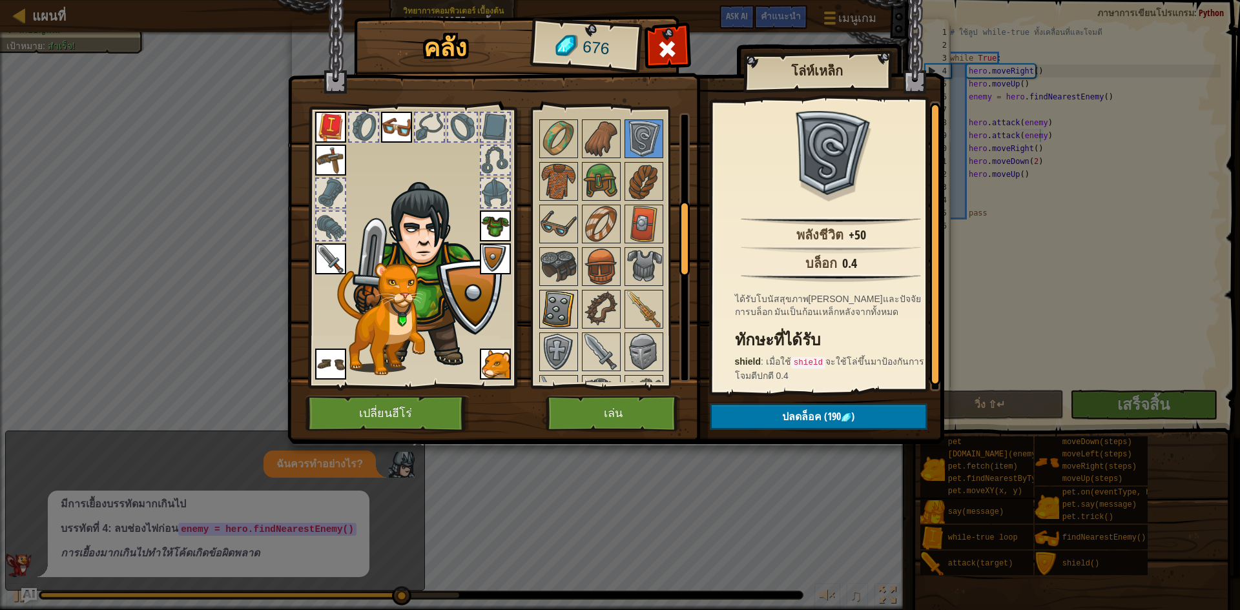
click at [553, 308] on img at bounding box center [558, 309] width 36 height 36
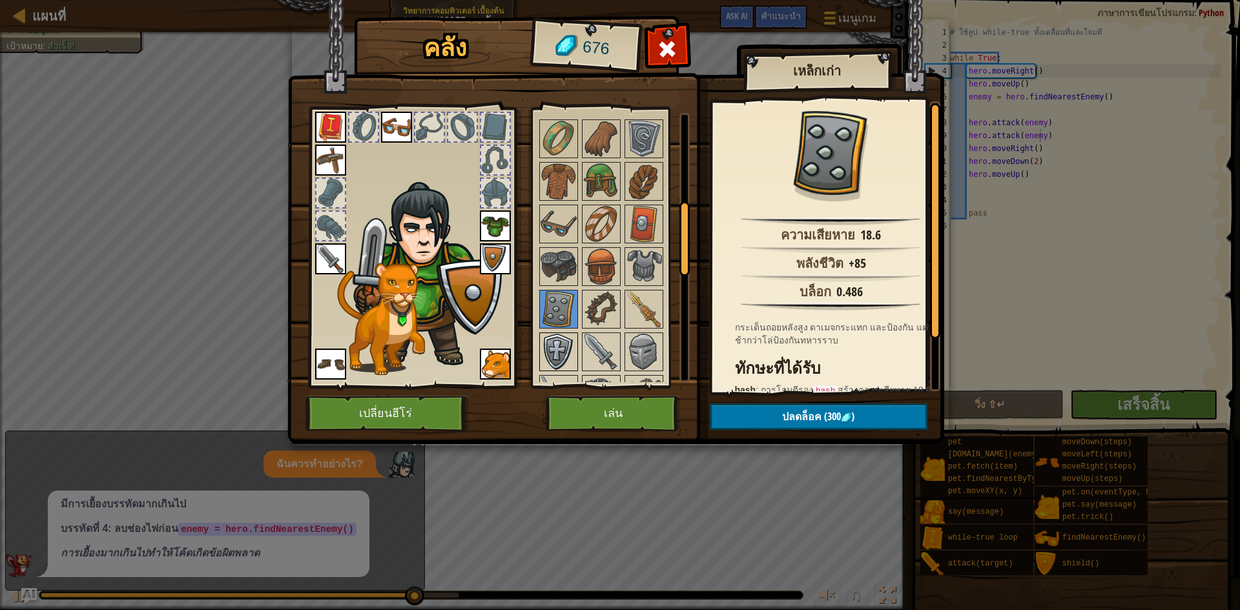
click at [561, 340] on img at bounding box center [558, 352] width 36 height 36
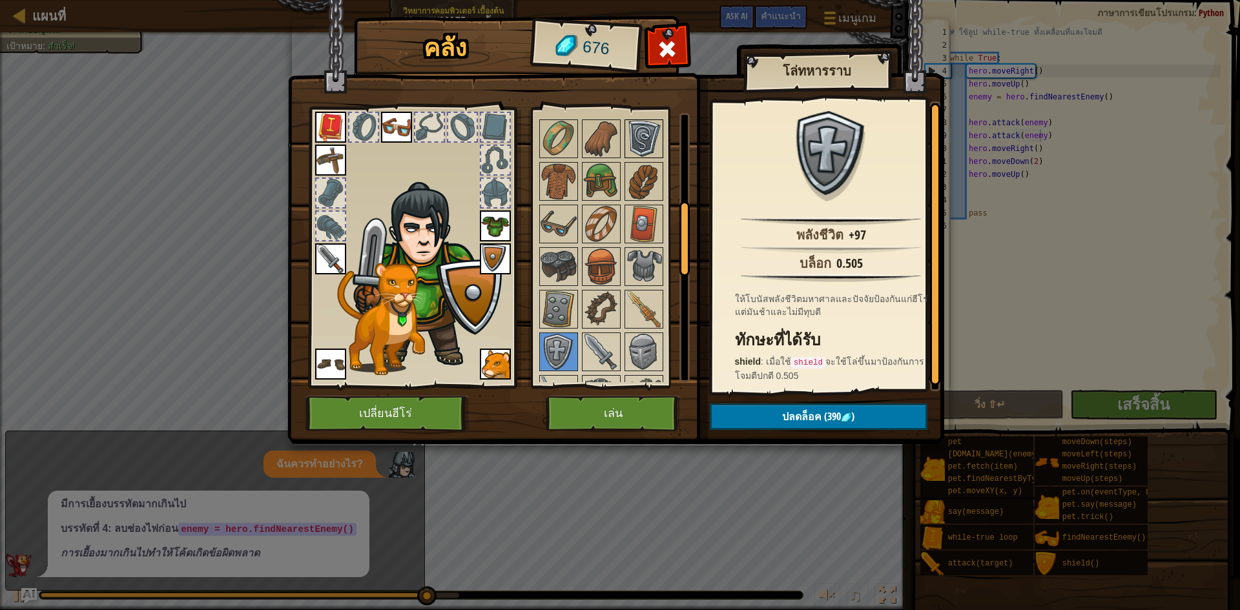
click at [648, 145] on img at bounding box center [644, 139] width 36 height 36
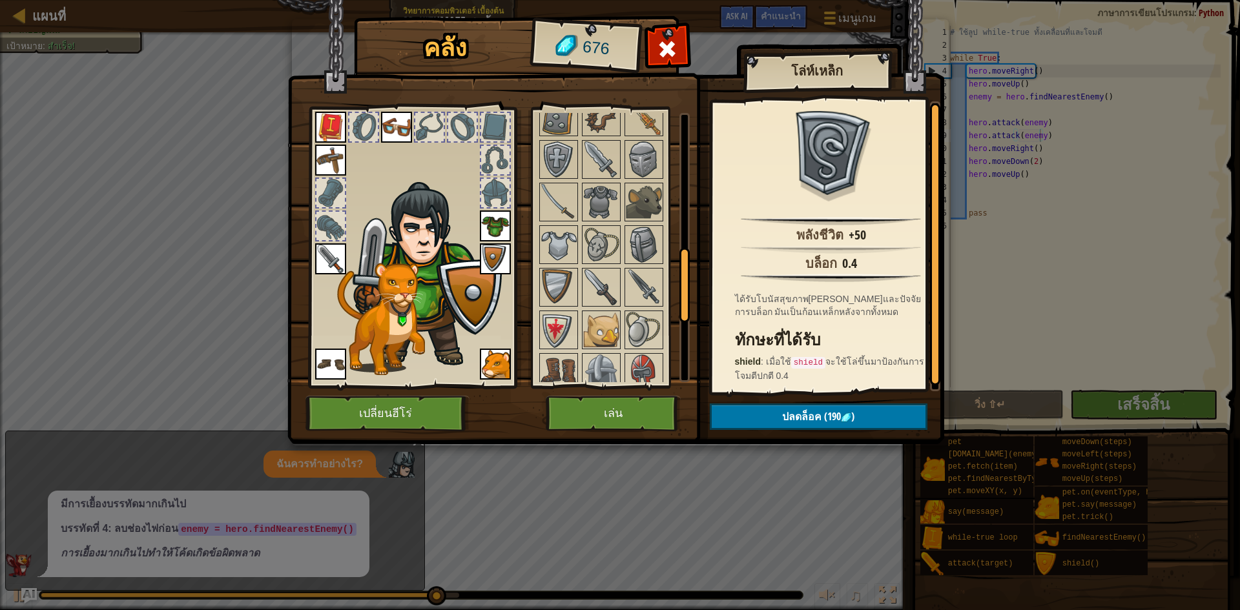
scroll to position [516, 0]
click at [573, 143] on img at bounding box center [558, 158] width 36 height 36
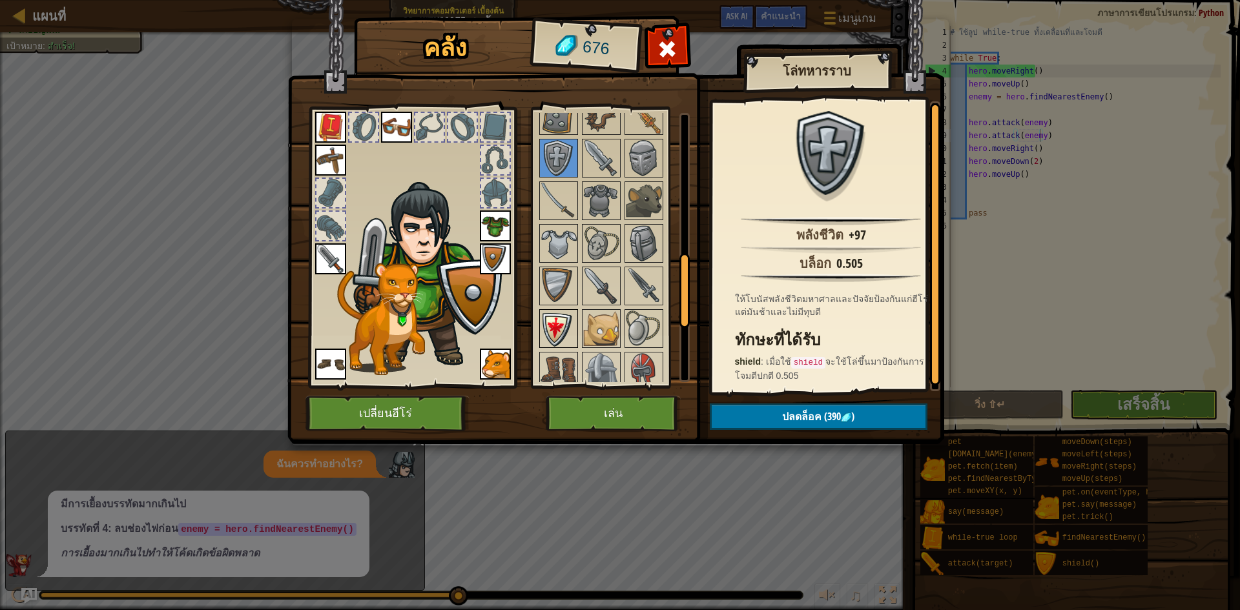
click at [553, 327] on img at bounding box center [558, 329] width 36 height 36
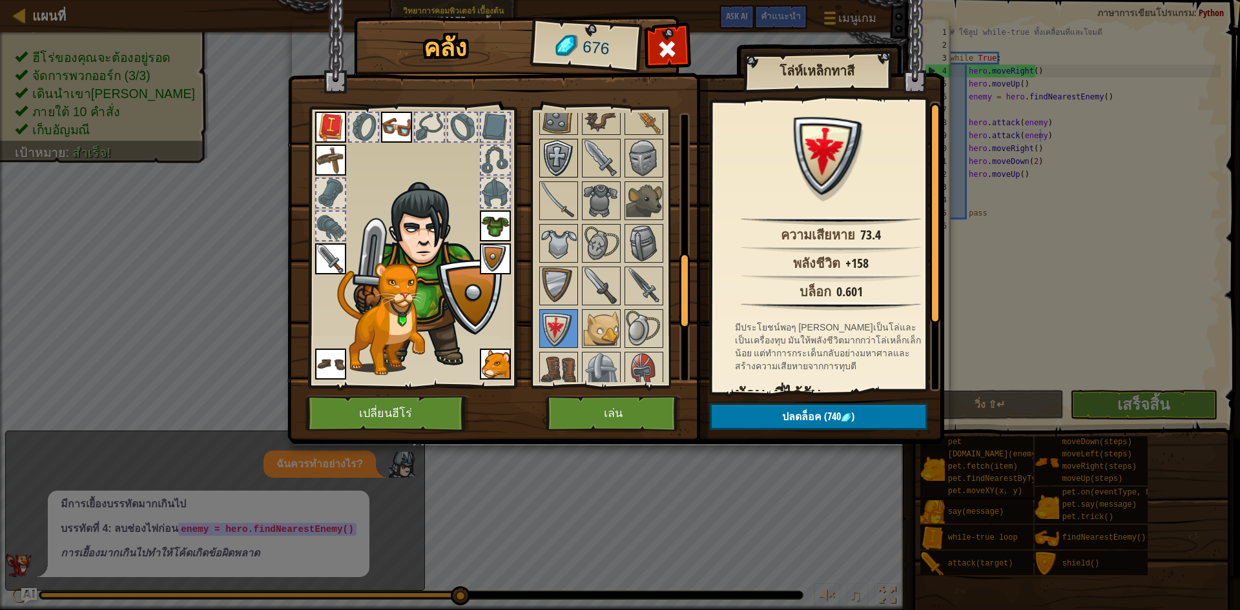
click at [559, 151] on img at bounding box center [558, 158] width 36 height 36
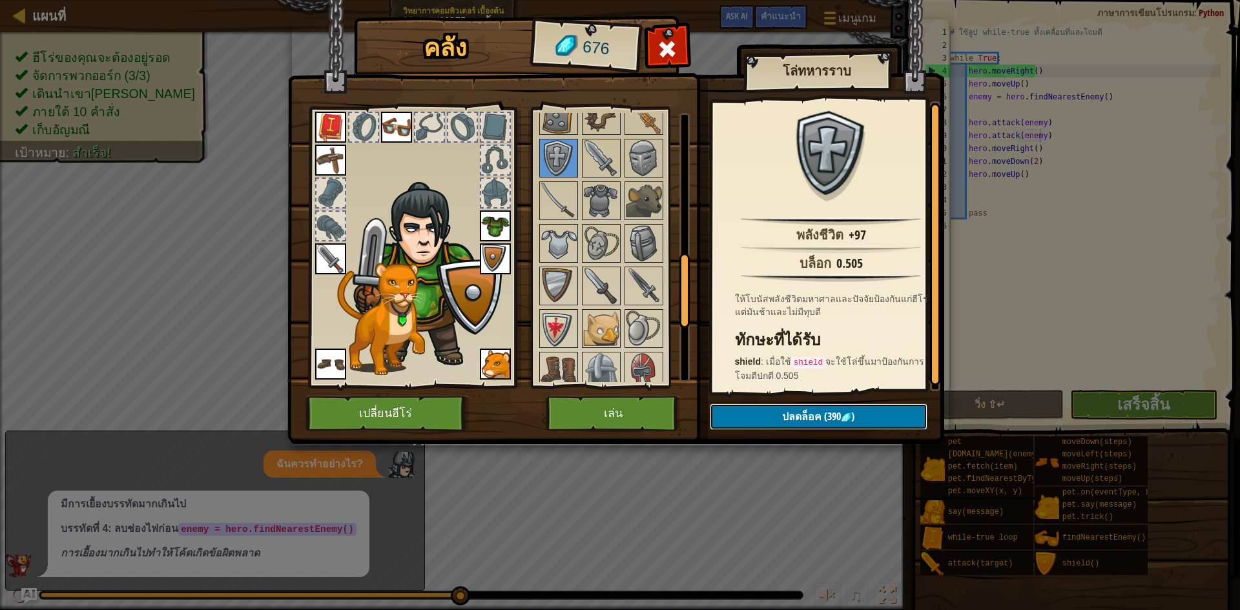
click at [831, 418] on span "(390" at bounding box center [830, 416] width 19 height 14
click at [831, 418] on button "ยืนยัน" at bounding box center [819, 416] width 218 height 26
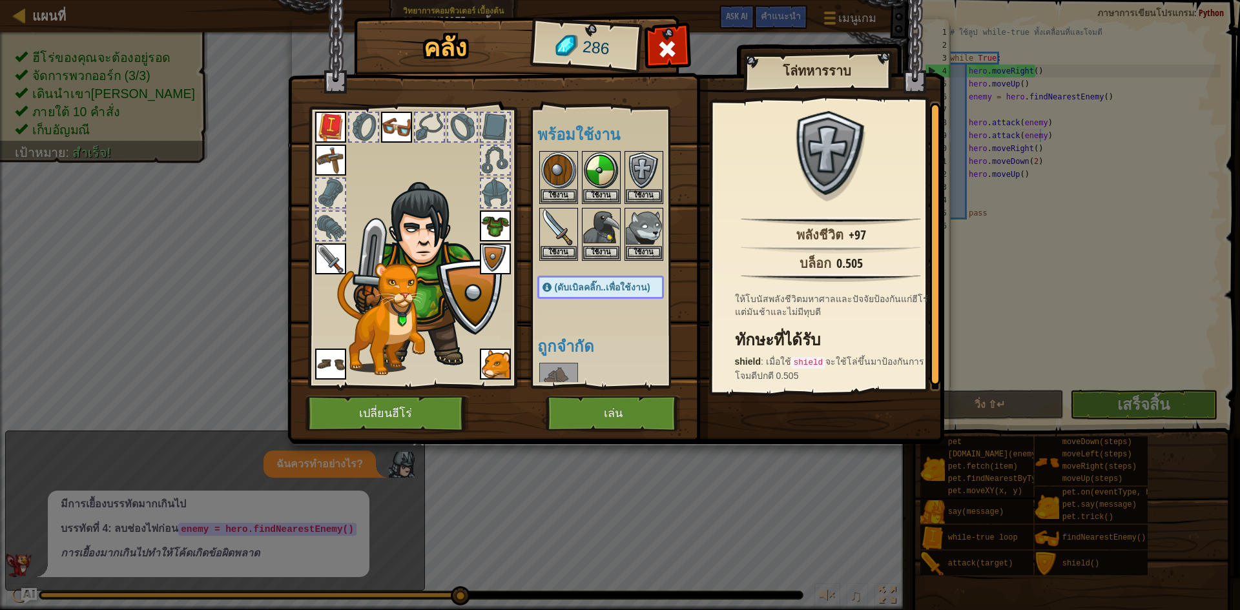
click at [821, 152] on img at bounding box center [831, 153] width 84 height 84
click at [651, 189] on button "ใช้งาน" at bounding box center [644, 196] width 36 height 14
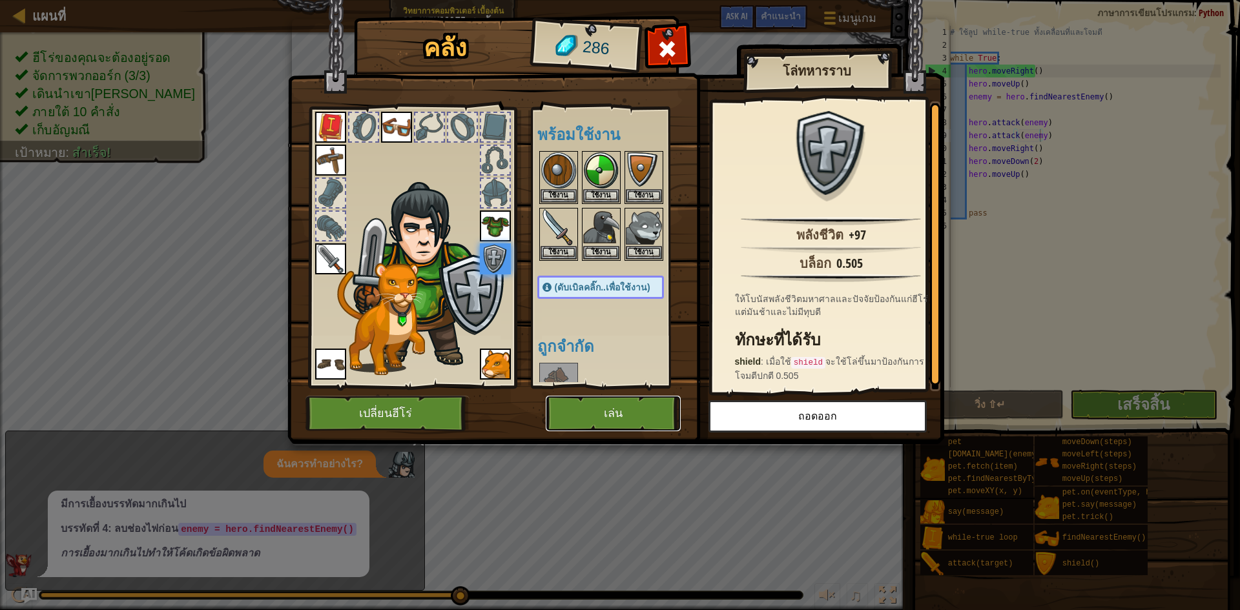
click at [584, 400] on button "เล่น" at bounding box center [613, 414] width 135 height 36
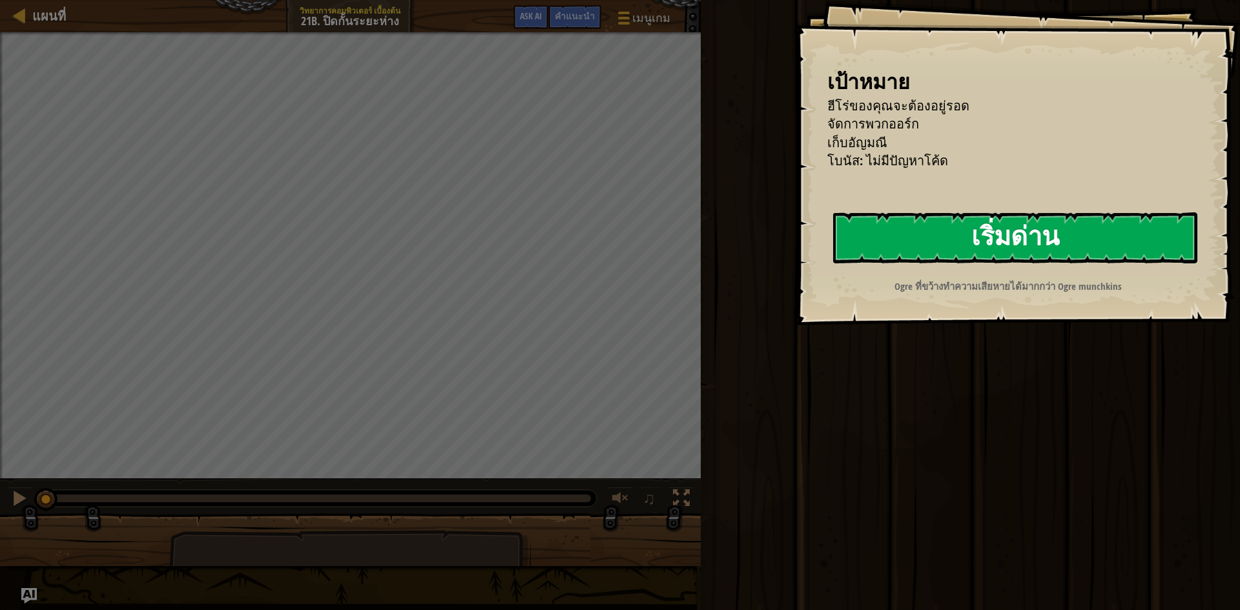
click at [1058, 233] on button "เริ่มด่าน" at bounding box center [1015, 237] width 364 height 51
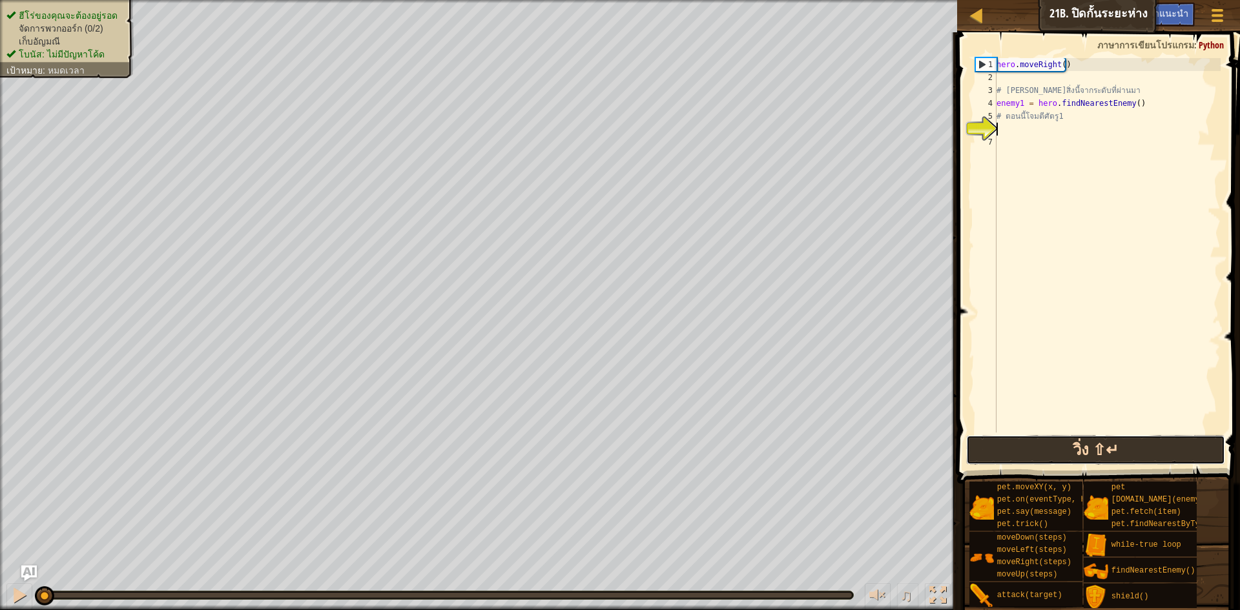
click at [1125, 442] on button "วิ่ง ⇧↵" at bounding box center [1095, 450] width 259 height 30
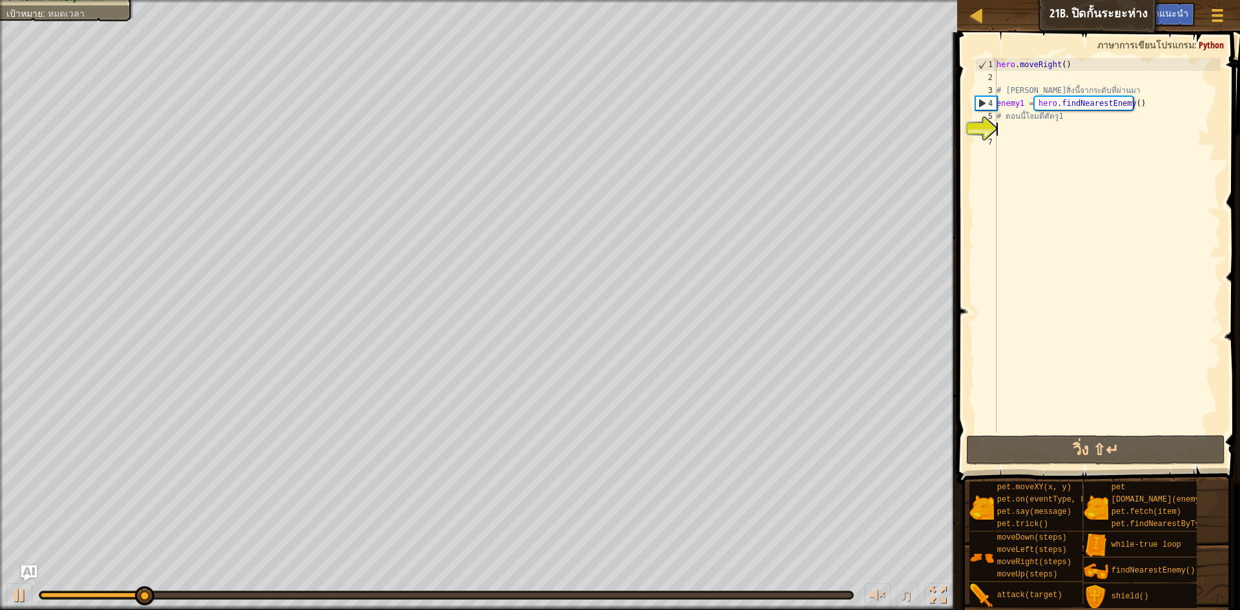
click at [1081, 115] on div "hero . moveRight ( ) # [PERSON_NAME]สิ่งนี้จากระดับที่ผ่านมา enemy1 = hero . fi…" at bounding box center [1107, 258] width 227 height 400
type textarea "# ตอนนี้โจมตีศัตรู1"
click at [1004, 121] on div "hero . moveRight ( ) # [PERSON_NAME]สิ่งนี้จากระดับที่ผ่านมา enemy1 = hero . fi…" at bounding box center [1107, 258] width 227 height 400
click at [998, 132] on div "hero . moveRight ( ) # [PERSON_NAME]สิ่งนี้จากระดับที่ผ่านมา enemy1 = hero . fi…" at bounding box center [1107, 258] width 227 height 400
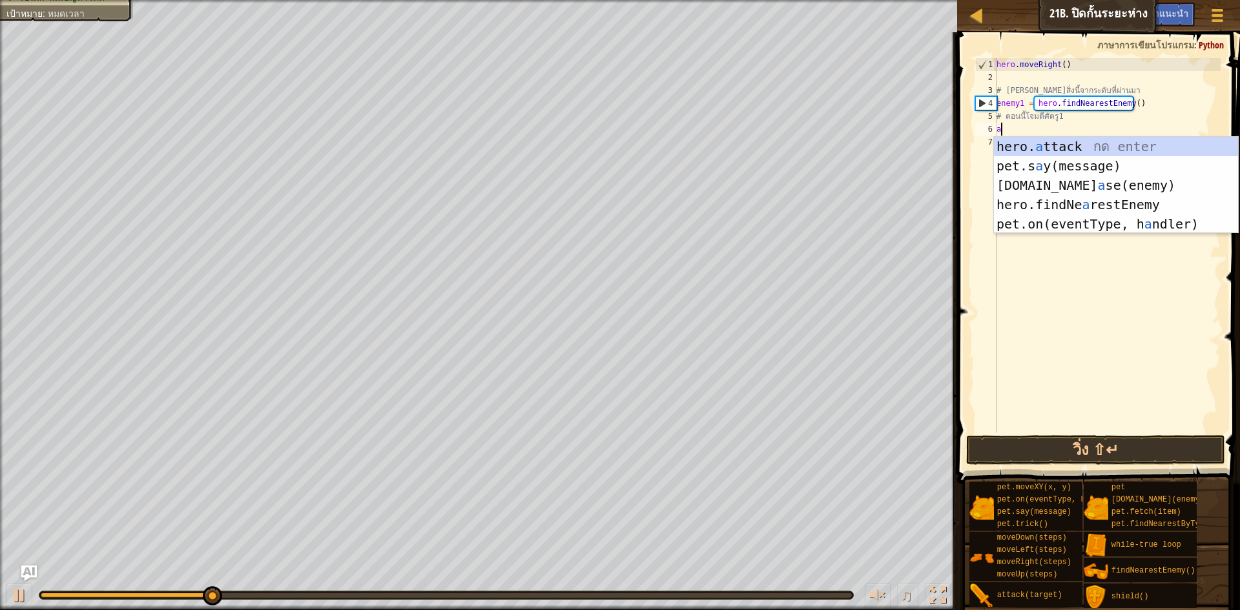
scroll to position [6, 0]
click at [1079, 143] on div "hero. a ttack กด enter pet.s a y(message) กด enter [DOMAIN_NAME] a se(enemy) กด…" at bounding box center [1116, 205] width 244 height 136
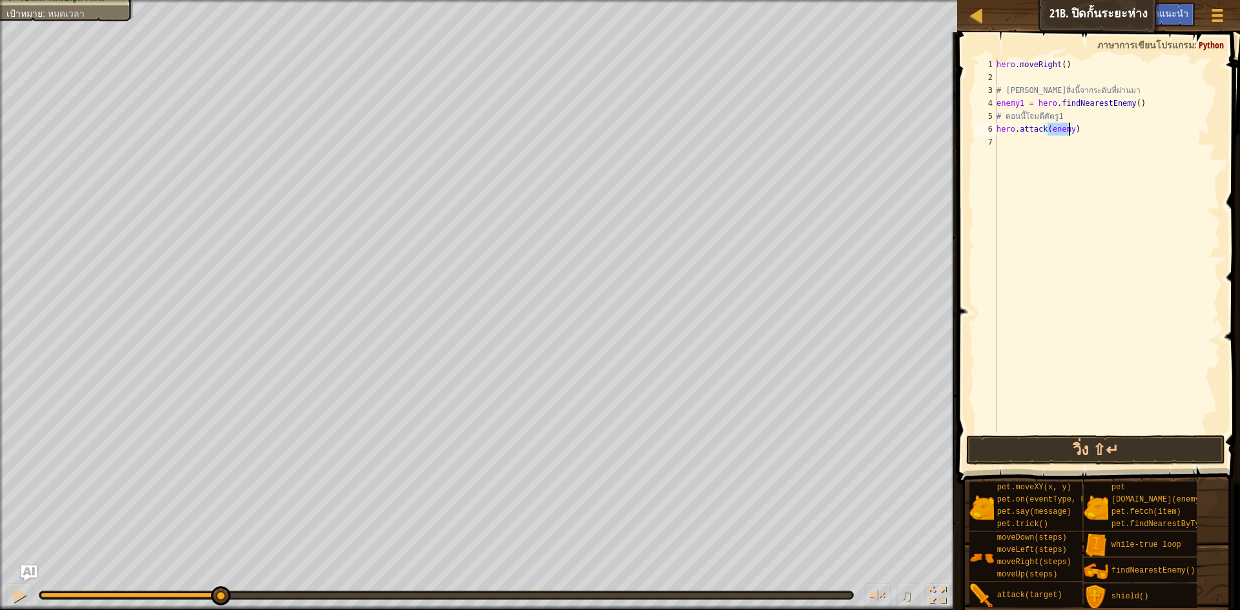
click at [1070, 129] on div "hero . moveRight ( ) # [PERSON_NAME]สิ่งนี้จากระดับที่ผ่านมา enemy1 = hero . fi…" at bounding box center [1107, 245] width 227 height 374
type textarea "hero.attack(enemy1)"
click at [1070, 440] on button "วิ่ง ⇧↵" at bounding box center [1095, 450] width 259 height 30
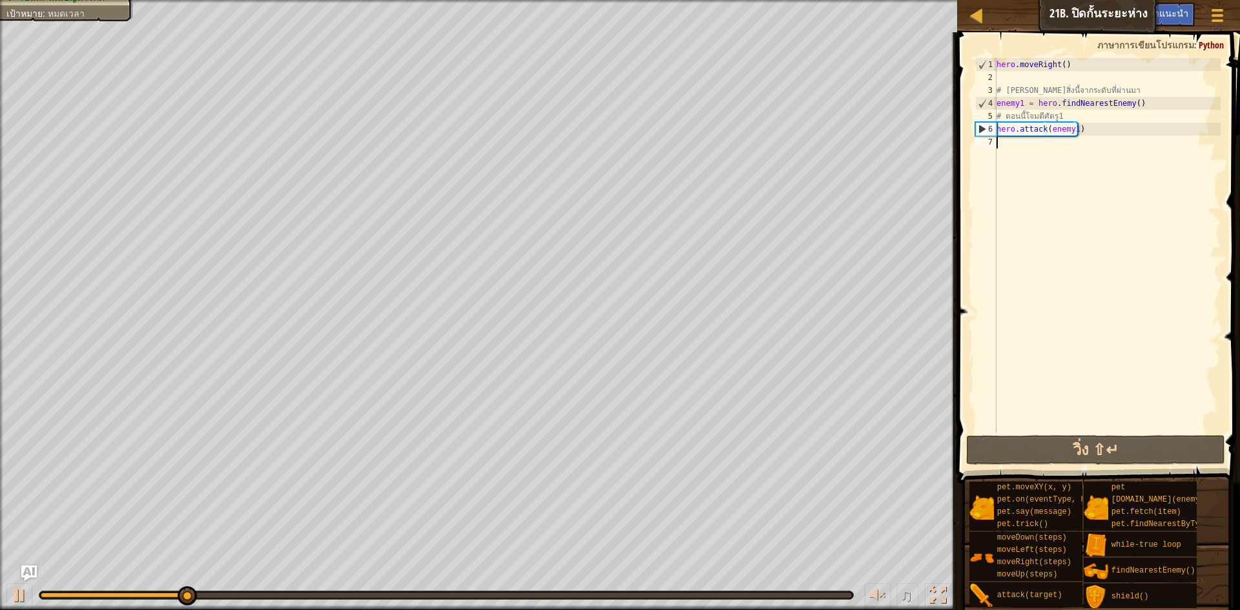
click at [1019, 150] on div "hero . moveRight ( ) # [PERSON_NAME]สิ่งนี้จากระดับที่ผ่านมา enemy1 = hero . fi…" at bounding box center [1107, 258] width 227 height 400
type textarea "h"
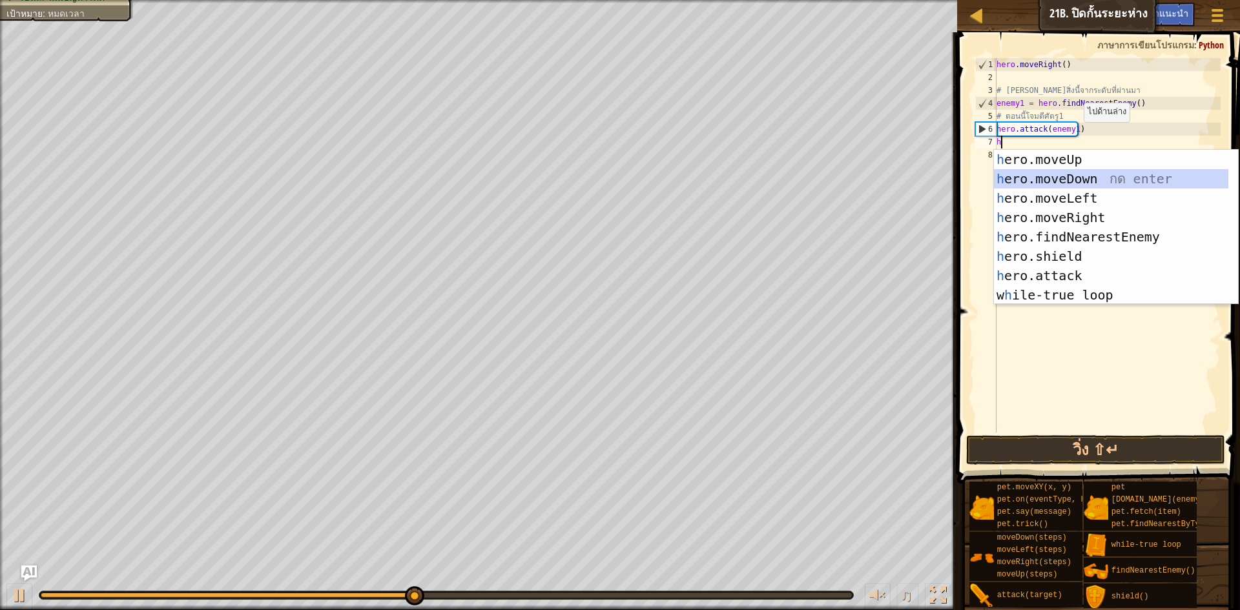
click at [1082, 177] on div "h ero.moveUp กด enter h ero.moveDown กด enter h ero.moveLeft กด enter h ero.mov…" at bounding box center [1111, 247] width 234 height 194
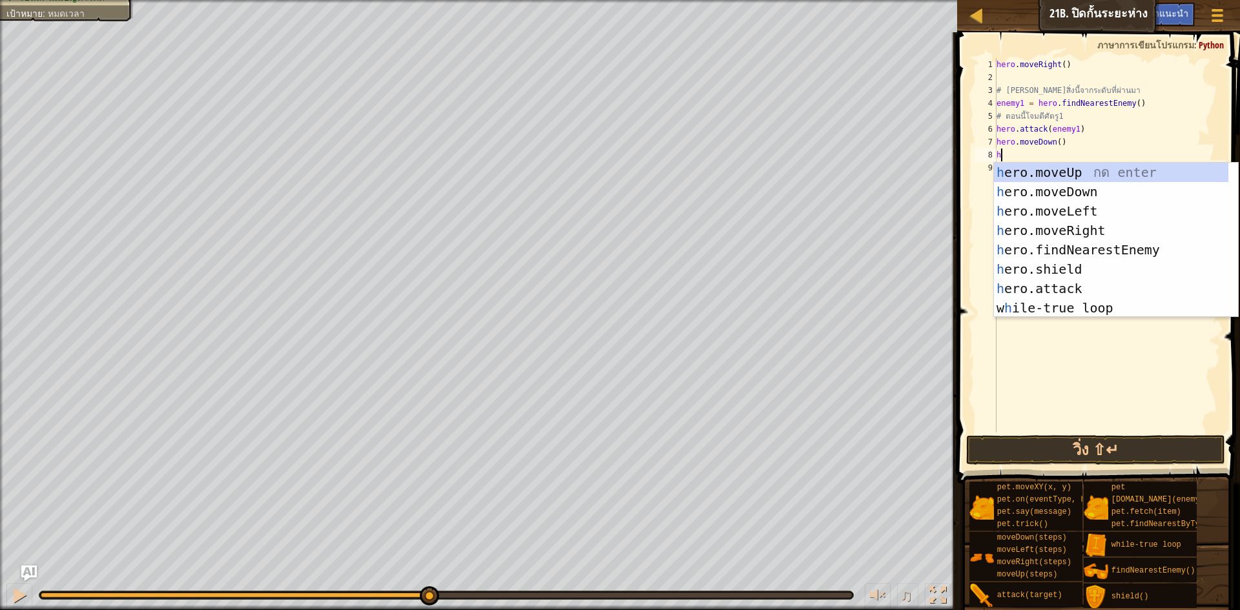
type textarea "h"
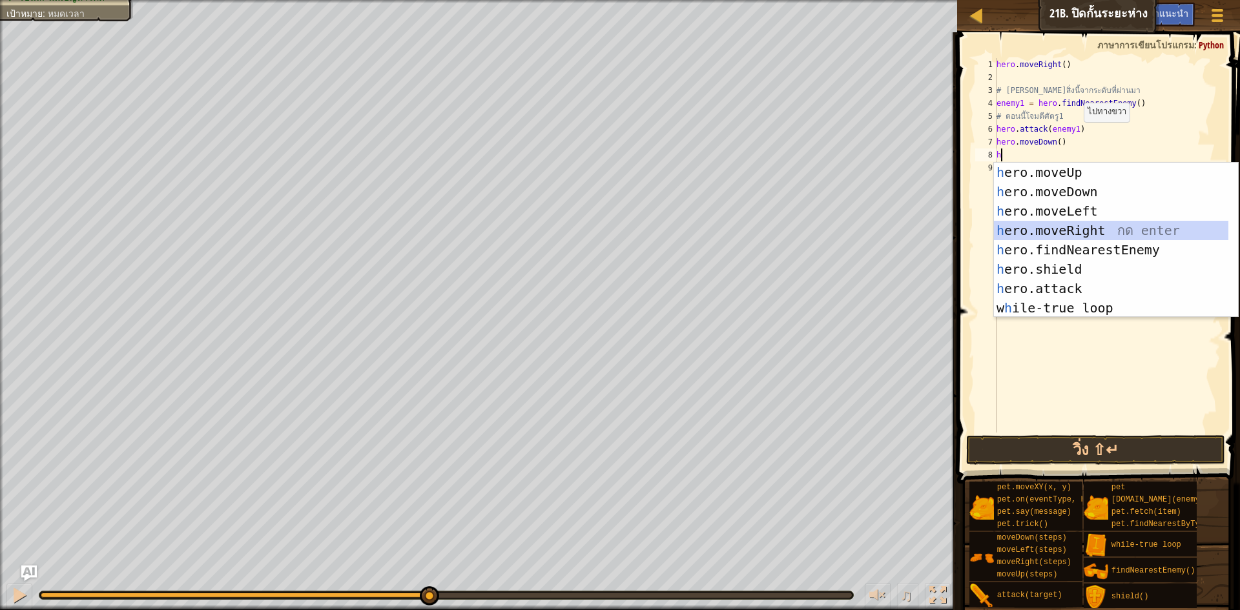
click at [1072, 222] on div "h ero.moveUp กด enter h ero.moveDown กด enter h ero.moveLeft กด enter h ero.mov…" at bounding box center [1111, 260] width 234 height 194
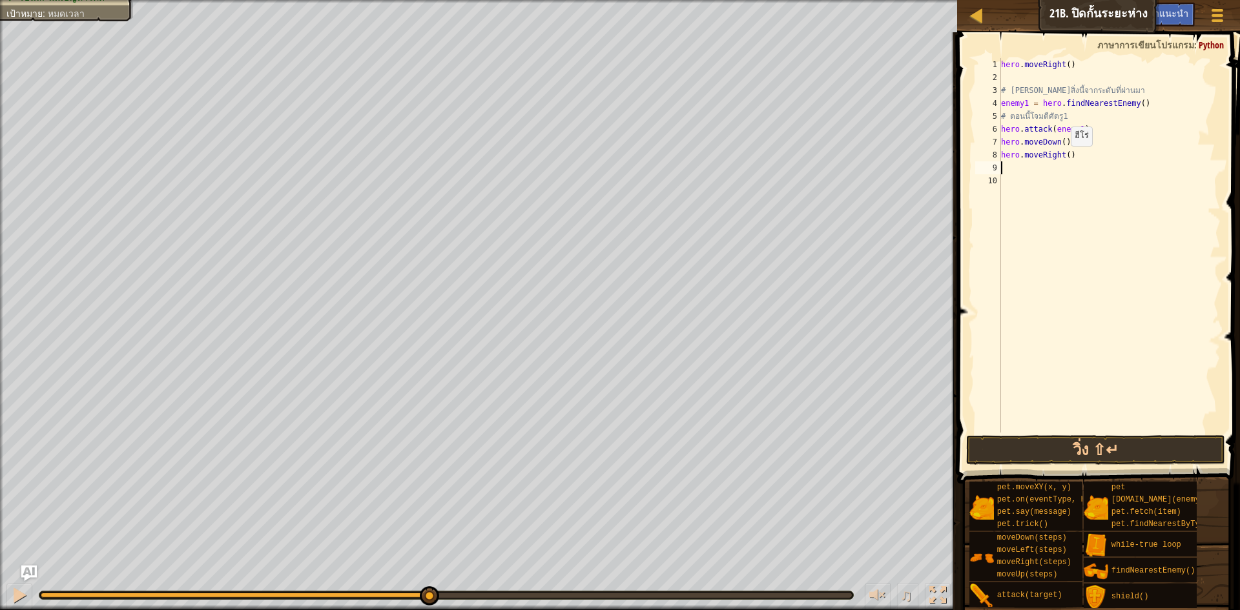
click at [1063, 158] on div "hero . moveRight ( ) # [PERSON_NAME]สิ่งนี้จากระดับที่ผ่านมา enemy1 = hero . fi…" at bounding box center [1109, 258] width 223 height 400
type textarea "hero.moveRight(2)"
click at [1120, 447] on button "วิ่ง ⇧↵" at bounding box center [1095, 450] width 259 height 30
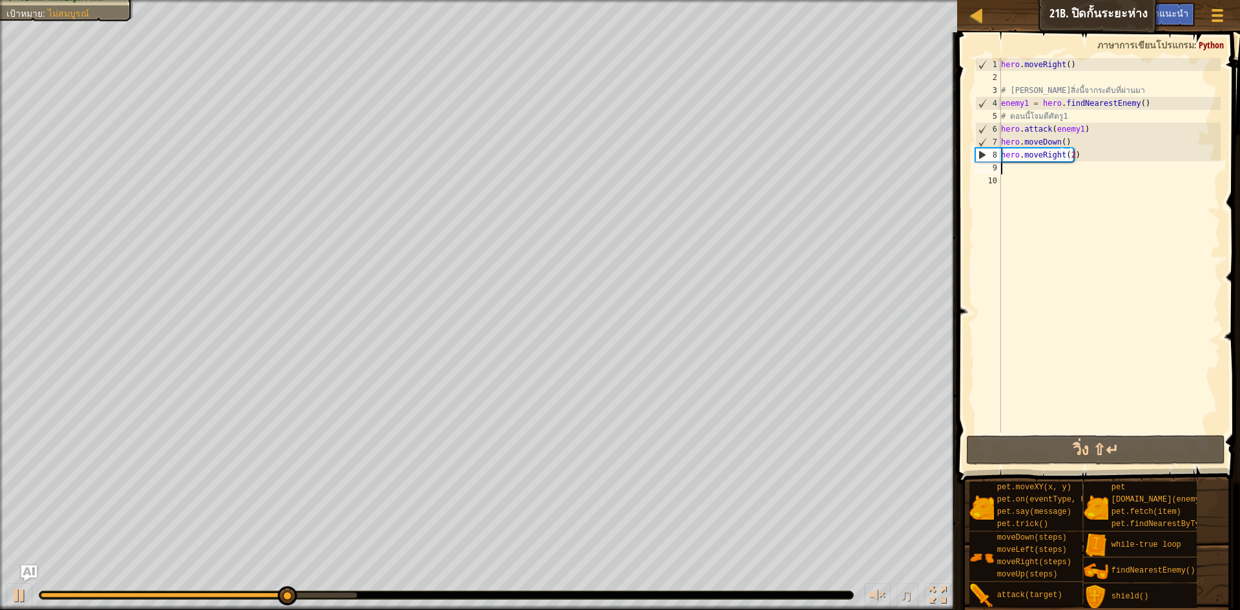
click at [1036, 167] on div "hero . moveRight ( ) # [PERSON_NAME]สิ่งนี้จากระดับที่ผ่านมา enemy1 = hero . fi…" at bounding box center [1109, 258] width 223 height 400
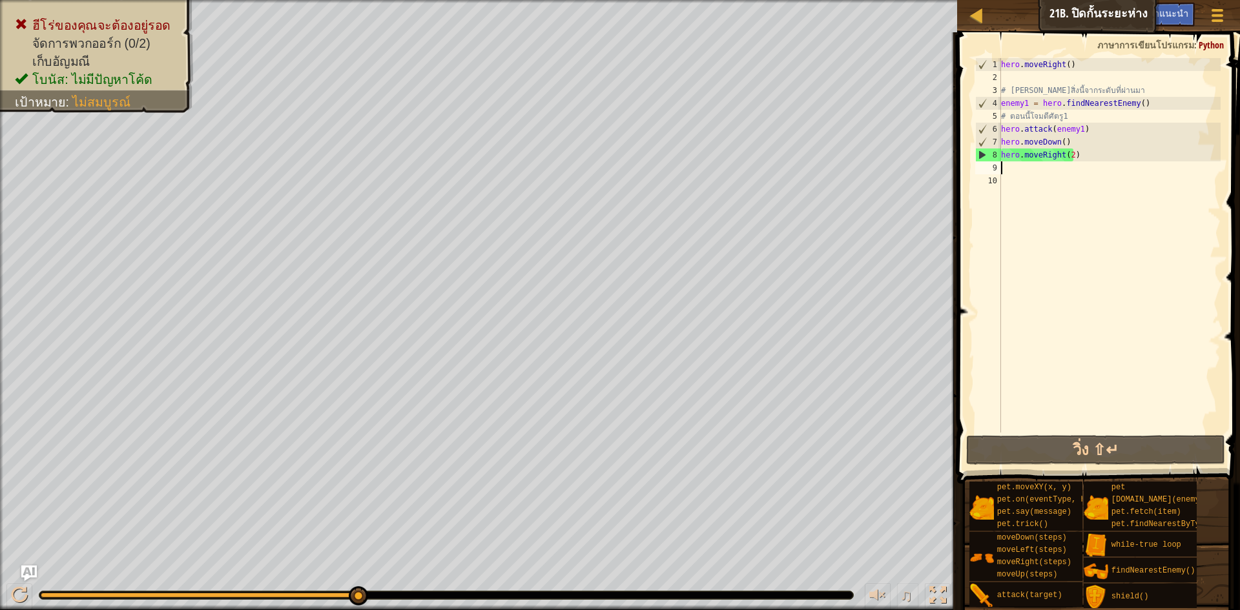
type textarea "a"
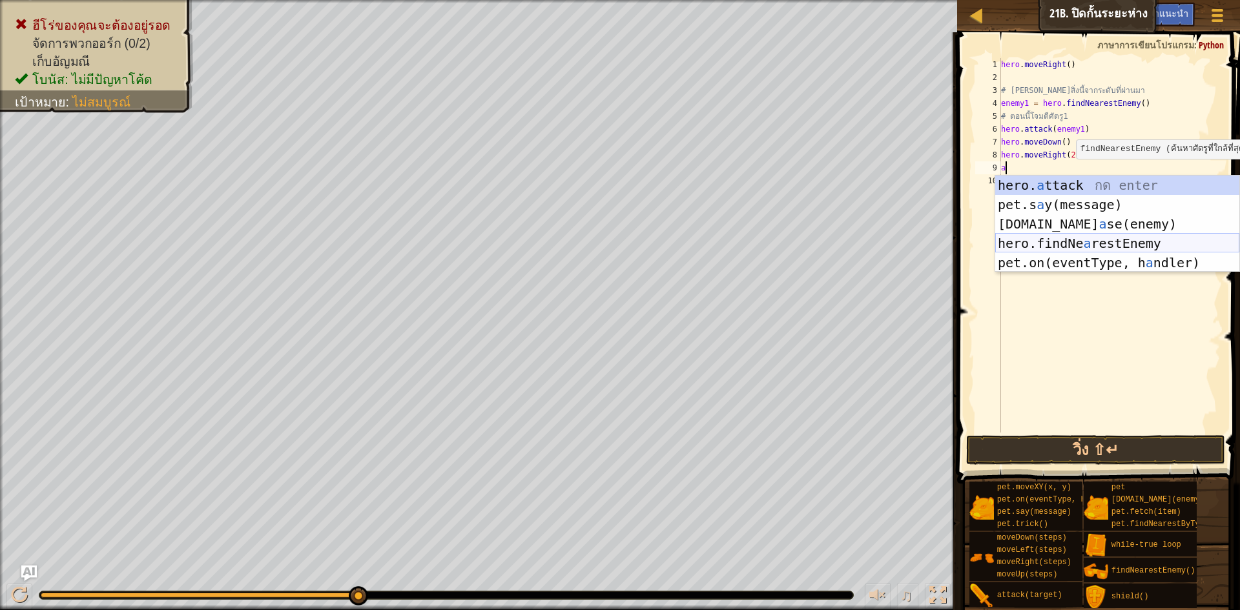
click at [1106, 244] on div "hero. a ttack กด enter pet.s a y(message) กด enter [DOMAIN_NAME] a se(enemy) กด…" at bounding box center [1117, 244] width 244 height 136
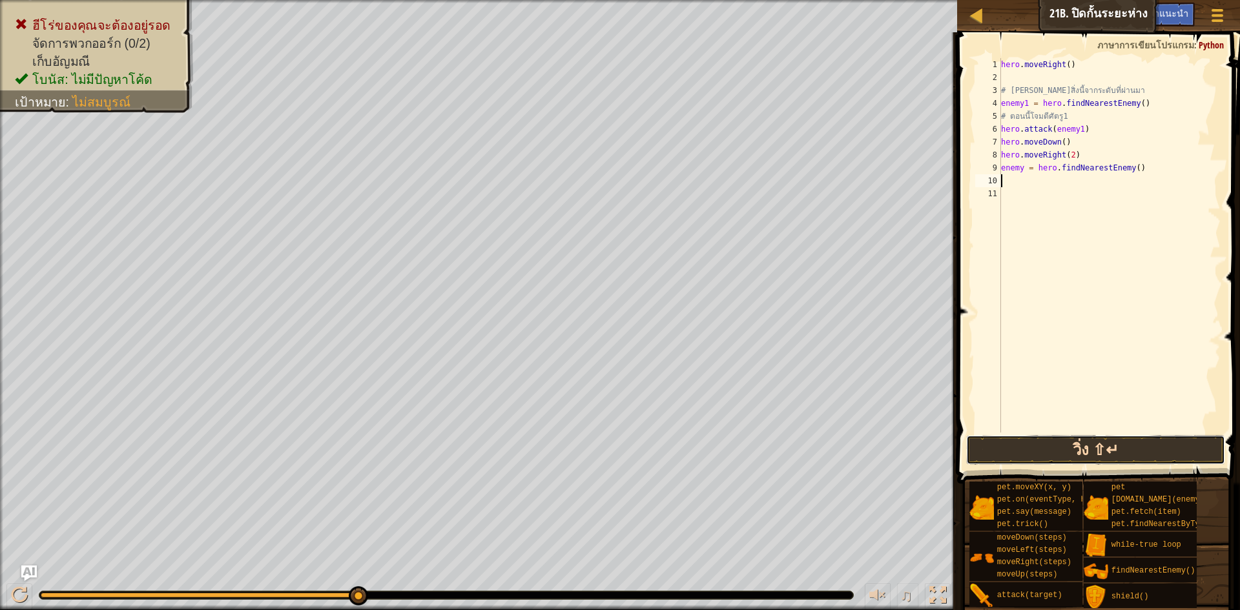
click at [1122, 443] on button "วิ่ง ⇧↵" at bounding box center [1095, 450] width 259 height 30
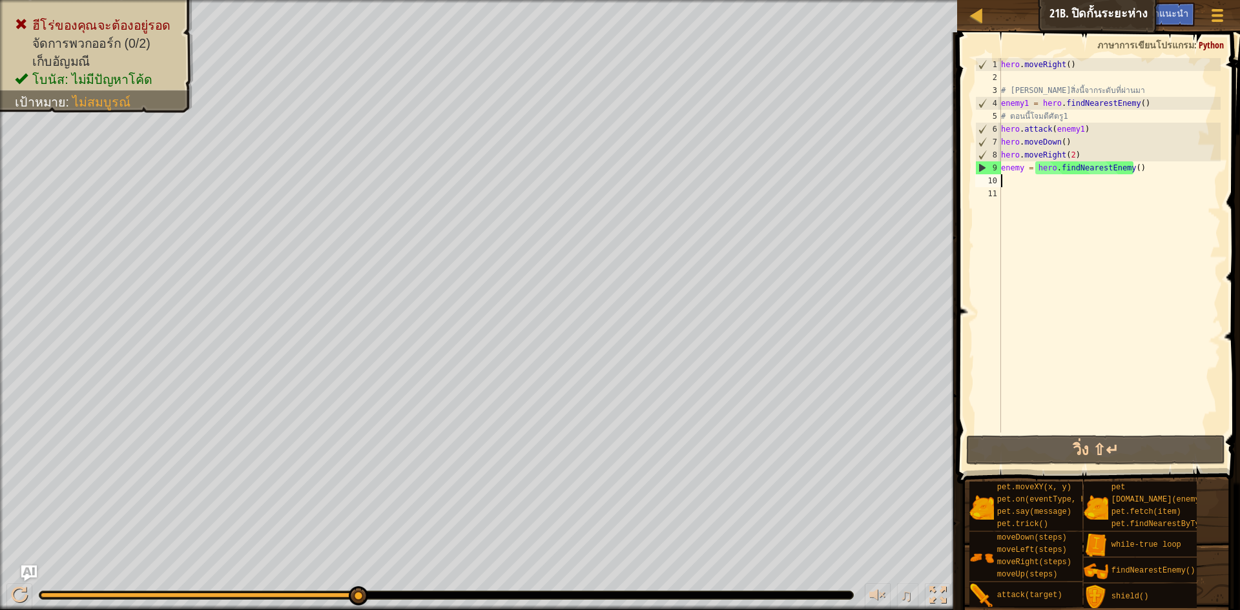
click at [1076, 128] on div "hero . moveRight ( ) # [PERSON_NAME]สิ่งนี้จากระดับที่ผ่านมา enemy1 = hero . fi…" at bounding box center [1109, 258] width 223 height 400
type textarea "hero.attack(enemy1)"
click at [1087, 130] on div "hero . moveRight ( ) # [PERSON_NAME]สิ่งนี้จากระดับที่ผ่านมา enemy1 = hero . fi…" at bounding box center [1109, 258] width 223 height 400
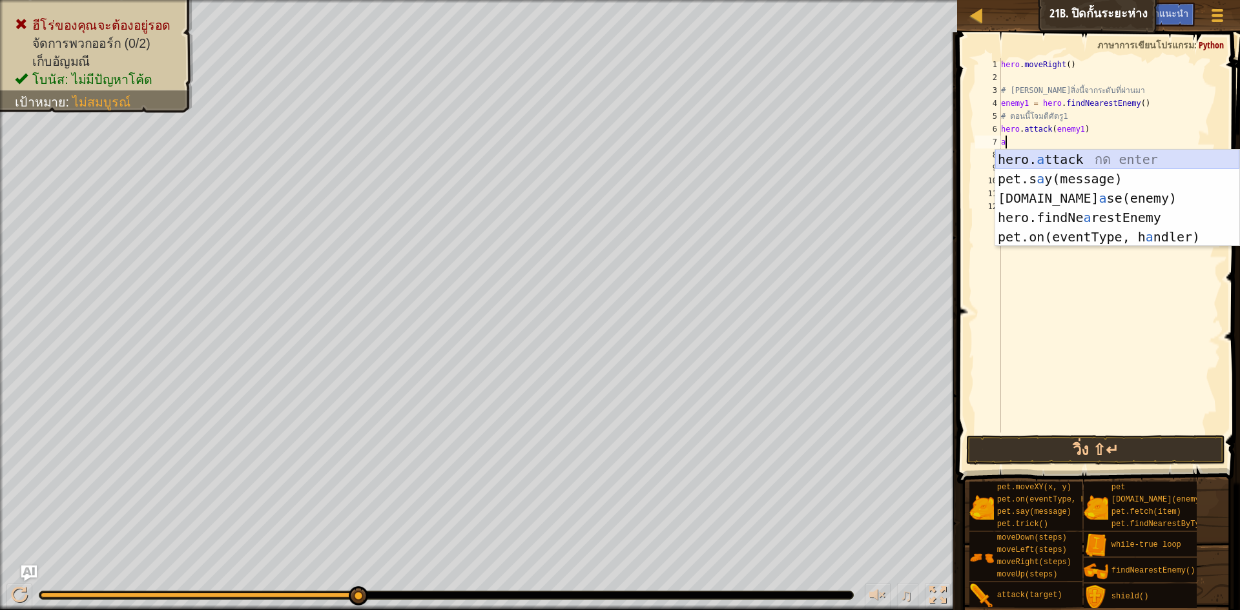
click at [1099, 156] on div "hero. a ttack กด enter pet.s a y(message) กด enter [DOMAIN_NAME] a se(enemy) กด…" at bounding box center [1117, 218] width 244 height 136
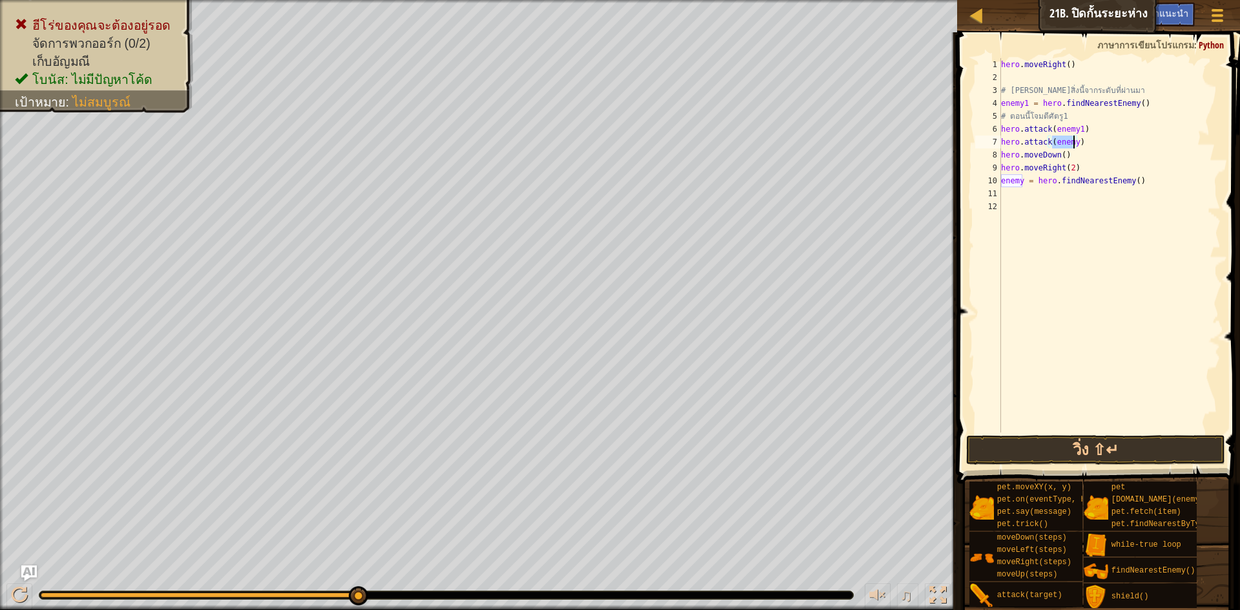
drag, startPoint x: 1094, startPoint y: 144, endPoint x: 1042, endPoint y: 265, distance: 131.3
click at [1095, 147] on div "hero . moveRight ( ) # [PERSON_NAME]สิ่งนี้จากระดับที่ผ่านมา enemy1 = hero . fi…" at bounding box center [1109, 258] width 223 height 400
type textarea "hero.attack(enemy)"
click at [1104, 449] on button "วิ่ง ⇧↵" at bounding box center [1095, 450] width 259 height 30
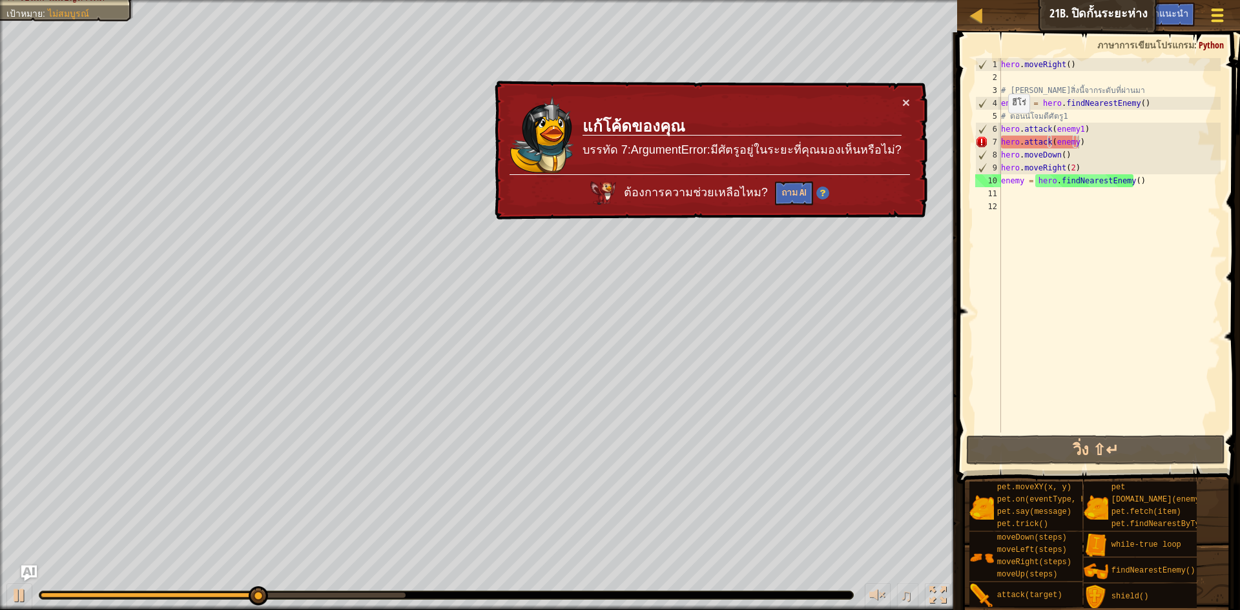
click at [1206, 15] on button "เมนูเกม" at bounding box center [1217, 18] width 34 height 32
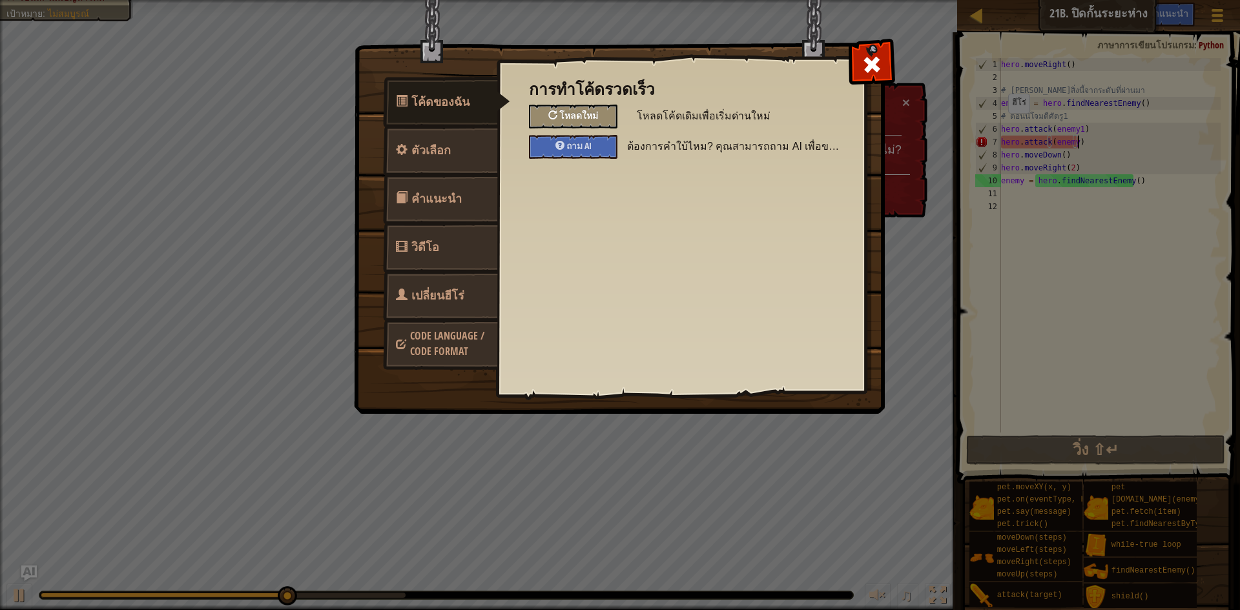
click at [558, 111] on div "โหลดใหม่" at bounding box center [573, 117] width 88 height 24
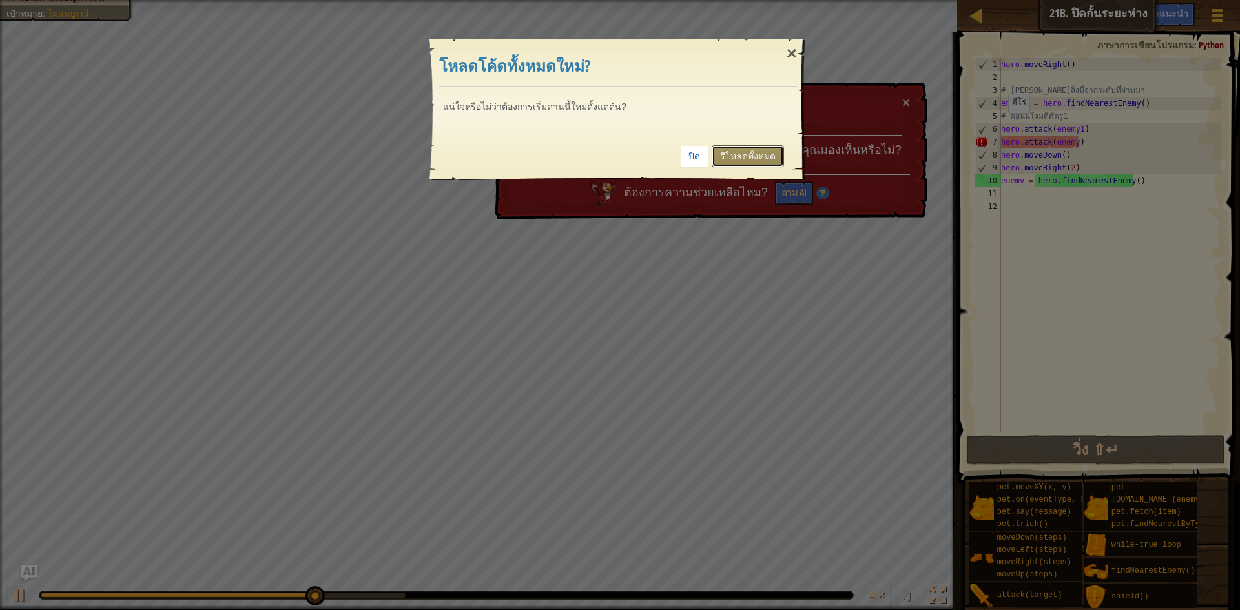
click at [765, 148] on link "รีโหลดทั้งหมด" at bounding box center [747, 156] width 72 height 22
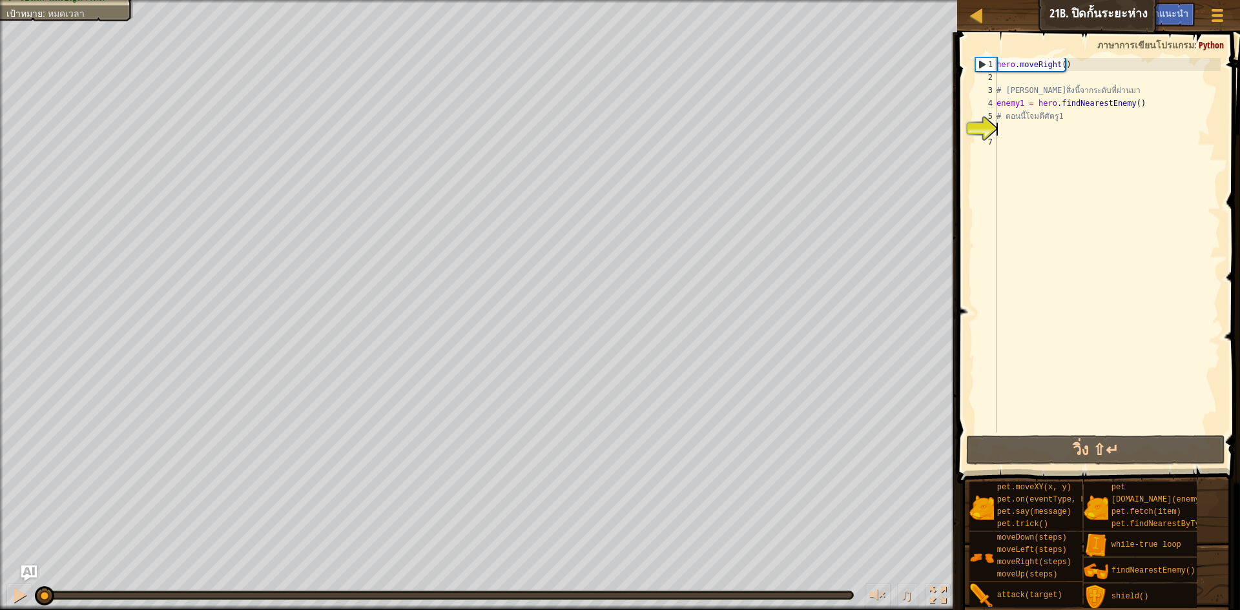
type textarea "a"
click at [1086, 449] on button "วิ่ง ⇧↵" at bounding box center [1095, 450] width 259 height 30
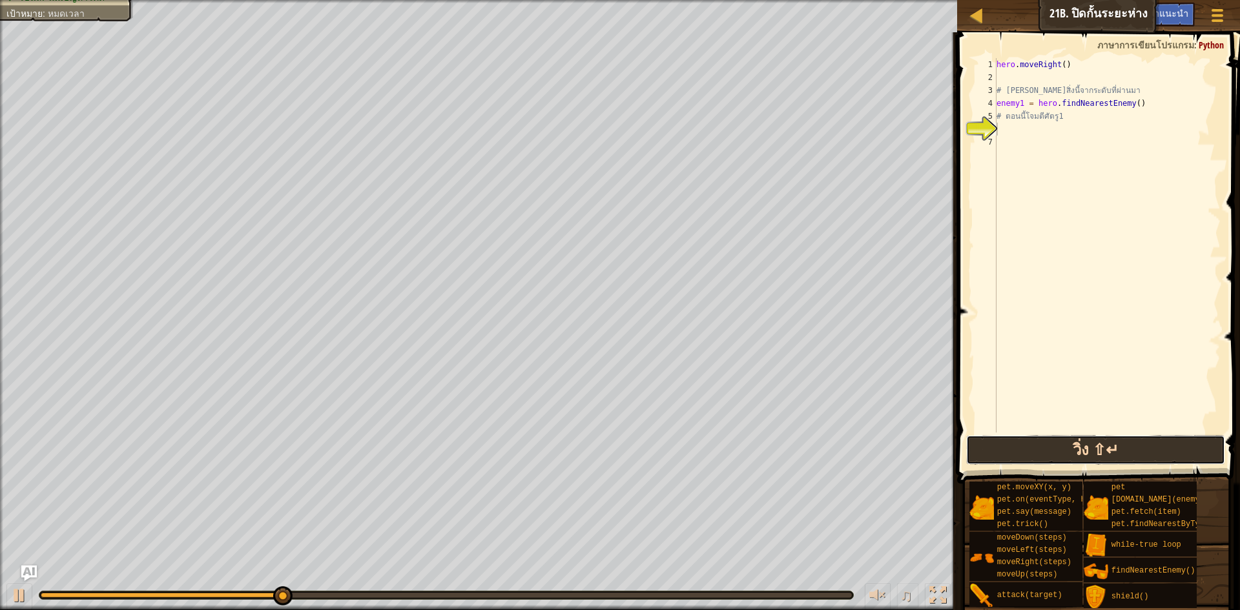
click at [1109, 443] on button "วิ่ง ⇧↵" at bounding box center [1095, 450] width 259 height 30
click at [1108, 443] on button "วิ่ง ⇧↵" at bounding box center [1095, 450] width 259 height 30
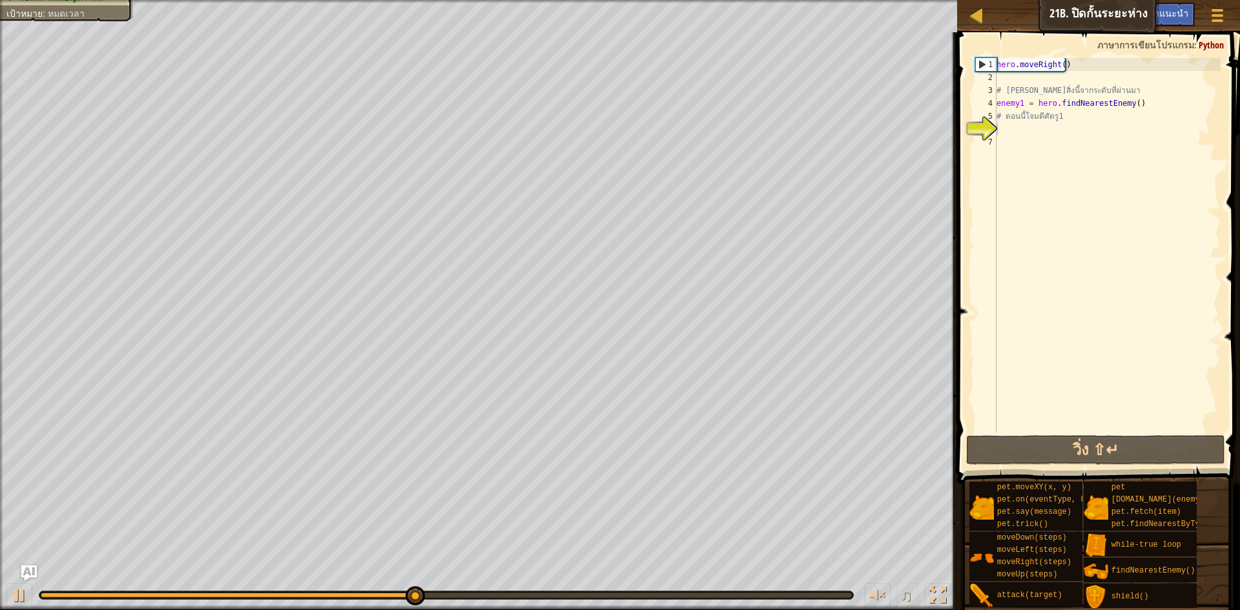
click at [395, 591] on div at bounding box center [446, 595] width 815 height 9
drag, startPoint x: 424, startPoint y: 591, endPoint x: 0, endPoint y: 542, distance: 426.4
click at [0, 542] on div "ฮีโร่ของคุณจะต้อง[PERSON_NAME] จัดการพวกออร์ก (0/2) เก็บ[PERSON_NAME] โบนัส: ไม…" at bounding box center [620, 305] width 1240 height 610
click at [21, 587] on div at bounding box center [19, 595] width 17 height 17
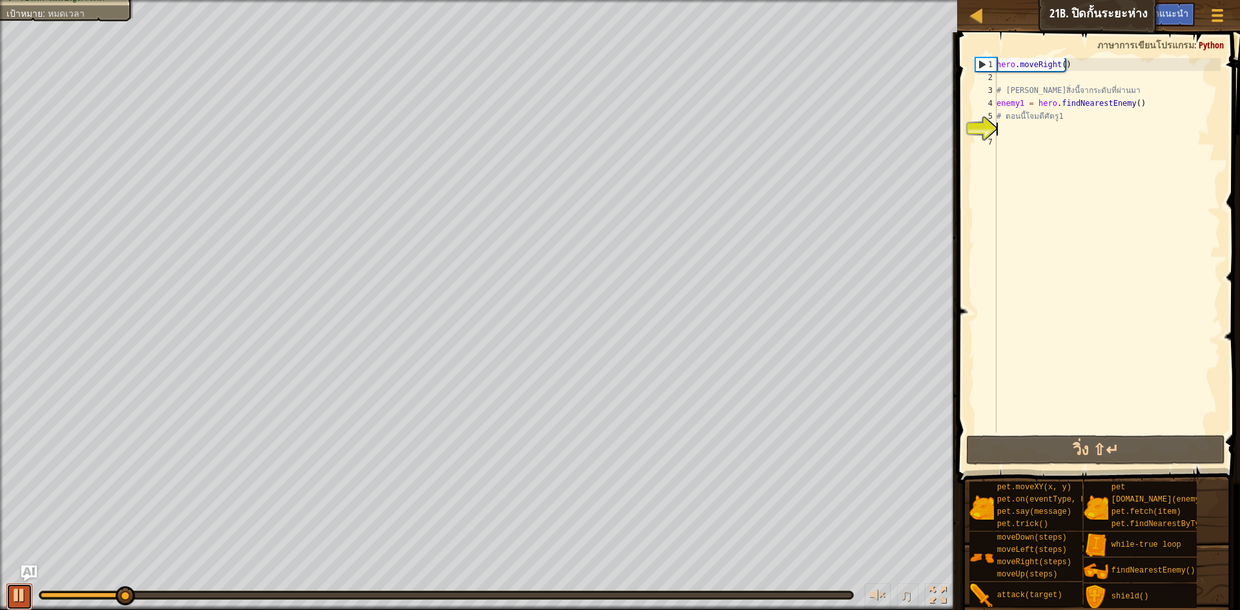
click at [21, 587] on div at bounding box center [19, 595] width 17 height 17
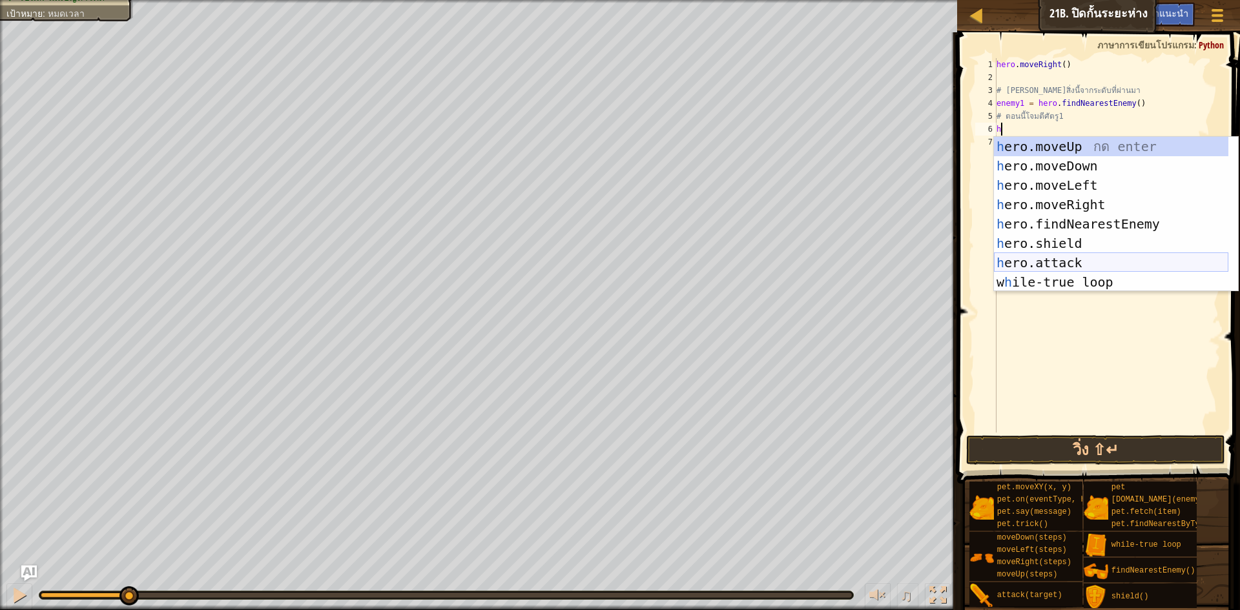
click at [1109, 257] on div "h ero.moveUp กด enter h ero.moveDown กด enter h ero.moveLeft กด enter h ero.mov…" at bounding box center [1111, 234] width 234 height 194
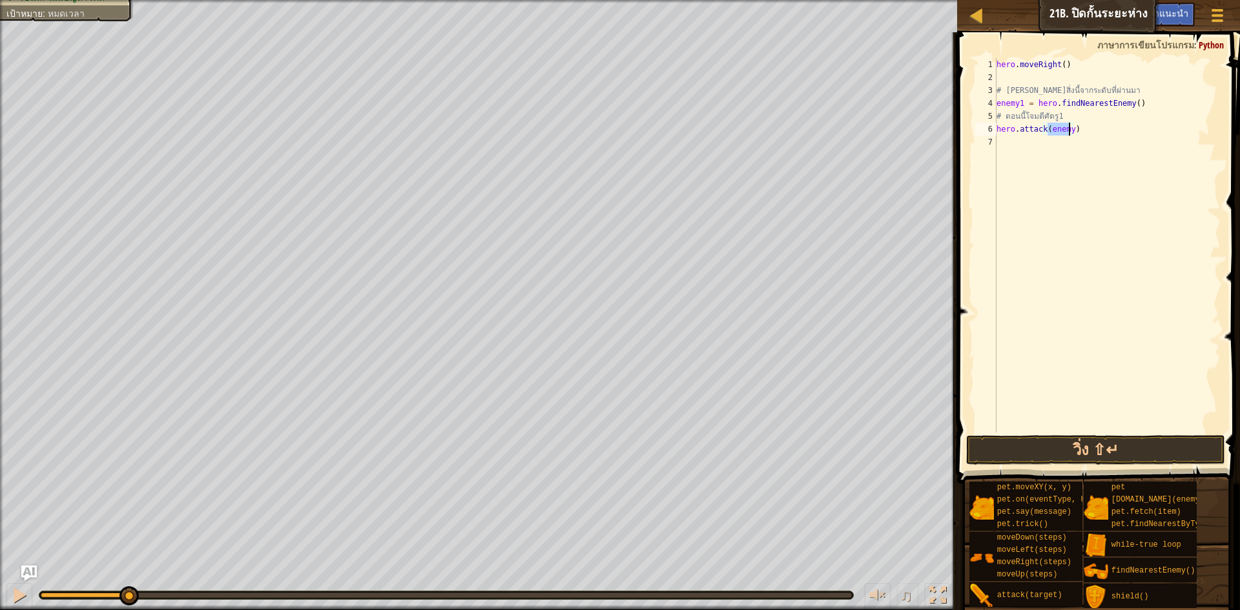
click at [1067, 129] on div "hero . moveRight ( ) # [PERSON_NAME]สิ่งนี้จากระดับที่ผ่านมา enemy1 = hero . fi…" at bounding box center [1107, 245] width 227 height 374
type textarea "hero.attack(enemy1)"
click at [1126, 455] on button "วิ่ง ⇧↵" at bounding box center [1095, 450] width 259 height 30
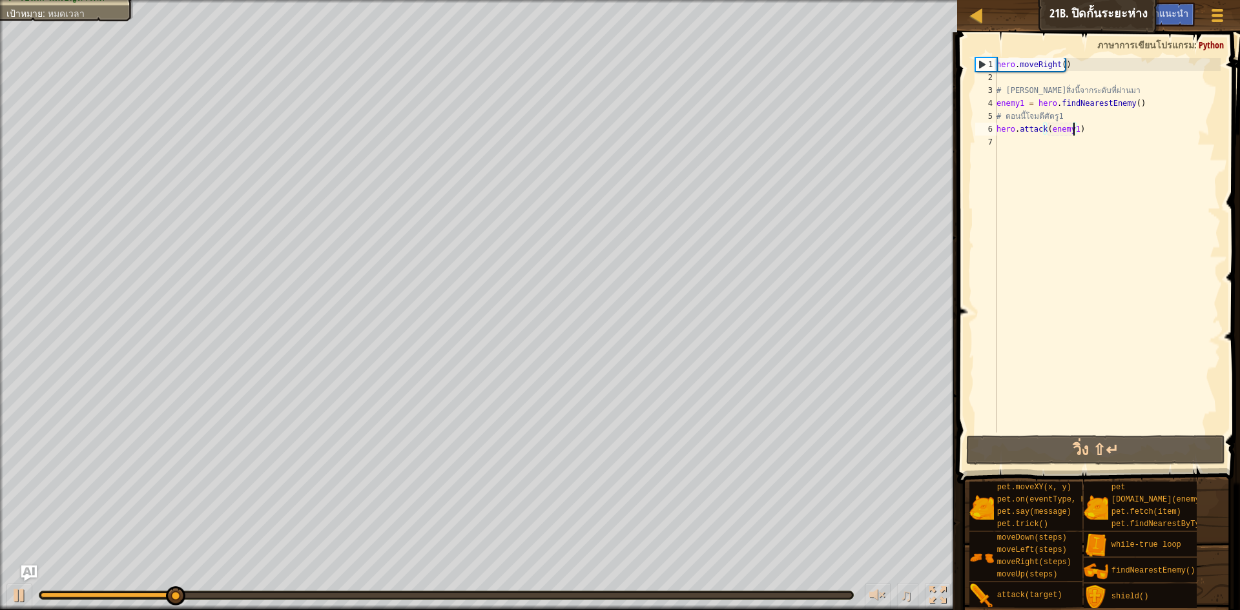
click at [1079, 147] on div "hero . moveRight ( ) # [PERSON_NAME]สิ่งนี้จากระดับที่ผ่านมา enemy1 = hero . fi…" at bounding box center [1107, 258] width 227 height 400
type textarea "m"
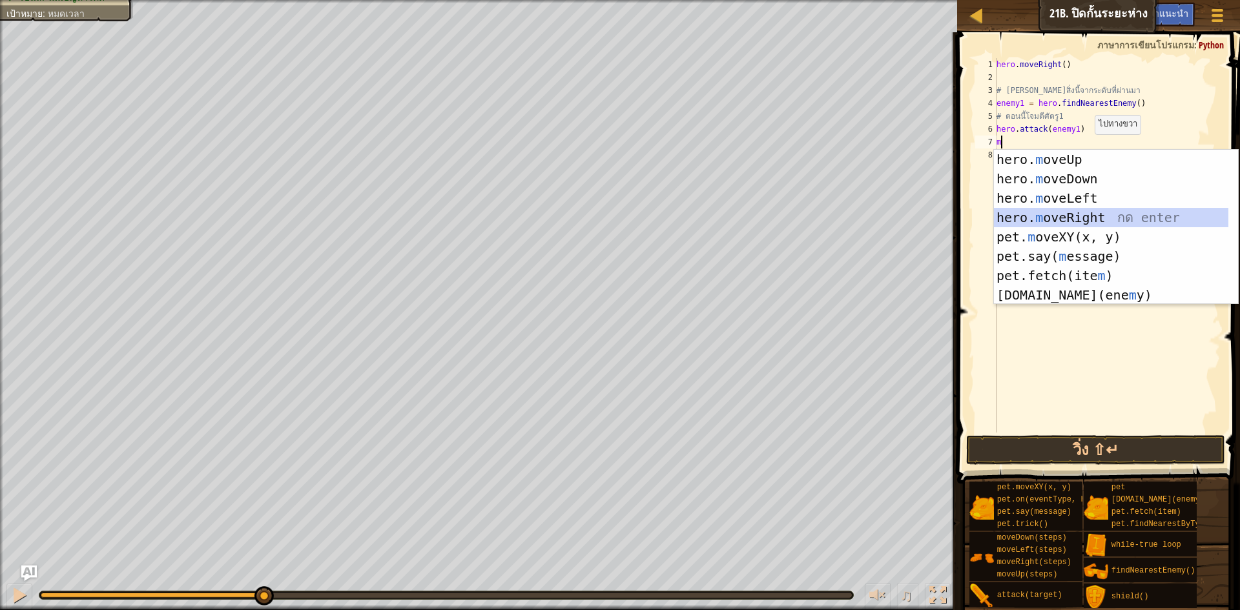
click at [1092, 212] on div "hero. m oveUp กด enter hero. m oveDown กด enter hero. m oveLeft กด enter hero. …" at bounding box center [1111, 247] width 234 height 194
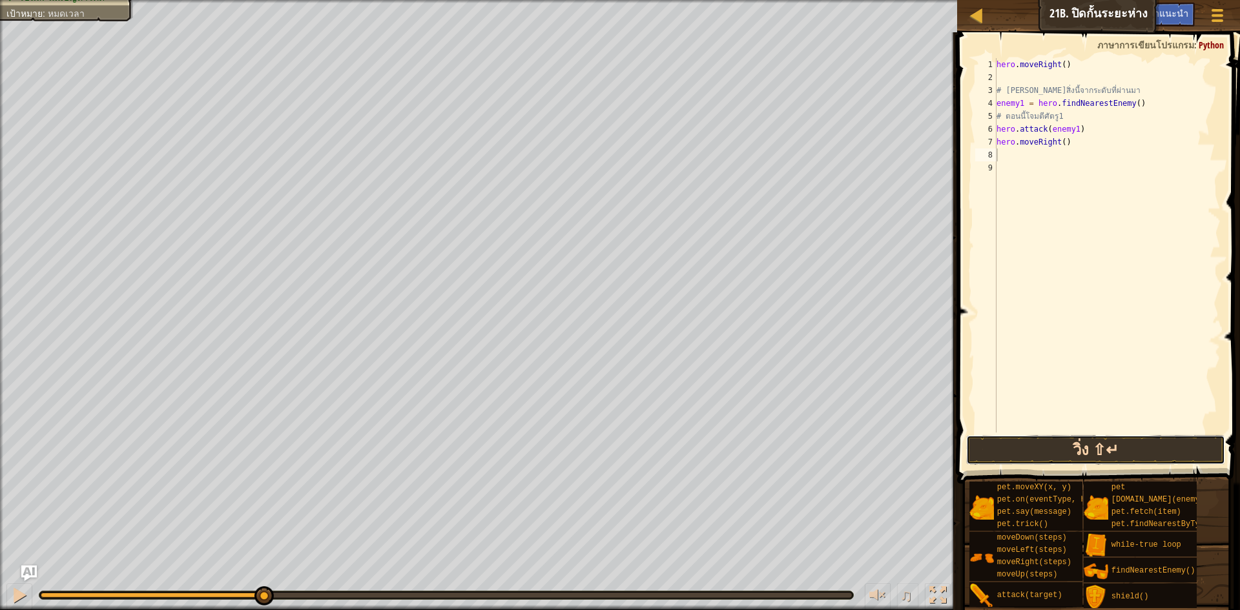
click at [1058, 456] on button "วิ่ง ⇧↵" at bounding box center [1095, 450] width 259 height 30
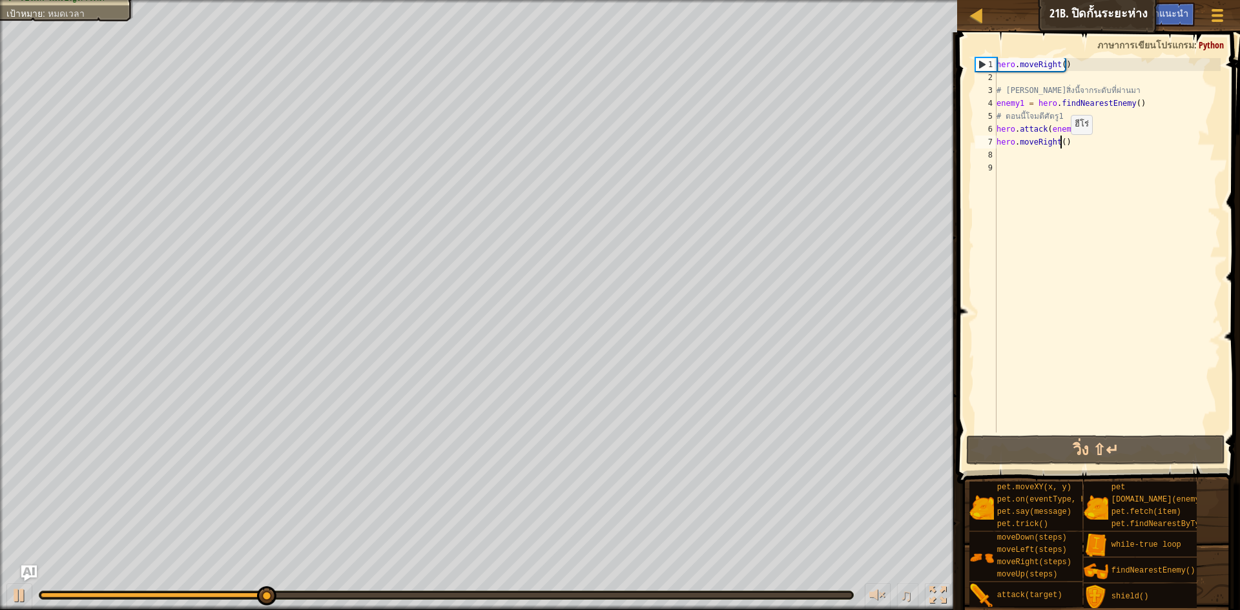
click at [1059, 147] on div "hero . moveRight ( ) # [PERSON_NAME]สิ่งนี้จากระดับที่ผ่านมา enemy1 = hero . fi…" at bounding box center [1107, 258] width 227 height 400
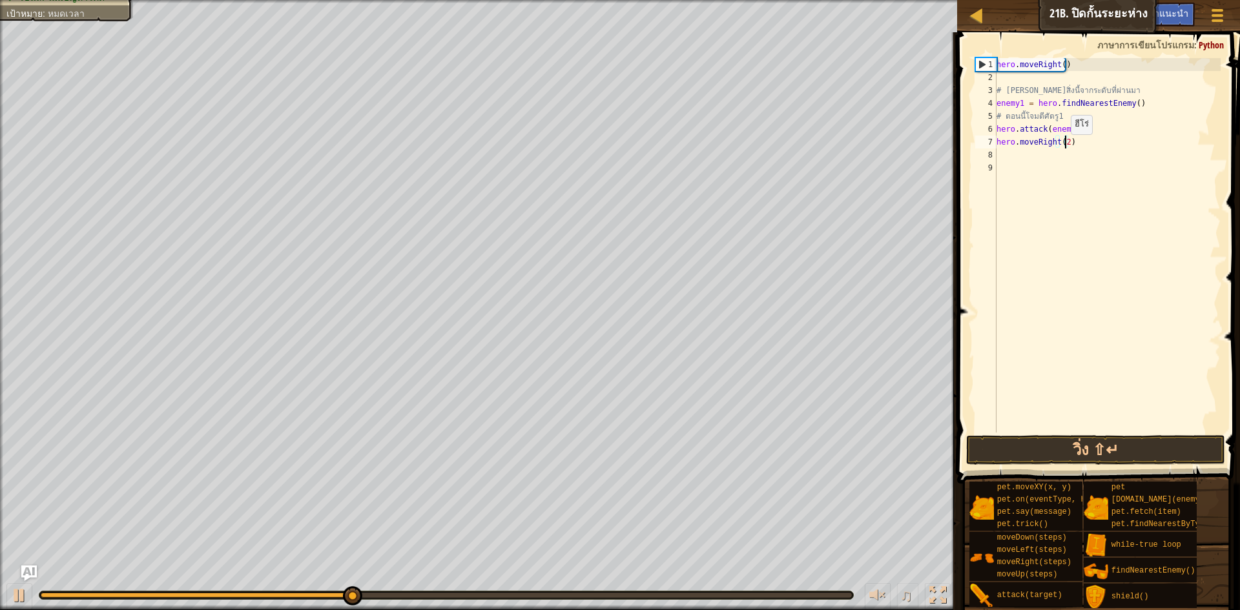
scroll to position [6, 5]
type textarea "hero.moveRight(2)"
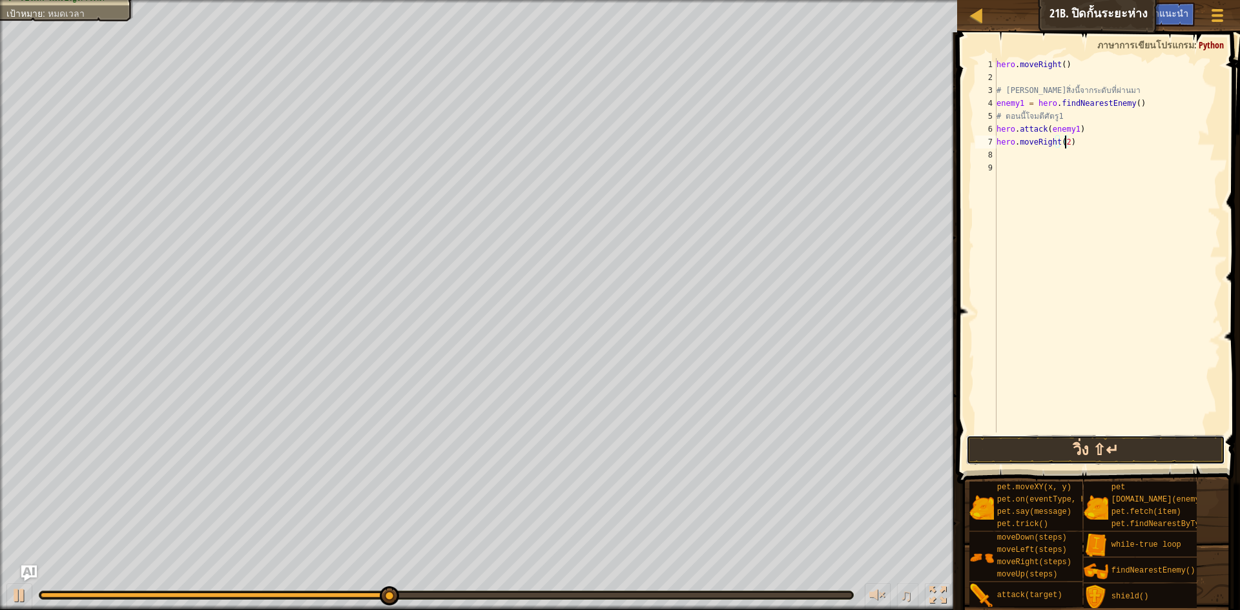
click at [1063, 438] on button "วิ่ง ⇧↵" at bounding box center [1095, 450] width 259 height 30
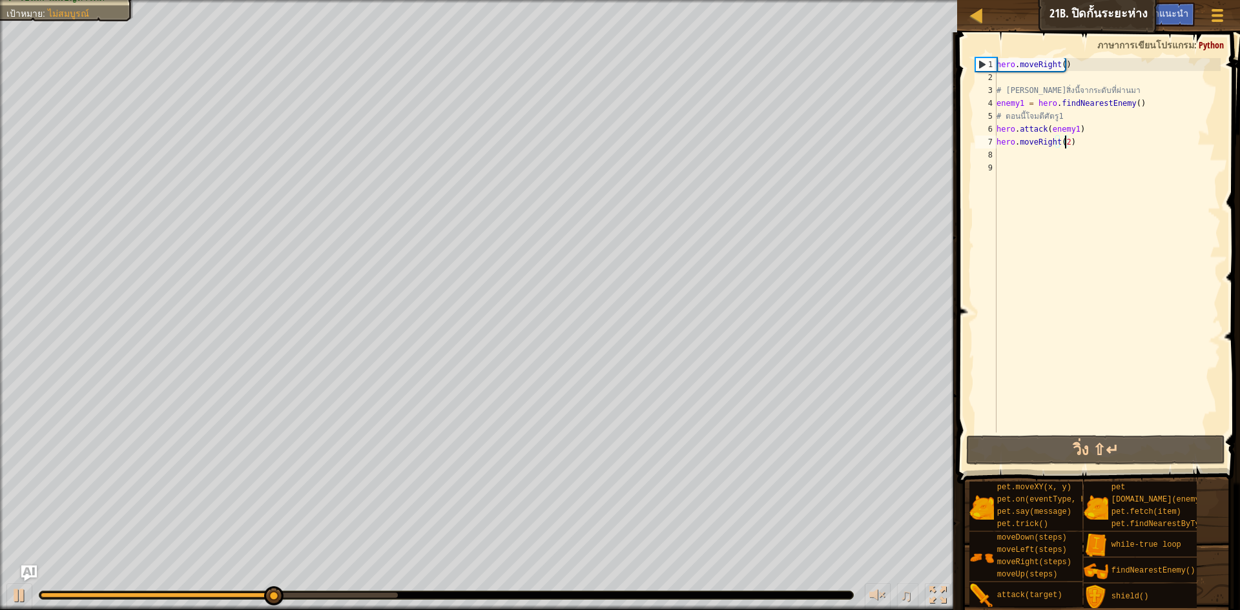
click at [1057, 154] on div "hero . moveRight ( ) # [PERSON_NAME]สิ่งนี้จากระดับที่ผ่านมา enemy1 = hero . fi…" at bounding box center [1107, 258] width 227 height 400
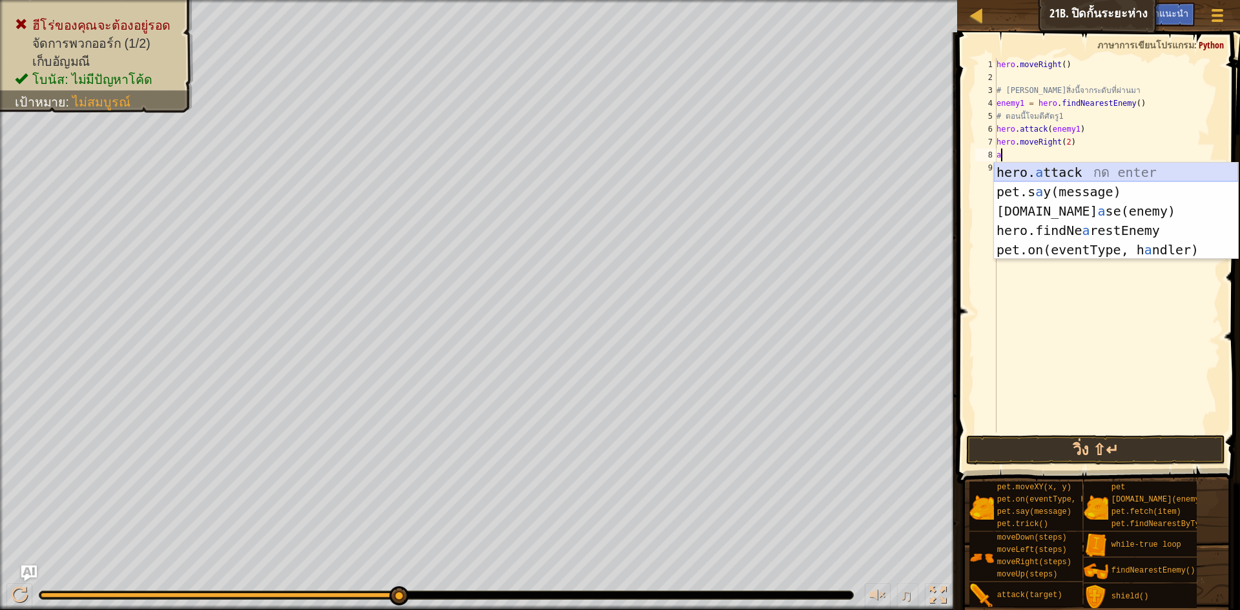
click at [1078, 170] on div "hero. a ttack กด enter pet.s a y(message) กด enter [DOMAIN_NAME] a se(enemy) กด…" at bounding box center [1116, 231] width 244 height 136
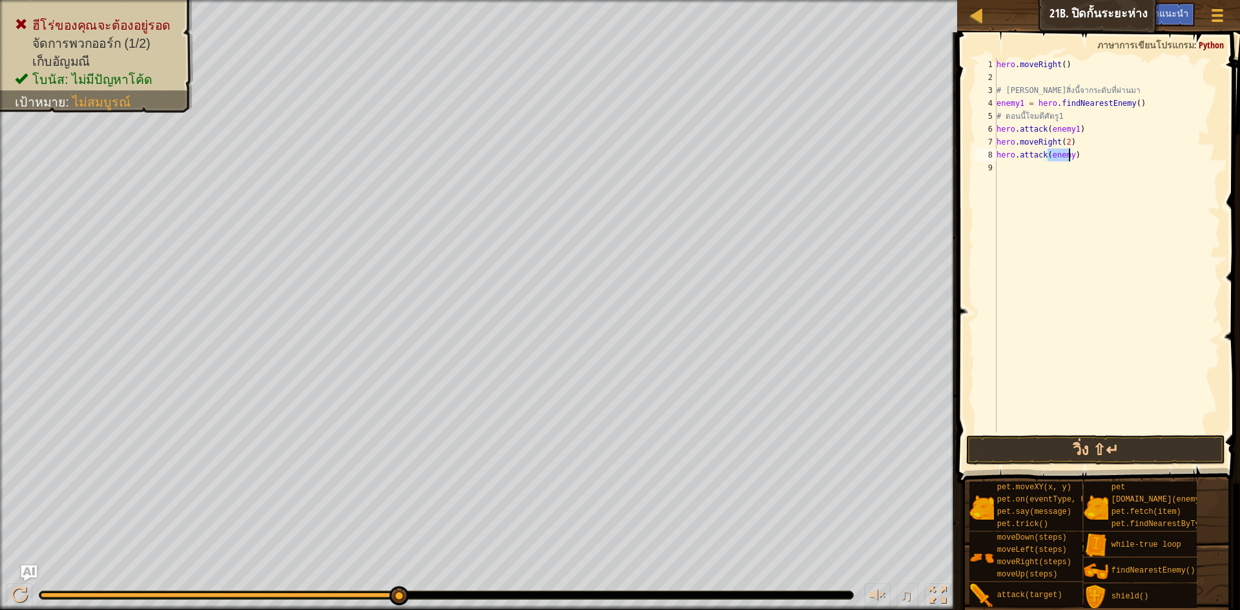
click at [1068, 156] on div "hero . moveRight ( ) # [PERSON_NAME]สิ่งนี้จากระดับที่ผ่านมา enemy1 = hero . fi…" at bounding box center [1107, 245] width 227 height 374
type textarea "hero.attack(enemy2)"
click at [1104, 442] on button "วิ่ง ⇧↵" at bounding box center [1095, 450] width 259 height 30
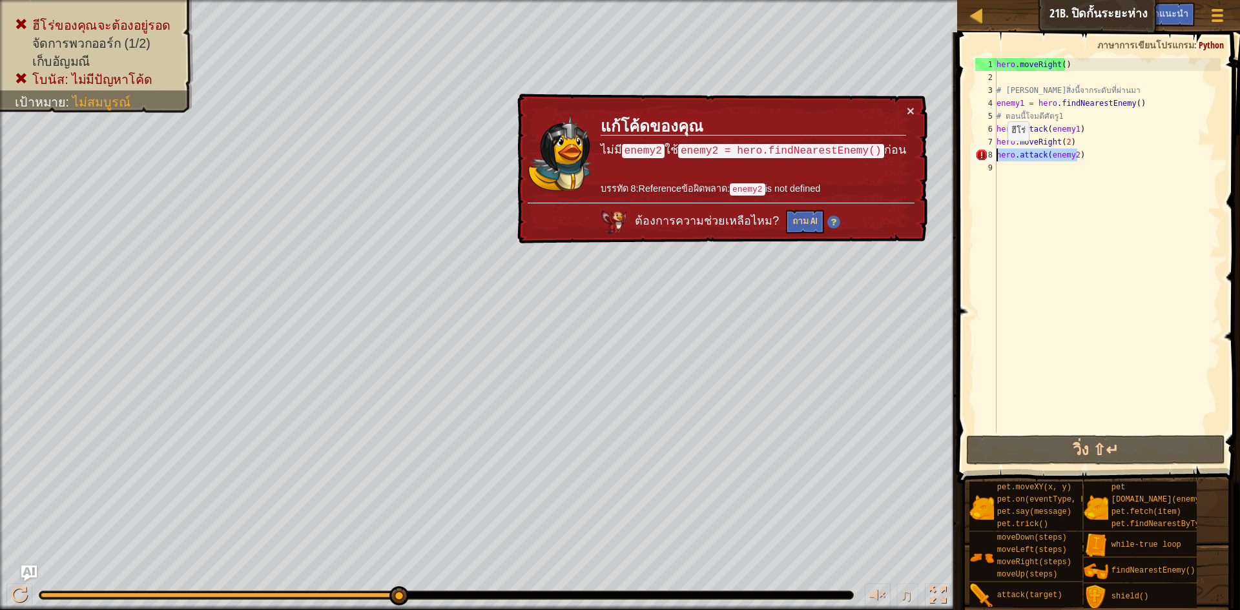
drag, startPoint x: 1084, startPoint y: 156, endPoint x: 993, endPoint y: 151, distance: 91.1
click at [993, 151] on div "hero.attack(enemy2) 1 2 3 4 5 6 7 8 9 hero . moveRight ( ) # [PERSON_NAME]สิ่งน…" at bounding box center [1096, 245] width 248 height 374
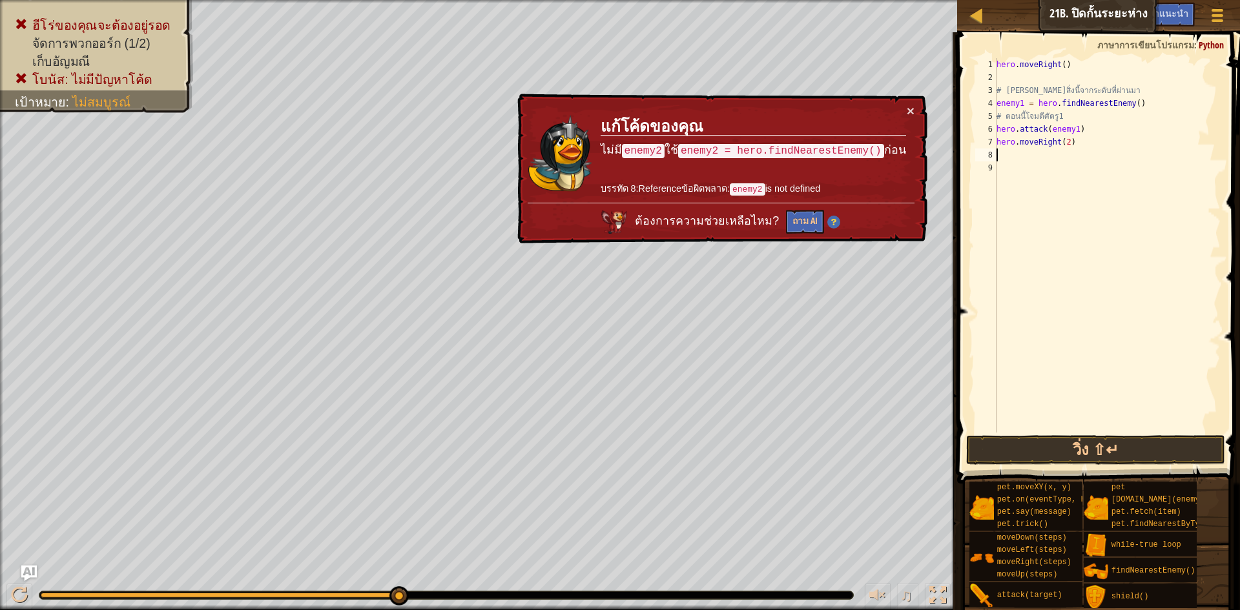
type textarea "a"
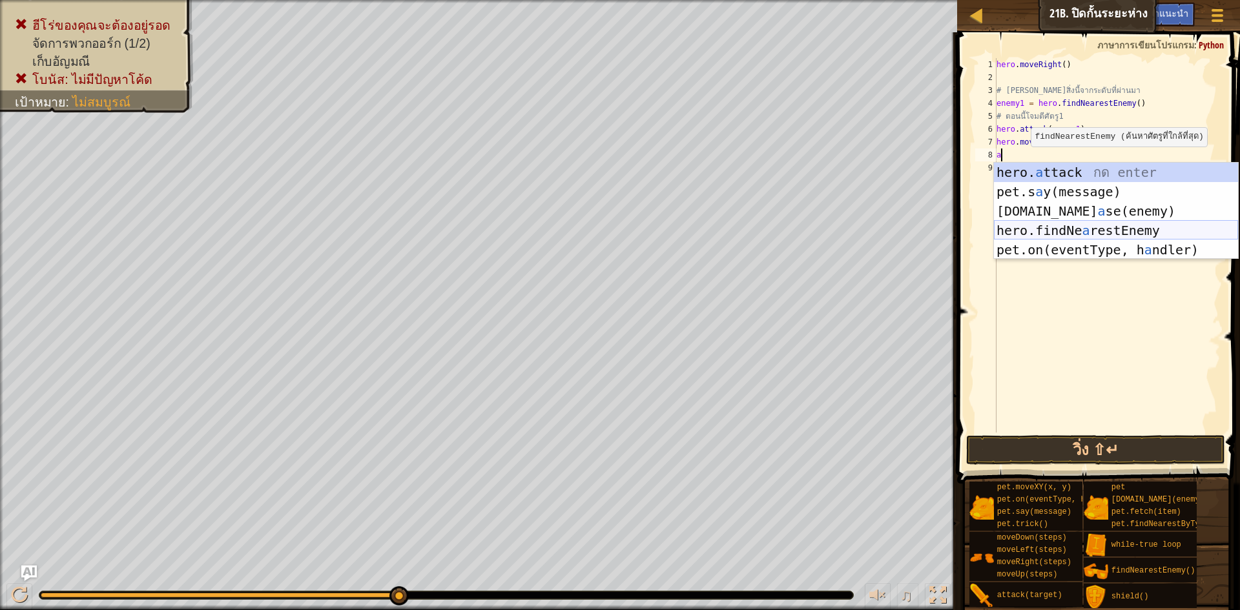
click at [1118, 227] on div "hero. a ttack กด enter pet.s a y(message) กด enter [DOMAIN_NAME] a se(enemy) กด…" at bounding box center [1116, 231] width 244 height 136
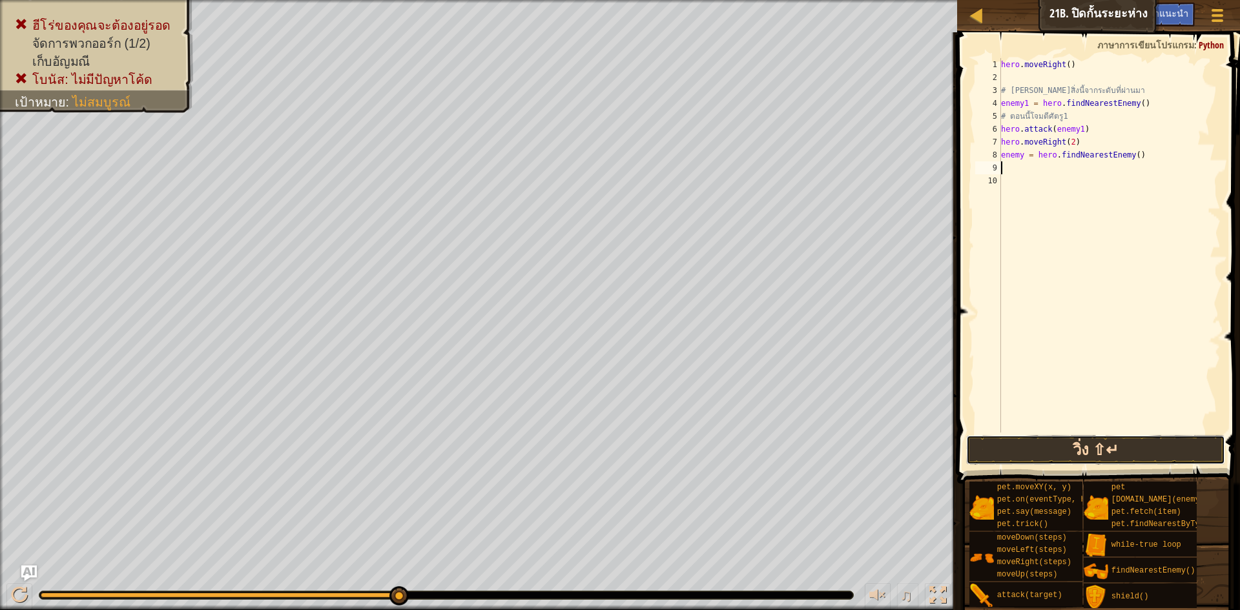
click at [1065, 442] on button "วิ่ง ⇧↵" at bounding box center [1095, 450] width 259 height 30
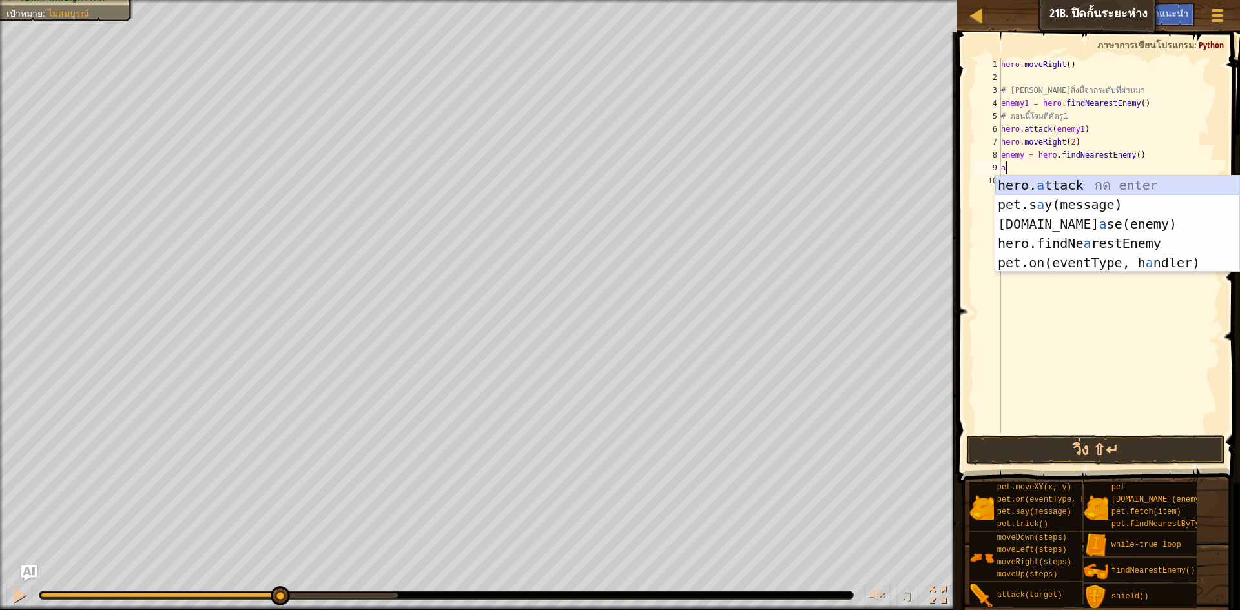
click at [1075, 179] on div "hero. a ttack กด enter pet.s a y(message) กด enter [DOMAIN_NAME] a se(enemy) กด…" at bounding box center [1117, 244] width 244 height 136
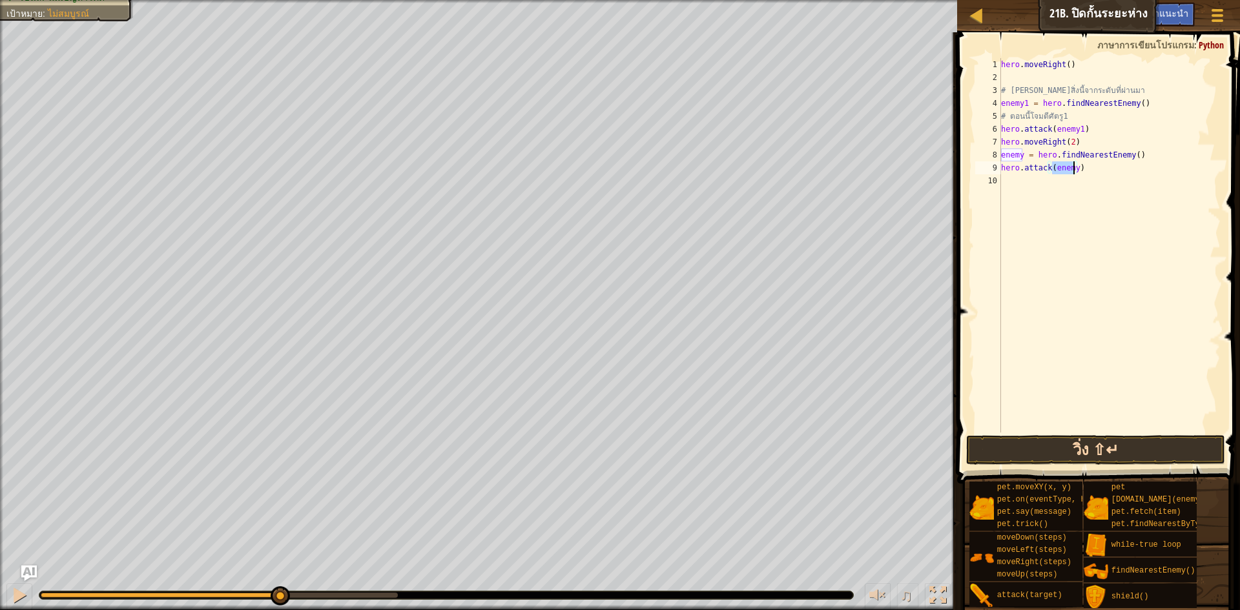
type textarea "hero.attack(enemy)"
click at [1111, 445] on button "วิ่ง ⇧↵" at bounding box center [1095, 450] width 259 height 30
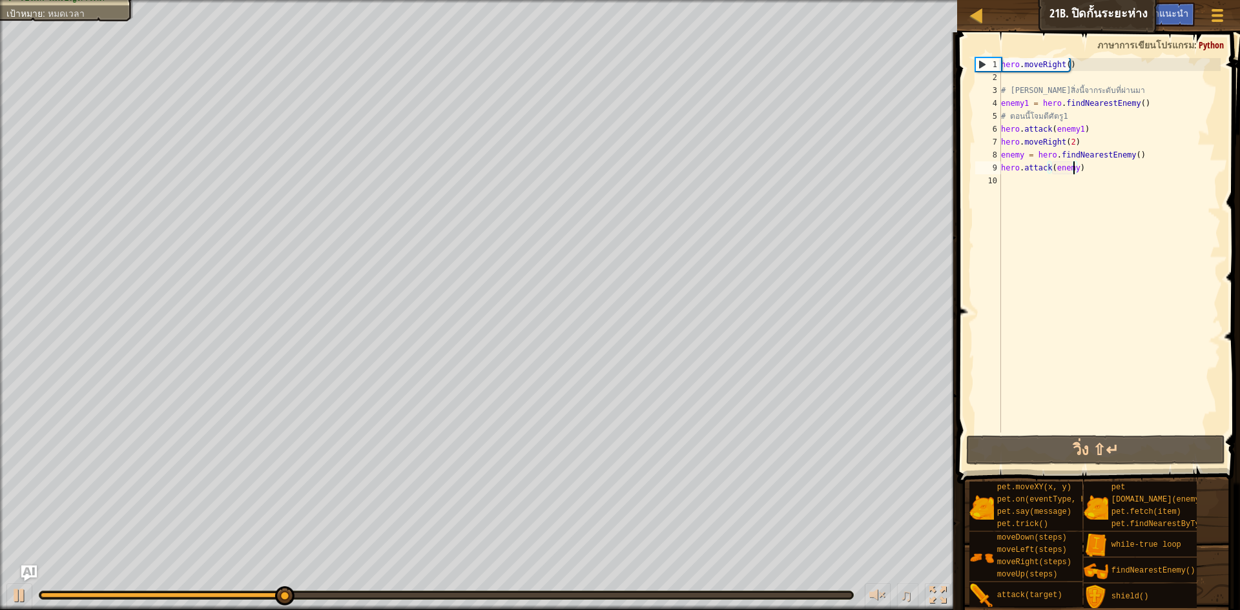
click at [1058, 190] on div "hero . moveRight ( ) # [PERSON_NAME]สิ่งนี้จากระดับที่ผ่านมา enemy1 = hero . fi…" at bounding box center [1109, 258] width 223 height 400
type textarea "m"
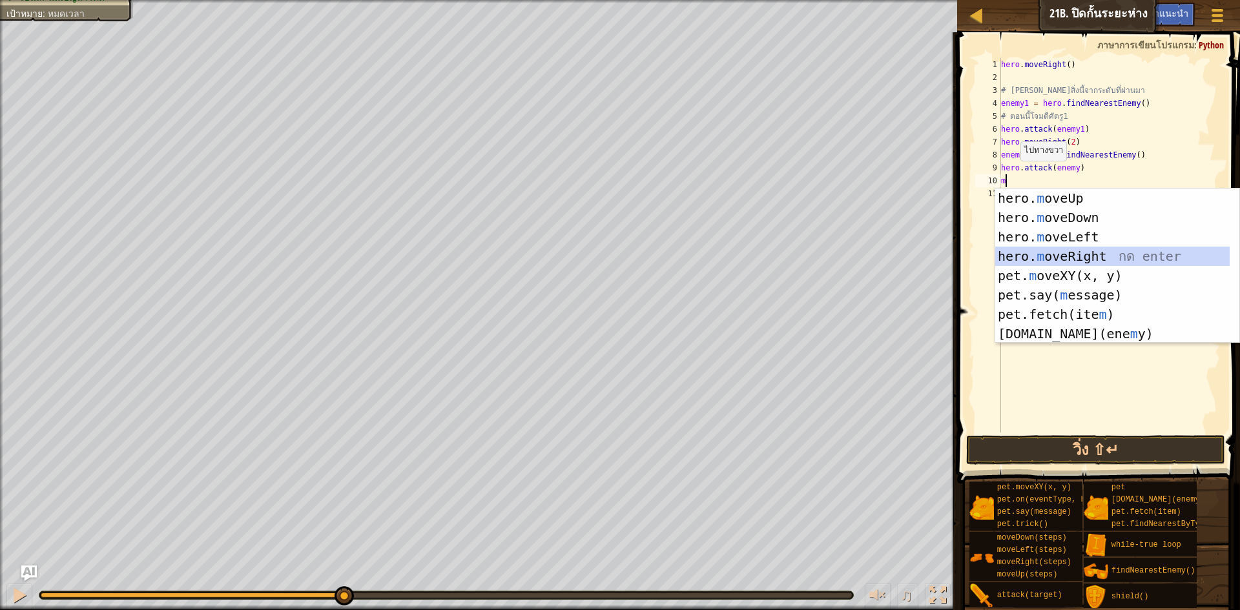
click at [1080, 255] on div "hero. m oveUp กด enter hero. m oveDown กด enter hero. m oveLeft กด enter hero. …" at bounding box center [1112, 286] width 234 height 194
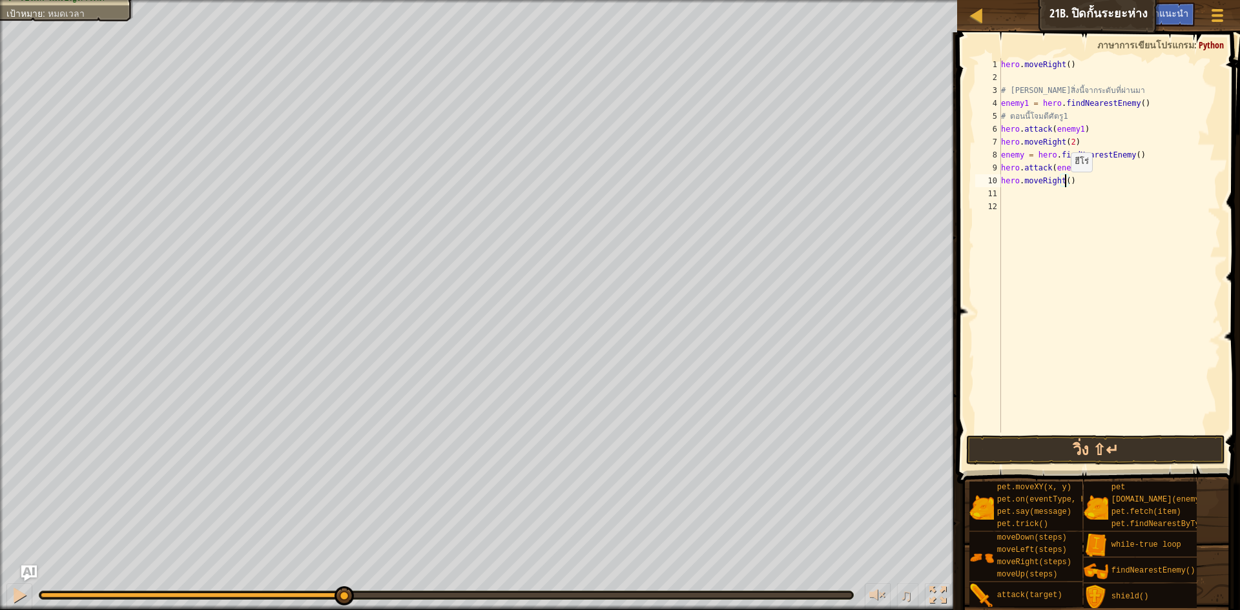
click at [1064, 185] on div "hero . moveRight ( ) # [PERSON_NAME]สิ่งนี้จากระดับที่ผ่านมา enemy1 = hero . fi…" at bounding box center [1109, 258] width 223 height 400
type textarea "hero.moveRight(2)"
click at [1134, 442] on button "วิ่ง ⇧↵" at bounding box center [1095, 450] width 259 height 30
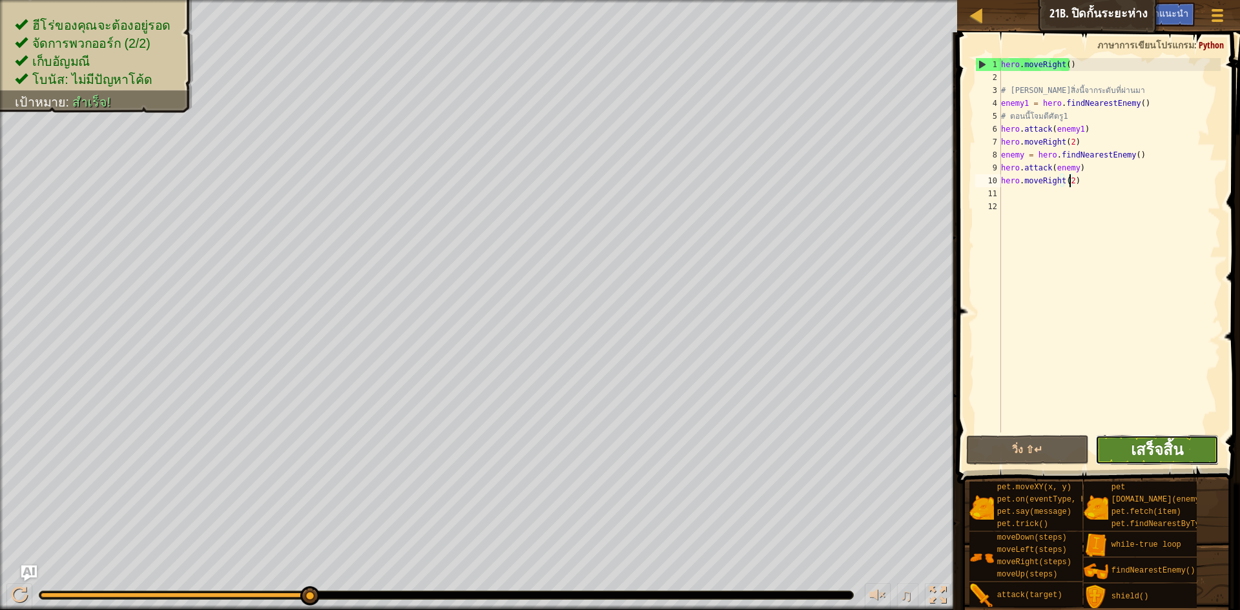
click at [1158, 444] on span "เสร็จสิ้น" at bounding box center [1156, 449] width 52 height 21
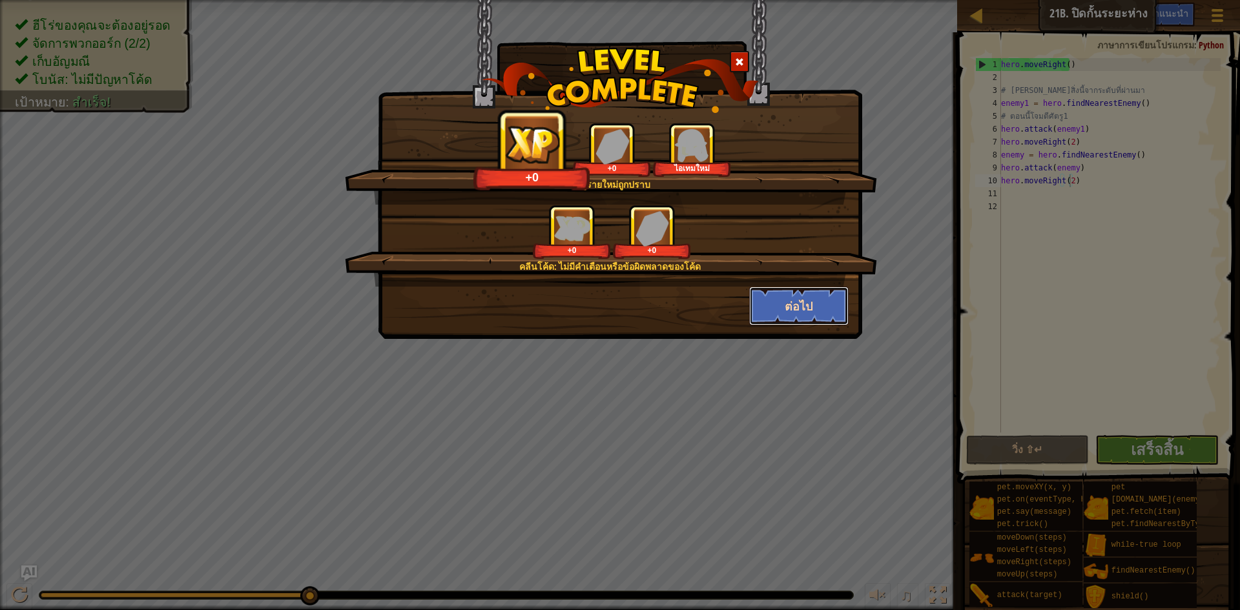
click at [804, 306] on button "ต่อไป" at bounding box center [799, 306] width 100 height 39
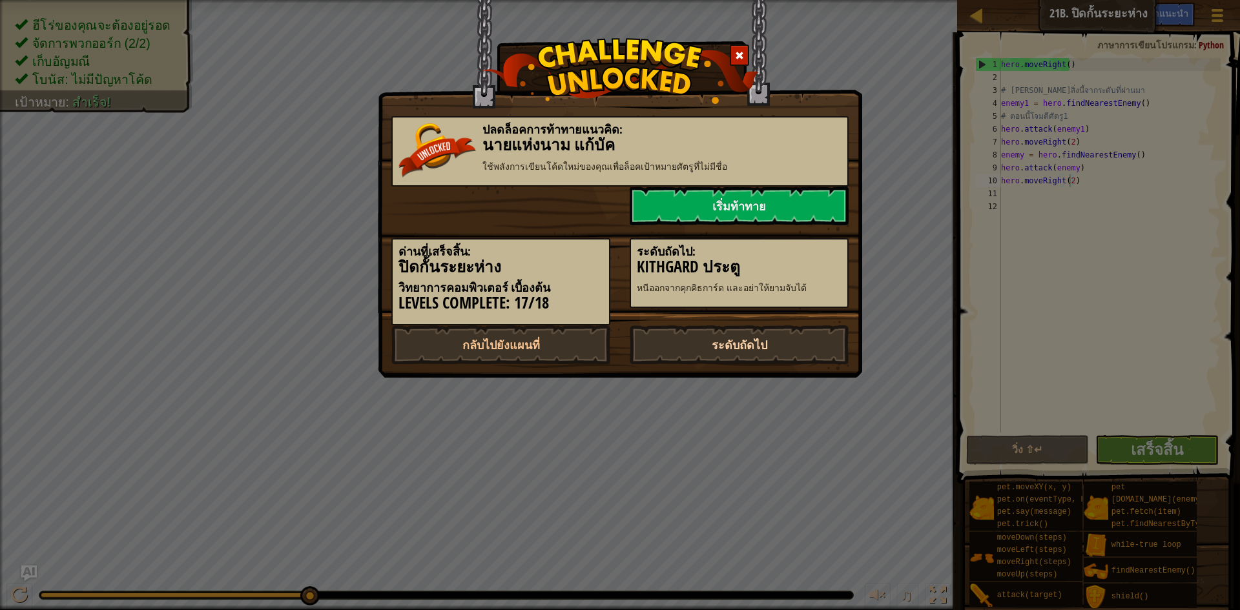
click at [812, 347] on link "ระดับถัดไป" at bounding box center [738, 344] width 219 height 39
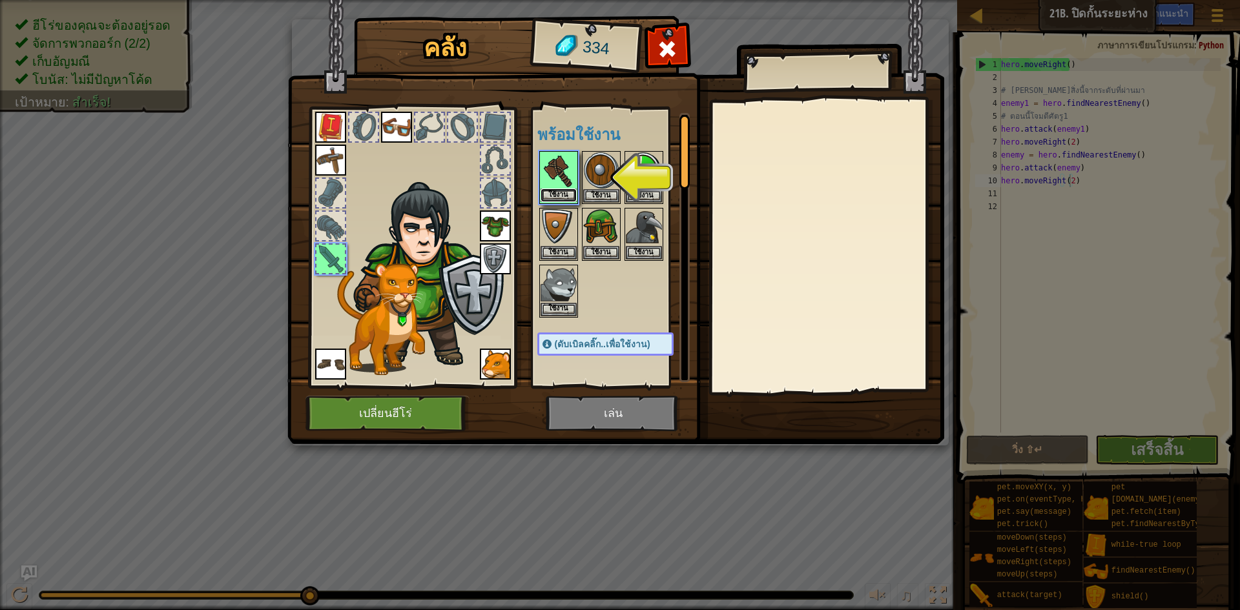
click at [570, 196] on button "ใช้งาน" at bounding box center [558, 196] width 36 height 14
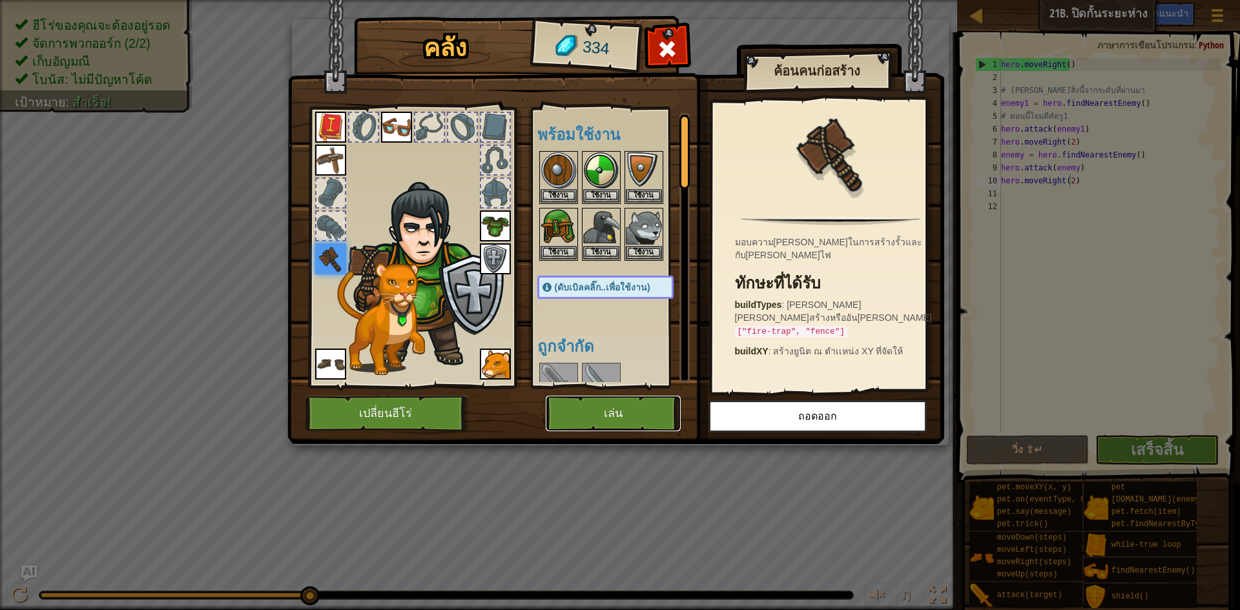
click at [629, 407] on button "เล่น" at bounding box center [613, 414] width 135 height 36
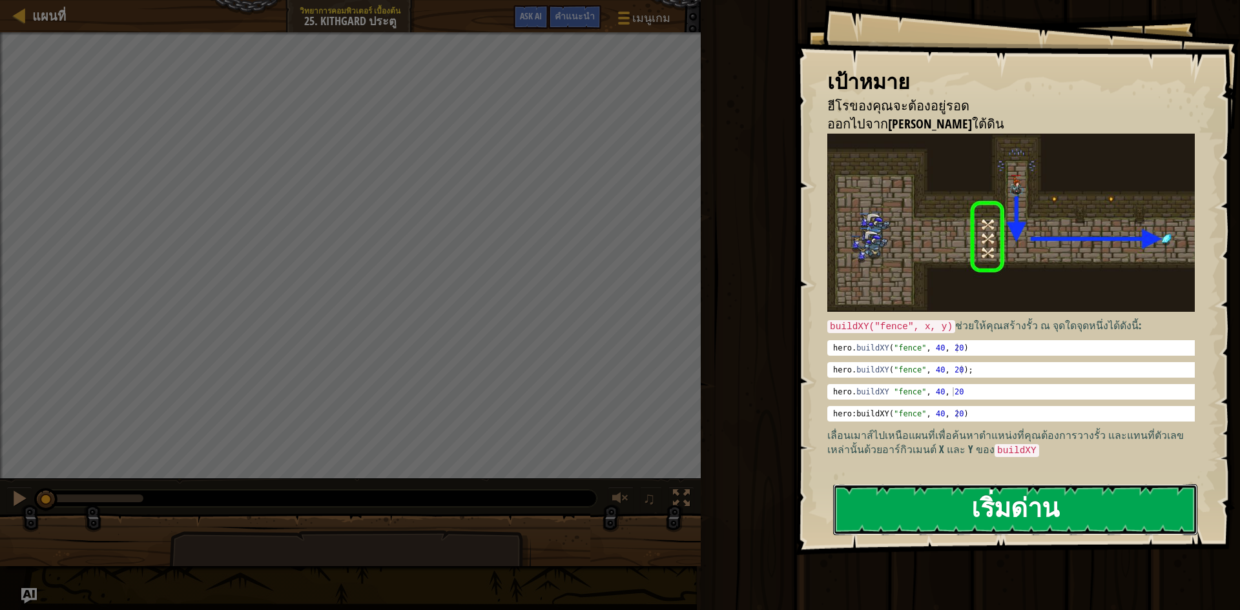
click at [1008, 515] on button "เริ่มด่าน" at bounding box center [1015, 509] width 364 height 51
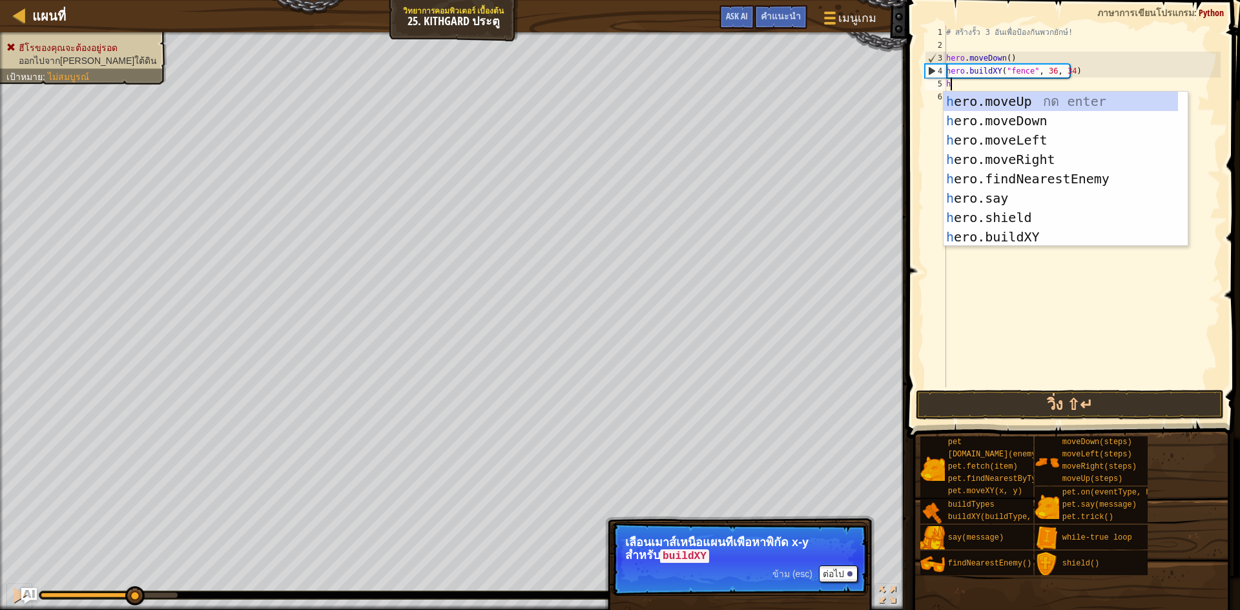
scroll to position [6, 0]
click at [1048, 240] on div "h ero.moveUp กด enter h ero.moveDown กด enter h ero.moveLeft กด enter h ero.mov…" at bounding box center [1060, 189] width 234 height 194
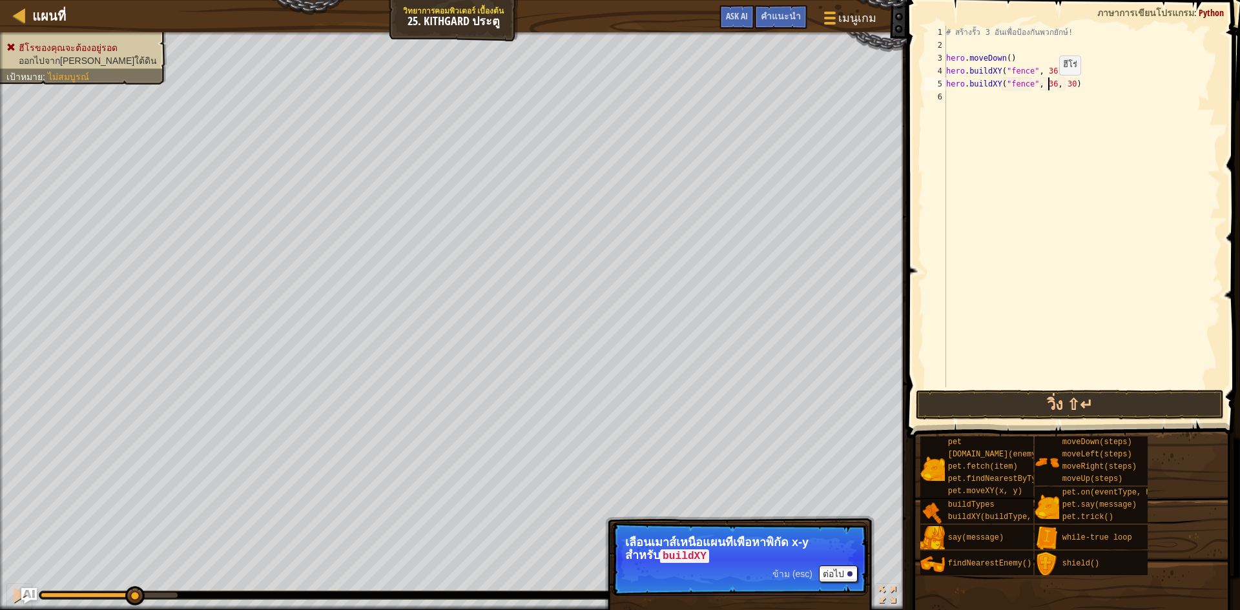
click at [1048, 88] on div "# สร้างรั้ว 3 อันเพื่อป้องกันพวกยักษ์! hero . moveDown ( ) hero . buildXY ( "fe…" at bounding box center [1081, 219] width 277 height 387
type textarea "hero.buildXY("fence", 36, 30)"
click at [1002, 99] on div "# สร้างรั้ว 3 อันเพื่อป้องกันพวกยักษ์! hero . moveDown ( ) hero . buildXY ( "fe…" at bounding box center [1081, 219] width 277 height 387
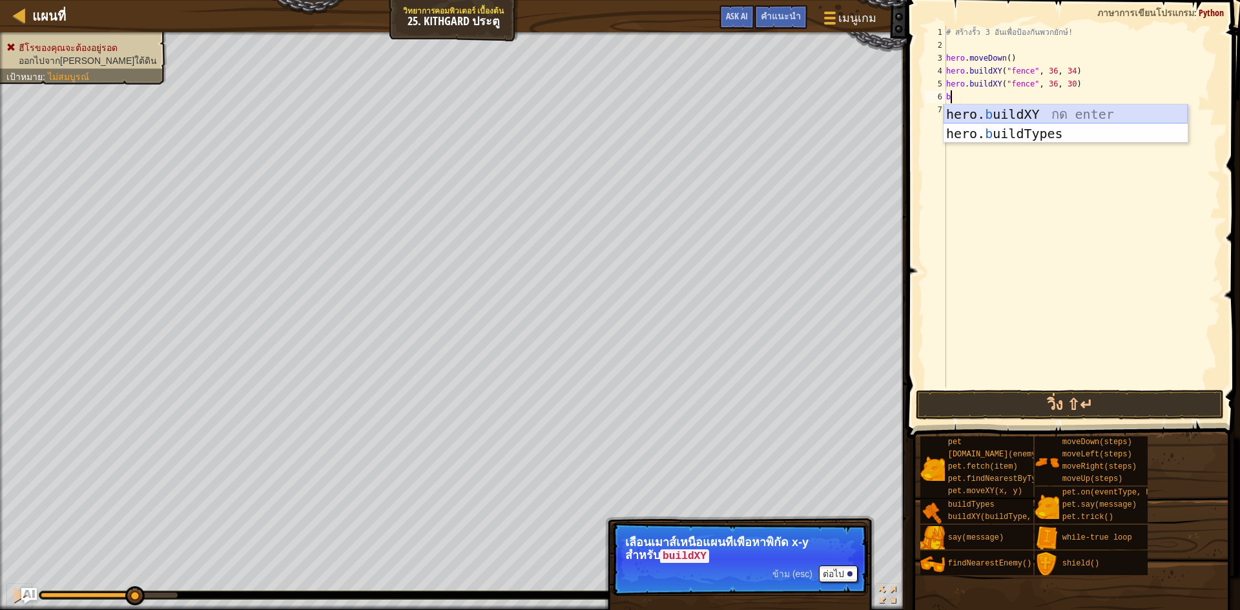
click at [1021, 117] on div "hero. b uildXY กด enter hero. b uildTypes กด enter" at bounding box center [1065, 143] width 244 height 77
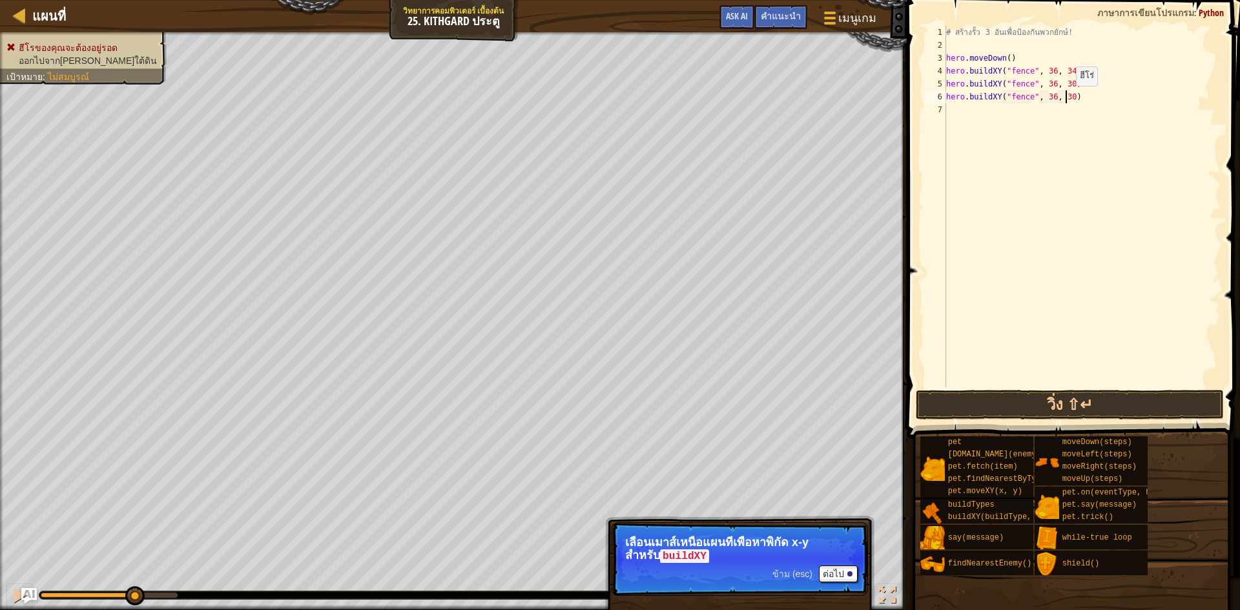
click at [1065, 99] on div "# สร้างรั้ว 3 อันเพื่อป้องกันพวกยักษ์! hero . moveDown ( ) hero . buildXY ( "fe…" at bounding box center [1081, 219] width 277 height 387
type textarea "hero.buildXY("fence", 36, 25)"
click at [1005, 102] on div "# สร้างรั้ว 3 อันเพื่อป้องกันพวกยักษ์! hero . moveDown ( ) hero . buildXY ( "fe…" at bounding box center [1081, 219] width 277 height 387
click at [1001, 121] on div "# สร้างรั้ว 3 อันเพื่อป้องกันพวกยักษ์! hero . moveDown ( ) hero . buildXY ( "fe…" at bounding box center [1081, 219] width 277 height 387
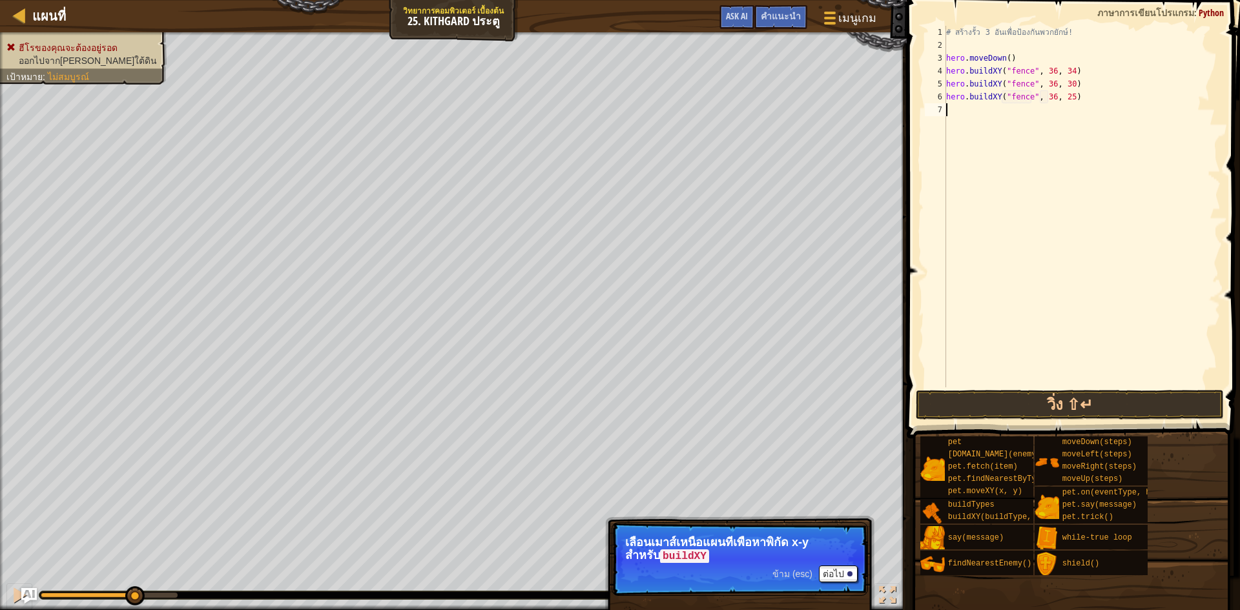
scroll to position [6, 0]
type textarea "h"
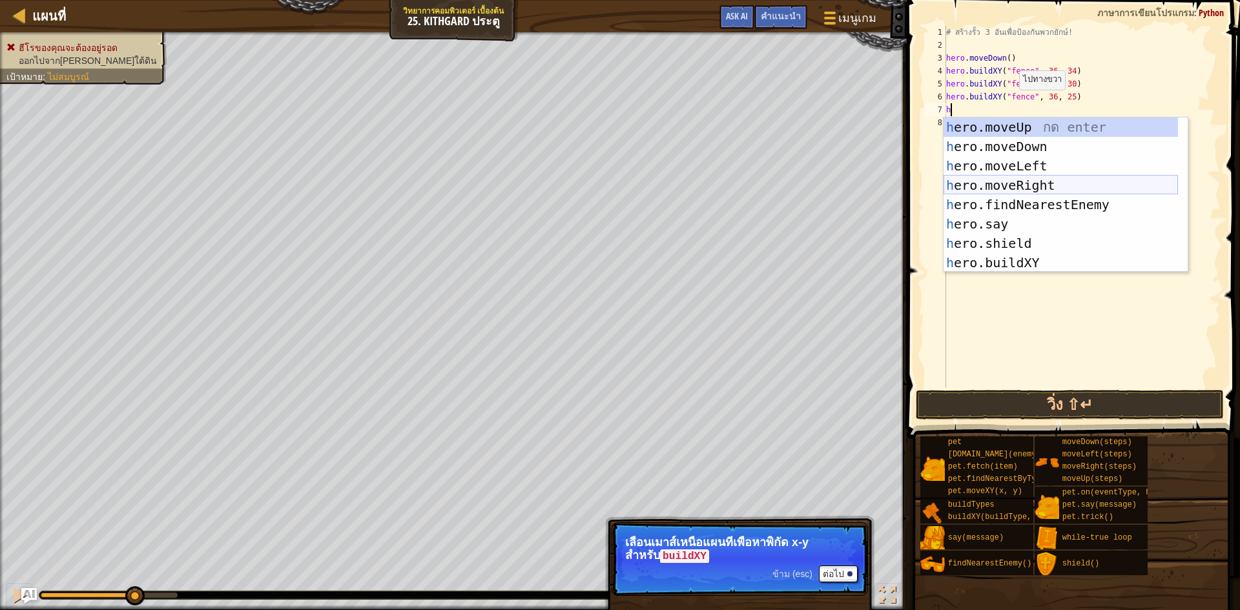
click at [1048, 179] on div "h ero.moveUp กด enter h ero.moveDown กด enter h ero.moveLeft กด enter h ero.mov…" at bounding box center [1060, 214] width 234 height 194
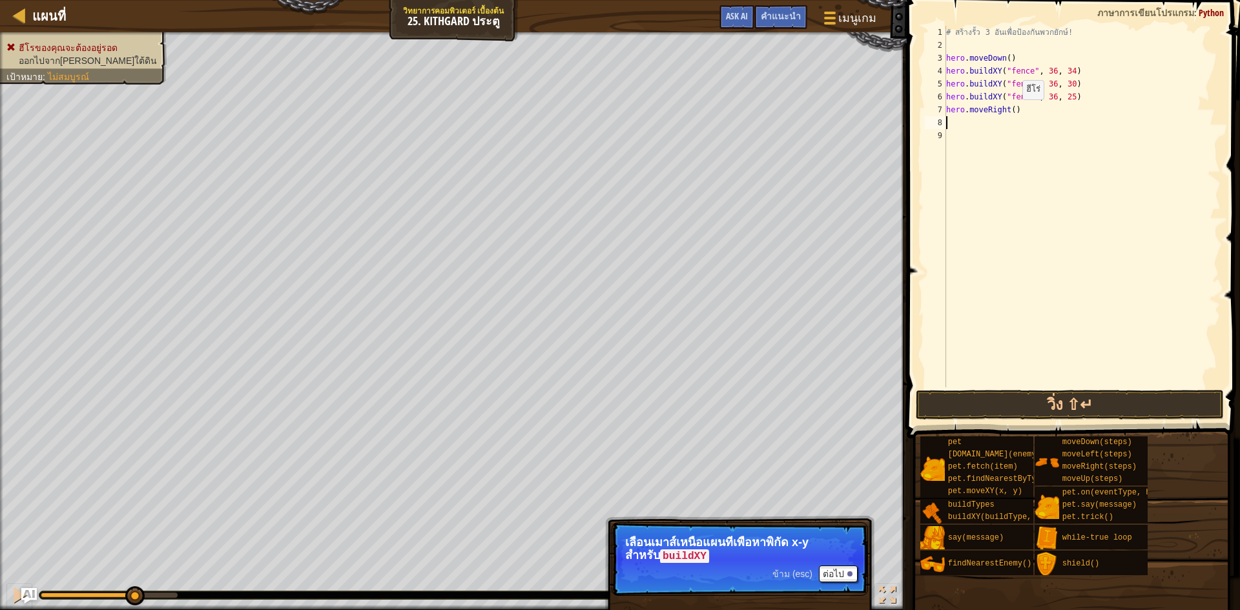
click at [1011, 112] on div "# สร้างรั้ว 3 อันเพื่อป้องกันพวกยักษ์! hero . moveDown ( ) hero . buildXY ( "fe…" at bounding box center [1081, 219] width 277 height 387
type textarea "hero.moveRight(4)"
click at [1067, 395] on button "วิ่ง ⇧↵" at bounding box center [1069, 405] width 308 height 30
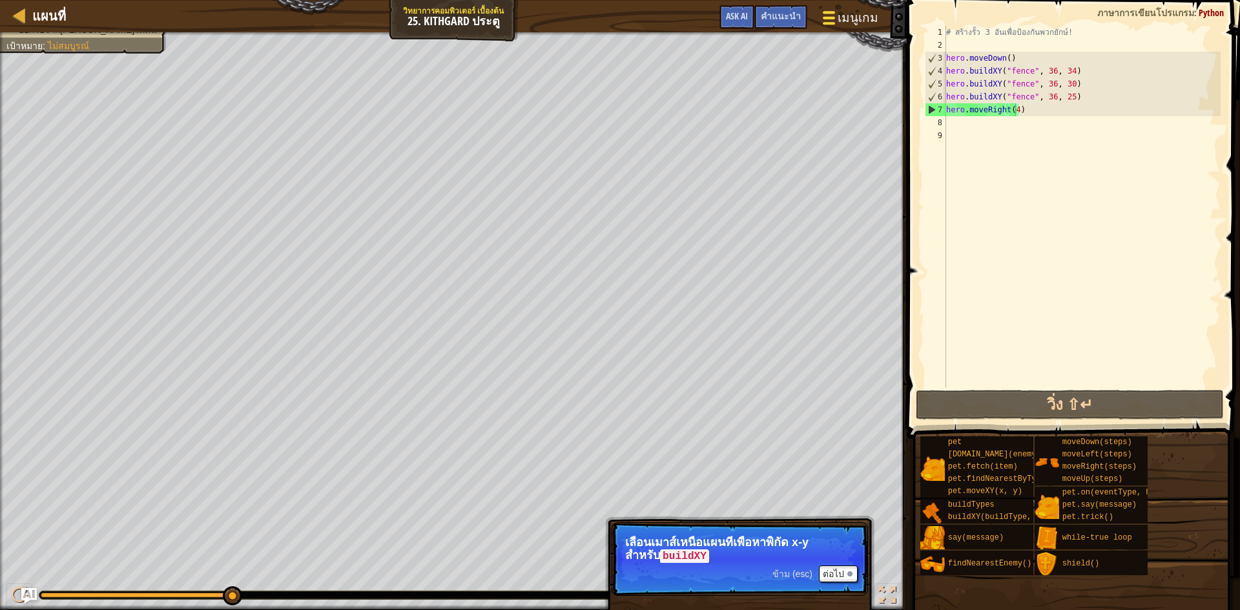
click at [835, 22] on span at bounding box center [828, 23] width 12 height 3
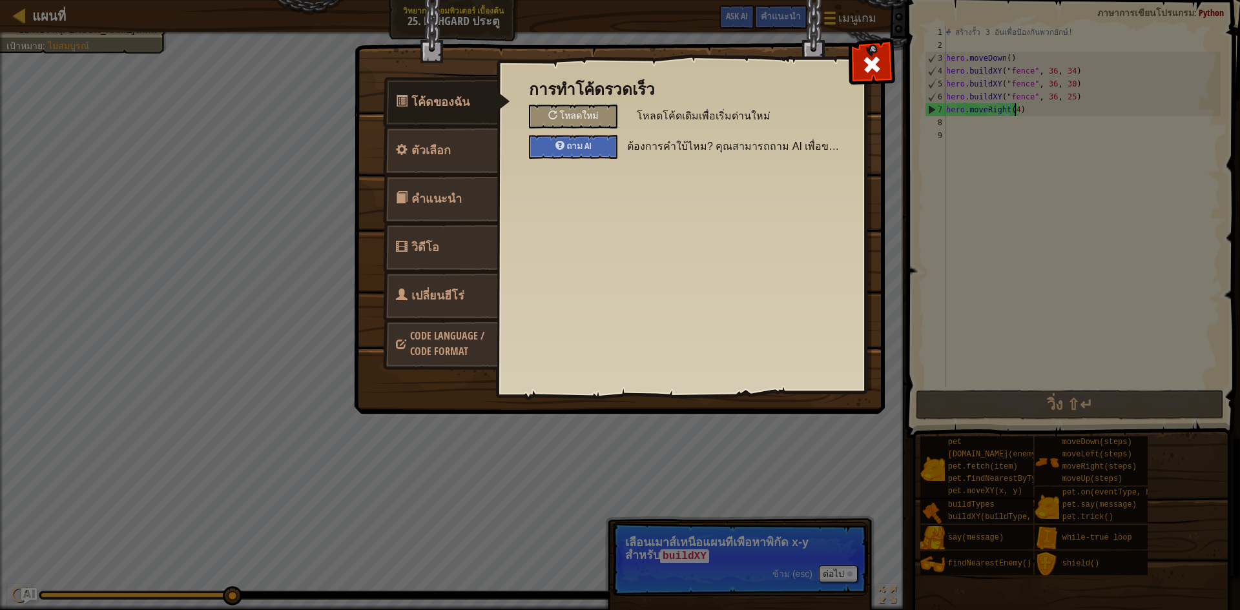
click at [571, 93] on h3 "การทำโค้ดรวดเร็ว" at bounding box center [681, 89] width 304 height 17
click at [574, 105] on div "โหลดใหม่" at bounding box center [573, 117] width 88 height 24
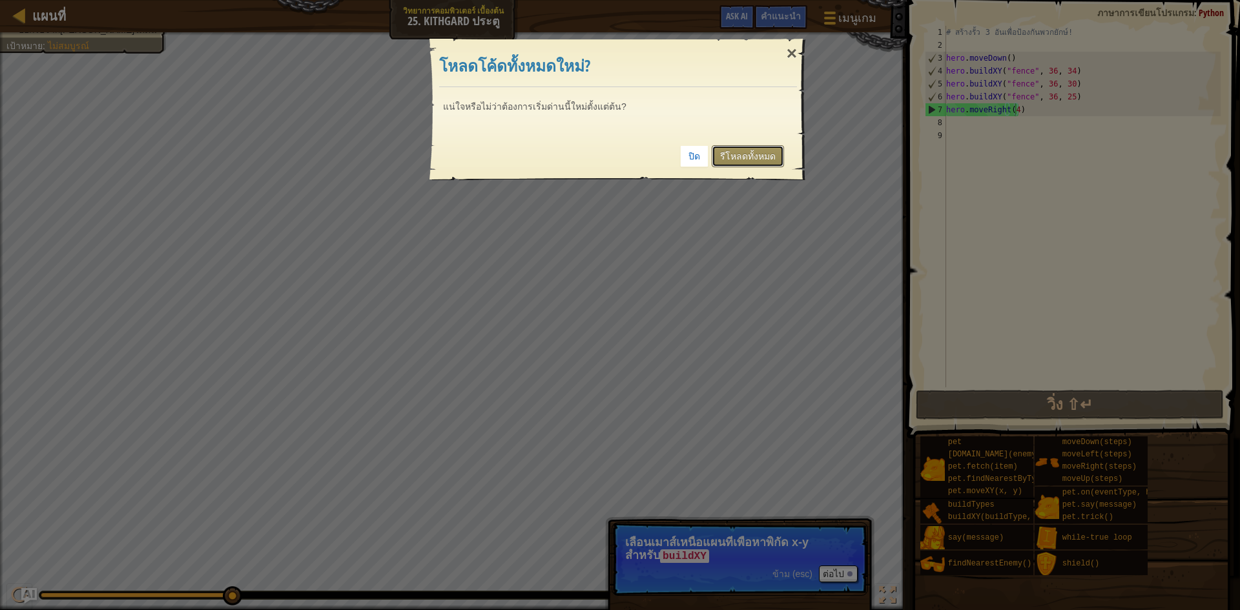
click at [761, 157] on link "รีโหลดทั้งหมด" at bounding box center [747, 156] width 72 height 22
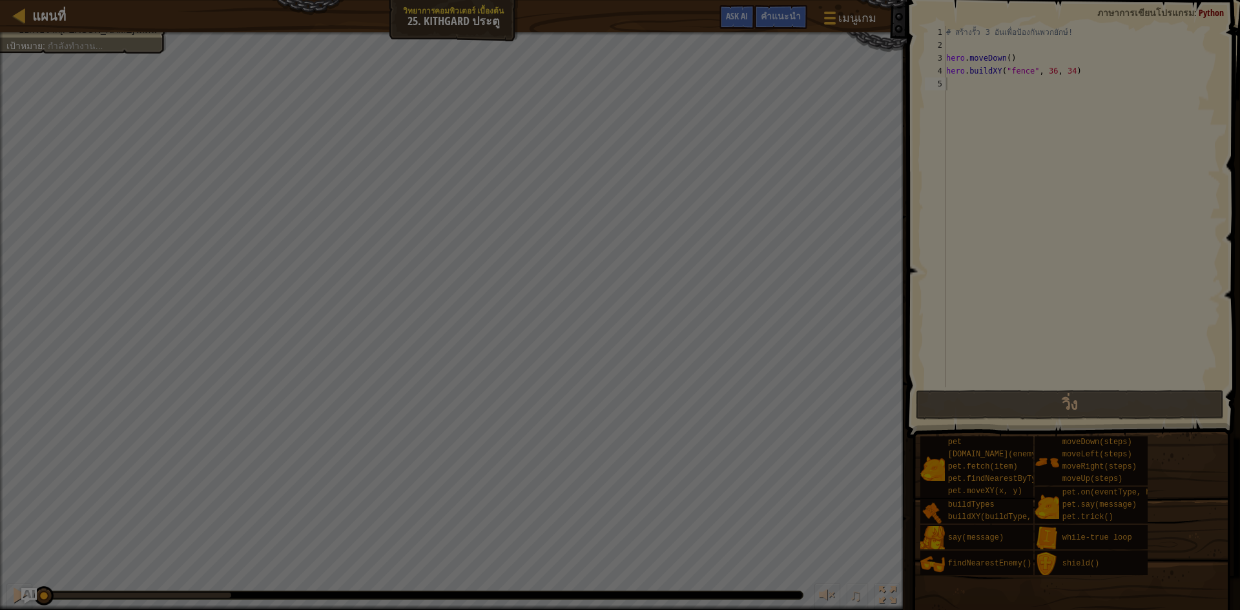
scroll to position [6, 0]
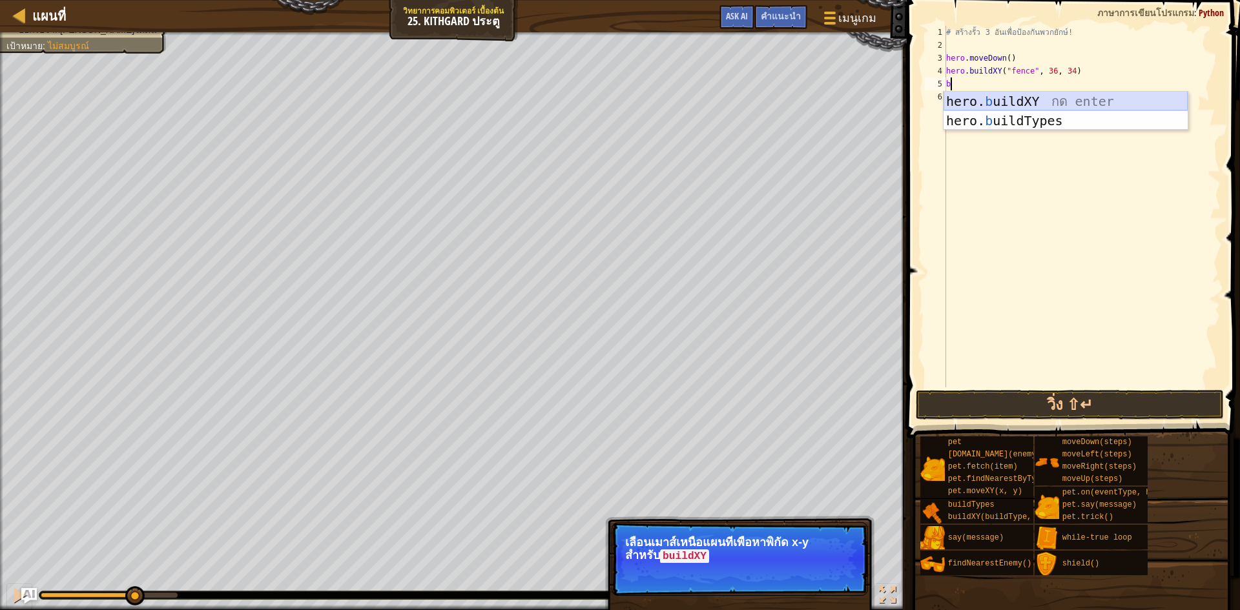
click at [1023, 103] on div "hero. b uildXY กด enter hero. b uildTypes กด enter" at bounding box center [1065, 130] width 244 height 77
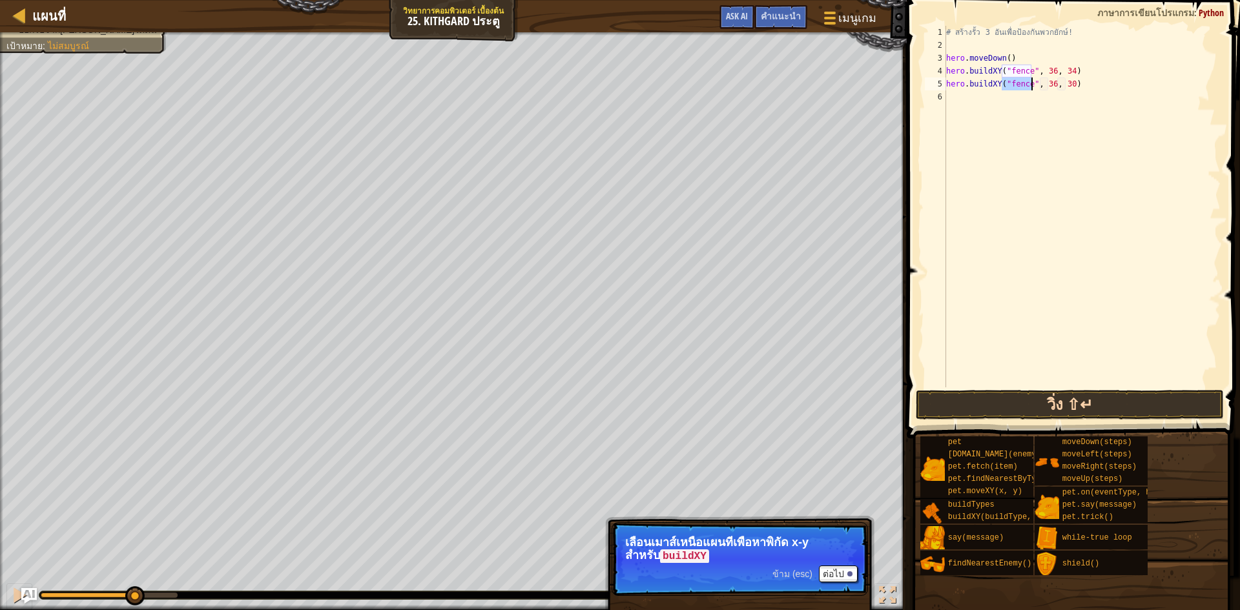
type textarea "hero.buildXY("fence", 36, 30)"
click at [1127, 403] on button "วิ่ง ⇧↵" at bounding box center [1069, 405] width 308 height 30
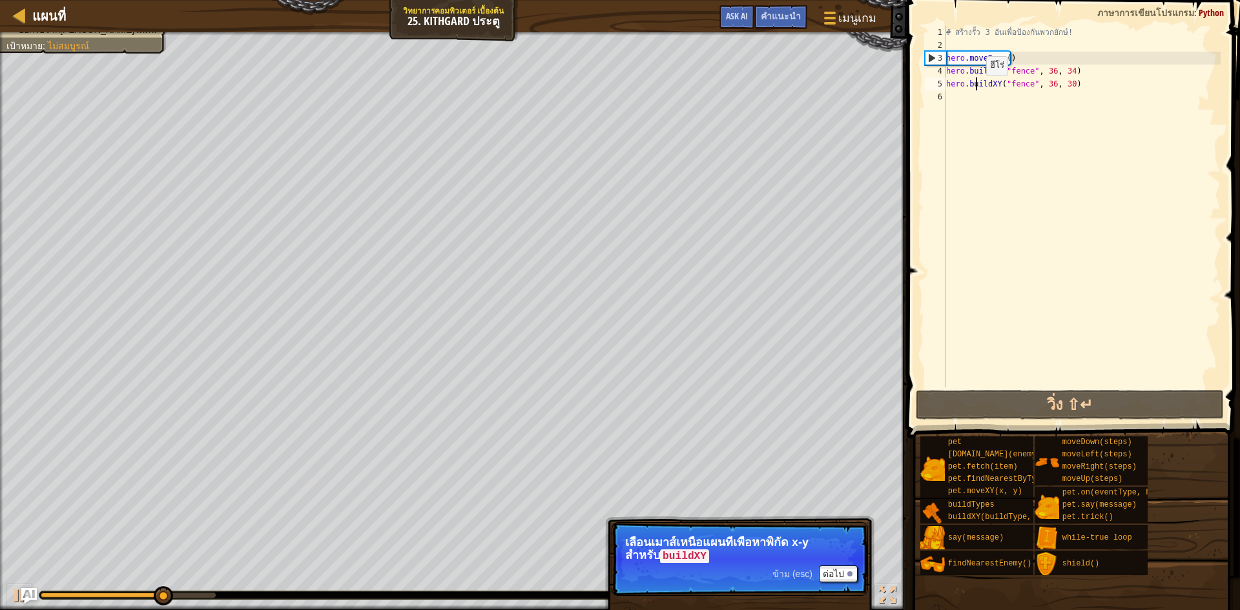
click at [975, 88] on div "# สร้างรั้ว 3 อันเพื่อป้องกันพวกยักษ์! hero . moveDown ( ) hero . buildXY ( "fe…" at bounding box center [1081, 219] width 277 height 387
click at [963, 94] on div "# สร้างรั้ว 3 อันเพื่อป้องกันพวกยักษ์! hero . moveDown ( ) hero . buildXY ( "fe…" at bounding box center [1081, 219] width 277 height 387
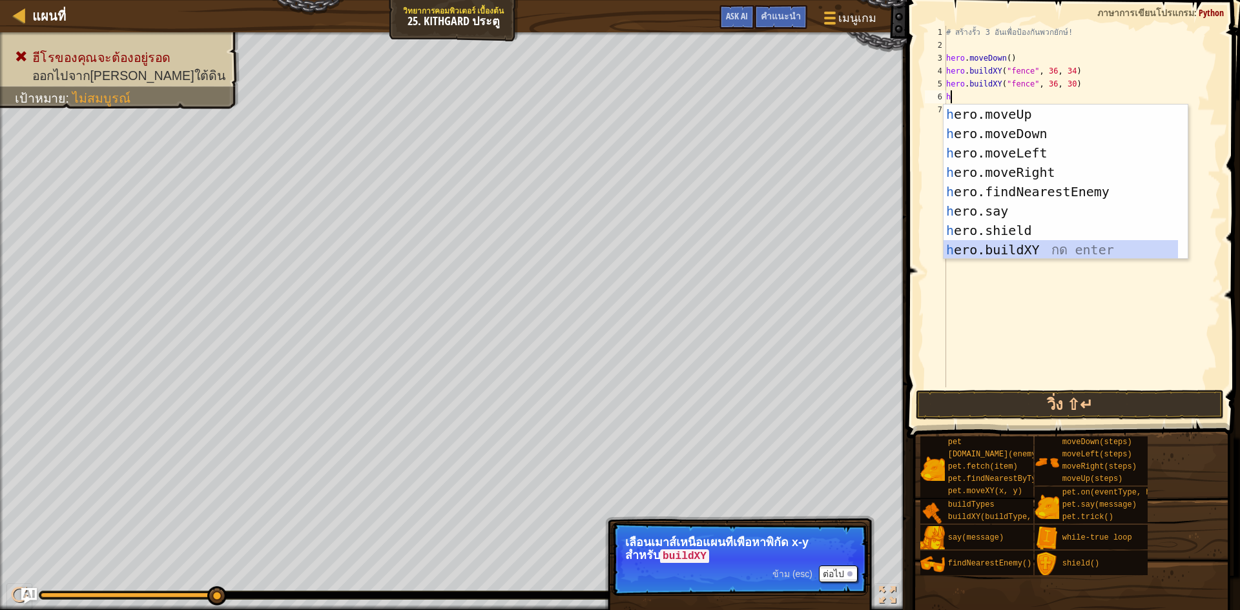
click at [1054, 246] on div "h ero.moveUp กด enter h ero.moveDown กด enter h ero.moveLeft กด enter h ero.mov…" at bounding box center [1060, 202] width 234 height 194
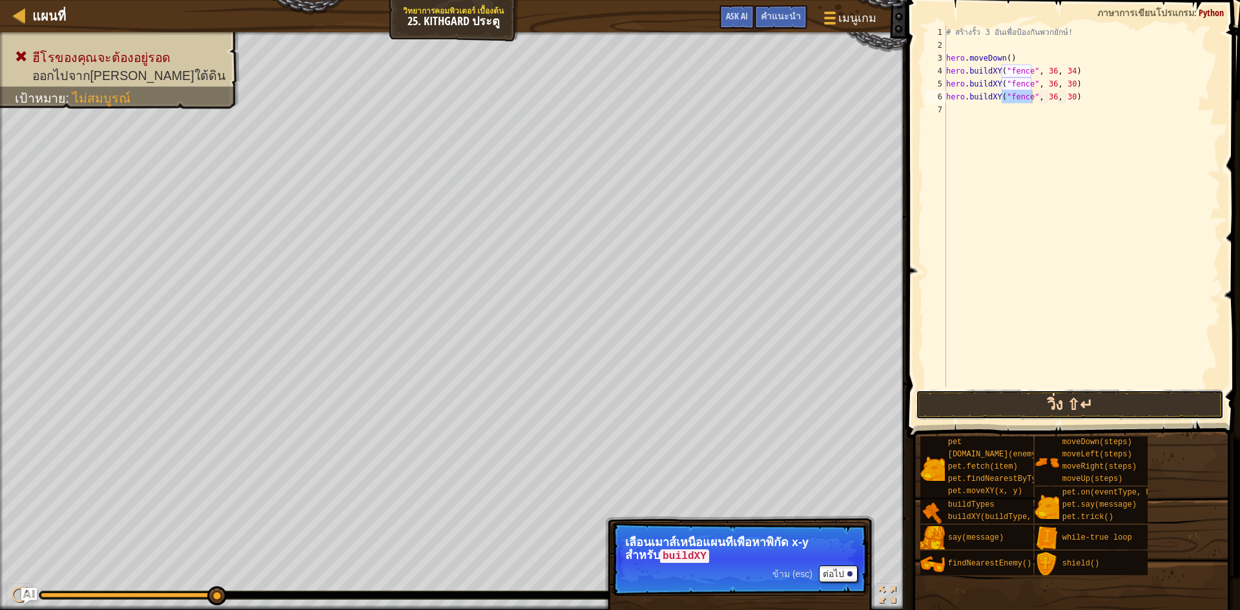
click at [1083, 411] on button "วิ่ง ⇧↵" at bounding box center [1069, 405] width 308 height 30
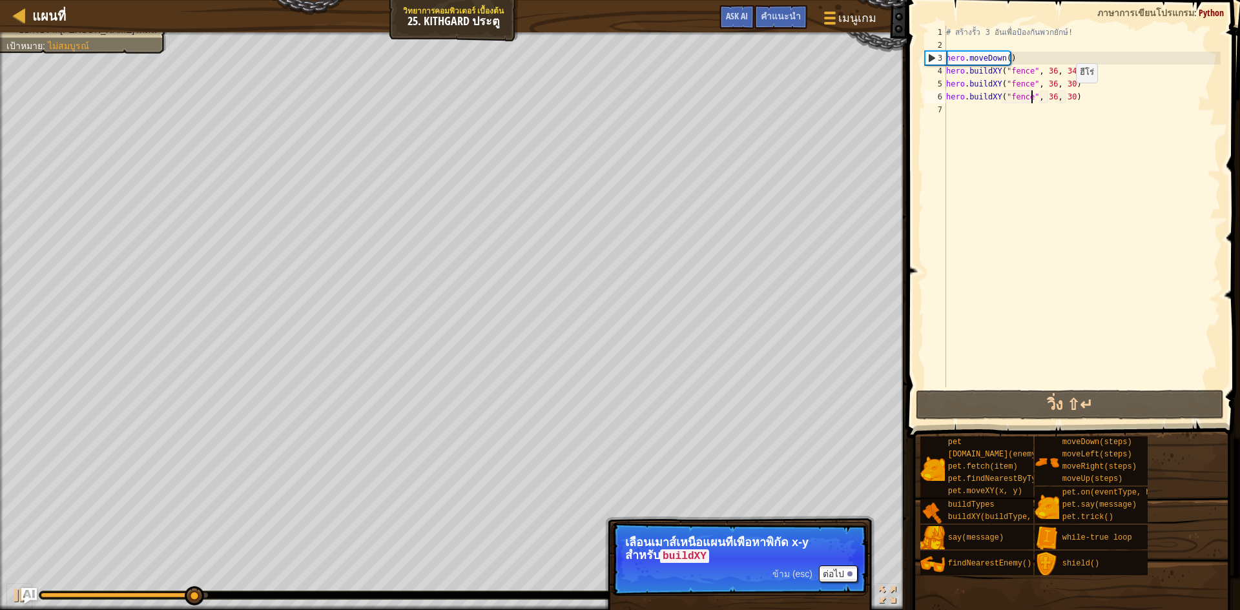
click at [1065, 96] on div "# สร้างรั้ว 3 อันเพื่อป้องกันพวกยักษ์! hero . moveDown ( ) hero . buildXY ( "fe…" at bounding box center [1081, 219] width 277 height 387
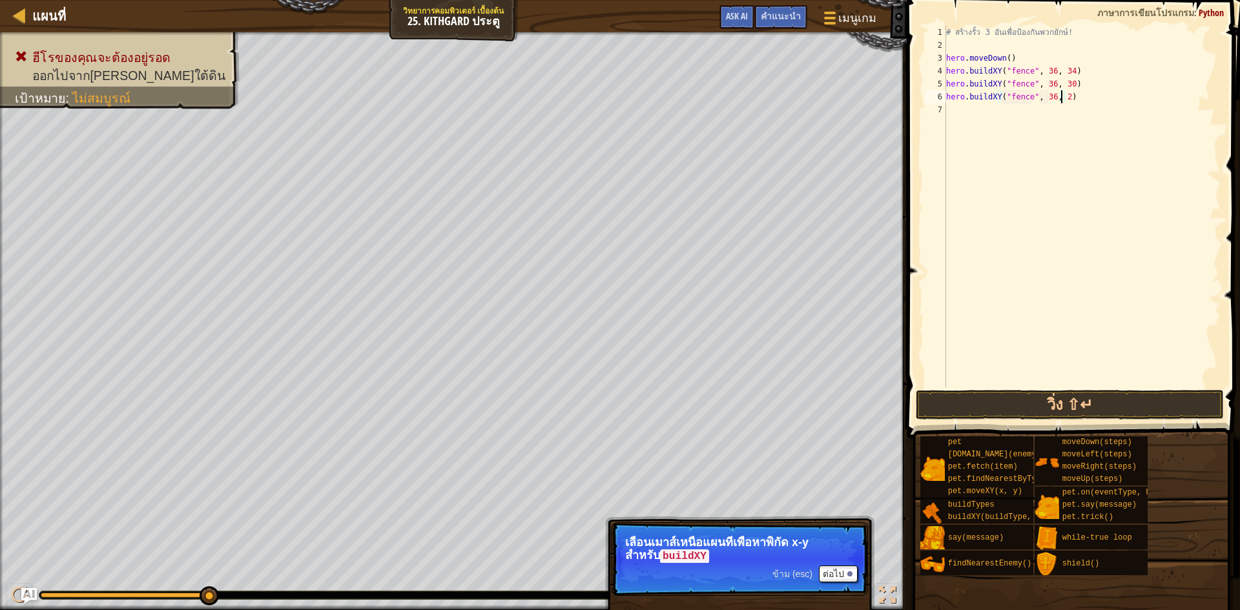
scroll to position [6, 10]
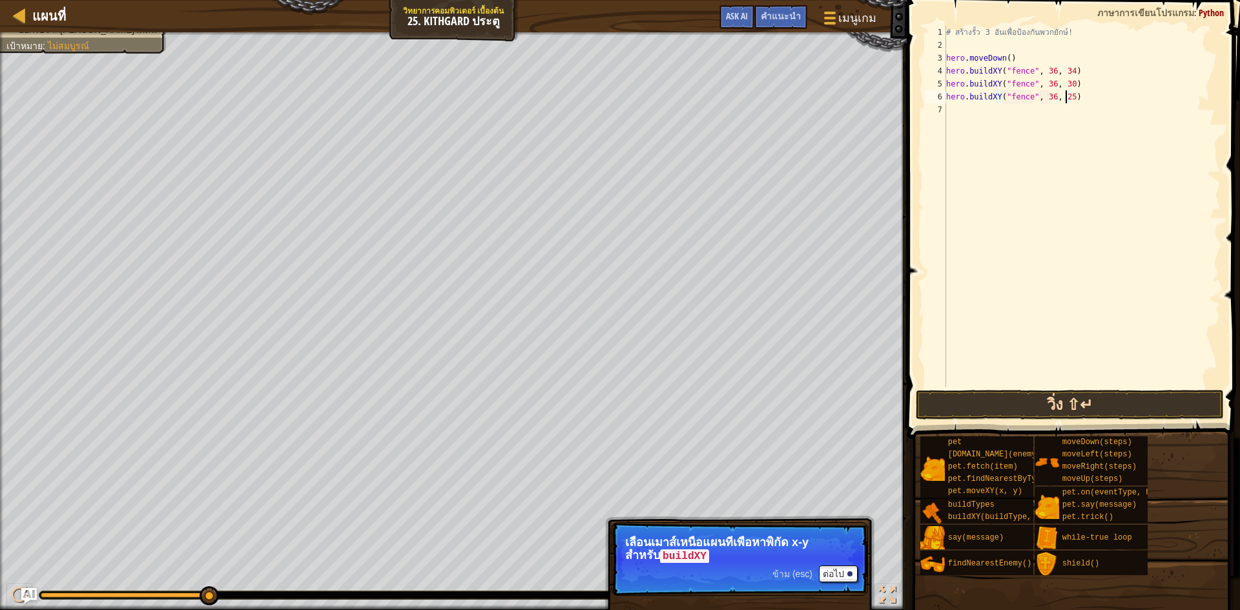
type textarea "hero.buildXY("fence", 36, 25)"
click at [1112, 408] on button "วิ่ง ⇧↵" at bounding box center [1069, 405] width 308 height 30
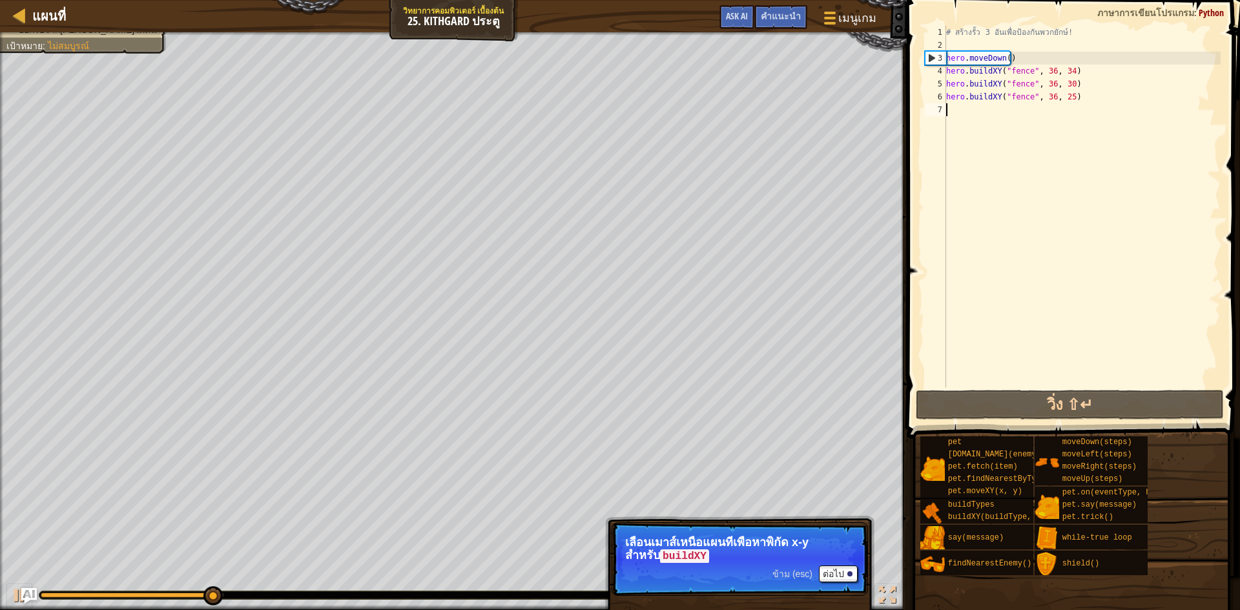
click at [984, 115] on div "# สร้างรั้ว 3 อันเพื่อป้องกันพวกยักษ์! hero . moveDown ( ) hero . buildXY ( "fe…" at bounding box center [1081, 219] width 277 height 387
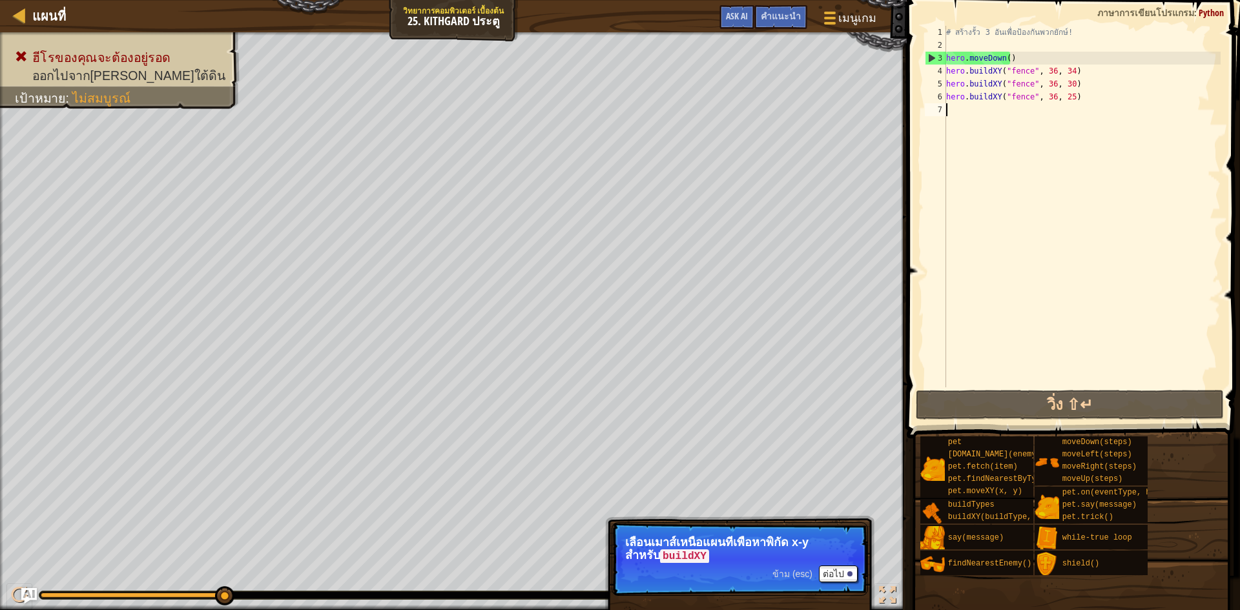
type textarea "m"
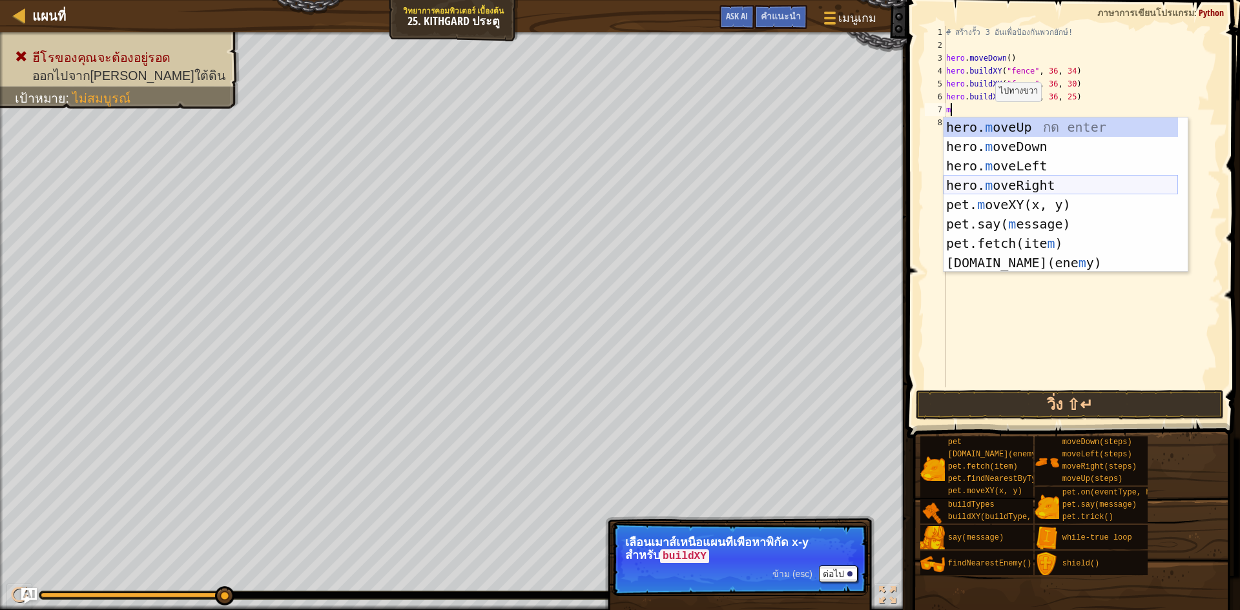
click at [1019, 178] on div "hero. m oveUp กด enter hero. m oveDown กด enter hero. m oveLeft กด enter hero. …" at bounding box center [1060, 214] width 234 height 194
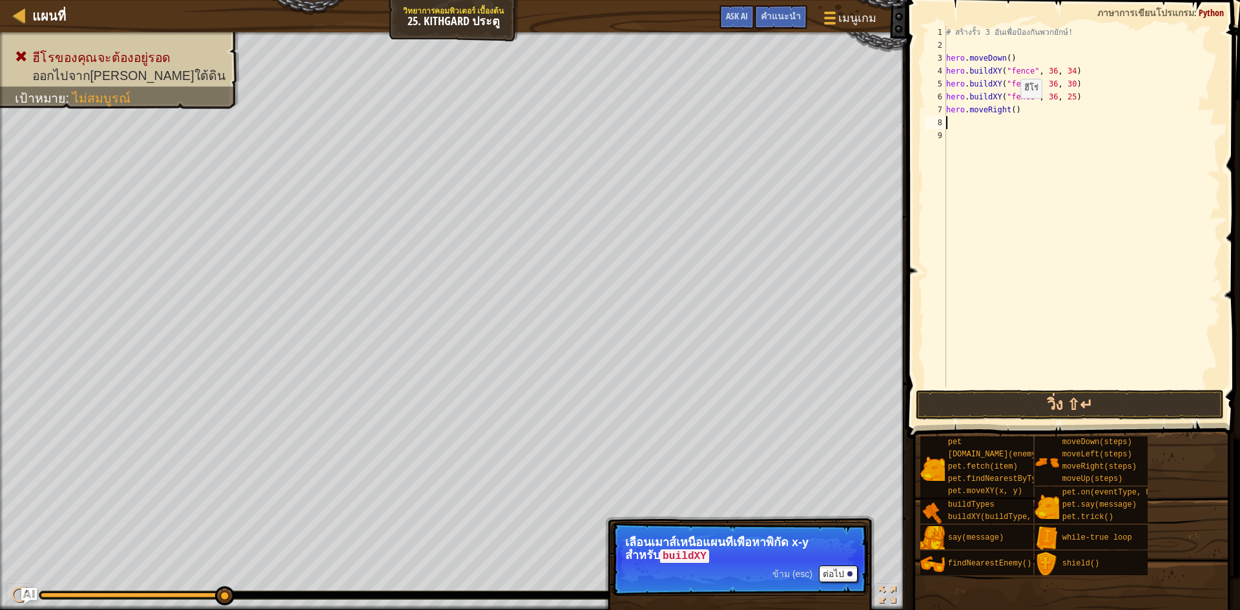
click at [1009, 111] on div "# สร้างรั้ว 3 อันเพื่อป้องกันพวกยักษ์! hero . moveDown ( ) hero . buildXY ( "fe…" at bounding box center [1081, 219] width 277 height 387
click at [1138, 403] on button "วิ่ง ⇧↵" at bounding box center [1069, 405] width 308 height 30
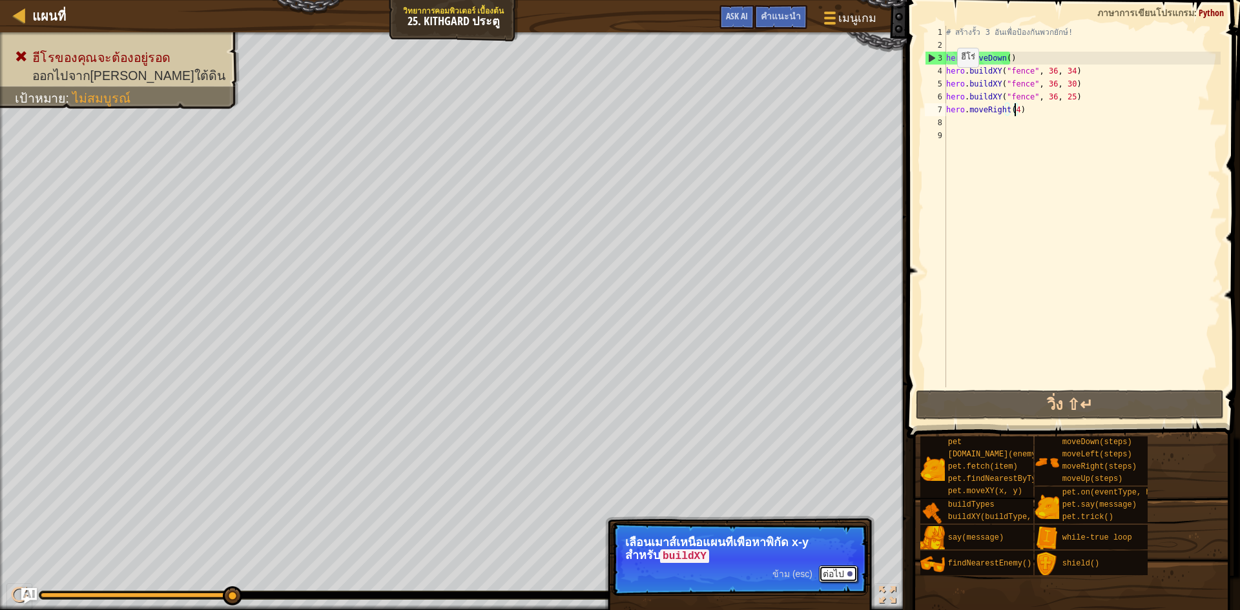
click at [843, 573] on button "ต่อไป" at bounding box center [838, 574] width 39 height 17
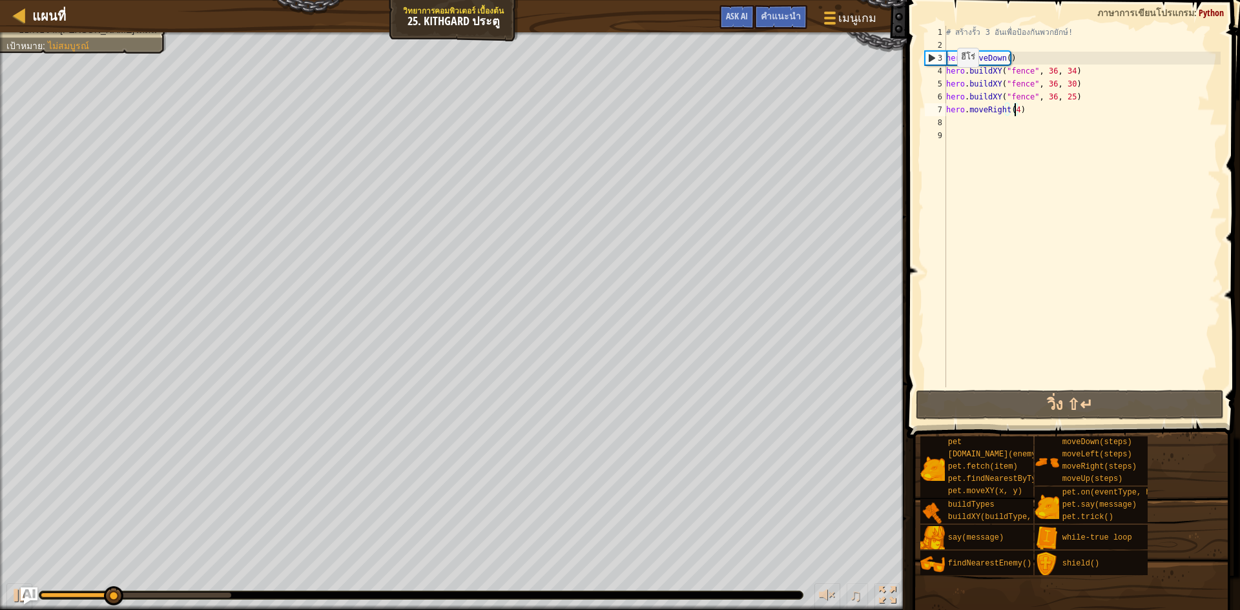
click at [28, 588] on img "Ask AI" at bounding box center [29, 595] width 17 height 17
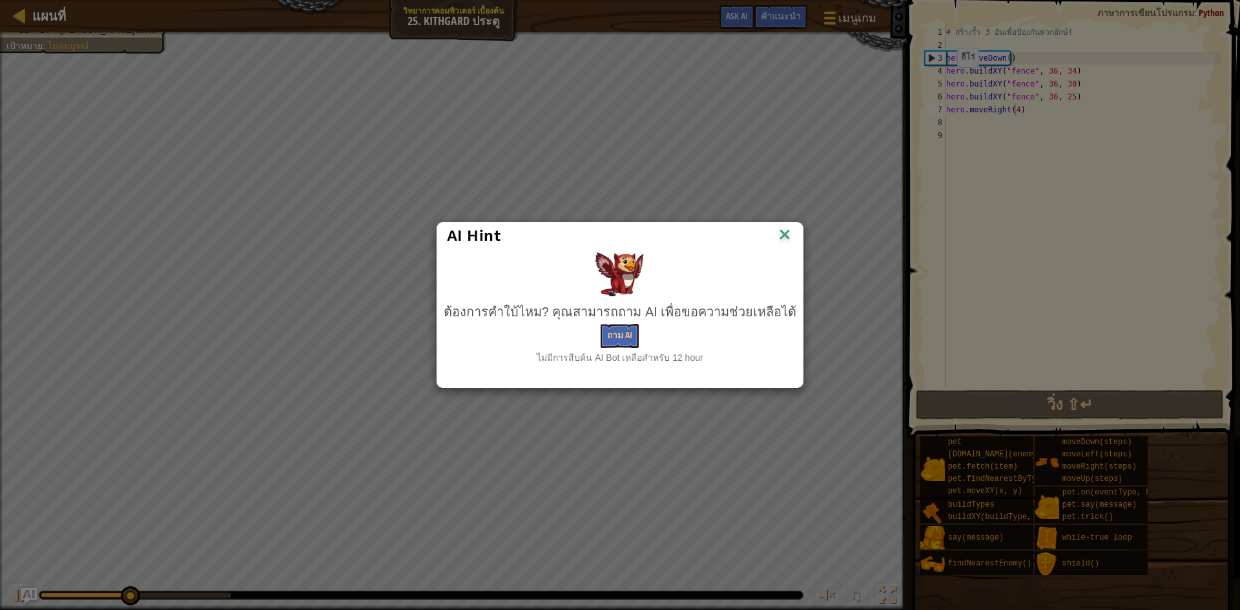
click at [781, 234] on img at bounding box center [784, 235] width 17 height 19
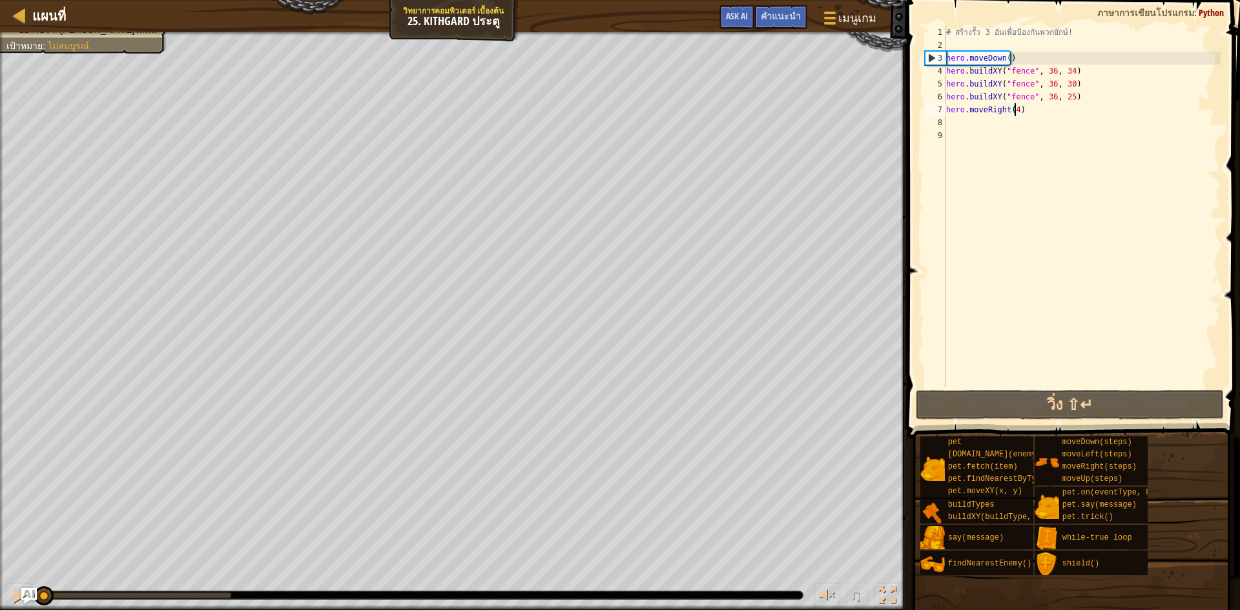
drag, startPoint x: 232, startPoint y: 598, endPoint x: 0, endPoint y: 578, distance: 232.6
click at [0, 578] on div "♫" at bounding box center [453, 592] width 906 height 39
click at [1067, 70] on div "# สร้างรั้ว 3 อันเพื่อป้องกันพวกยักษ์! hero . moveDown ( ) hero . buildXY ( "fe…" at bounding box center [1081, 219] width 277 height 387
click at [1064, 99] on div "# สร้างรั้ว 3 อันเพื่อป้องกันพวกยักษ์! hero . moveDown ( ) hero . buildXY ( "fe…" at bounding box center [1081, 219] width 277 height 387
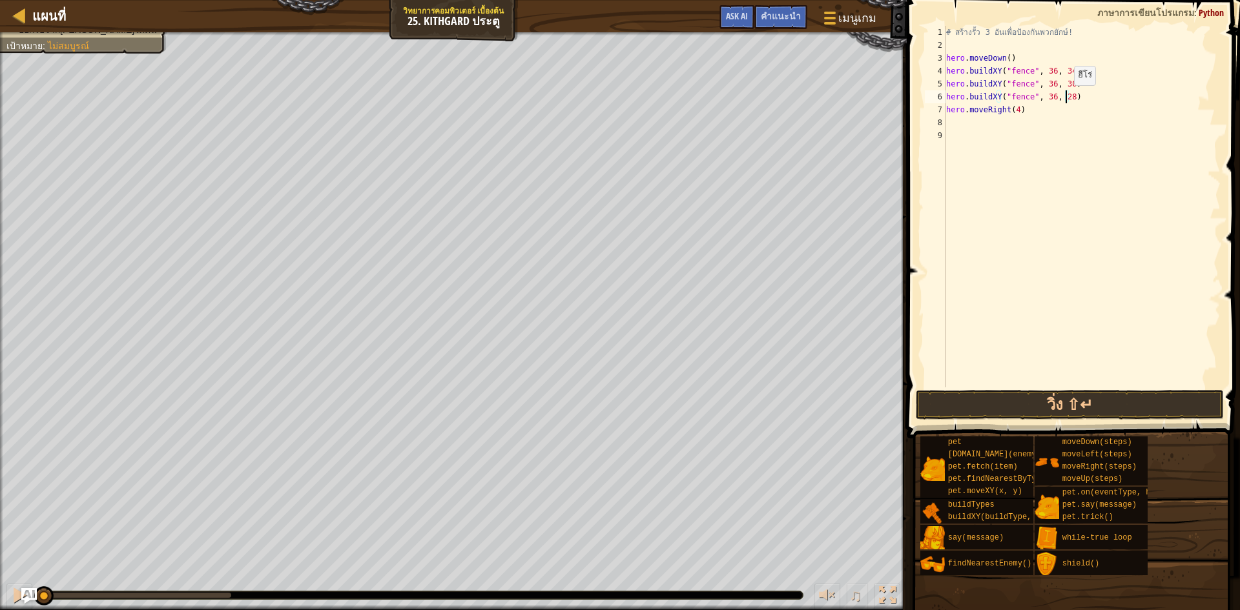
scroll to position [6, 10]
click at [1067, 108] on div "# สร้างรั้ว 3 อันเพื่อป้องกันพวกยักษ์! hero . moveDown ( ) hero . buildXY ( "fe…" at bounding box center [1081, 219] width 277 height 387
click at [1081, 105] on div "# สร้างรั้ว 3 อันเพื่อป้องกันพวกยักษ์! hero . moveDown ( ) hero . buildXY ( "fe…" at bounding box center [1081, 219] width 277 height 387
click at [1070, 97] on div "# สร้างรั้ว 3 อันเพื่อป้องกันพวกยักษ์! hero . moveDown ( ) hero . buildXY ( "fe…" at bounding box center [1081, 219] width 277 height 387
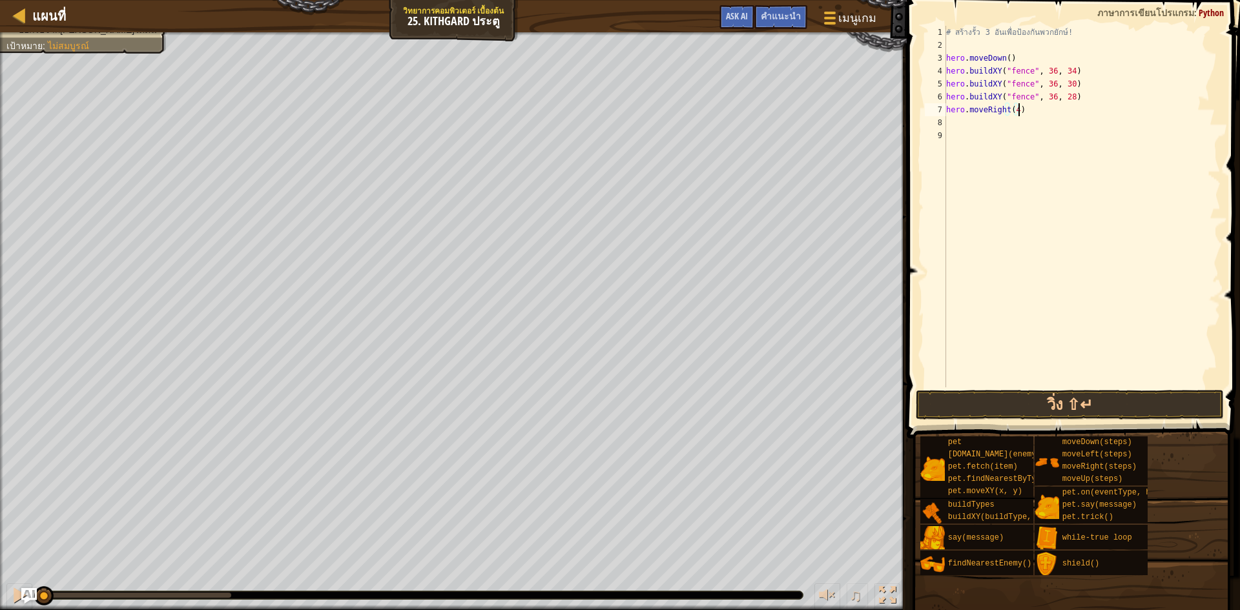
type textarea "hero.buildXY("fence", 36, 28)"
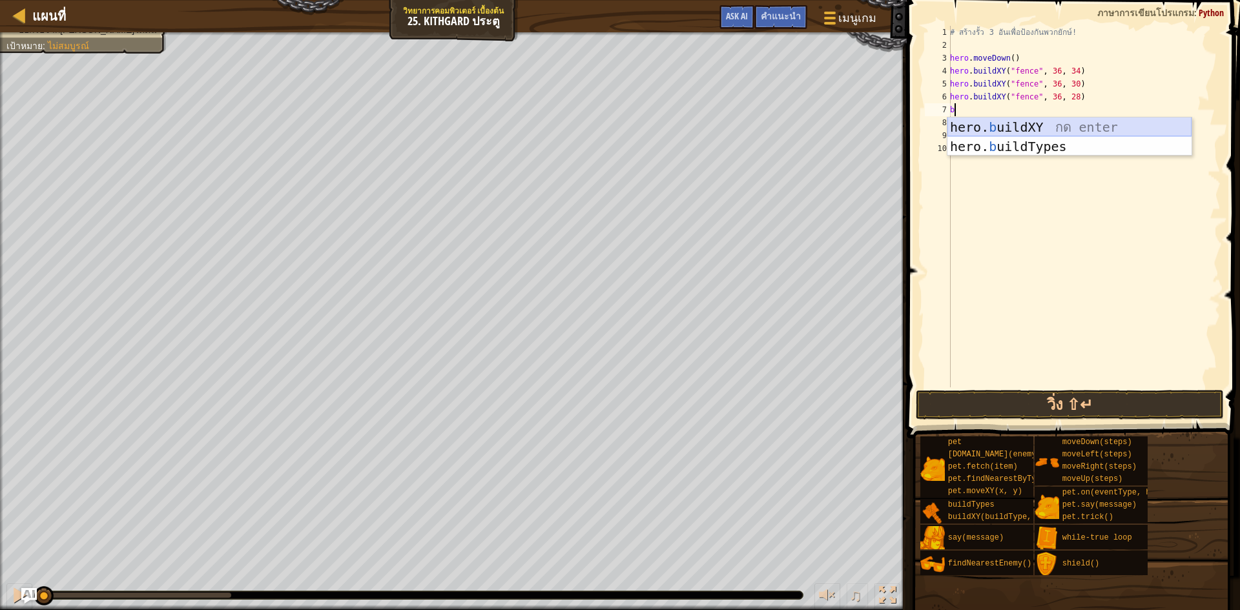
click at [1078, 126] on div "hero. b uildXY กด enter hero. b uildTypes กด enter" at bounding box center [1069, 155] width 244 height 77
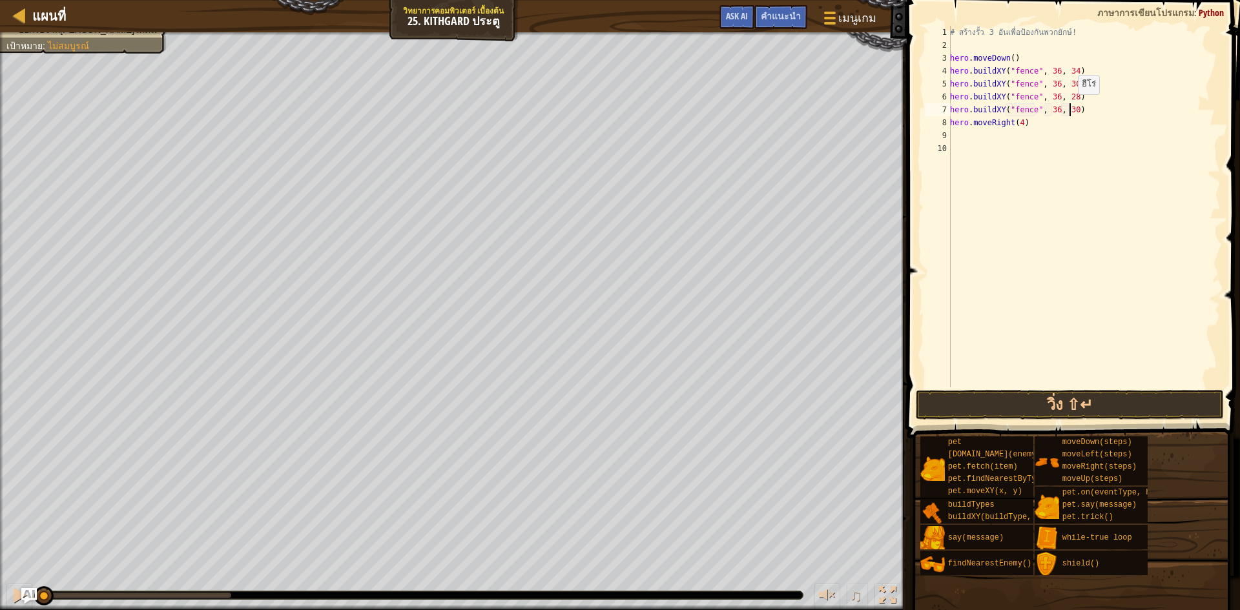
click at [1070, 107] on div "# สร้างรั้ว 3 อันเพื่อป้องกันพวกยักษ์! hero . moveDown ( ) hero . buildXY ( "fe…" at bounding box center [1083, 219] width 273 height 387
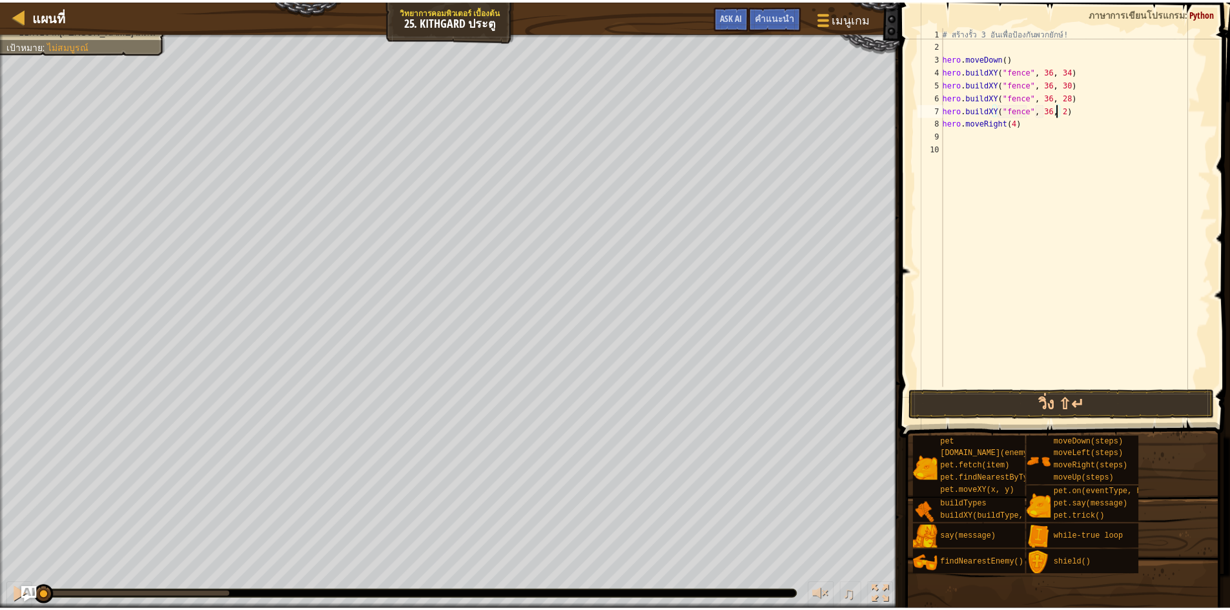
scroll to position [6, 10]
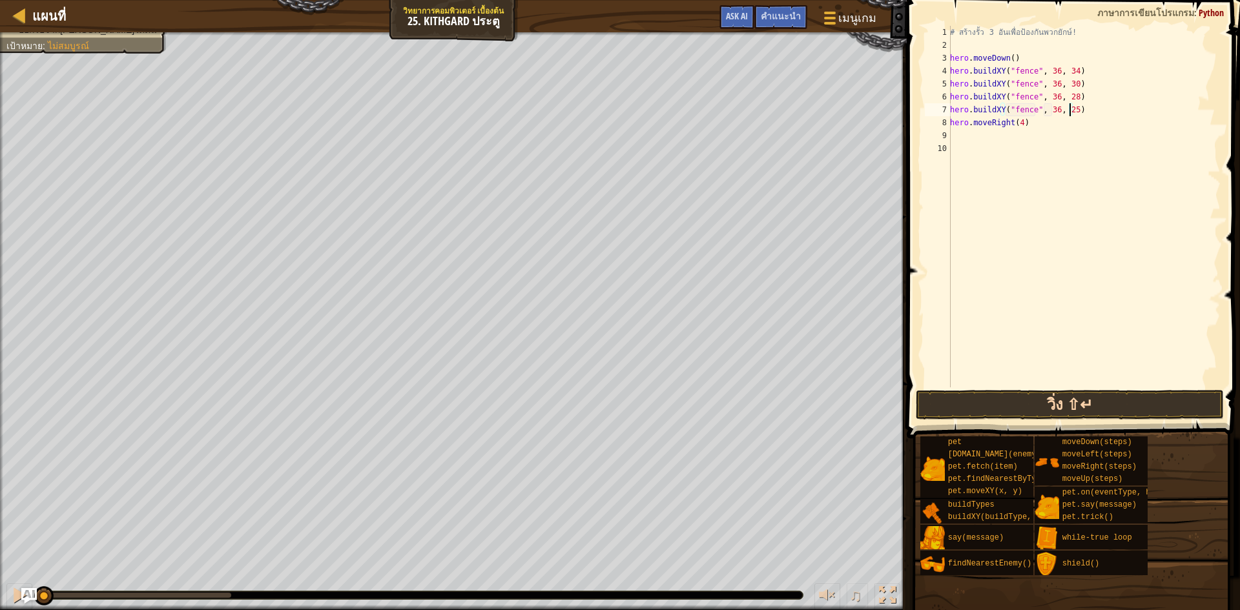
type textarea "hero.buildXY("fence", 36, 25)"
click at [1116, 405] on button "วิ่ง ⇧↵" at bounding box center [1069, 405] width 308 height 30
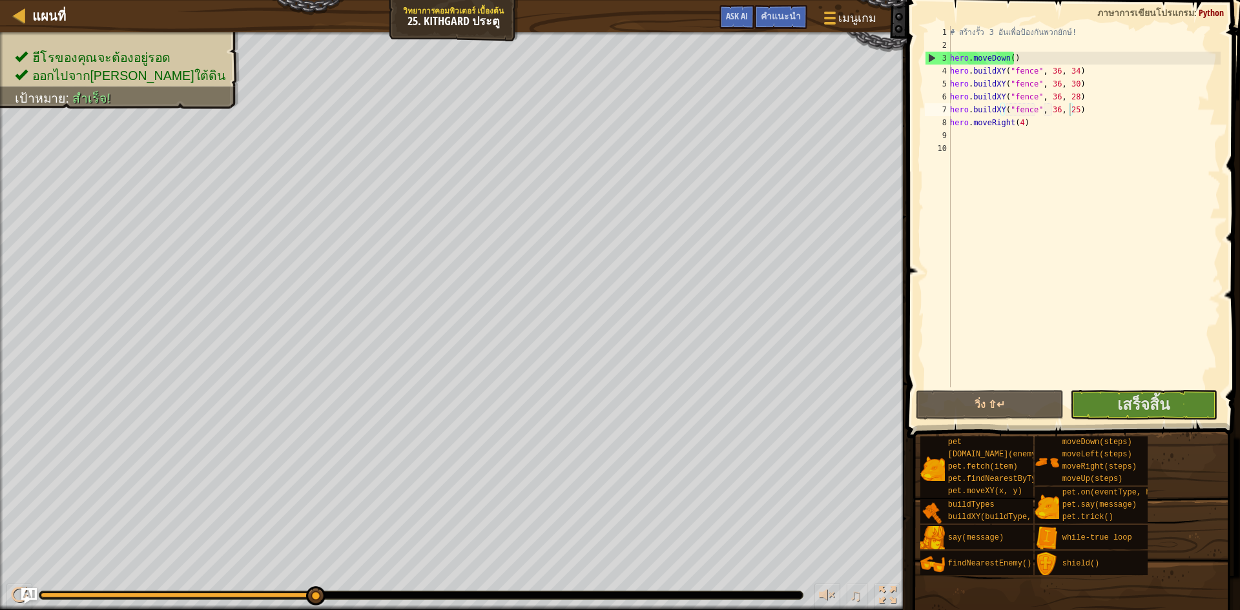
click at [1127, 423] on span at bounding box center [1071, 614] width 324 height 382
click at [1131, 393] on button "เสร็จสิ้น" at bounding box center [1144, 405] width 148 height 30
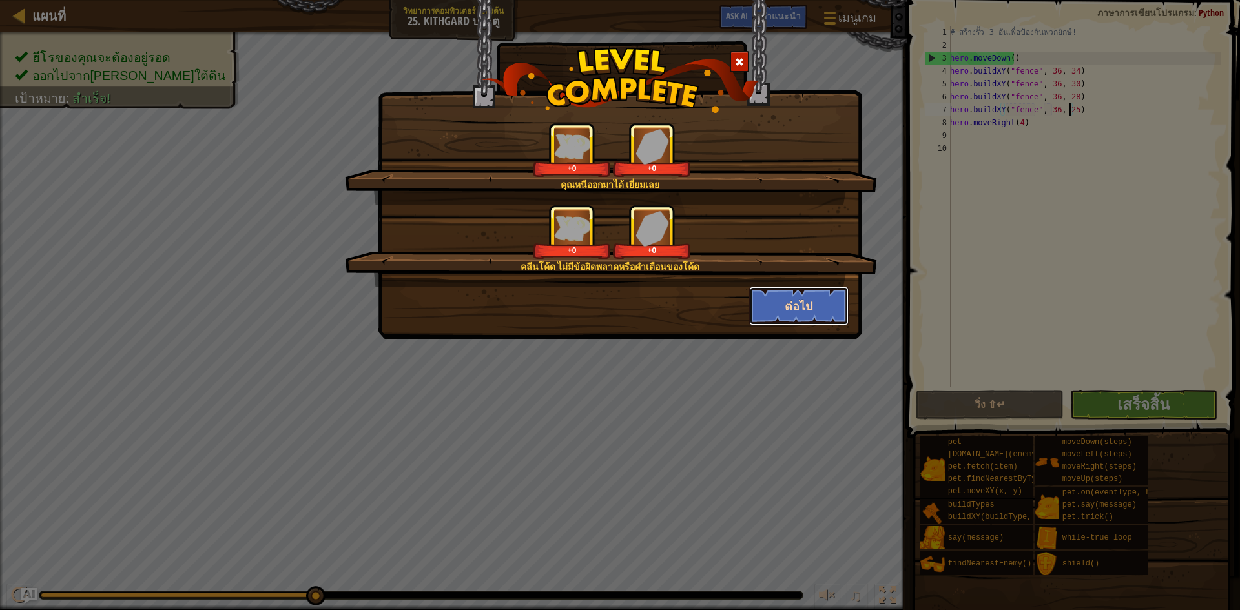
click at [821, 296] on button "ต่อไป" at bounding box center [799, 306] width 100 height 39
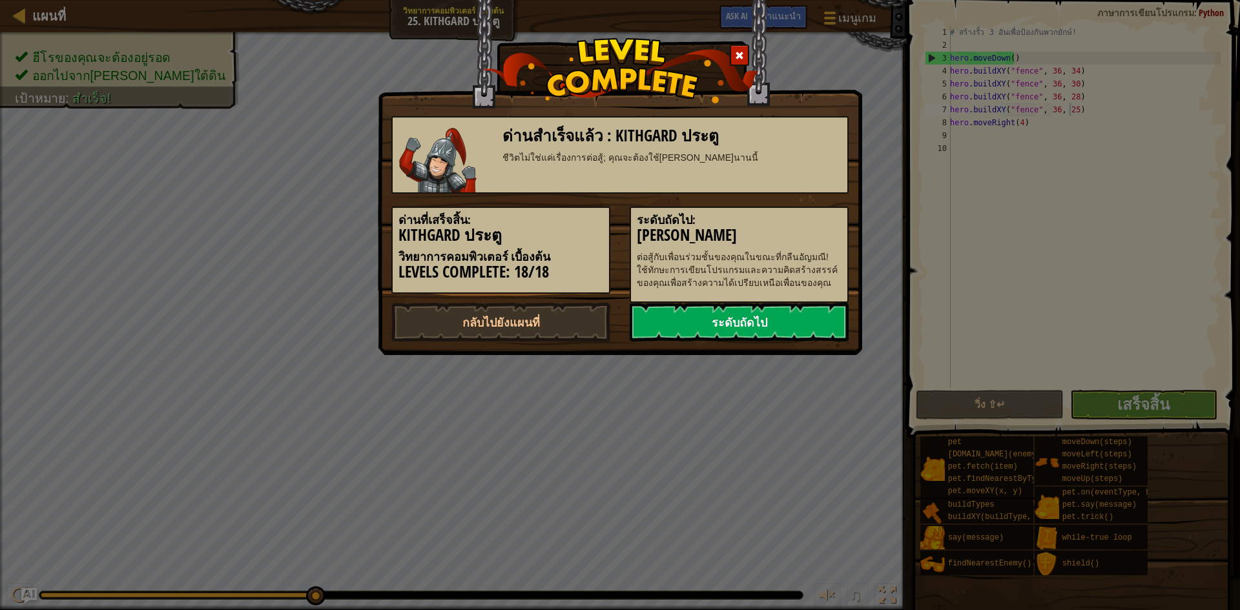
click at [804, 317] on link "ระดับถัดไป" at bounding box center [738, 322] width 219 height 39
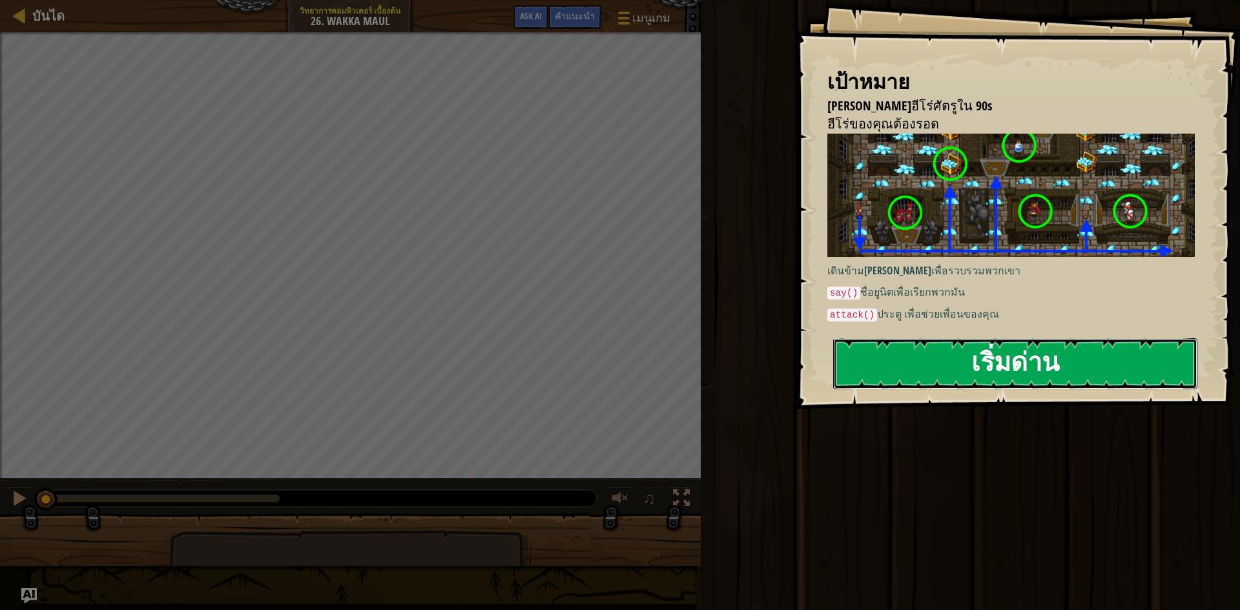
click at [1021, 352] on button "เริ่มด่าน" at bounding box center [1015, 363] width 364 height 51
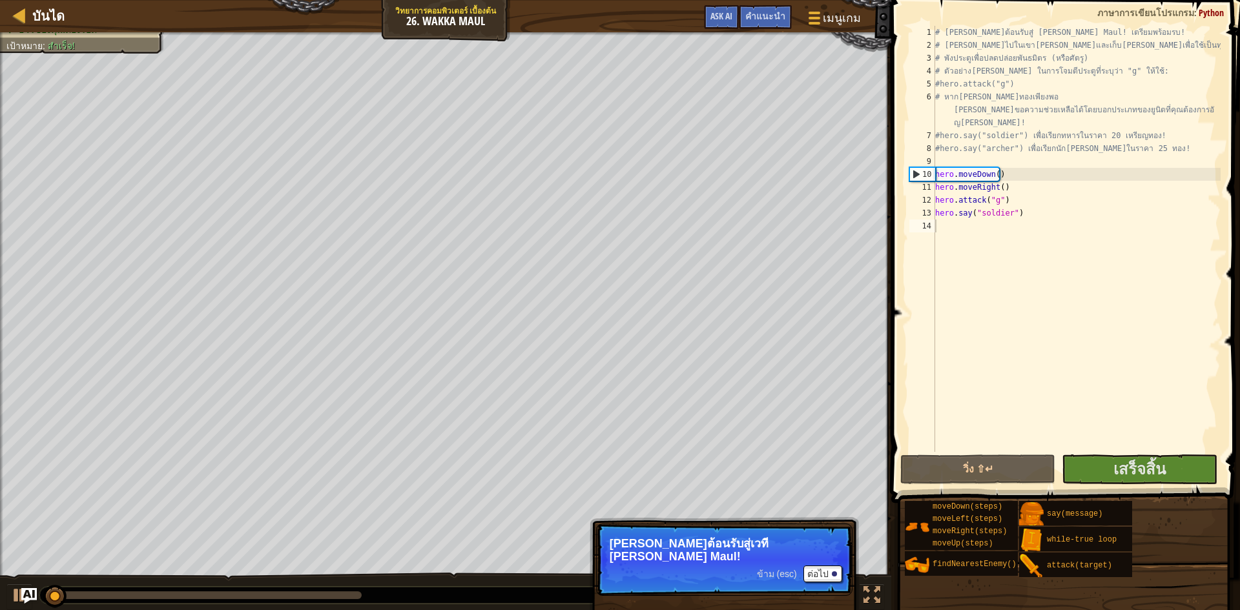
drag, startPoint x: 431, startPoint y: 18, endPoint x: 531, endPoint y: 23, distance: 99.5
click at [531, 23] on div "บันได วิทยาการคอมพิวเตอร์ เบื้องต้น 26. [PERSON_NAME] Maul เมนูเกม เสร็จ[PERSON…" at bounding box center [445, 16] width 891 height 32
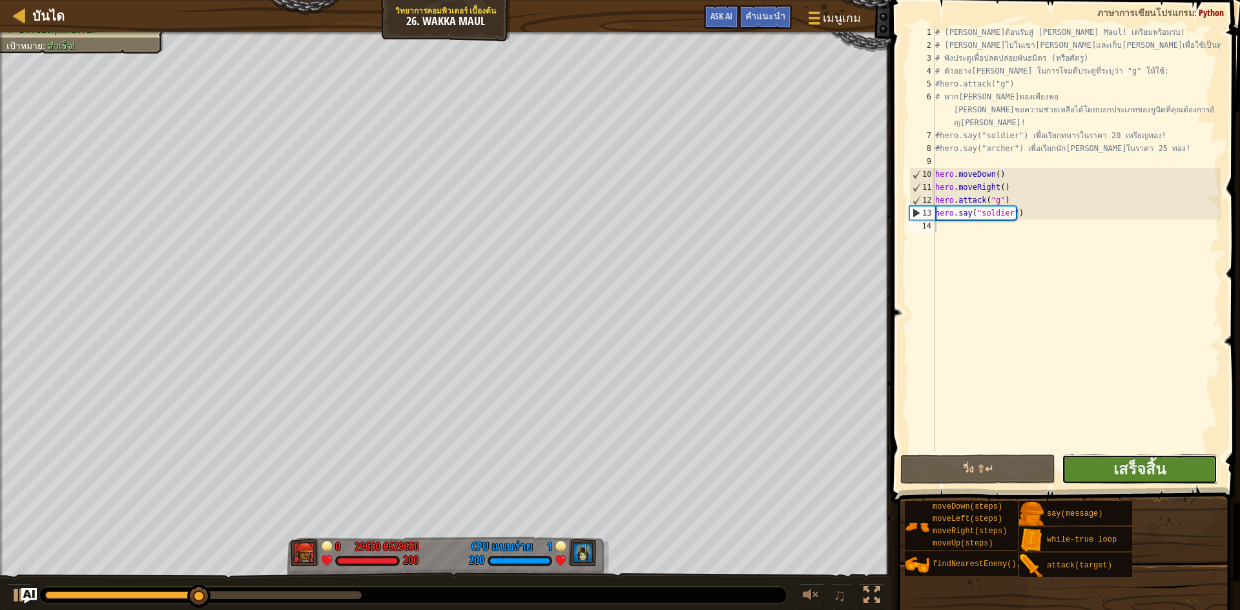
click at [1177, 463] on button "เสร็จสิ้น" at bounding box center [1138, 469] width 155 height 30
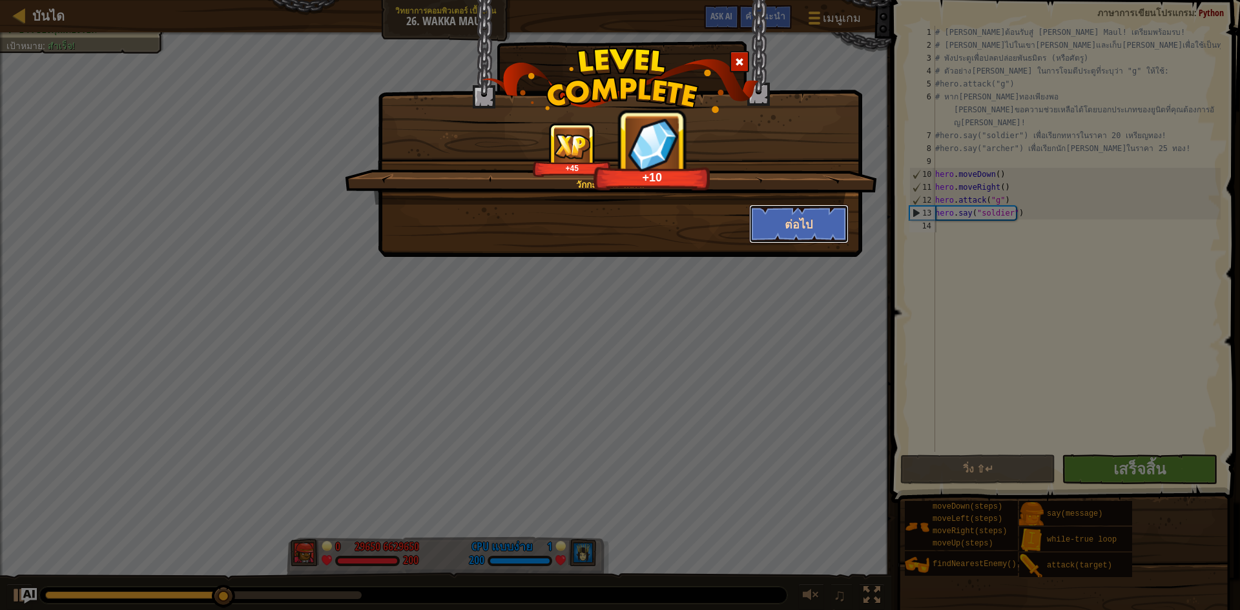
click at [797, 230] on button "ต่อไป" at bounding box center [799, 224] width 100 height 39
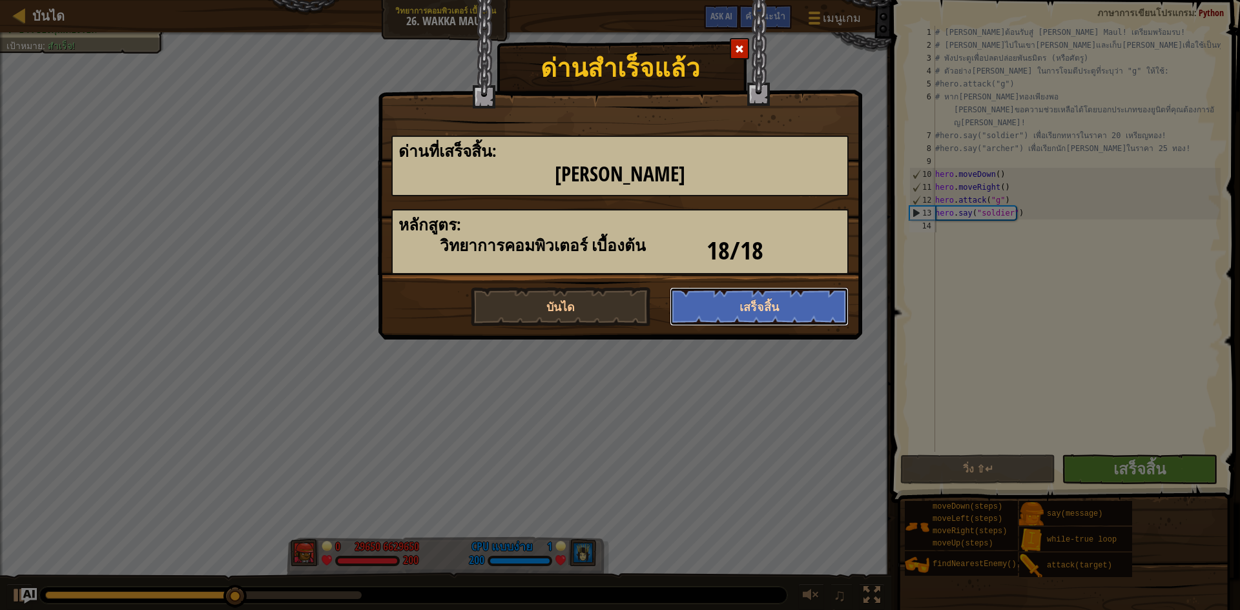
click at [773, 307] on button "เสร็จสิ้น" at bounding box center [758, 306] width 179 height 39
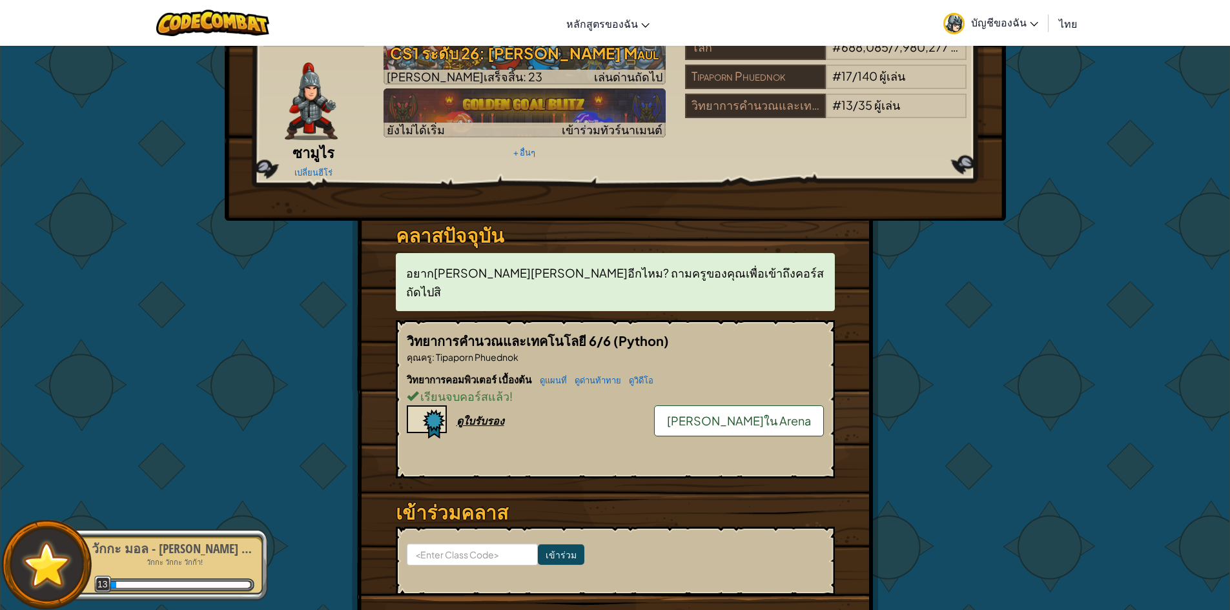
scroll to position [65, 0]
click at [482, 413] on div "ดูใบรับรอง" at bounding box center [480, 420] width 48 height 14
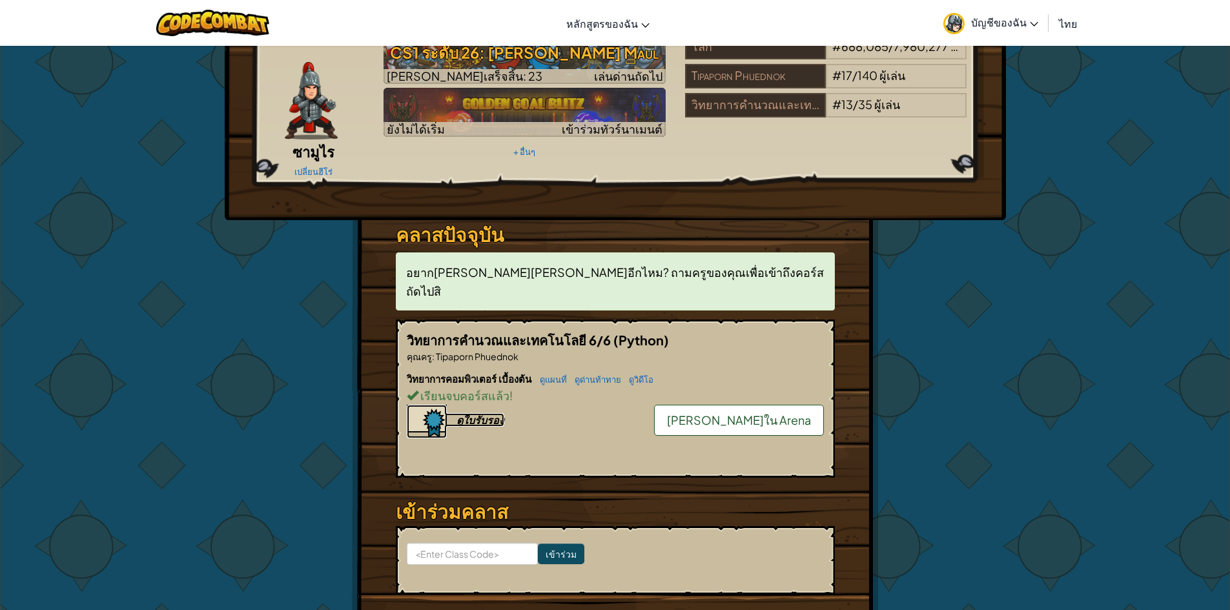
click at [467, 413] on div "ดูใบรับรอง" at bounding box center [480, 420] width 48 height 14
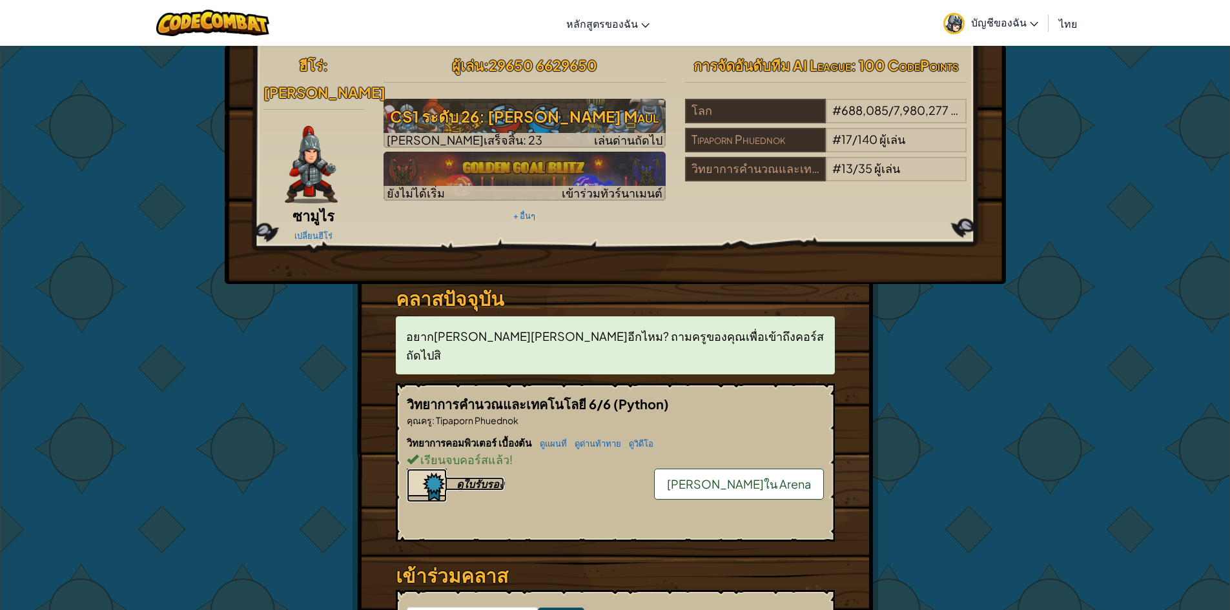
scroll to position [0, 0]
click at [1024, 15] on link "บัญชีของฉัน" at bounding box center [991, 23] width 108 height 41
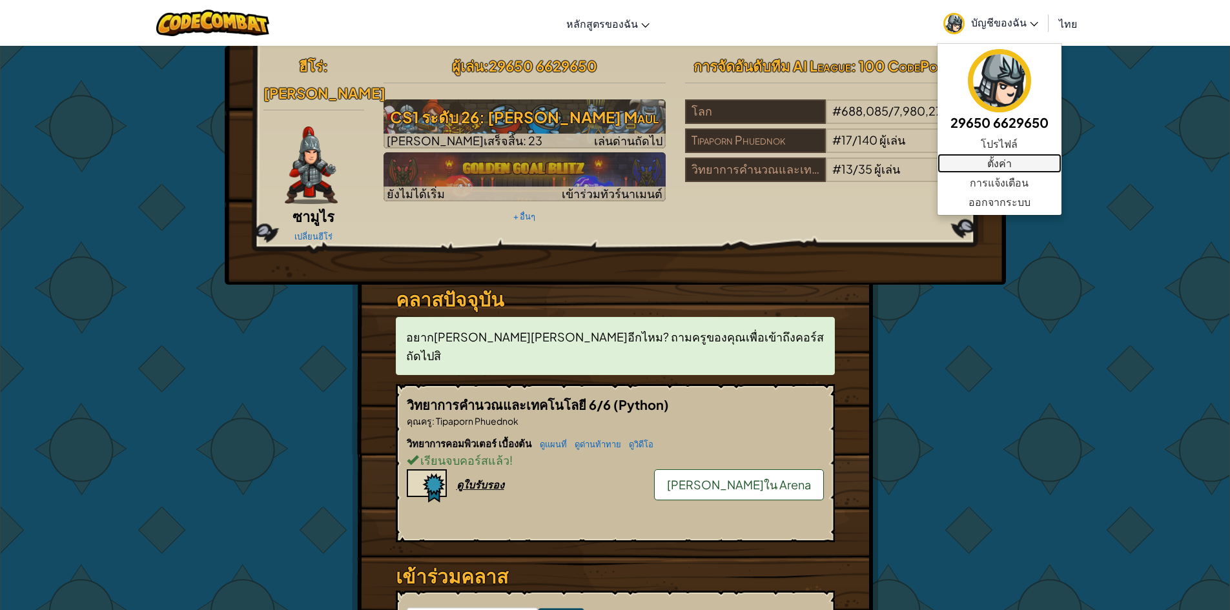
click at [1014, 163] on link "ตั้งค่า" at bounding box center [999, 163] width 124 height 19
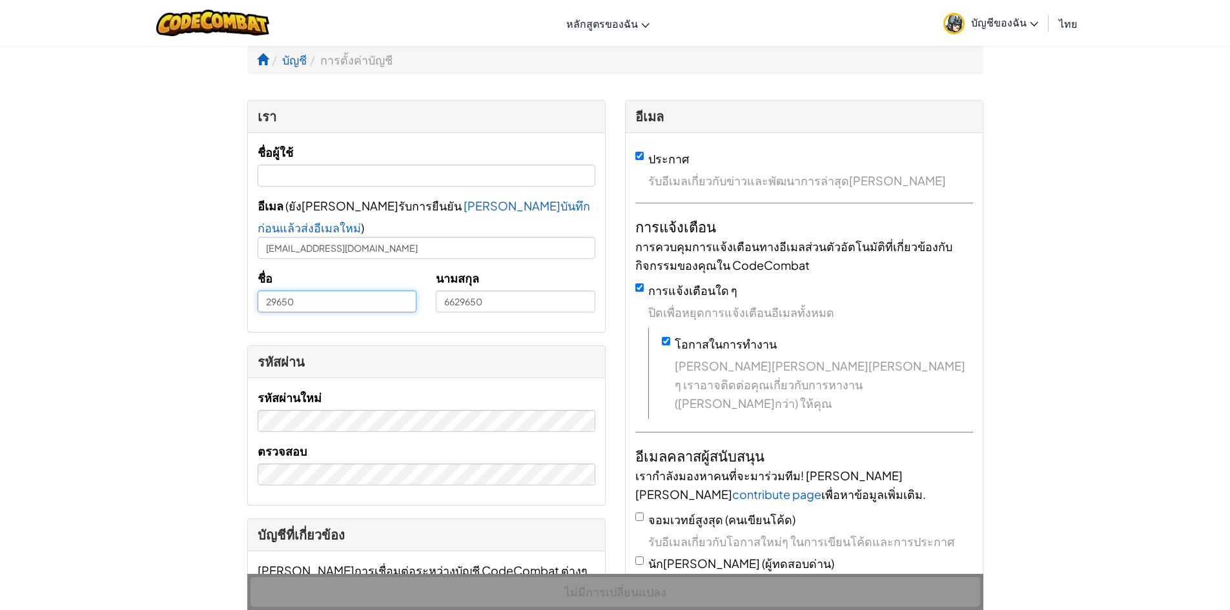
click at [373, 291] on input "29650" at bounding box center [337, 302] width 159 height 22
type input "2"
type input "o"
type input "นันท์[PERSON_NAME]"
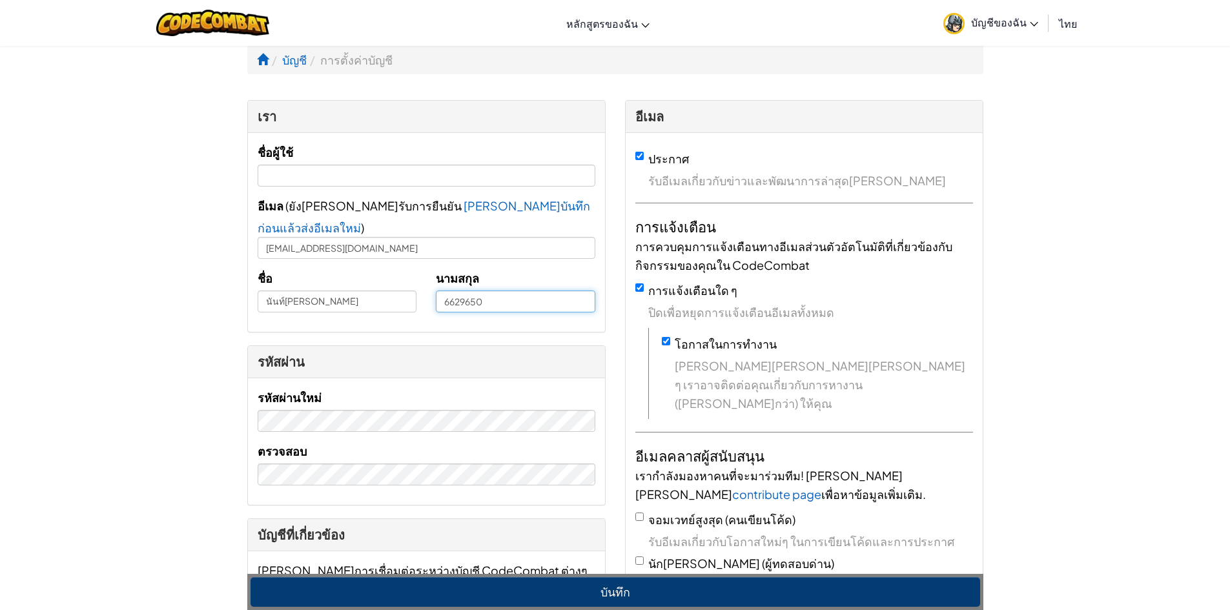
drag, startPoint x: 446, startPoint y: 283, endPoint x: 577, endPoint y: 287, distance: 131.1
click at [575, 291] on input "6629650" at bounding box center [515, 302] width 159 height 22
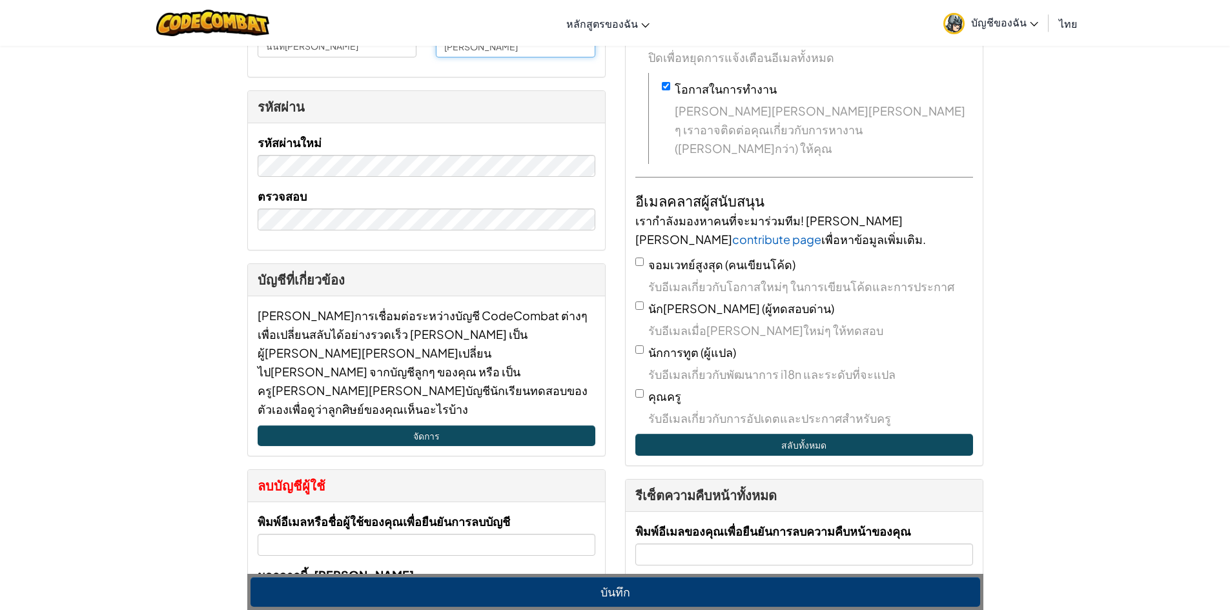
scroll to position [65, 0]
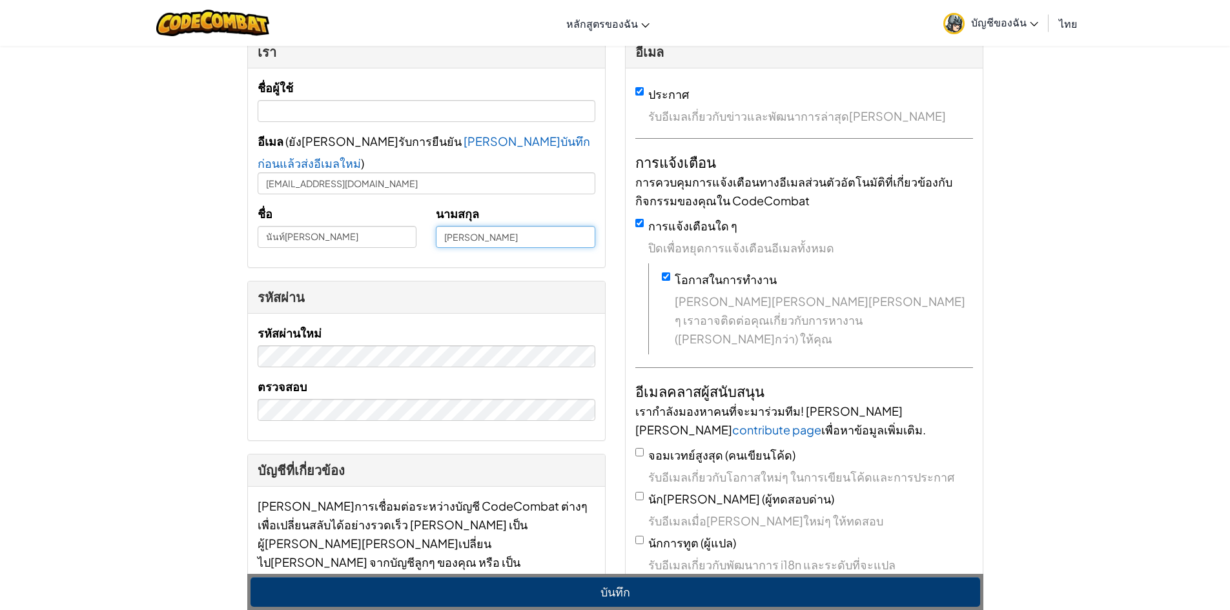
type input "[PERSON_NAME]"
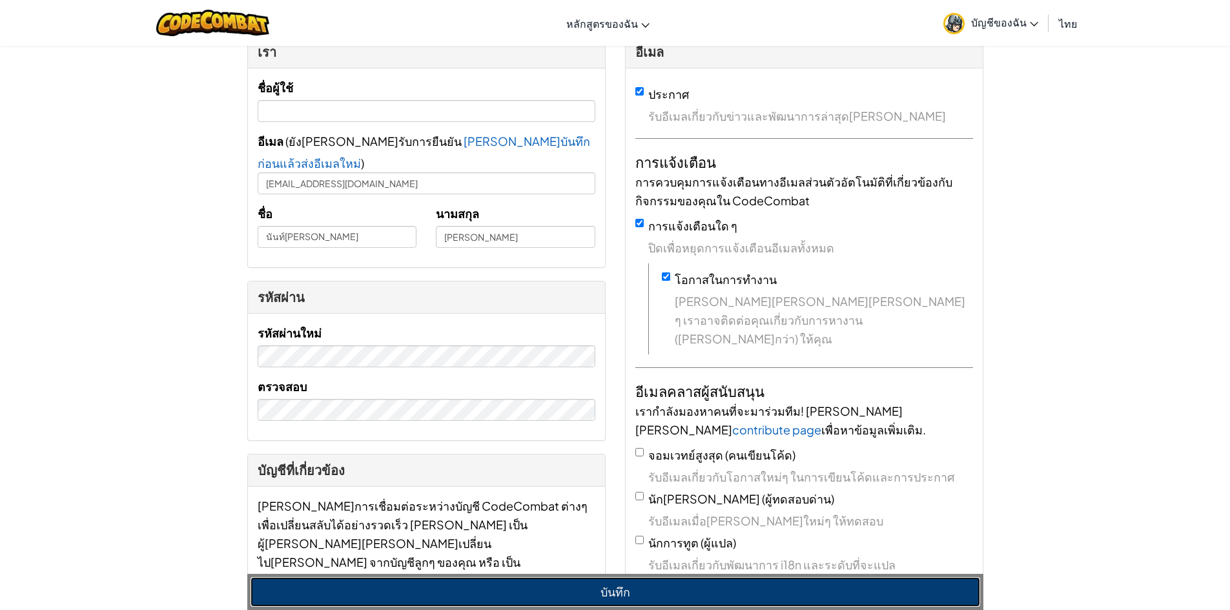
click at [611, 591] on button "บันทึก" at bounding box center [615, 592] width 730 height 30
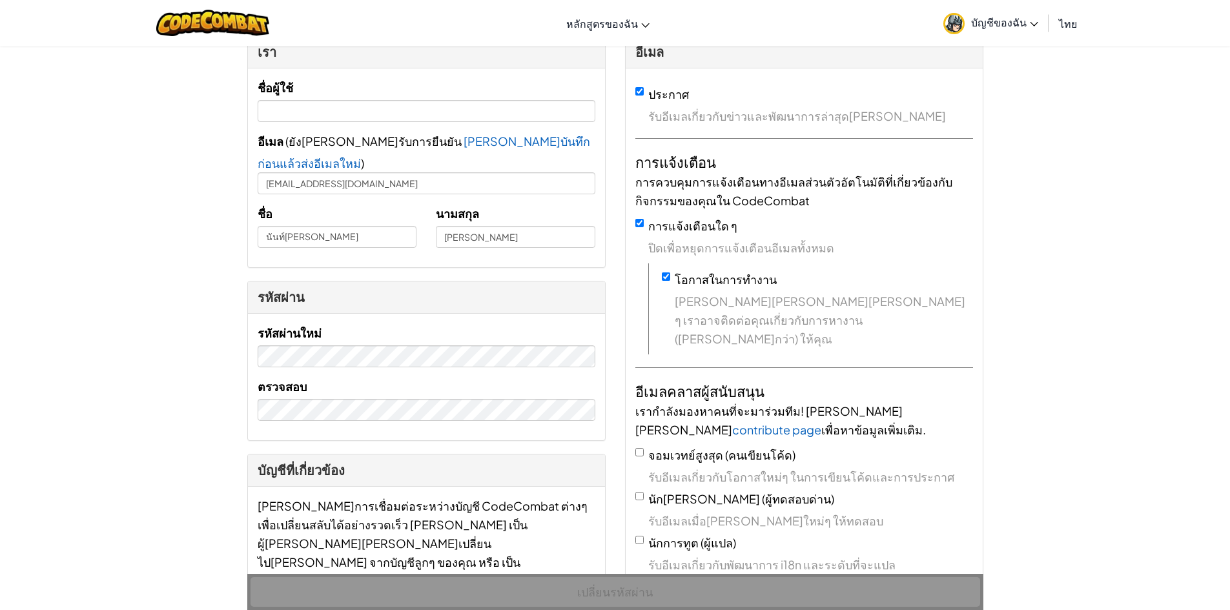
scroll to position [0, 0]
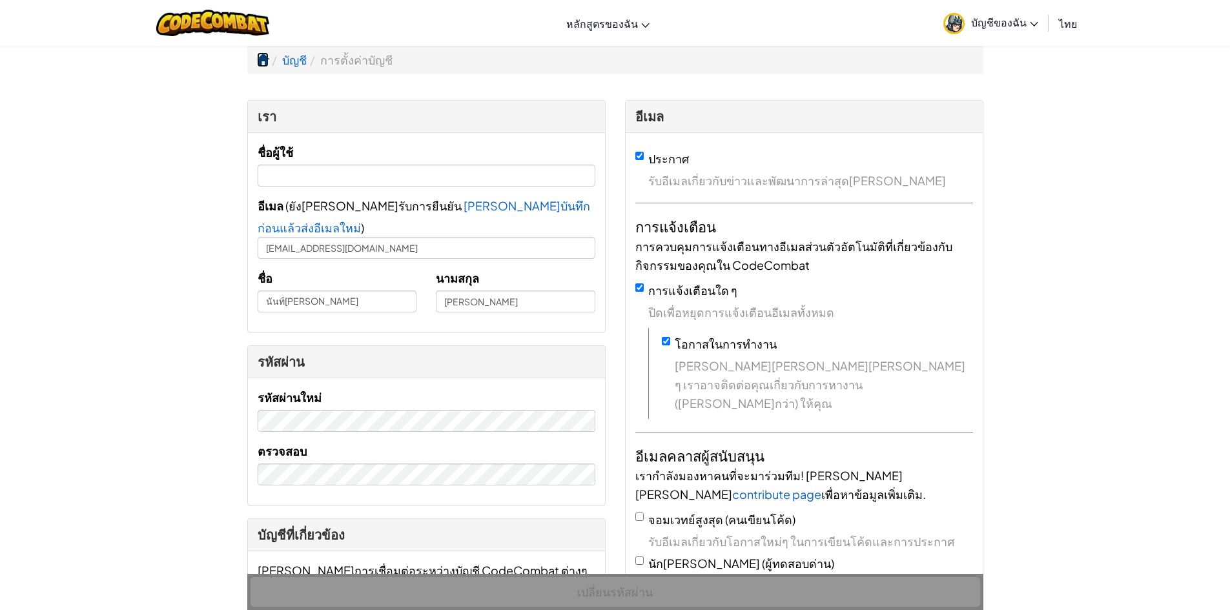
click at [261, 56] on span at bounding box center [263, 60] width 12 height 12
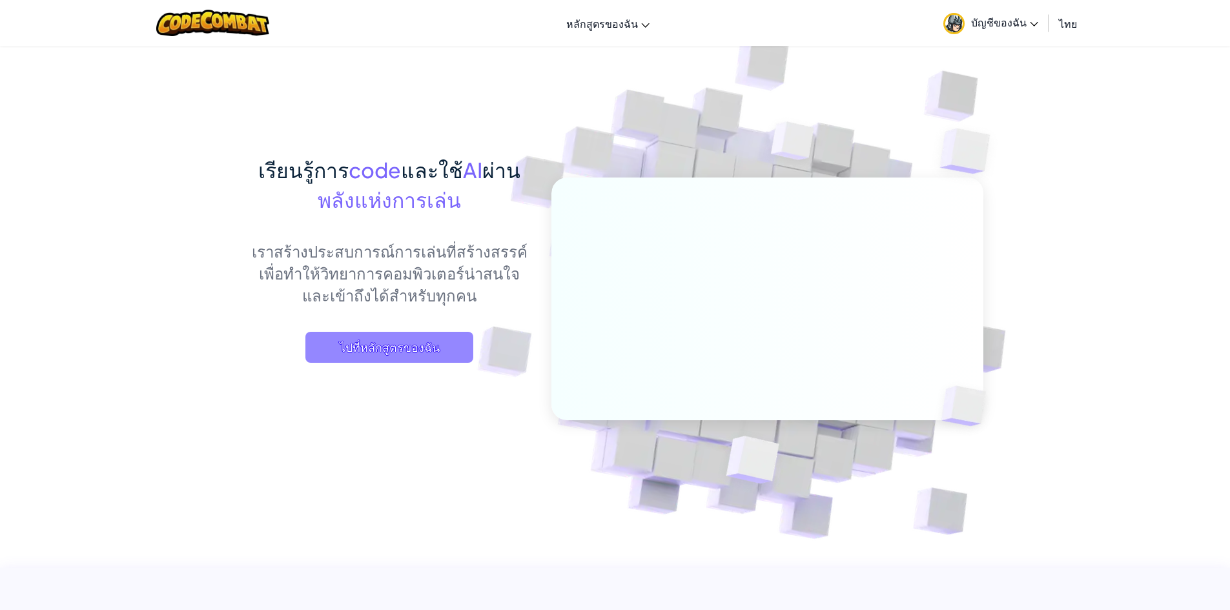
click at [410, 343] on span "ไปที่หลักสูตรของฉัน" at bounding box center [389, 347] width 168 height 31
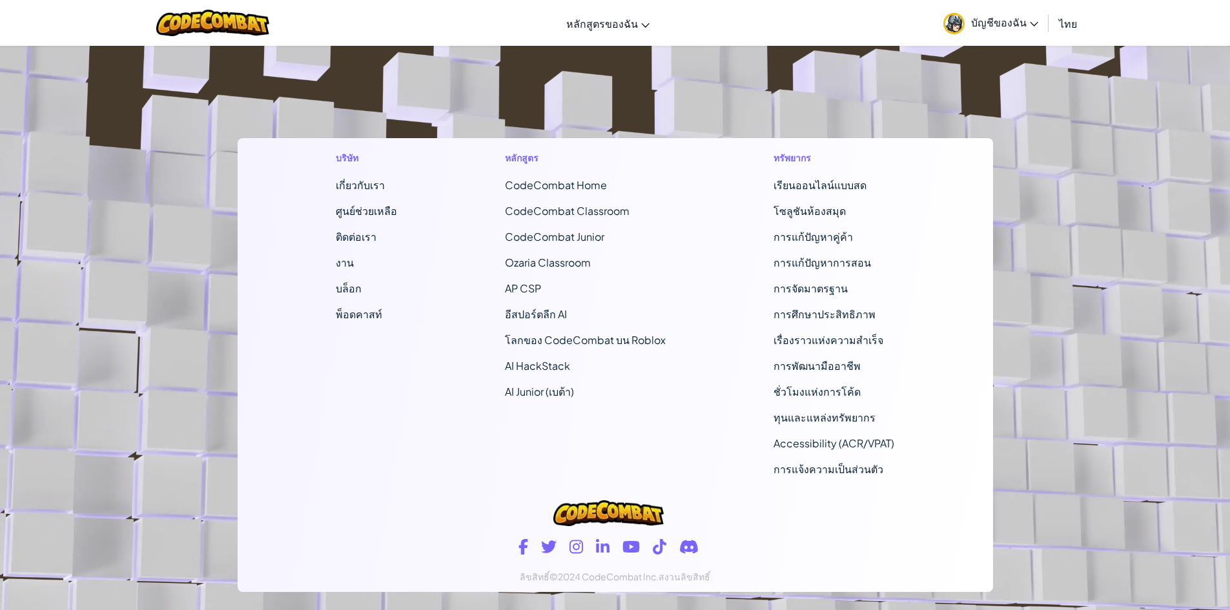
scroll to position [221, 0]
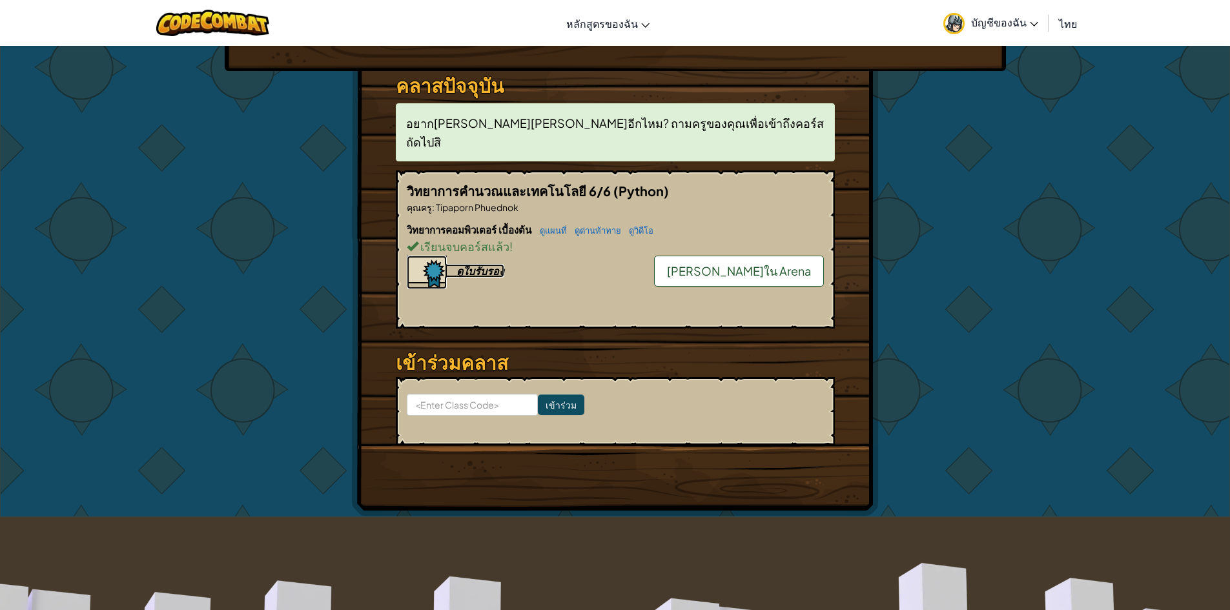
click at [495, 264] on div "ดูใบรับรอง" at bounding box center [480, 271] width 48 height 14
